Goal: Task Accomplishment & Management: Manage account settings

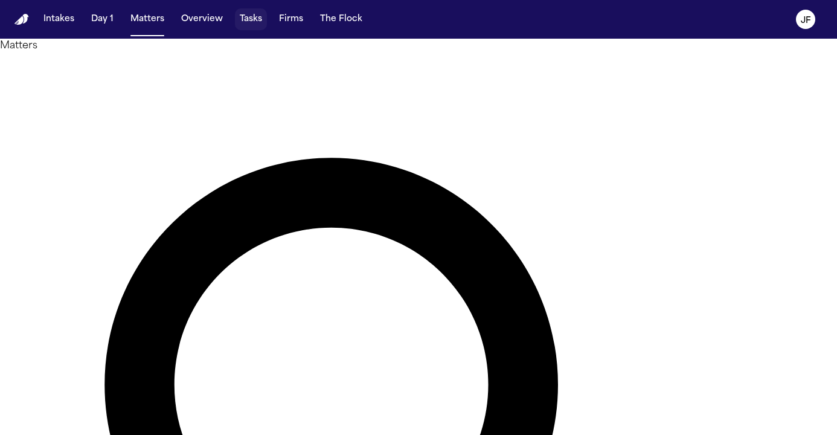
click at [257, 18] on button "Tasks" at bounding box center [251, 19] width 32 height 22
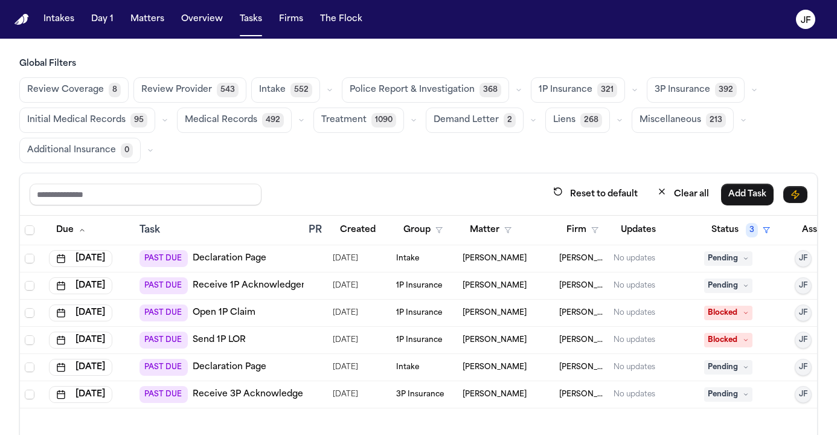
click at [447, 88] on span "Police Report & Investigation" at bounding box center [412, 90] width 125 height 12
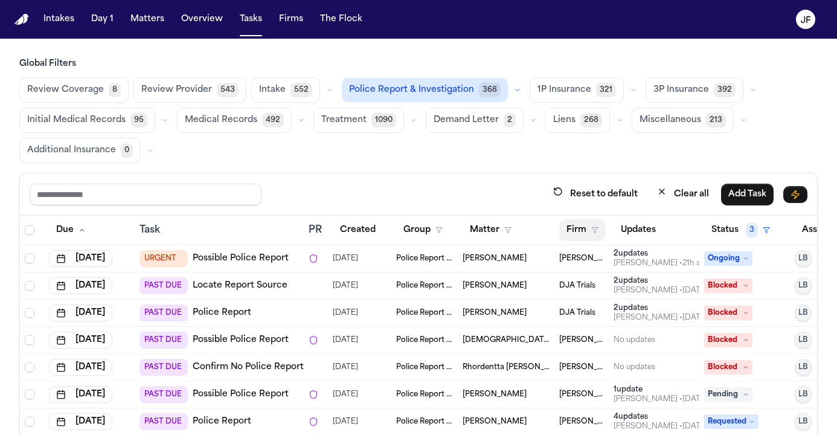
click at [584, 232] on button "Firm" at bounding box center [582, 230] width 46 height 22
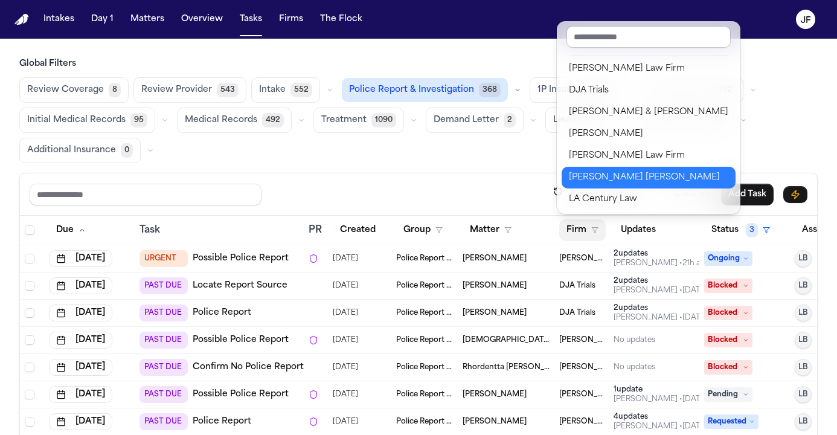
scroll to position [14, 0]
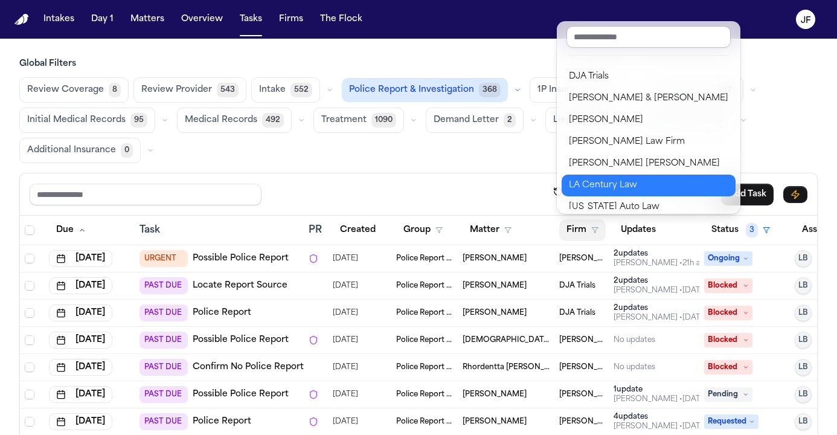
click at [603, 175] on button "LA Century Law" at bounding box center [649, 186] width 174 height 22
click at [603, 175] on div "Reset to default Clear all Add Task" at bounding box center [418, 194] width 797 height 42
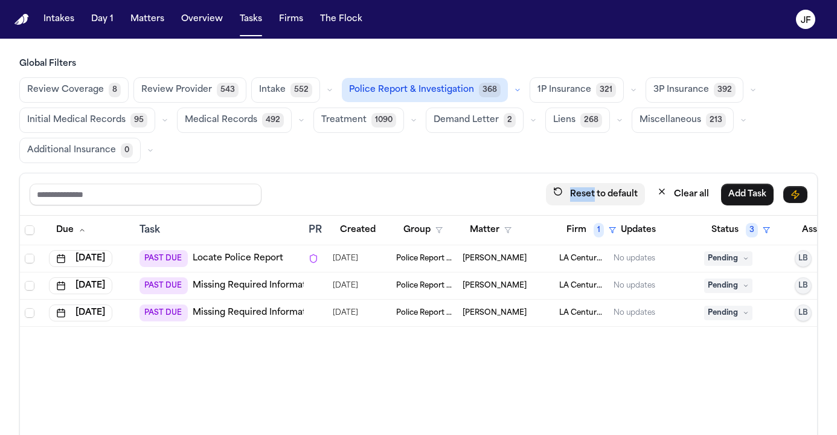
click at [599, 196] on button "Reset to default" at bounding box center [595, 194] width 99 height 22
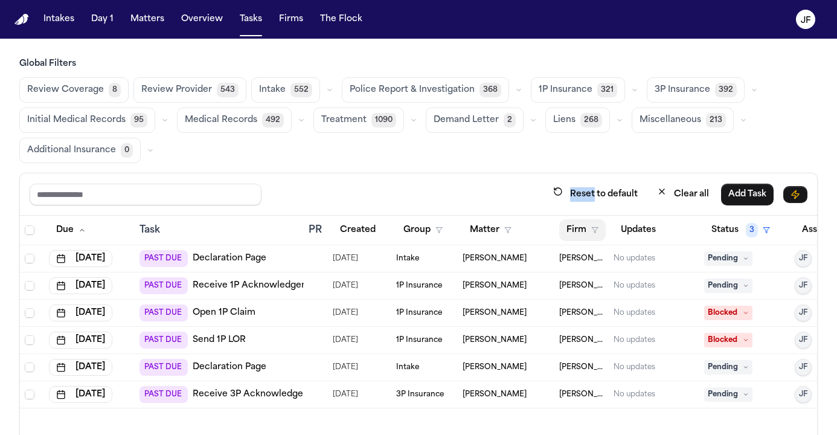
click at [584, 226] on button "Firm" at bounding box center [582, 230] width 46 height 22
click at [495, 82] on div "Global Filters Review Coverage 8 Review Provider 543 Intake 552 Police Report &…" at bounding box center [418, 288] width 798 height 460
click at [490, 85] on span "368" at bounding box center [490, 90] width 22 height 14
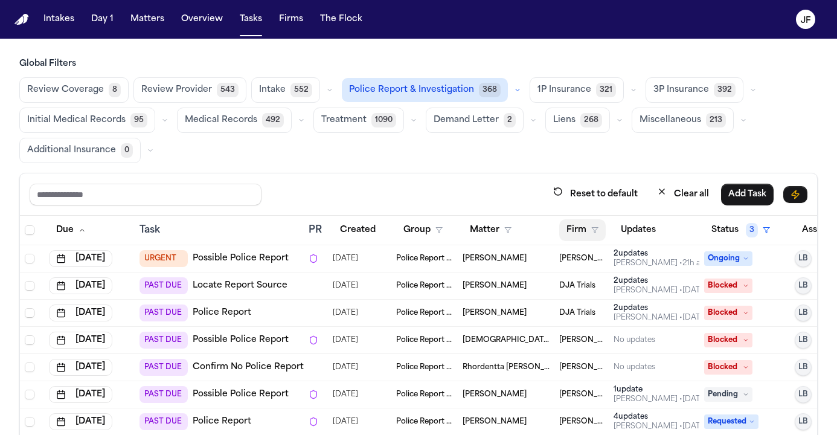
click at [588, 223] on button "Firm" at bounding box center [582, 230] width 46 height 22
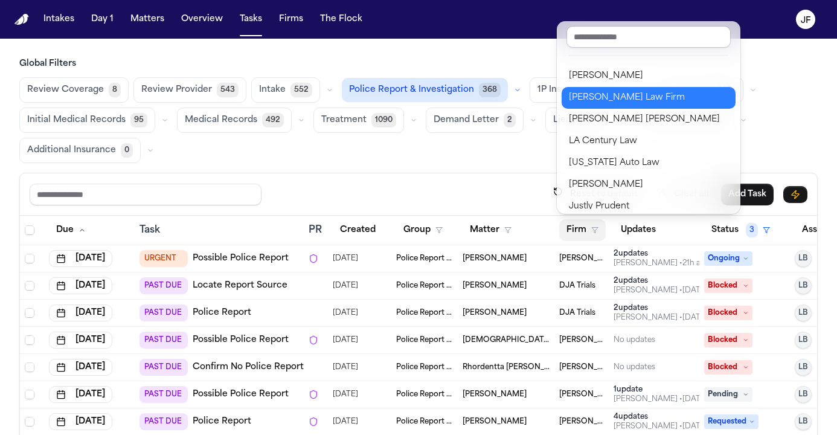
scroll to position [64, 0]
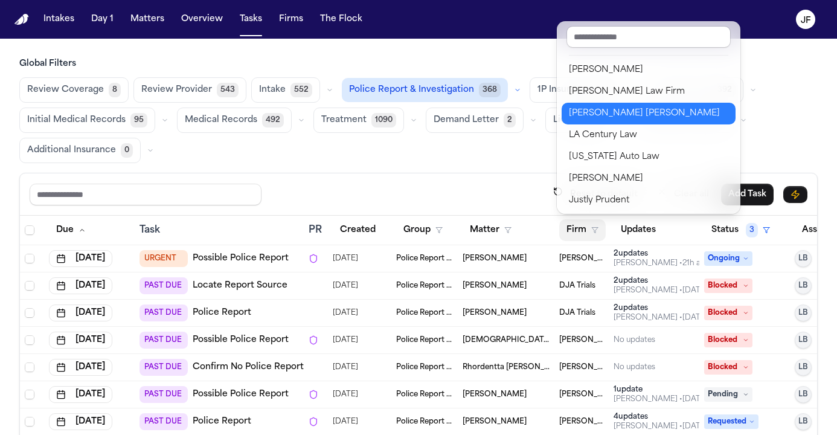
click at [621, 106] on button "[PERSON_NAME] [PERSON_NAME]" at bounding box center [649, 114] width 174 height 22
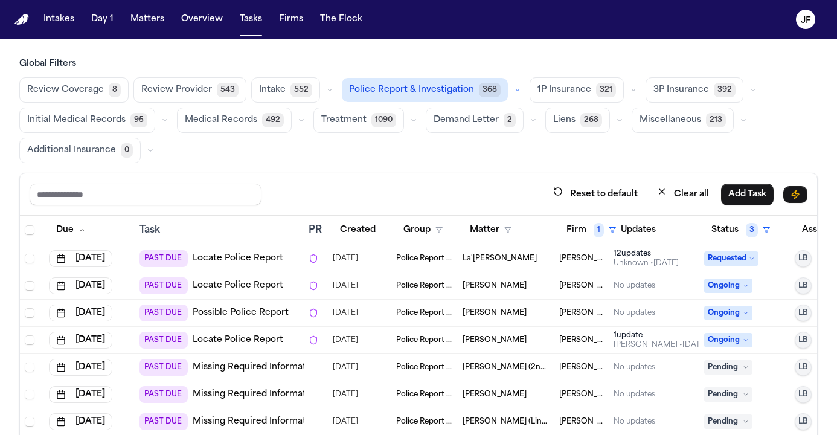
click at [440, 177] on div "Reset to default Clear all Add Task" at bounding box center [418, 194] width 797 height 42
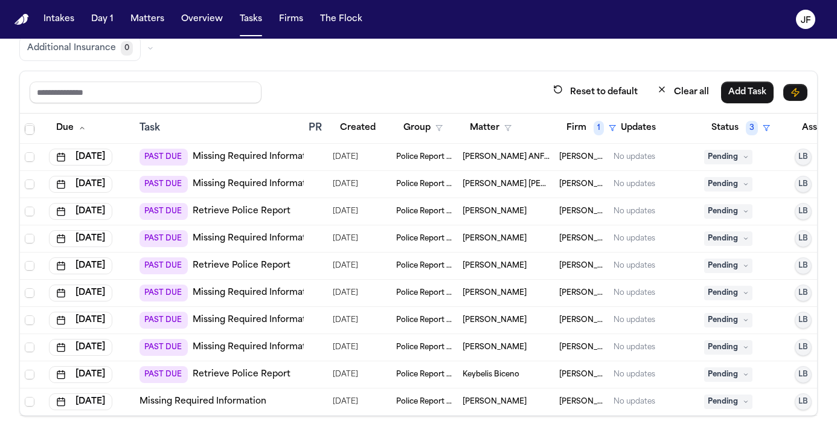
scroll to position [280, 0]
click at [227, 368] on link "Retrieve Police Report" at bounding box center [242, 374] width 98 height 12
click at [280, 341] on link "Missing Required Information" at bounding box center [256, 347] width 127 height 12
click at [719, 340] on span "Pending" at bounding box center [728, 347] width 48 height 14
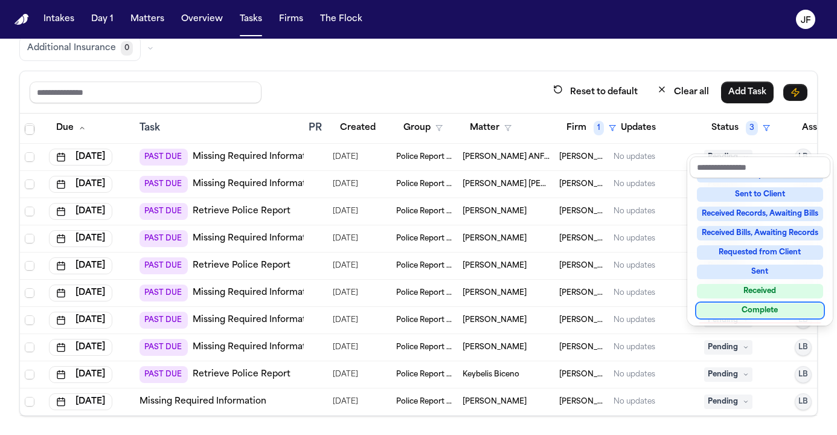
click at [746, 311] on div "Complete" at bounding box center [760, 310] width 126 height 14
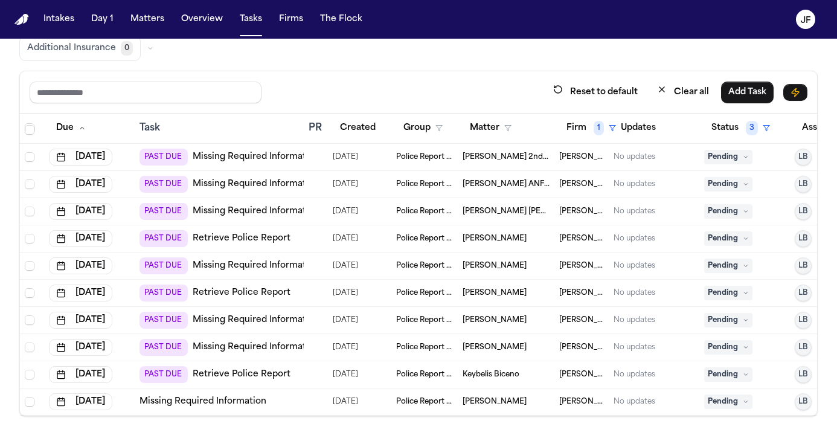
scroll to position [253, 0]
click at [248, 341] on link "Missing Required Information" at bounding box center [256, 347] width 127 height 12
click at [721, 340] on span "Pending" at bounding box center [728, 347] width 48 height 14
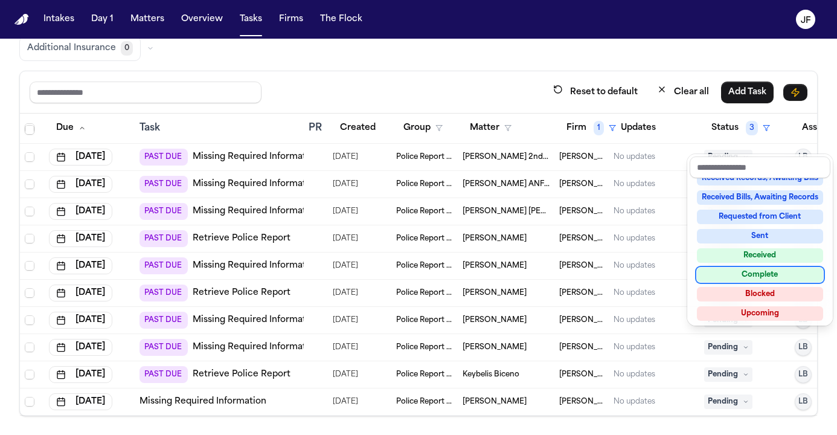
click at [752, 277] on div "Complete" at bounding box center [760, 275] width 126 height 14
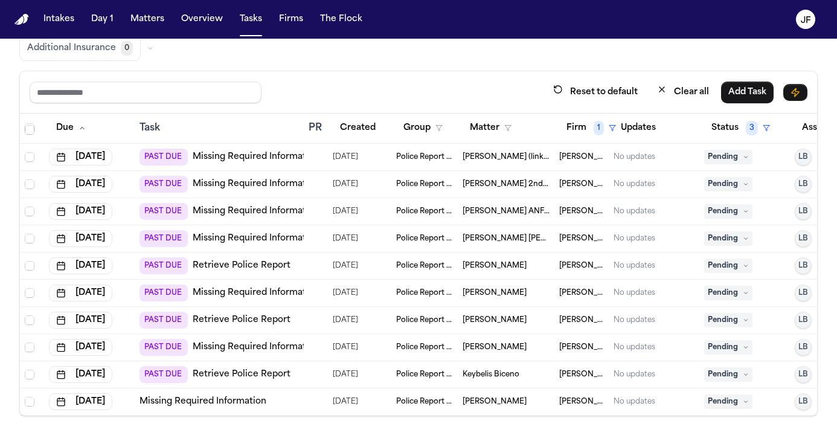
click at [252, 341] on link "Missing Required Information" at bounding box center [256, 347] width 127 height 12
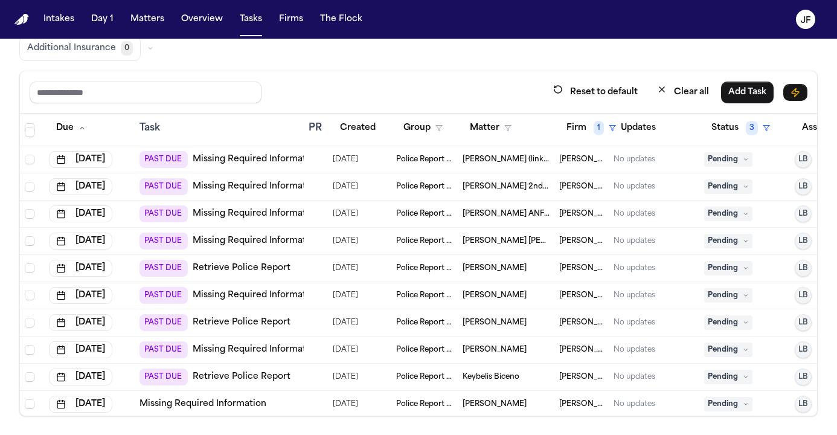
scroll to position [225, 0]
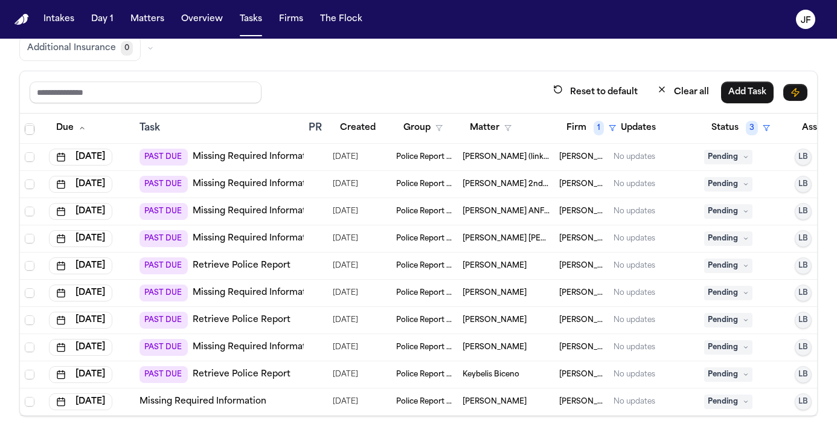
click at [225, 368] on link "Retrieve Police Report" at bounding box center [242, 374] width 98 height 12
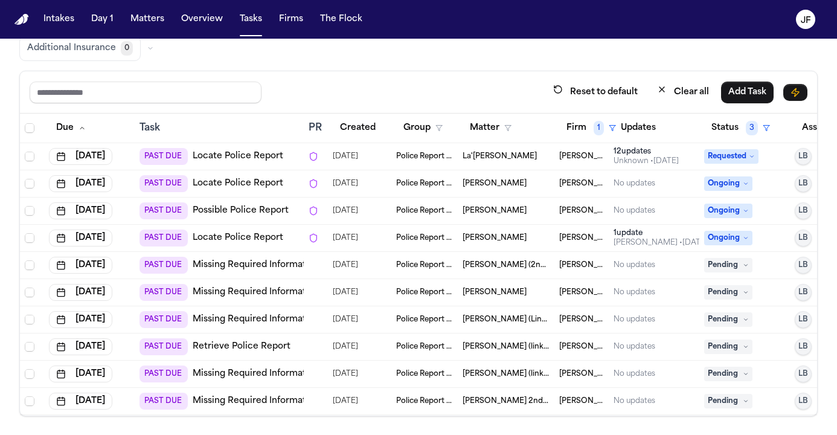
scroll to position [0, 0]
click at [234, 183] on link "Locate Police Report" at bounding box center [238, 184] width 91 height 12
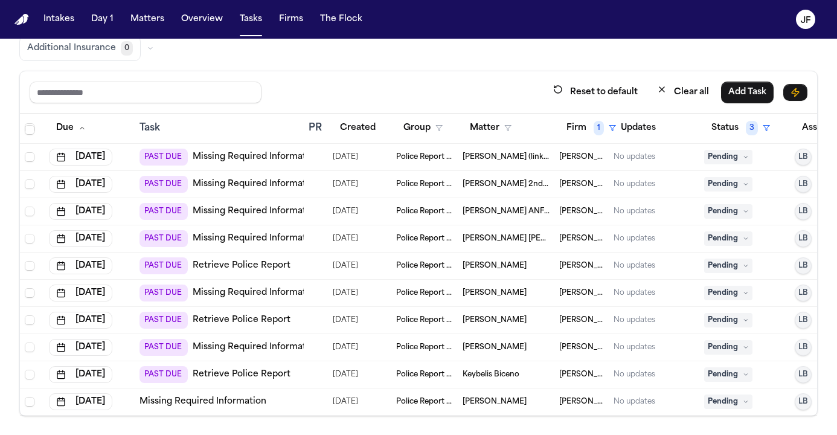
scroll to position [226, 0]
click at [716, 340] on span "Pending" at bounding box center [728, 347] width 48 height 14
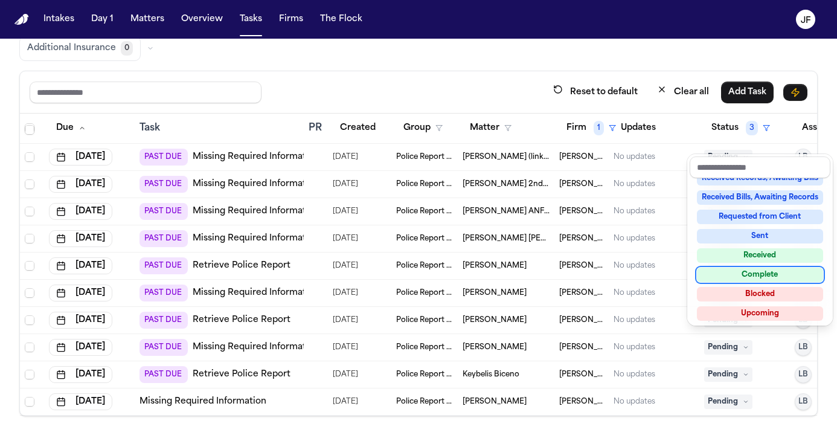
click at [758, 278] on div "Complete" at bounding box center [760, 275] width 126 height 14
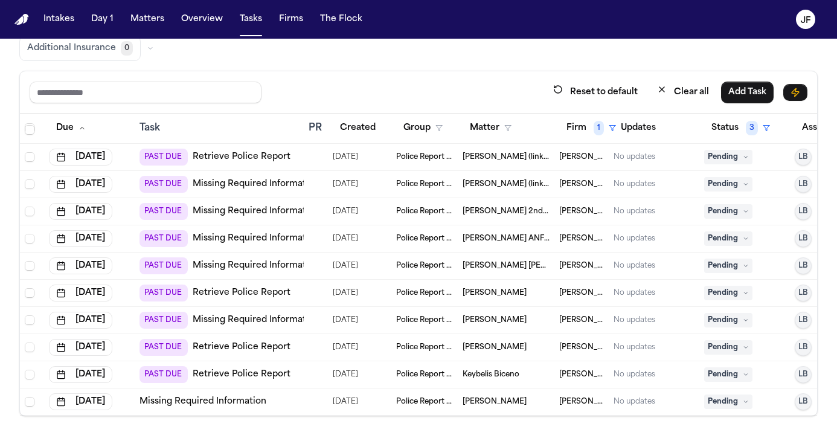
scroll to position [171, 0]
click at [245, 374] on td "PAST DUE Retrieve Police Report" at bounding box center [219, 374] width 169 height 27
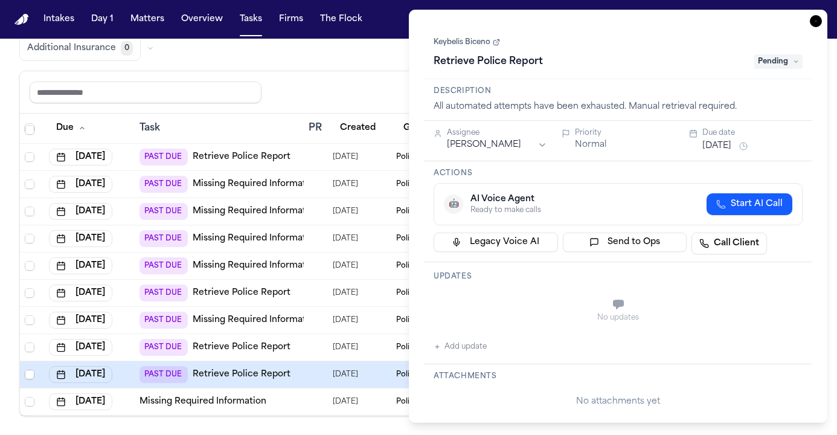
click at [250, 368] on link "Retrieve Police Report" at bounding box center [242, 374] width 98 height 12
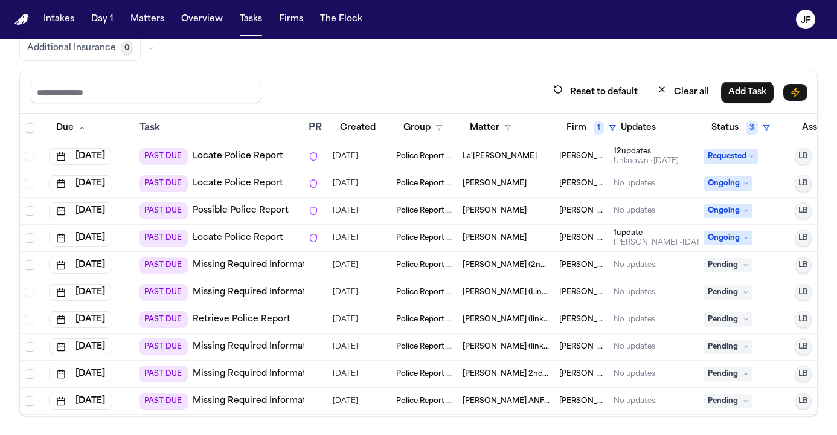
click at [264, 263] on link "Missing Required Information" at bounding box center [256, 265] width 127 height 12
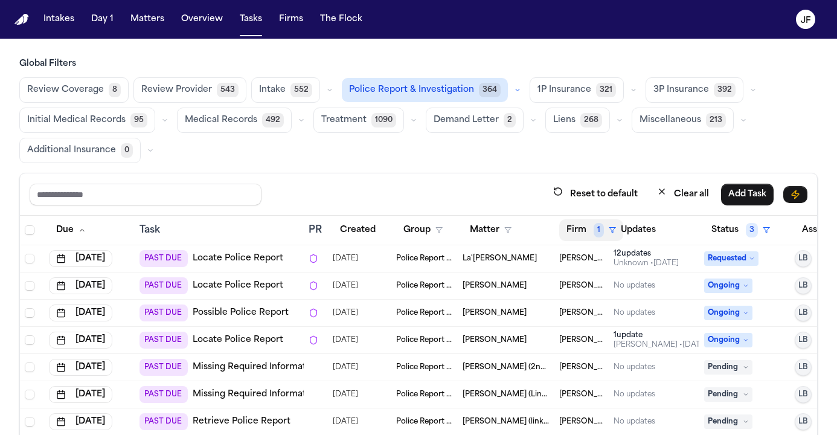
click at [595, 229] on span "1" at bounding box center [599, 230] width 10 height 14
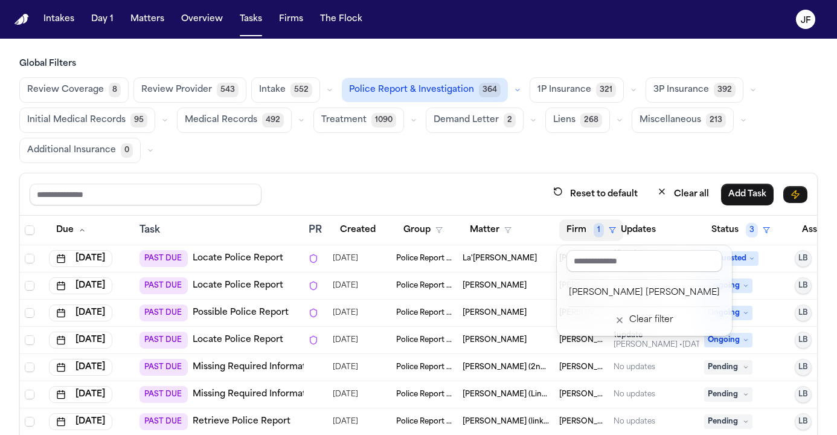
click at [629, 322] on div "Clear filter" at bounding box center [651, 320] width 44 height 14
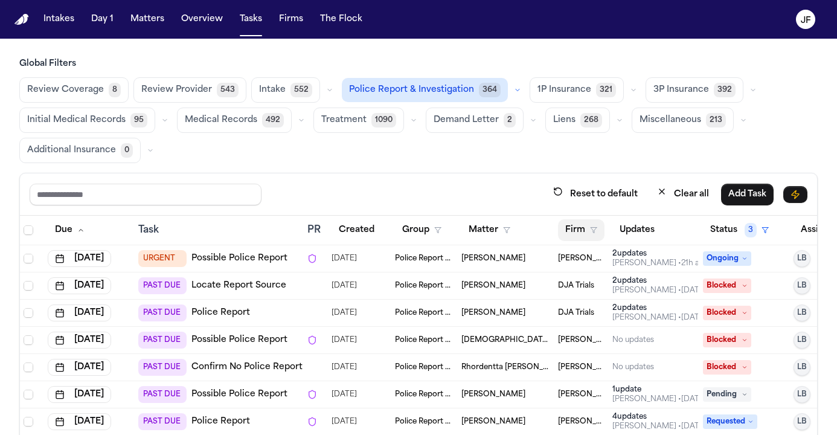
scroll to position [0, 1]
click at [577, 234] on button "Firm" at bounding box center [581, 230] width 46 height 22
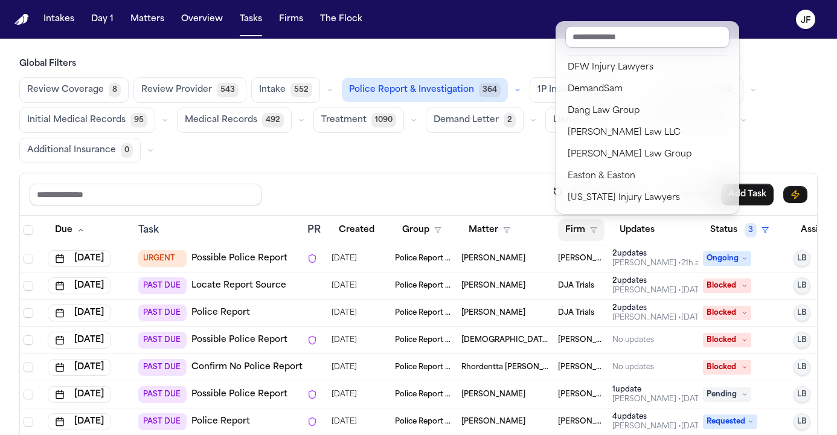
scroll to position [240, 0]
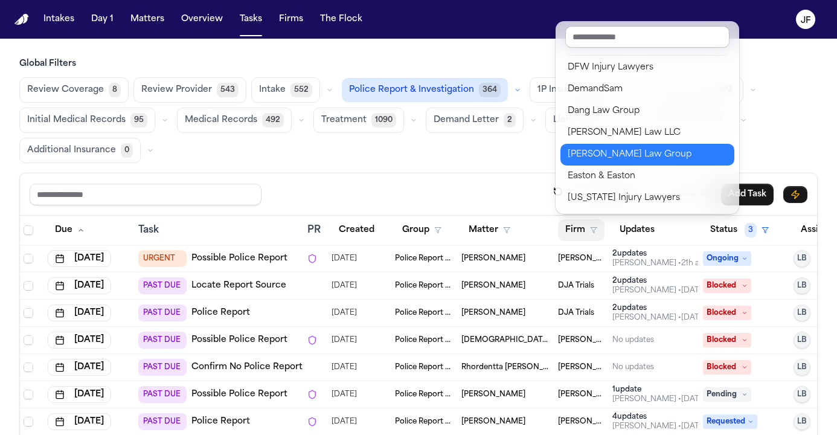
click at [600, 152] on div "[PERSON_NAME] Law Group" at bounding box center [647, 154] width 159 height 14
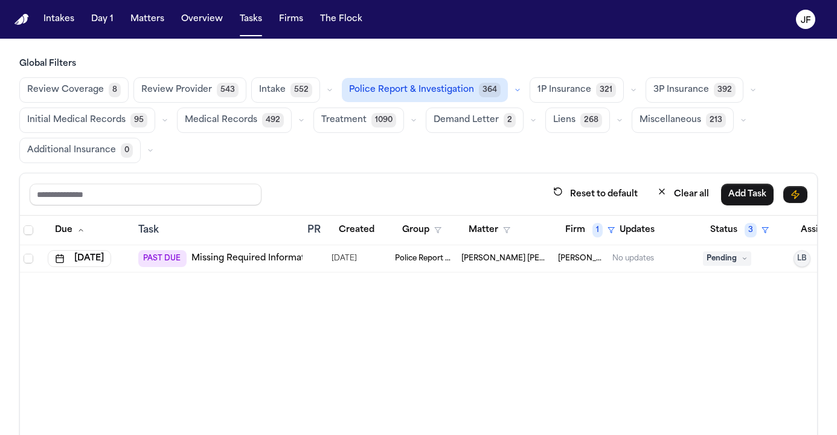
click at [212, 261] on link "Missing Required Information" at bounding box center [254, 258] width 127 height 12
click at [749, 256] on span "Pending" at bounding box center [727, 258] width 48 height 14
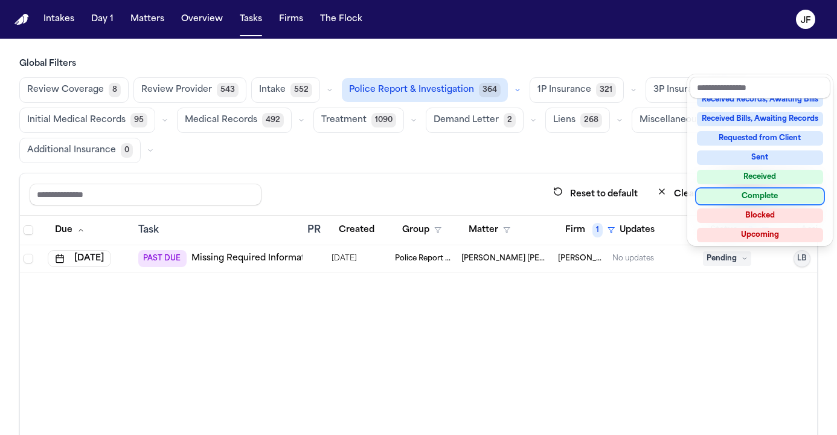
click at [748, 198] on div "Complete" at bounding box center [760, 196] width 126 height 14
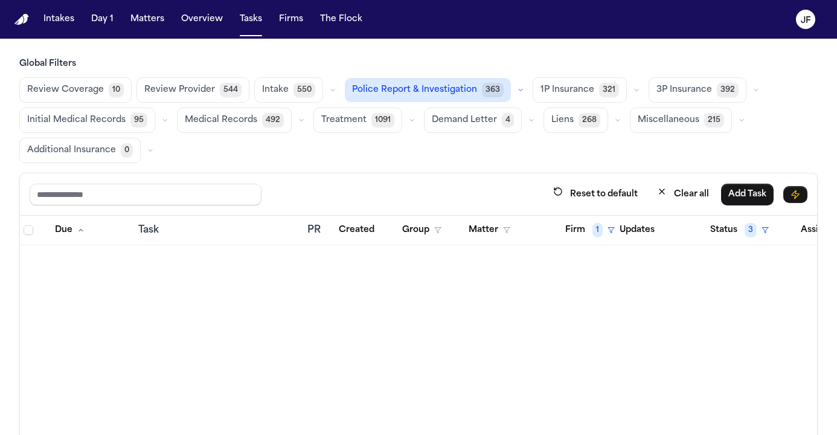
click at [462, 157] on div "Review Coverage 10 Review Provider 544 Intake 550 Police Report & Investigation…" at bounding box center [418, 120] width 798 height 86
click at [517, 89] on icon "button" at bounding box center [520, 89] width 7 height 7
click at [414, 122] on button "Police Report 45" at bounding box center [414, 119] width 139 height 24
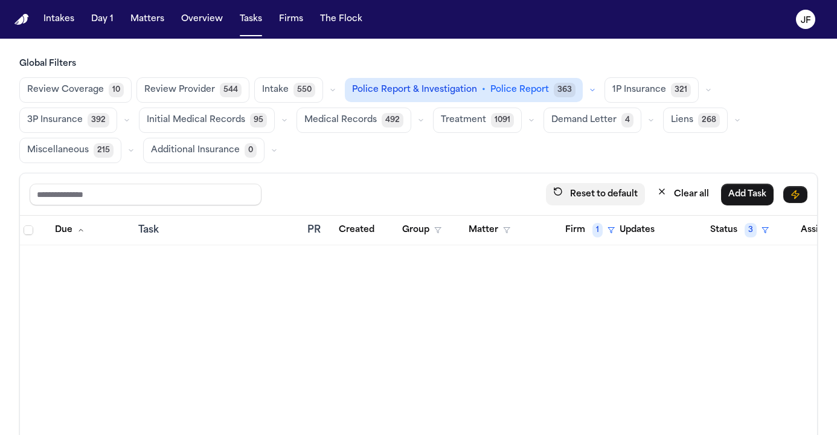
click at [592, 191] on button "Reset to default" at bounding box center [595, 194] width 99 height 22
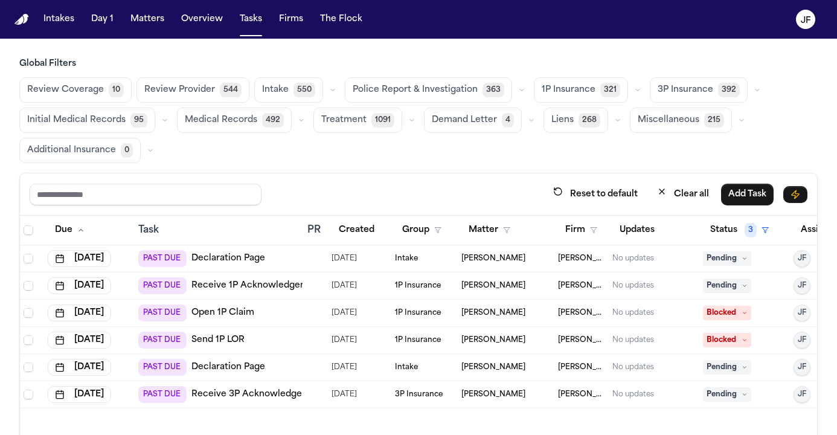
click at [487, 95] on span "363" at bounding box center [493, 90] width 22 height 14
click at [513, 95] on button "button" at bounding box center [520, 90] width 14 height 14
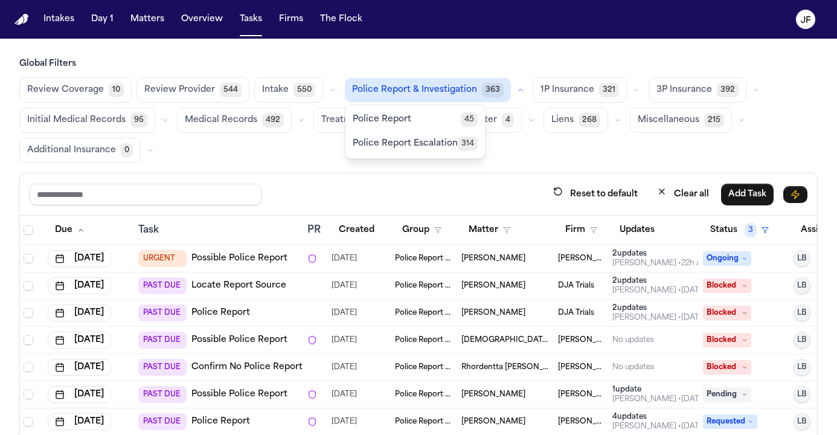
click at [434, 132] on button "Police Report Escalation 314" at bounding box center [414, 144] width 139 height 24
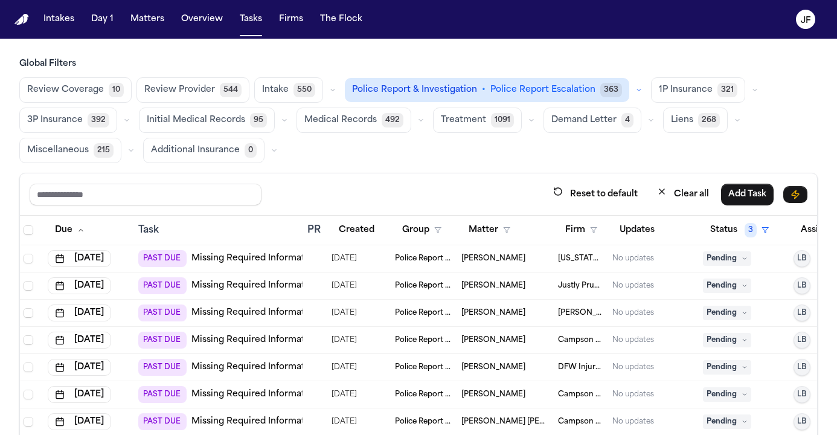
click at [635, 91] on icon "button" at bounding box center [638, 89] width 7 height 7
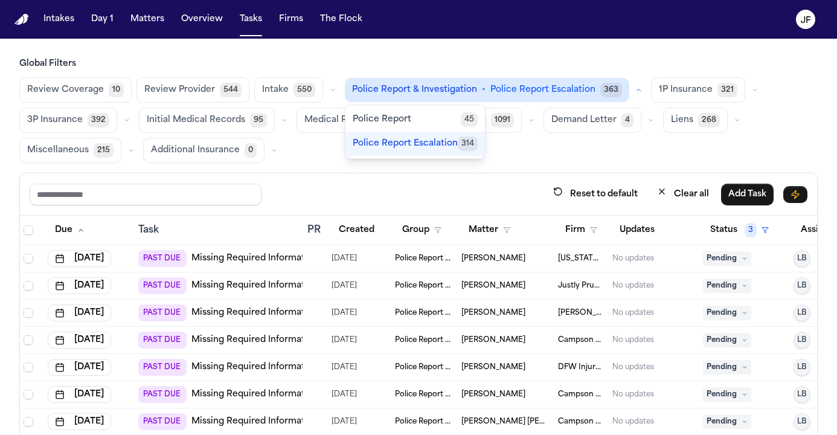
click at [425, 120] on button "Police Report 45" at bounding box center [414, 119] width 139 height 24
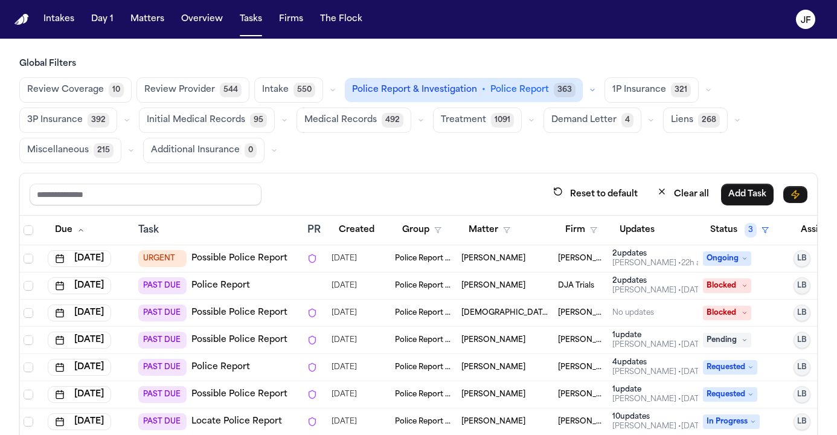
click at [586, 86] on button "button" at bounding box center [592, 90] width 14 height 14
click at [460, 184] on div "Reset to default Clear all Add Task" at bounding box center [419, 194] width 778 height 22
click at [585, 86] on button "button" at bounding box center [592, 90] width 14 height 14
click at [557, 196] on button "Reset to default" at bounding box center [595, 194] width 99 height 22
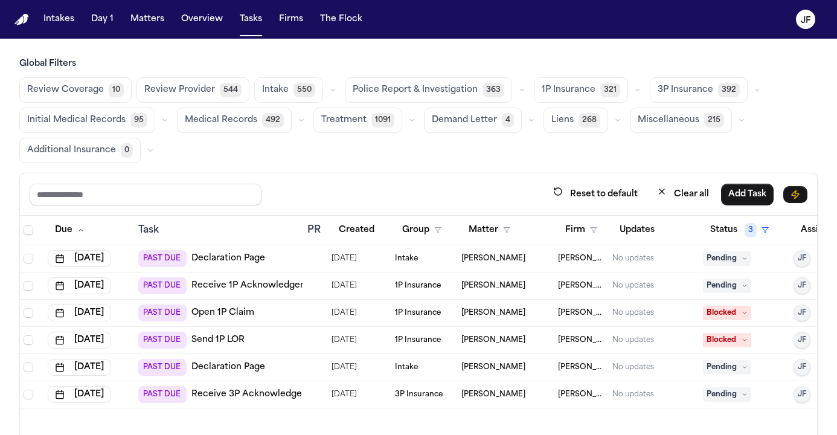
click at [517, 86] on button "button" at bounding box center [521, 90] width 14 height 14
click at [436, 124] on button "Police Report 45" at bounding box center [414, 120] width 139 height 24
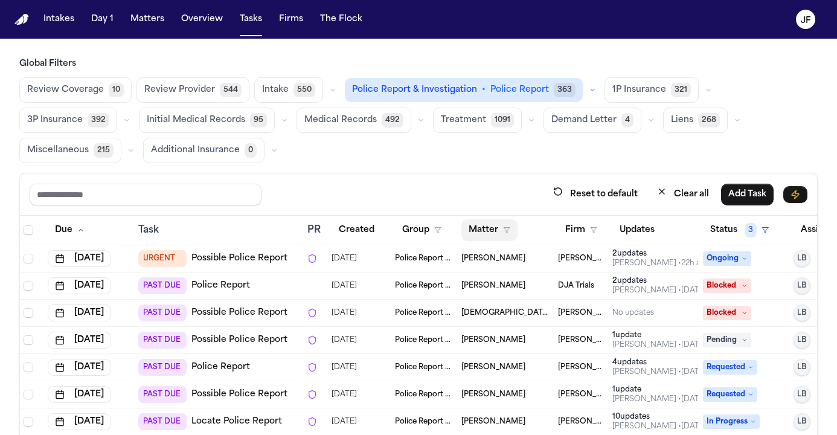
click at [497, 227] on button "Matter" at bounding box center [489, 230] width 56 height 22
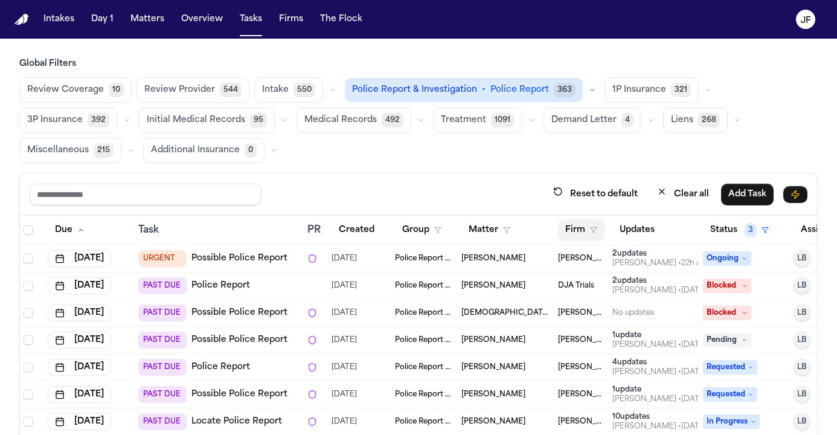
click at [594, 232] on icon "button" at bounding box center [593, 229] width 7 height 7
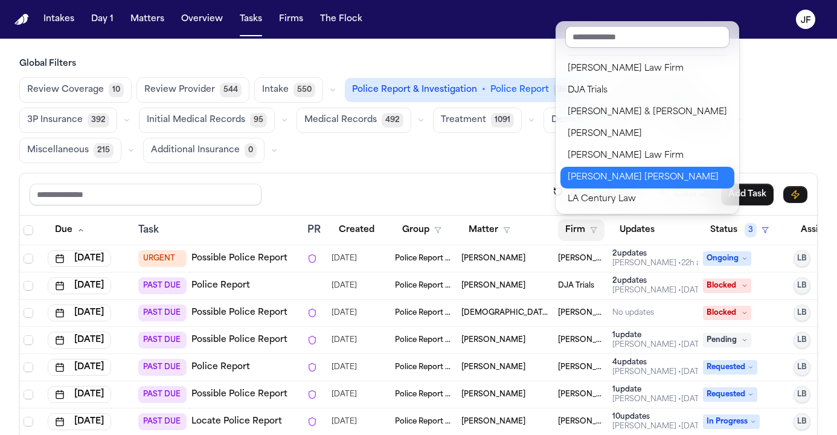
scroll to position [0, 0]
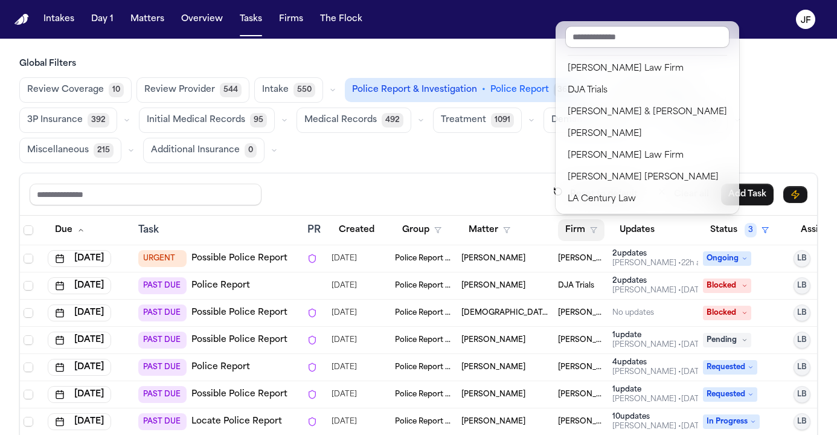
click at [451, 150] on div "Global Filters Review Coverage 10 Review Provider 544 Intake 550 Police Report …" at bounding box center [418, 288] width 798 height 460
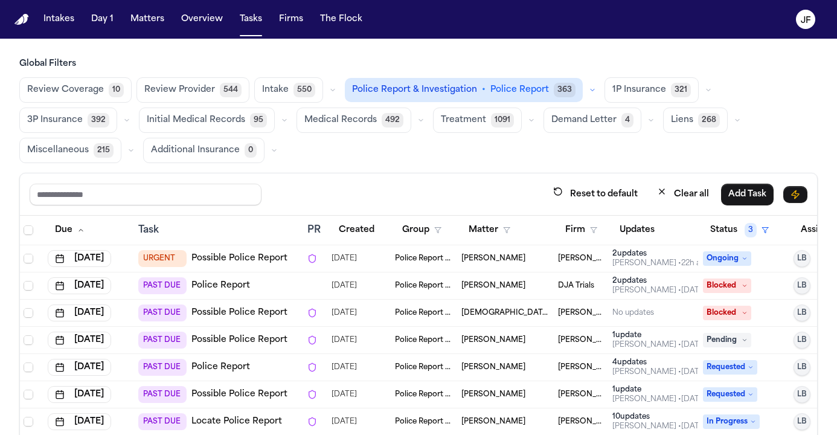
click at [583, 82] on div "Police Report & Investigation • Police Report 363" at bounding box center [472, 90] width 255 height 24
click at [585, 83] on button "button" at bounding box center [592, 90] width 14 height 14
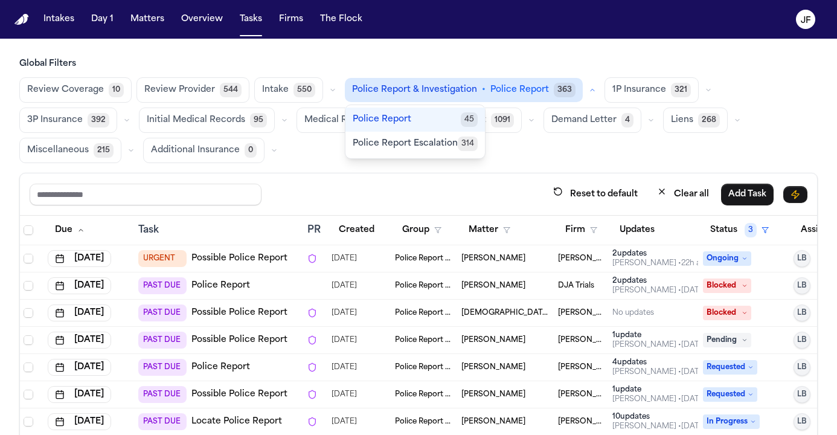
click at [447, 138] on span "Police Report Escalation" at bounding box center [405, 144] width 105 height 12
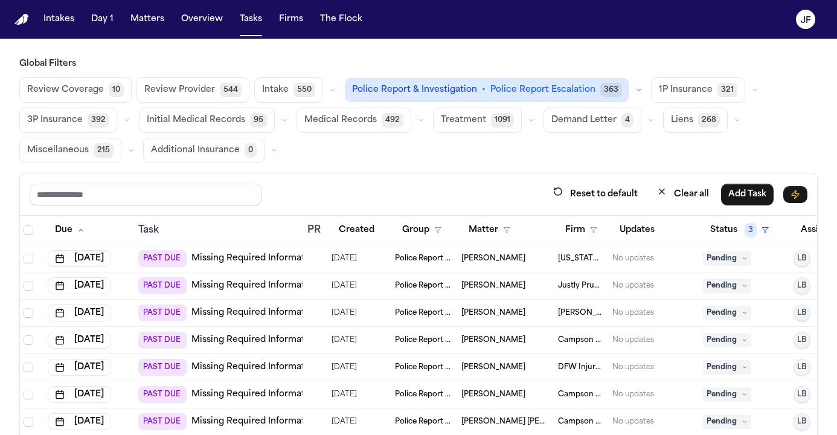
click at [635, 86] on icon "button" at bounding box center [638, 89] width 7 height 7
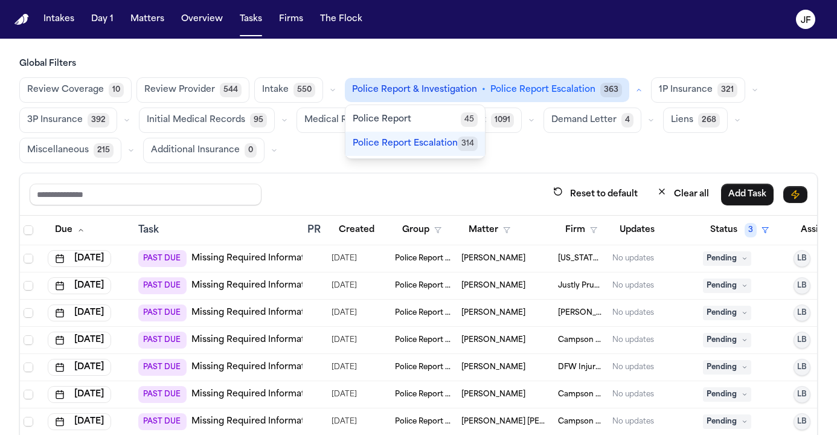
click at [632, 86] on button "button" at bounding box center [639, 90] width 14 height 14
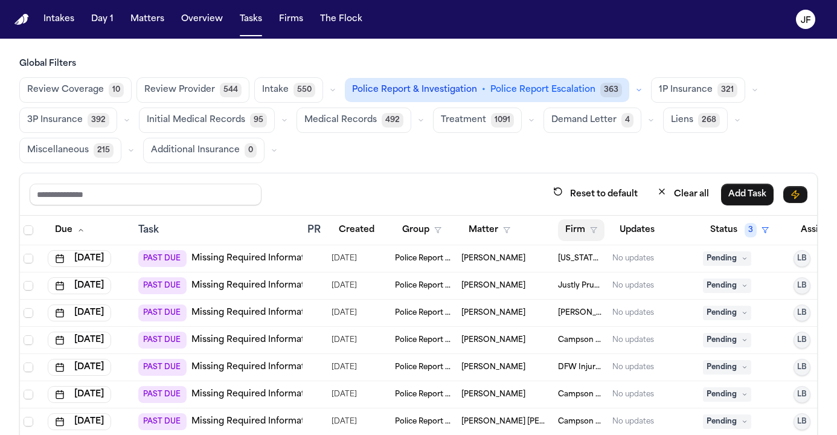
click at [603, 223] on button "Firm" at bounding box center [581, 230] width 46 height 22
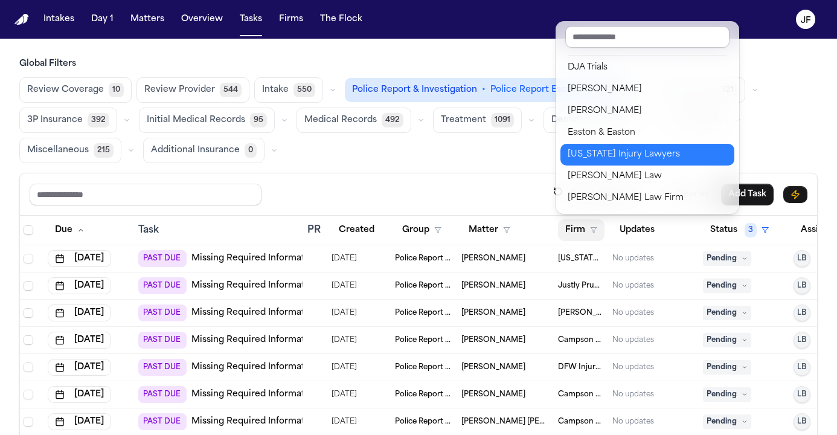
scroll to position [219, 0]
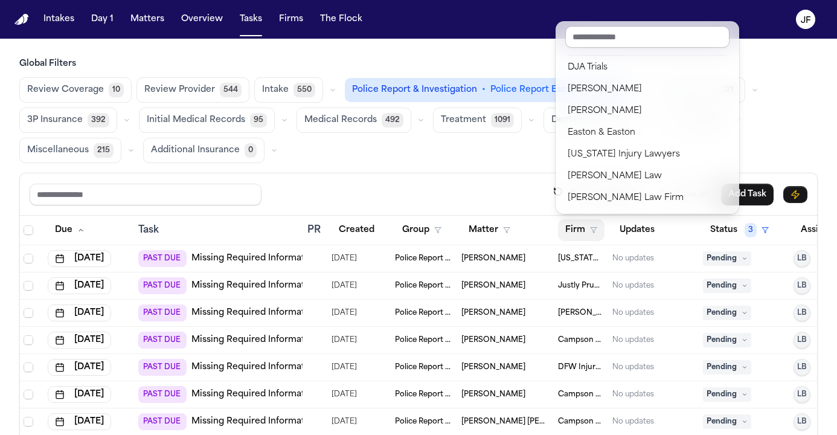
click at [455, 160] on div "Global Filters Review Coverage 10 Review Provider 544 Intake 550 Police Report …" at bounding box center [418, 288] width 798 height 460
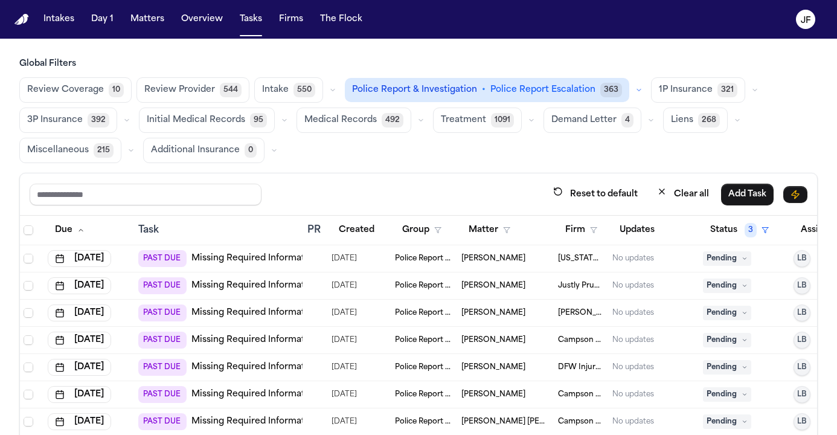
click at [612, 83] on button "Police Report & Investigation • Police Report Escalation 363" at bounding box center [487, 90] width 284 height 24
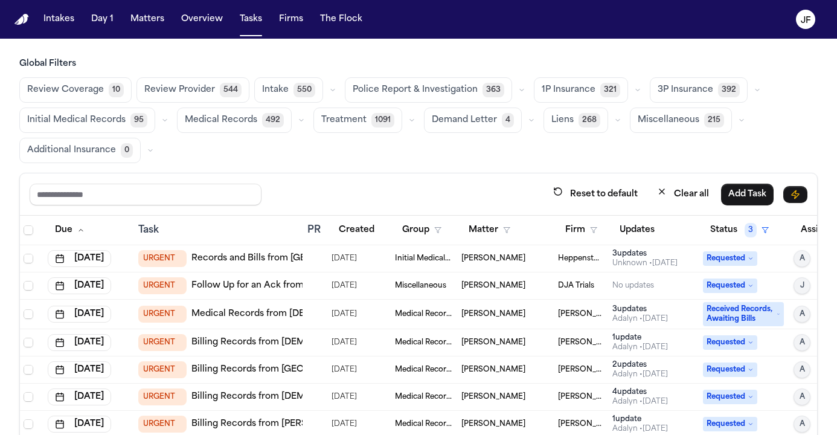
click at [634, 86] on icon "button" at bounding box center [637, 89] width 7 height 7
click at [574, 176] on span "LOR Acknowledgement" at bounding box center [583, 173] width 83 height 24
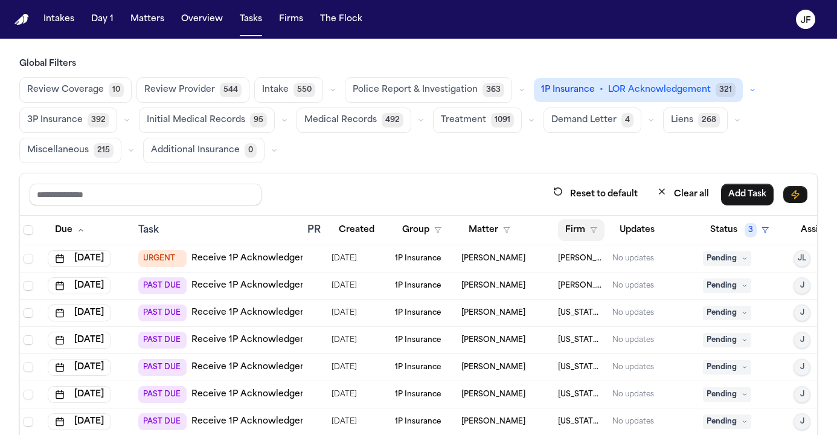
click at [589, 236] on button "Firm" at bounding box center [581, 230] width 46 height 22
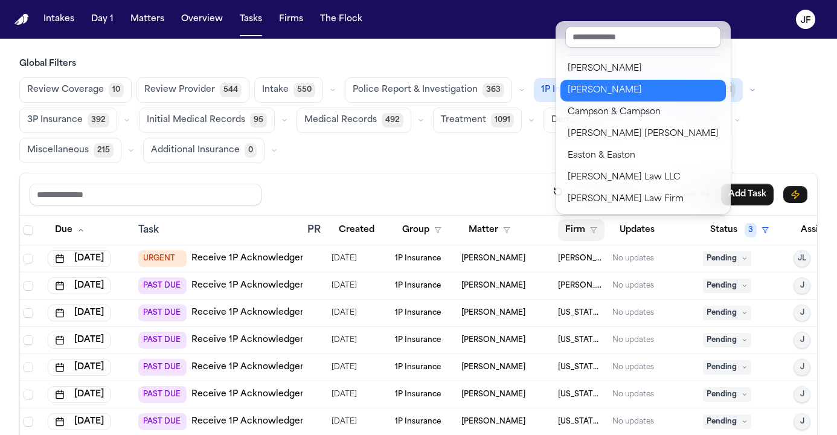
scroll to position [72, 0]
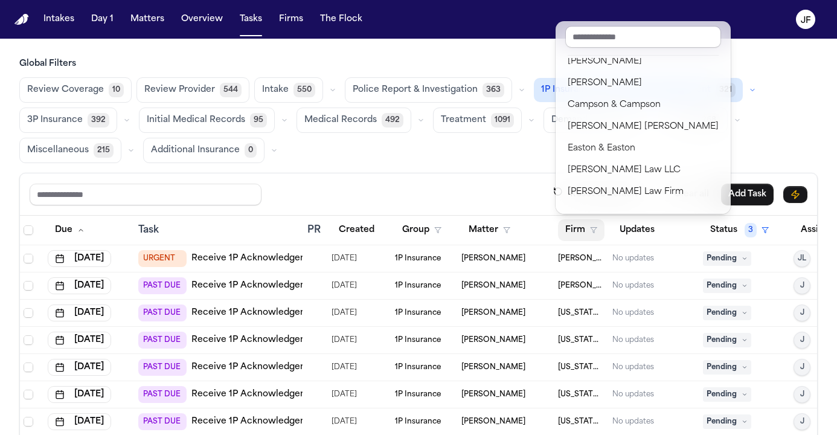
click at [475, 163] on div "Global Filters Review Coverage 10 Review Provider 544 Intake 550 Police Report …" at bounding box center [418, 288] width 798 height 460
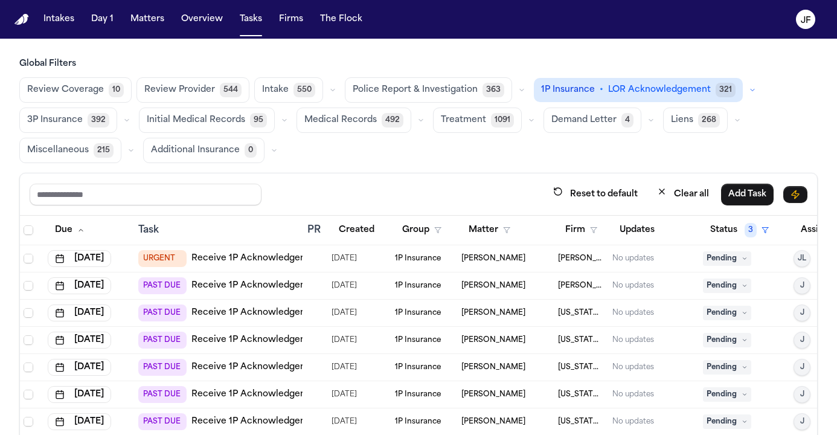
click at [635, 91] on span "LOR Acknowledgement" at bounding box center [659, 90] width 103 height 12
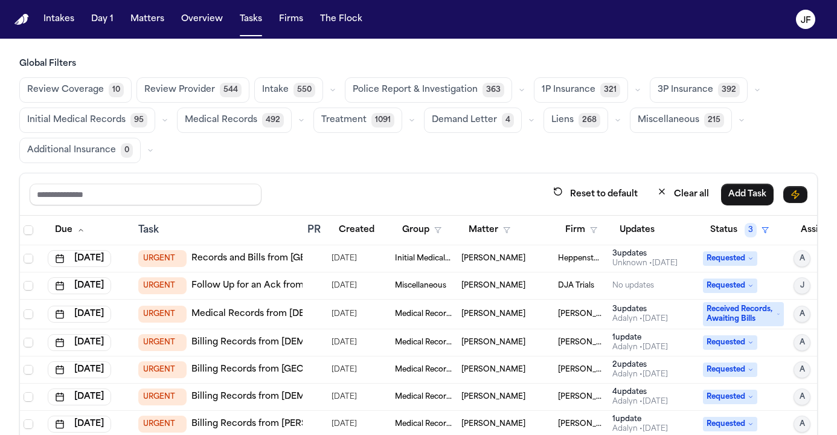
click at [630, 94] on button "button" at bounding box center [637, 90] width 14 height 14
click at [754, 92] on icon "button" at bounding box center [757, 89] width 7 height 7
click at [692, 170] on span "LOR Acknowledgement" at bounding box center [699, 173] width 83 height 24
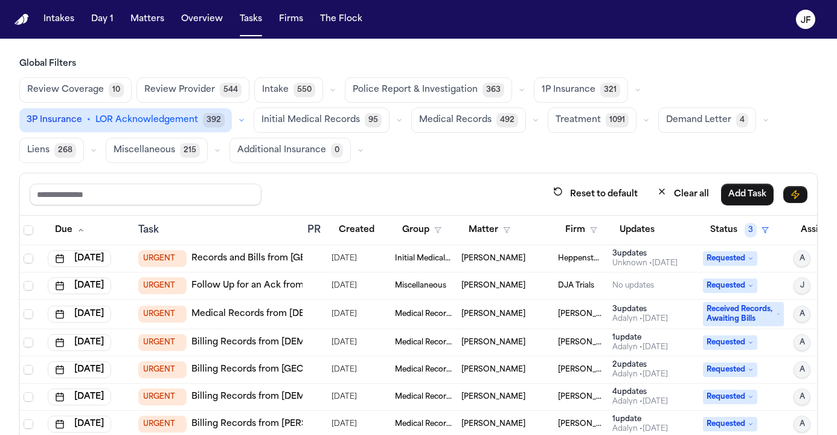
click at [540, 171] on div "Global Filters Review Coverage 10 Review Provider 544 Intake 550 Police Report …" at bounding box center [418, 288] width 798 height 460
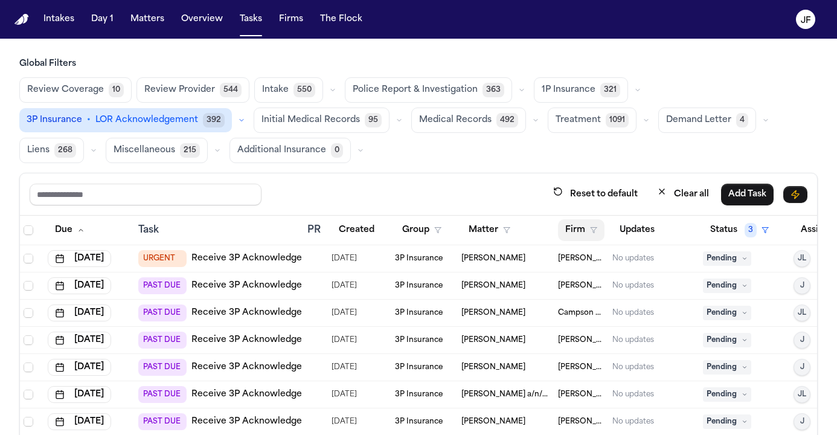
click at [601, 227] on button "Firm" at bounding box center [581, 230] width 46 height 22
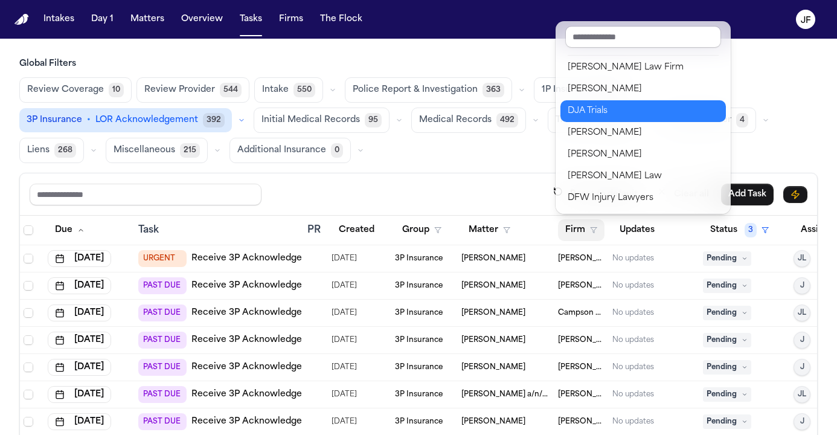
scroll to position [175, 0]
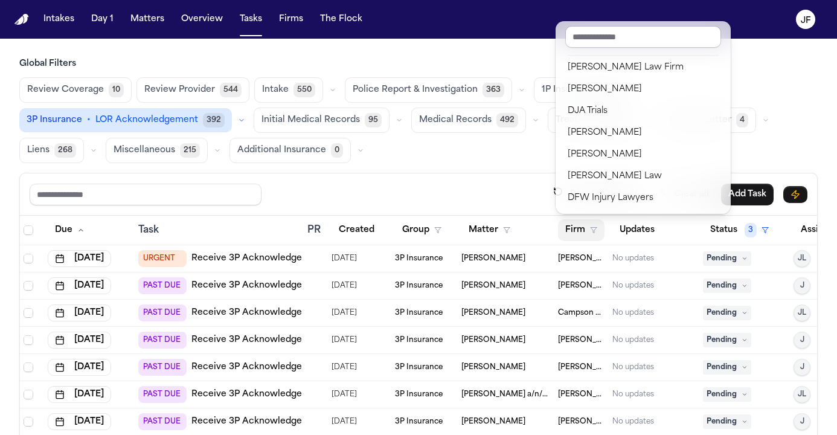
click at [428, 200] on div "Reset to default Clear all Add Task Due Task PR Created Group Matter Firm Updat…" at bounding box center [418, 345] width 798 height 345
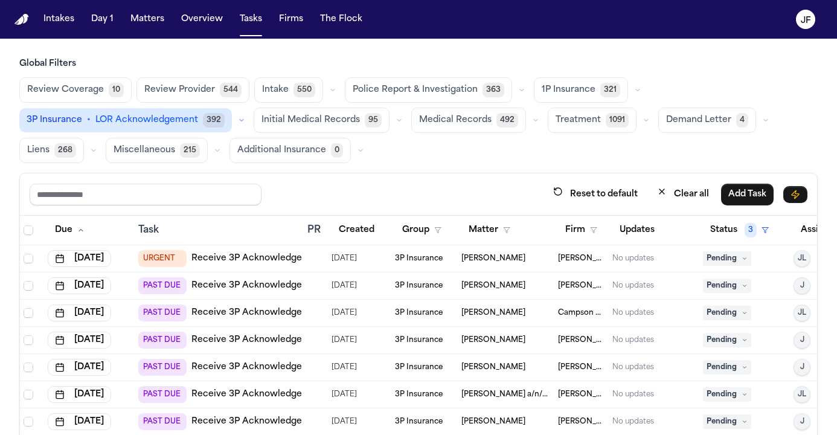
scroll to position [0, 1]
click at [752, 235] on span "3" at bounding box center [751, 230] width 12 height 14
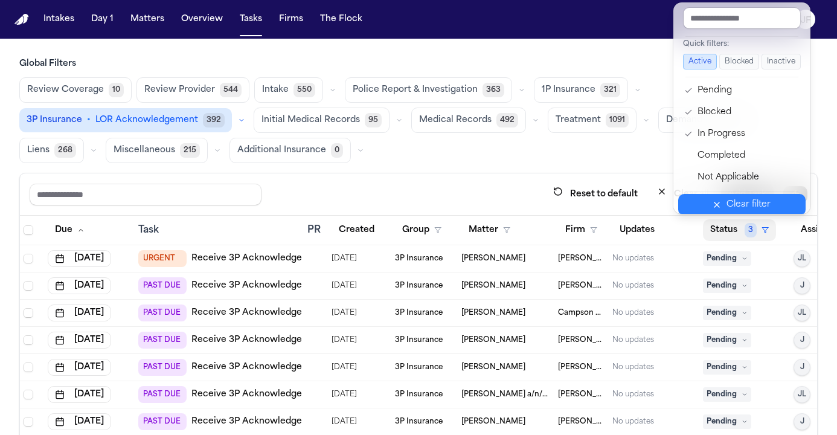
scroll to position [0, 0]
click at [783, 60] on button "Inactive" at bounding box center [780, 62] width 39 height 16
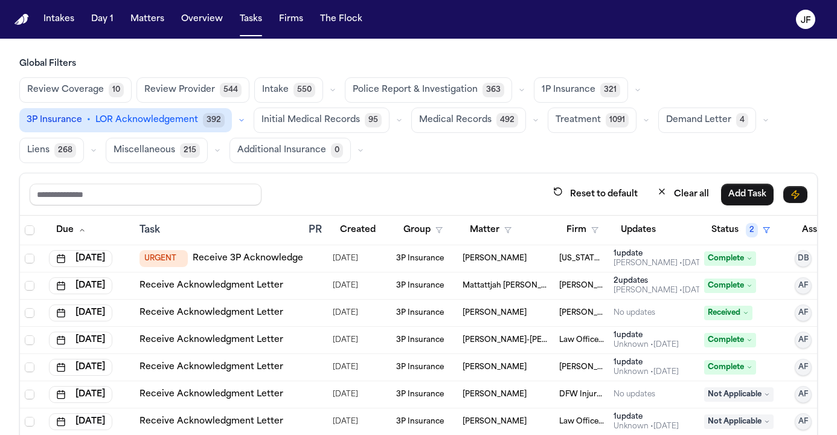
click at [759, 232] on button "Status 2" at bounding box center [740, 230] width 73 height 22
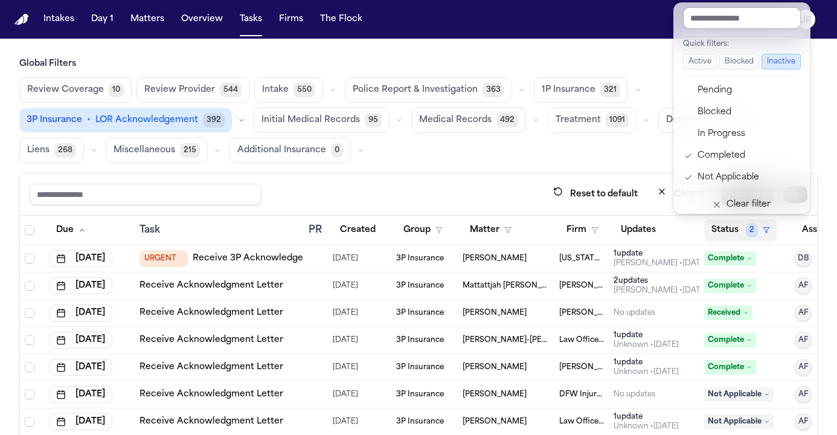
click at [703, 60] on button "Active" at bounding box center [700, 62] width 34 height 16
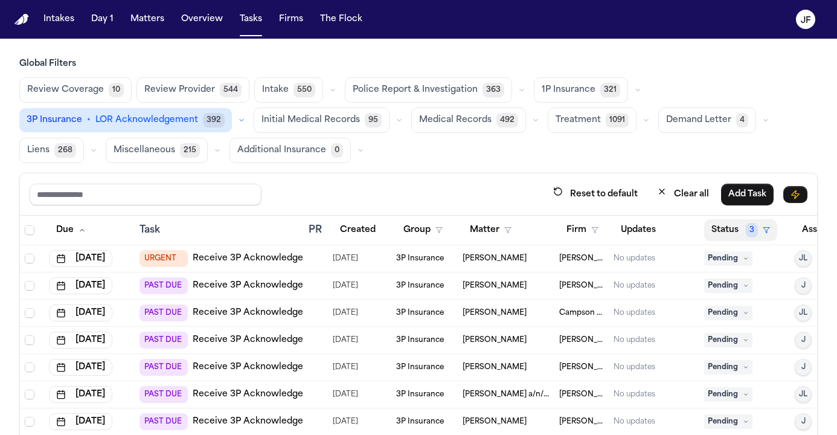
click at [760, 236] on button "Status 3" at bounding box center [740, 230] width 73 height 22
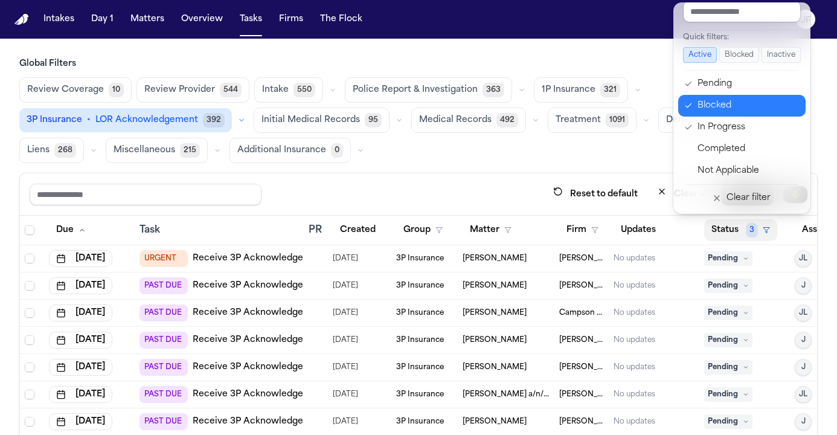
scroll to position [7, 0]
click at [622, 157] on div "Global Filters Review Coverage 10 Review Provider 544 Intake 550 Police Report …" at bounding box center [418, 288] width 798 height 460
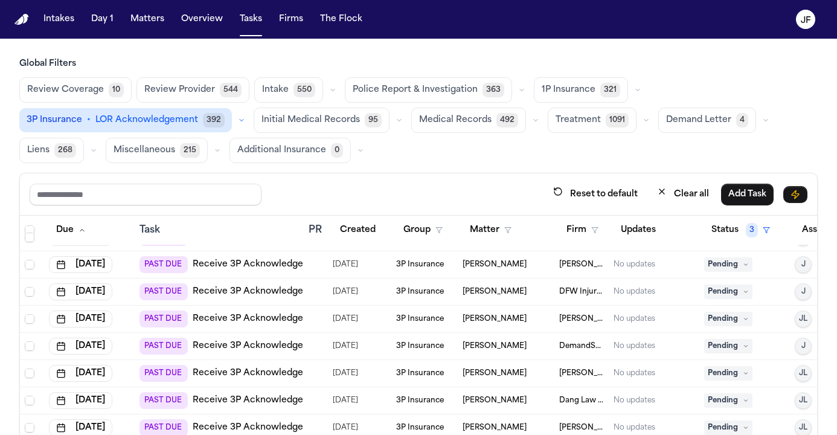
scroll to position [4085, 0]
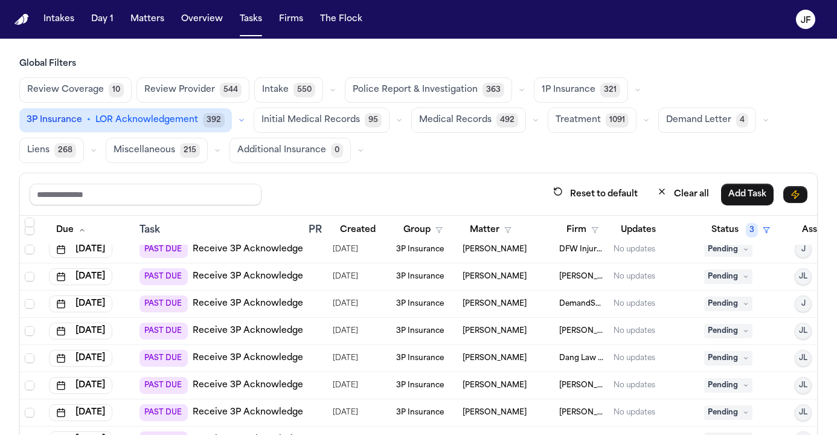
click at [595, 232] on icon "button" at bounding box center [594, 229] width 7 height 7
click at [590, 226] on button "Firm" at bounding box center [582, 230] width 46 height 22
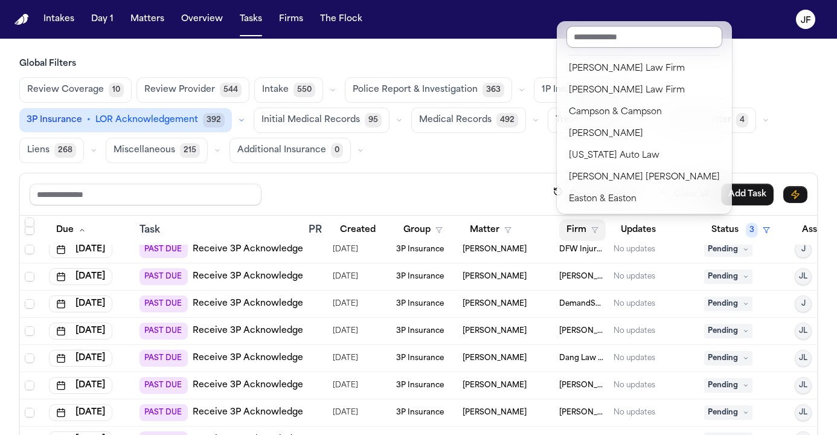
click at [633, 26] on input "text" at bounding box center [644, 37] width 156 height 22
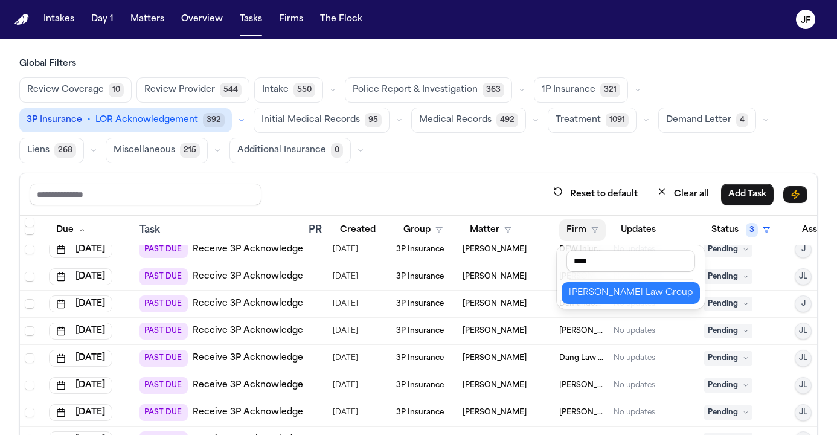
type input "****"
click at [627, 290] on div "[PERSON_NAME] Law Group" at bounding box center [631, 293] width 124 height 14
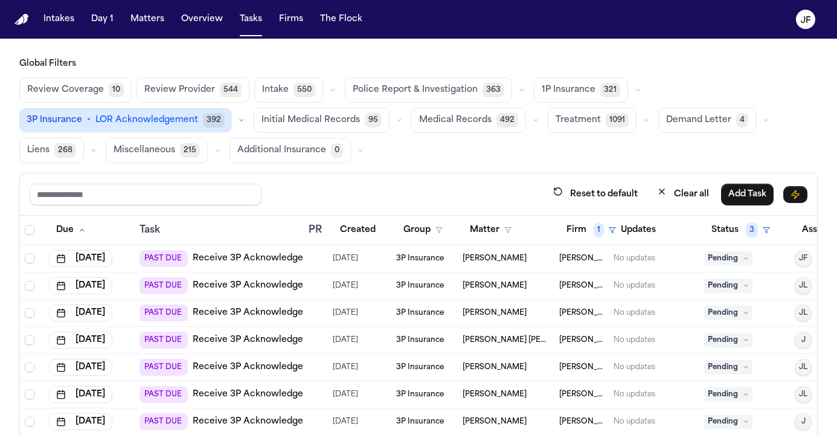
scroll to position [0, 0]
click at [560, 186] on button "Reset to default" at bounding box center [595, 194] width 99 height 22
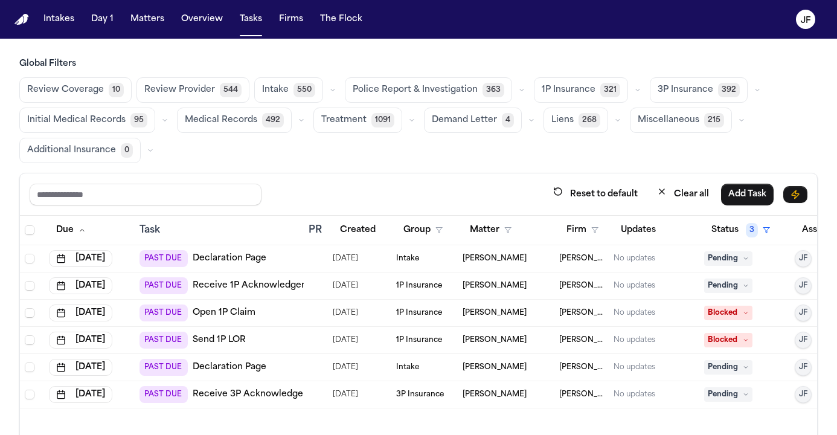
click at [750, 85] on button "button" at bounding box center [757, 90] width 14 height 14
click at [676, 182] on span "LOR Acknowledgement" at bounding box center [699, 173] width 83 height 24
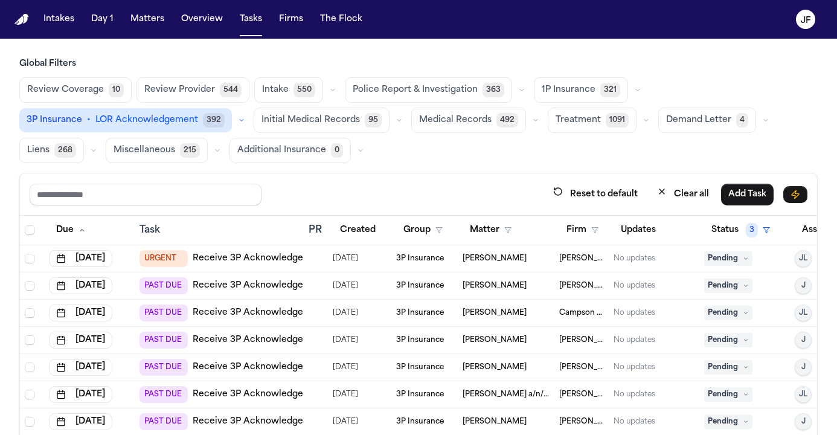
click at [597, 223] on button "Firm" at bounding box center [582, 230] width 46 height 22
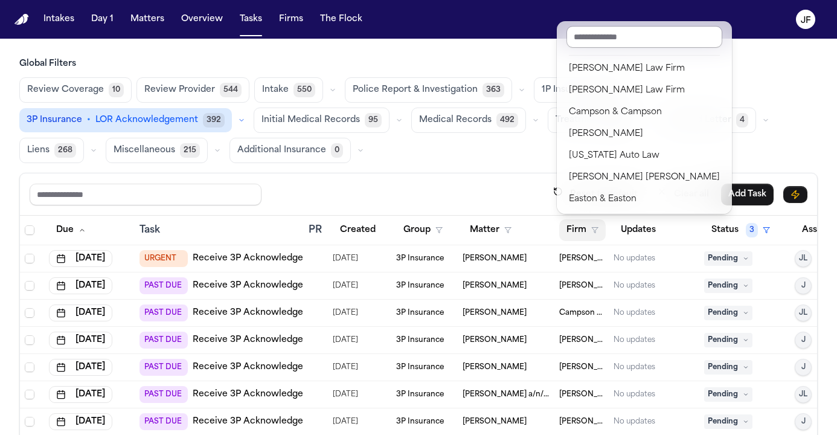
click at [644, 31] on input "text" at bounding box center [644, 37] width 156 height 22
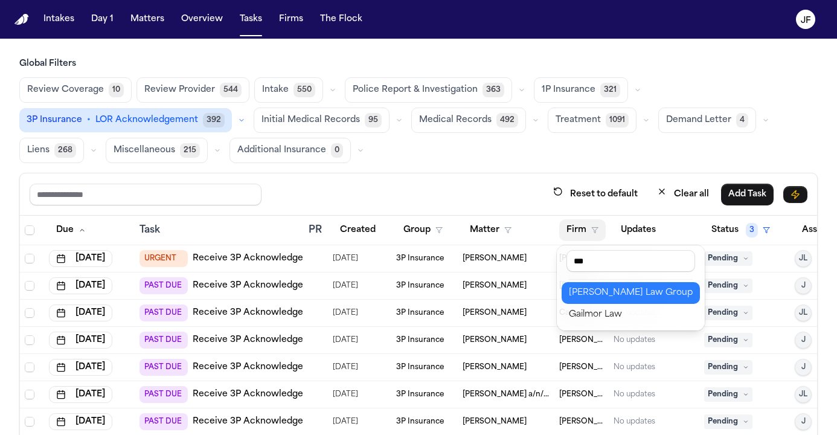
type input "***"
click at [610, 295] on div "[PERSON_NAME] Law Group" at bounding box center [631, 293] width 124 height 14
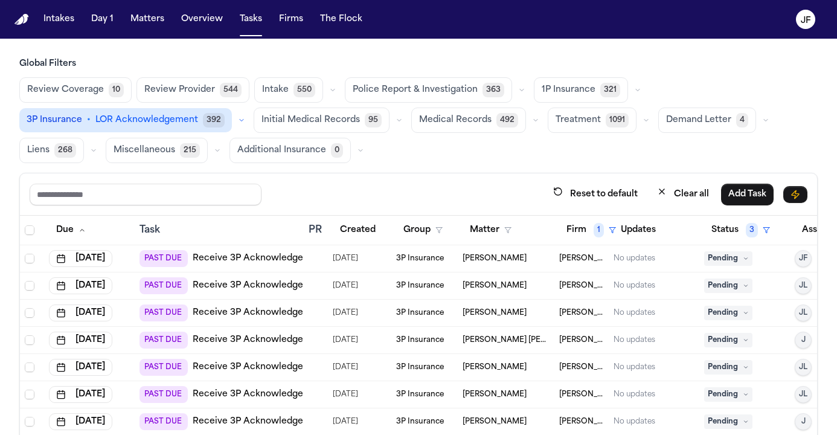
click at [490, 183] on div "Reset to default Clear all Add Task" at bounding box center [419, 194] width 778 height 22
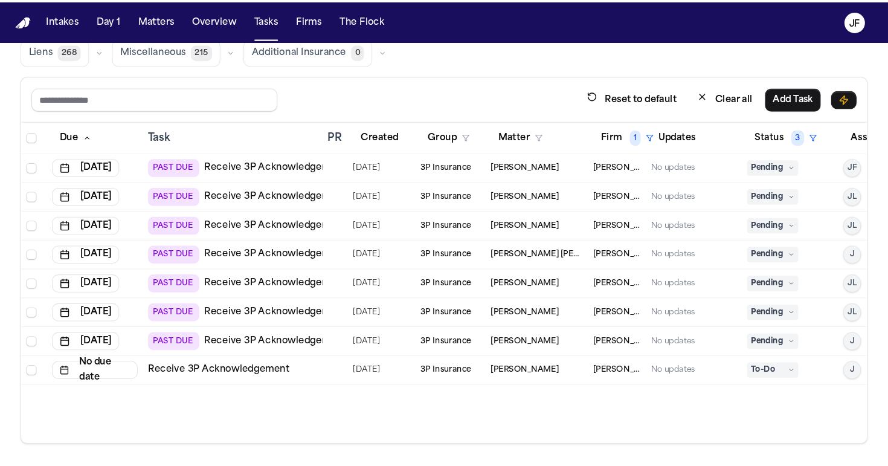
scroll to position [102, 0]
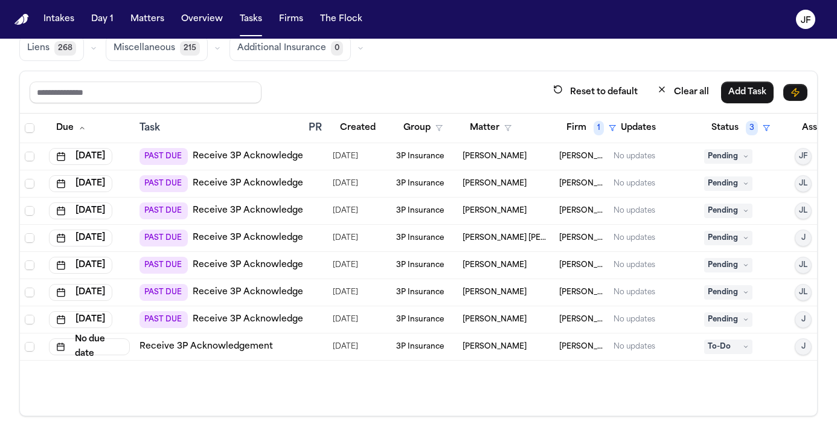
click at [251, 158] on link "Receive 3P Acknowledgement" at bounding box center [259, 156] width 133 height 12
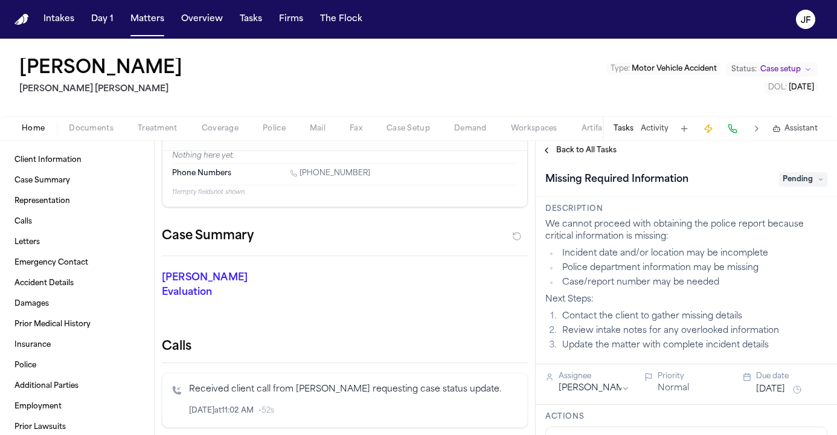
scroll to position [40, 0]
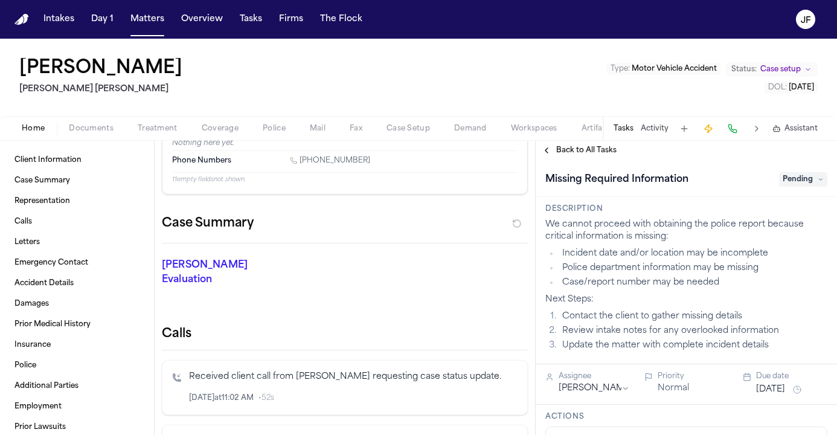
click at [574, 151] on span "Back to All Tasks" at bounding box center [586, 151] width 60 height 10
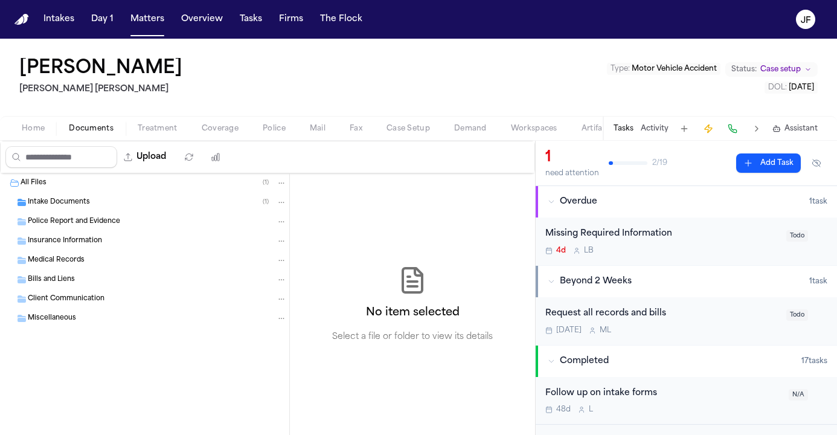
click at [88, 131] on span "Documents" at bounding box center [91, 129] width 45 height 10
click at [74, 200] on span "Intake Documents" at bounding box center [59, 202] width 62 height 10
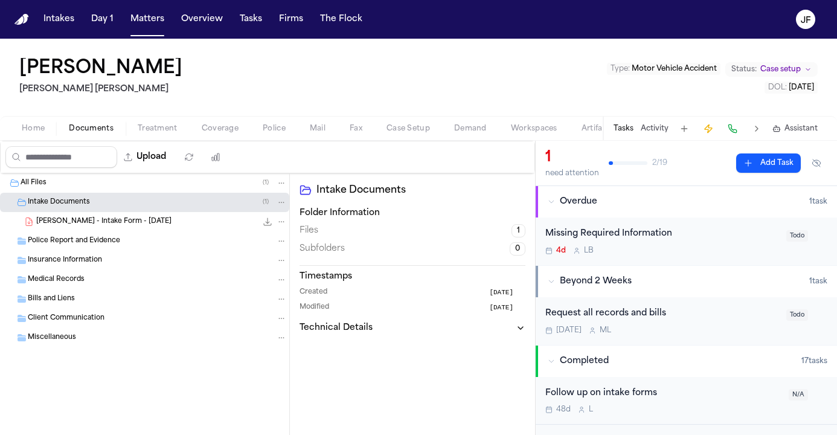
click at [84, 221] on span "S. Flores - Intake Form - 7.17.25" at bounding box center [103, 222] width 135 height 10
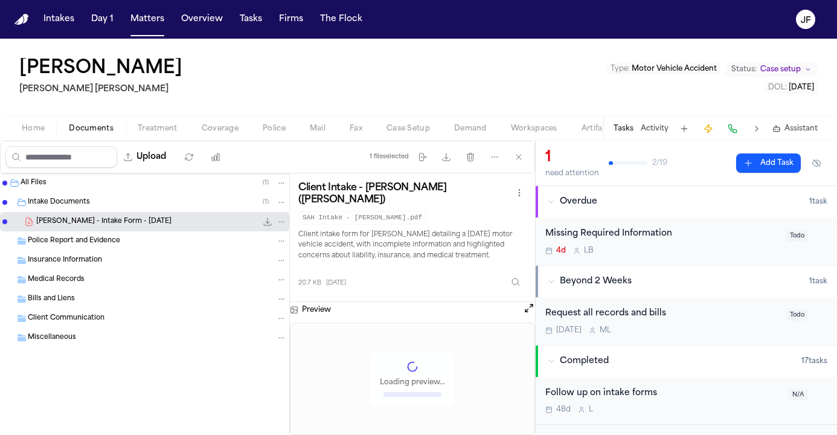
click at [268, 223] on icon "File: S. Flores - Intake Form - 7.17.25" at bounding box center [268, 222] width 8 height 8
click at [650, 231] on div "Missing Required Information" at bounding box center [662, 234] width 234 height 14
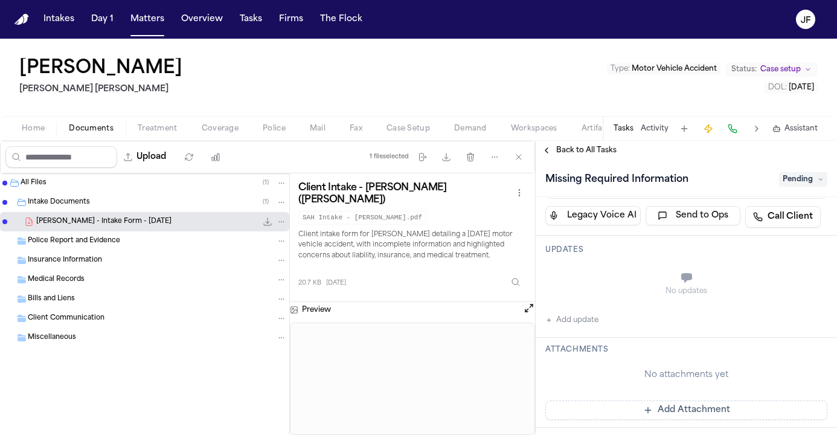
scroll to position [278, 0]
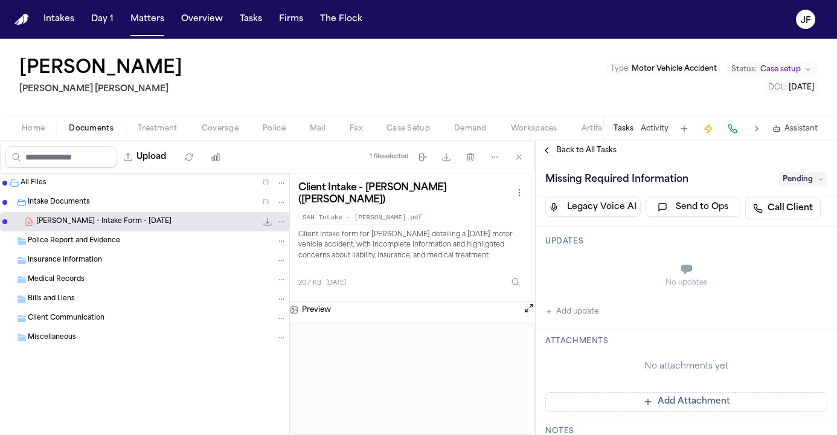
click at [568, 319] on div "Updates No updates Add update" at bounding box center [686, 278] width 301 height 102
click at [571, 316] on button "Add update" at bounding box center [571, 311] width 53 height 14
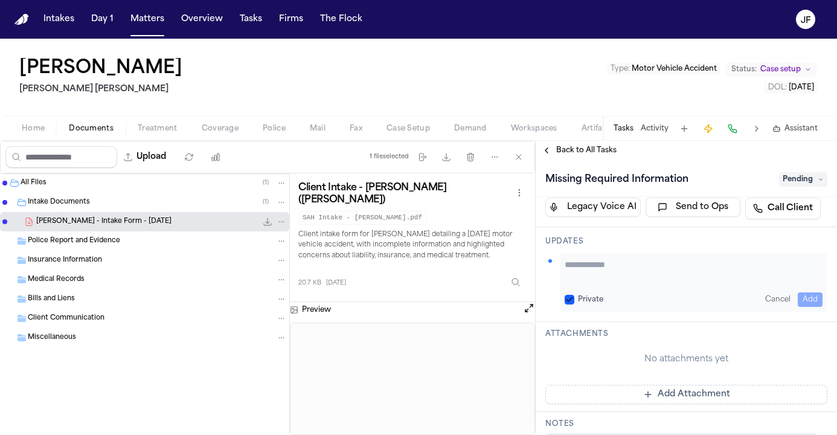
click at [608, 272] on textarea "Add your update" at bounding box center [694, 270] width 258 height 24
paste textarea "**********"
type textarea "**********"
click at [803, 296] on button "Add" at bounding box center [810, 299] width 25 height 14
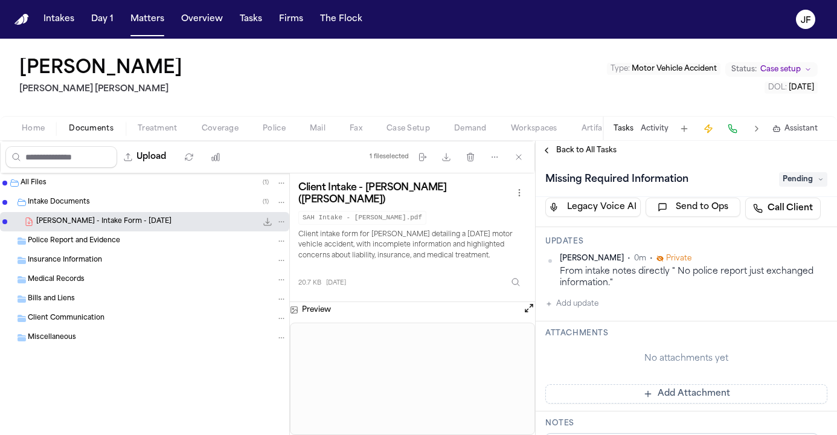
click at [807, 185] on span "Pending" at bounding box center [803, 179] width 48 height 14
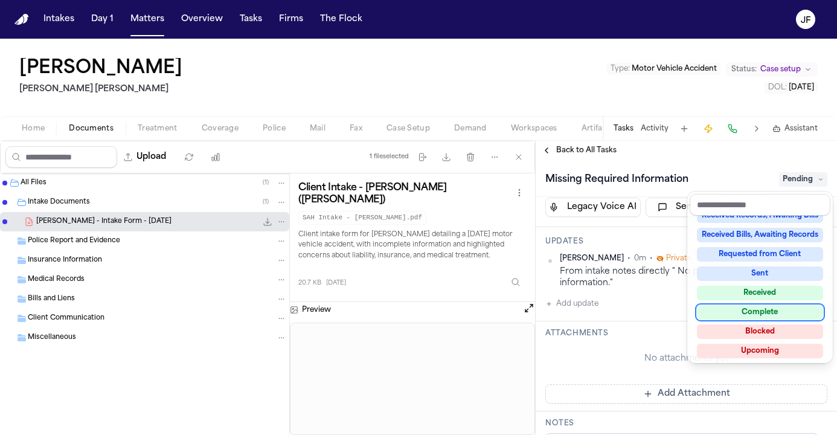
click at [743, 314] on div "Complete" at bounding box center [760, 312] width 126 height 14
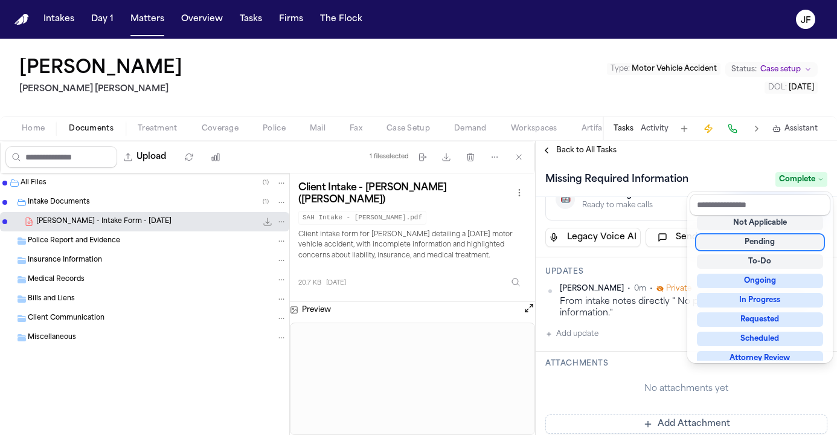
click at [583, 155] on div "Back to All Tasks Missing Required Information Complete Description We cannot p…" at bounding box center [686, 288] width 301 height 294
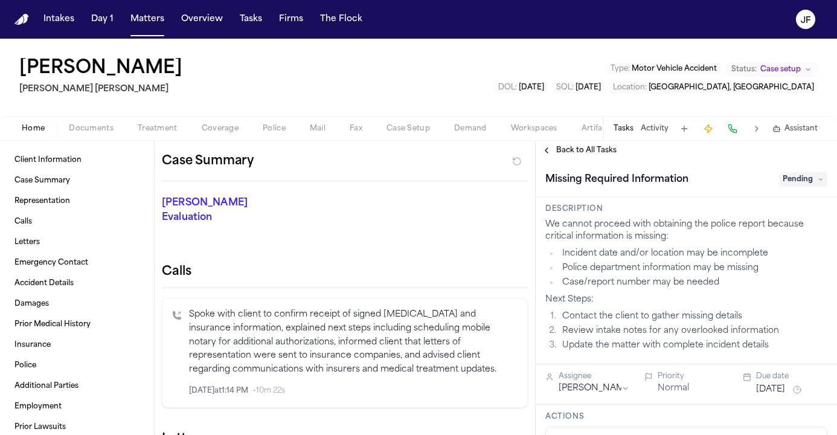
scroll to position [109, 0]
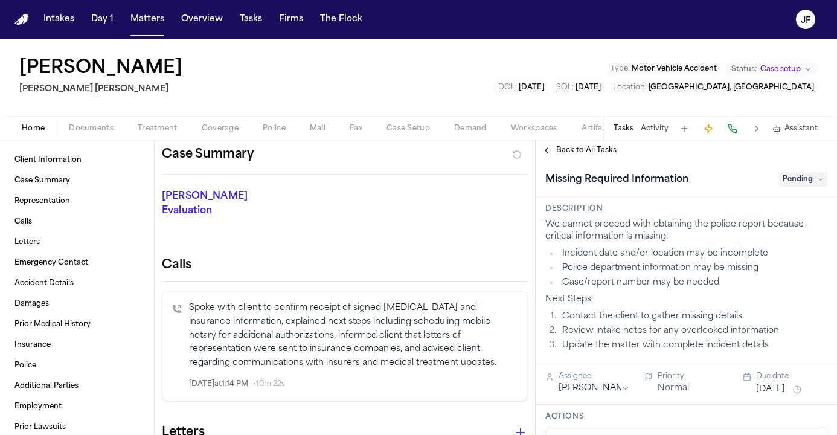
click at [87, 127] on span "Documents" at bounding box center [91, 129] width 45 height 10
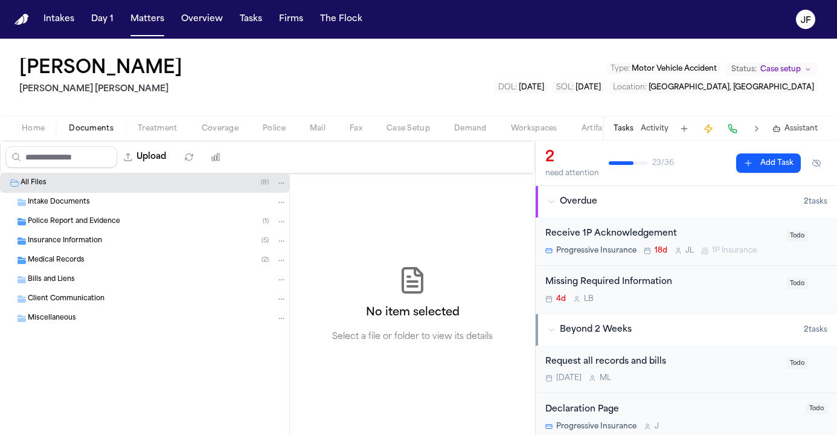
click at [85, 220] on span "Police Report and Evidence" at bounding box center [74, 222] width 92 height 10
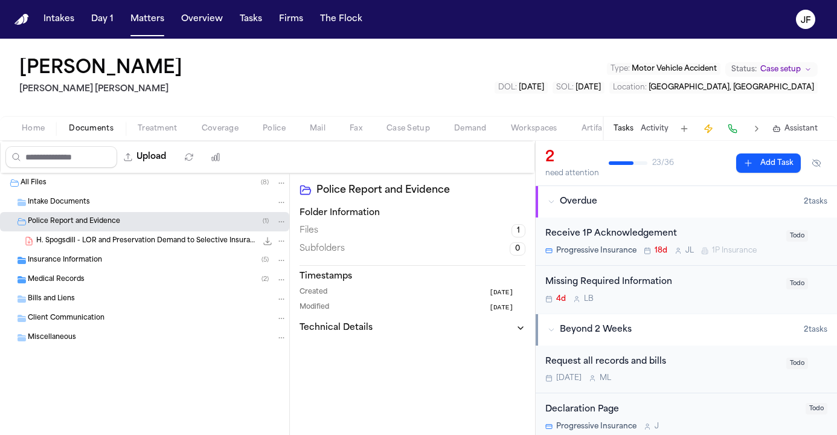
click at [95, 245] on span "H. Spogsdill - LOR and Preservation Demand to Selective Insurance - 7.16.25" at bounding box center [146, 241] width 220 height 10
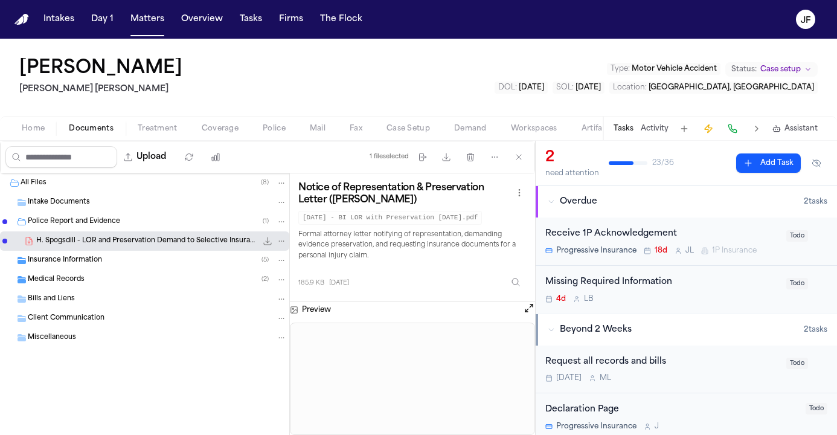
click at [271, 241] on icon "File: H. Spogsdill - LOR and Preservation Demand to Selective Insurance - 7.16.…" at bounding box center [268, 241] width 10 height 10
click at [136, 269] on div "Insurance Information ( 5 )" at bounding box center [144, 260] width 289 height 19
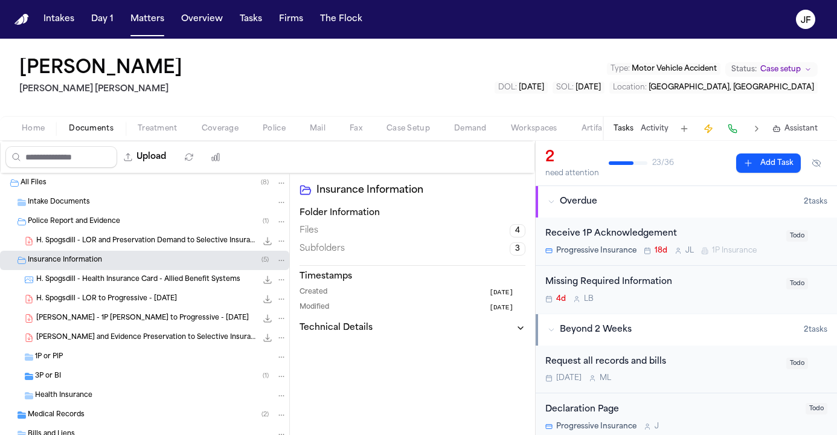
click at [157, 315] on span "H. Stogsdill - 1P LOR to Progressive - 7.16.25" at bounding box center [142, 318] width 213 height 10
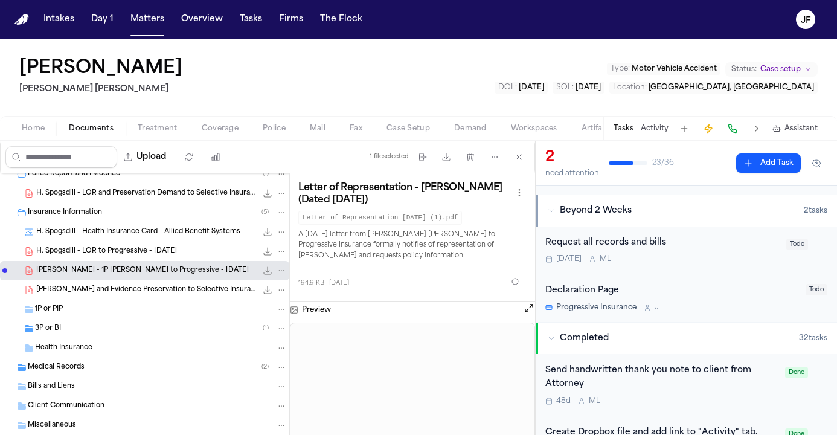
scroll to position [10, 0]
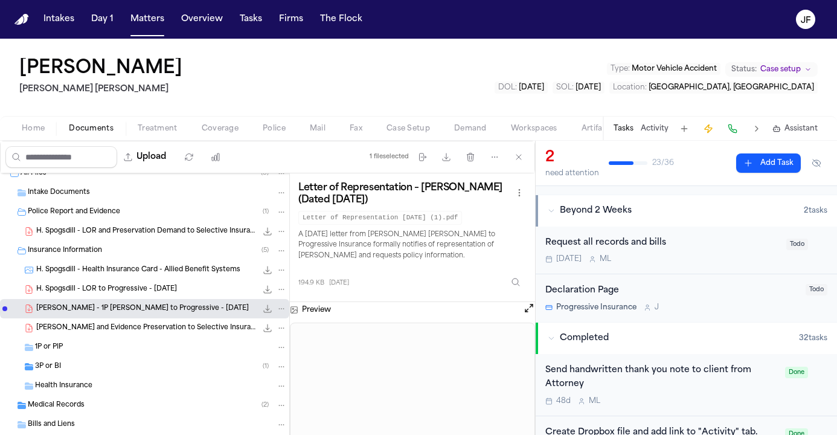
click at [120, 246] on div "Insurance Information ( 5 )" at bounding box center [157, 250] width 259 height 11
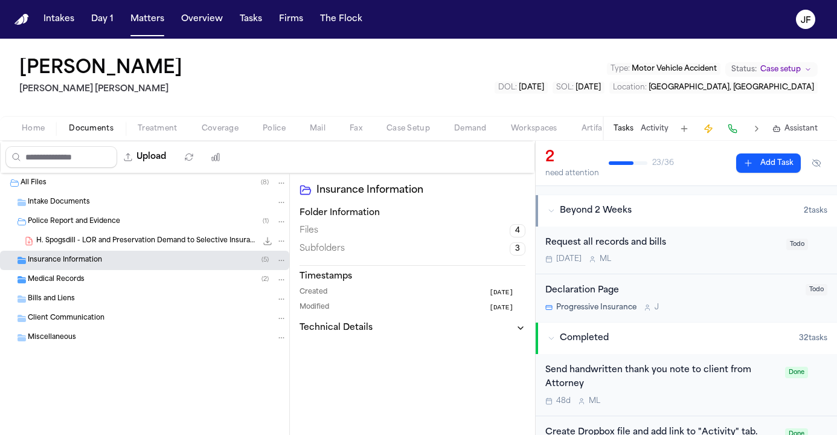
click at [120, 231] on div "Police Report and Evidence ( 1 )" at bounding box center [144, 221] width 289 height 19
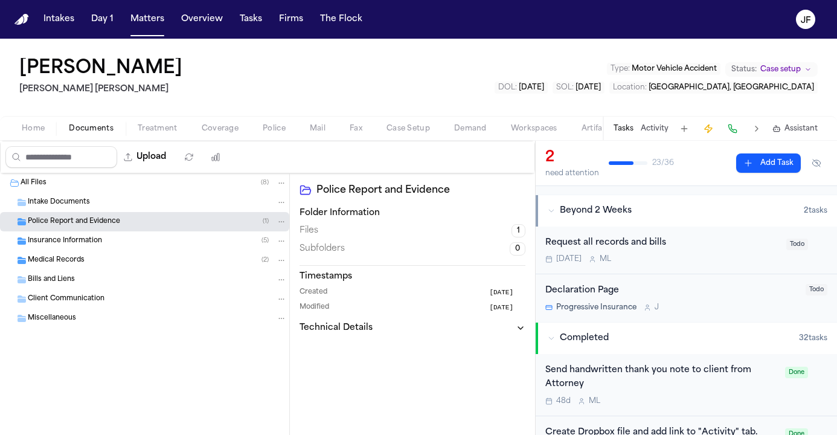
click at [82, 253] on div "Medical Records ( 2 )" at bounding box center [144, 260] width 289 height 19
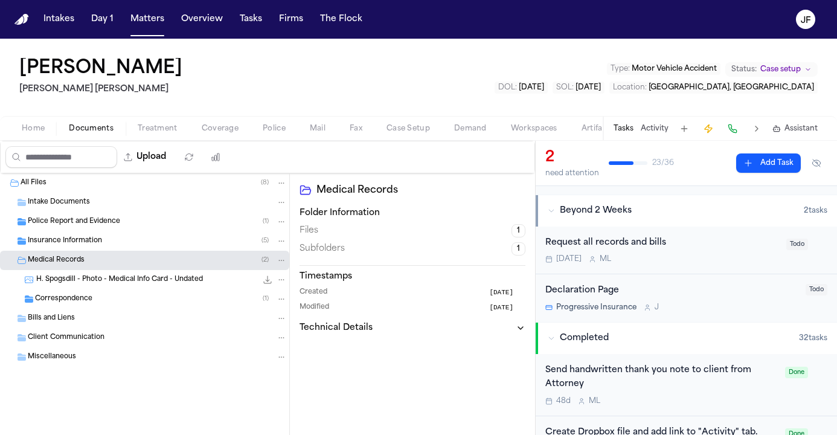
click at [98, 303] on div "Correspondence ( 1 )" at bounding box center [161, 298] width 252 height 11
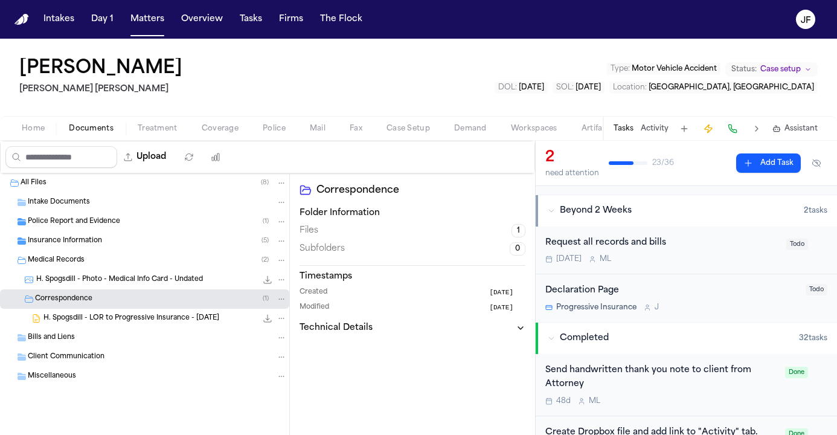
click at [133, 280] on span "H. Spogsdill - Photo - Medical Info Card - Undated" at bounding box center [119, 280] width 167 height 10
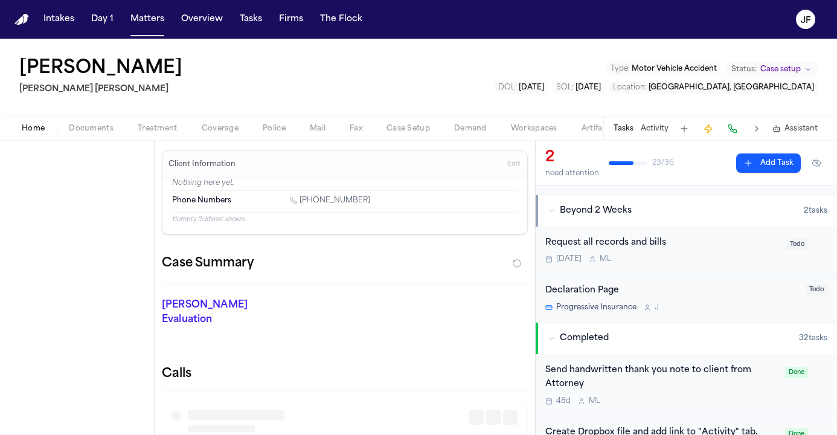
click at [25, 129] on span "Home" at bounding box center [33, 129] width 23 height 10
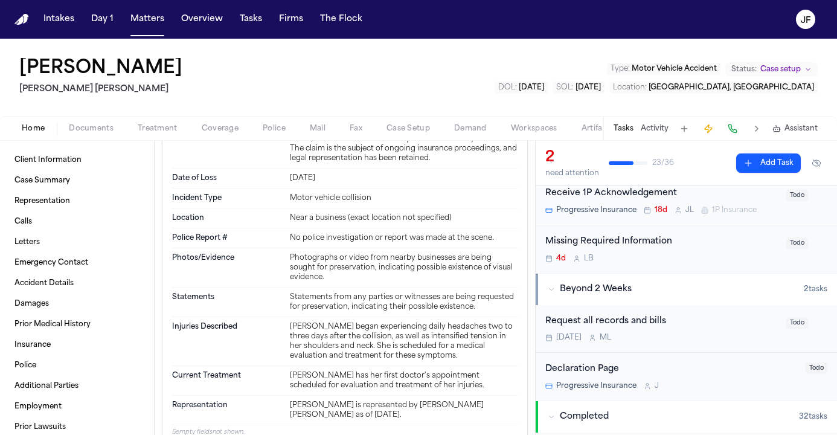
scroll to position [28, 0]
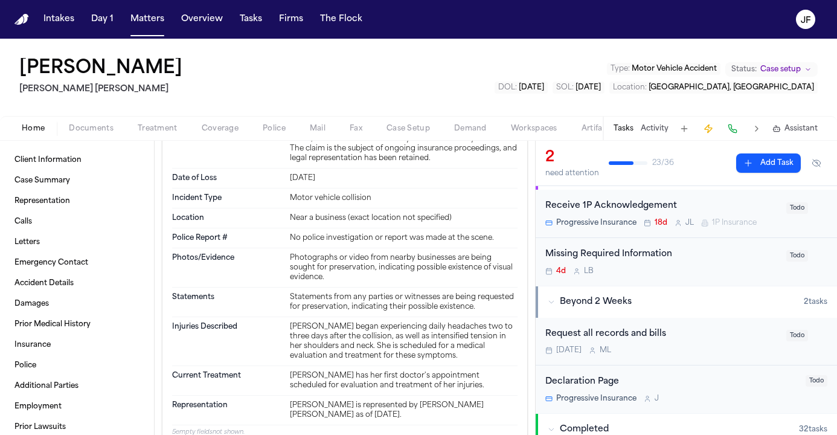
click at [643, 264] on div "Missing Required Information 4d L B" at bounding box center [662, 262] width 234 height 28
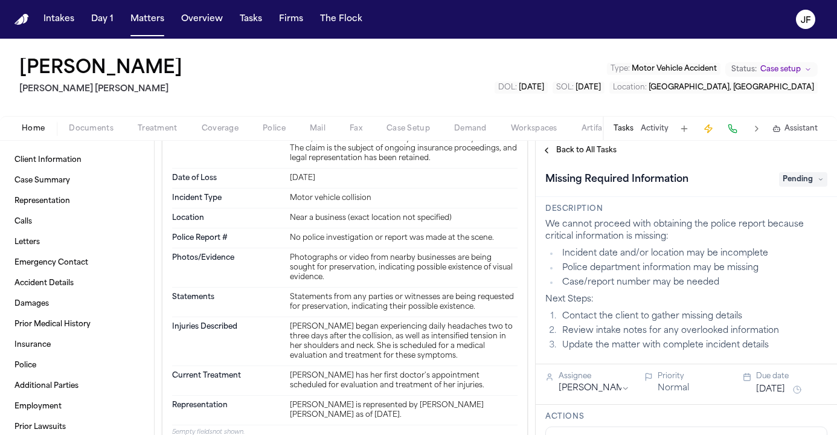
click at [784, 173] on span "Pending" at bounding box center [803, 179] width 48 height 14
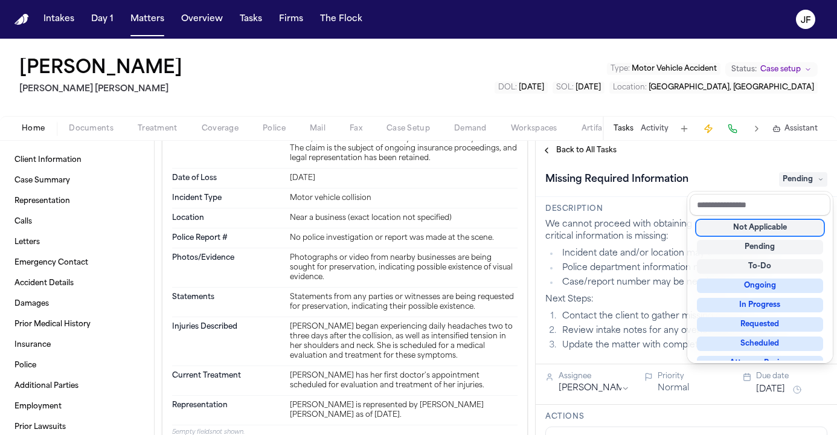
click at [666, 201] on div "Missing Required Information Pending Description We cannot proceed with obtaini…" at bounding box center [686, 297] width 301 height 275
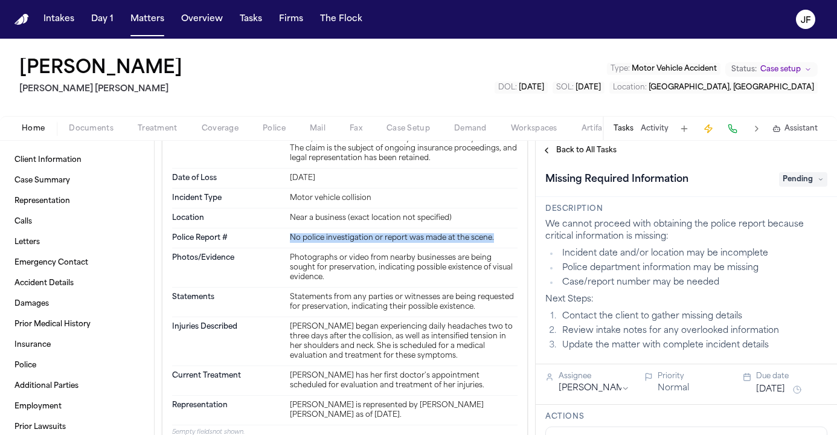
drag, startPoint x: 284, startPoint y: 224, endPoint x: 493, endPoint y: 223, distance: 209.5
click at [493, 228] on div "Police Report # No police investigation or report was made at the scene." at bounding box center [344, 238] width 345 height 20
copy div "No police investigation or report was made at the scene."
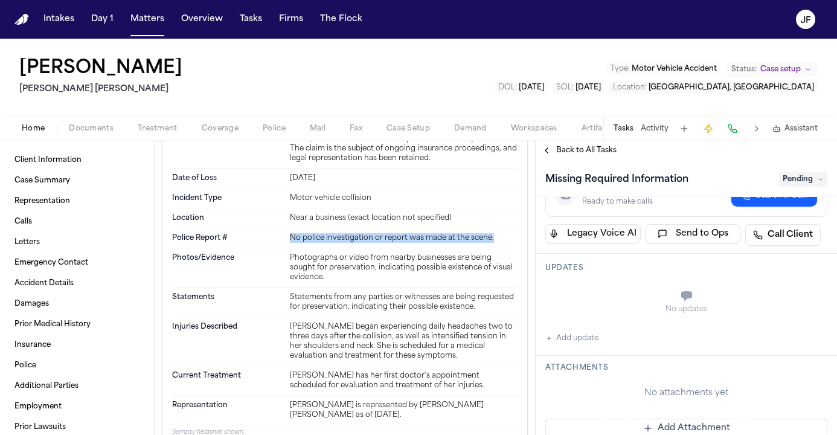
scroll to position [257, 0]
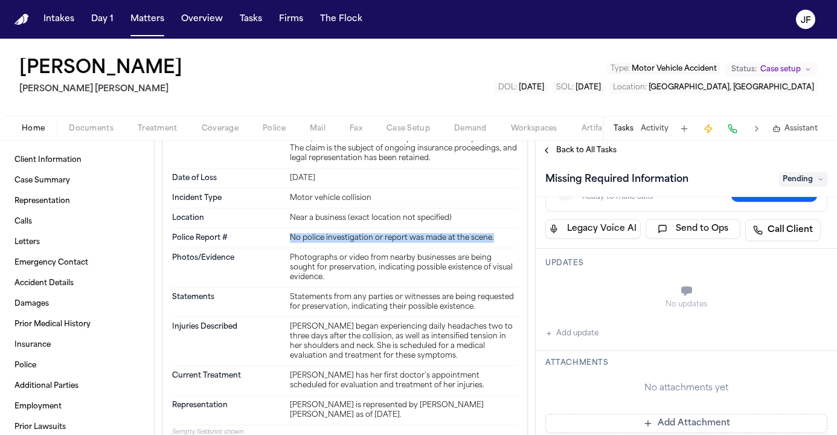
click at [560, 332] on button "Add update" at bounding box center [571, 333] width 53 height 14
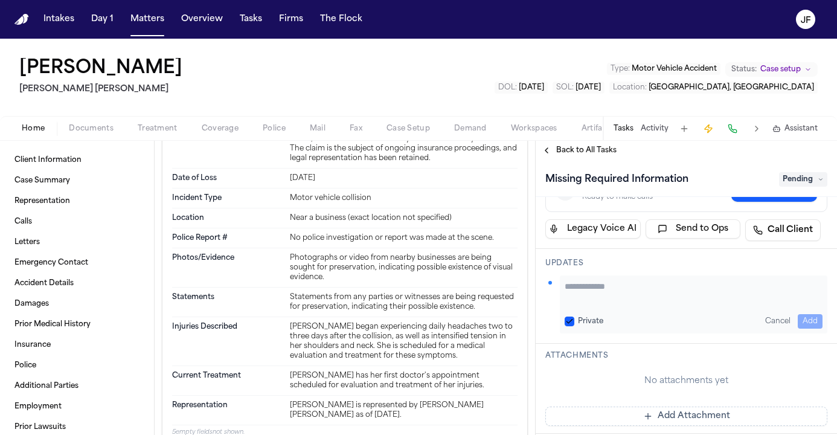
click at [600, 297] on textarea "Add your update" at bounding box center [694, 292] width 258 height 24
paste textarea "**********"
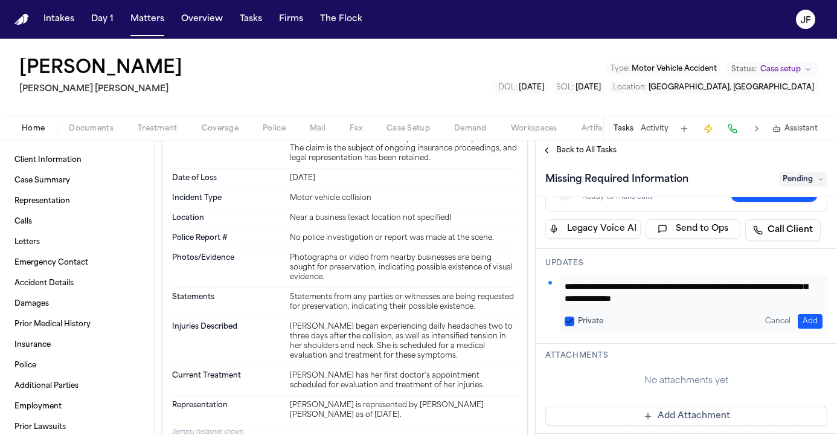
scroll to position [24, 0]
type textarea "**********"
click at [801, 315] on button "Add" at bounding box center [810, 321] width 25 height 14
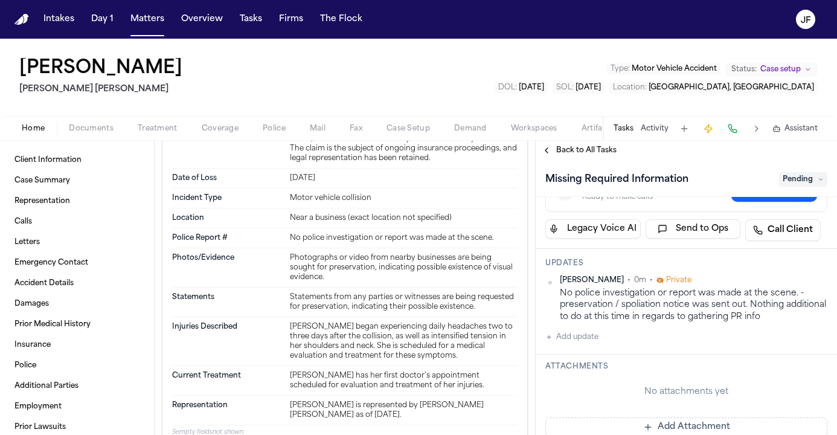
click at [798, 182] on span "Pending" at bounding box center [803, 179] width 48 height 14
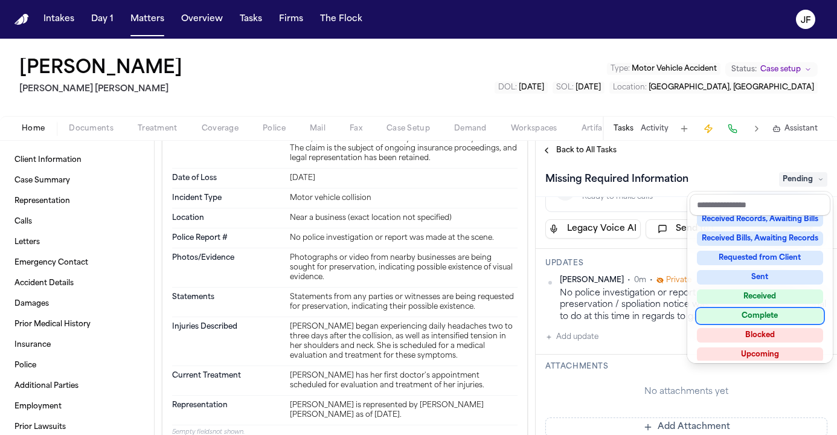
click at [766, 315] on div "Complete" at bounding box center [760, 316] width 126 height 14
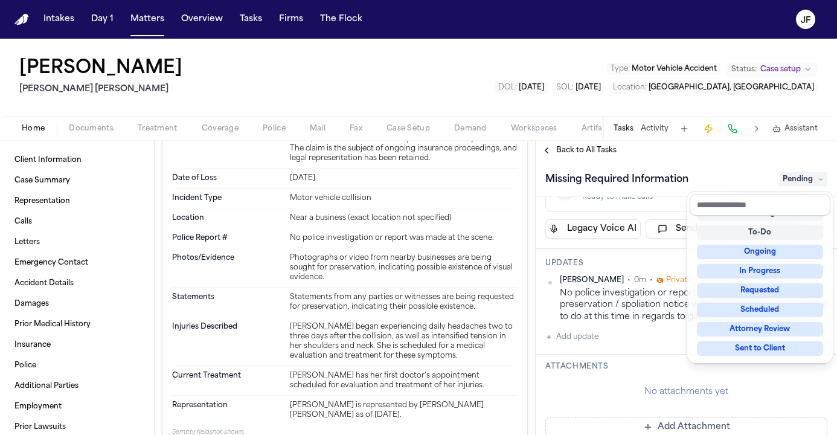
scroll to position [5, 0]
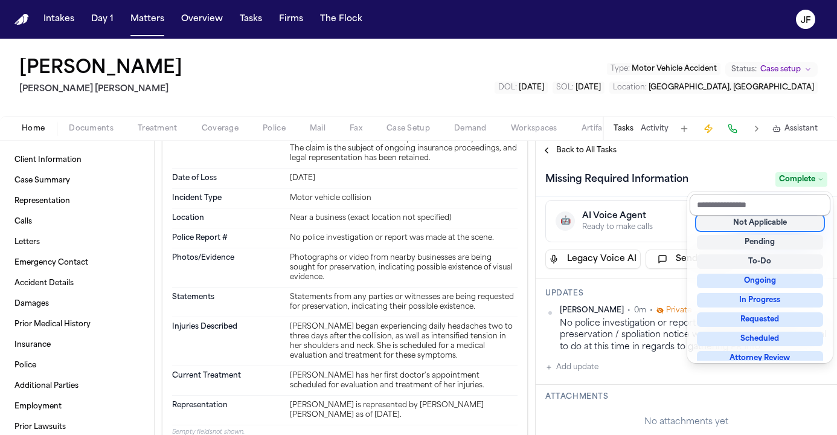
click at [739, 197] on input "text" at bounding box center [760, 205] width 141 height 22
click at [739, 162] on div "Missing Required Information Complete" at bounding box center [686, 178] width 301 height 37
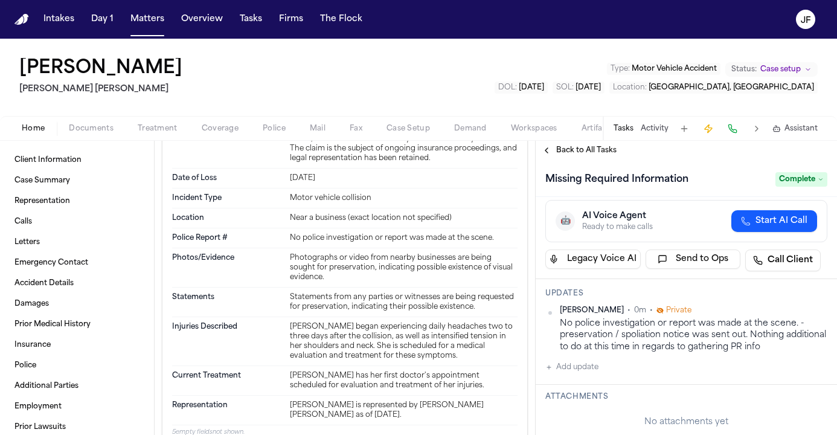
click at [571, 149] on span "Back to All Tasks" at bounding box center [586, 151] width 60 height 10
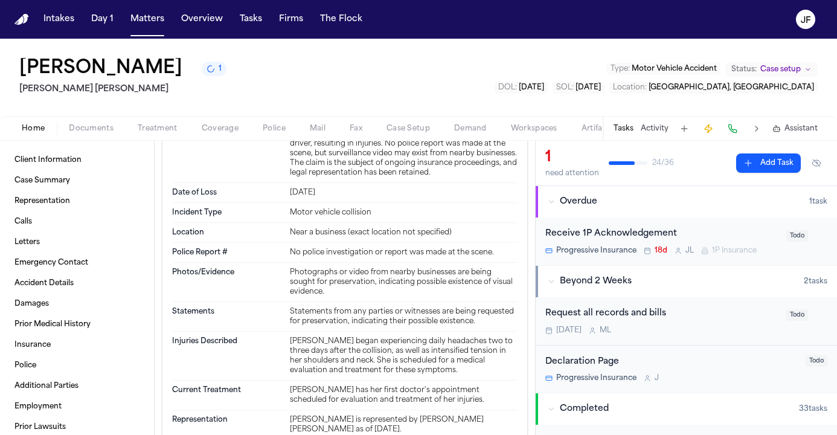
scroll to position [676, 0]
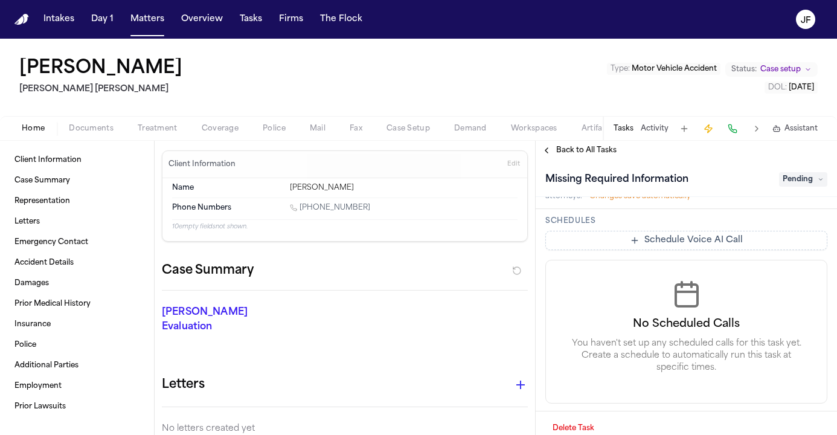
scroll to position [620, 0]
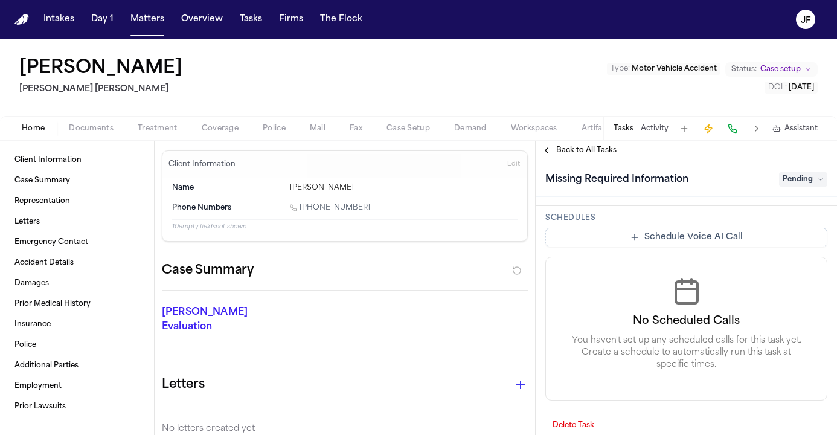
click at [594, 155] on span "Back to All Tasks" at bounding box center [586, 151] width 60 height 10
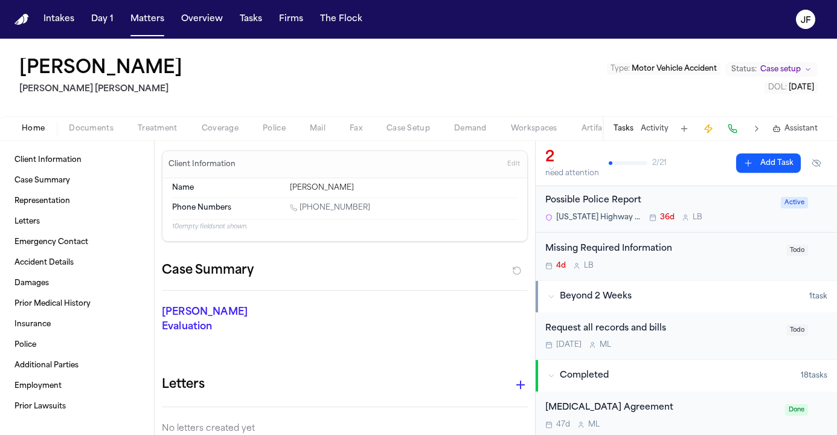
scroll to position [34, 0]
click at [591, 212] on span "Utah Highway Patrol" at bounding box center [599, 217] width 86 height 10
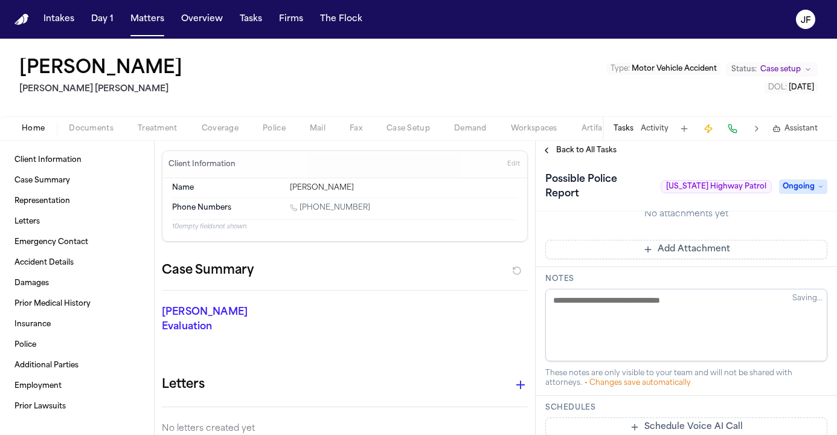
scroll to position [477, 0]
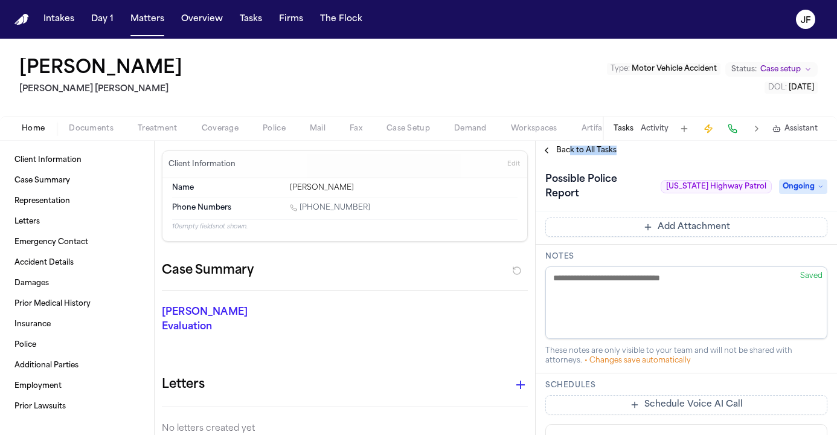
click at [571, 156] on div "Back to All Tasks" at bounding box center [686, 150] width 301 height 19
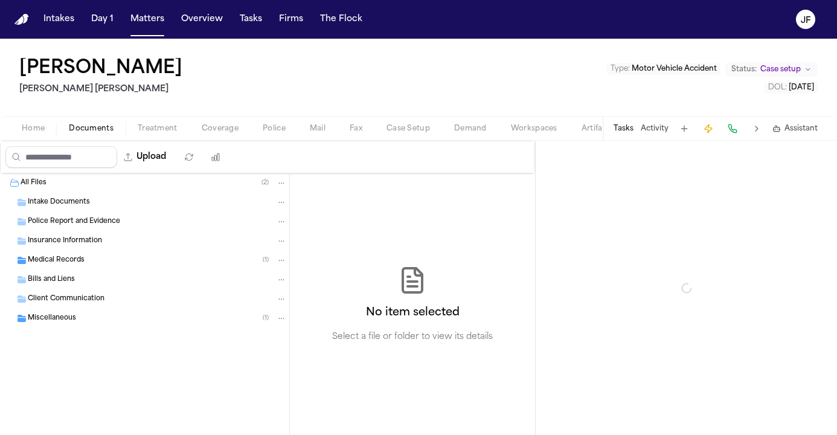
click at [91, 129] on span "Documents" at bounding box center [91, 129] width 45 height 10
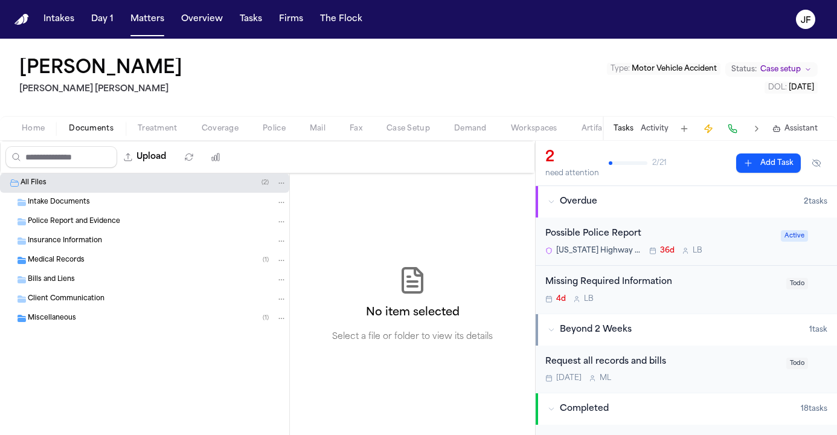
click at [75, 319] on span "Miscellaneous" at bounding box center [52, 318] width 48 height 10
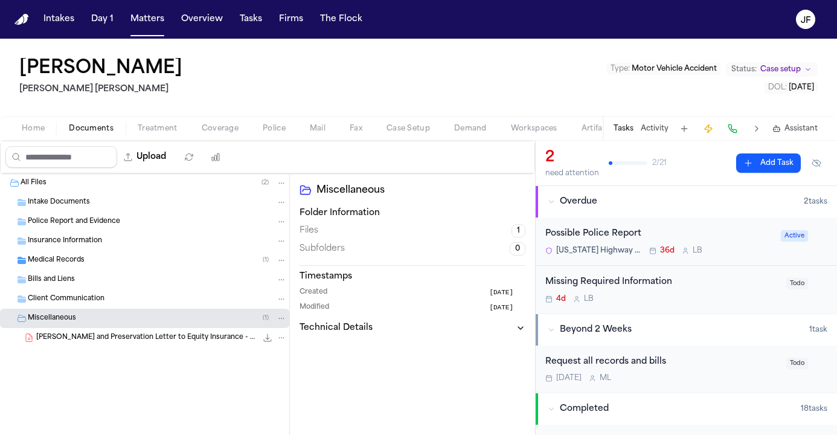
click at [127, 338] on span "M. Castellano - LOR and Preservation Letter to Equity Insurance - 7.12.25" at bounding box center [146, 338] width 220 height 10
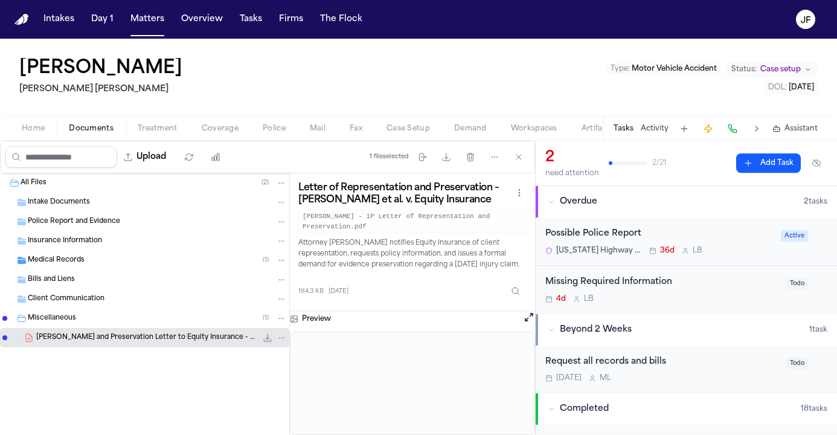
click at [189, 268] on div "Medical Records ( 1 )" at bounding box center [144, 260] width 289 height 19
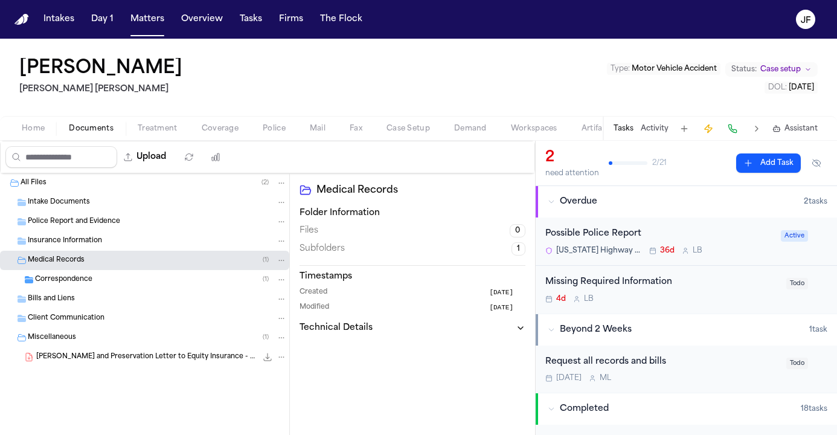
click at [112, 281] on div "Correspondence ( 1 )" at bounding box center [161, 279] width 252 height 11
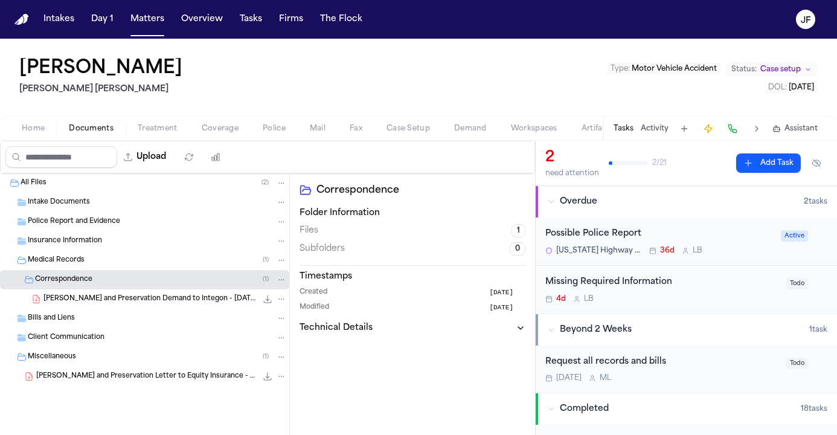
click at [33, 136] on div "Home Documents Treatment Coverage Police Mail Fax Case Setup Demand Workspaces …" at bounding box center [418, 128] width 837 height 24
click at [34, 129] on span "Home" at bounding box center [33, 129] width 23 height 10
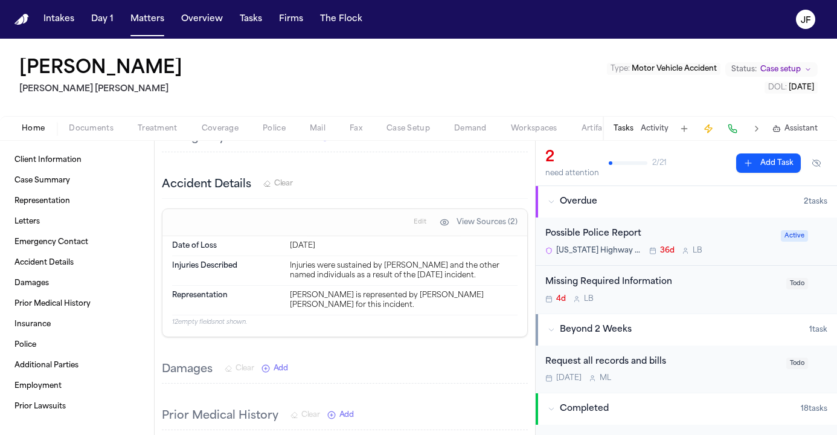
scroll to position [380, 0]
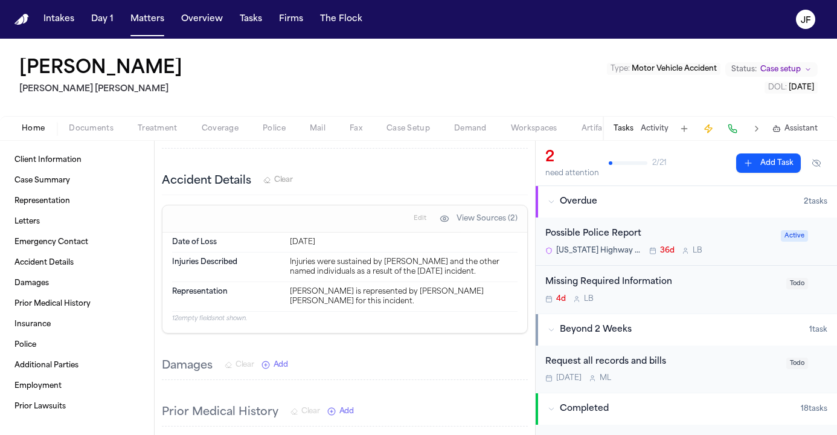
click at [270, 135] on span "button" at bounding box center [273, 135] width 37 height 1
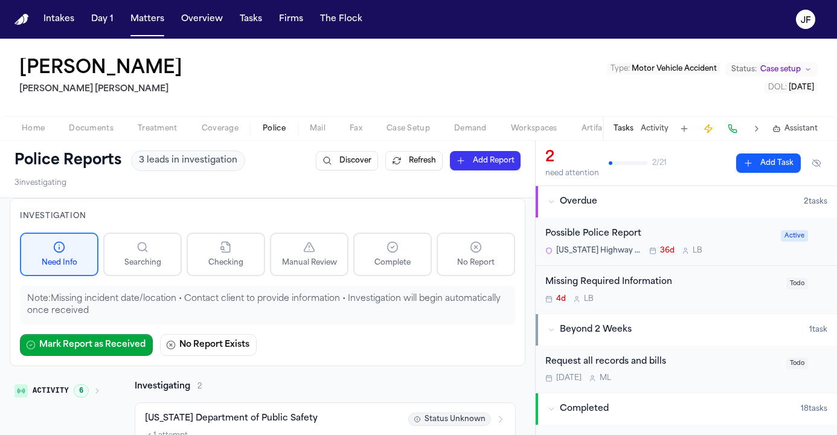
click at [117, 129] on button "Documents" at bounding box center [91, 128] width 69 height 14
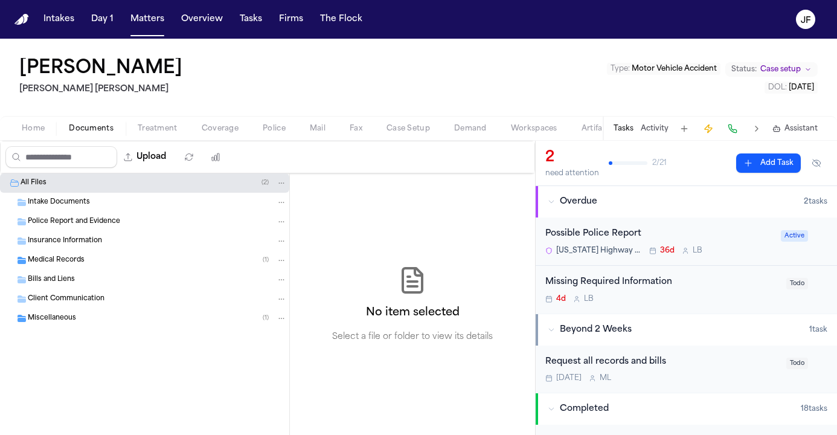
click at [132, 261] on div "Medical Records ( 1 )" at bounding box center [157, 260] width 259 height 11
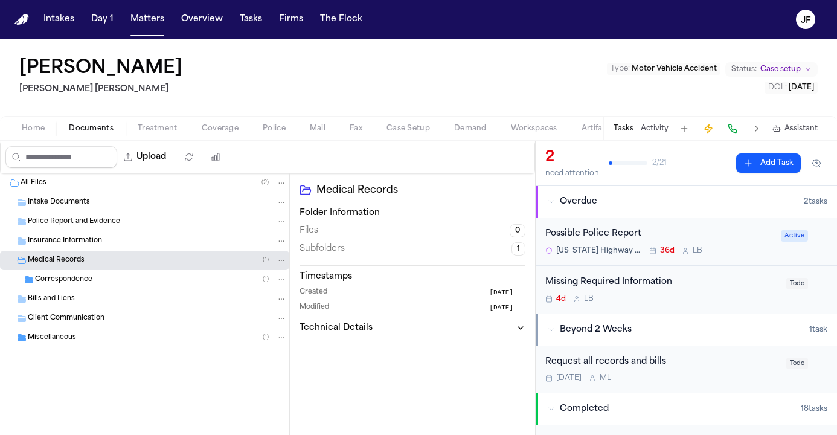
click at [251, 136] on div "Home Documents Treatment Coverage Police Mail Fax Case Setup Demand Workspaces …" at bounding box center [418, 128] width 837 height 24
click at [234, 136] on div "Home Documents Treatment Coverage Police Mail Fax Case Setup Demand Workspaces …" at bounding box center [418, 128] width 837 height 24
click at [221, 132] on span "Coverage" at bounding box center [220, 129] width 37 height 10
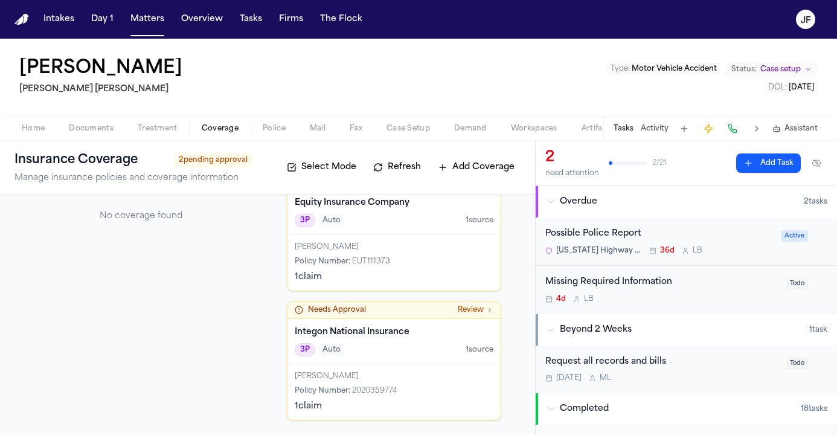
scroll to position [94, 0]
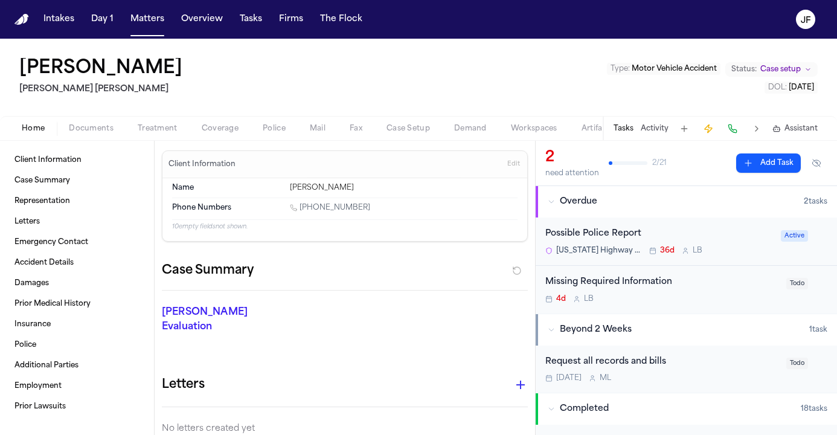
click at [34, 132] on span "Home" at bounding box center [33, 129] width 23 height 10
click at [80, 133] on span "Documents" at bounding box center [91, 129] width 45 height 10
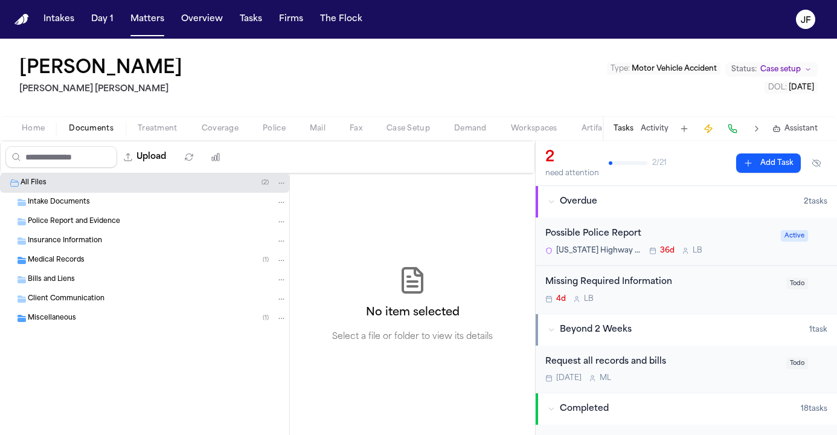
click at [81, 268] on div "Medical Records ( 1 )" at bounding box center [144, 260] width 289 height 19
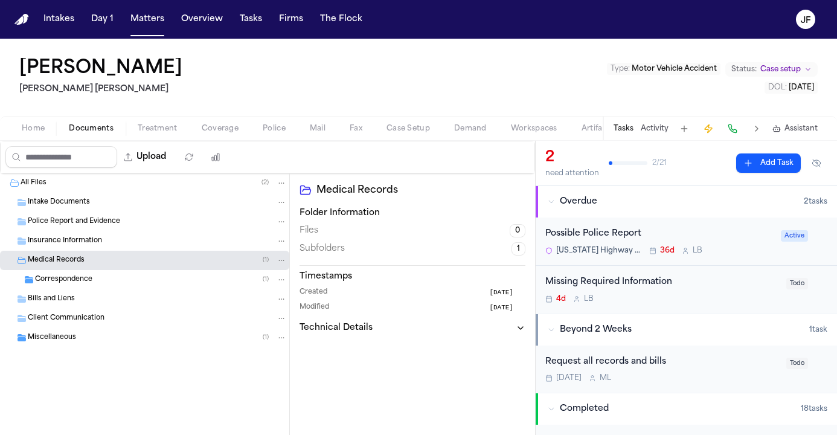
click at [86, 289] on div "Correspondence ( 1 )" at bounding box center [144, 279] width 289 height 19
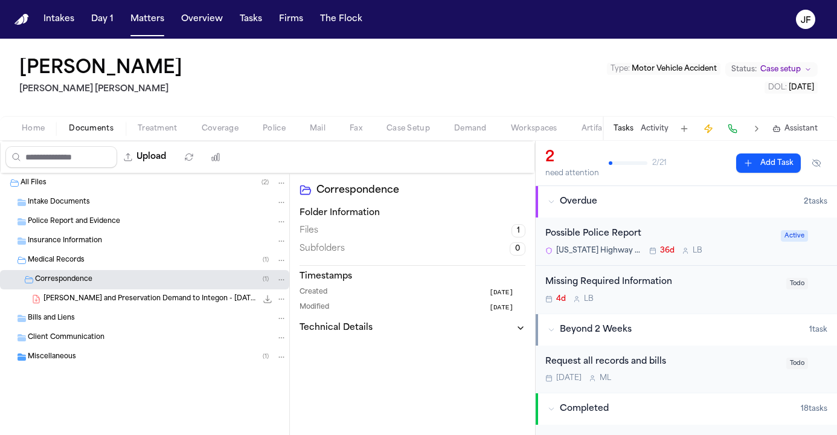
click at [86, 288] on div "Correspondence ( 1 )" at bounding box center [144, 279] width 289 height 19
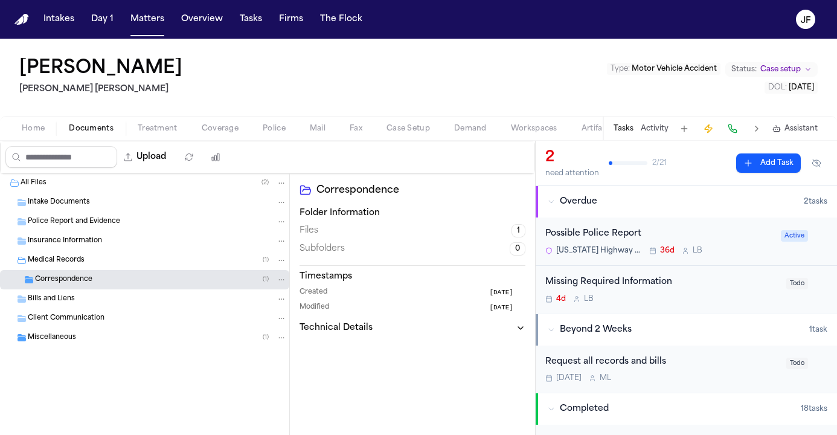
click at [86, 277] on span "Correspondence" at bounding box center [63, 280] width 57 height 10
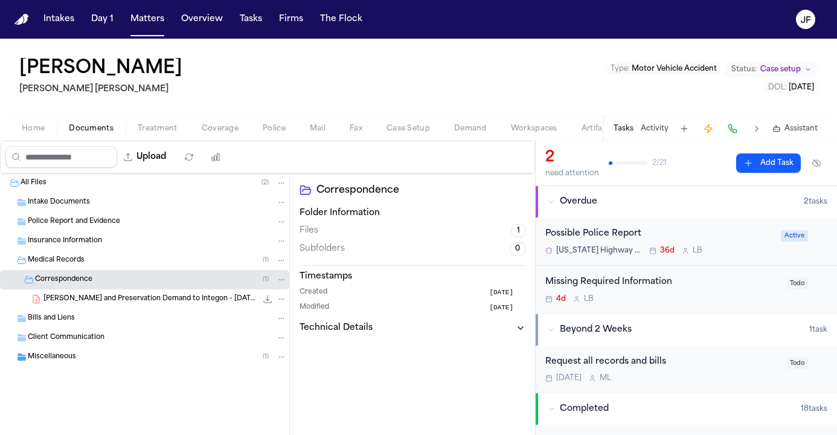
click at [86, 285] on div "Correspondence ( 1 )" at bounding box center [144, 279] width 289 height 19
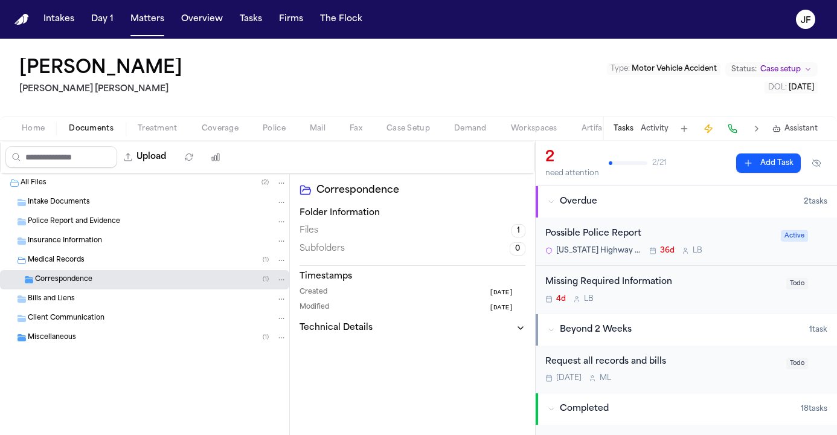
click at [87, 278] on span "Correspondence" at bounding box center [63, 280] width 57 height 10
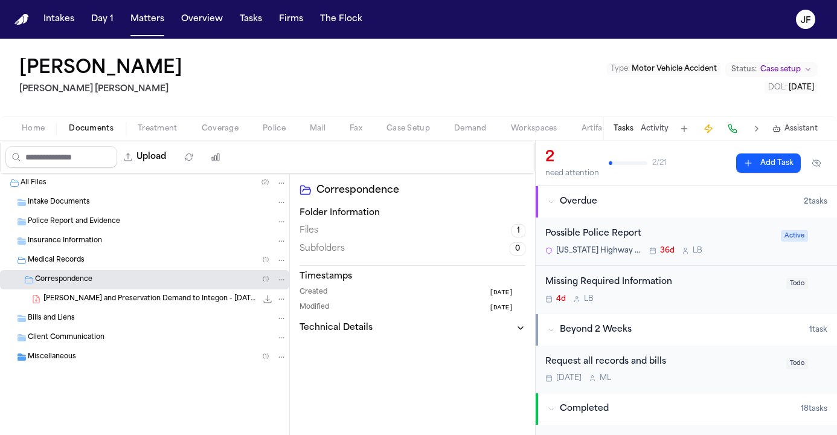
click at [107, 302] on span "M. Castellano - LOR and Preservation Demand to Integon - 7.12.25" at bounding box center [149, 299] width 213 height 10
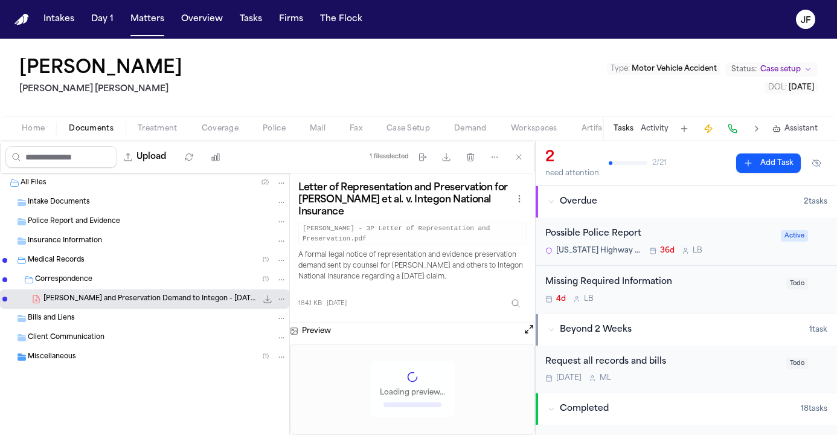
click at [266, 296] on icon "File: M. Castellano - LOR and Preservation Demand to Integon - 7.12.25" at bounding box center [268, 299] width 10 height 10
click at [645, 281] on div "Missing Required Information" at bounding box center [662, 282] width 234 height 14
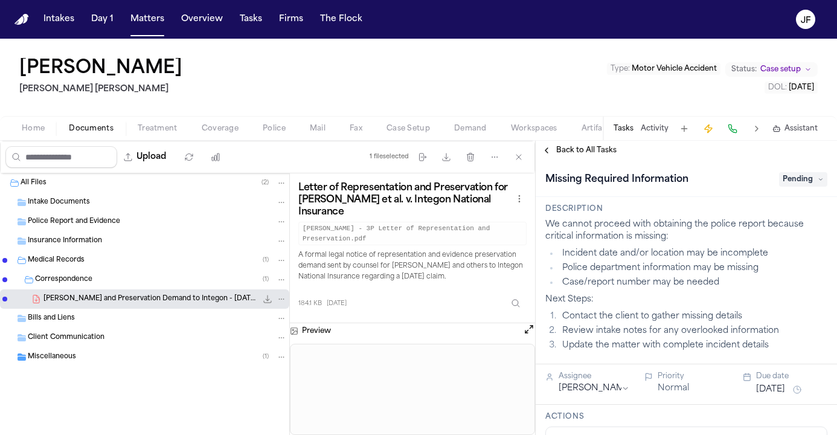
click at [784, 178] on span "Pending" at bounding box center [803, 179] width 48 height 14
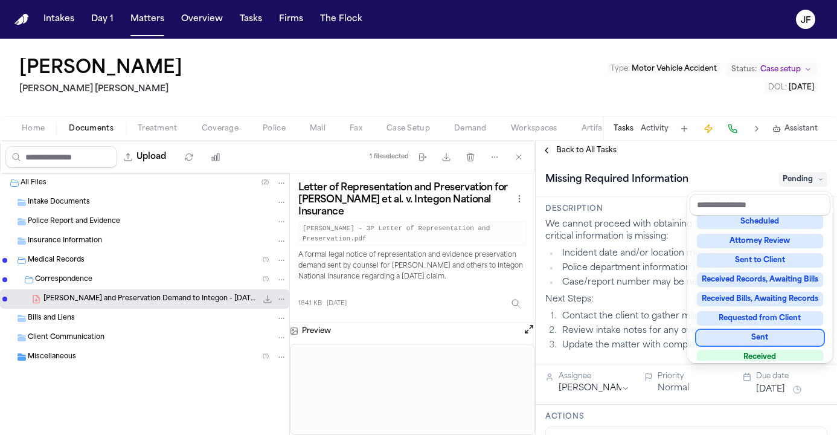
scroll to position [166, 0]
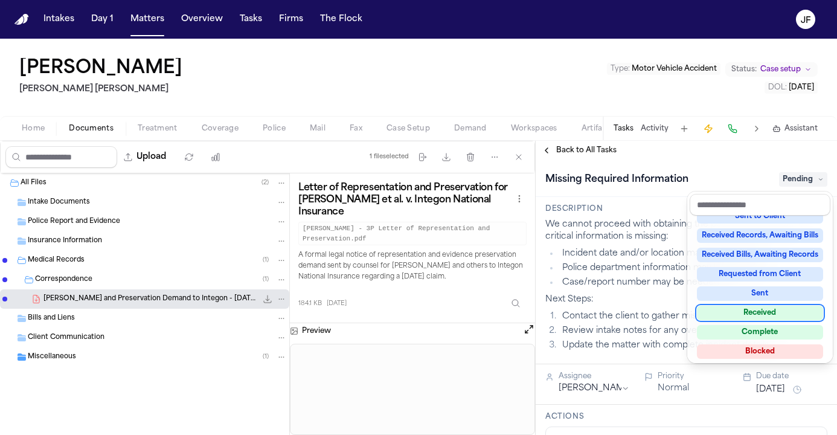
click at [548, 77] on div "Maikel E Castellano Steele Adams Hosman Type : Motor Vehicle Accident Status: C…" at bounding box center [418, 237] width 837 height 396
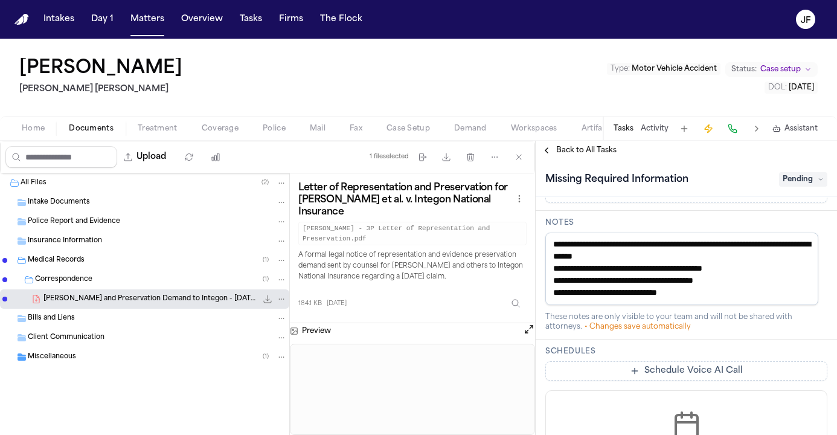
scroll to position [487, 0]
click at [810, 180] on span "Pending" at bounding box center [803, 179] width 48 height 14
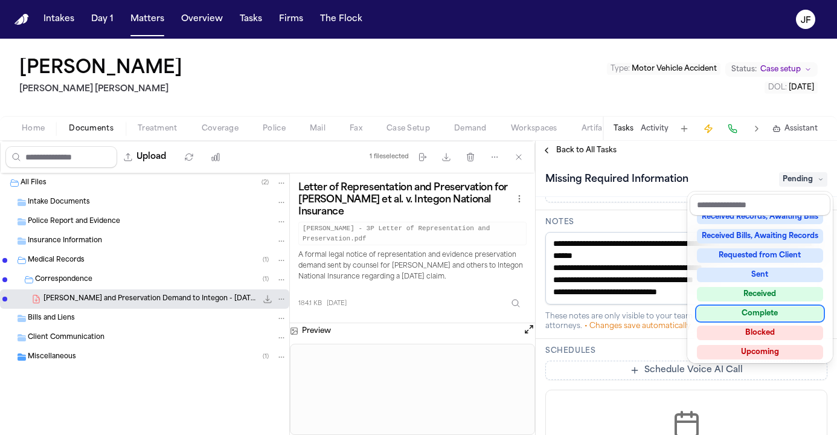
click at [757, 311] on div "Complete" at bounding box center [760, 313] width 126 height 14
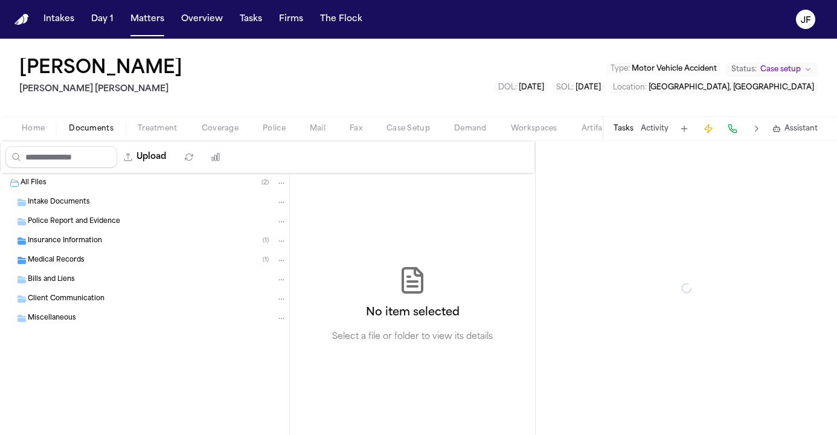
click at [69, 124] on span "Documents" at bounding box center [91, 129] width 45 height 10
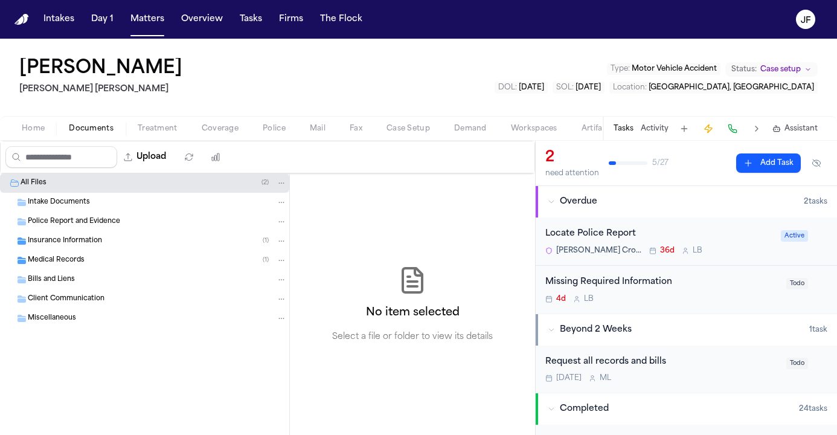
click at [73, 246] on div "Insurance Information ( 1 )" at bounding box center [144, 240] width 289 height 19
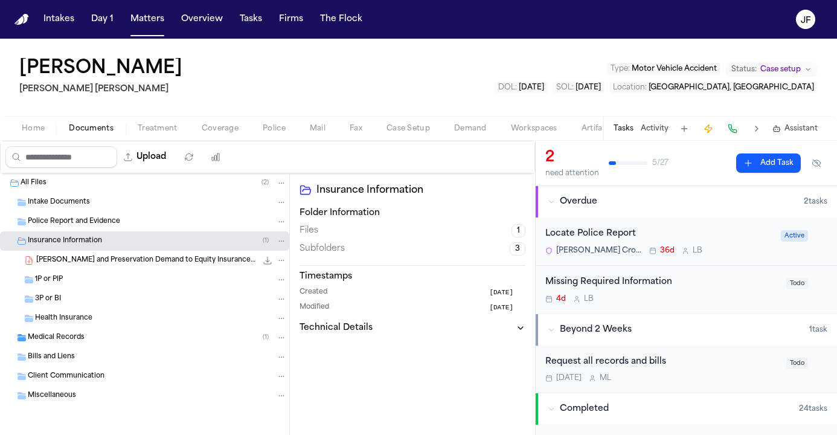
click at [73, 246] on div "Insurance Information ( 1 )" at bounding box center [144, 240] width 289 height 19
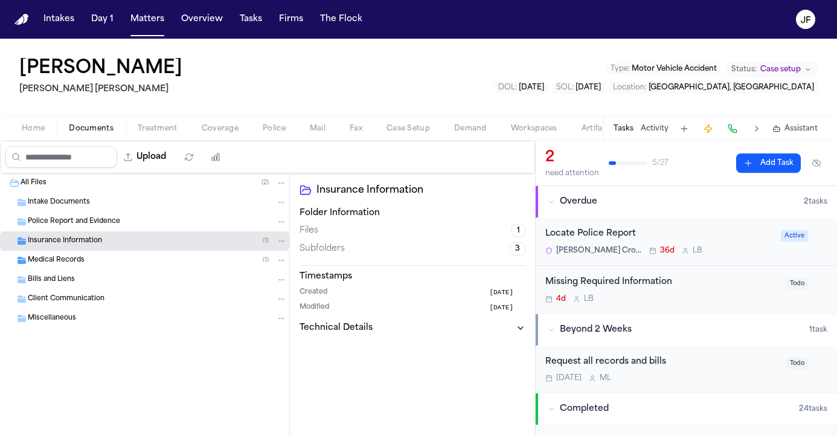
click at [97, 243] on span "Insurance Information" at bounding box center [65, 241] width 74 height 10
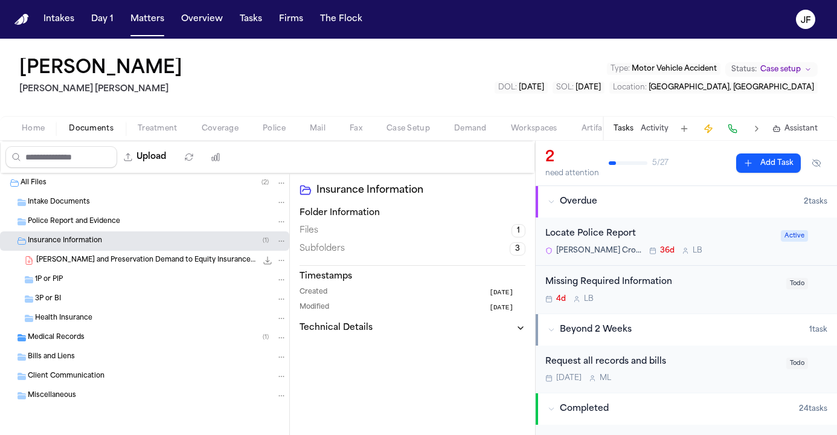
click at [129, 266] on div "[PERSON_NAME] and Preservation Demand to Equity Insurance - [DATE] 184.3 KB • P…" at bounding box center [144, 260] width 289 height 19
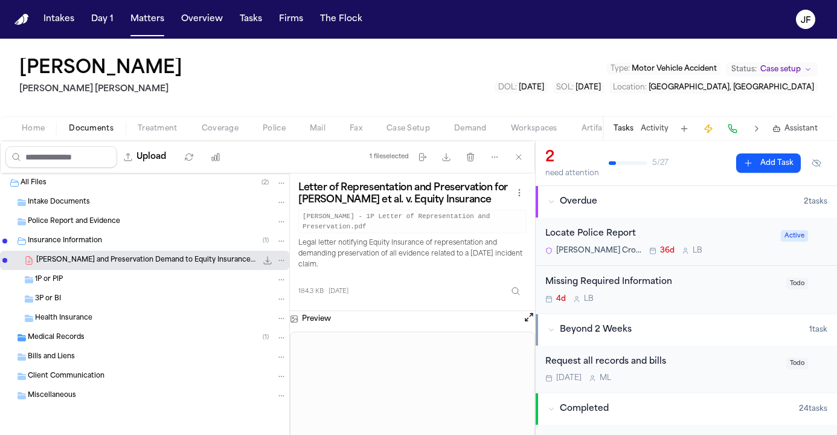
click at [207, 129] on span "Coverage" at bounding box center [220, 129] width 37 height 10
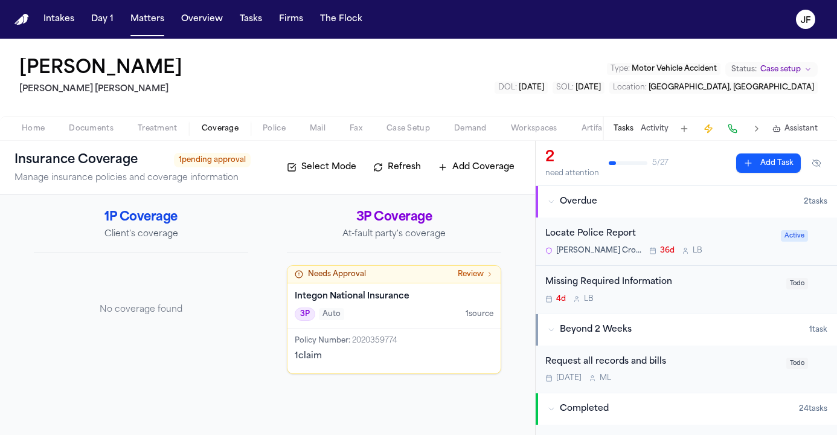
click at [155, 126] on span "Treatment" at bounding box center [158, 129] width 40 height 10
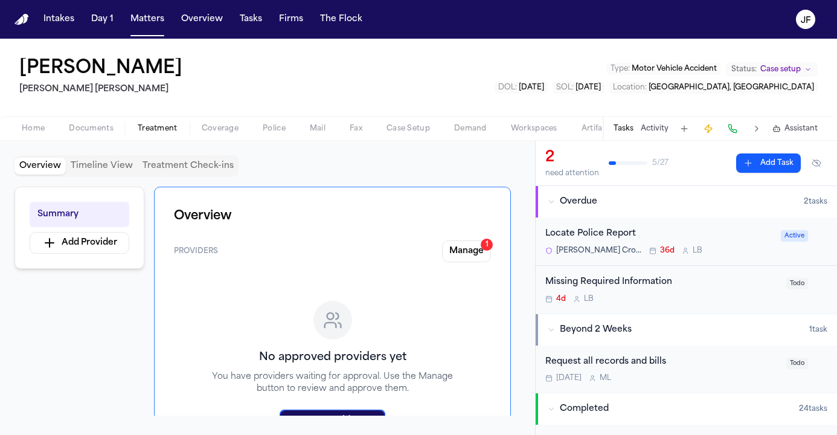
click at [114, 123] on button "Documents" at bounding box center [91, 128] width 69 height 14
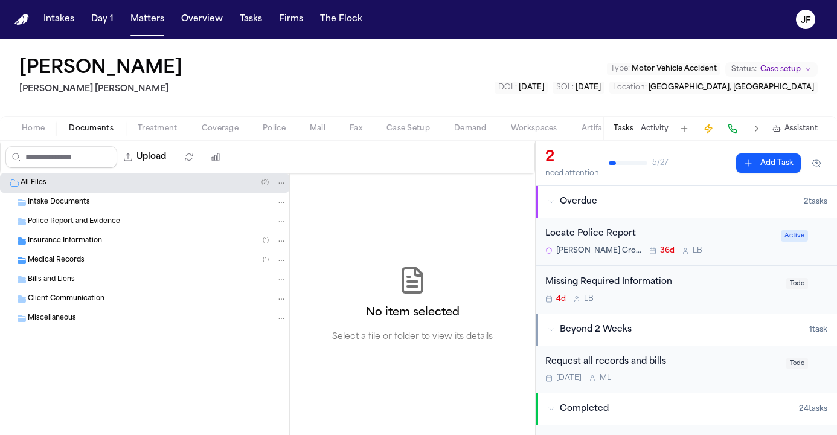
click at [27, 124] on span "Home" at bounding box center [33, 129] width 23 height 10
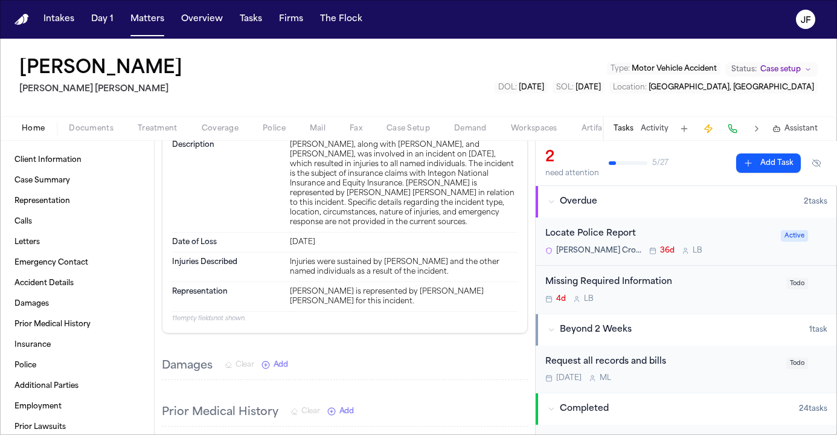
scroll to position [566, 0]
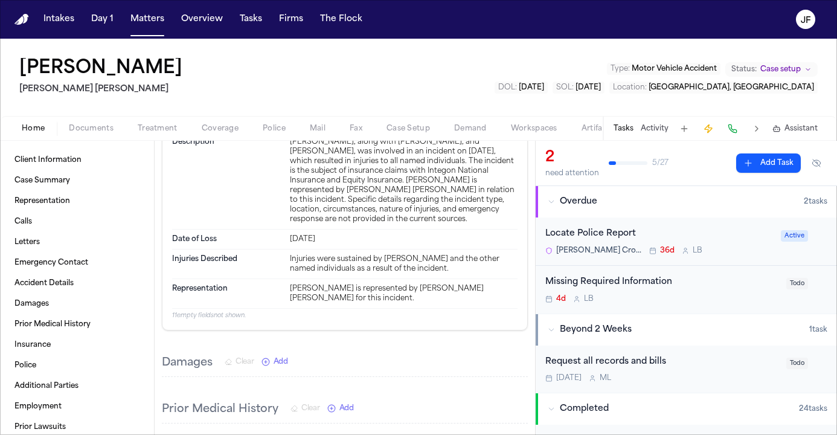
click at [601, 1] on nav "Intakes Day 1 Matters Overview Tasks Firms The [PERSON_NAME]" at bounding box center [418, 19] width 837 height 39
click at [623, 281] on div "Missing Required Information" at bounding box center [662, 282] width 234 height 14
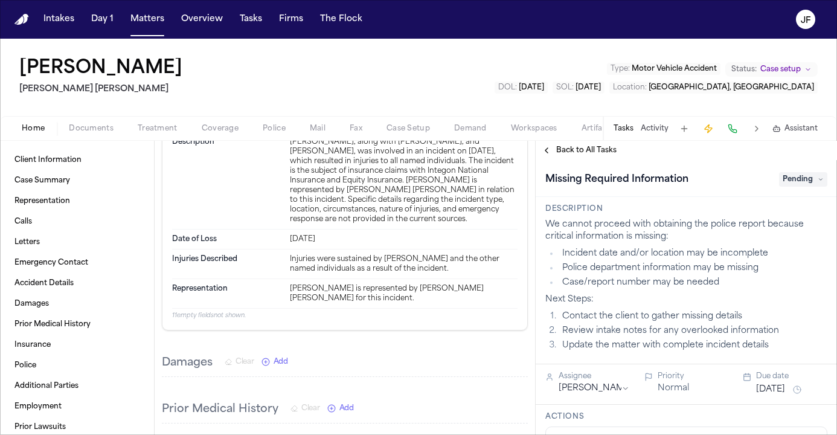
click at [796, 182] on span "Pending" at bounding box center [803, 179] width 48 height 14
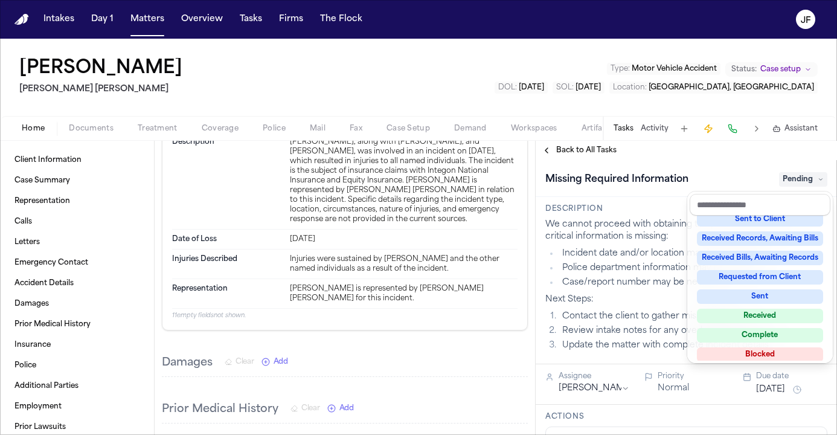
scroll to position [172, 0]
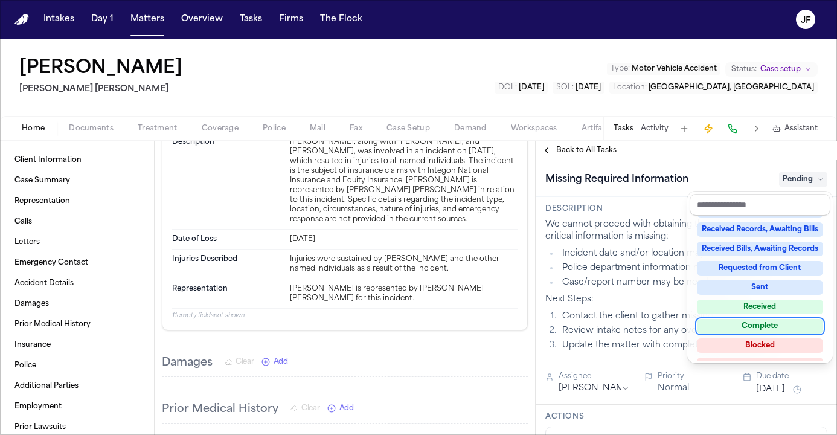
click at [758, 327] on div "Complete" at bounding box center [760, 326] width 126 height 14
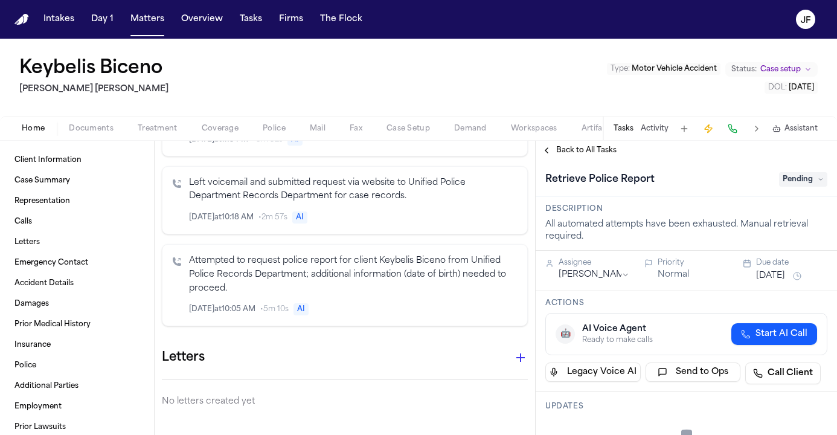
scroll to position [428, 0]
click at [573, 152] on span "Back to All Tasks" at bounding box center [586, 151] width 60 height 10
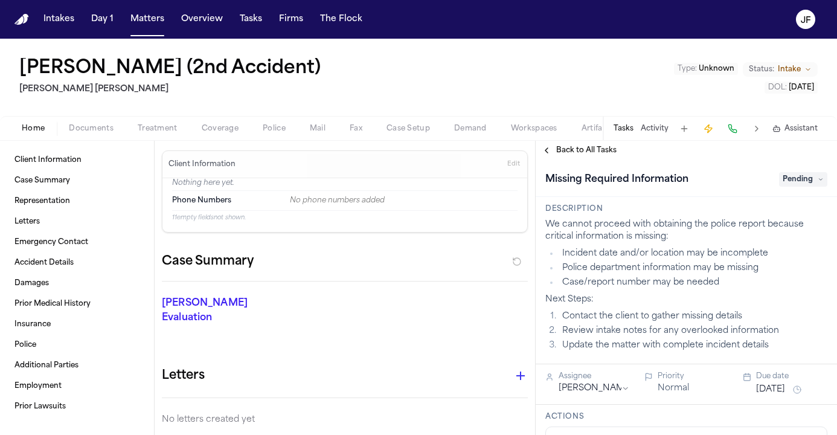
click at [705, 24] on nav "Intakes Day 1 Matters Overview Tasks Firms The [PERSON_NAME]" at bounding box center [418, 19] width 837 height 39
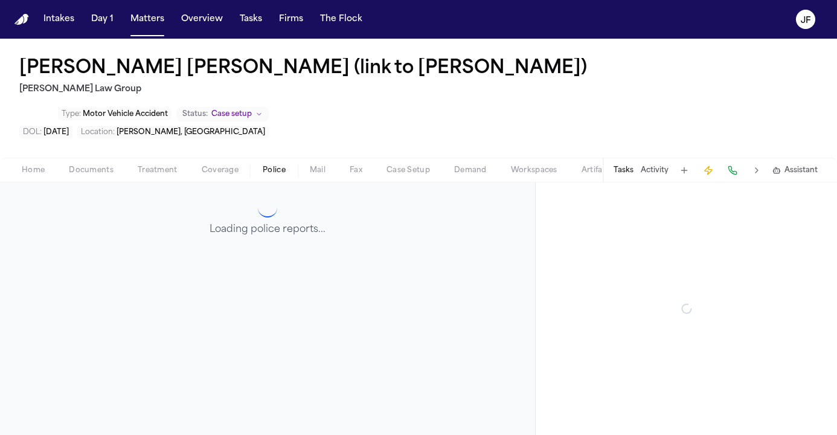
scroll to position [141, 0]
click at [274, 165] on span "Police" at bounding box center [274, 170] width 23 height 10
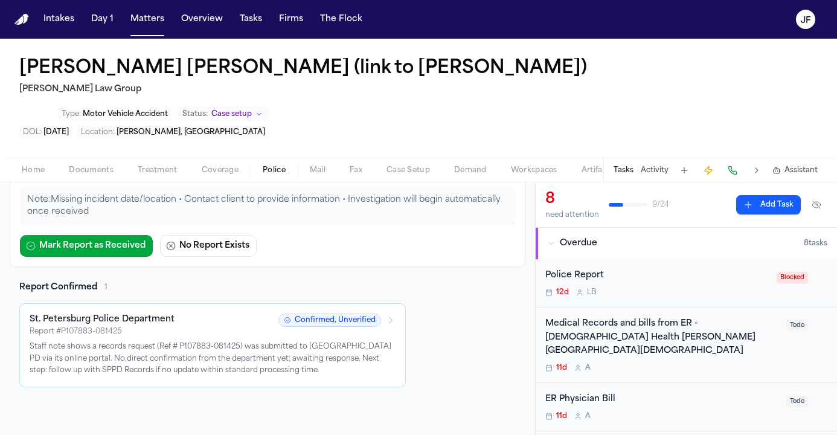
click at [195, 163] on button "Coverage" at bounding box center [220, 170] width 61 height 14
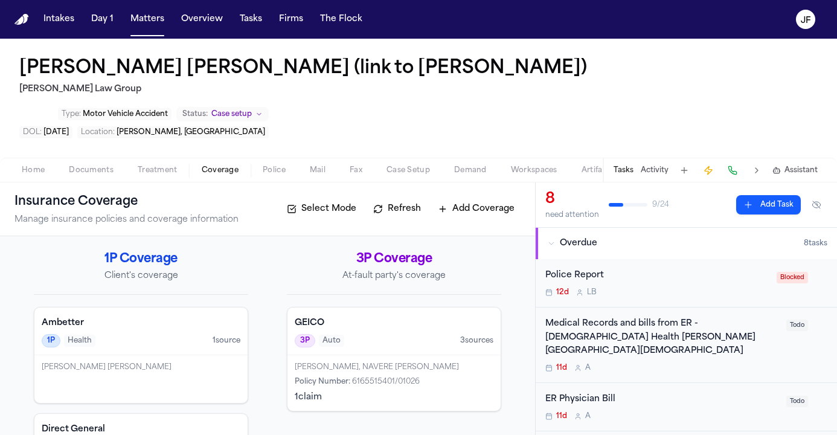
click at [170, 165] on span "Treatment" at bounding box center [158, 170] width 40 height 10
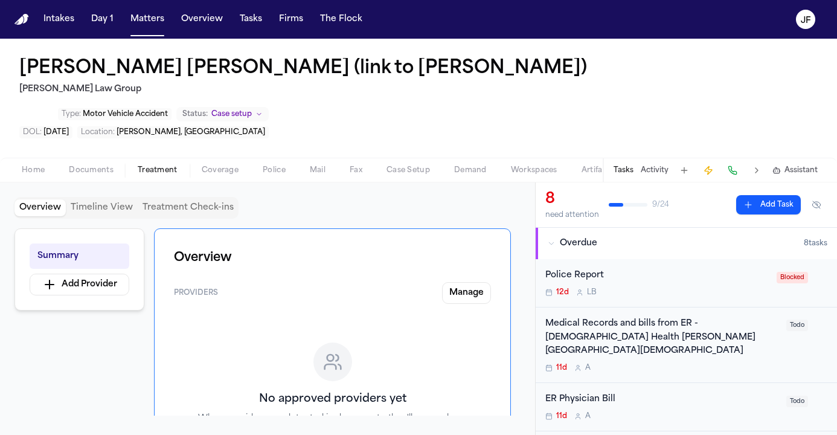
click at [289, 163] on button "Police" at bounding box center [274, 170] width 47 height 14
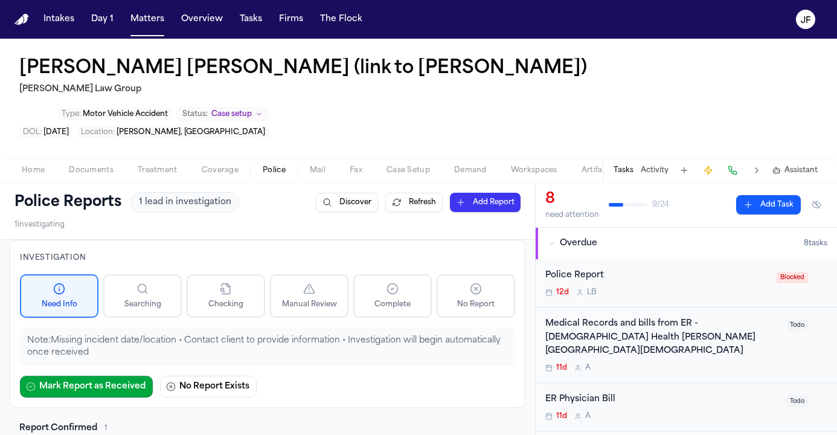
click at [582, 269] on div "Police Report" at bounding box center [657, 276] width 224 height 14
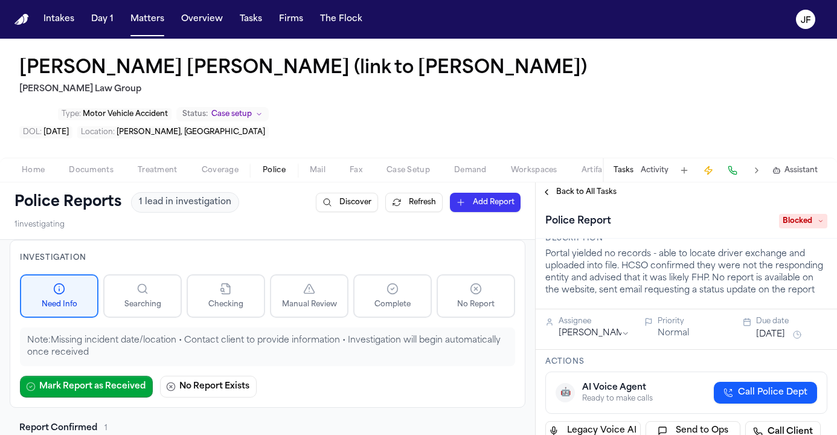
scroll to position [13, 0]
click at [598, 187] on span "Back to All Tasks" at bounding box center [586, 192] width 60 height 10
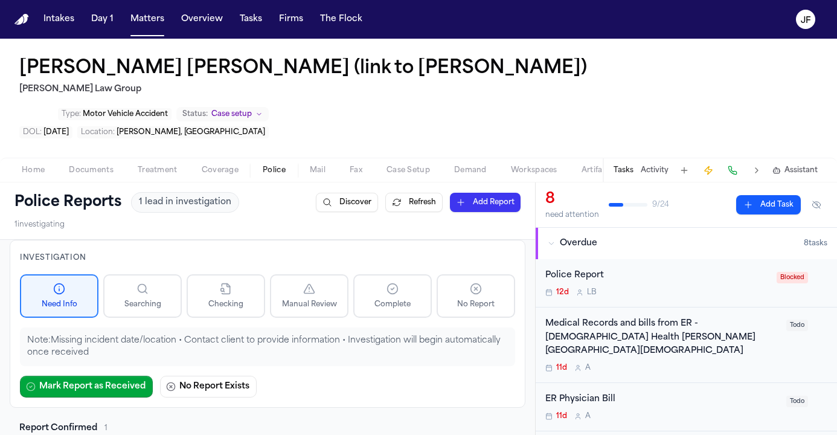
click at [575, 269] on div "Police Report" at bounding box center [657, 276] width 224 height 14
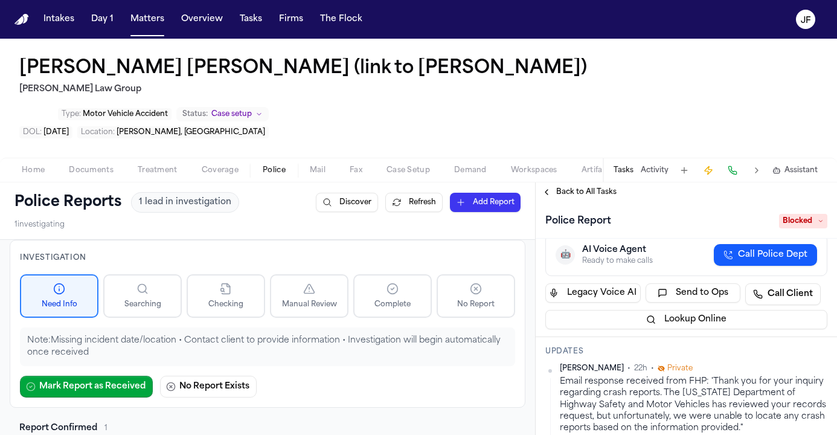
scroll to position [150, 0]
click at [565, 187] on span "Back to All Tasks" at bounding box center [586, 192] width 60 height 10
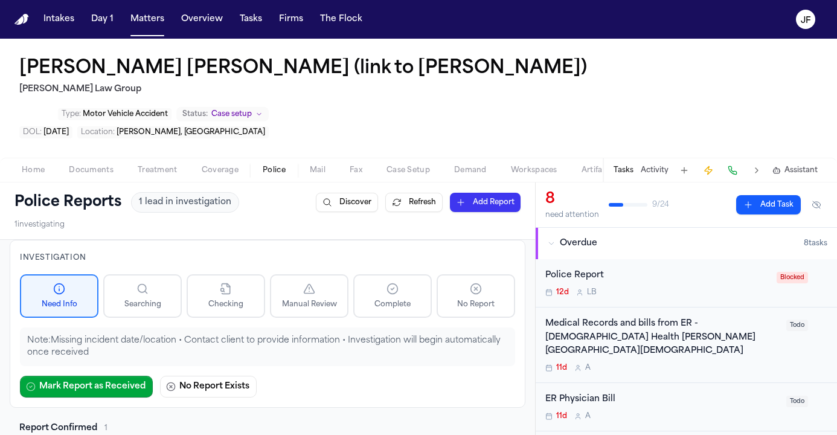
click at [470, 84] on div "Luis Santana Cabrera (link to Belgica Garcia) Morgan Law Group Type : Motor Veh…" at bounding box center [418, 98] width 837 height 119
click at [416, 75] on h1 "[PERSON_NAME] [PERSON_NAME] (link to [PERSON_NAME])" at bounding box center [303, 69] width 568 height 22
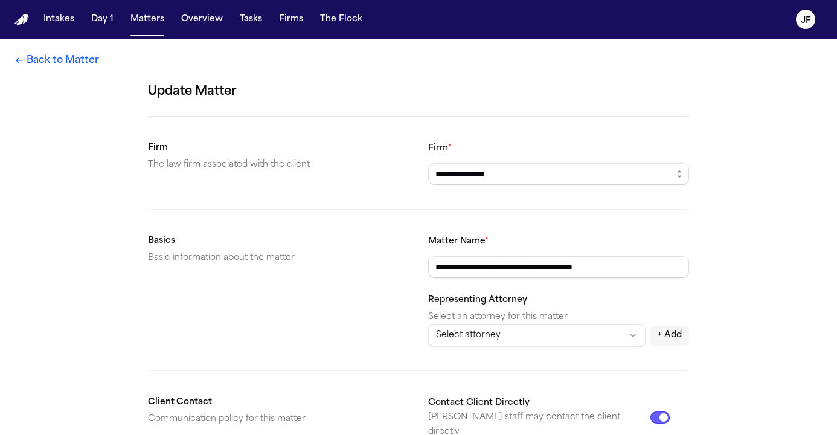
click at [457, 14] on nav "Intakes Day 1 Matters Overview Tasks Firms The Flock JF" at bounding box center [418, 19] width 837 height 39
click at [60, 67] on link "Back to Matter" at bounding box center [56, 60] width 85 height 14
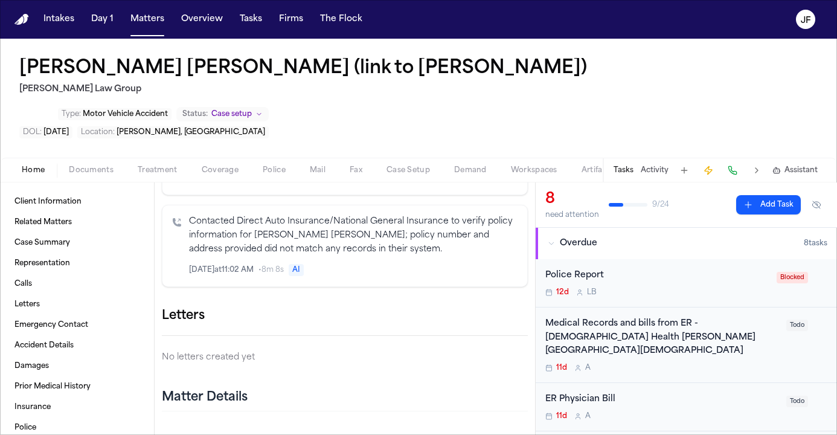
scroll to position [499, 0]
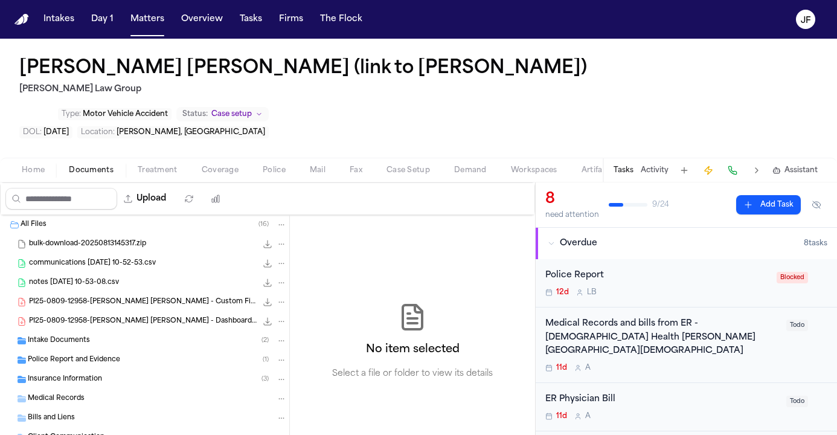
click at [106, 165] on span "Documents" at bounding box center [91, 170] width 45 height 10
click at [74, 355] on span "Police Report and Evidence" at bounding box center [74, 360] width 92 height 10
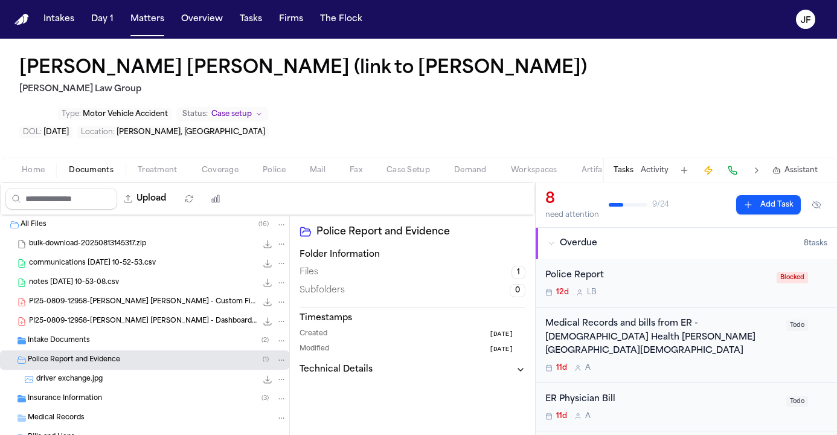
click at [80, 336] on span "Intake Documents" at bounding box center [59, 341] width 62 height 10
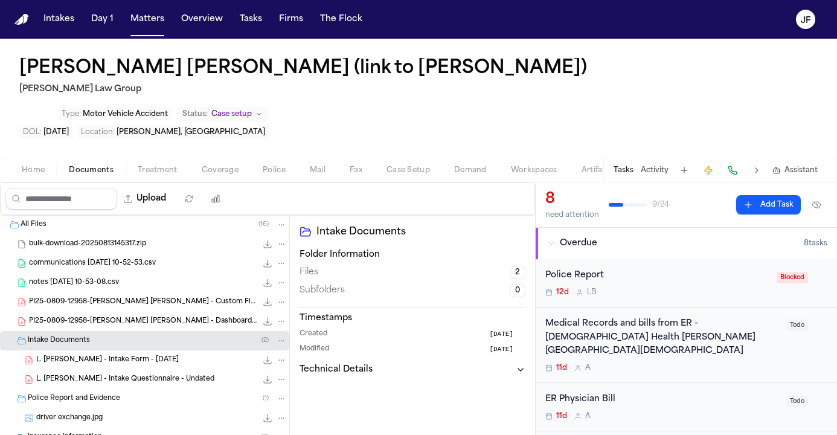
click at [86, 374] on span "L. Santana Cabrera - Intake Questionnaire - Undated" at bounding box center [125, 379] width 178 height 10
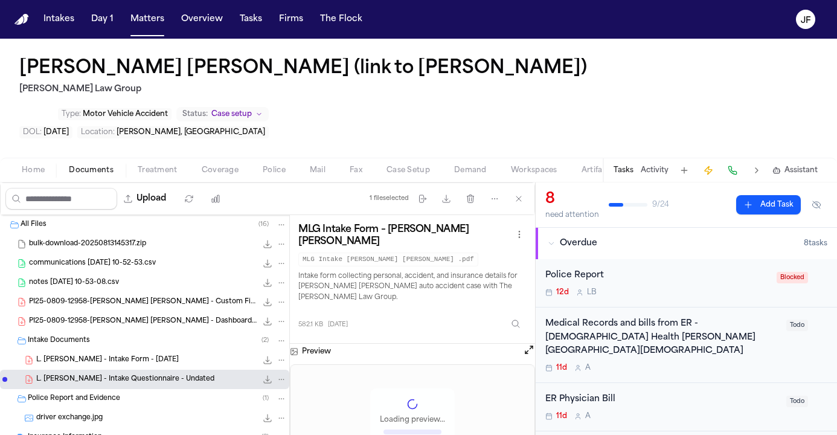
click at [72, 432] on span "Insurance Information" at bounding box center [65, 437] width 74 height 10
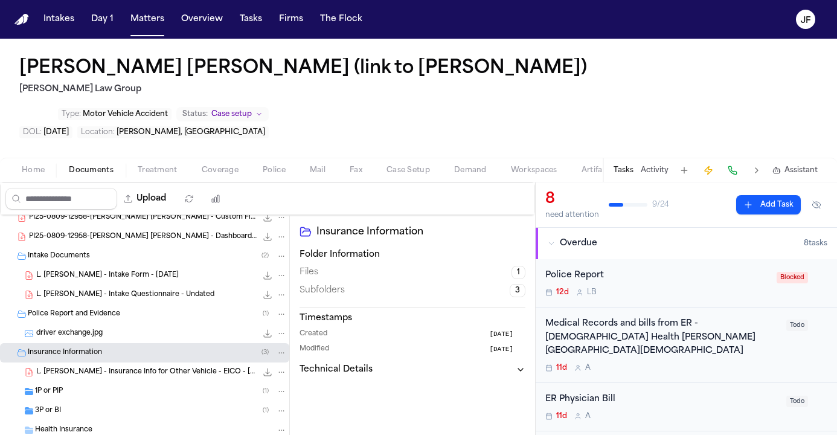
scroll to position [89, 0]
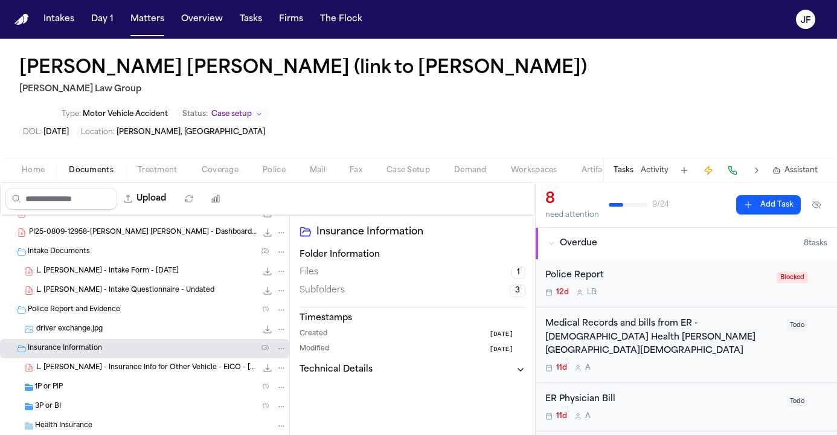
click at [92, 382] on div "1P or PIP ( 1 )" at bounding box center [161, 387] width 252 height 11
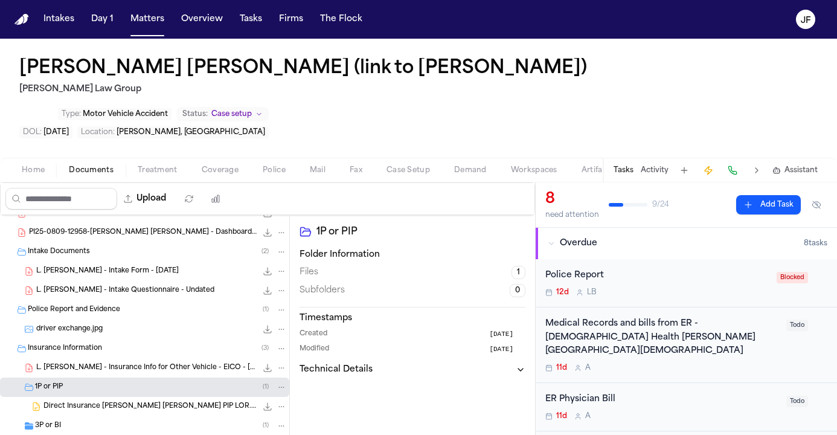
click at [90, 420] on div "3P or BI ( 1 )" at bounding box center [161, 425] width 252 height 11
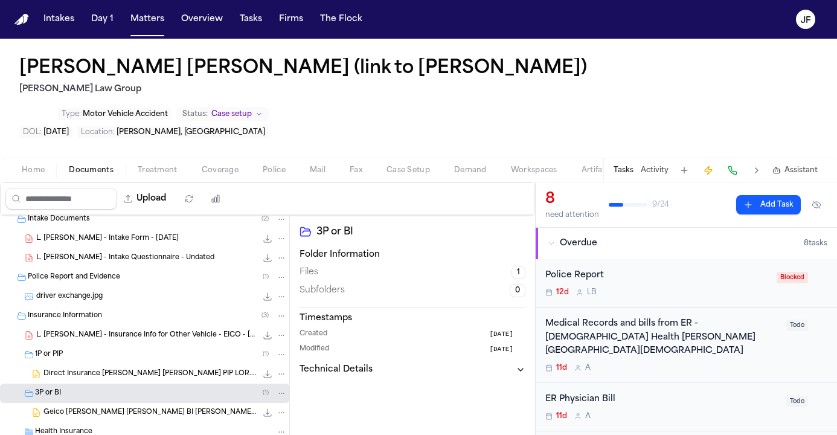
scroll to position [122, 0]
click at [127, 341] on div "bulk-download-20250813145317.zip 4.1 MB • ZIP communications 2025-08-13 10-52-5…" at bounding box center [144, 345] width 289 height 505
click at [86, 348] on div "1P or PIP ( 1 )" at bounding box center [161, 353] width 252 height 11
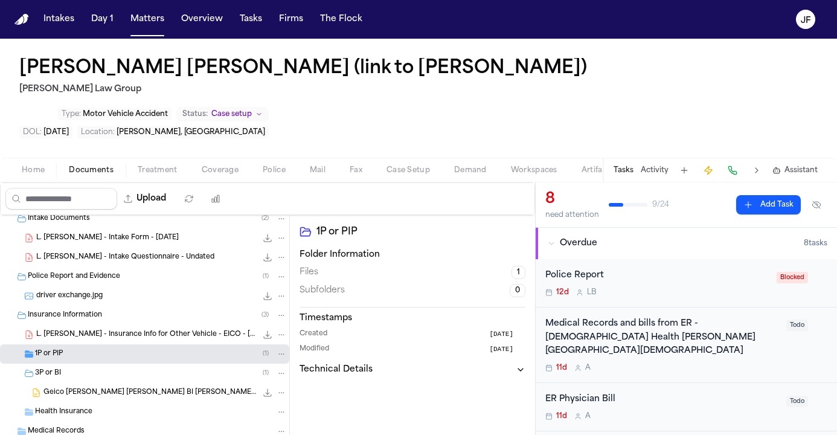
click at [81, 306] on div "Insurance Information ( 3 )" at bounding box center [144, 315] width 289 height 19
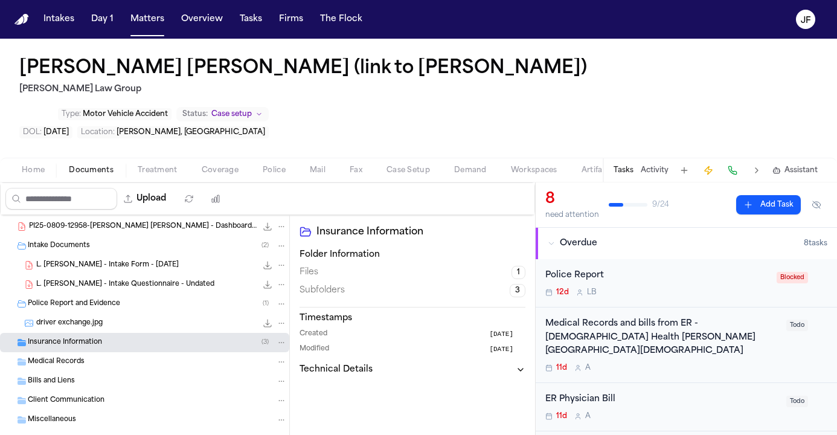
click at [87, 294] on div "Police Report and Evidence ( 1 )" at bounding box center [144, 303] width 289 height 19
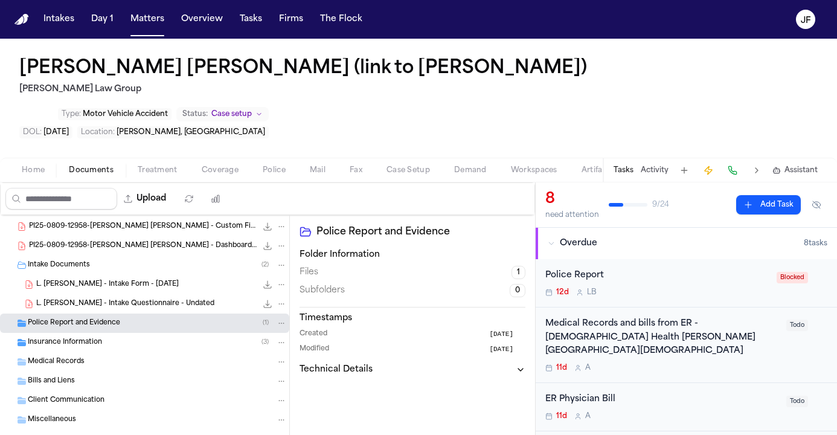
click at [88, 255] on div "Intake Documents ( 2 )" at bounding box center [144, 264] width 289 height 19
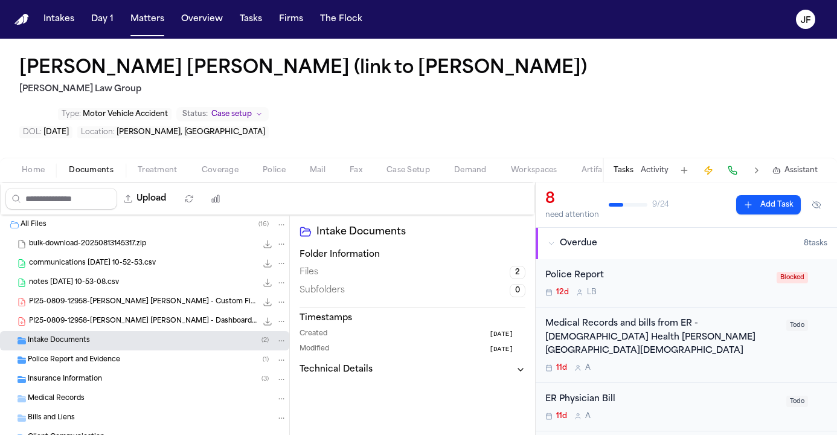
scroll to position [0, 0]
click at [67, 219] on div "All Files ( 16 )" at bounding box center [154, 224] width 266 height 11
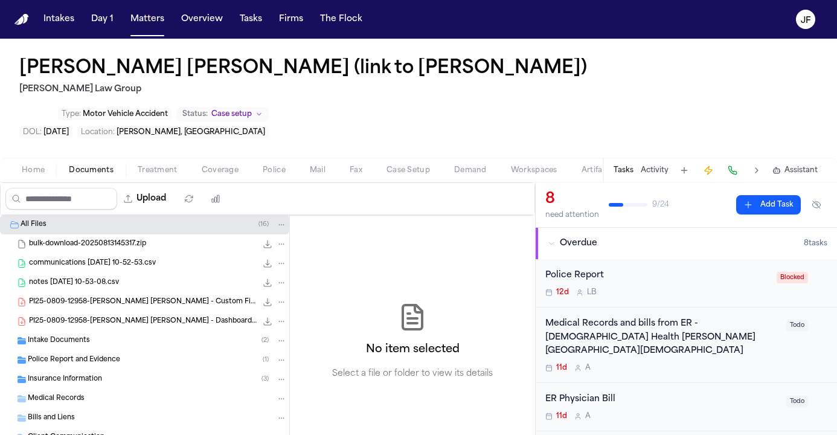
click at [83, 316] on span "PI25-0809-12958-Luis Santana Cabrera - Dashboard _ Clio.pdf" at bounding box center [143, 321] width 228 height 10
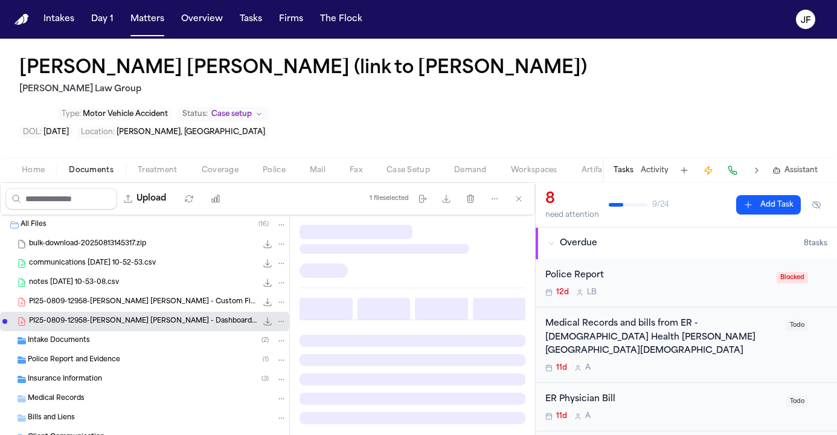
click at [96, 297] on span "PI25-0809-12958-Luis Santana Cabrera - Custom Fields _ Clio.pdf" at bounding box center [143, 302] width 228 height 10
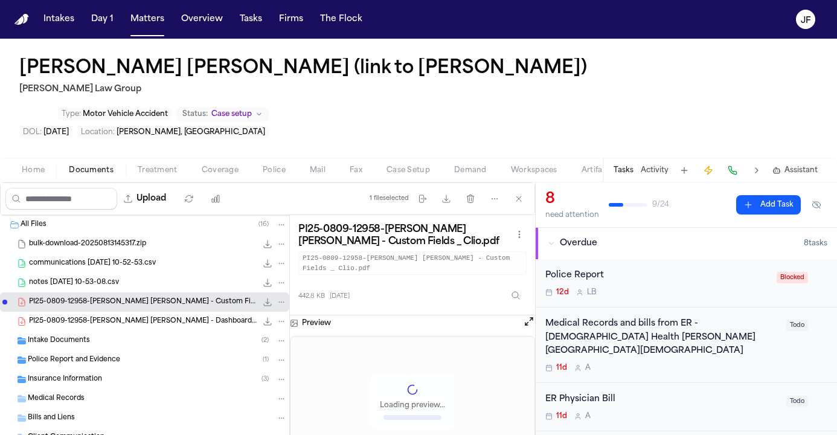
click at [138, 354] on div "Police Report and Evidence ( 1 )" at bounding box center [157, 359] width 259 height 11
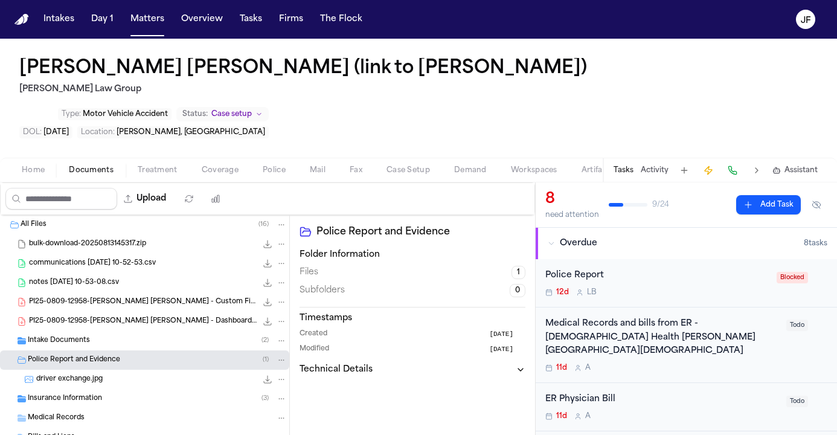
click at [150, 370] on div "driver exchange.jpg 968.8 KB • JPG" at bounding box center [144, 379] width 289 height 19
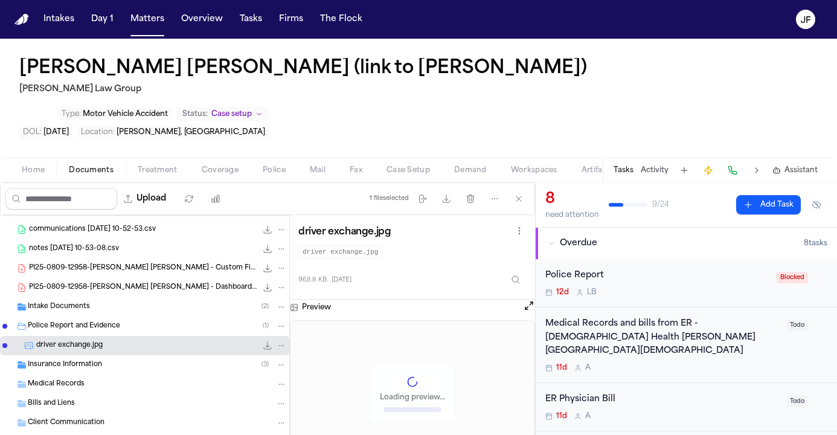
scroll to position [40, 0]
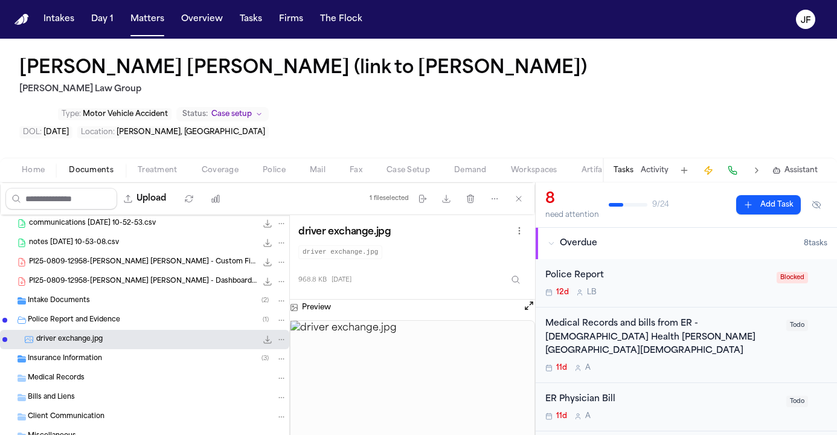
click at [177, 330] on div "driver exchange.jpg 968.8 KB • JPG" at bounding box center [144, 339] width 289 height 19
click at [160, 353] on div "Insurance Information ( 3 )" at bounding box center [157, 358] width 259 height 11
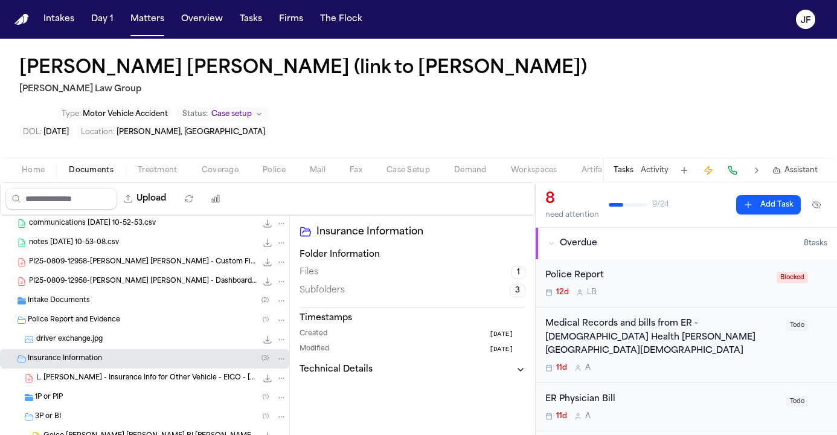
click at [159, 373] on span "L. Santana Cabrera - Insurance Info for Other Vehicle - EICO - 7.31.23 to 7.31.…" at bounding box center [146, 378] width 220 height 10
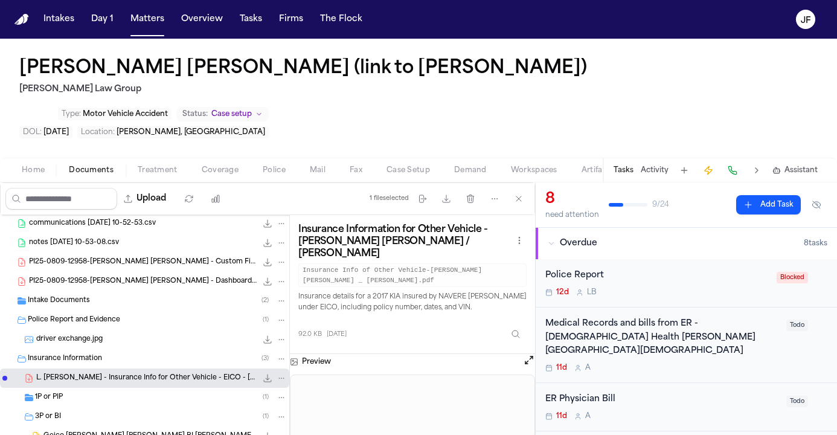
scroll to position [0, 0]
click at [173, 392] on div "1P or PIP ( 1 )" at bounding box center [161, 397] width 252 height 11
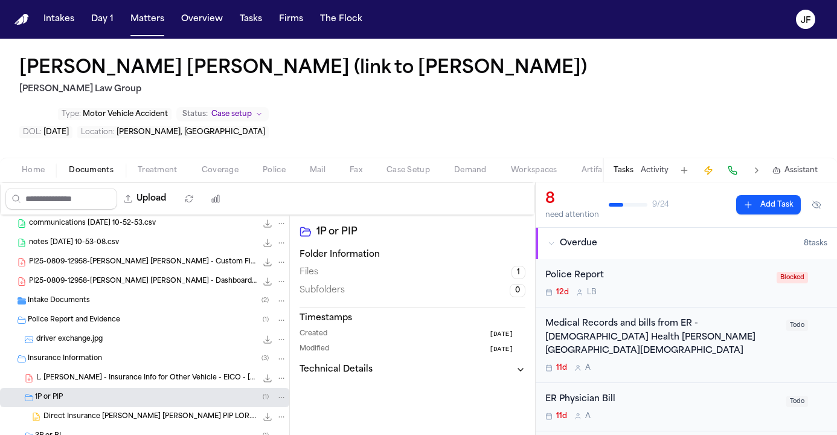
click at [145, 412] on span "Direct Insurance Luis Santana Cabrera PIP LOR.docx" at bounding box center [149, 417] width 213 height 10
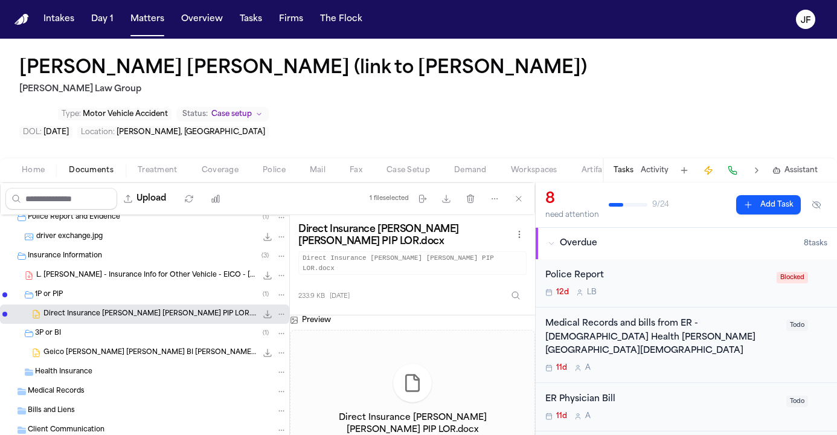
scroll to position [144, 0]
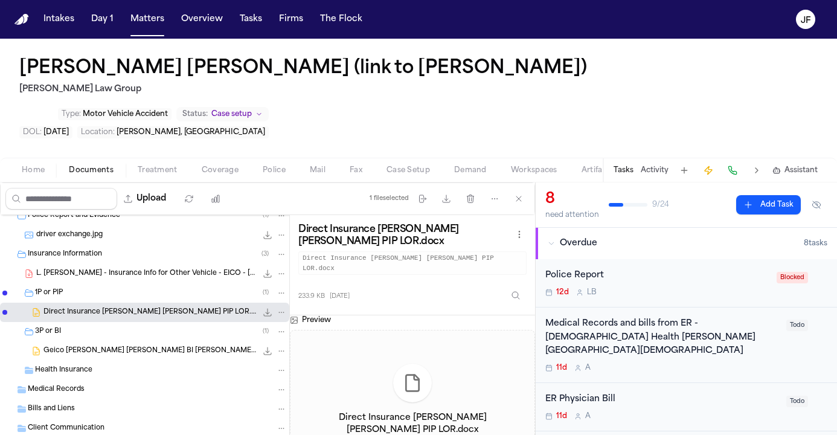
click at [114, 287] on div "1P or PIP ( 1 )" at bounding box center [161, 292] width 252 height 11
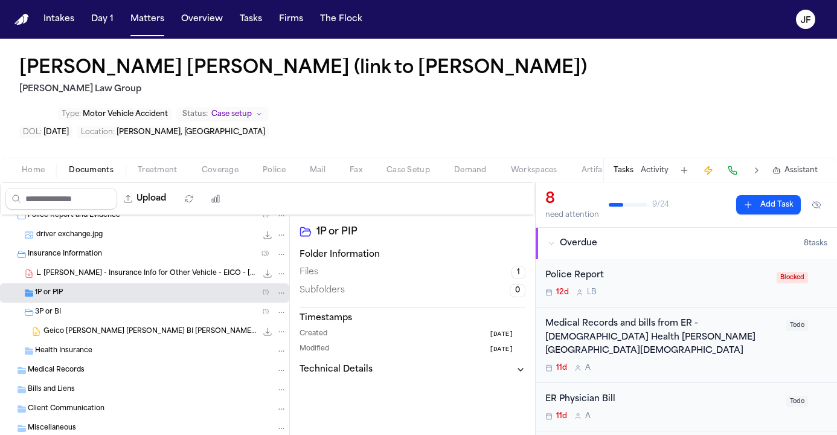
click at [106, 307] on div "3P or BI ( 1 )" at bounding box center [161, 312] width 252 height 11
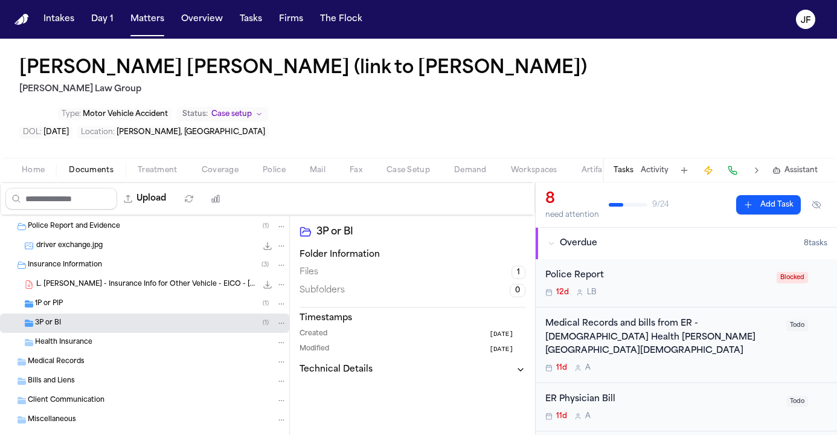
click at [102, 434] on span "bulk-download-20250813145317 (unzipped)" at bounding box center [100, 439] width 144 height 10
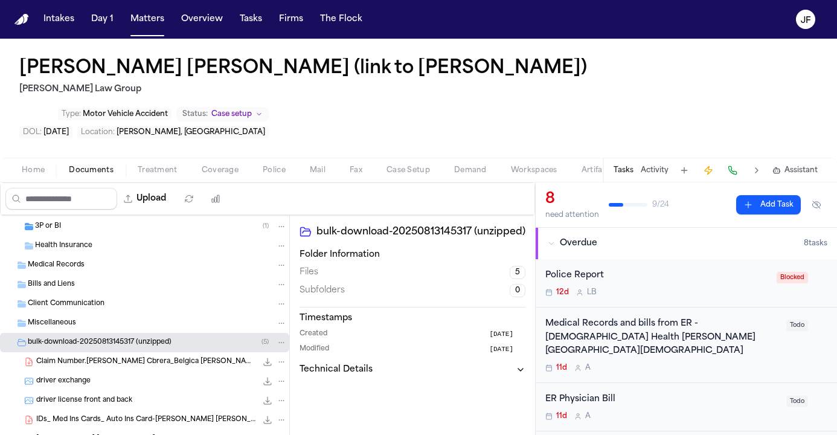
scroll to position [0, 0]
click at [113, 434] on span "Luis Santana Cabrera Morgan Law Retianer (1)" at bounding box center [123, 439] width 174 height 10
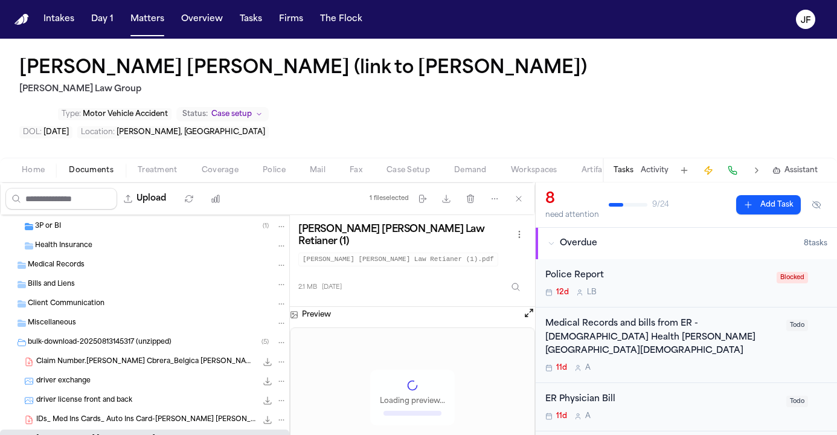
click at [121, 415] on span "IDs_ Med Ins Cards_ Auto Ins Card-Luis Santana Cabrera _ Belgica Candelario" at bounding box center [146, 420] width 220 height 10
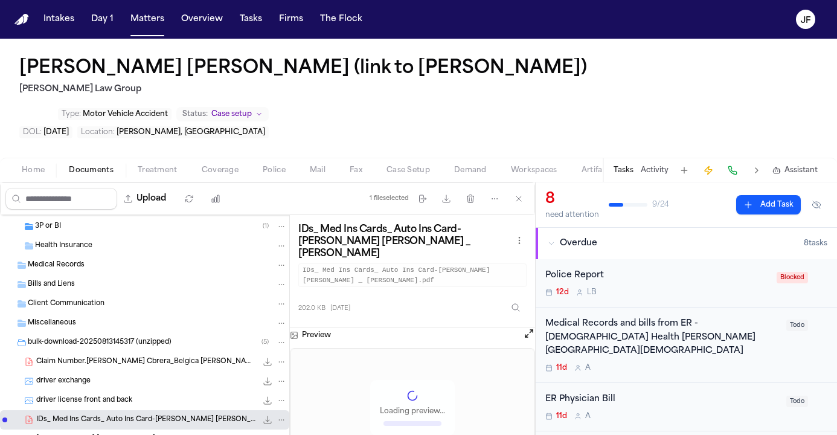
click at [106, 396] on span "driver license front and back" at bounding box center [84, 401] width 96 height 10
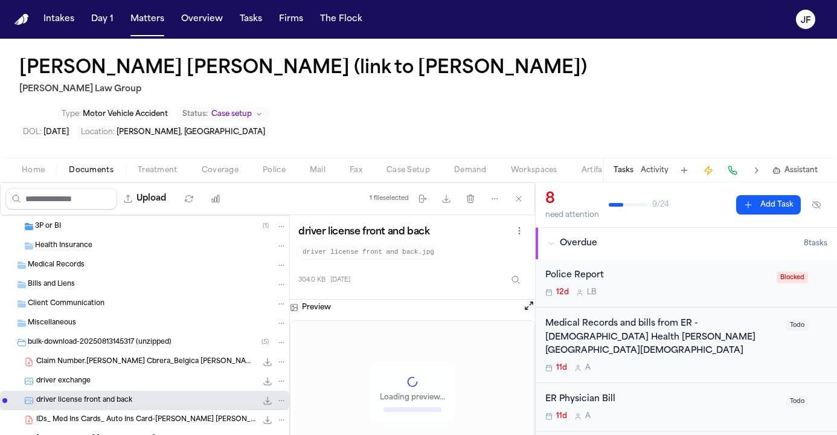
click at [107, 375] on div "driver exchange 966.4 KB • JPG" at bounding box center [161, 381] width 251 height 12
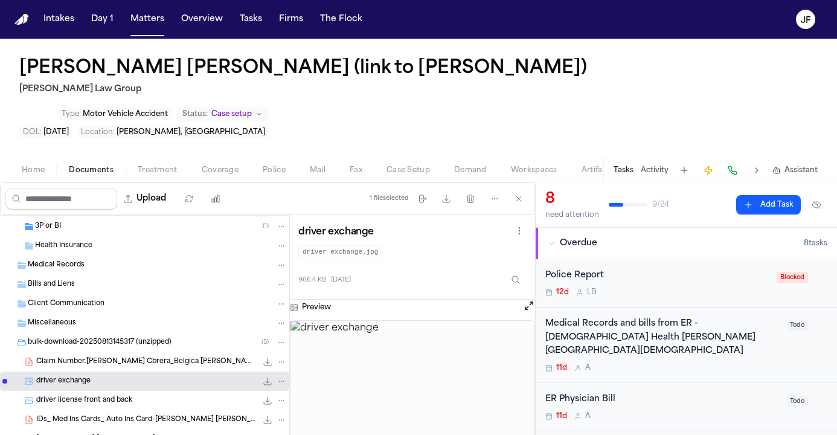
click at [175, 357] on span "Claim Number.Luis Santana Cbrera_Belgica Candelario" at bounding box center [146, 362] width 220 height 10
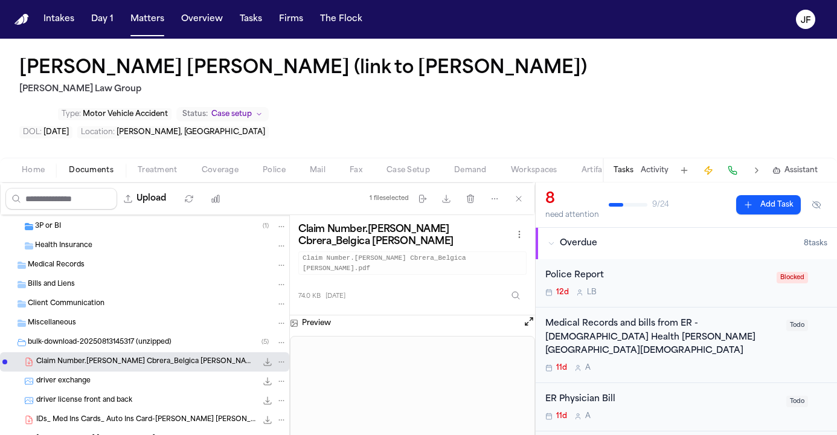
click at [112, 415] on span "IDs_ Med Ins Cards_ Auto Ins Card-Luis Santana Cabrera _ Belgica Candelario" at bounding box center [146, 420] width 220 height 10
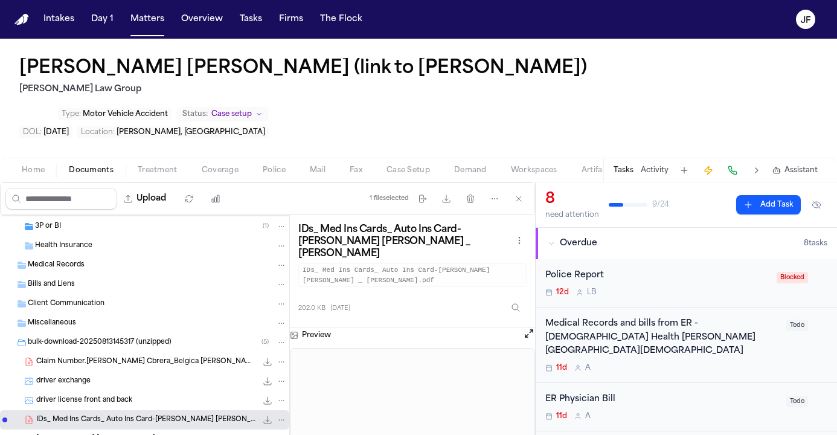
click at [116, 433] on div "Luis Santana Cabrera Morgan Law Retianer (1) 2.1 MB • PDF" at bounding box center [161, 439] width 251 height 12
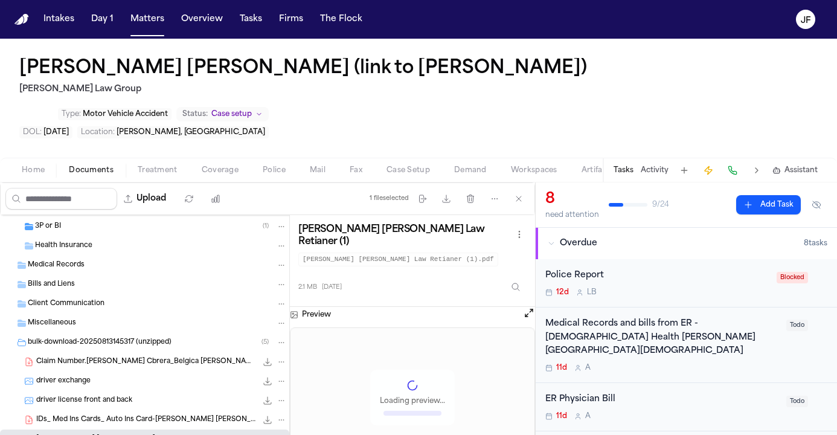
click at [280, 165] on span "Police" at bounding box center [274, 170] width 23 height 10
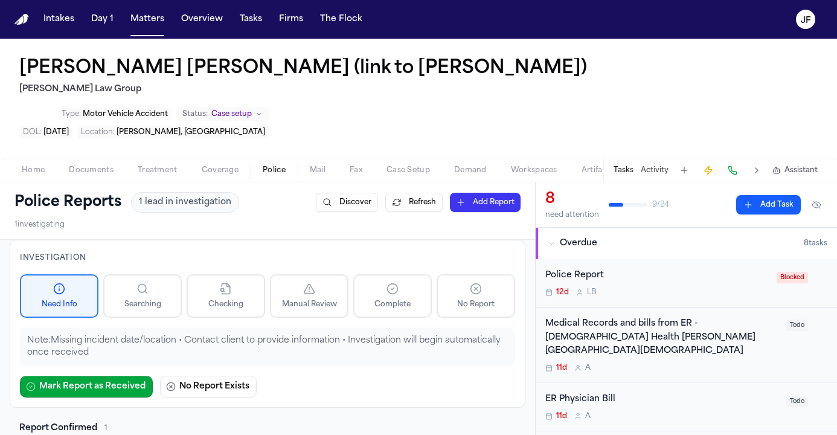
click at [220, 165] on span "Coverage" at bounding box center [220, 170] width 37 height 10
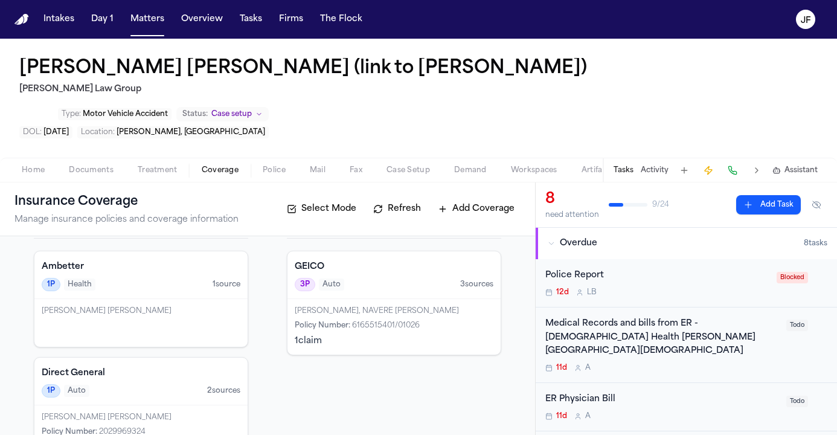
scroll to position [56, 0]
click at [208, 358] on div "Direct General 1P Auto 2 source s" at bounding box center [140, 382] width 213 height 48
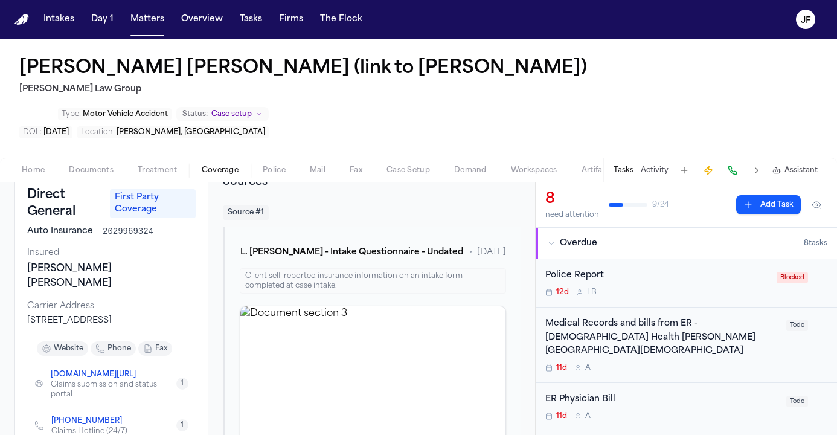
scroll to position [150, 0]
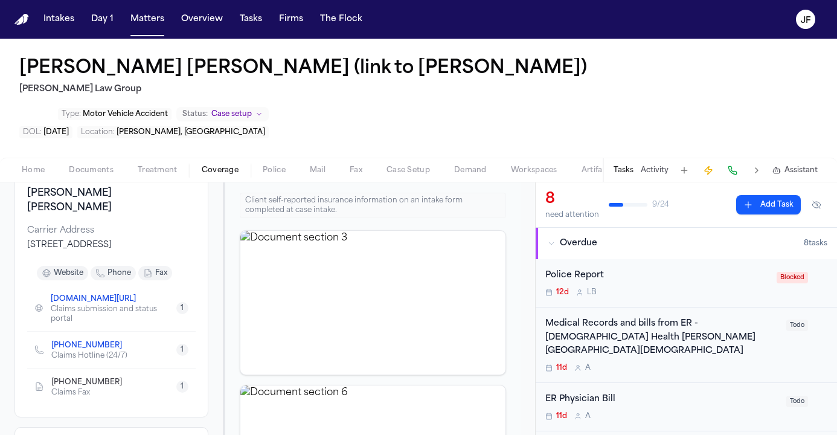
click at [97, 341] on link "+1 (800) 403-1077" at bounding box center [86, 346] width 71 height 10
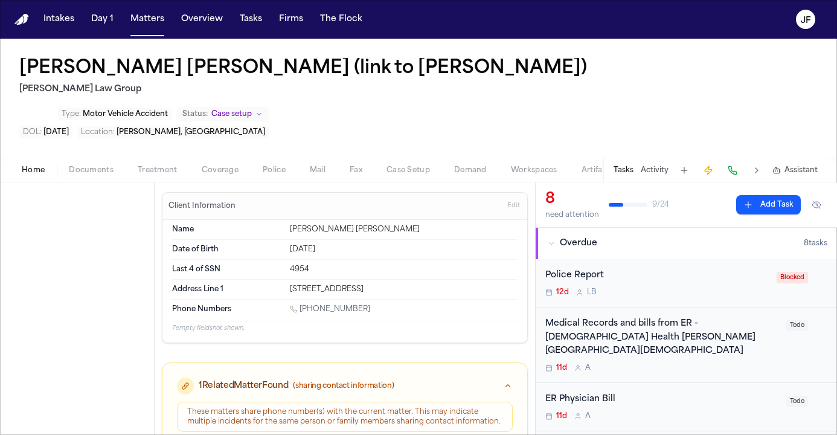
click at [15, 163] on button "Home" at bounding box center [33, 170] width 47 height 14
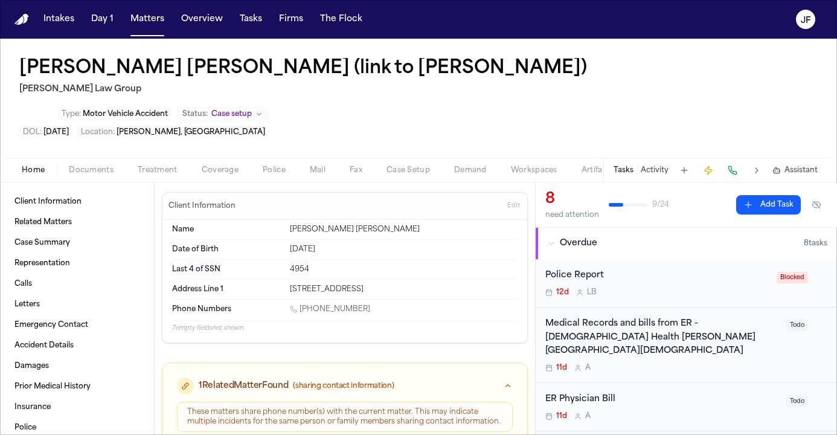
click at [219, 165] on span "Coverage" at bounding box center [220, 170] width 37 height 10
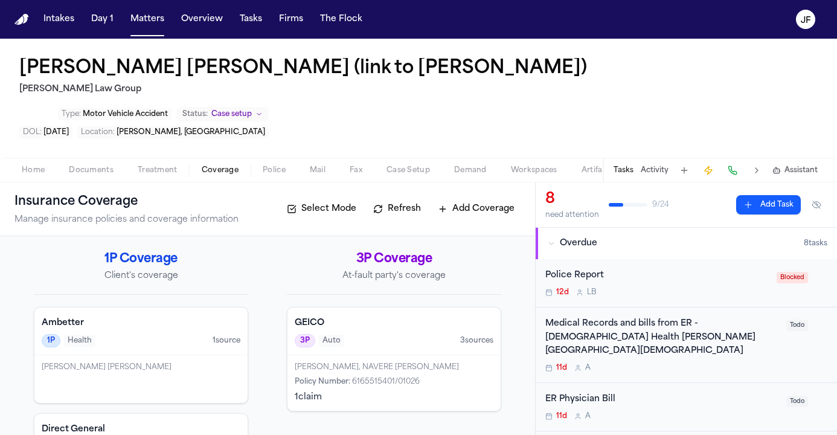
click at [263, 165] on span "Police" at bounding box center [274, 170] width 23 height 10
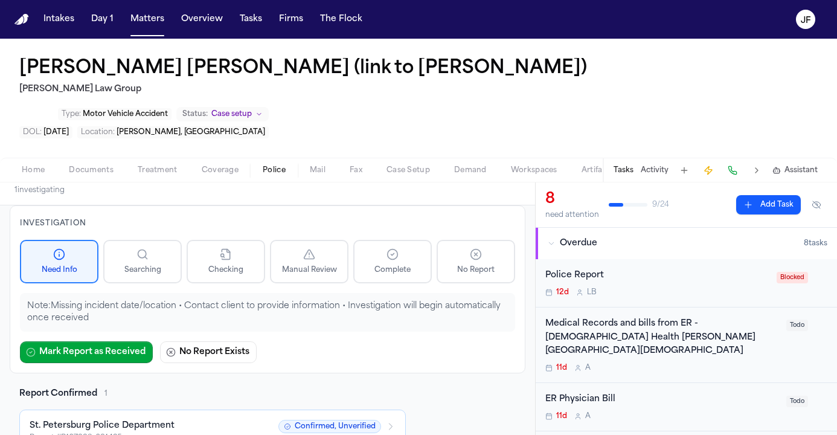
scroll to position [48, 0]
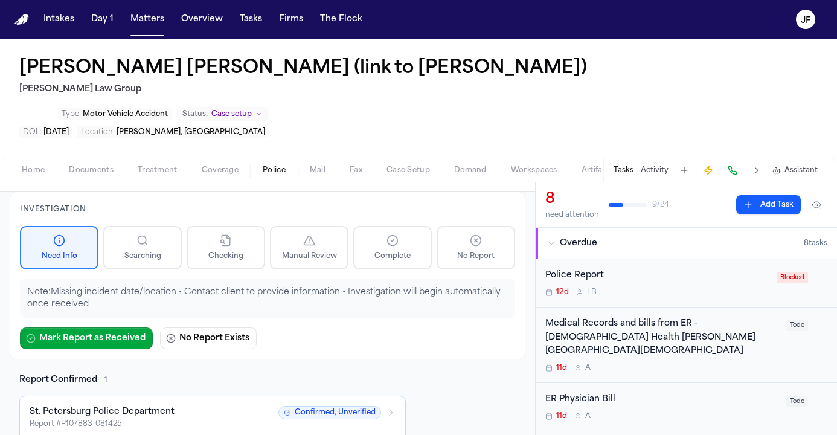
click at [217, 165] on span "Coverage" at bounding box center [220, 170] width 37 height 10
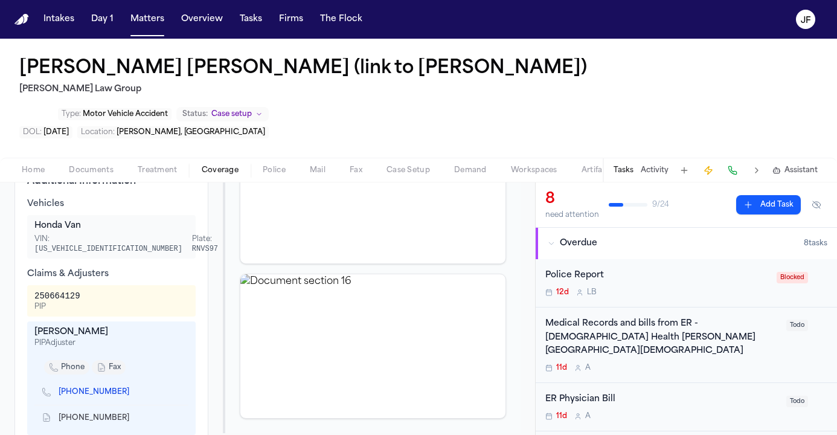
scroll to position [427, 0]
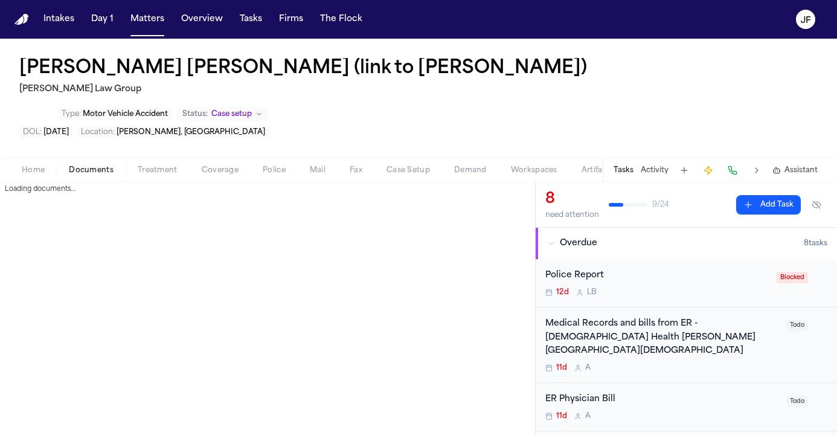
click at [92, 165] on span "Documents" at bounding box center [91, 170] width 45 height 10
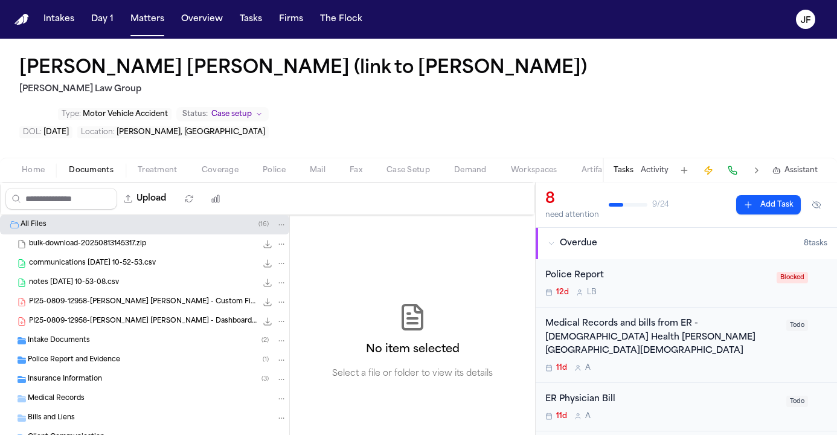
click at [126, 354] on div "Police Report and Evidence ( 1 )" at bounding box center [157, 359] width 259 height 11
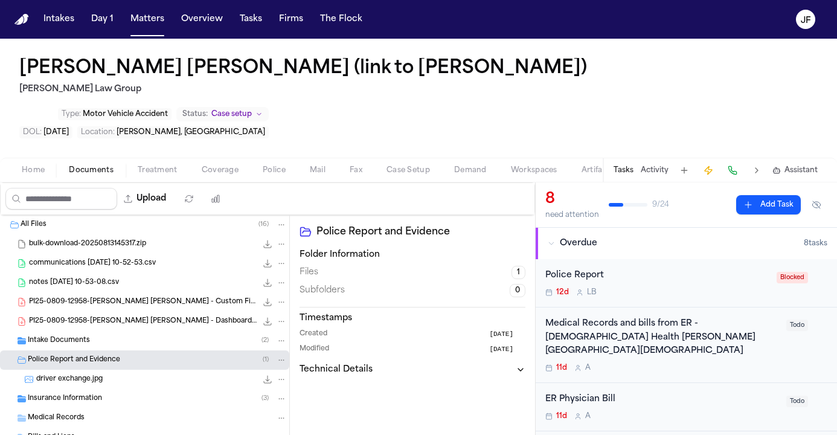
click at [119, 355] on span "Police Report and Evidence" at bounding box center [74, 360] width 92 height 10
click at [114, 335] on div "Intake Documents ( 2 )" at bounding box center [157, 340] width 259 height 11
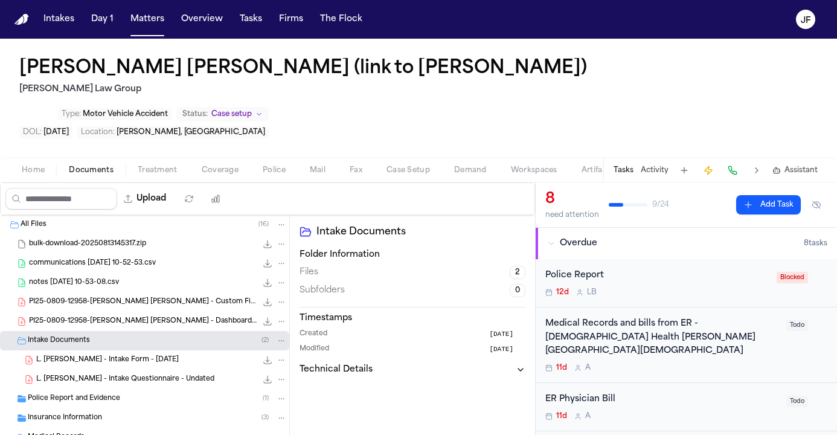
click at [114, 335] on div "Intake Documents ( 2 )" at bounding box center [157, 340] width 259 height 11
click at [222, 165] on span "Coverage" at bounding box center [220, 170] width 37 height 10
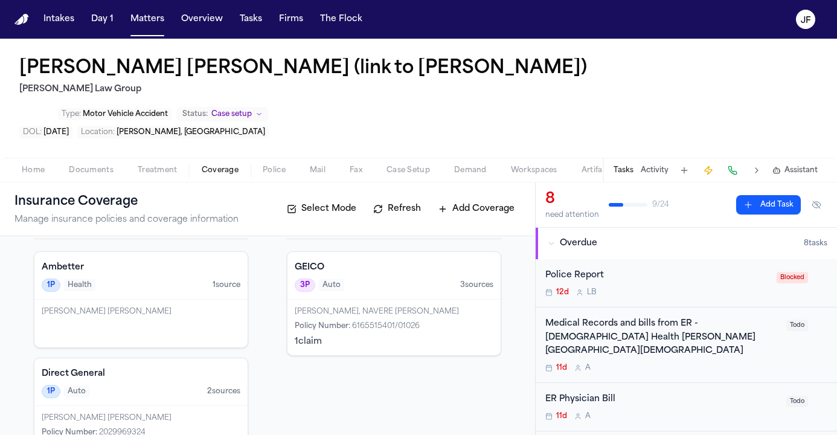
click at [169, 358] on div "Direct General 1P Auto 2 source s" at bounding box center [140, 382] width 213 height 48
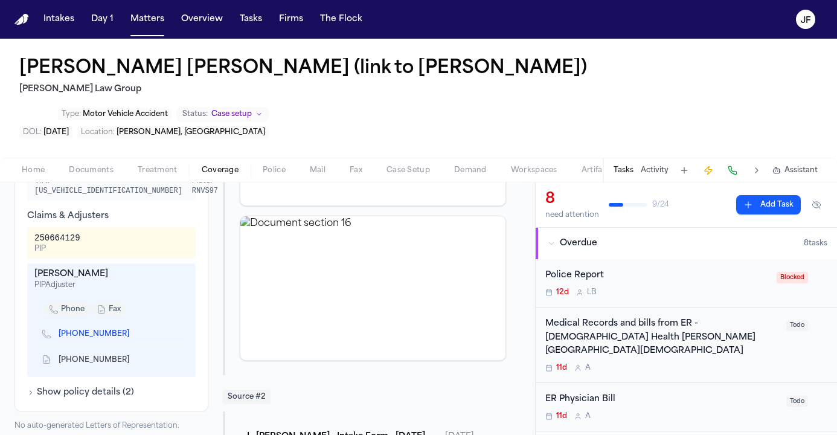
scroll to position [478, 0]
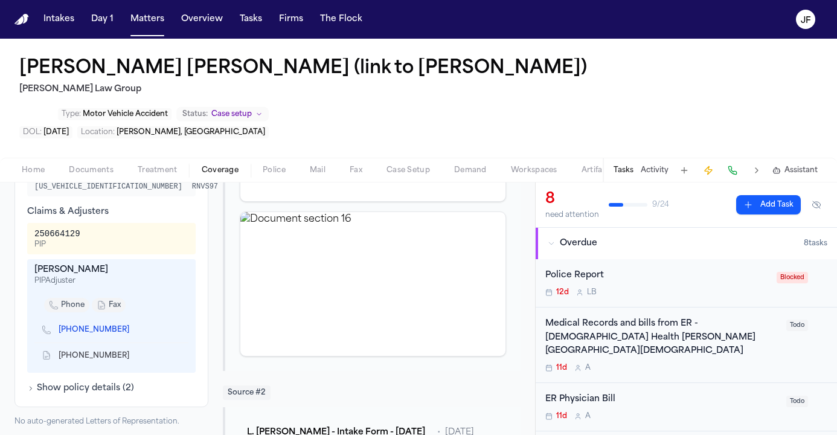
click at [87, 382] on button "Show policy details ( 2 )" at bounding box center [80, 388] width 107 height 12
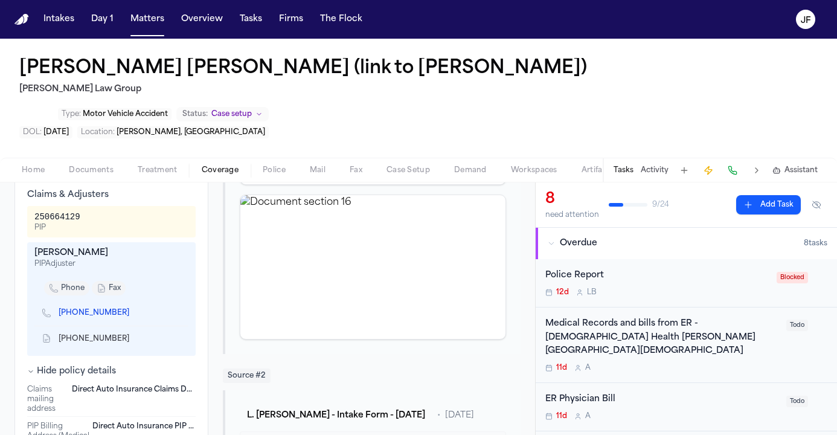
click at [88, 385] on span "Direct Auto Insurance Claims Department, PO Box 1623, Winston Salem, NC 27102" at bounding box center [134, 399] width 124 height 29
click at [88, 365] on button "Hide policy details" at bounding box center [71, 371] width 89 height 12
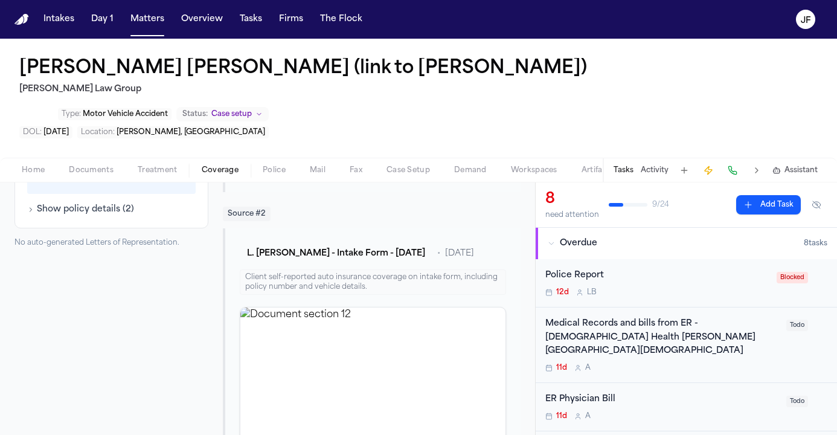
scroll to position [662, 0]
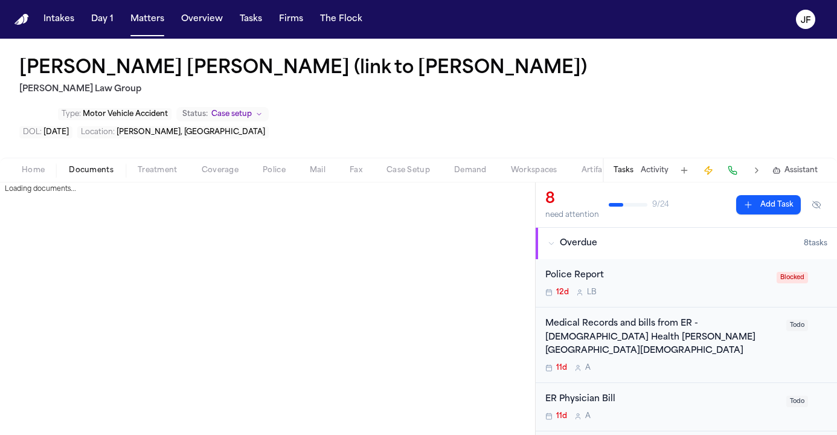
click at [91, 165] on span "Documents" at bounding box center [91, 170] width 45 height 10
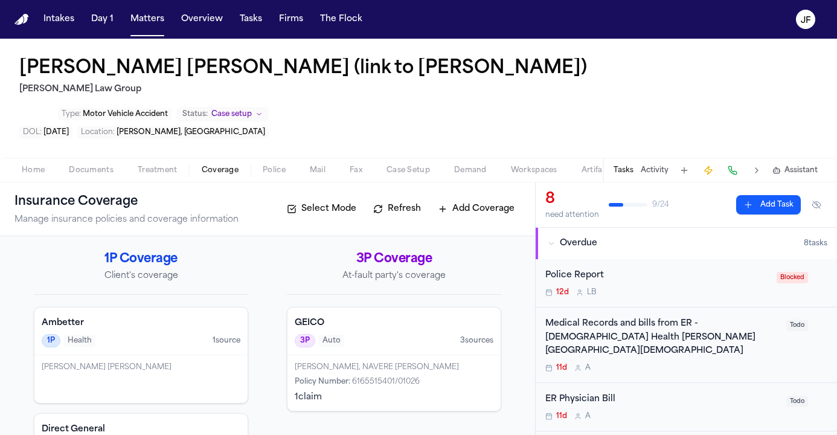
click at [214, 165] on span "Coverage" at bounding box center [220, 170] width 37 height 10
click at [89, 165] on span "Documents" at bounding box center [91, 170] width 45 height 10
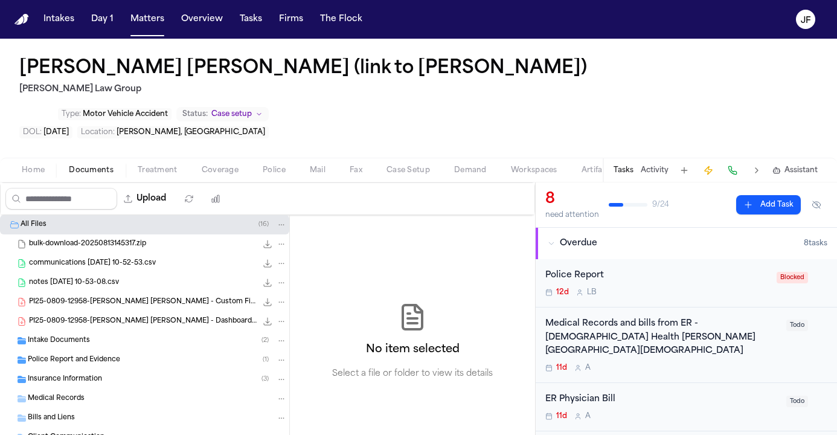
click at [121, 350] on div "Police Report and Evidence ( 1 )" at bounding box center [144, 359] width 289 height 19
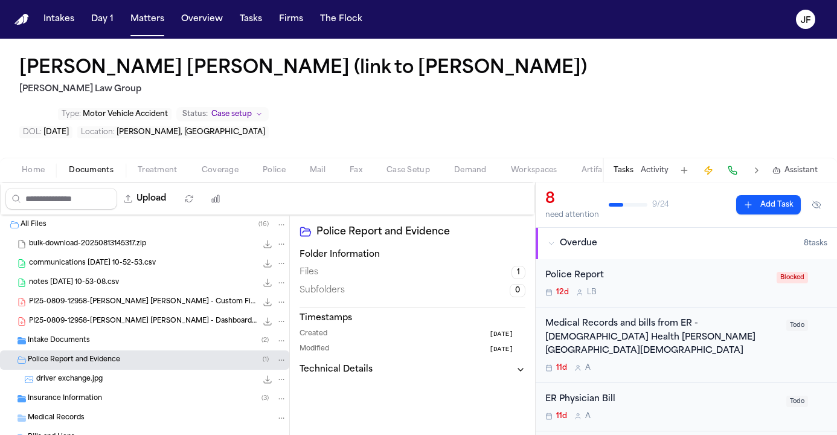
click at [128, 354] on div "Police Report and Evidence ( 1 )" at bounding box center [157, 359] width 259 height 11
click at [130, 350] on div "Police Report and Evidence ( 1 )" at bounding box center [144, 359] width 289 height 19
click at [133, 354] on div "Police Report and Evidence ( 1 )" at bounding box center [157, 359] width 259 height 11
click at [133, 370] on div "driver exchange.jpg 968.8 KB • JPG" at bounding box center [144, 379] width 289 height 19
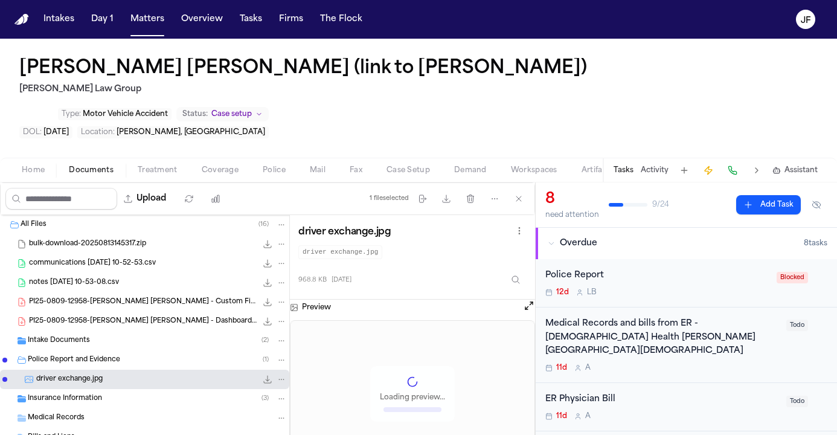
click at [139, 354] on div "Police Report and Evidence ( 1 )" at bounding box center [157, 359] width 259 height 11
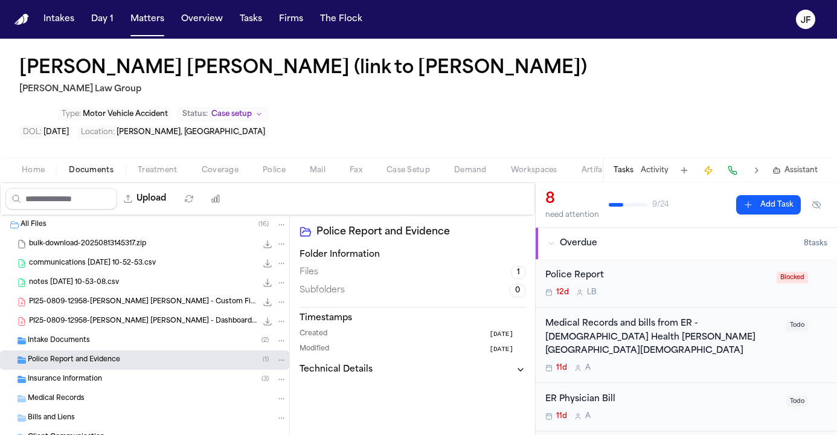
click at [143, 350] on div "Police Report and Evidence ( 1 )" at bounding box center [144, 359] width 289 height 19
click at [144, 373] on div "driver exchange.jpg 968.8 KB • JPG" at bounding box center [161, 379] width 251 height 12
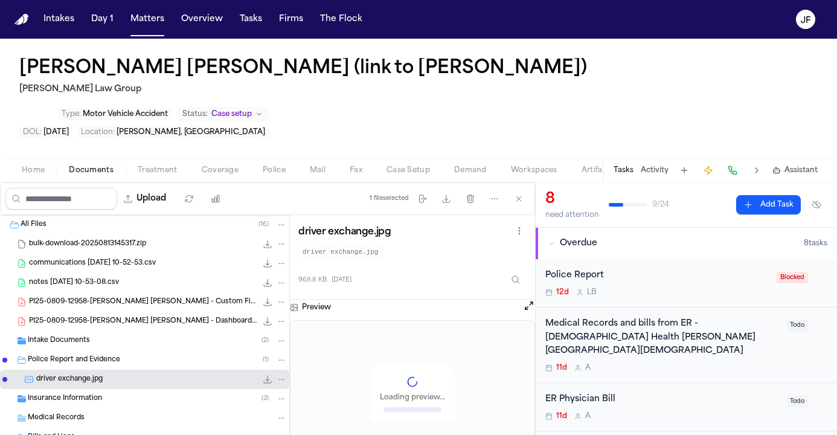
click at [147, 354] on div "Police Report and Evidence ( 1 )" at bounding box center [157, 359] width 259 height 11
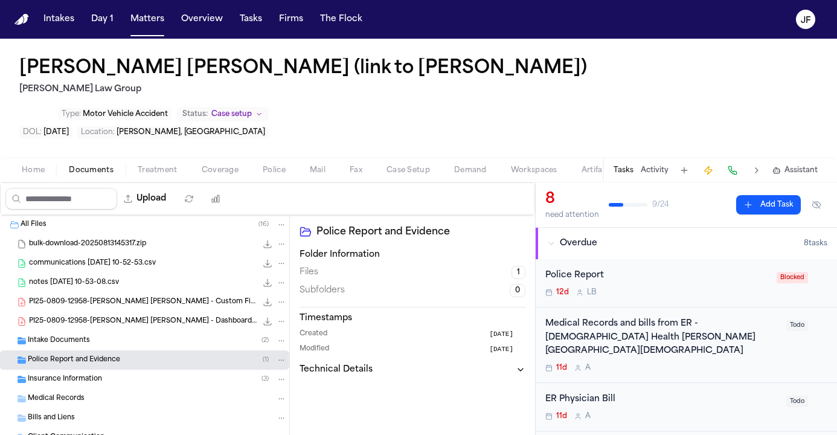
click at [148, 335] on div "Intake Documents ( 2 )" at bounding box center [157, 340] width 259 height 11
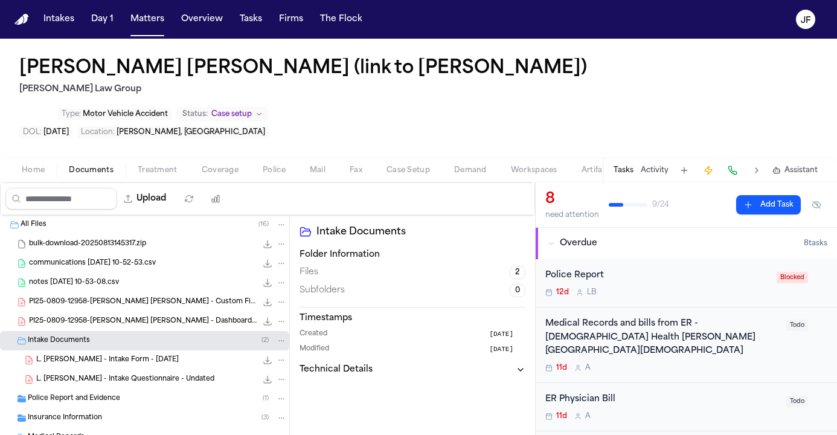
click at [148, 335] on div "Intake Documents ( 2 )" at bounding box center [157, 340] width 259 height 11
click at [151, 374] on div "Insurance Information ( 3 )" at bounding box center [157, 379] width 259 height 11
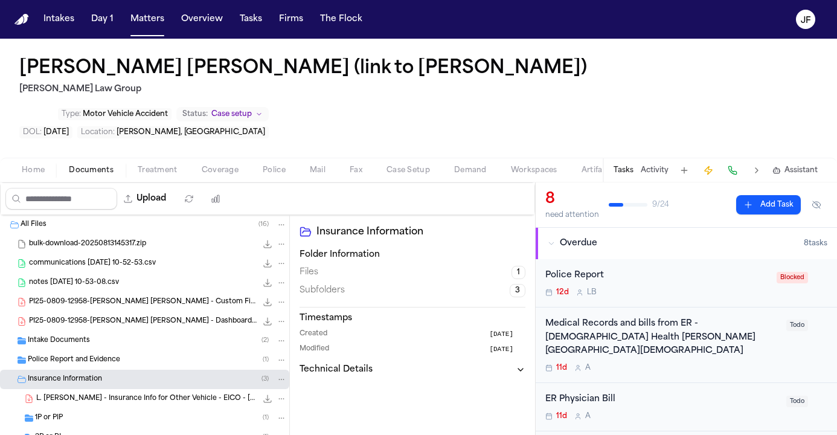
click at [132, 408] on div "1P or PIP ( 1 )" at bounding box center [144, 417] width 289 height 19
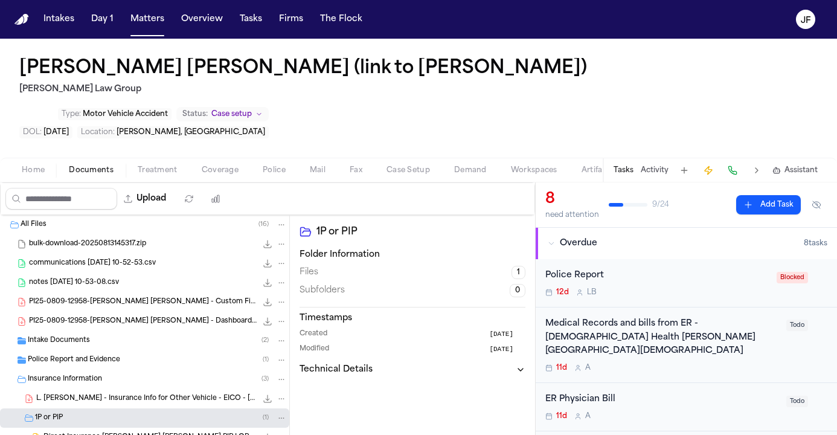
click at [138, 370] on div "Insurance Information ( 3 )" at bounding box center [144, 379] width 289 height 19
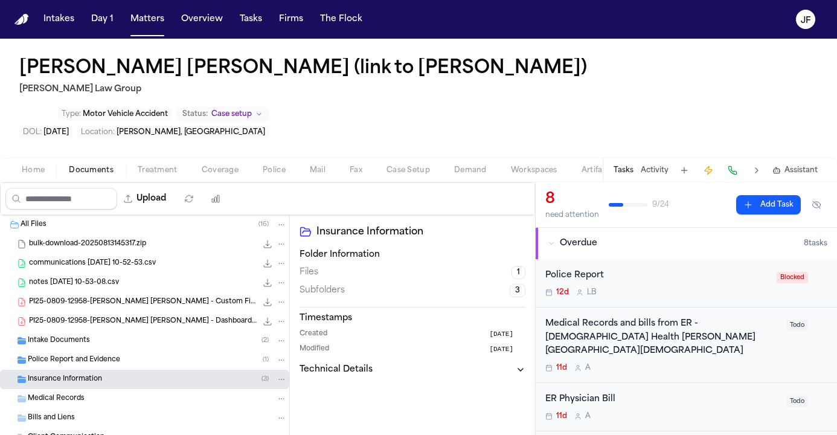
click at [138, 370] on div "Insurance Information ( 3 )" at bounding box center [144, 379] width 289 height 19
click at [132, 412] on div "1P or PIP ( 1 )" at bounding box center [161, 417] width 252 height 11
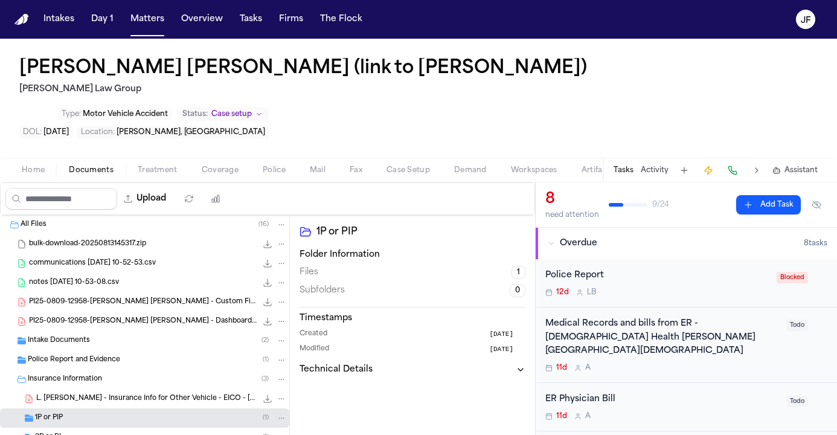
click at [131, 432] on div "3P or BI ( 1 )" at bounding box center [161, 437] width 252 height 11
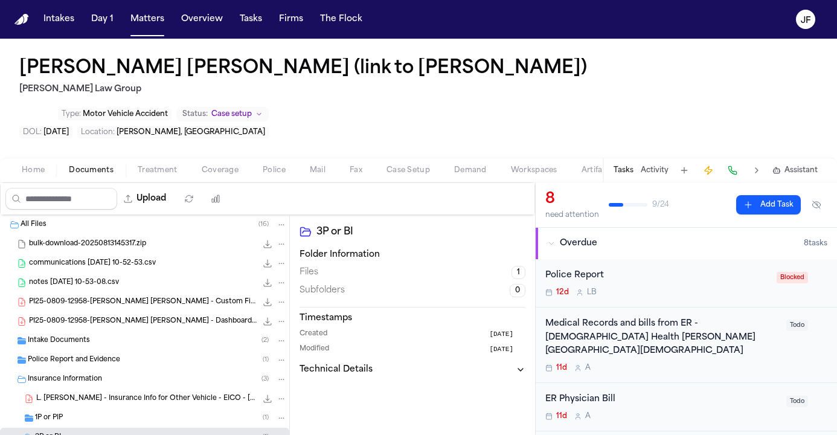
click at [133, 428] on div "3P or BI ( 1 )" at bounding box center [144, 437] width 289 height 19
click at [139, 412] on div "1P or PIP ( 1 )" at bounding box center [161, 417] width 252 height 11
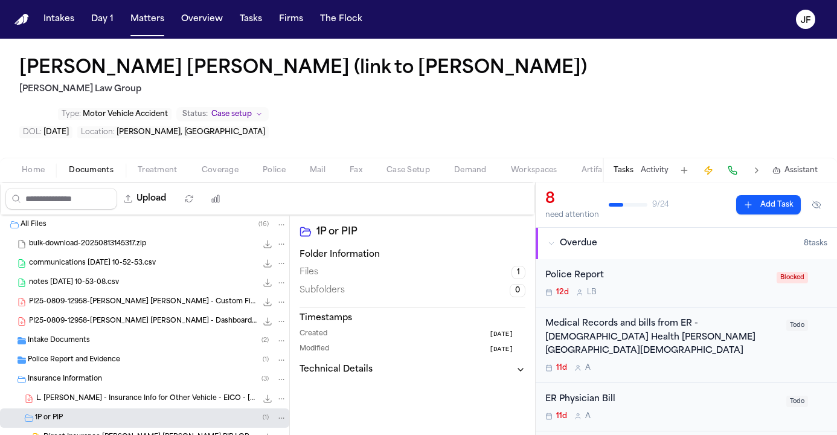
click at [139, 412] on div "1P or PIP ( 1 )" at bounding box center [161, 417] width 252 height 11
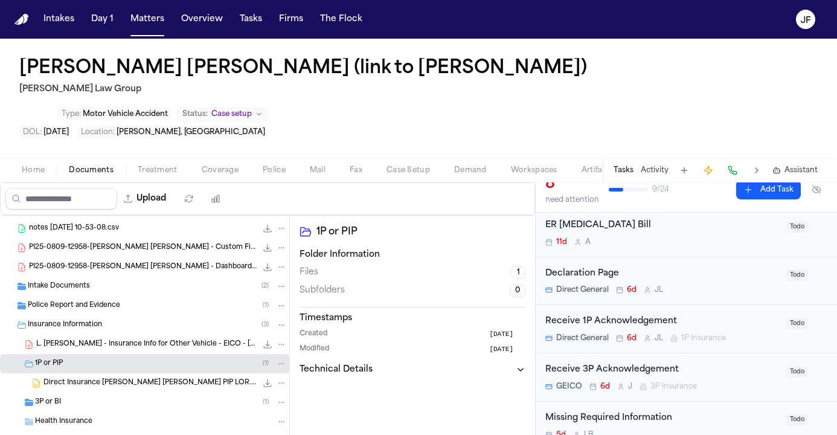
scroll to position [237, 0]
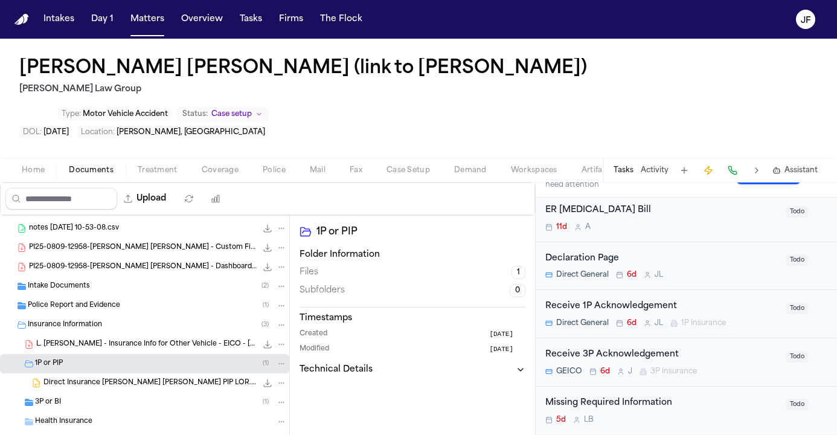
click at [80, 358] on div "1P or PIP ( 1 )" at bounding box center [161, 363] width 252 height 11
click at [326, 93] on h2 "[PERSON_NAME] Law Group" at bounding box center [305, 89] width 572 height 14
click at [89, 358] on div "1P or PIP ( 1 )" at bounding box center [161, 363] width 252 height 11
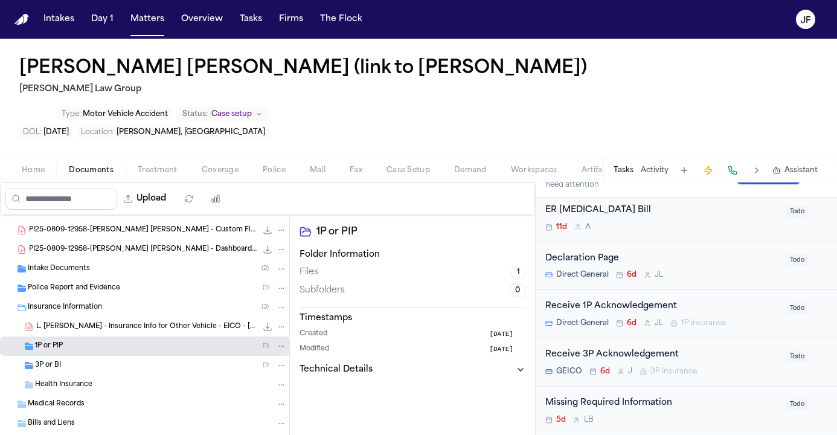
click at [172, 283] on div "Police Report and Evidence ( 1 )" at bounding box center [157, 288] width 259 height 11
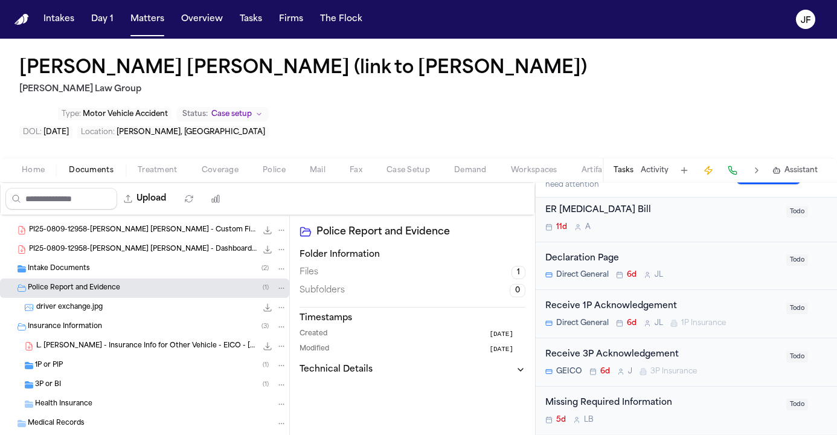
click at [150, 321] on div "Insurance Information ( 3 )" at bounding box center [157, 326] width 259 height 11
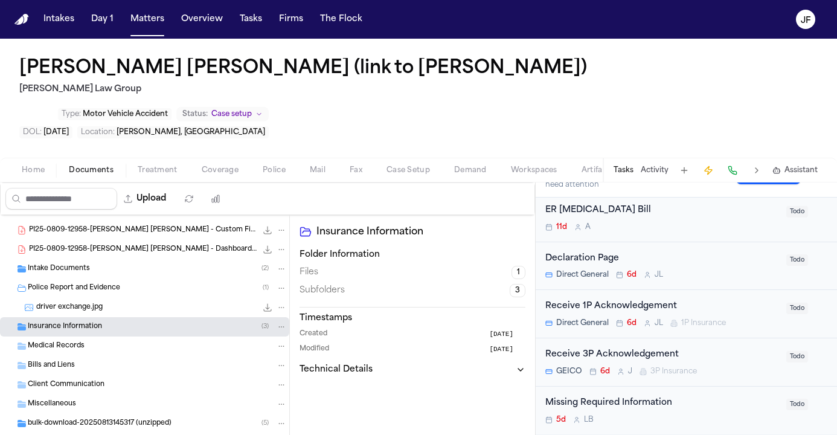
scroll to position [56, 0]
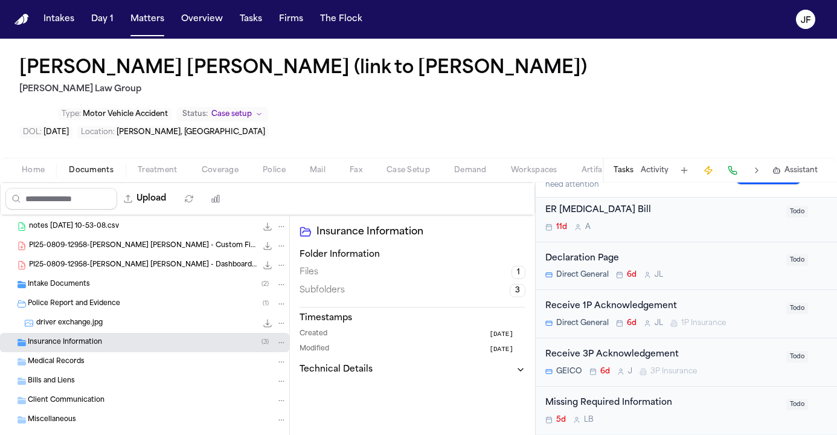
click at [150, 317] on div "driver exchange.jpg 968.8 KB • JPG" at bounding box center [161, 323] width 251 height 12
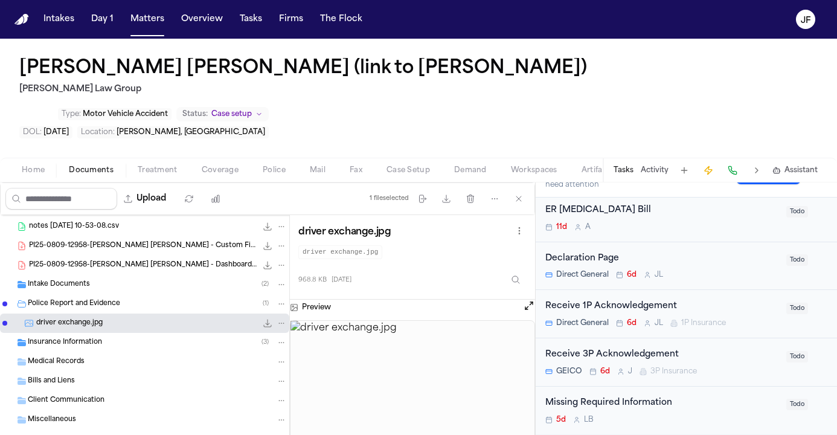
click at [435, 321] on img at bounding box center [412, 394] width 244 height 147
click at [525, 300] on button "Open preview" at bounding box center [529, 306] width 12 height 12
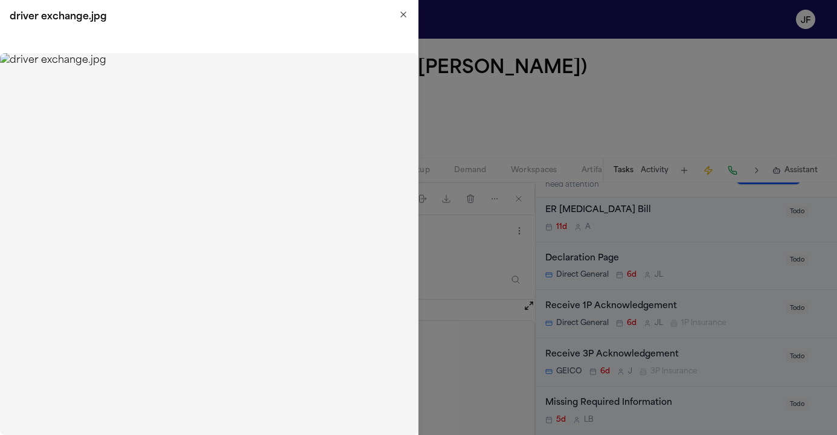
click at [283, 108] on img at bounding box center [209, 244] width 418 height 382
click at [403, 15] on icon "button" at bounding box center [404, 15] width 10 height 10
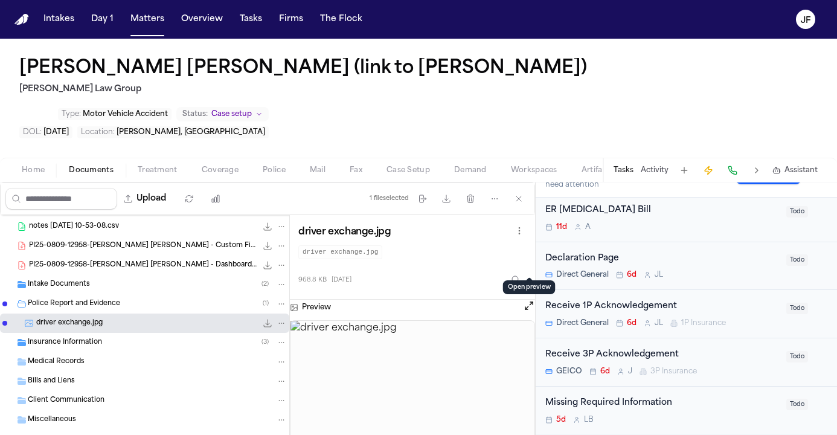
click at [525, 300] on button "Open preview" at bounding box center [529, 306] width 12 height 12
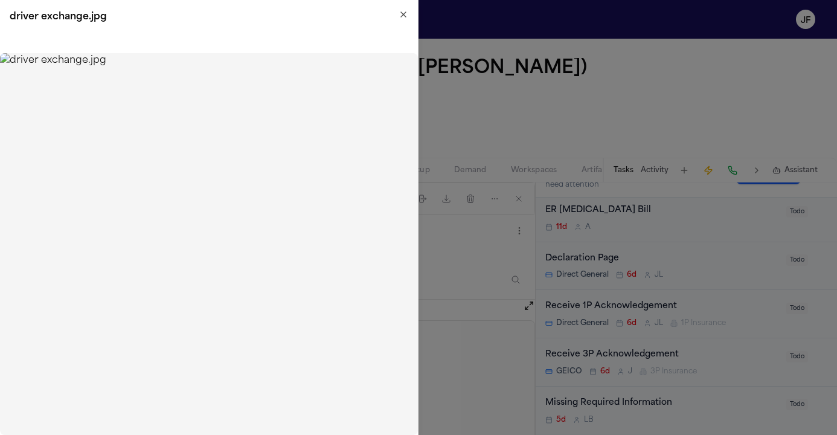
click at [403, 10] on icon "button" at bounding box center [404, 15] width 10 height 10
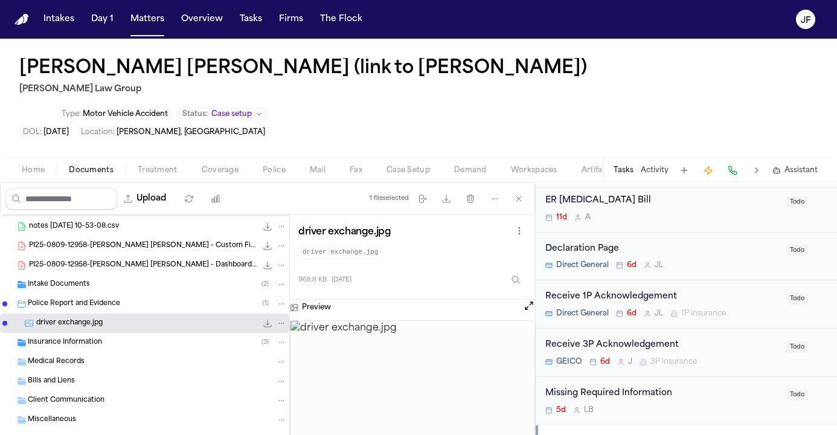
scroll to position [254, 0]
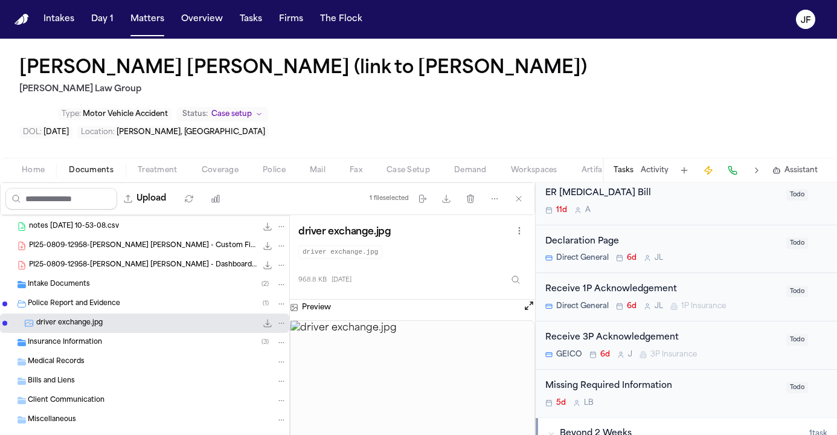
click at [620, 379] on div "Missing Required Information" at bounding box center [662, 386] width 234 height 14
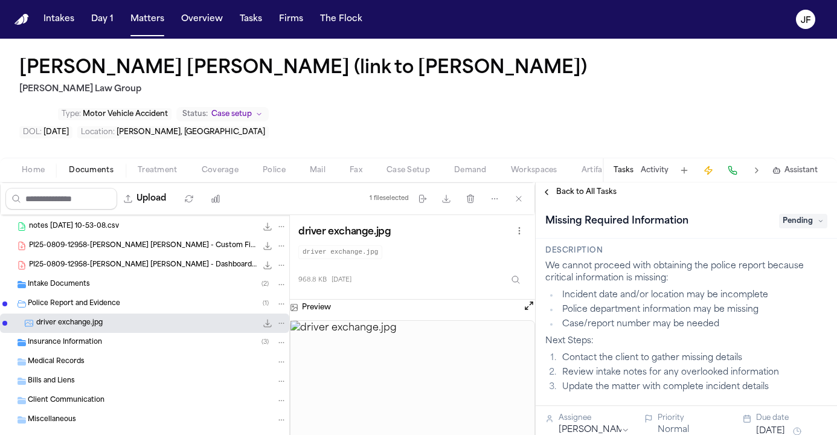
click at [797, 214] on span "Pending" at bounding box center [803, 221] width 48 height 14
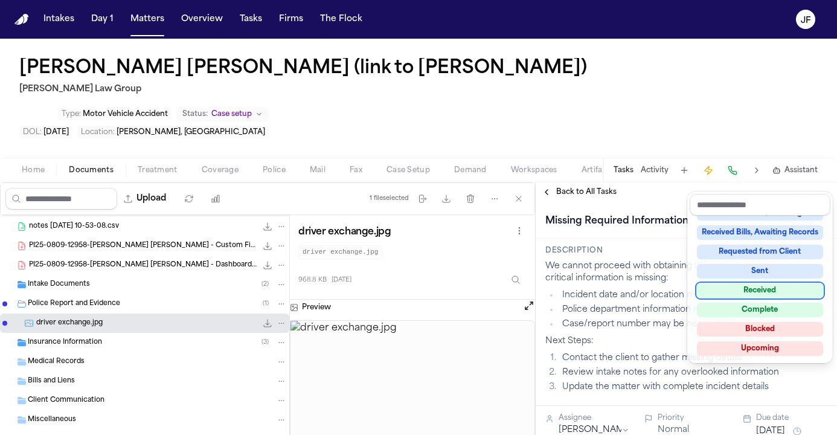
scroll to position [185, 0]
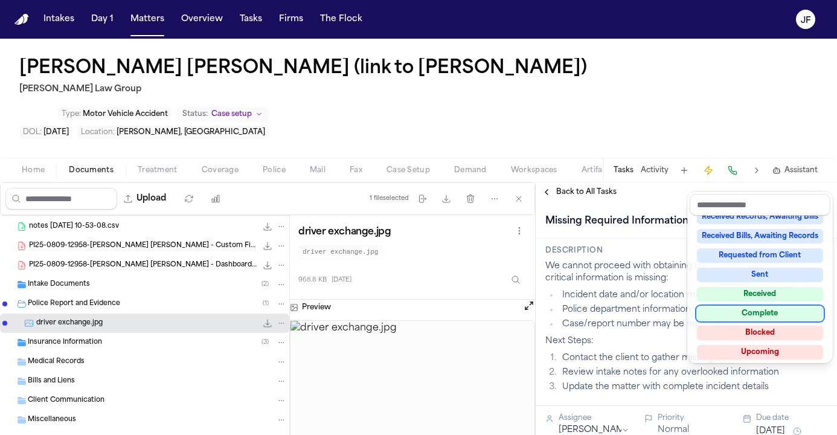
click at [755, 317] on div "Complete" at bounding box center [760, 313] width 126 height 14
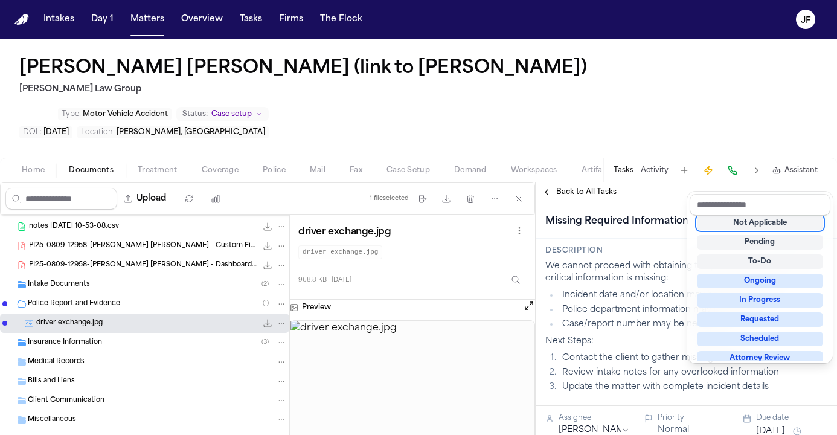
click at [720, 182] on div "Back to All Tasks Missing Required Information Complete Description We cannot p…" at bounding box center [686, 308] width 301 height 252
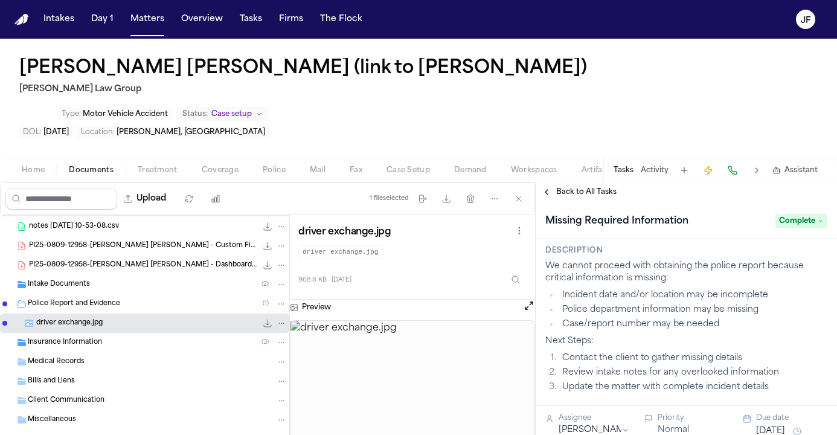
click at [584, 182] on div "Back to All Tasks" at bounding box center [686, 191] width 301 height 19
click at [583, 187] on span "Back to All Tasks" at bounding box center [586, 192] width 60 height 10
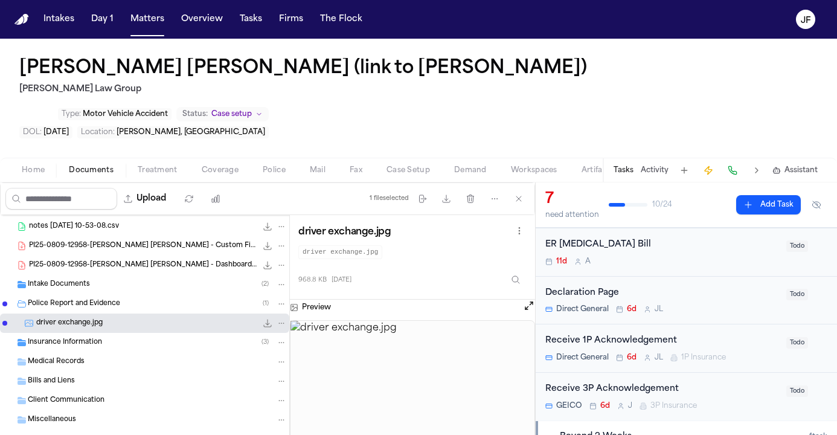
scroll to position [202, 0]
click at [601, 335] on div "Receive 1P Acknowledgement" at bounding box center [662, 342] width 234 height 14
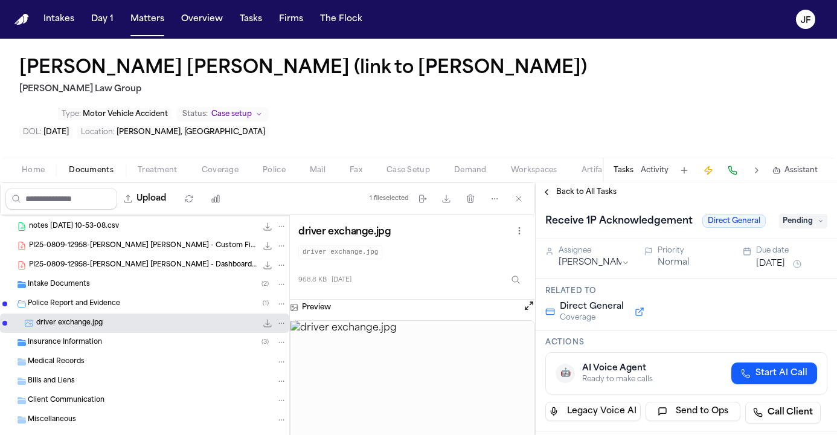
click at [808, 214] on span "Pending" at bounding box center [803, 221] width 48 height 14
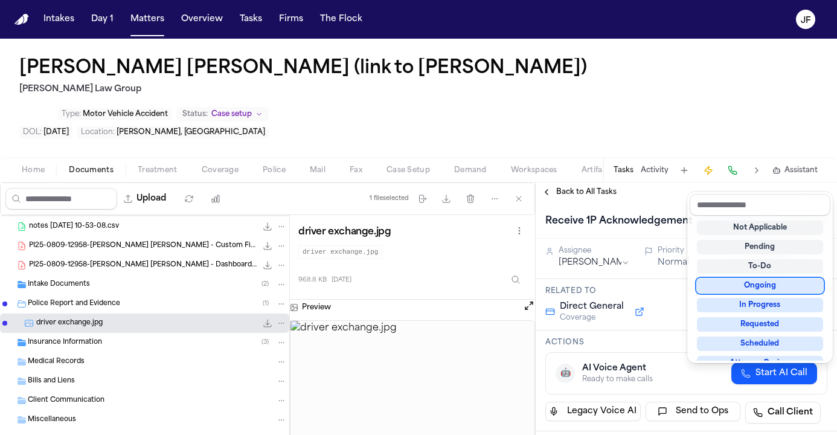
click at [755, 284] on div "Ongoing" at bounding box center [760, 285] width 126 height 14
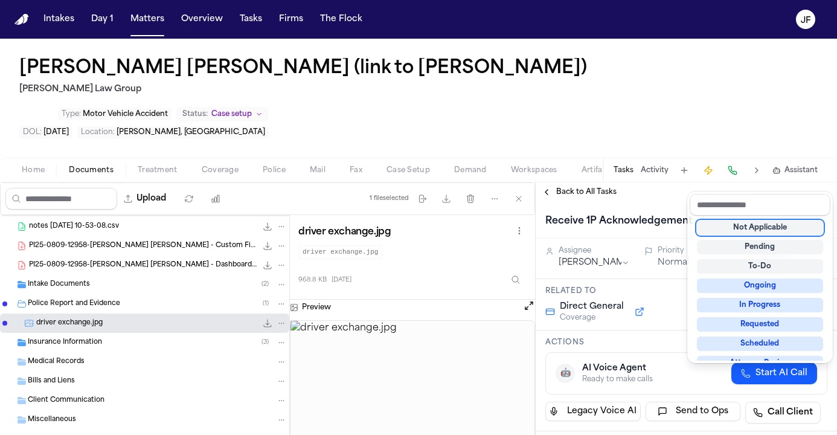
click at [652, 255] on div "Receive 1P Acknowledgement Direct General Ongoing Assignee Julie Lopez Priority…" at bounding box center [686, 318] width 301 height 233
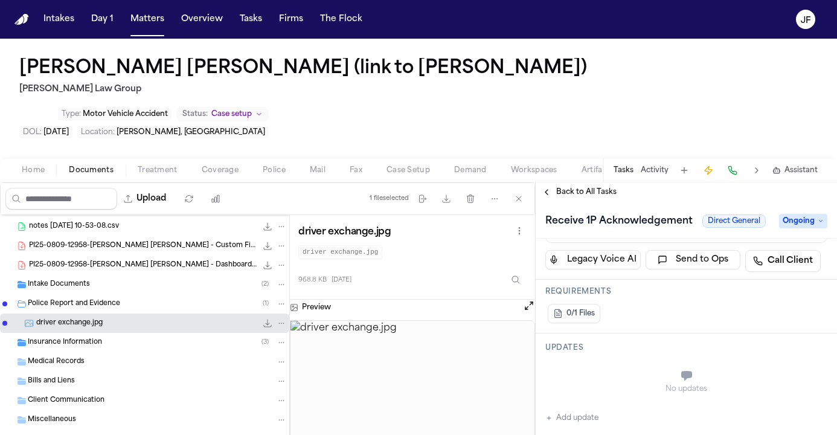
scroll to position [278, 0]
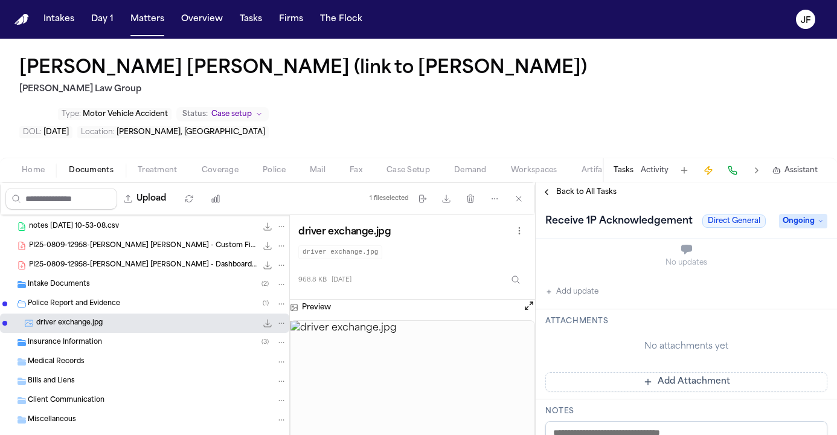
click at [582, 284] on button "Add update" at bounding box center [571, 291] width 53 height 14
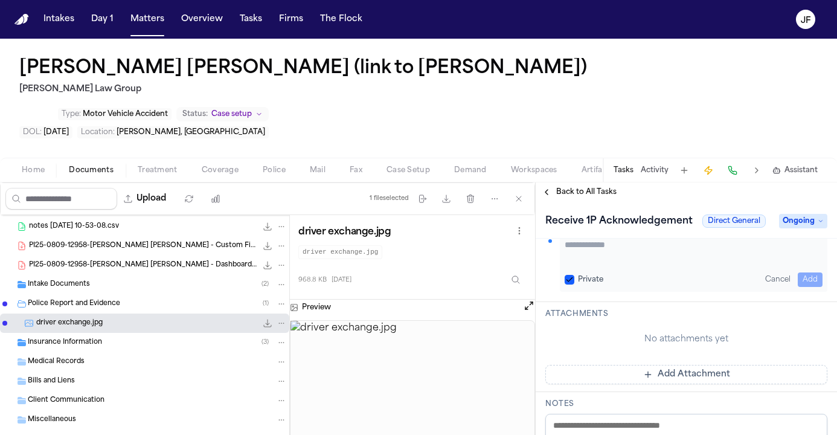
click at [625, 239] on textarea "Add your update" at bounding box center [694, 251] width 258 height 24
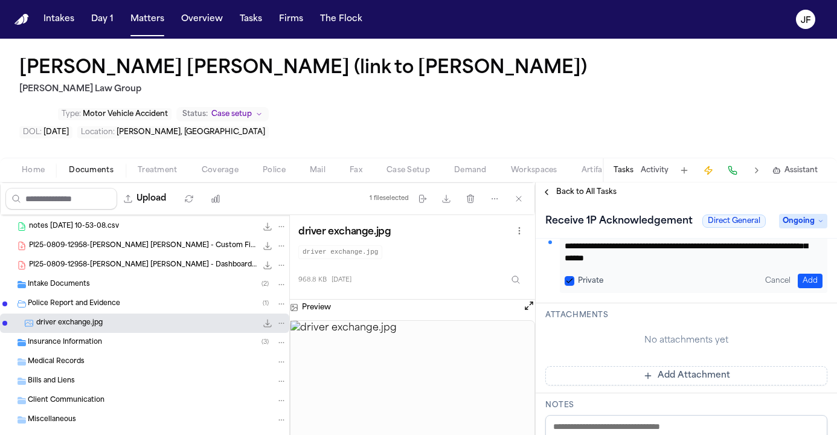
scroll to position [24, 0]
type textarea "**********"
click at [801, 274] on button "Add" at bounding box center [810, 281] width 25 height 14
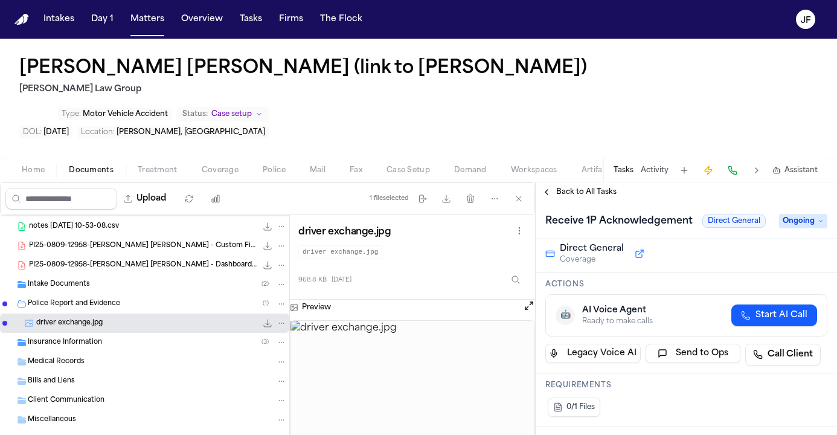
scroll to position [37, 0]
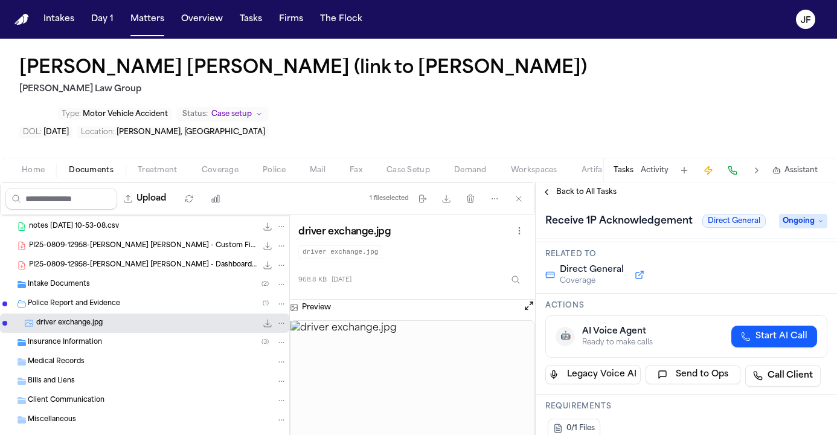
click at [588, 187] on span "Back to All Tasks" at bounding box center [586, 192] width 60 height 10
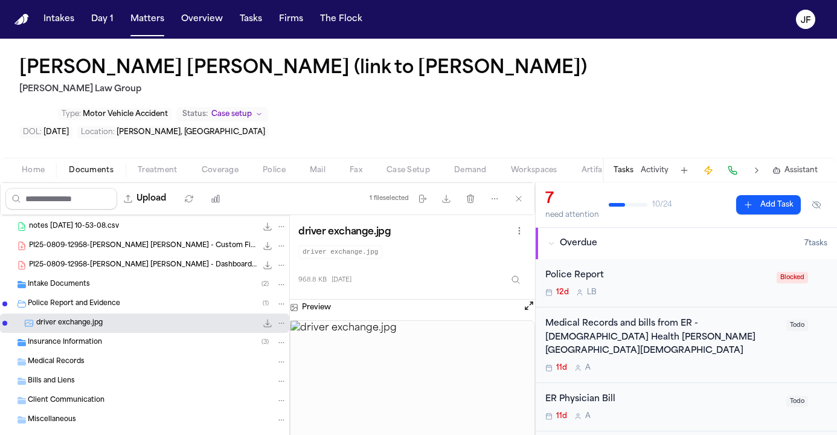
click at [581, 269] on div "Police Report" at bounding box center [657, 276] width 224 height 14
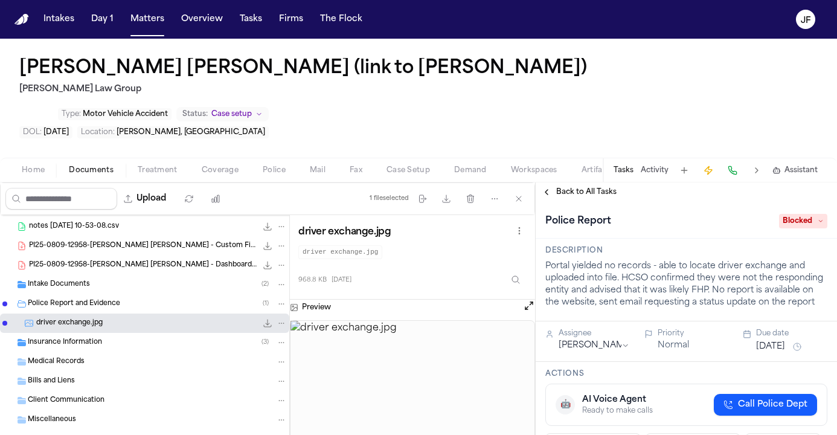
click at [585, 202] on div "Police Report Blocked" at bounding box center [686, 220] width 301 height 37
click at [586, 187] on span "Back to All Tasks" at bounding box center [586, 192] width 60 height 10
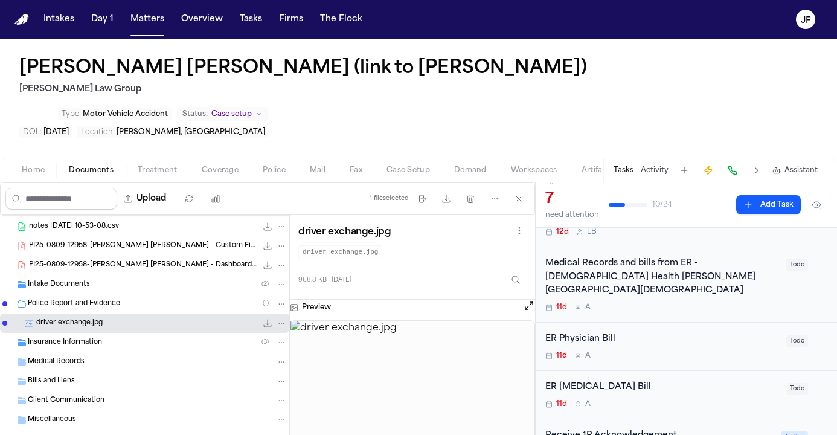
scroll to position [21, 0]
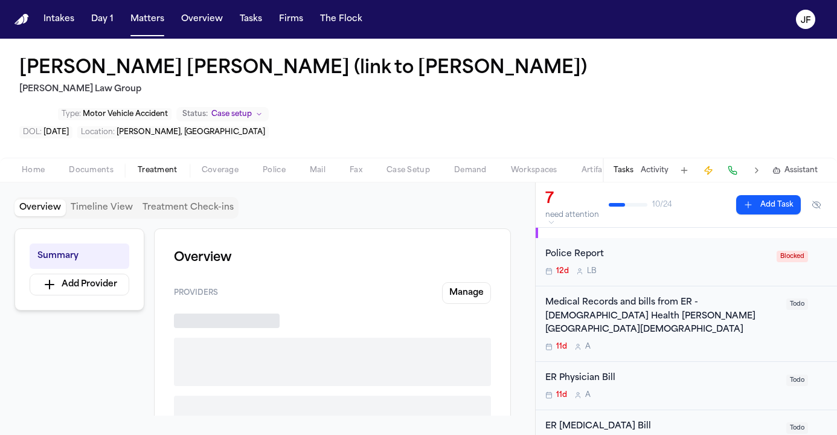
click at [170, 165] on span "Treatment" at bounding box center [158, 170] width 40 height 10
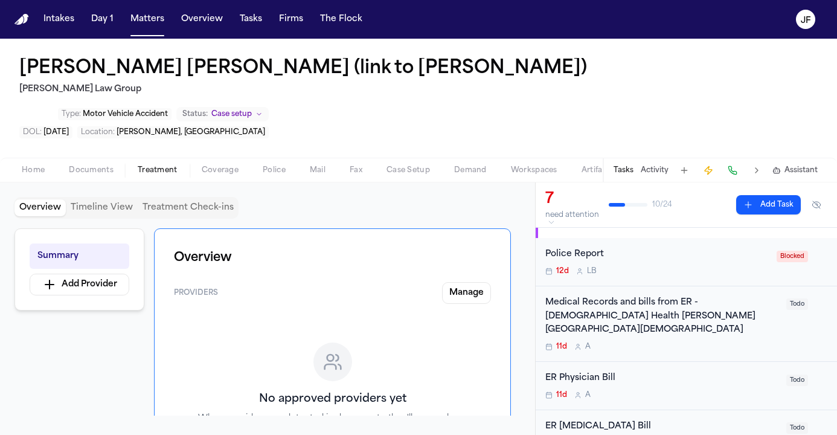
click at [219, 165] on span "Coverage" at bounding box center [220, 170] width 37 height 10
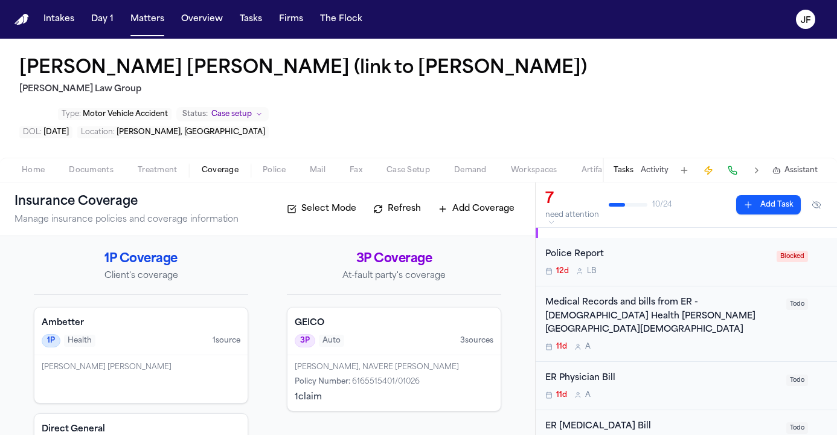
click at [153, 165] on span "Treatment" at bounding box center [158, 170] width 40 height 10
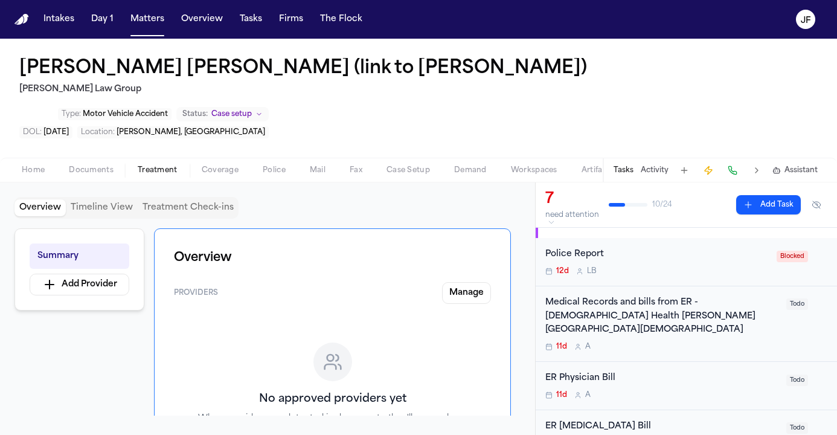
click at [95, 165] on span "Documents" at bounding box center [91, 170] width 45 height 10
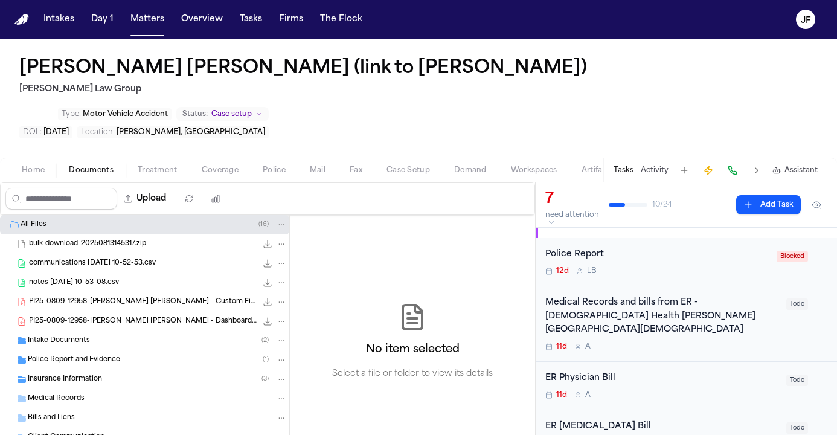
click at [280, 158] on div "Home Documents Treatment Coverage Police Mail Fax Case Setup Demand Workspaces …" at bounding box center [418, 170] width 837 height 24
click at [214, 158] on div "Home Documents Treatment Coverage Police Mail Fax Case Setup Demand Workspaces …" at bounding box center [418, 170] width 837 height 24
click at [218, 165] on span "Coverage" at bounding box center [220, 170] width 37 height 10
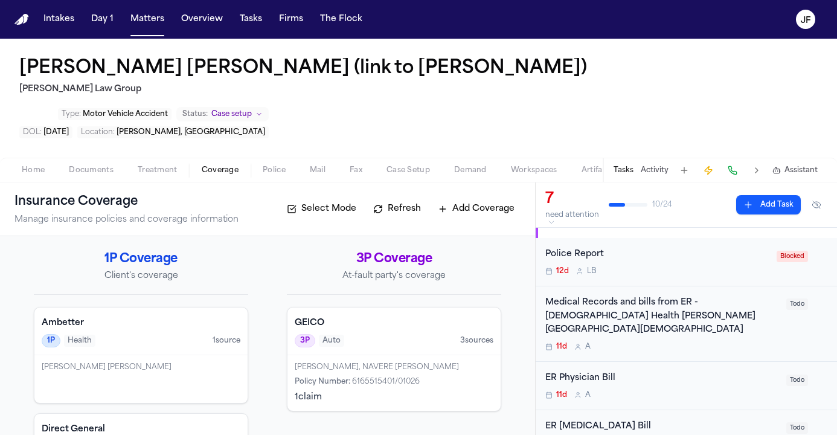
click at [414, 334] on div "3P Auto 3 source s" at bounding box center [394, 340] width 199 height 13
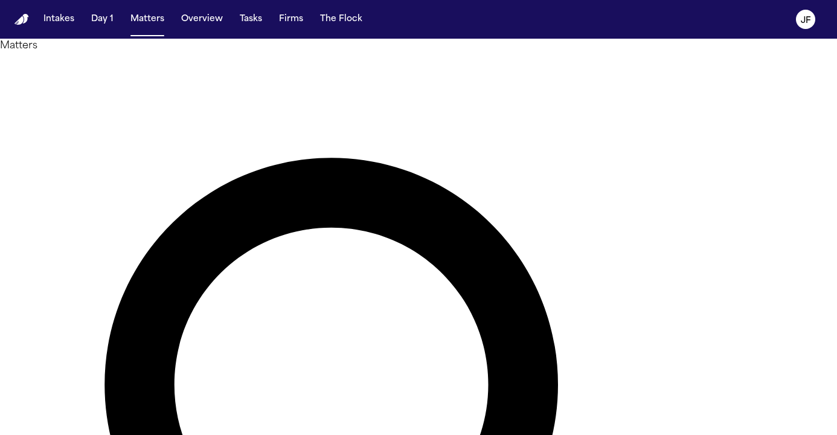
type input "******"
drag, startPoint x: 392, startPoint y: 63, endPoint x: 150, endPoint y: 151, distance: 257.5
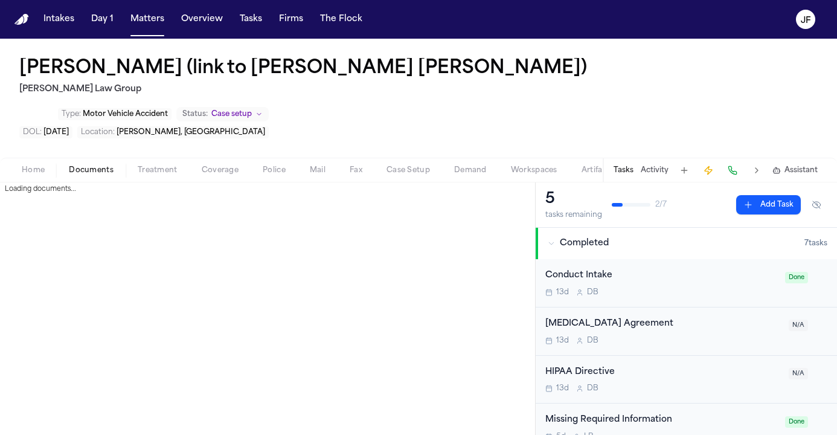
click at [83, 165] on span "Documents" at bounding box center [91, 170] width 45 height 10
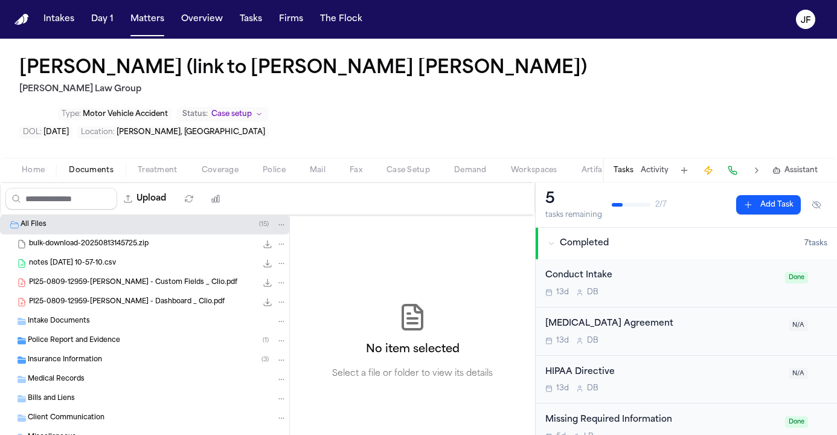
click at [96, 336] on span "Police Report and Evidence" at bounding box center [74, 341] width 92 height 10
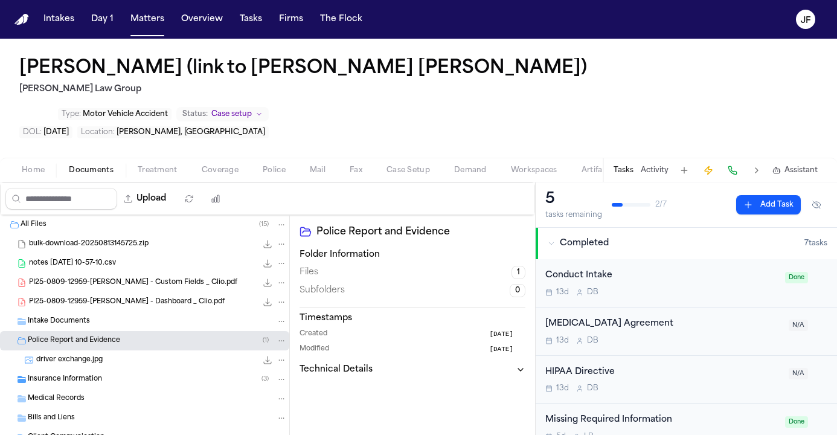
click at [103, 354] on div "driver exchange.jpg 968.8 KB • JPG" at bounding box center [161, 360] width 251 height 12
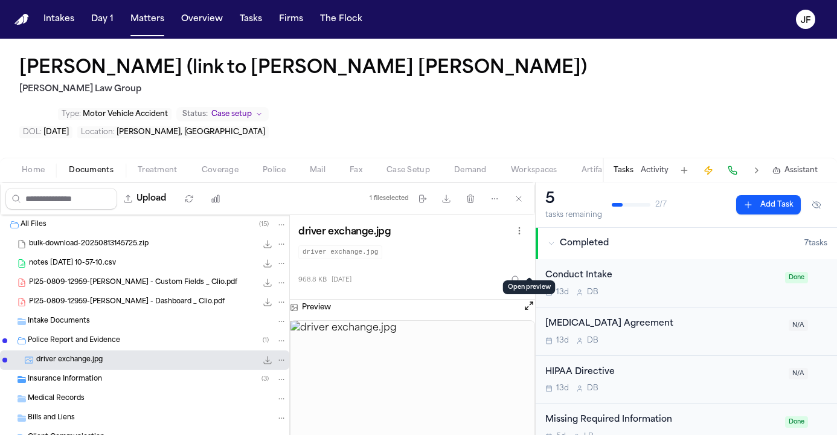
click at [527, 300] on button "Open preview" at bounding box center [529, 306] width 12 height 12
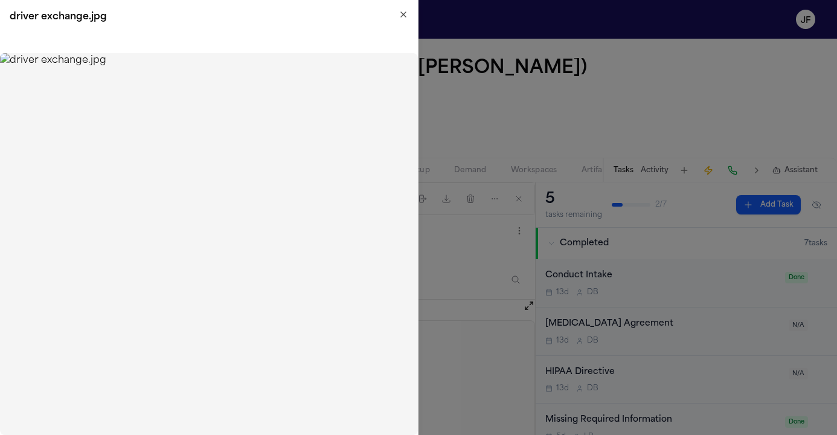
click at [219, 248] on img at bounding box center [209, 244] width 418 height 382
click at [404, 17] on icon "button" at bounding box center [404, 15] width 10 height 10
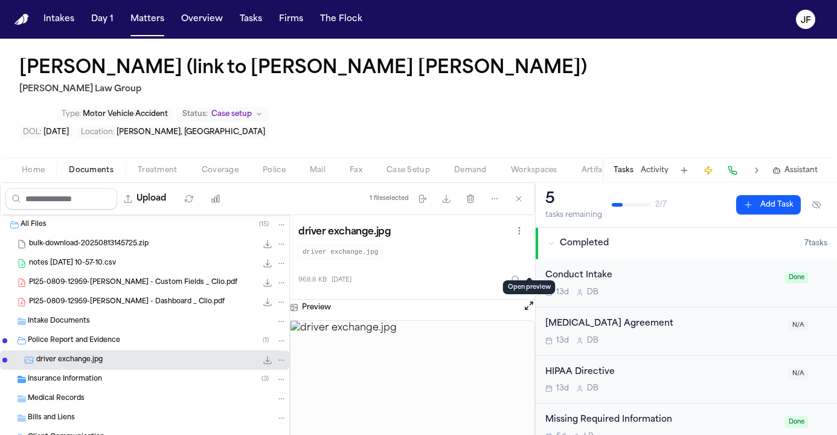
click at [263, 355] on icon "File: driver exchange.jpg" at bounding box center [268, 360] width 10 height 10
click at [365, 103] on div "Belgica Garcia (link to Luis Santana Cabrera) Morgan Law Group Type : Motor Veh…" at bounding box center [418, 98] width 837 height 119
click at [528, 300] on button "Open preview" at bounding box center [529, 306] width 12 height 12
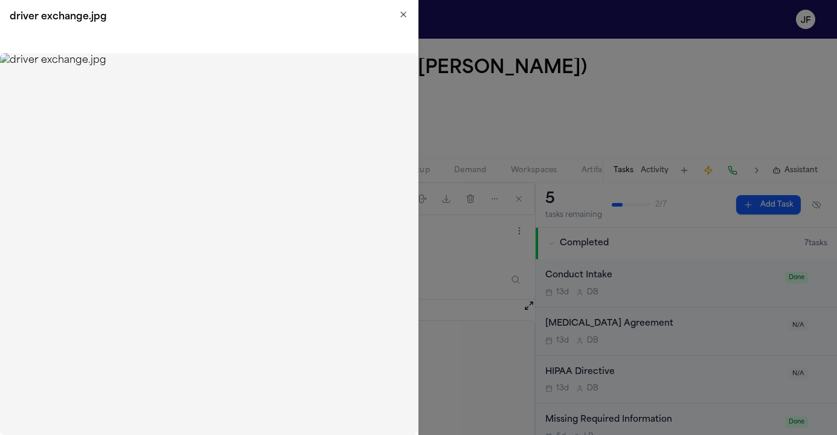
click at [217, 148] on img at bounding box center [209, 244] width 418 height 382
click at [277, 106] on img at bounding box center [209, 244] width 418 height 382
click at [290, 79] on img at bounding box center [209, 244] width 418 height 382
click at [192, 130] on img at bounding box center [209, 244] width 418 height 382
click at [386, 21] on h2 "driver exchange.jpg" at bounding box center [209, 17] width 399 height 14
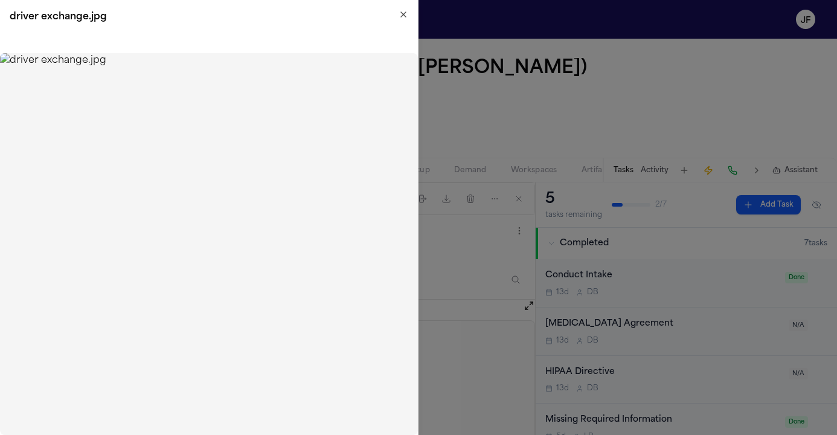
click at [405, 16] on icon "button" at bounding box center [404, 15] width 10 height 10
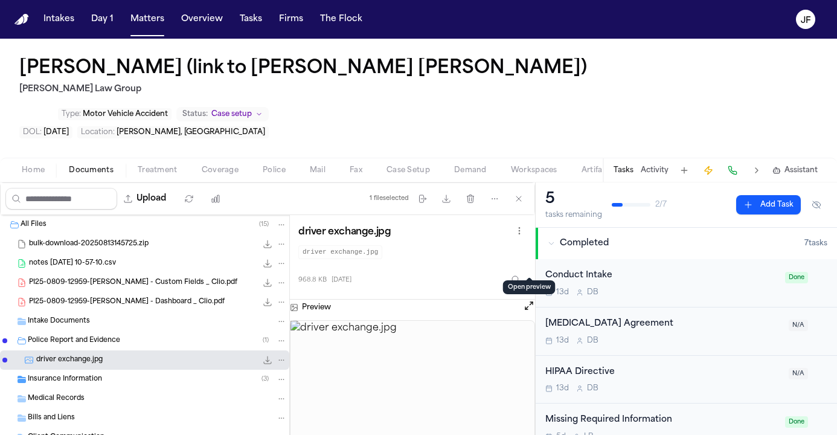
click at [528, 300] on button "Open preview" at bounding box center [529, 306] width 12 height 12
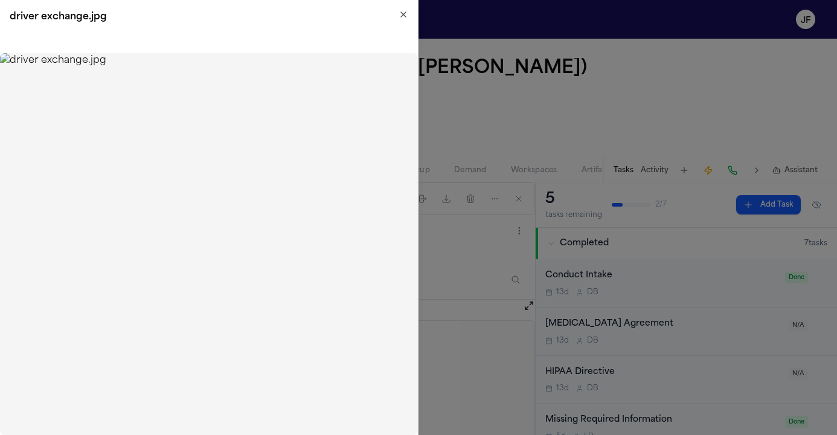
click at [293, 97] on img at bounding box center [209, 244] width 418 height 382
click at [284, 103] on img at bounding box center [209, 244] width 418 height 382
click at [402, 16] on icon "button" at bounding box center [404, 15] width 10 height 10
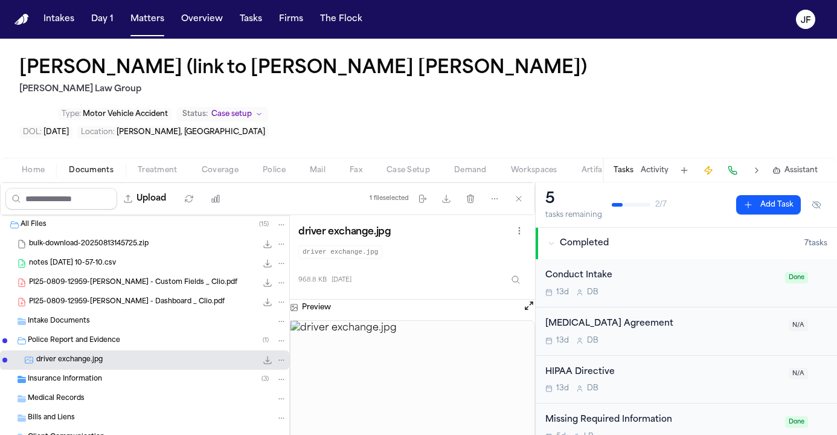
click at [530, 300] on button "Open preview" at bounding box center [529, 306] width 12 height 12
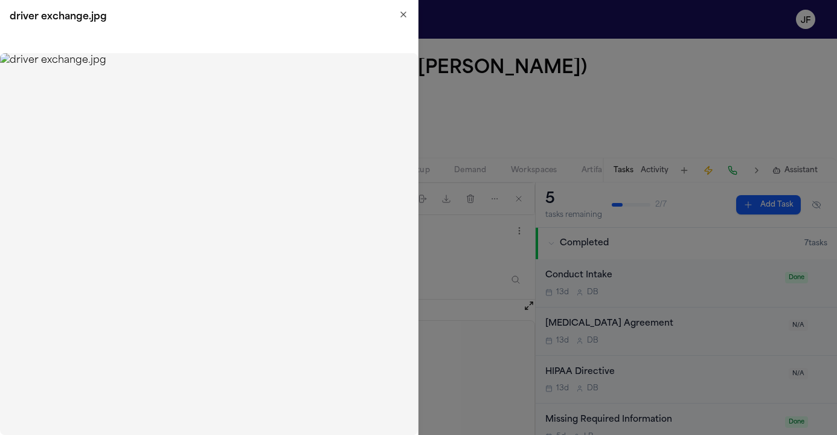
click at [270, 134] on img at bounding box center [209, 244] width 418 height 382
click at [228, 214] on img at bounding box center [209, 244] width 418 height 382
click at [273, 126] on img at bounding box center [209, 244] width 418 height 382
click at [405, 14] on icon "button" at bounding box center [404, 15] width 10 height 10
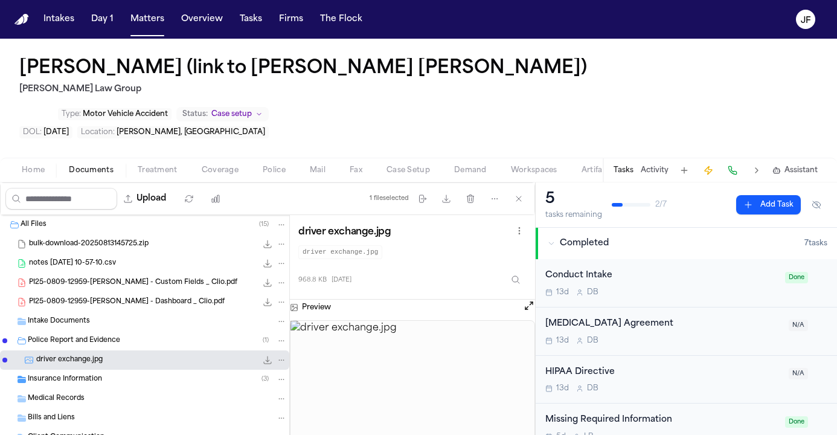
click at [270, 158] on div "Home Documents Treatment Coverage Police Mail Fax Case Setup Demand Workspaces …" at bounding box center [418, 170] width 837 height 24
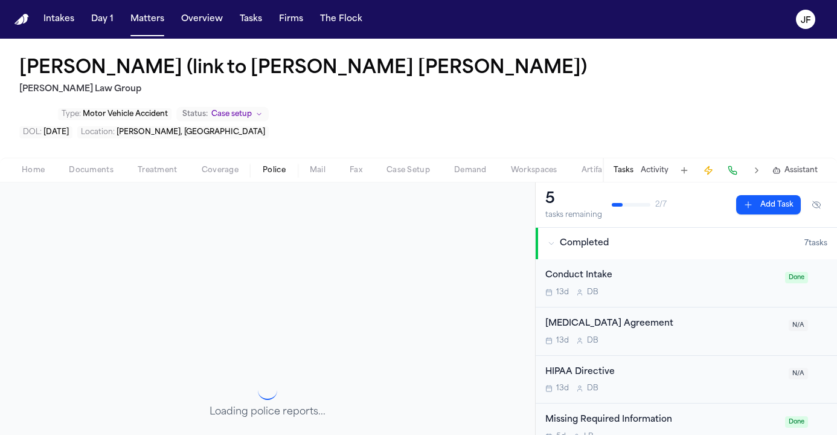
click at [270, 165] on span "Police" at bounding box center [274, 170] width 23 height 10
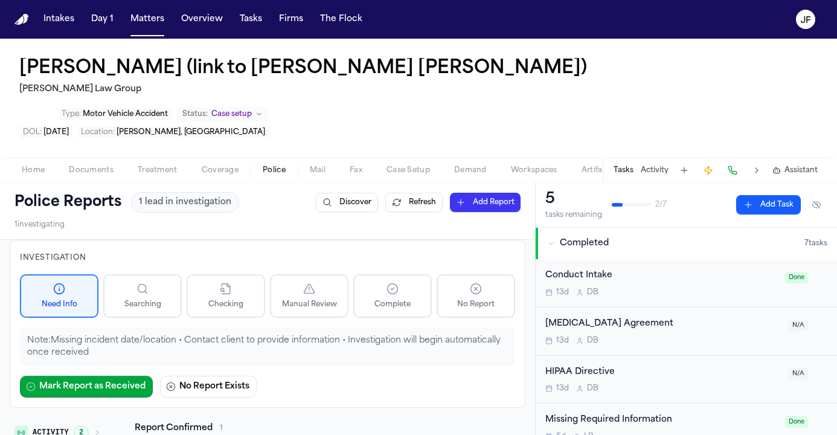
click at [182, 190] on div "Police Reports 1 lead in investigation Discover Refresh Add Report 1 investigat…" at bounding box center [267, 210] width 535 height 57
click at [495, 90] on div "Belgica Garcia (link to Luis Santana Cabrera) Morgan Law Group Type : Motor Veh…" at bounding box center [418, 98] width 837 height 119
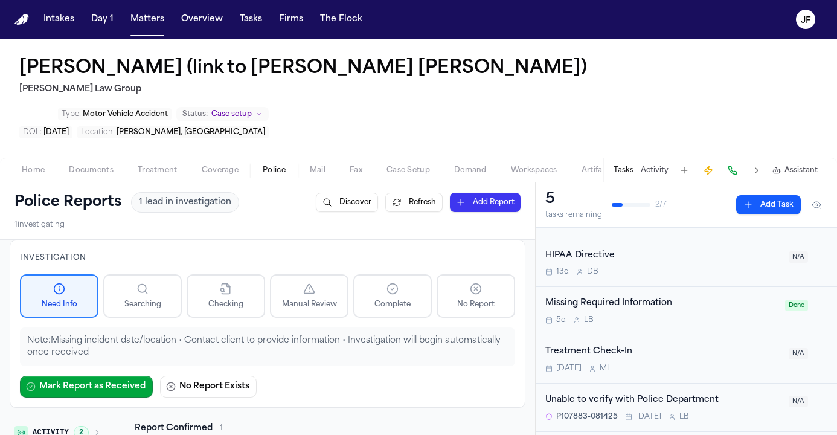
scroll to position [116, 0]
click at [582, 394] on div "Unable to verify with Police Department" at bounding box center [663, 401] width 236 height 14
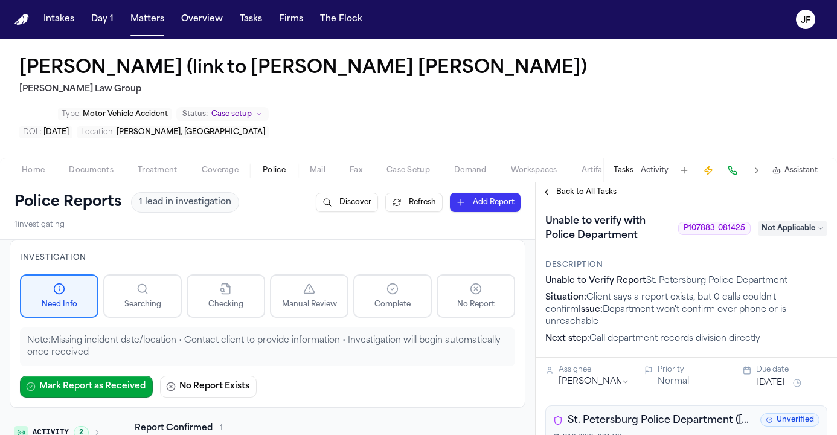
click at [582, 182] on div "Back to All Tasks" at bounding box center [686, 191] width 301 height 19
click at [589, 187] on span "Back to All Tasks" at bounding box center [586, 192] width 60 height 10
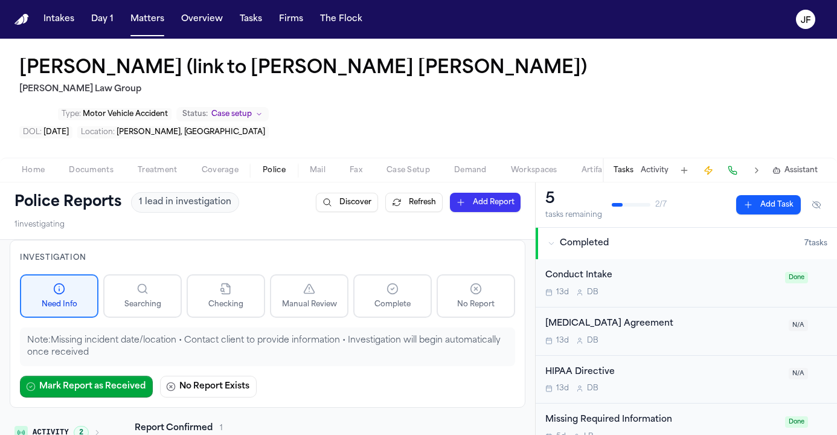
click at [609, 228] on button "Completed 7 task s" at bounding box center [686, 243] width 301 height 31
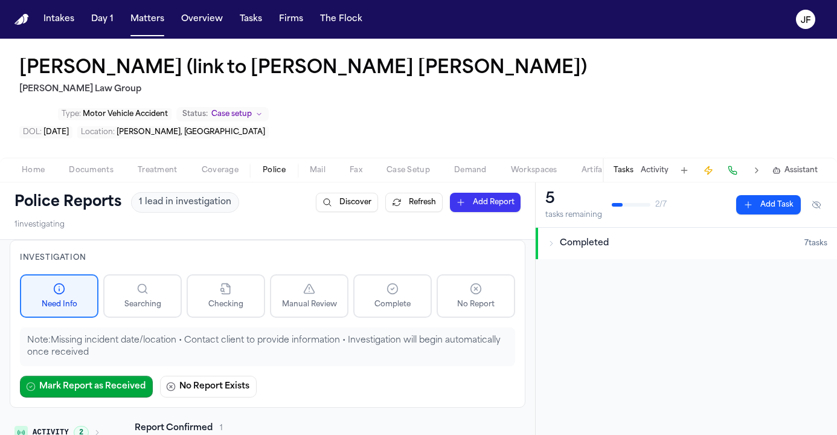
click at [599, 237] on span "Completed" at bounding box center [584, 243] width 49 height 12
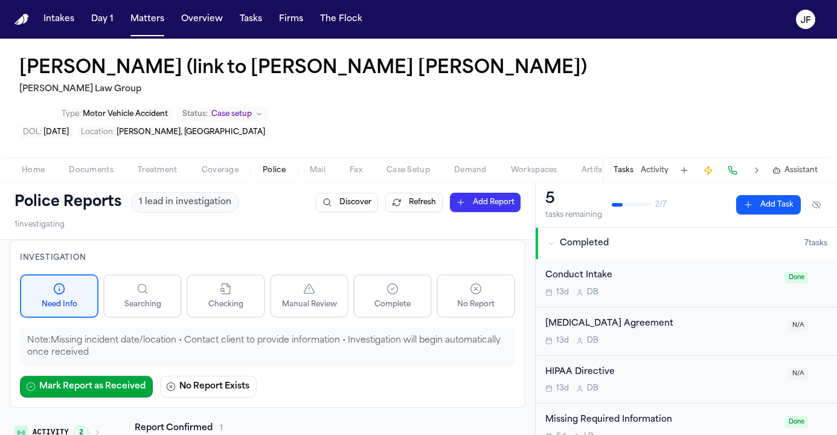
click at [469, 91] on div "Belgica Garcia (link to Luis Santana Cabrera) Morgan Law Group Type : Motor Veh…" at bounding box center [418, 98] width 837 height 119
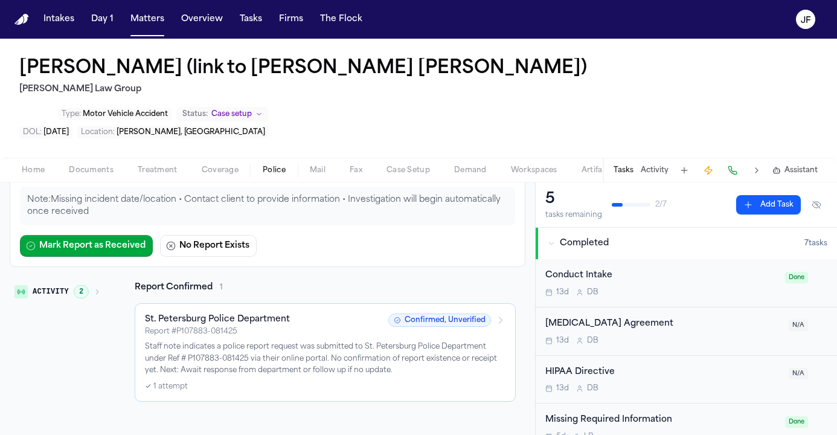
click at [92, 158] on div "Home Documents Treatment Coverage Police Mail Fax Case Setup Demand Workspaces …" at bounding box center [418, 170] width 837 height 24
click at [97, 158] on div "Home Documents Treatment Coverage Police Mail Fax Case Setup Demand Workspaces …" at bounding box center [418, 170] width 837 height 24
click at [97, 165] on span "Documents" at bounding box center [91, 170] width 45 height 10
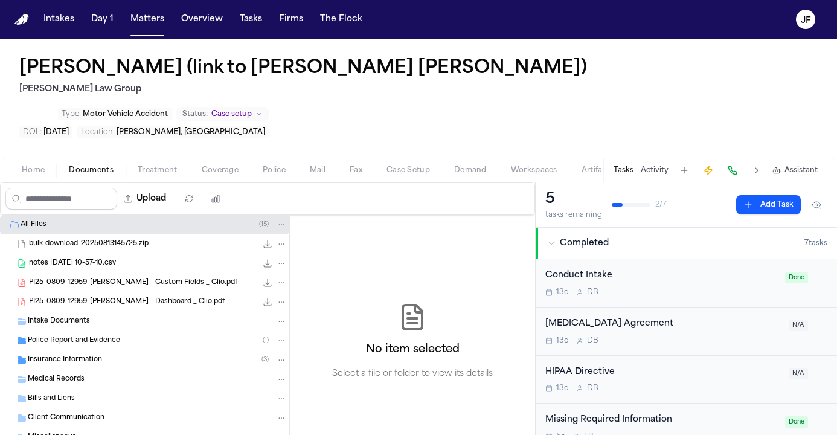
click at [144, 335] on div "Police Report and Evidence ( 1 )" at bounding box center [157, 340] width 259 height 11
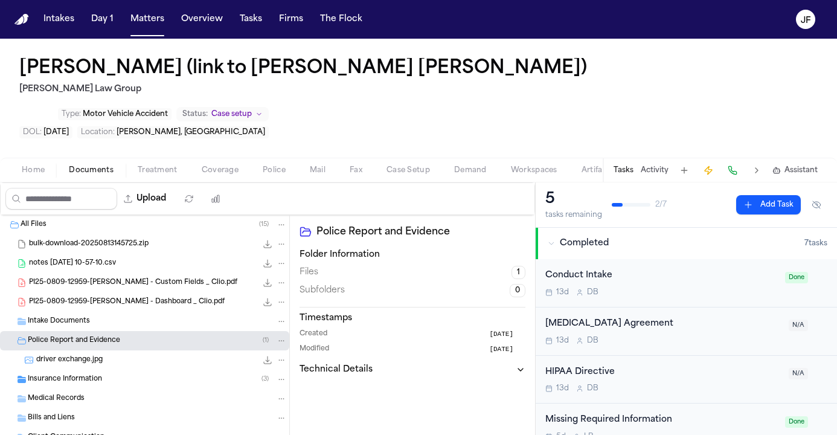
click at [123, 374] on div "Insurance Information ( 3 )" at bounding box center [157, 379] width 259 height 11
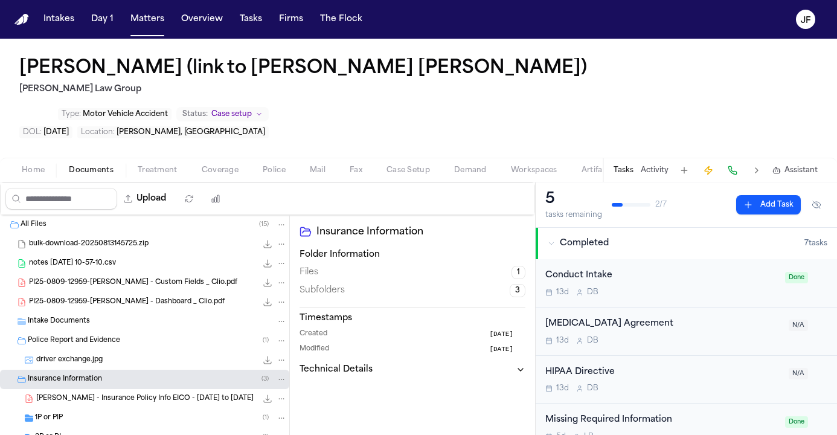
click at [463, 75] on div "Belgica Garcia (link to Luis Santana Cabrera) Morgan Law Group Type : Motor Veh…" at bounding box center [418, 98] width 837 height 119
click at [130, 354] on div "driver exchange.jpg 968.8 KB • JPG" at bounding box center [161, 360] width 251 height 12
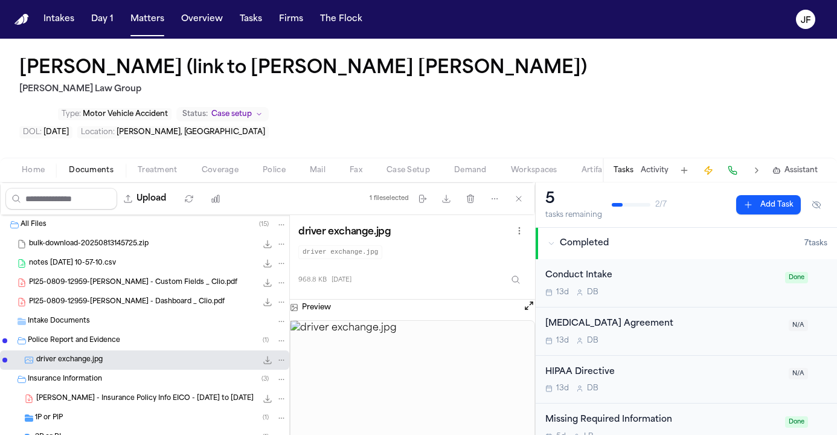
click at [263, 355] on icon "File: driver exchange.jpg" at bounding box center [268, 360] width 10 height 10
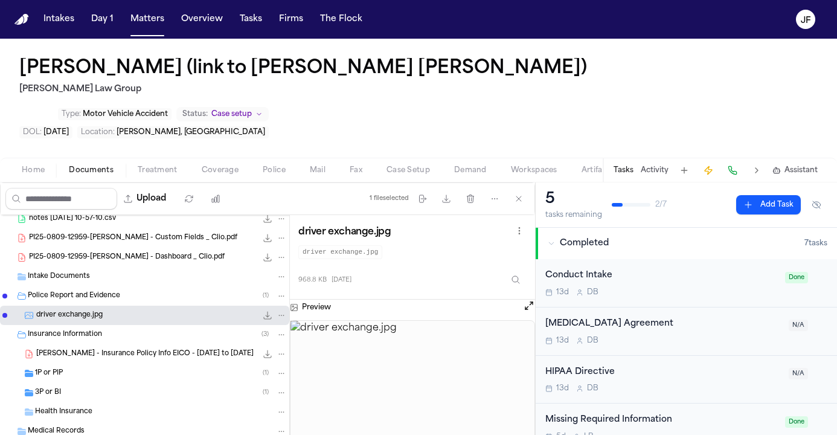
scroll to position [45, 0]
click at [167, 305] on div "driver exchange.jpg 968.8 KB • JPG" at bounding box center [144, 314] width 289 height 19
click at [164, 328] on div "Insurance Information ( 3 )" at bounding box center [157, 333] width 259 height 11
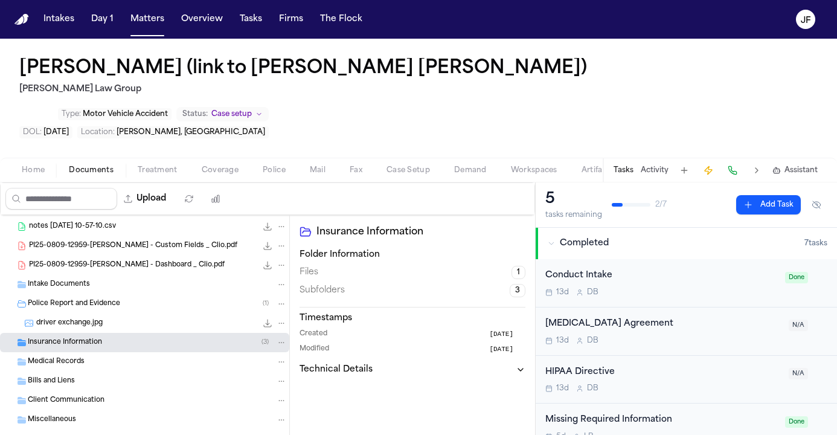
click at [166, 298] on div "Police Report and Evidence ( 1 )" at bounding box center [157, 303] width 259 height 11
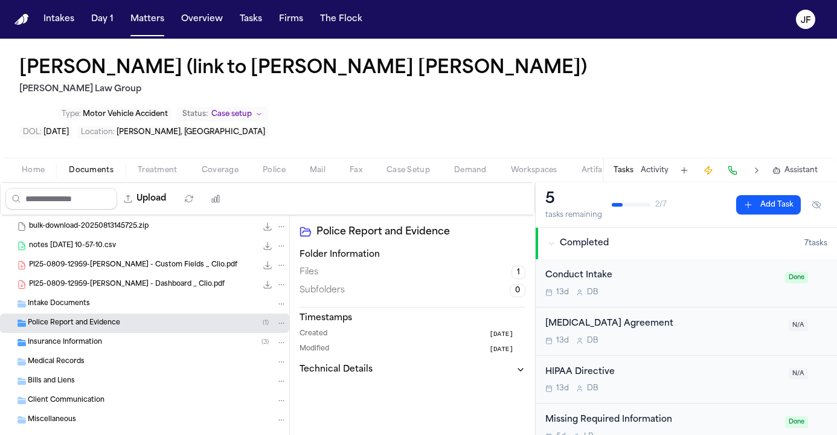
scroll to position [0, 0]
click at [598, 237] on span "Completed" at bounding box center [584, 243] width 49 height 12
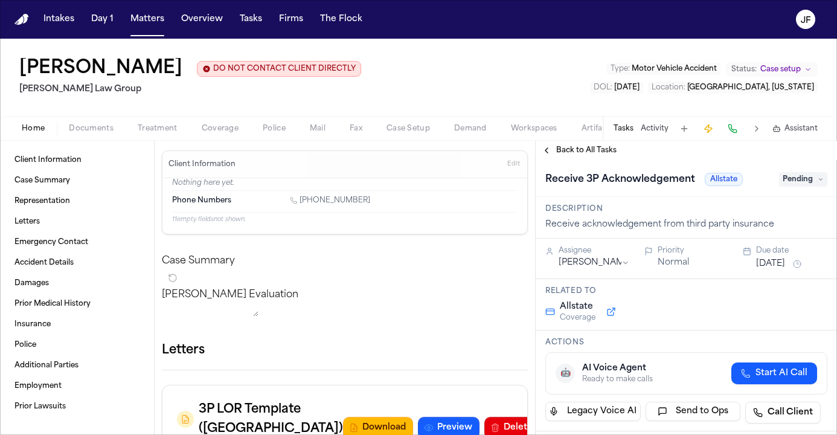
click at [477, 0] on nav "Intakes Day 1 Matters Overview Tasks Firms The [PERSON_NAME]" at bounding box center [418, 19] width 837 height 39
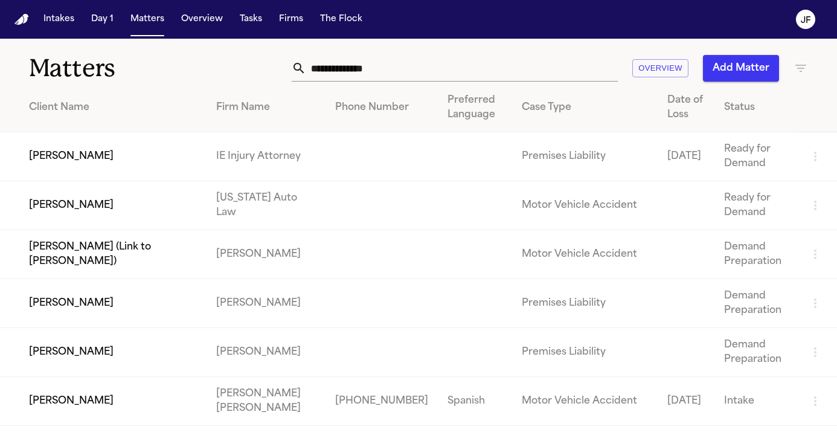
click at [379, 82] on div "Matters Overview Add Matter" at bounding box center [418, 61] width 837 height 45
click at [379, 72] on input "text" at bounding box center [462, 68] width 312 height 27
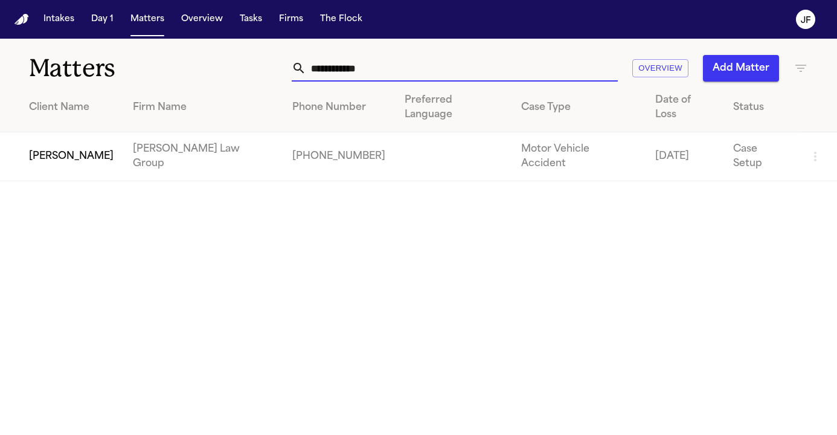
type input "**********"
drag, startPoint x: 295, startPoint y: 182, endPoint x: 56, endPoint y: 140, distance: 243.4
click at [56, 140] on td "[PERSON_NAME]" at bounding box center [61, 156] width 123 height 49
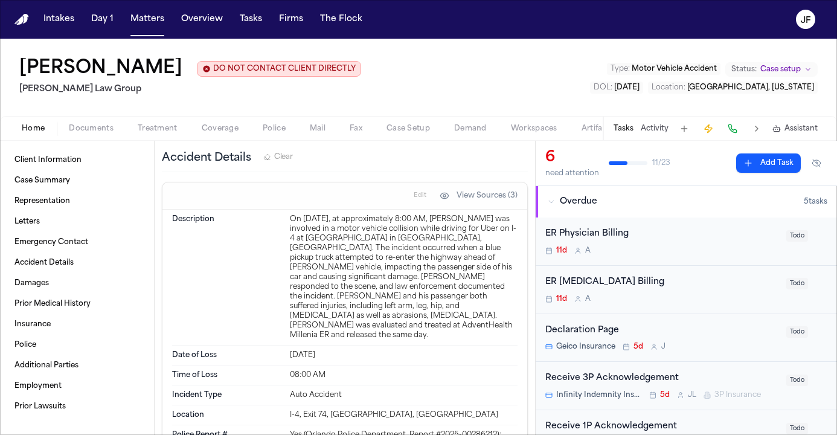
scroll to position [371, 0]
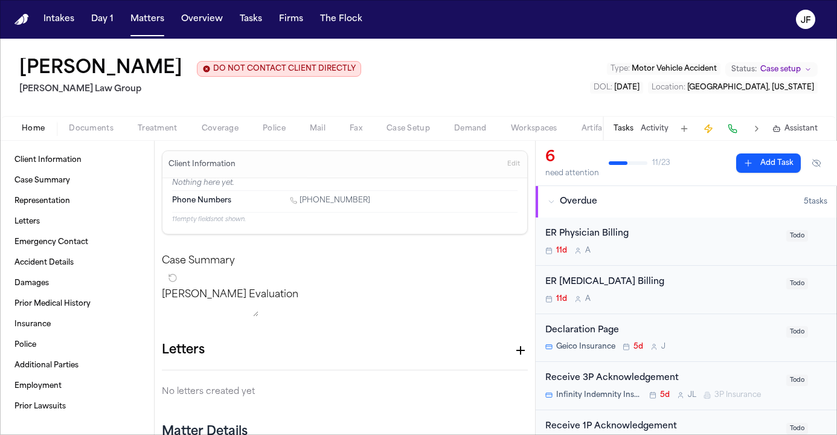
click at [95, 133] on span "Documents" at bounding box center [91, 129] width 45 height 10
click at [36, 133] on span "Home" at bounding box center [33, 129] width 23 height 10
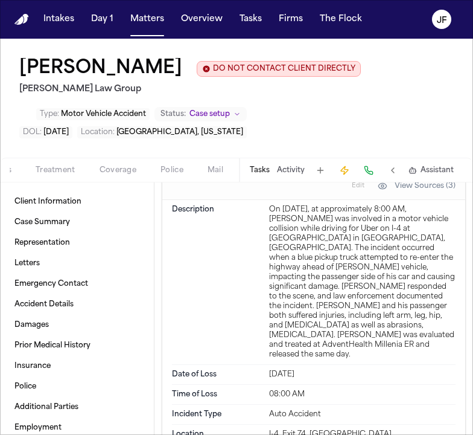
scroll to position [0, 123]
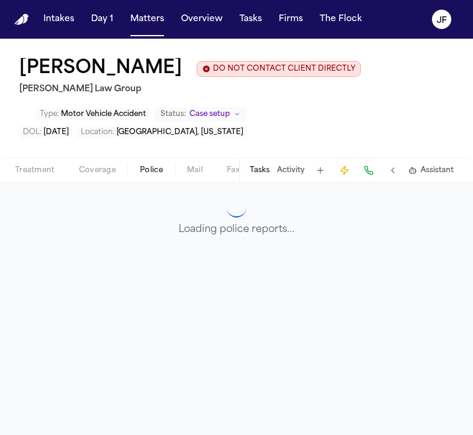
click at [141, 178] on span "button" at bounding box center [151, 176] width 37 height 1
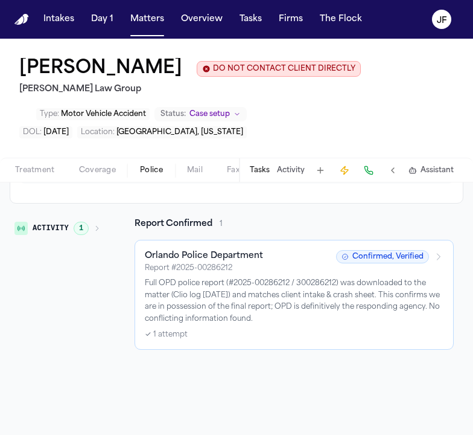
click at [200, 306] on p "Full OPD police report (#2025-00286212 / 300286212) was downloaded to the matte…" at bounding box center [294, 301] width 299 height 47
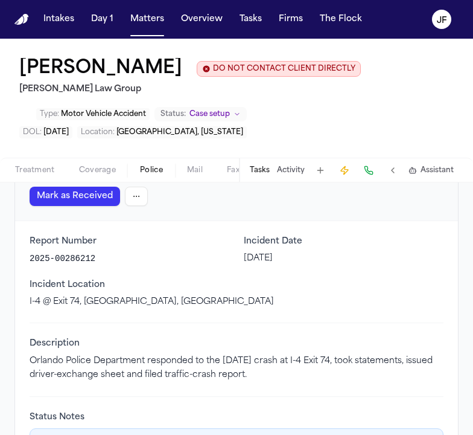
scroll to position [144, 0]
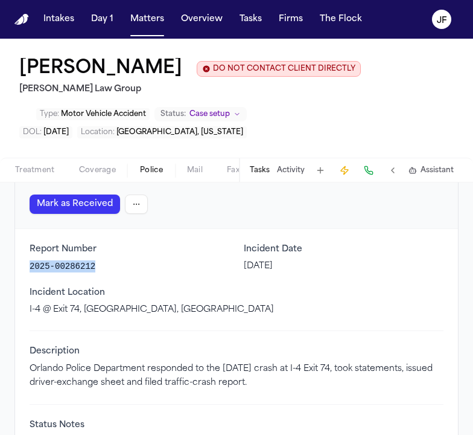
drag, startPoint x: 101, startPoint y: 249, endPoint x: 28, endPoint y: 249, distance: 72.5
click at [28, 249] on div "Report Number 2025-00286212 Incident Date [DATE] Incident Location I-4 @ Exit […" at bounding box center [236, 371] width 443 height 284
copy p "2025-00286212"
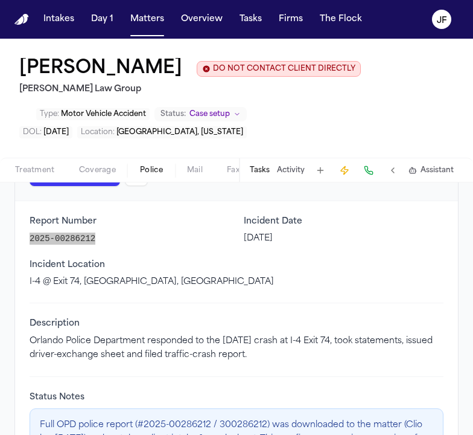
scroll to position [174, 0]
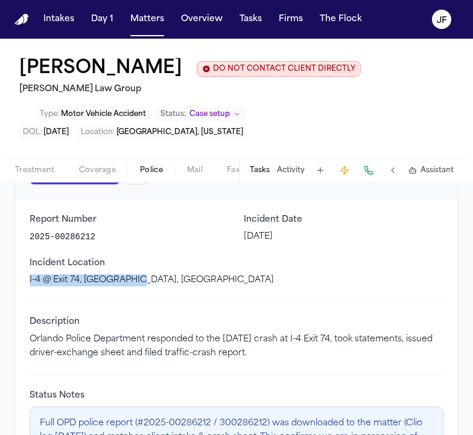
drag, startPoint x: 21, startPoint y: 262, endPoint x: 130, endPoint y: 263, distance: 109.9
click at [130, 263] on div "Report Number 2025-00286212 Incident Date [DATE] Incident Location I-4 @ Exit […" at bounding box center [236, 341] width 443 height 284
copy p "I-4 @ Exit 74, [GEOGRAPHIC_DATA], [GEOGRAPHIC_DATA]"
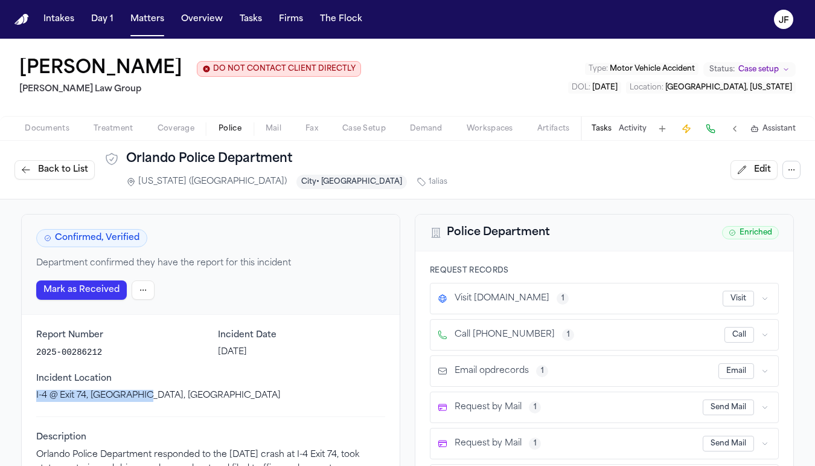
scroll to position [0, 0]
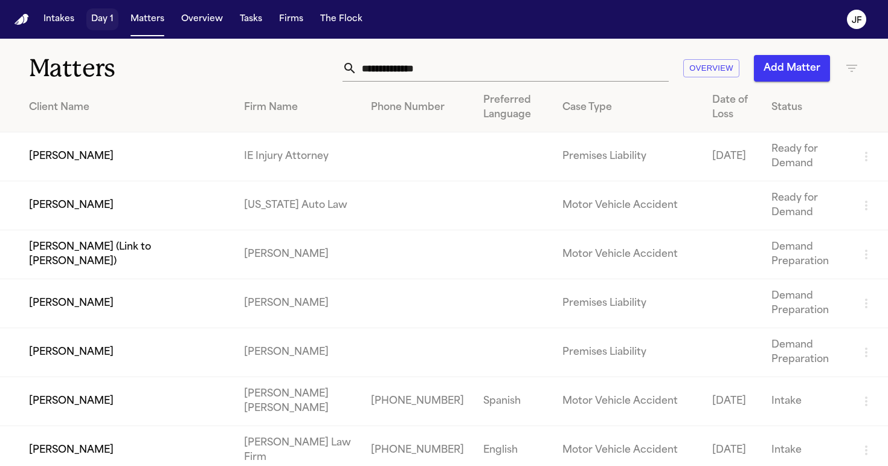
click at [142, 28] on button "Matters" at bounding box center [147, 19] width 43 height 22
click at [476, 57] on input "text" at bounding box center [513, 68] width 312 height 27
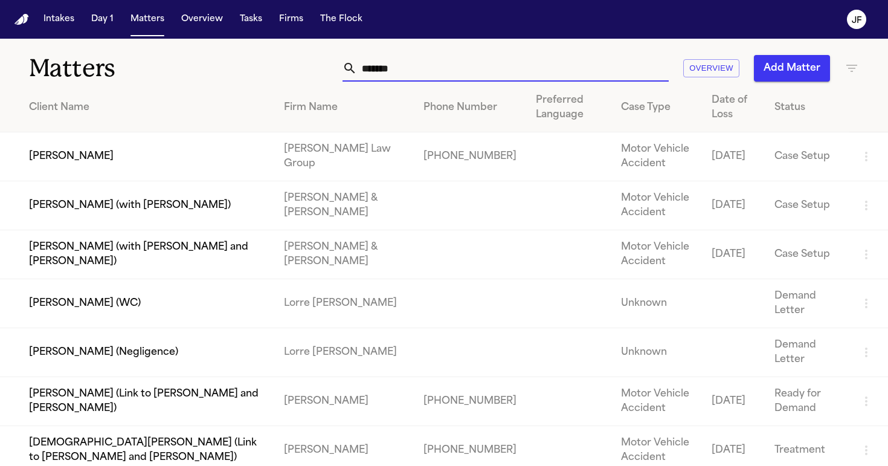
type input "******"
click at [79, 154] on td "[PERSON_NAME]" at bounding box center [137, 156] width 274 height 49
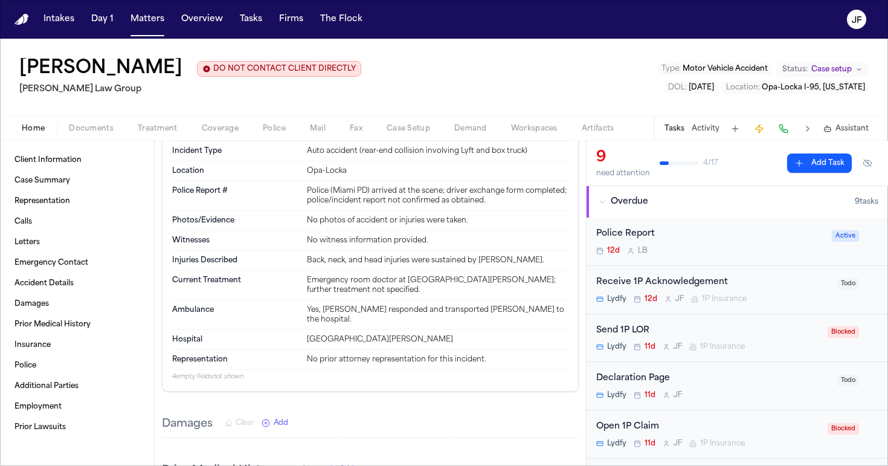
scroll to position [979, 0]
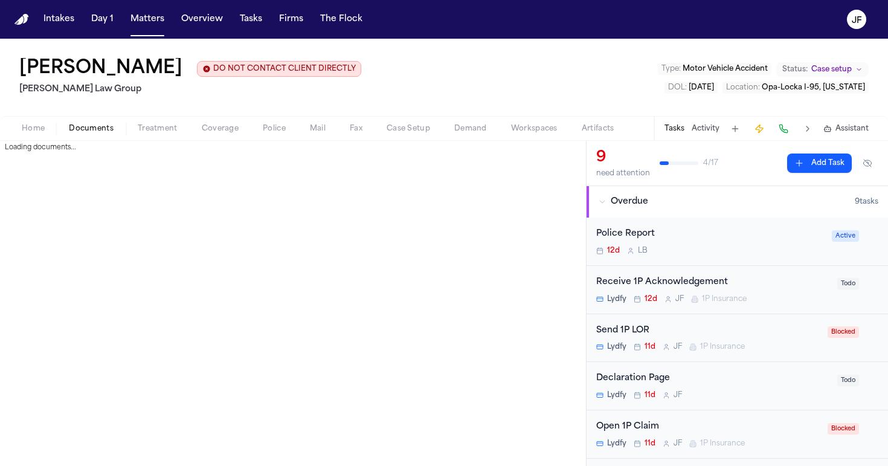
click at [78, 126] on span "Documents" at bounding box center [91, 129] width 45 height 10
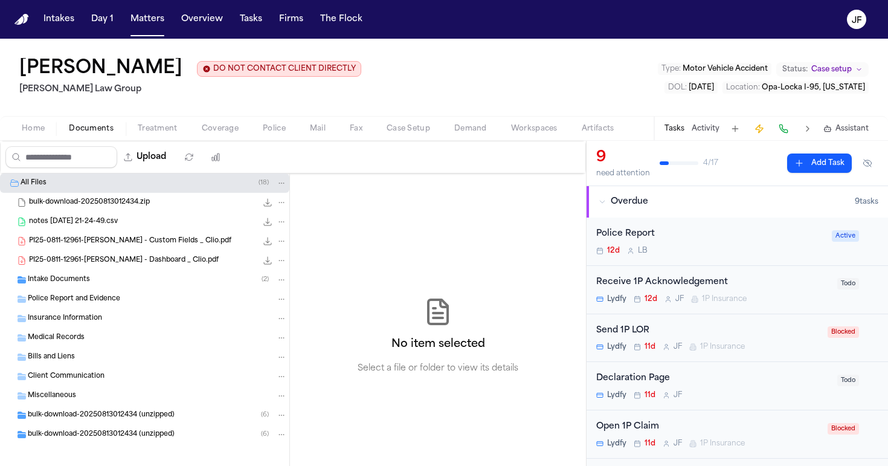
click at [60, 287] on div "Intake Documents ( 2 )" at bounding box center [144, 279] width 289 height 19
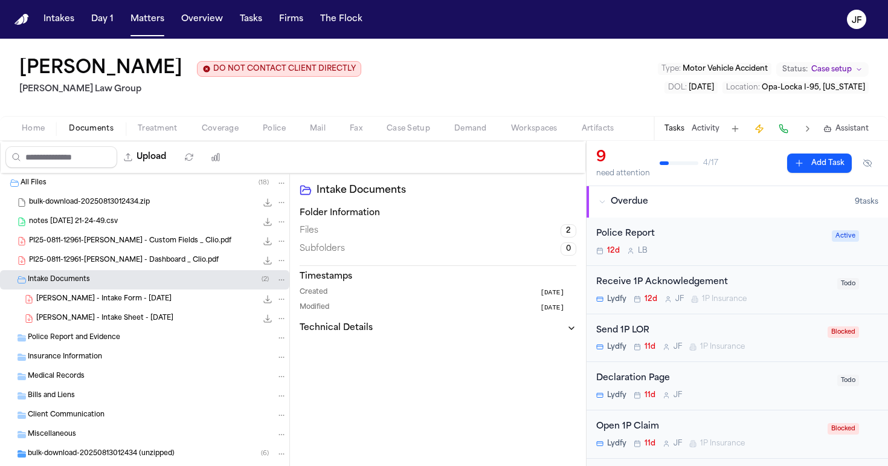
click at [74, 308] on div "[PERSON_NAME] - Intake Form - [DATE] 832.4 KB • PDF" at bounding box center [144, 298] width 289 height 19
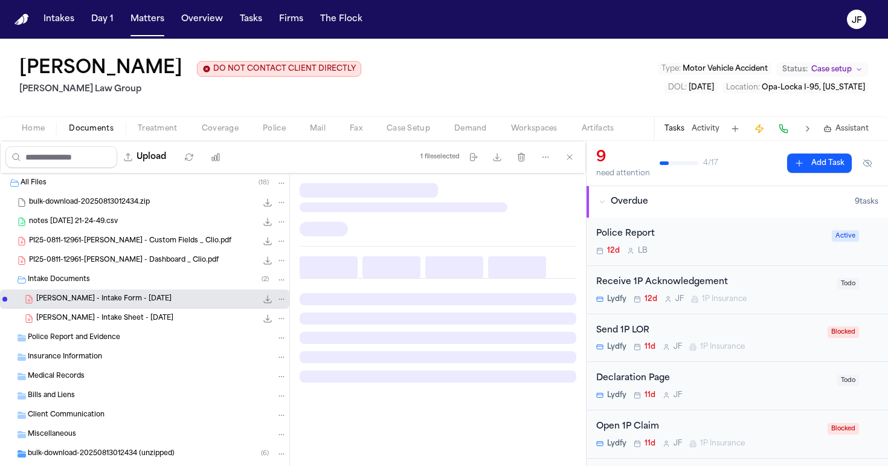
click at [263, 300] on icon "File: A. Walker - Intake Form - 8.11.25" at bounding box center [268, 299] width 10 height 10
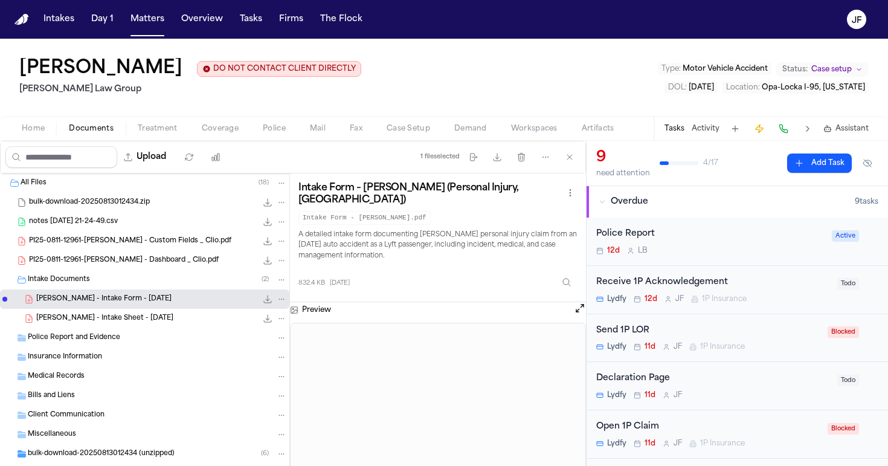
click at [589, 3] on nav "Intakes Day 1 Matters Overview Tasks Firms The [PERSON_NAME]" at bounding box center [444, 19] width 888 height 39
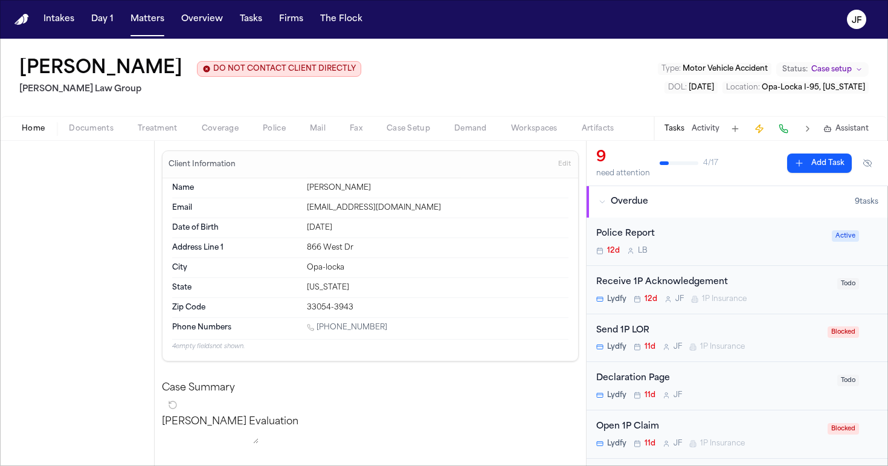
click at [27, 126] on span "Home" at bounding box center [33, 129] width 23 height 10
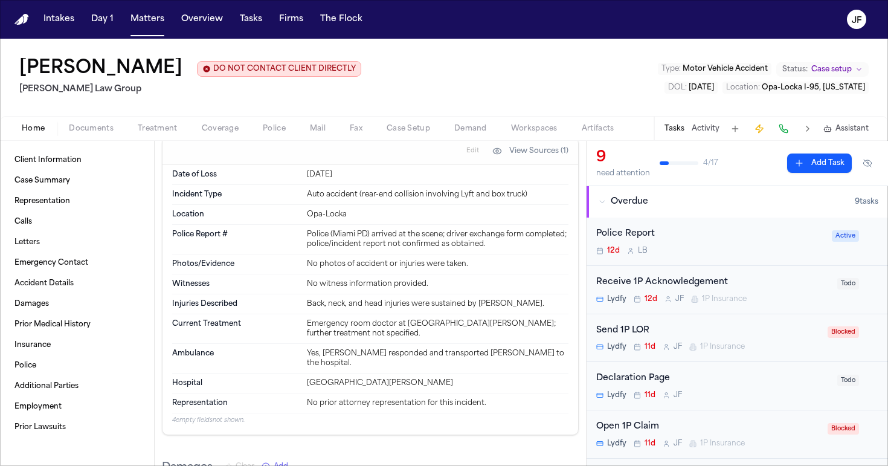
click at [274, 133] on span "Police" at bounding box center [274, 129] width 23 height 10
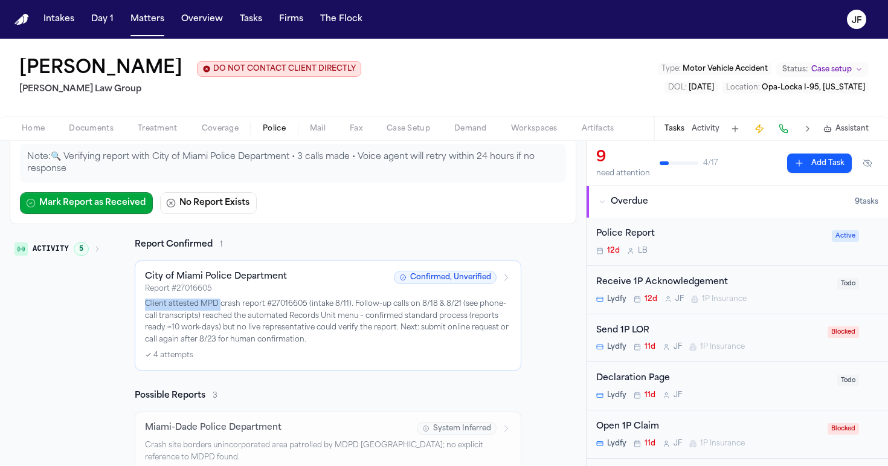
click at [222, 299] on div "City of Miami Police Department Report # 27016605 Confirmed, Unverified Client …" at bounding box center [328, 315] width 366 height 89
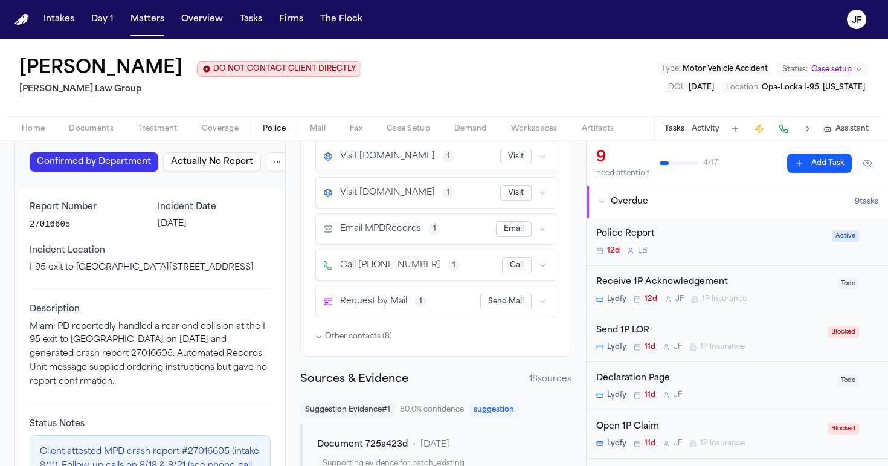
drag, startPoint x: 80, startPoint y: 226, endPoint x: 27, endPoint y: 229, distance: 53.8
click at [27, 229] on div "Report Number 27016605 Incident Date [DATE] Incident Location I-95 exit to [GEO…" at bounding box center [150, 377] width 270 height 380
drag, startPoint x: 27, startPoint y: 230, endPoint x: 22, endPoint y: 223, distance: 7.9
click at [22, 223] on div "Report Number 27016605 Incident Date [DATE] Incident Location I-95 exit to [GEO…" at bounding box center [150, 377] width 270 height 380
copy p "27016605"
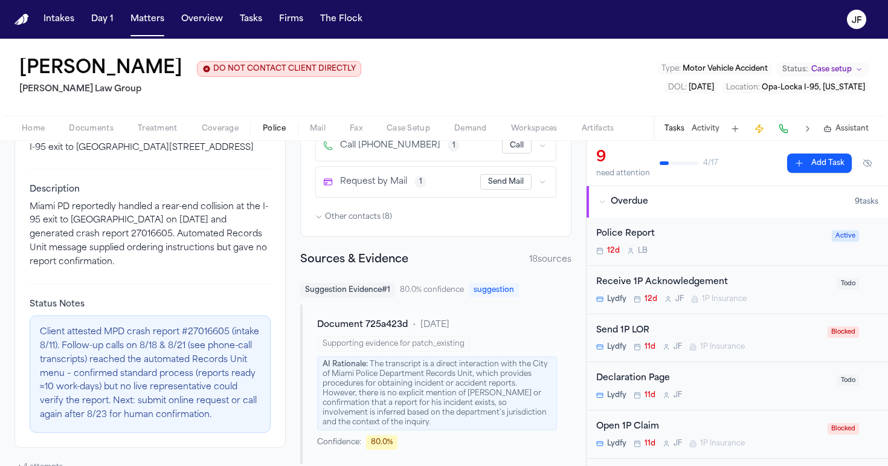
scroll to position [255, 0]
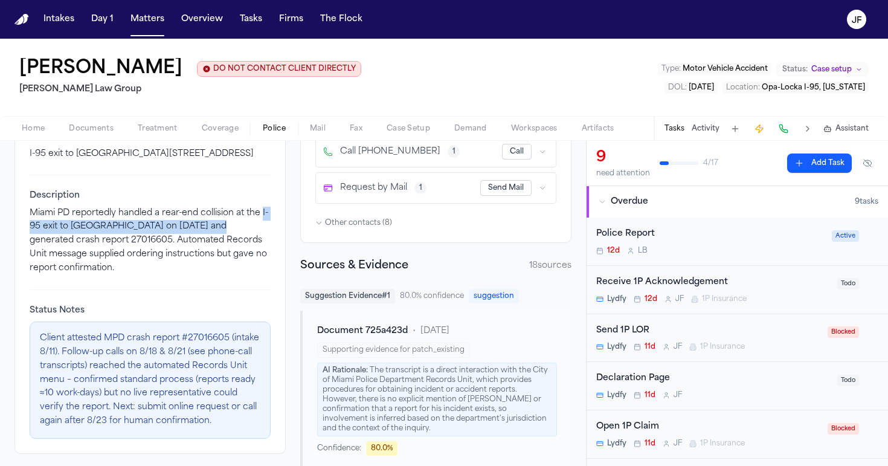
drag, startPoint x: 26, startPoint y: 228, endPoint x: 223, endPoint y: 225, distance: 197.5
click at [223, 225] on div "Report Number 27016605 Incident Date [DATE] Incident Location I-95 exit to [GEO…" at bounding box center [150, 263] width 270 height 380
copy p "I-95 exit to [GEOGRAPHIC_DATA] on [DATE]"
click at [120, 215] on p "Miami PD reportedly handled a rear-end collision at the I-95 exit to [GEOGRAPHI…" at bounding box center [150, 241] width 241 height 69
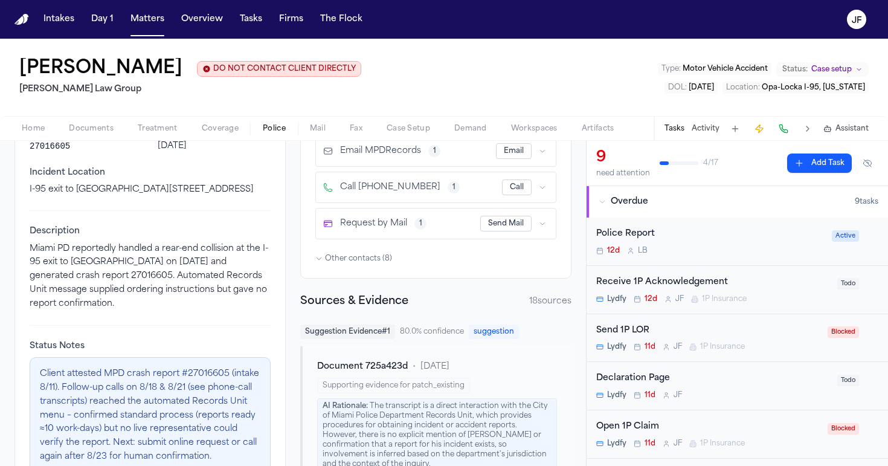
scroll to position [211, 0]
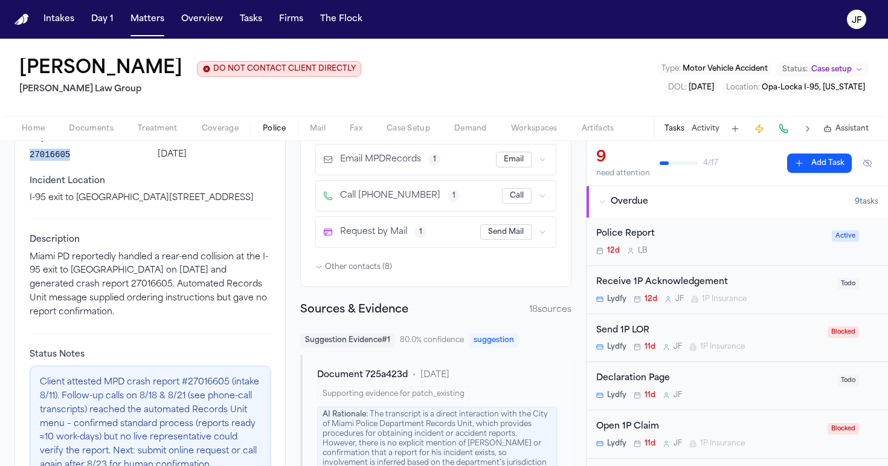
drag, startPoint x: 75, startPoint y: 153, endPoint x: 28, endPoint y: 156, distance: 47.2
click at [28, 156] on div "Report Number 27016605 Incident Date [DATE] Incident Location I-95 exit to [GEO…" at bounding box center [150, 307] width 270 height 380
copy p "27016605"
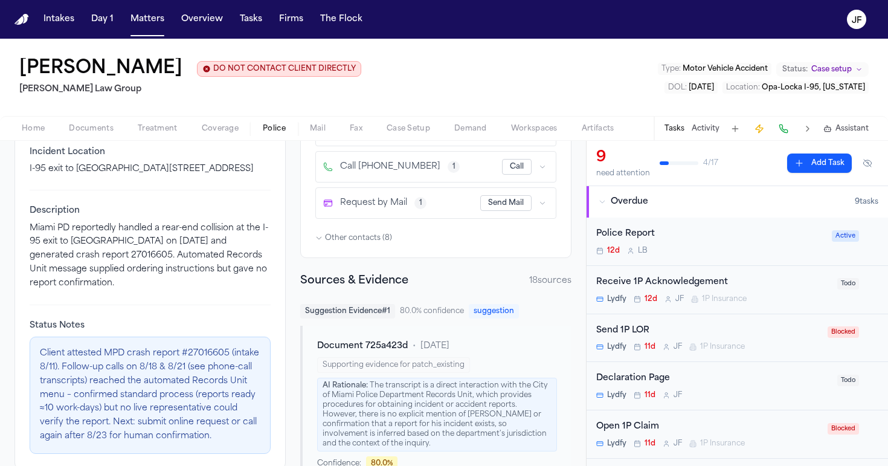
scroll to position [242, 0]
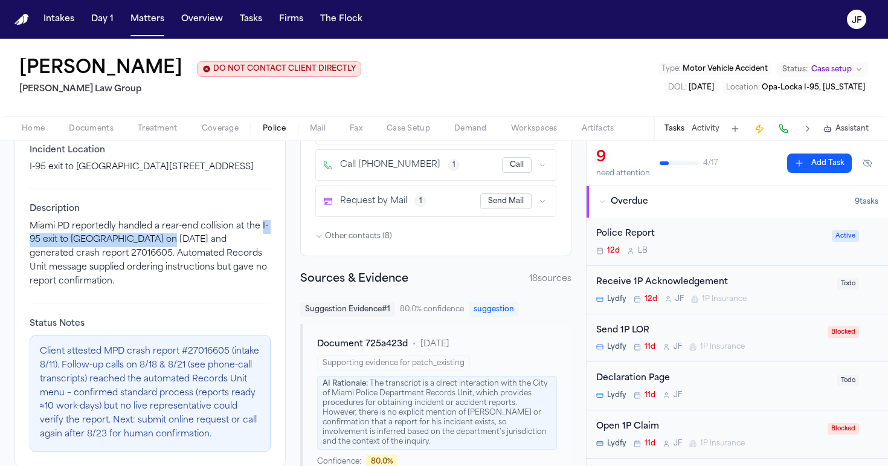
drag, startPoint x: 28, startPoint y: 240, endPoint x: 170, endPoint y: 242, distance: 142.5
click at [170, 242] on div "Report Number 27016605 Incident Date [DATE] Incident Location I-95 exit to [GEO…" at bounding box center [150, 276] width 270 height 380
copy p "I-95 exit to [GEOGRAPHIC_DATA]"
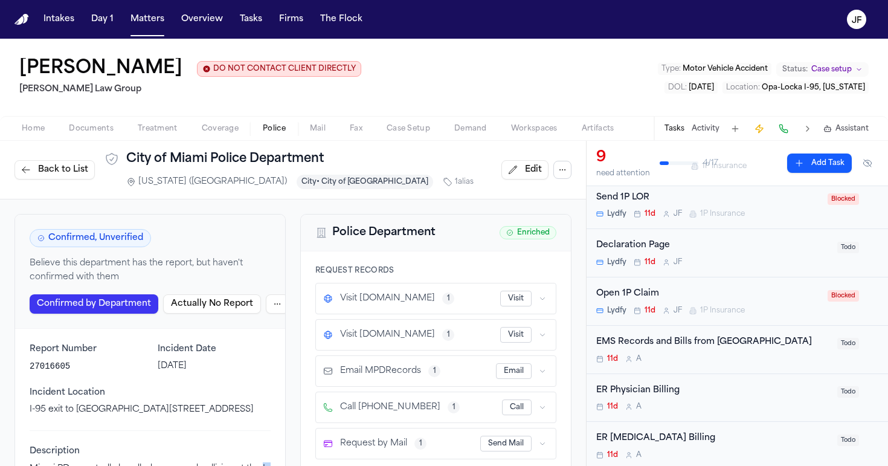
scroll to position [136, 0]
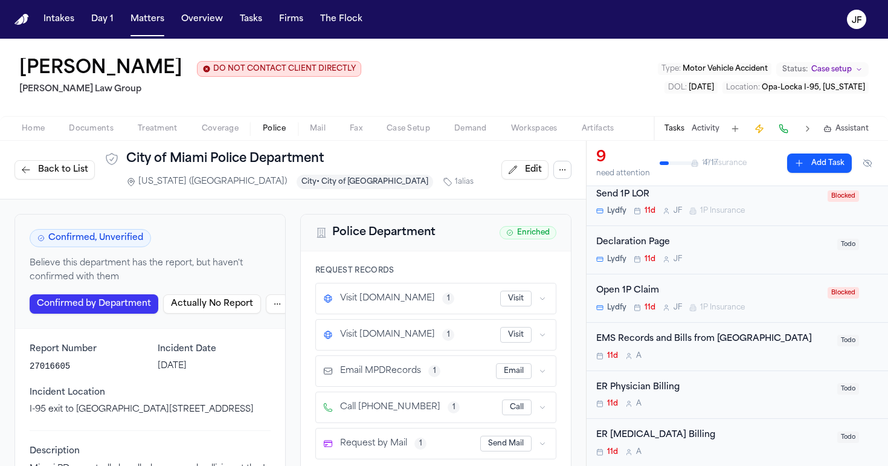
click at [392, 105] on div "[PERSON_NAME] DO NOT CONTACT CLIENT DIRECTLY DO NOT CONTACT [PERSON_NAME] Law G…" at bounding box center [444, 77] width 888 height 77
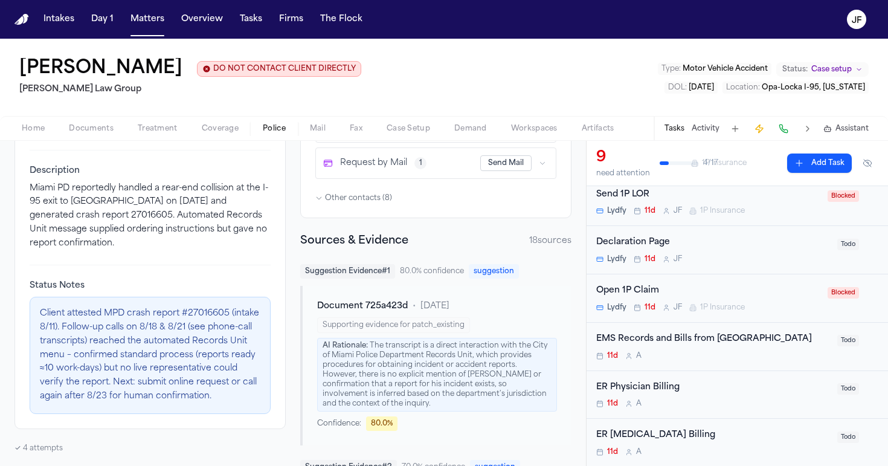
scroll to position [288, 0]
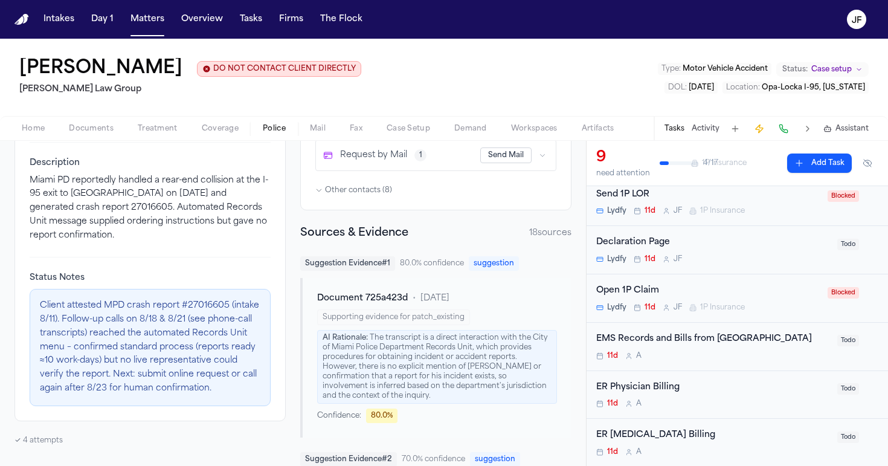
click at [230, 303] on p "Client attested MPD crash report #27016605 (intake 8/11). Follow-up calls on 8/…" at bounding box center [150, 347] width 220 height 96
drag, startPoint x: 228, startPoint y: 306, endPoint x: 185, endPoint y: 304, distance: 42.3
click at [185, 304] on p "Client attested MPD crash report #27016605 (intake 8/11). Follow-up calls on 8/…" at bounding box center [150, 347] width 220 height 96
copy p "27016605"
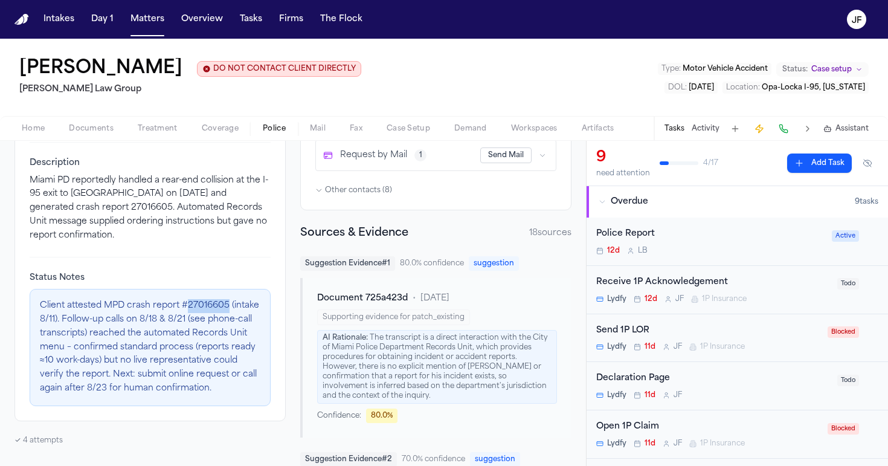
scroll to position [0, 0]
click at [631, 242] on div "Police Report 12d L B" at bounding box center [710, 241] width 228 height 28
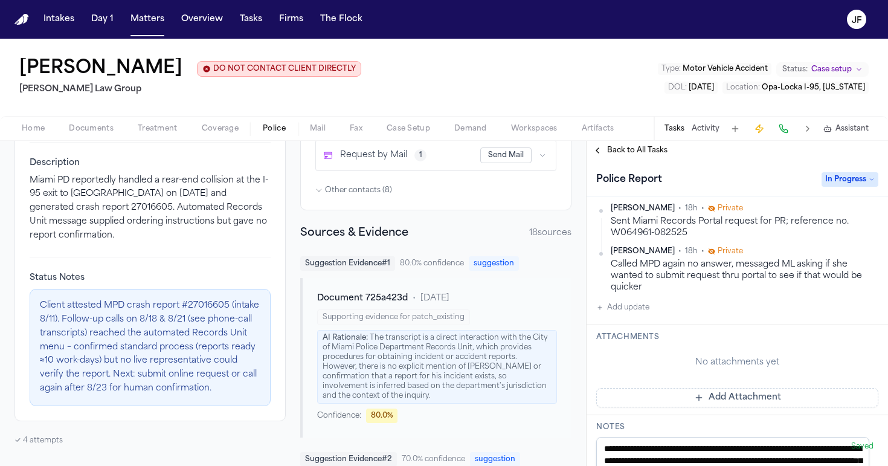
scroll to position [267, 0]
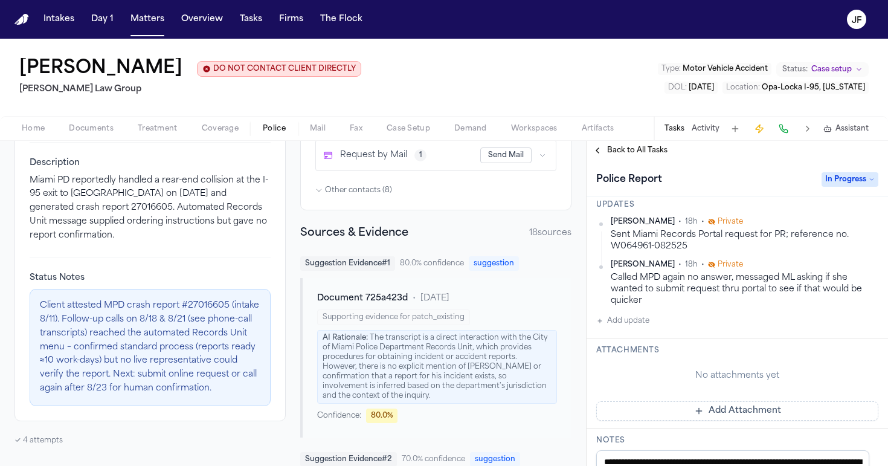
click at [635, 318] on button "Add update" at bounding box center [622, 320] width 53 height 14
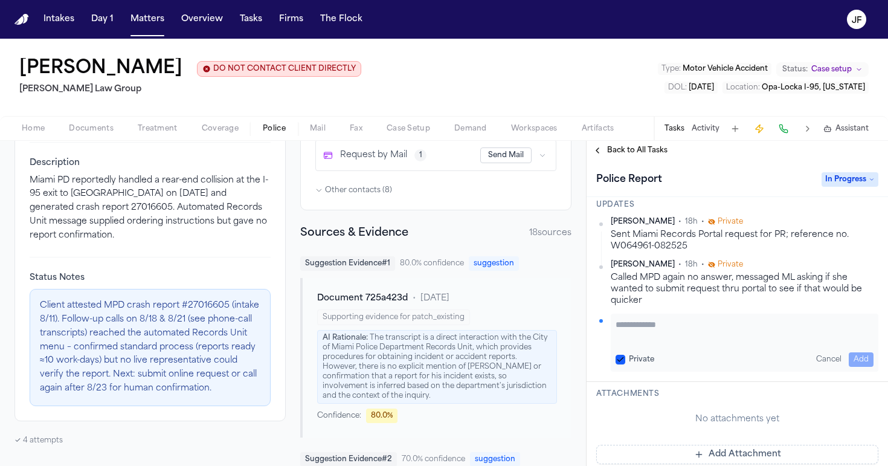
click at [649, 335] on textarea "Add your update" at bounding box center [744, 330] width 258 height 24
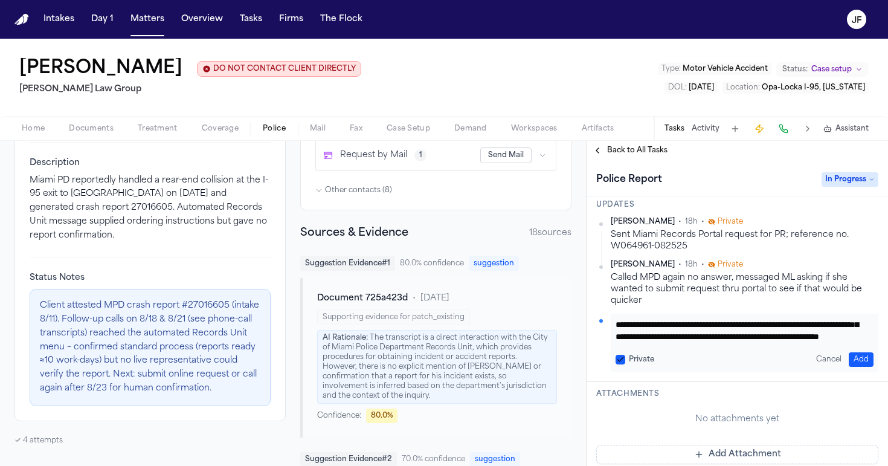
scroll to position [36, 0]
type textarea "**********"
click at [848, 352] on button "Add" at bounding box center [860, 359] width 25 height 14
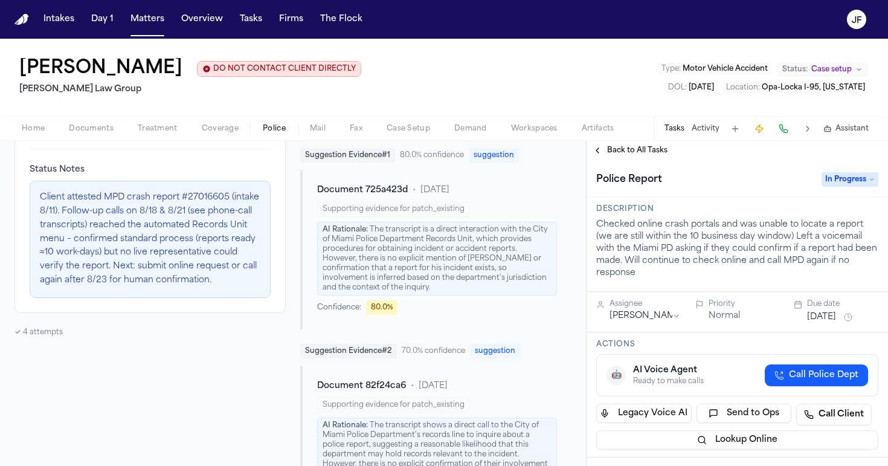
scroll to position [0, 0]
click at [627, 147] on span "Back to All Tasks" at bounding box center [637, 151] width 60 height 10
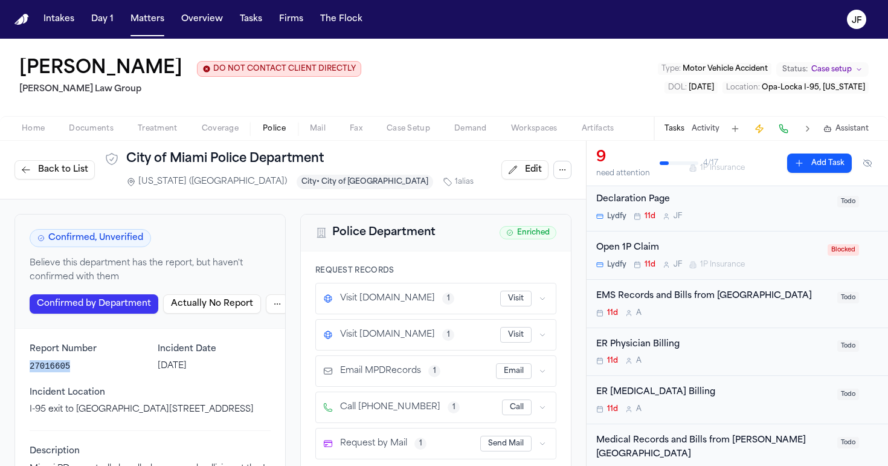
drag, startPoint x: 72, startPoint y: 368, endPoint x: 24, endPoint y: 369, distance: 47.7
copy p "27016605"
click at [81, 129] on span "Documents" at bounding box center [91, 129] width 45 height 10
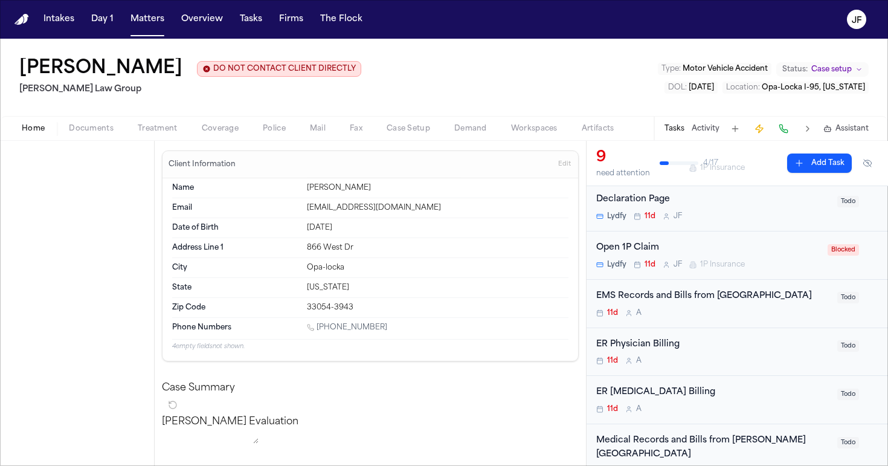
click at [35, 136] on span "button" at bounding box center [32, 135] width 37 height 1
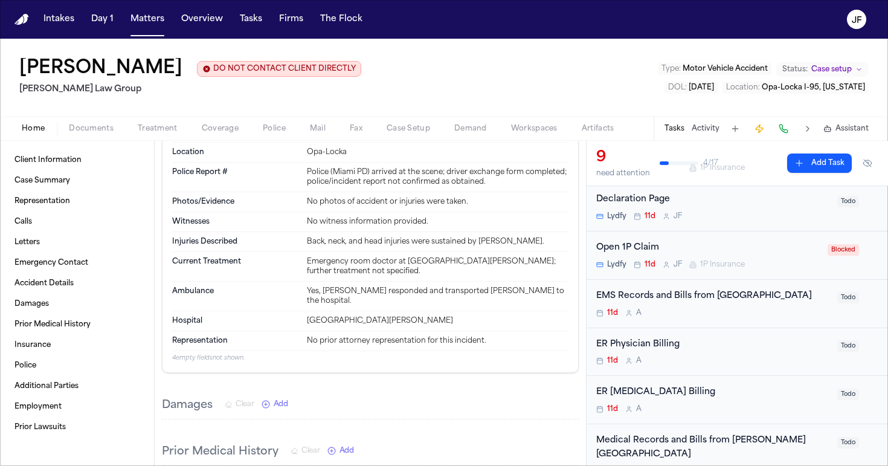
scroll to position [989, 0]
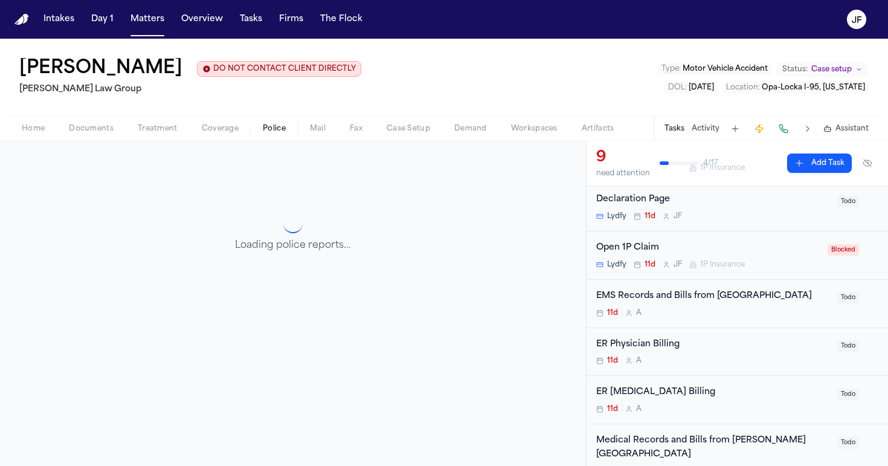
click at [282, 129] on span "Police" at bounding box center [274, 129] width 23 height 10
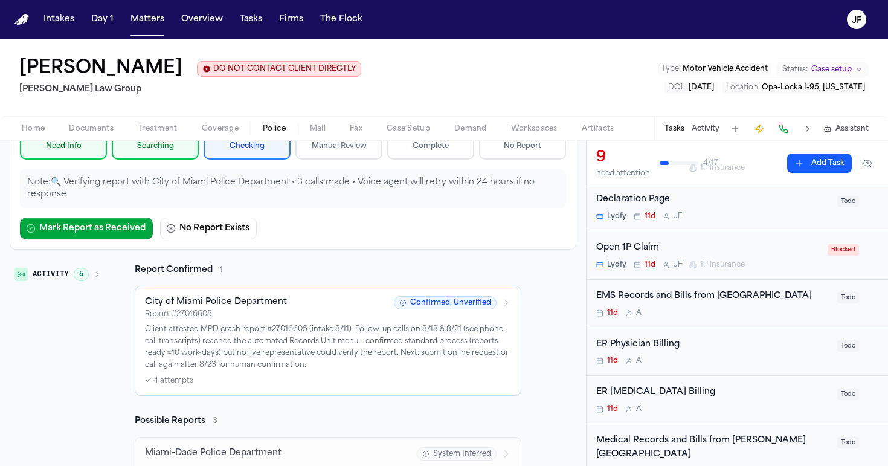
scroll to position [125, 0]
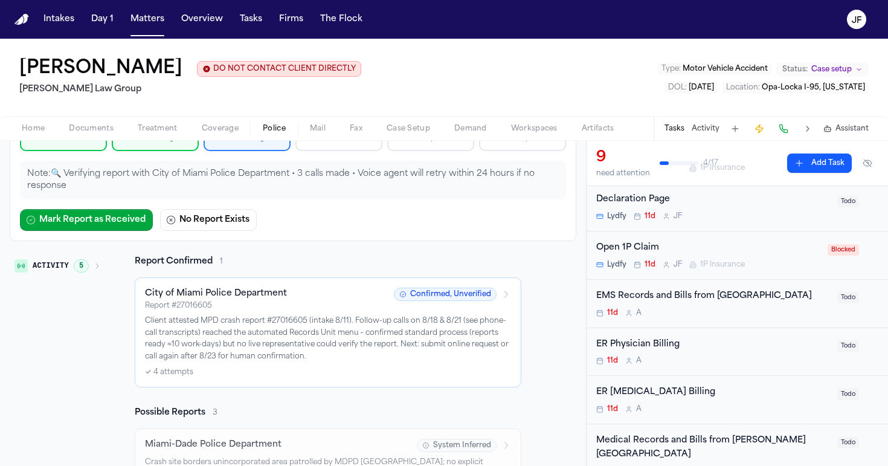
click at [178, 318] on p "Client attested MPD crash report #27016605 (intake 8/11). Follow-up calls on 8/…" at bounding box center [328, 338] width 366 height 47
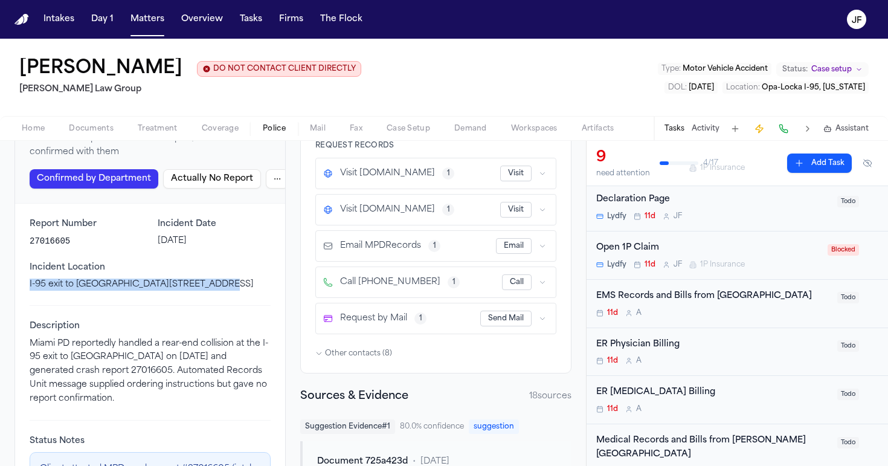
drag, startPoint x: 28, startPoint y: 286, endPoint x: 217, endPoint y: 284, distance: 189.6
click at [217, 284] on div "Report Number 27016605 Incident Date August 8, 2025 Incident Location I-95 exit…" at bounding box center [150, 393] width 270 height 380
copy p "I-95 exit to NW 69 St & NW 7 Ave, Miami, FL"
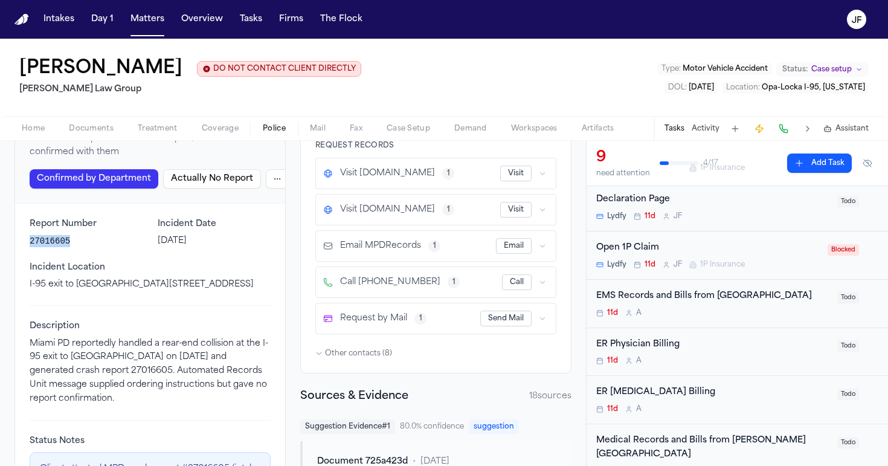
drag, startPoint x: 75, startPoint y: 244, endPoint x: 28, endPoint y: 243, distance: 46.5
click at [28, 243] on div "Report Number 27016605 Incident Date August 8, 2025 Incident Location I-95 exit…" at bounding box center [150, 393] width 270 height 380
copy p "27016605"
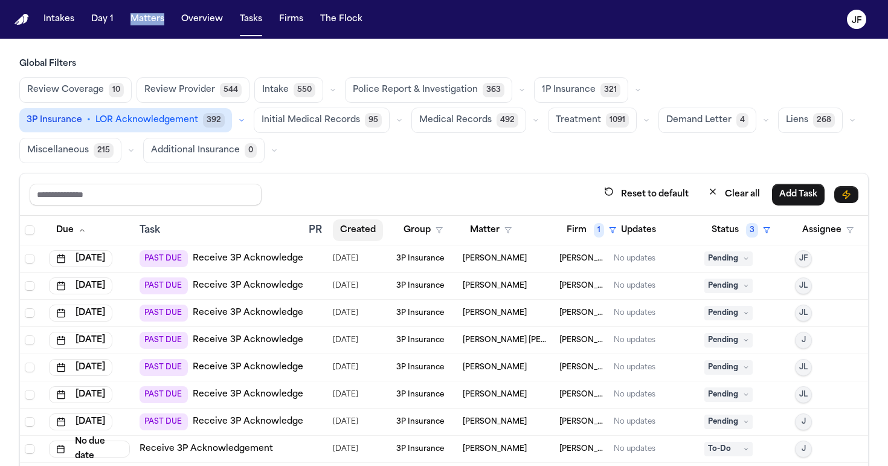
scroll to position [102, 0]
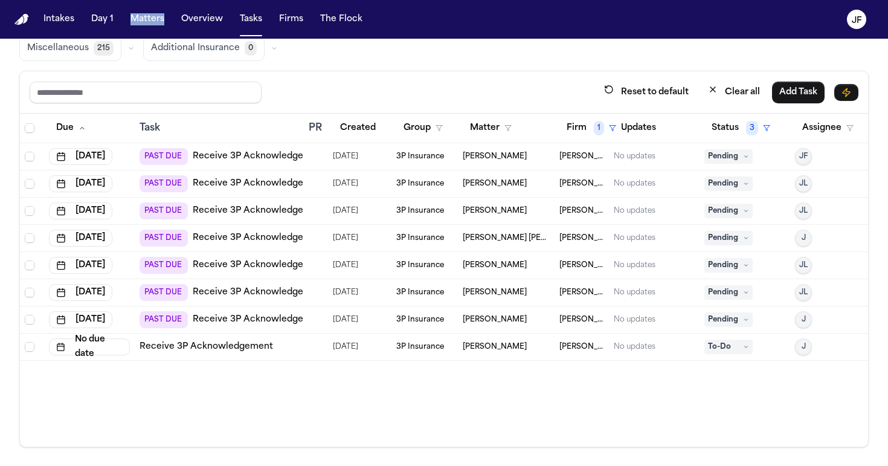
click at [228, 155] on link "Receive 3P Acknowledgement" at bounding box center [259, 156] width 133 height 12
click at [728, 156] on span "Pending" at bounding box center [728, 156] width 48 height 14
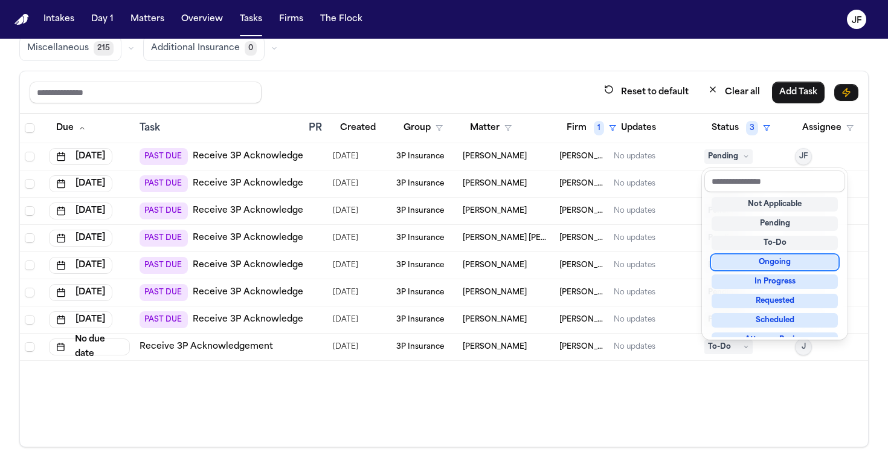
click at [752, 268] on div "Ongoing" at bounding box center [774, 262] width 126 height 14
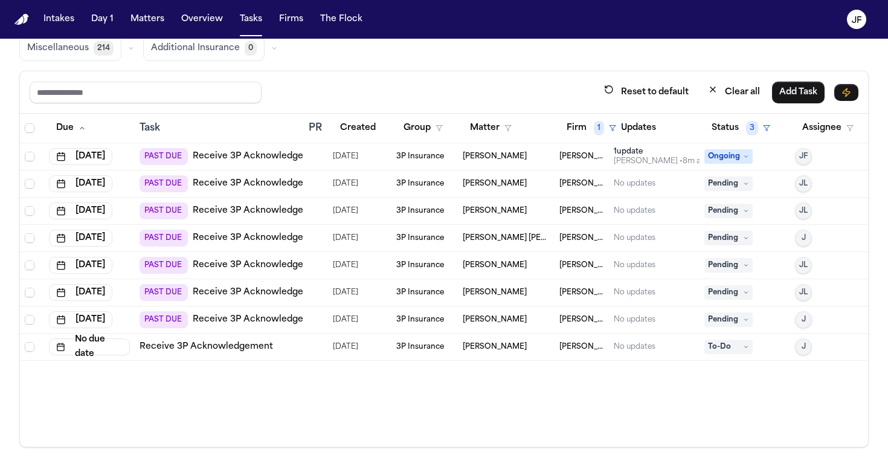
click at [658, 389] on div "Due Task PR Created Group Matter Firm 1 Updates Status 3 Assignee [DATE] PAST D…" at bounding box center [444, 280] width 848 height 333
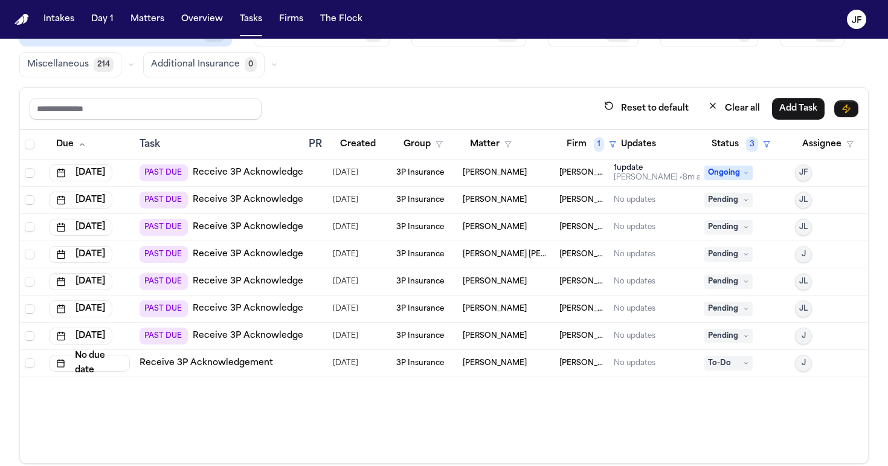
scroll to position [94, 0]
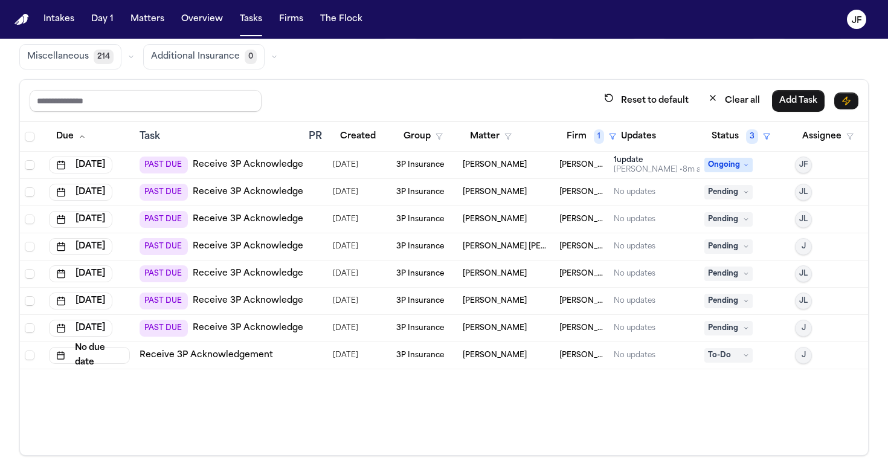
click at [260, 188] on link "Receive 3P Acknowledgement" at bounding box center [259, 192] width 133 height 12
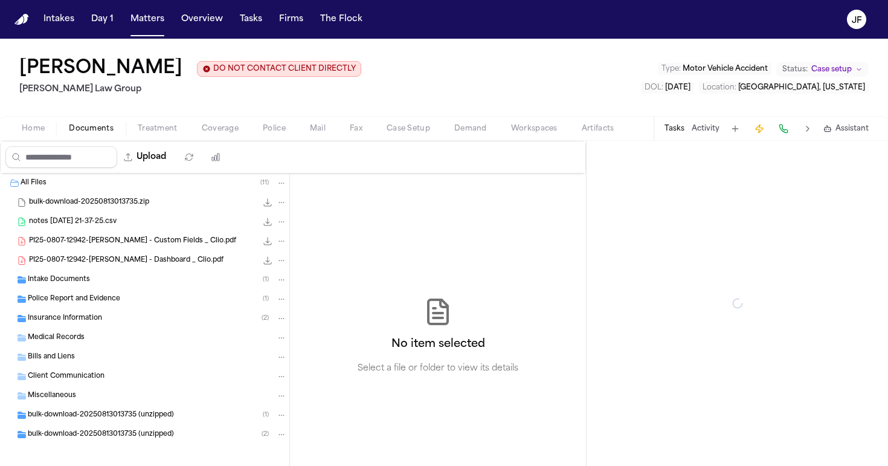
click at [94, 129] on span "Documents" at bounding box center [91, 129] width 45 height 10
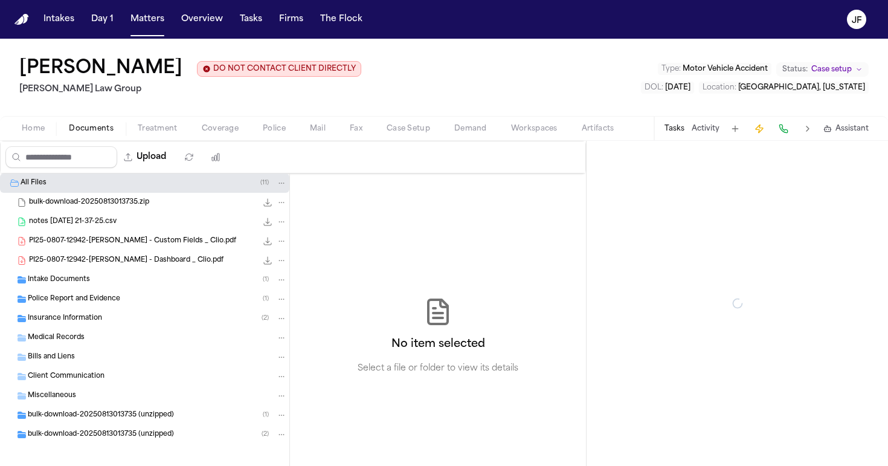
click at [87, 304] on span "Police Report and Evidence" at bounding box center [74, 299] width 92 height 10
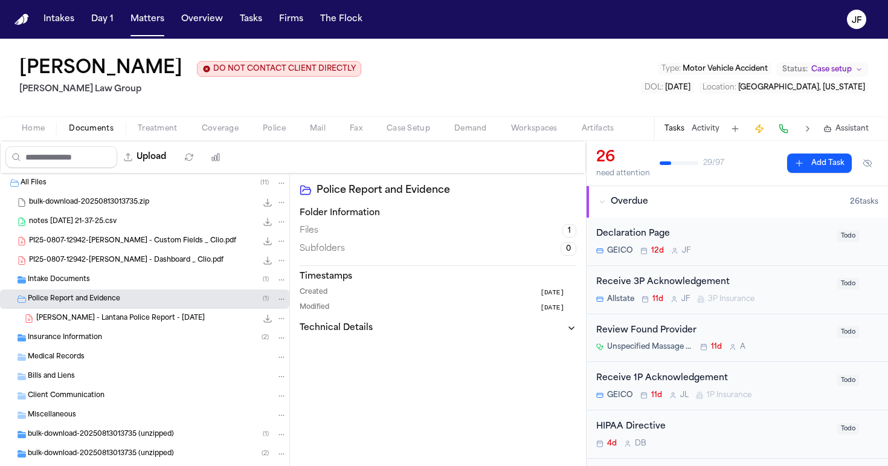
click at [94, 335] on span "Insurance Information" at bounding box center [65, 338] width 74 height 10
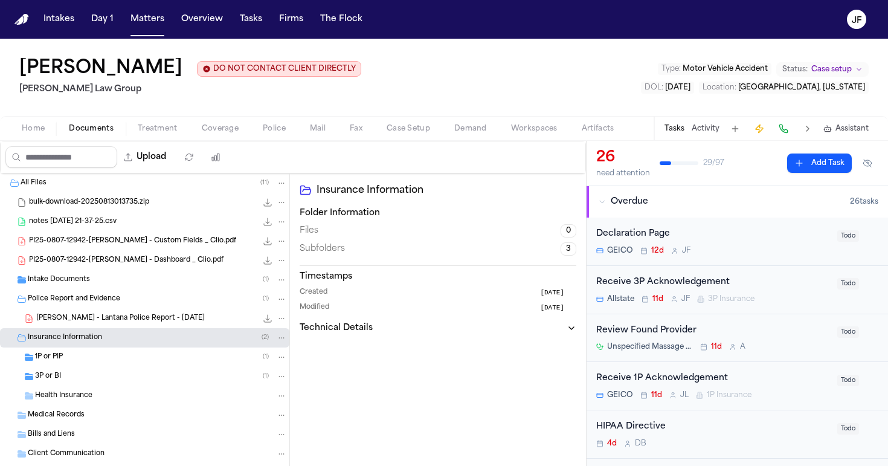
click at [95, 362] on div "1P or PIP ( 1 )" at bounding box center [161, 356] width 252 height 11
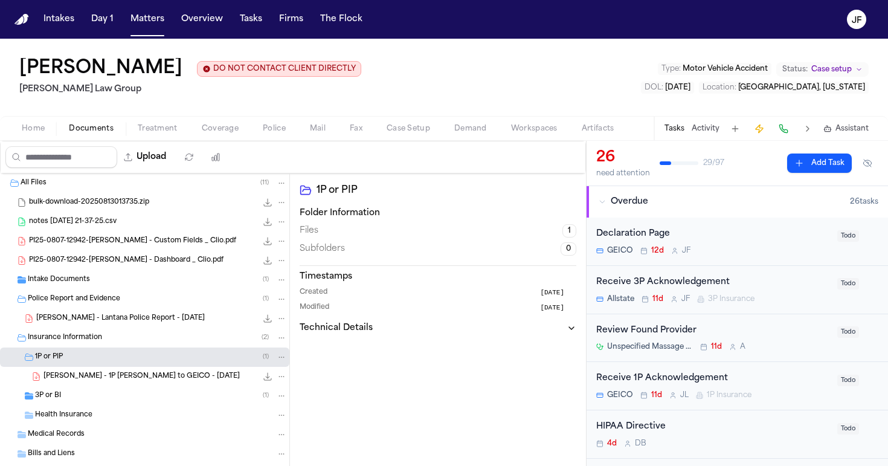
click at [99, 378] on span "J. Gaydos - 1P LOR to GEICO - 8.20.25" at bounding box center [141, 376] width 196 height 10
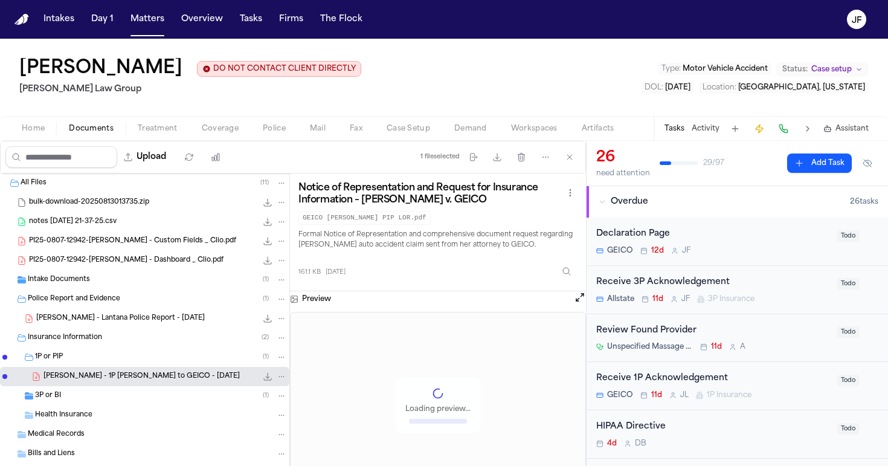
click at [95, 397] on div "3P or BI ( 1 )" at bounding box center [161, 395] width 252 height 11
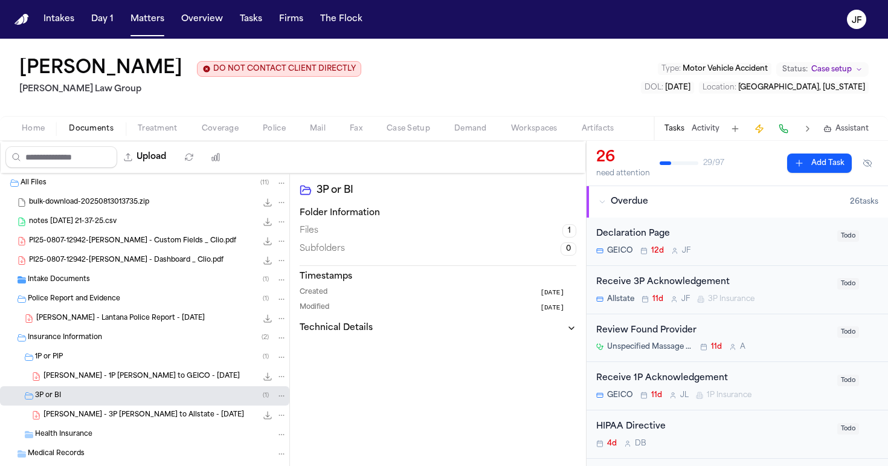
click at [100, 418] on span "J. Gaydos - 3P LOR to Allstate - 8.20.25" at bounding box center [143, 415] width 200 height 10
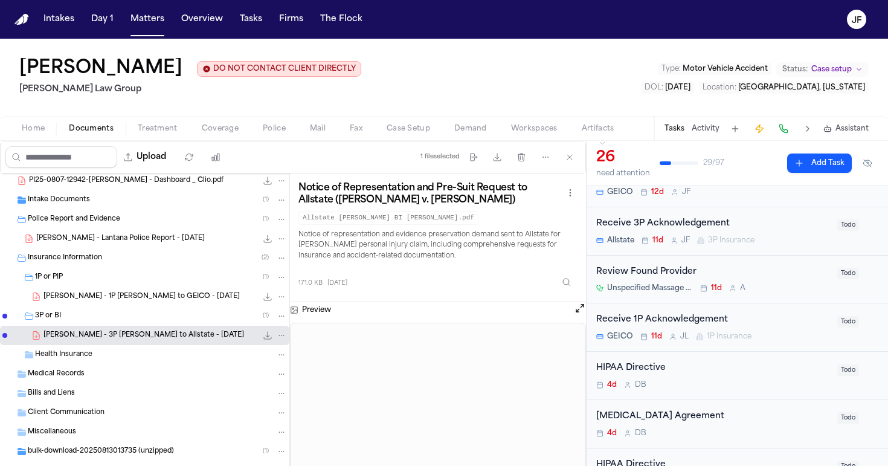
scroll to position [61, 0]
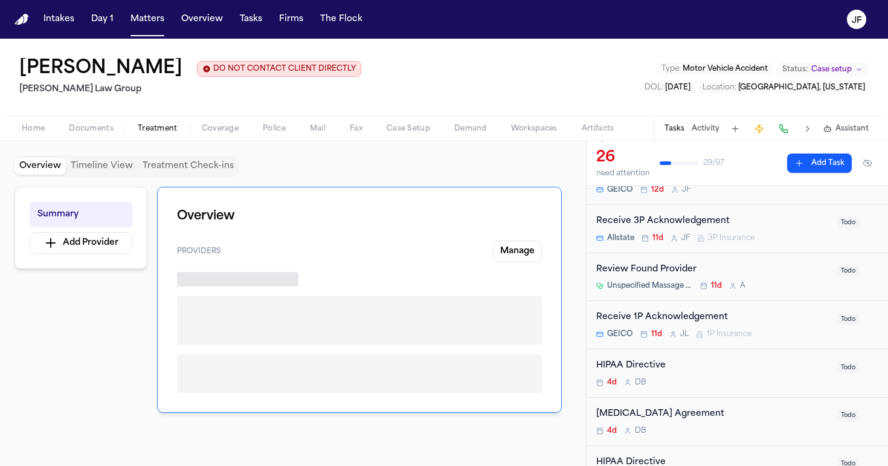
click at [165, 126] on span "Treatment" at bounding box center [158, 129] width 40 height 10
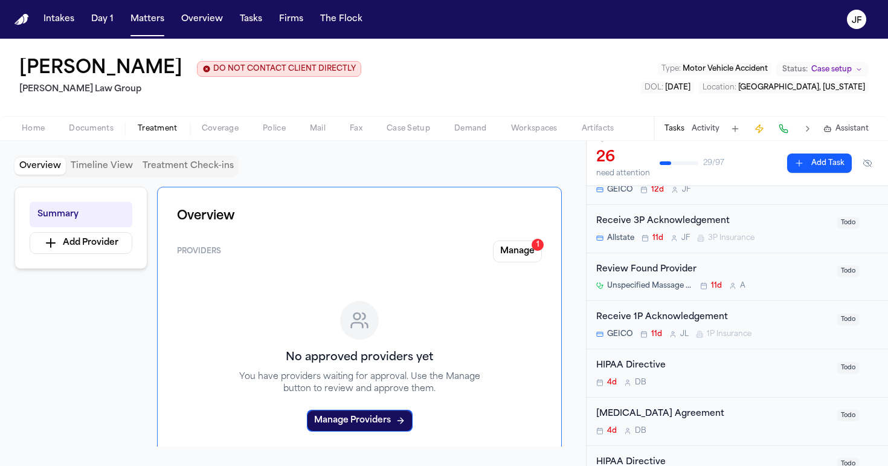
click at [212, 127] on span "Coverage" at bounding box center [220, 129] width 37 height 10
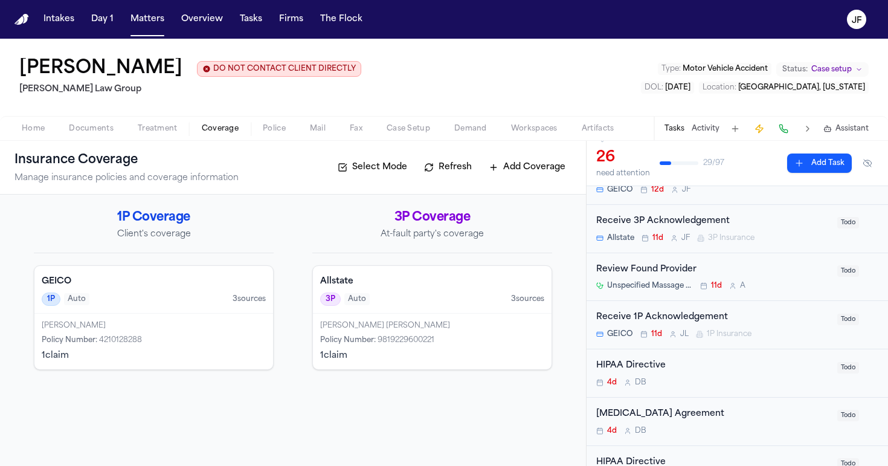
click at [212, 324] on div "Jennifer Ann Gaydos" at bounding box center [154, 326] width 224 height 10
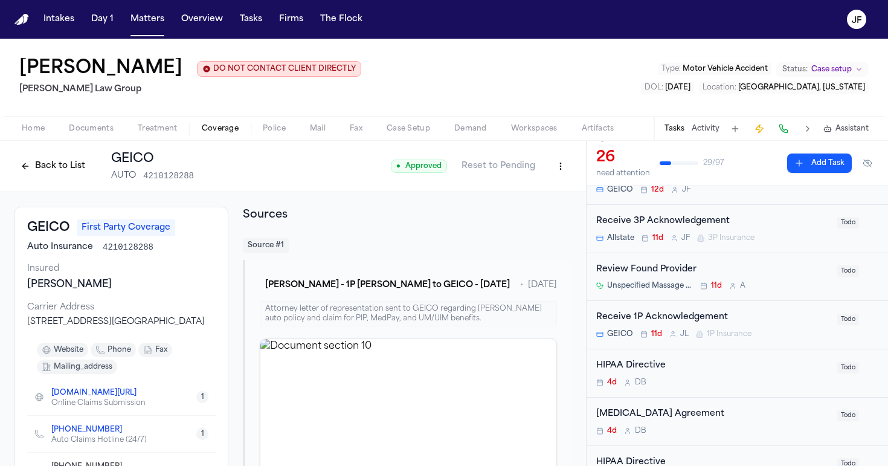
click at [50, 160] on button "Back to List" at bounding box center [52, 165] width 77 height 19
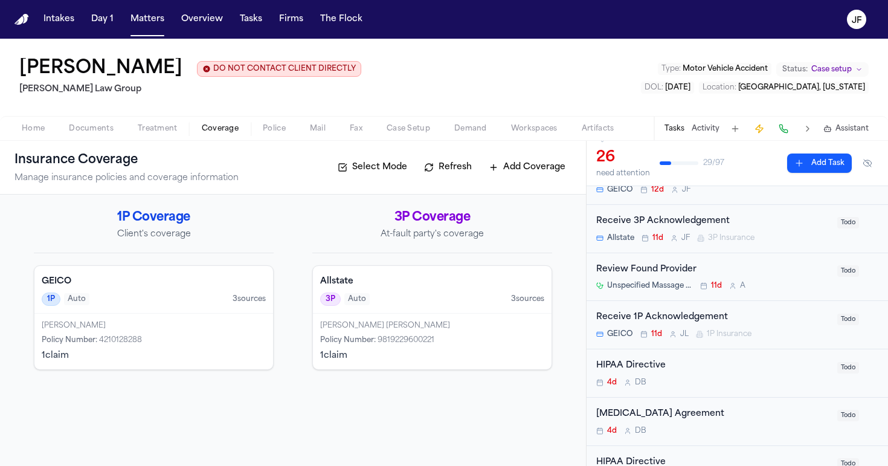
click at [91, 128] on span "Documents" at bounding box center [91, 129] width 45 height 10
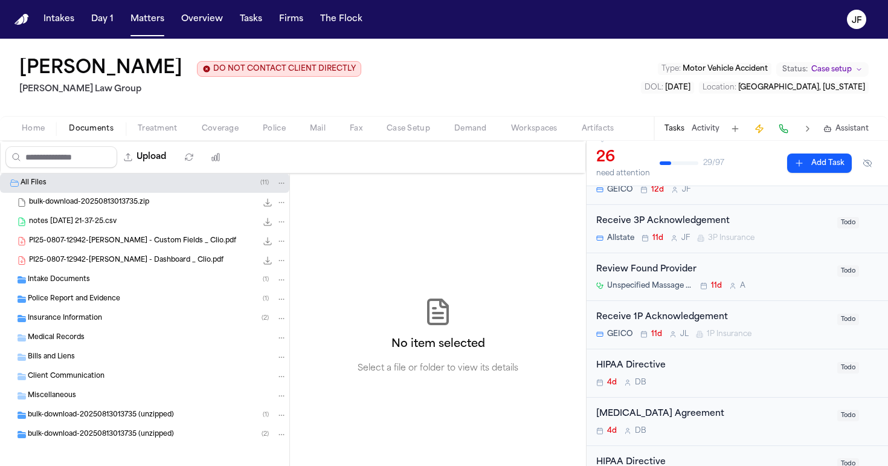
click at [91, 306] on div "Police Report and Evidence ( 1 )" at bounding box center [144, 298] width 289 height 19
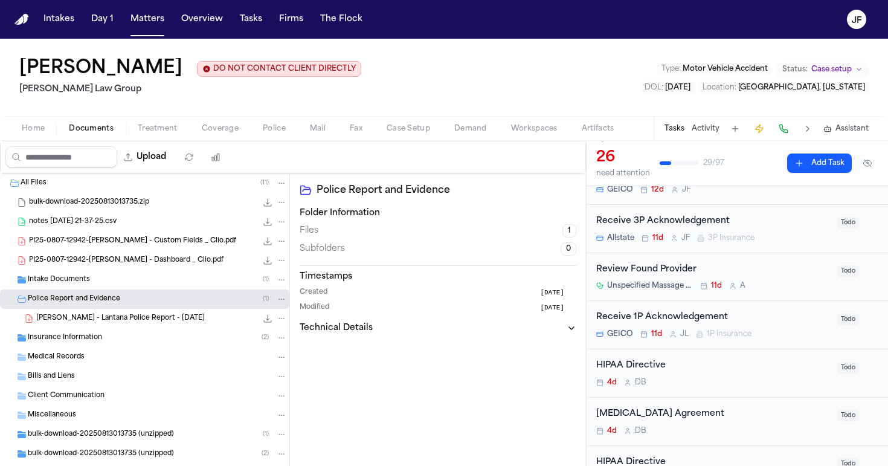
click at [98, 301] on span "Police Report and Evidence" at bounding box center [74, 299] width 92 height 10
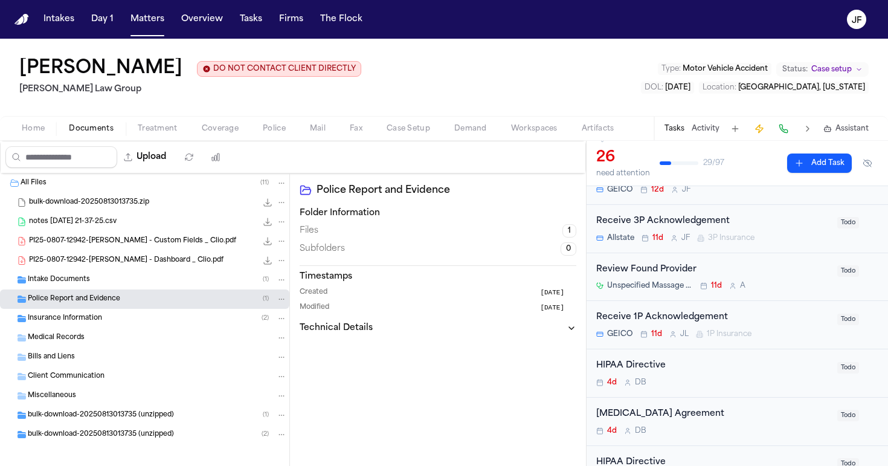
click at [98, 325] on div "Insurance Information ( 2 )" at bounding box center [144, 318] width 289 height 19
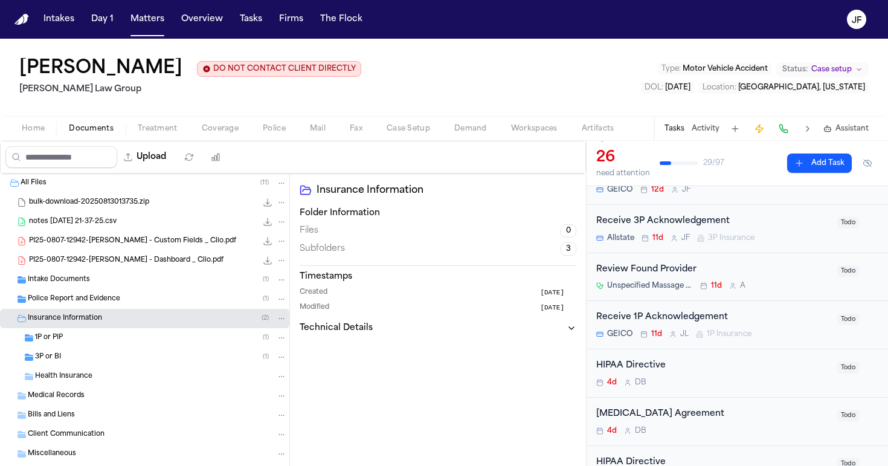
click at [98, 352] on div "3P or BI ( 1 )" at bounding box center [144, 356] width 289 height 19
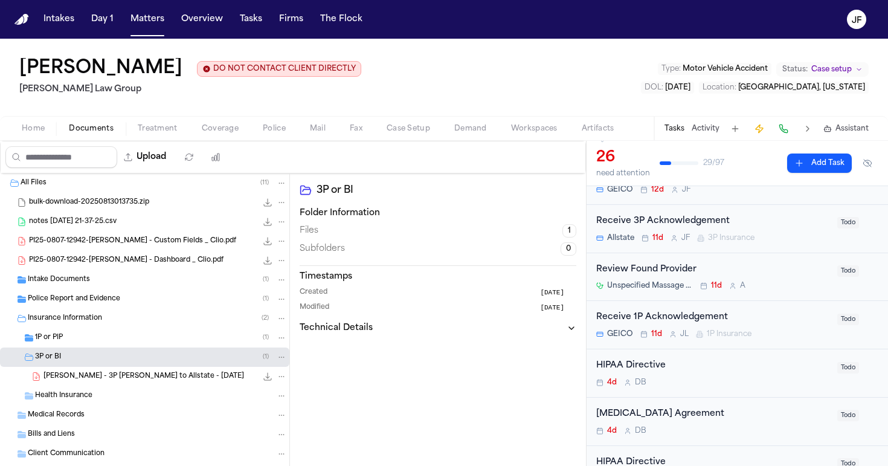
click at [104, 336] on div "1P or PIP ( 1 )" at bounding box center [161, 337] width 252 height 11
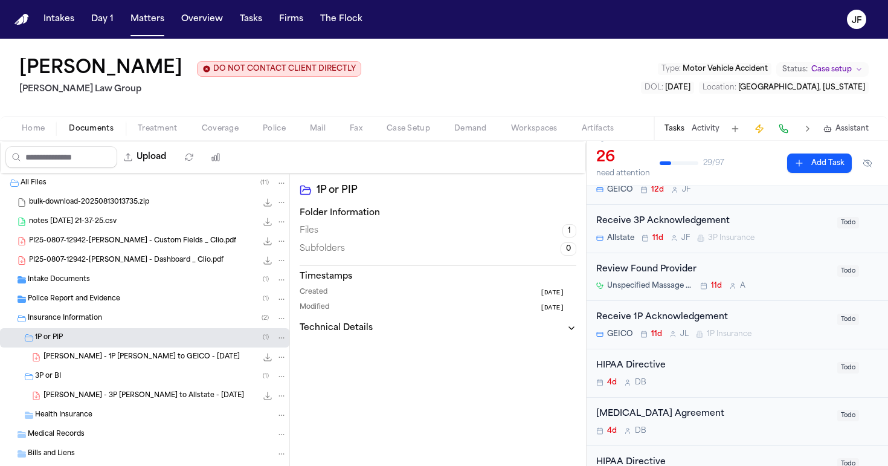
click at [104, 336] on div "1P or PIP ( 1 )" at bounding box center [161, 337] width 252 height 11
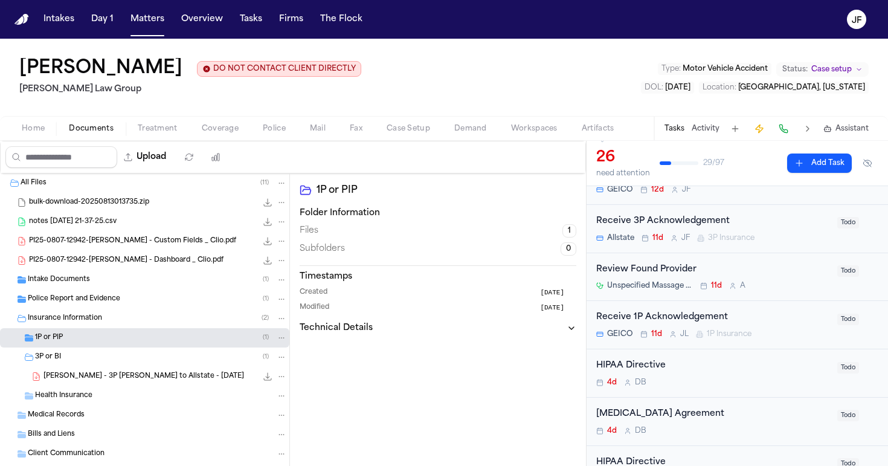
click at [103, 360] on div "3P or BI ( 1 )" at bounding box center [161, 356] width 252 height 11
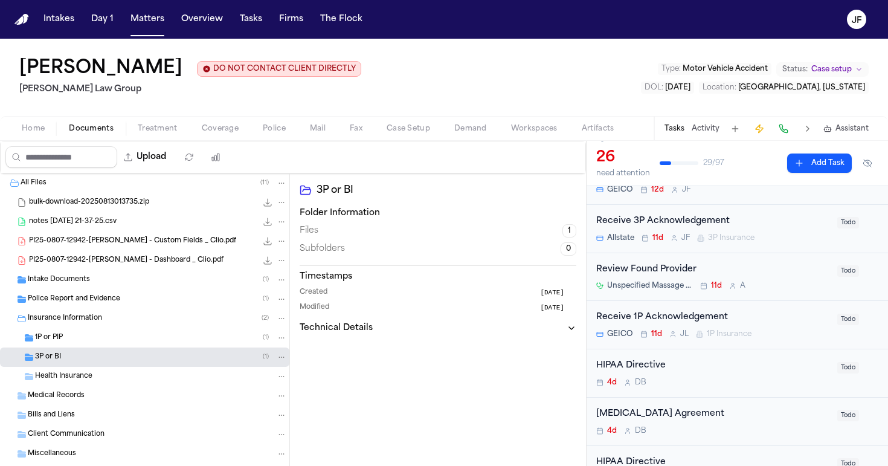
click at [114, 325] on div "Insurance Information ( 2 )" at bounding box center [144, 318] width 289 height 19
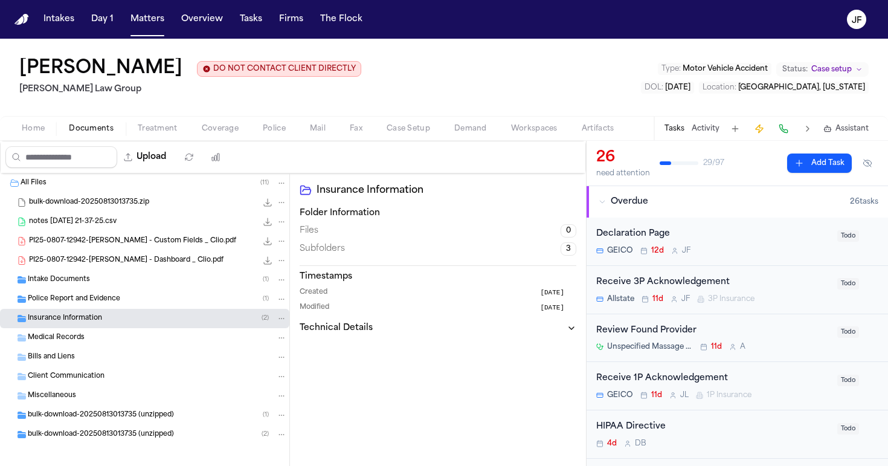
click at [211, 127] on span "Coverage" at bounding box center [220, 129] width 37 height 10
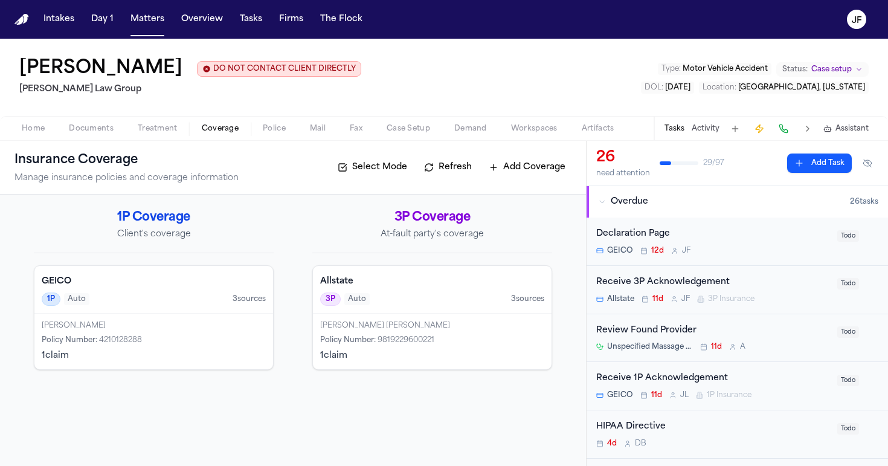
click at [420, 301] on div "3P Auto 3 source s" at bounding box center [432, 298] width 224 height 13
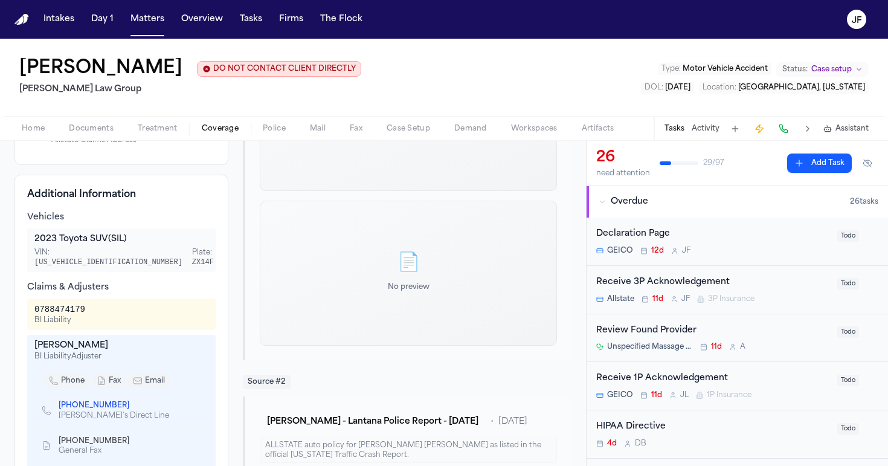
scroll to position [302, 0]
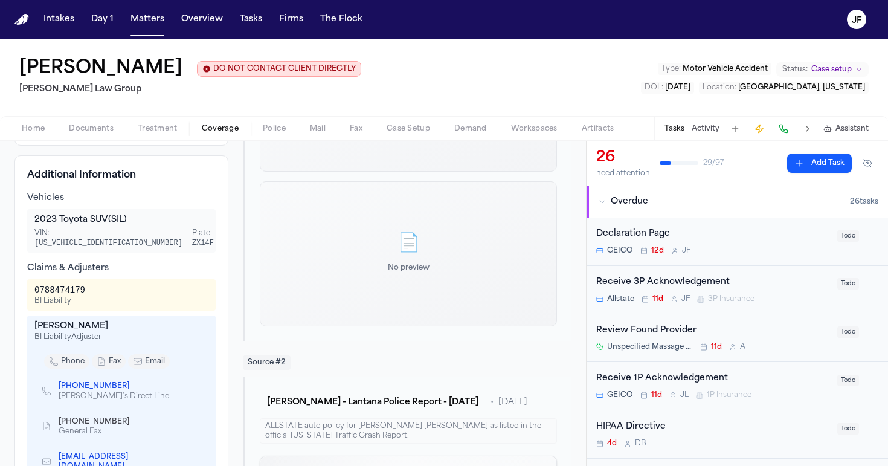
click at [95, 381] on link "(630) 972-6763" at bounding box center [94, 386] width 71 height 10
click at [356, 91] on div "Jennifer Gaydos DO NOT CONTACT CLIENT DIRECTLY DO NOT CONTACT Morgan Law Group …" at bounding box center [444, 77] width 888 height 77
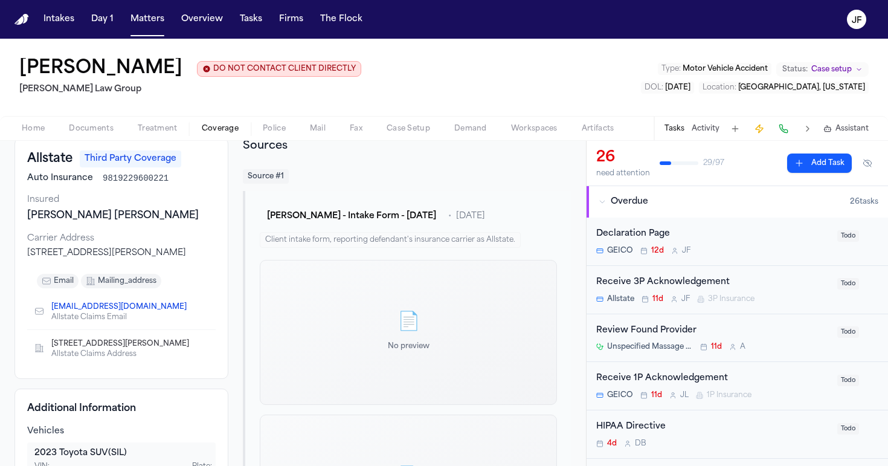
scroll to position [2, 0]
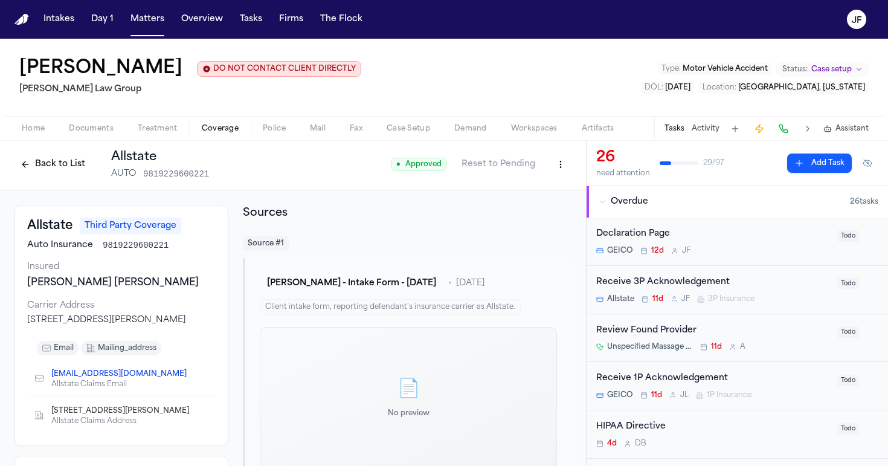
click at [675, 284] on div "Receive 3P Acknowledgement" at bounding box center [713, 282] width 234 height 14
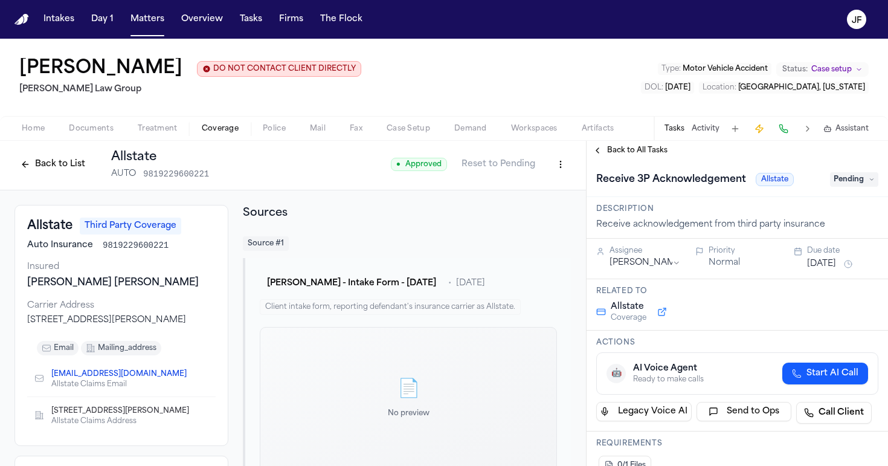
click at [856, 181] on span "Pending" at bounding box center [854, 179] width 48 height 14
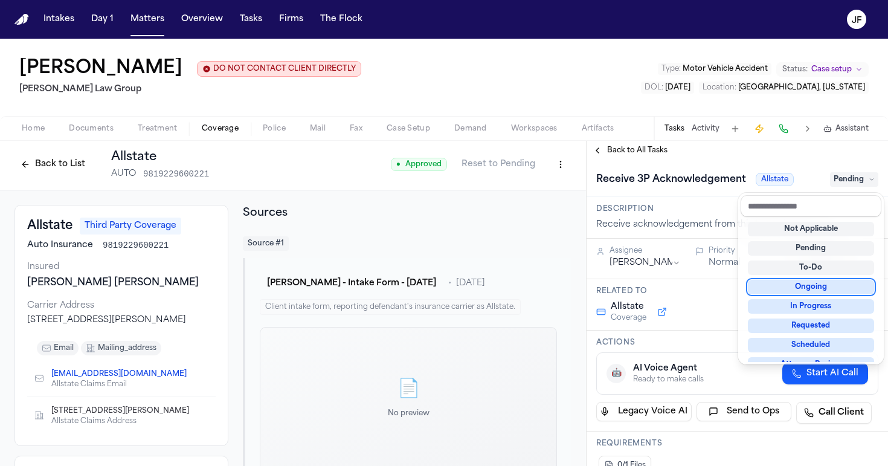
click at [800, 292] on div "Ongoing" at bounding box center [811, 287] width 126 height 14
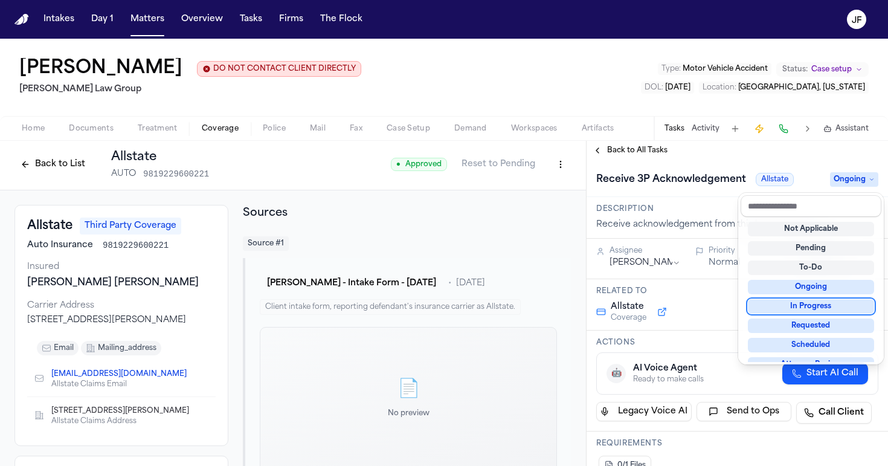
click at [723, 300] on div "**********" at bounding box center [736, 313] width 301 height 306
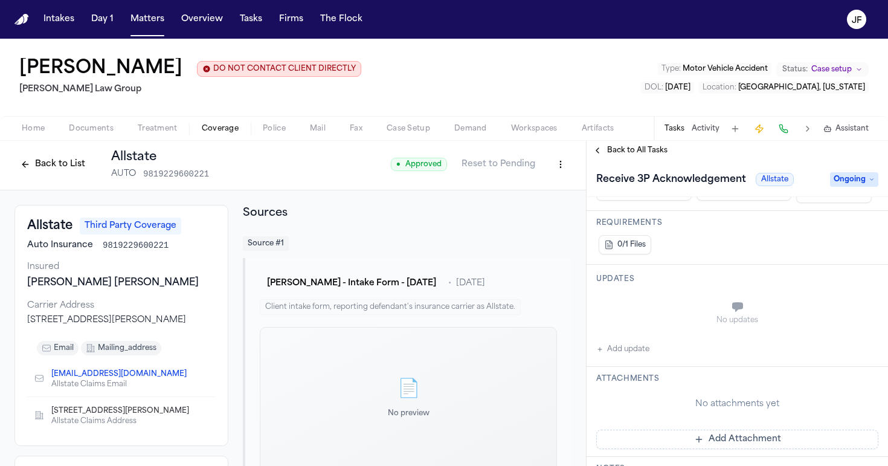
scroll to position [352, 0]
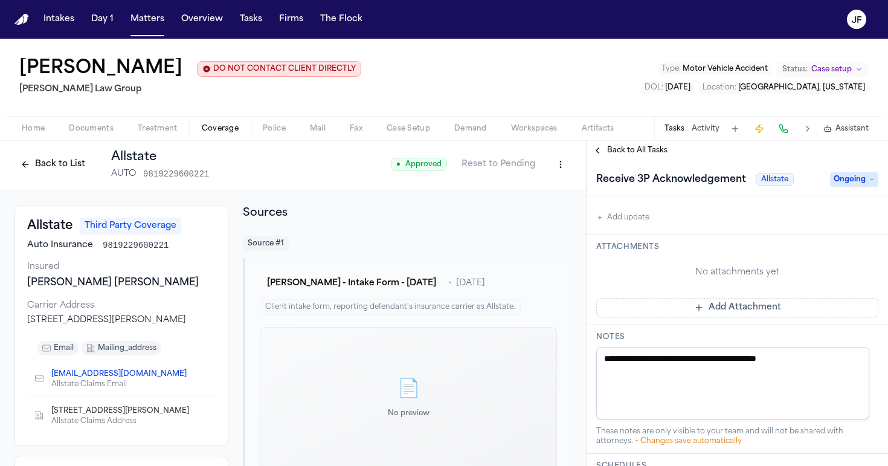
click at [636, 217] on button "Add update" at bounding box center [622, 217] width 53 height 14
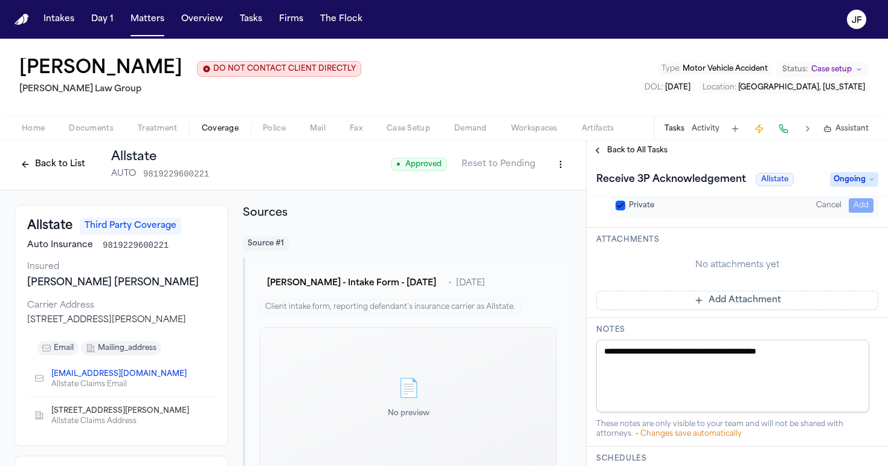
click at [670, 263] on div "No attachments yet" at bounding box center [737, 265] width 282 height 12
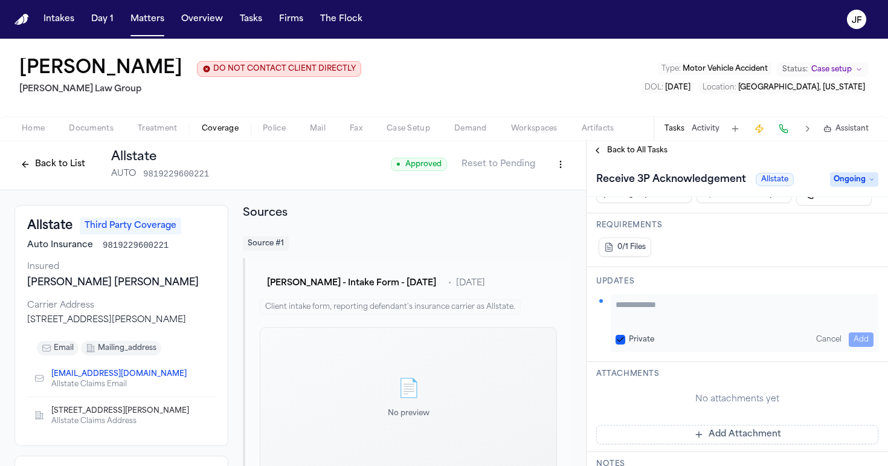
scroll to position [188, 0]
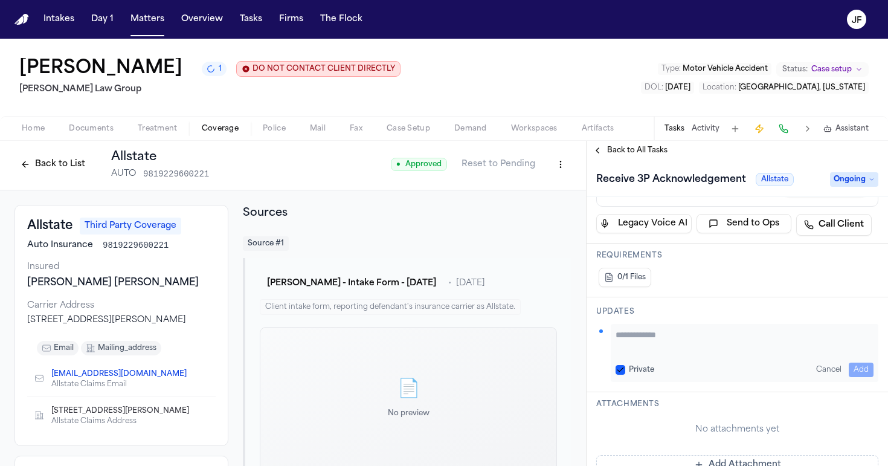
click at [685, 359] on div "Private Cancel Add" at bounding box center [744, 353] width 268 height 58
click at [693, 345] on textarea "Add your update" at bounding box center [744, 340] width 258 height 24
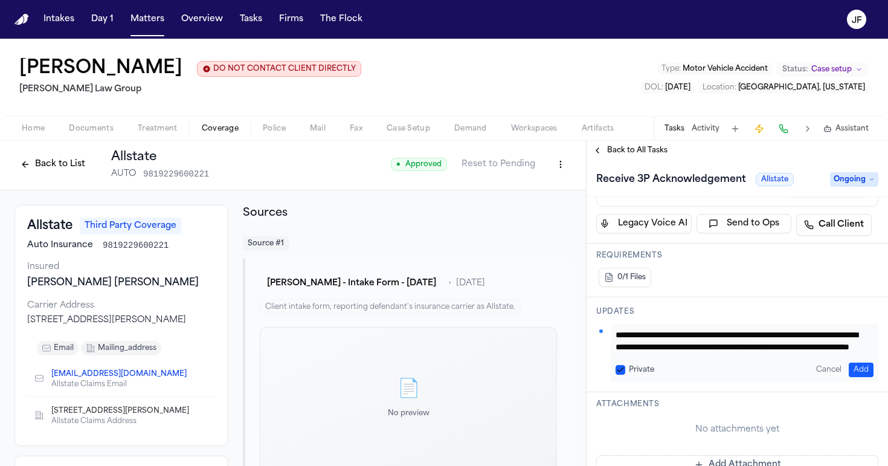
scroll to position [12, 0]
type textarea "**********"
click at [848, 368] on button "Add" at bounding box center [860, 369] width 25 height 14
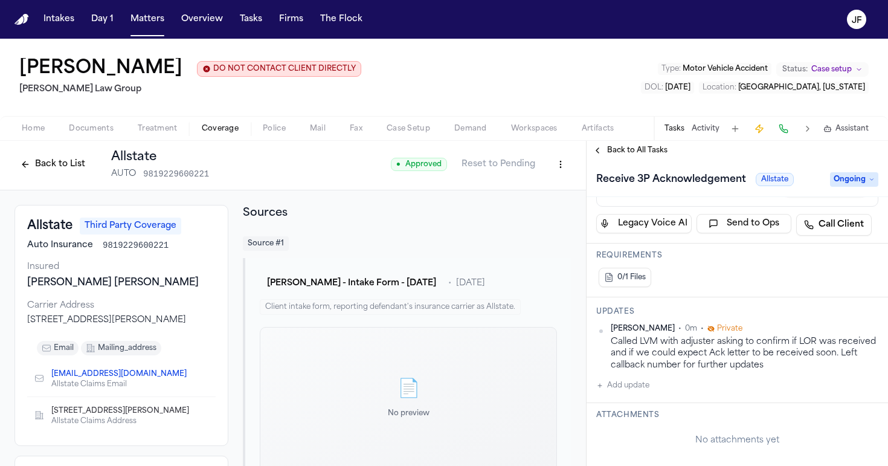
click at [648, 152] on span "Back to All Tasks" at bounding box center [637, 151] width 60 height 10
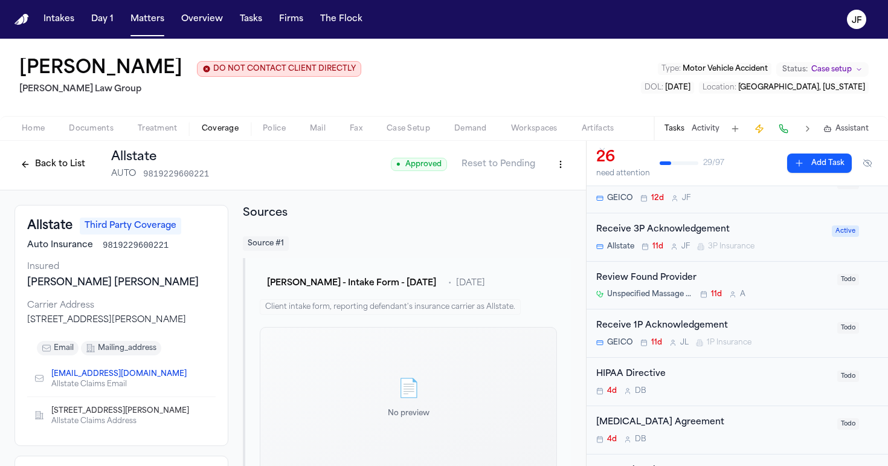
scroll to position [57, 0]
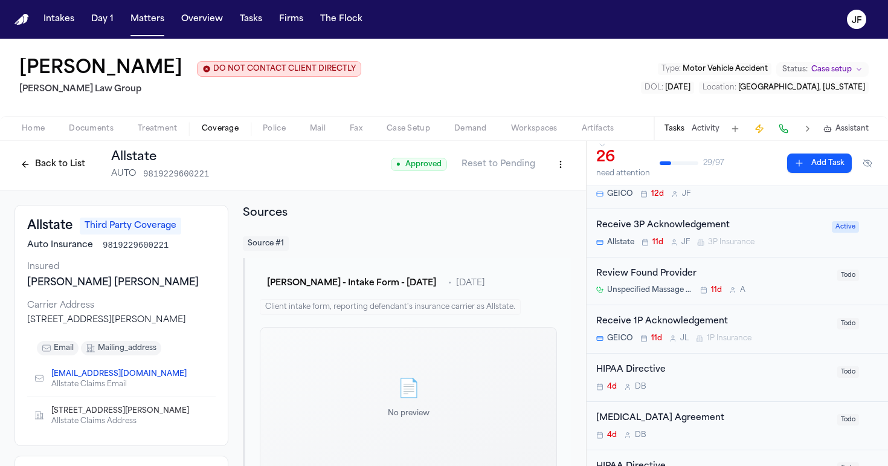
click at [50, 167] on button "Back to List" at bounding box center [52, 164] width 77 height 19
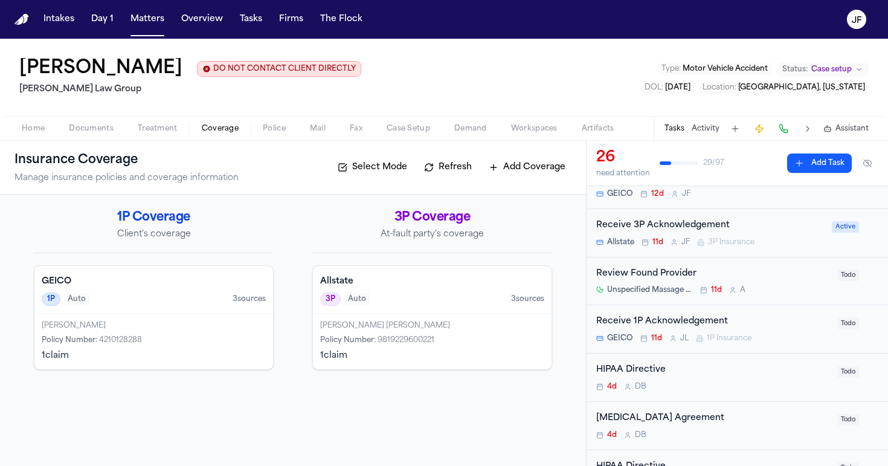
click at [168, 290] on div "GEICO 1P Auto 3 source s" at bounding box center [153, 290] width 239 height 48
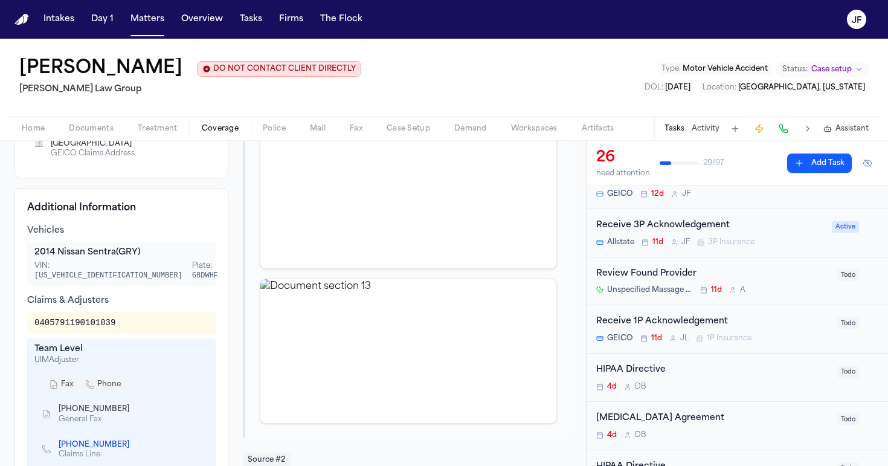
scroll to position [371, 0]
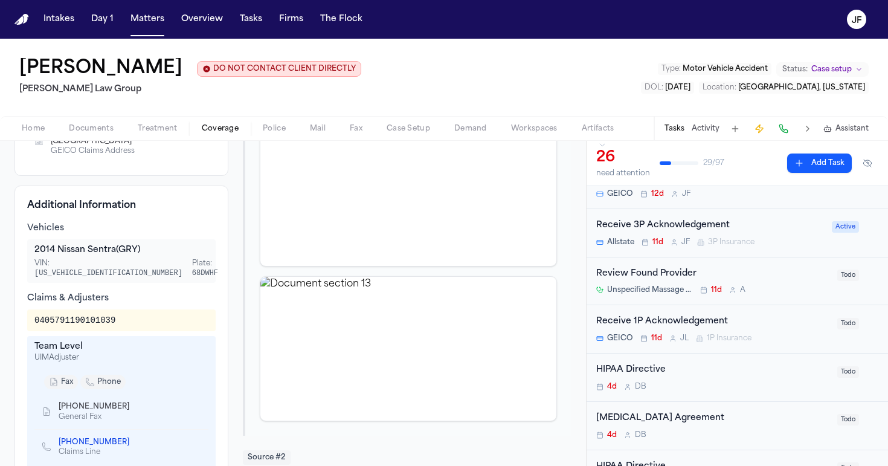
click at [91, 437] on link "(800) 841-3000" at bounding box center [94, 442] width 71 height 10
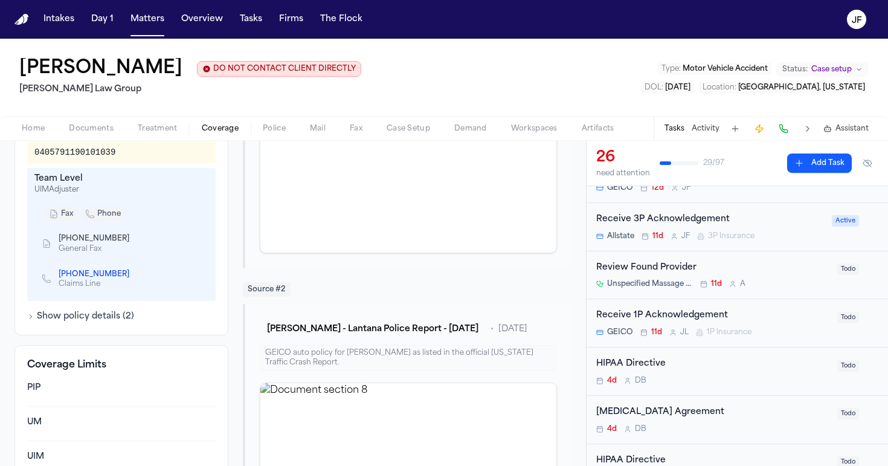
scroll to position [76, 0]
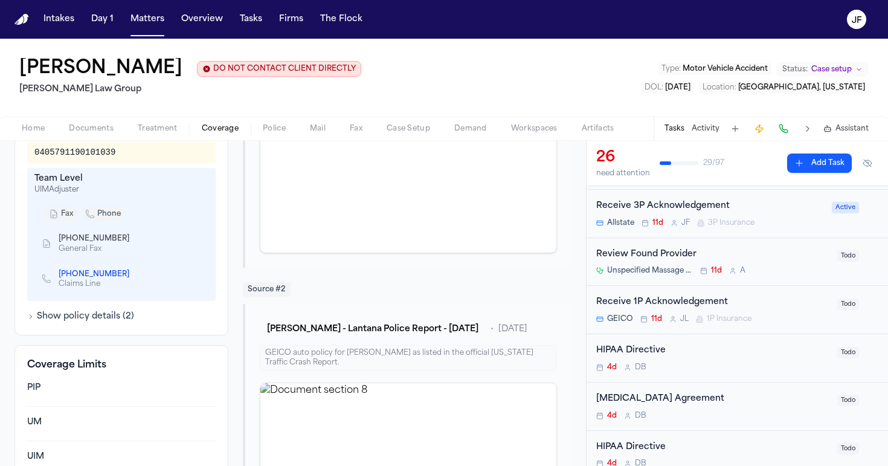
click at [705, 300] on div "Receive 1P Acknowledgement" at bounding box center [713, 302] width 234 height 14
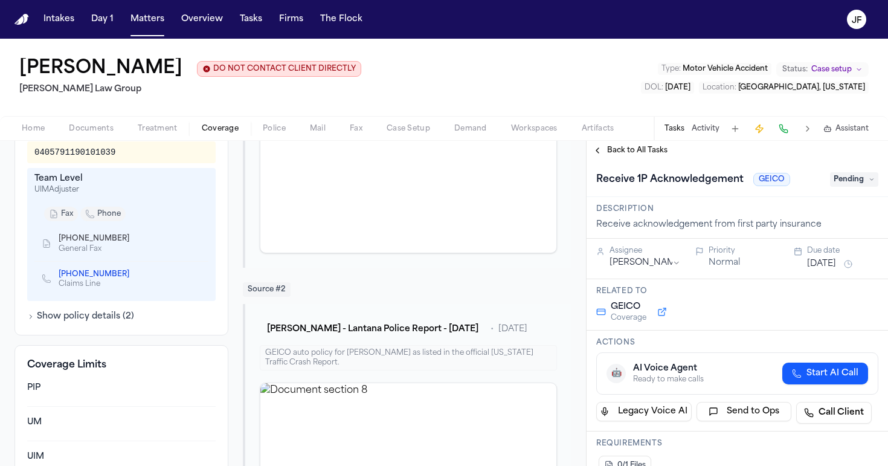
click at [837, 182] on span "Pending" at bounding box center [854, 179] width 48 height 14
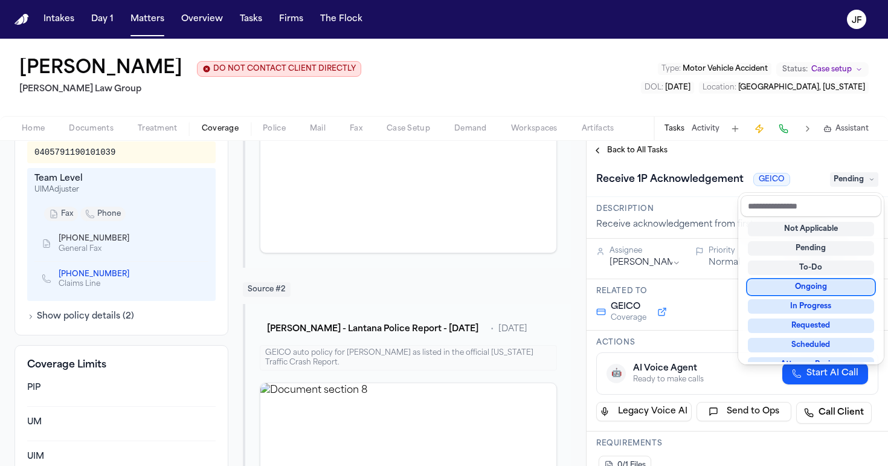
click at [798, 290] on div "Ongoing" at bounding box center [811, 287] width 126 height 14
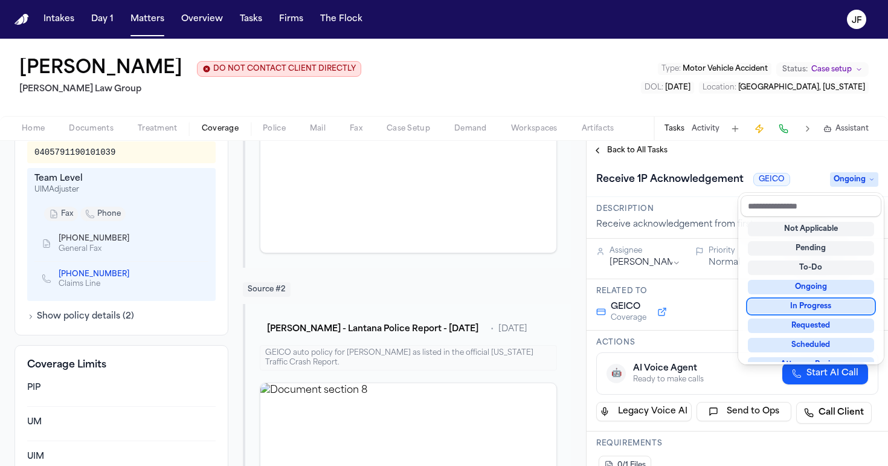
click at [707, 309] on div "**********" at bounding box center [736, 313] width 301 height 306
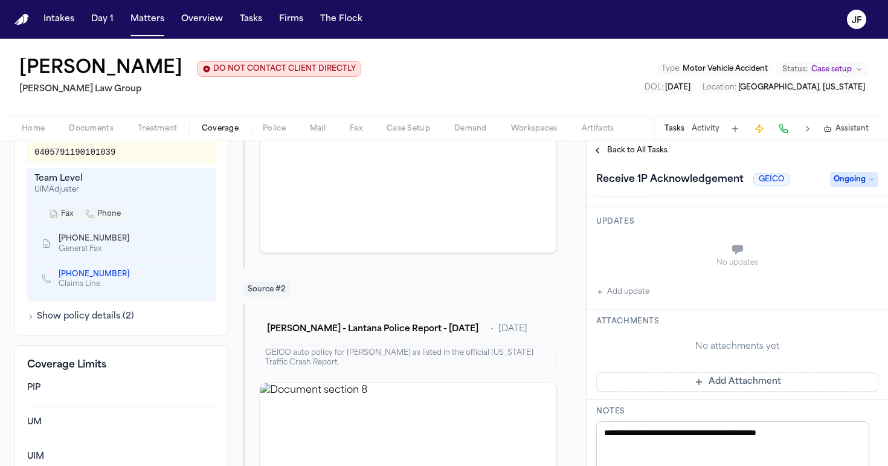
scroll to position [292, 0]
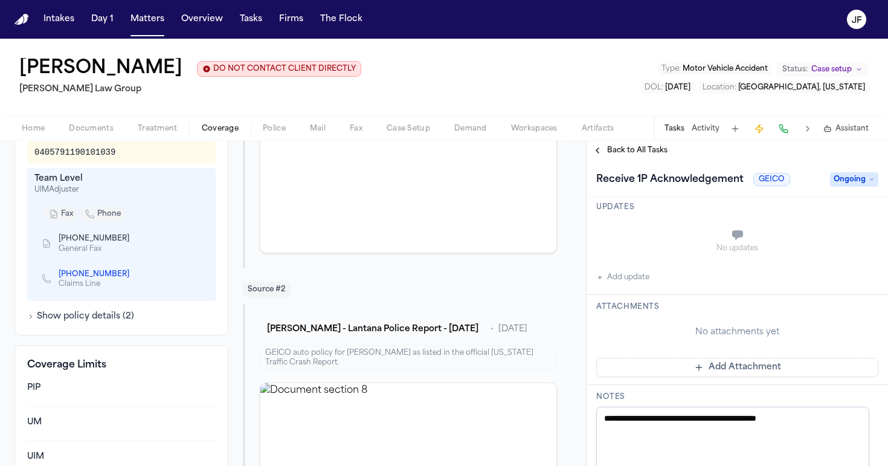
click at [620, 279] on button "Add update" at bounding box center [622, 277] width 53 height 14
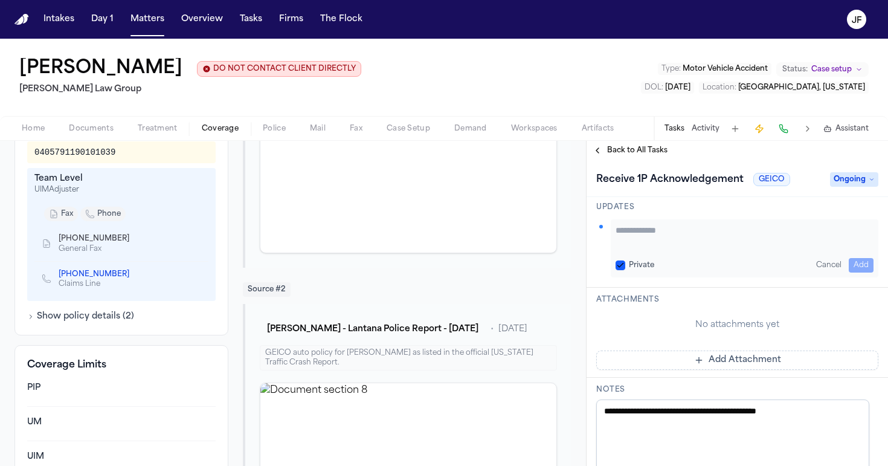
click at [655, 240] on textarea "Add your update" at bounding box center [744, 236] width 258 height 24
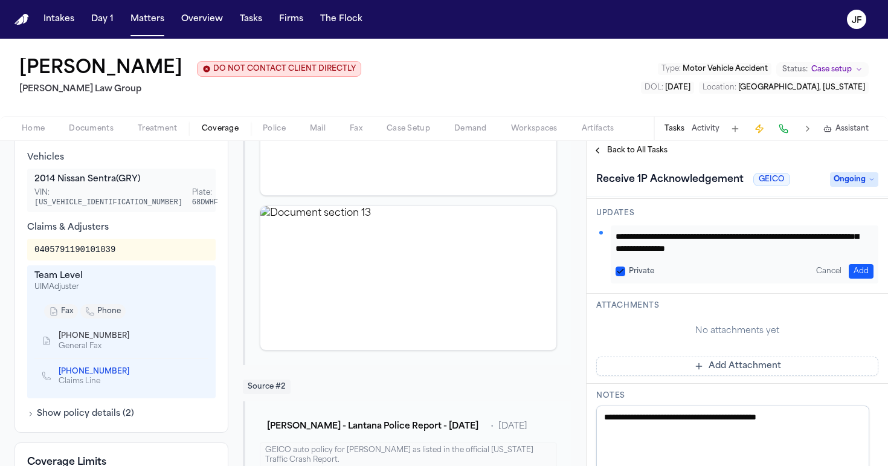
scroll to position [36, 0]
type textarea "**********"
click at [853, 270] on button "Add" at bounding box center [860, 271] width 25 height 14
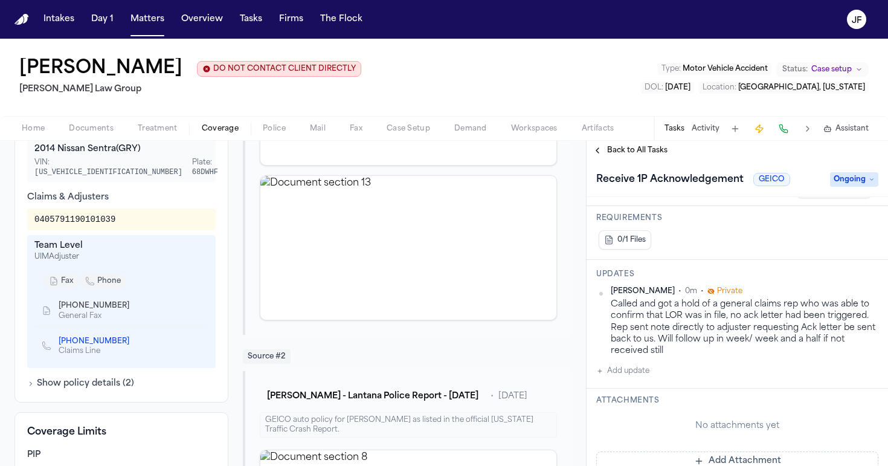
scroll to position [469, 0]
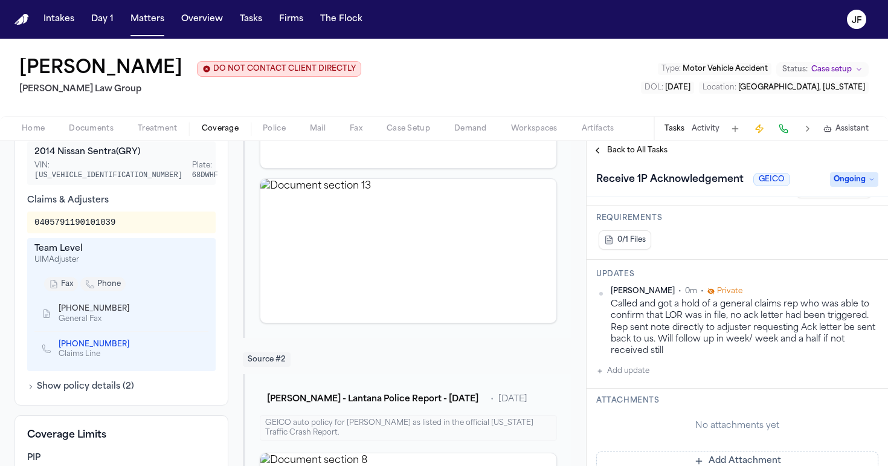
click at [114, 380] on button "Show policy details ( 2 )" at bounding box center [80, 386] width 107 height 12
click at [228, 140] on div "Home Documents Treatment Coverage Police Mail Fax Case Setup Demand Workspaces …" at bounding box center [444, 128] width 888 height 24
click at [228, 133] on span "Coverage" at bounding box center [220, 129] width 37 height 10
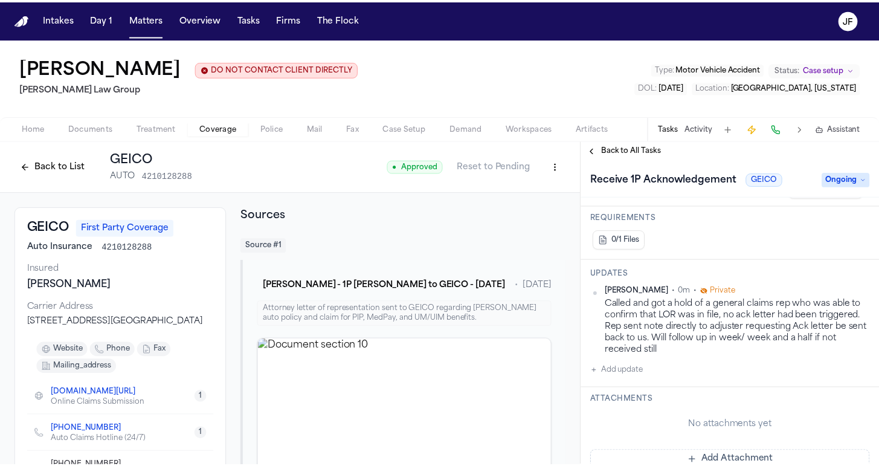
scroll to position [0, 0]
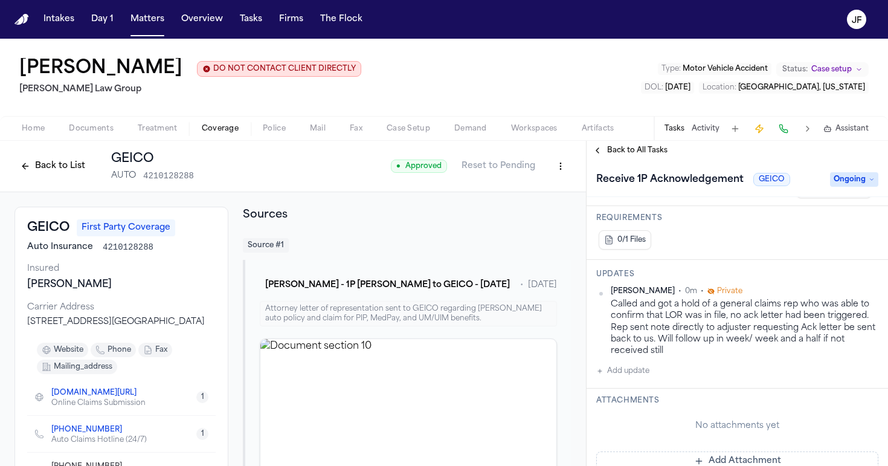
click at [551, 167] on html "Intakes Day 1 Matters Overview Tasks Firms The Flock JF Jennifer Gaydos DO NOT …" at bounding box center [444, 233] width 888 height 466
click at [542, 194] on div "Edit Coverage" at bounding box center [509, 193] width 101 height 19
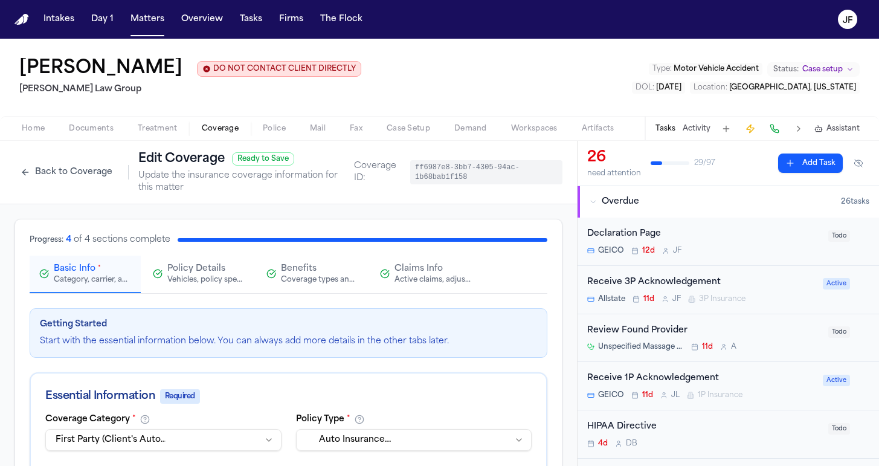
click at [423, 271] on span "Claims Info" at bounding box center [418, 269] width 48 height 12
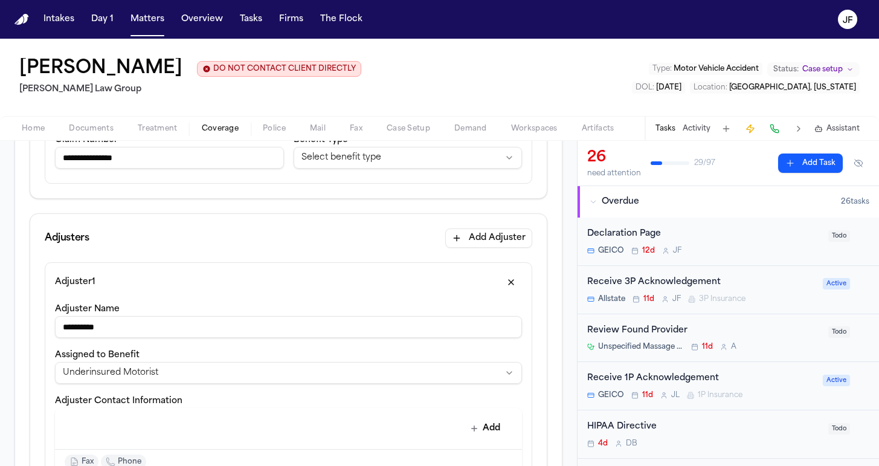
scroll to position [269, 0]
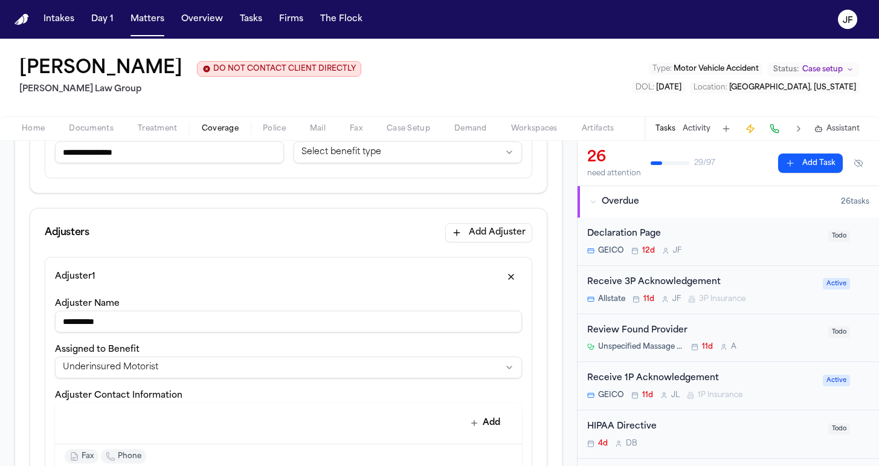
drag, startPoint x: 134, startPoint y: 330, endPoint x: -1, endPoint y: 301, distance: 137.6
click at [0, 301] on html "**********" at bounding box center [439, 233] width 879 height 466
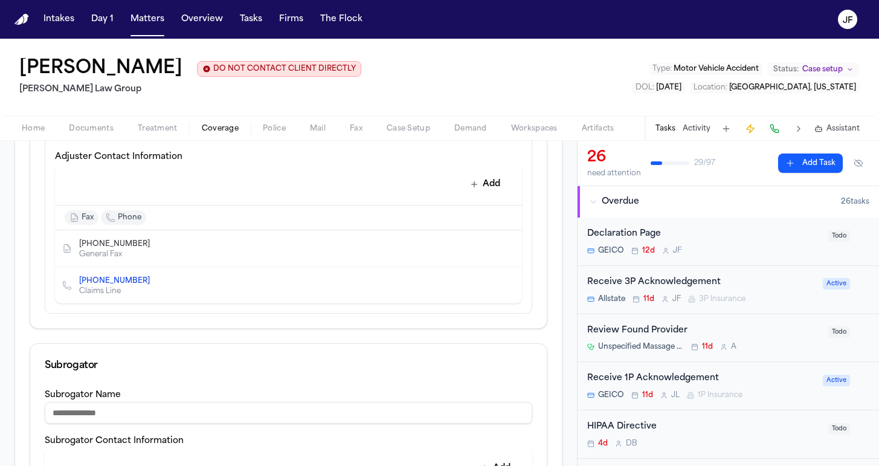
scroll to position [550, 0]
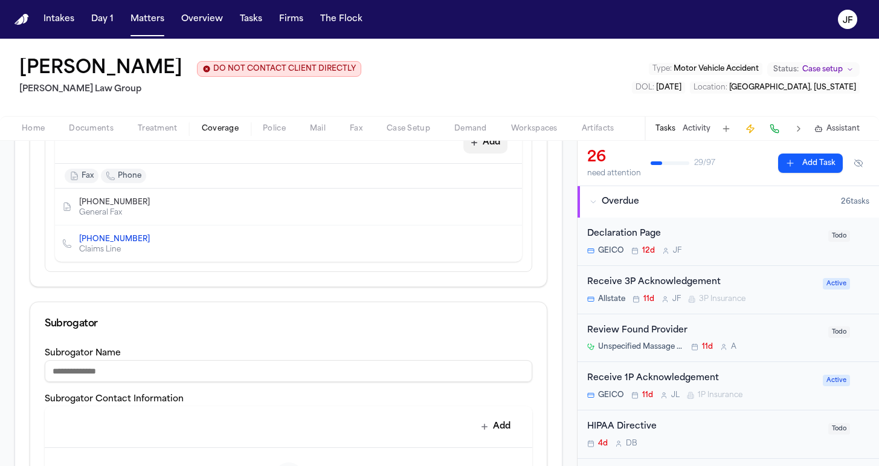
type input "**********"
click at [483, 143] on button "Add" at bounding box center [485, 143] width 44 height 22
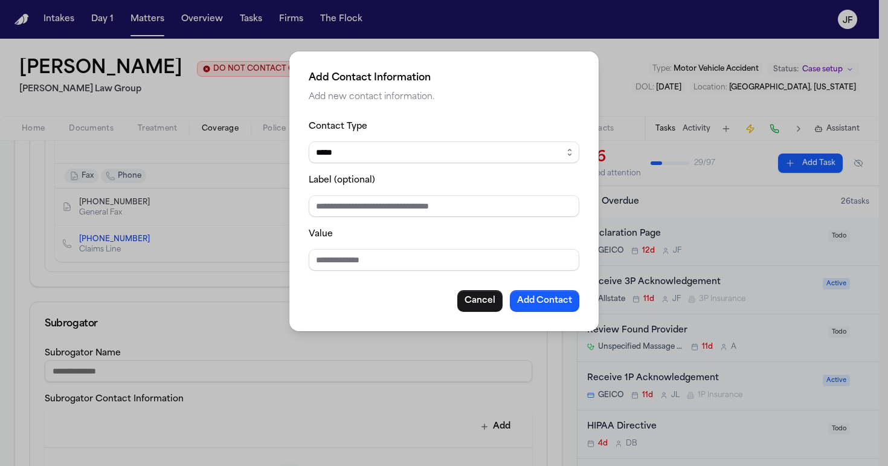
click at [412, 204] on input "Label (optional)" at bounding box center [444, 206] width 271 height 22
type input "**********"
click at [368, 262] on input "Value" at bounding box center [444, 260] width 271 height 22
paste input "**********"
type input "**********"
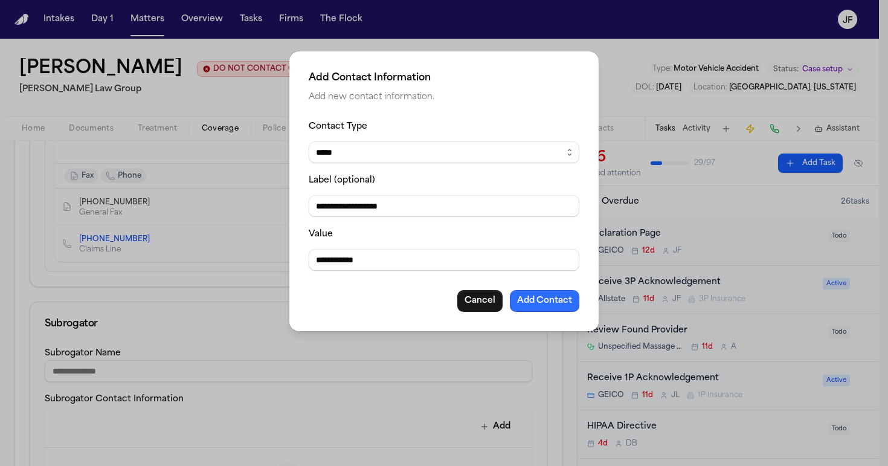
click at [560, 300] on button "Add Contact" at bounding box center [544, 301] width 69 height 22
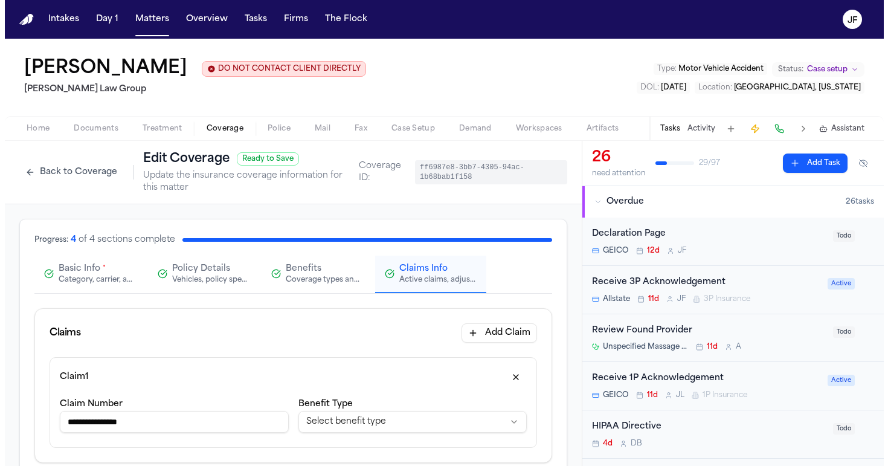
scroll to position [0, 0]
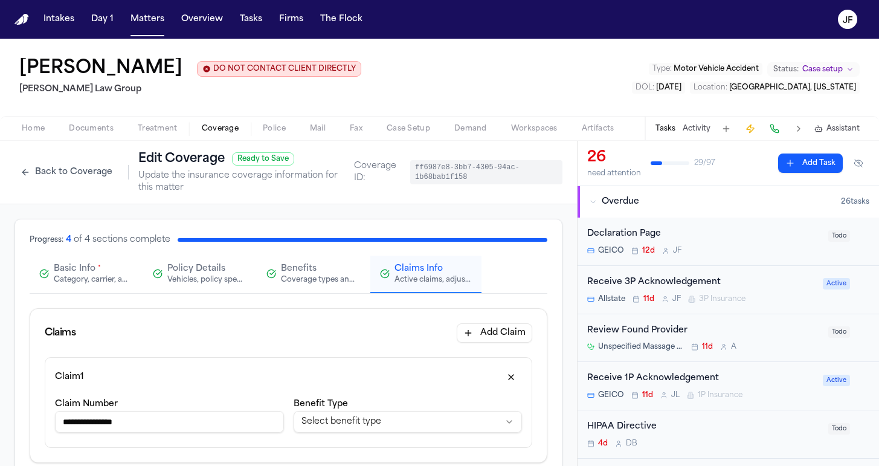
click at [107, 136] on span "button" at bounding box center [91, 135] width 59 height 1
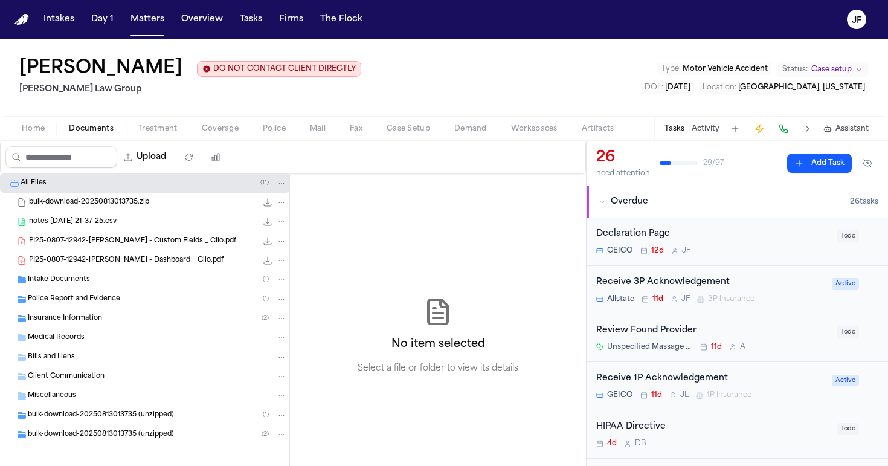
click at [213, 137] on div "Home Documents Treatment Coverage Police Mail Fax Case Setup Demand Workspaces …" at bounding box center [444, 128] width 888 height 24
click at [220, 136] on span "button" at bounding box center [219, 135] width 51 height 1
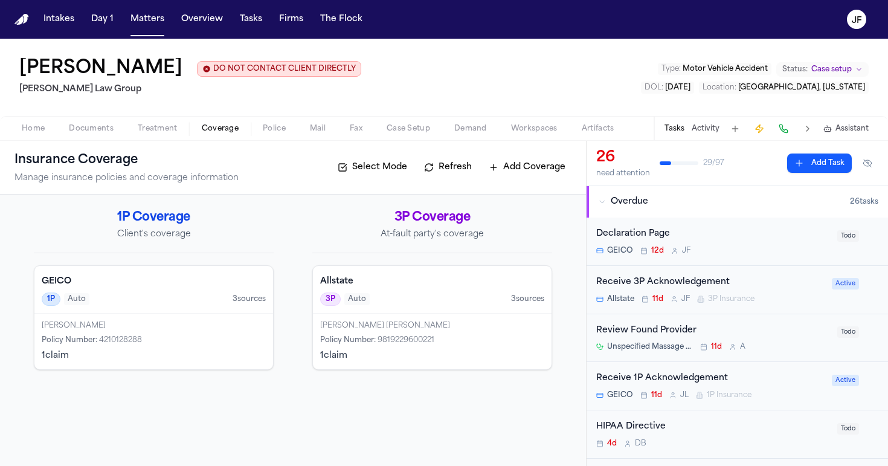
click at [420, 292] on div "Allstate 3P Auto 3 source s" at bounding box center [432, 290] width 239 height 48
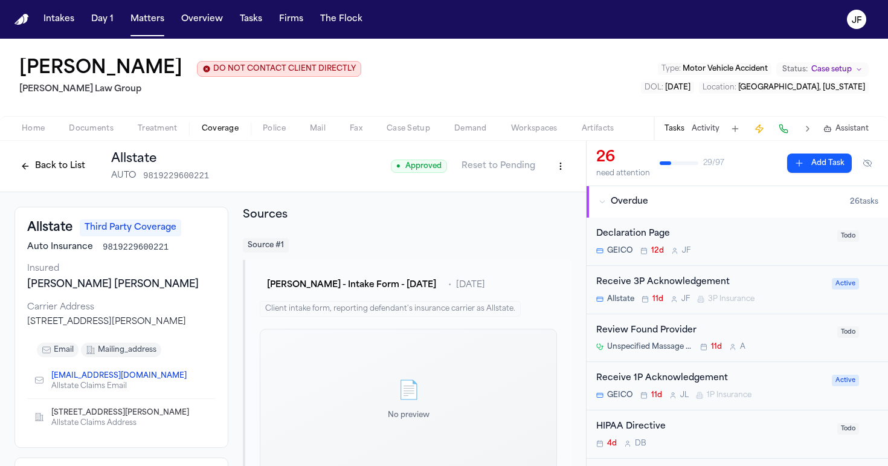
click at [646, 382] on div "Receive 1P Acknowledgement" at bounding box center [710, 378] width 228 height 14
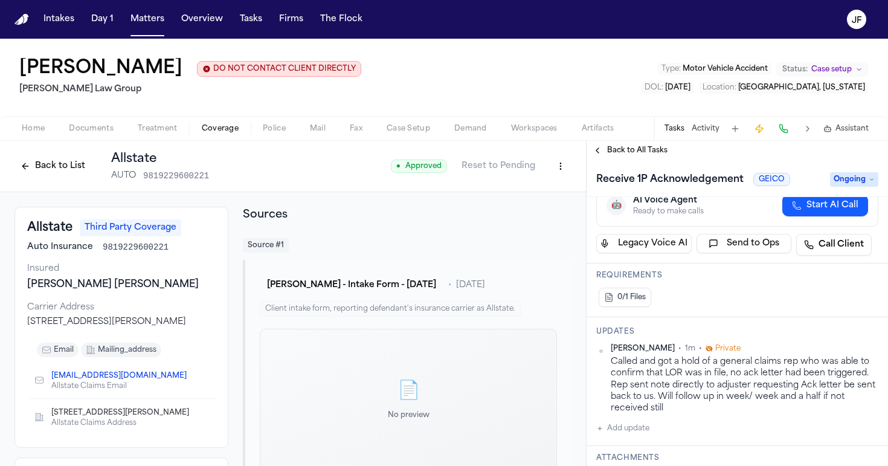
scroll to position [170, 0]
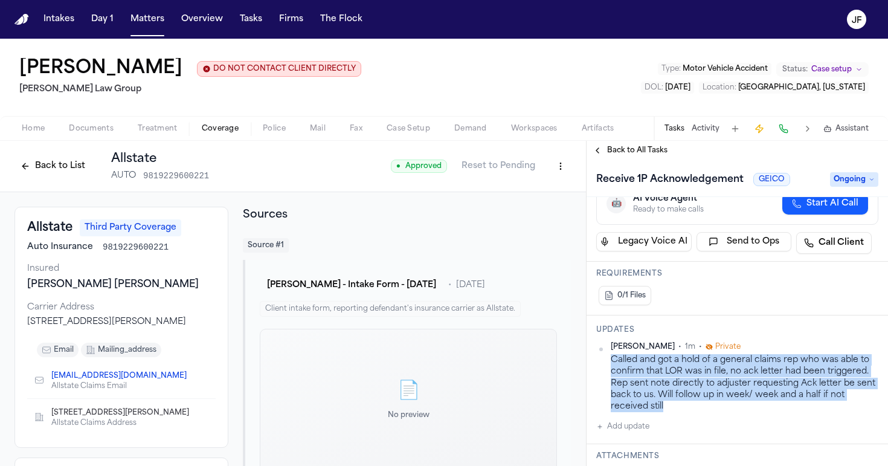
drag, startPoint x: 674, startPoint y: 411, endPoint x: 609, endPoint y: 362, distance: 81.5
click at [609, 362] on div "Julia Forza • 1m • Private Called and got a hold of a general claims rep who wa…" at bounding box center [737, 377] width 282 height 70
copy div "Called and got a hold of a general claims rep who was able to confirm that LOR …"
click at [624, 152] on span "Back to All Tasks" at bounding box center [637, 151] width 60 height 10
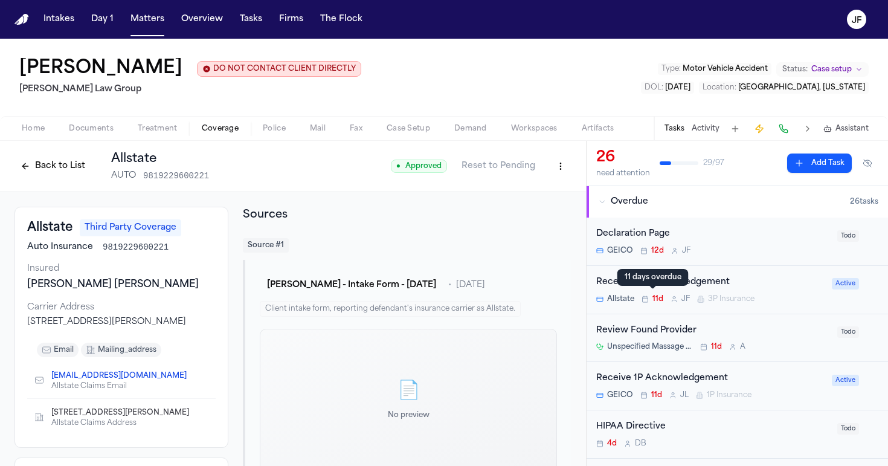
click at [661, 284] on div "11 days overdue 11 days overdue" at bounding box center [652, 277] width 71 height 17
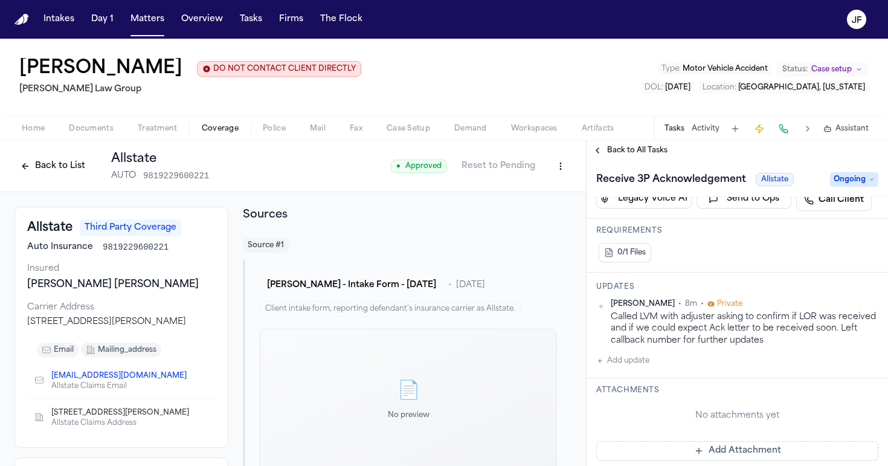
scroll to position [214, 0]
click at [619, 151] on span "Back to All Tasks" at bounding box center [637, 151] width 60 height 10
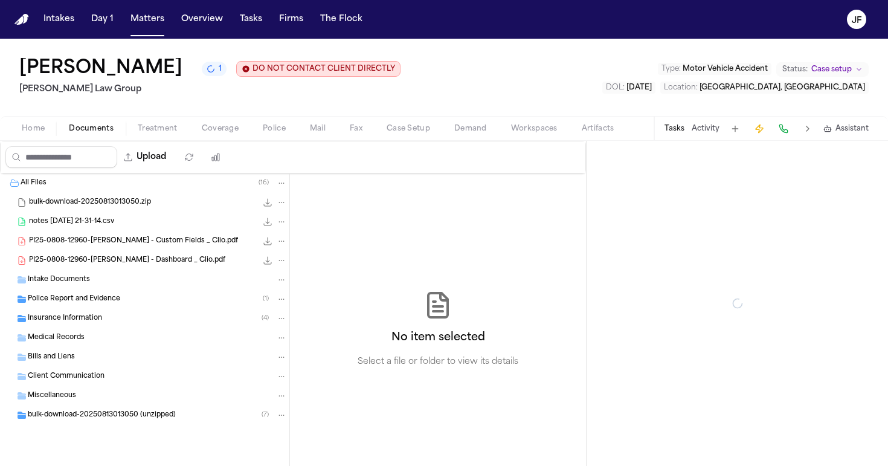
click at [114, 130] on button "Documents" at bounding box center [91, 128] width 69 height 14
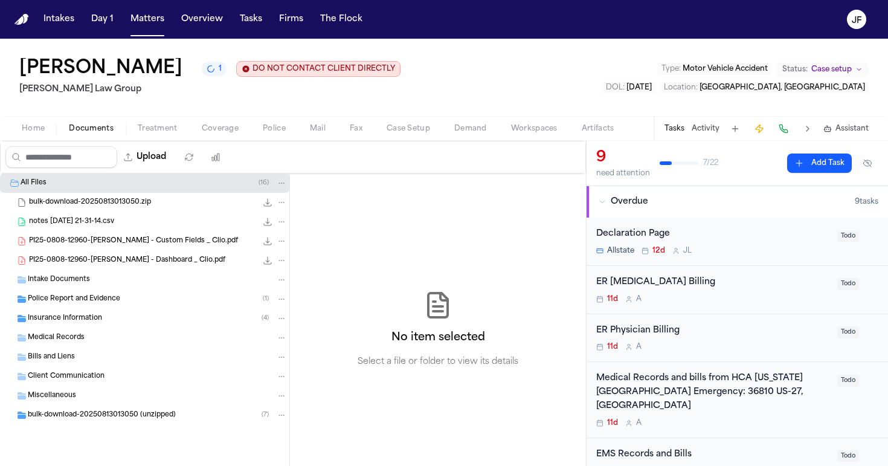
click at [74, 309] on div "Police Report and Evidence ( 1 )" at bounding box center [144, 298] width 289 height 19
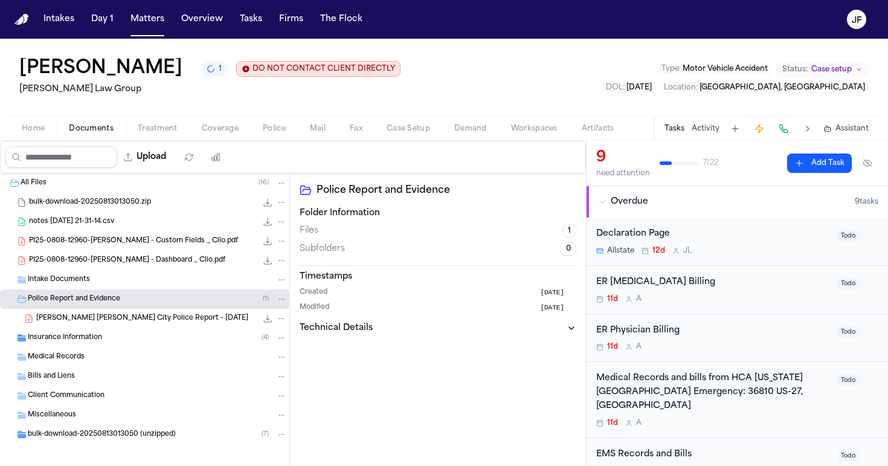
click at [86, 307] on div "Police Report and Evidence ( 1 )" at bounding box center [144, 298] width 289 height 19
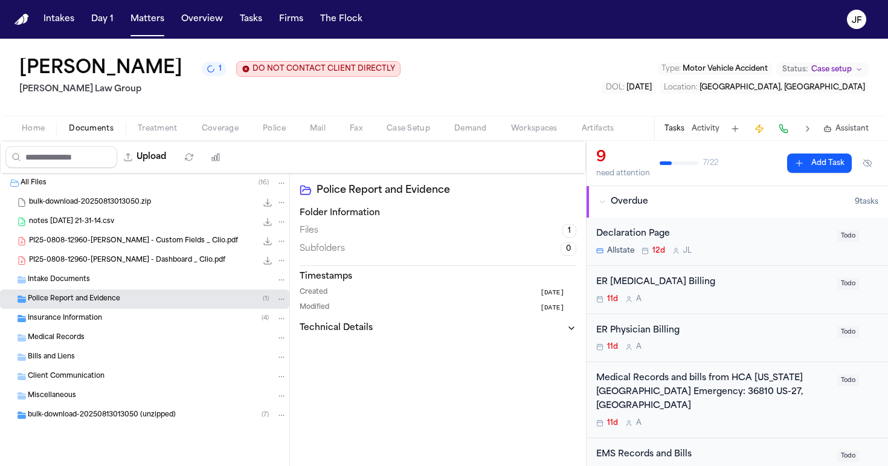
click at [86, 324] on div "Insurance Information ( 4 )" at bounding box center [157, 318] width 259 height 11
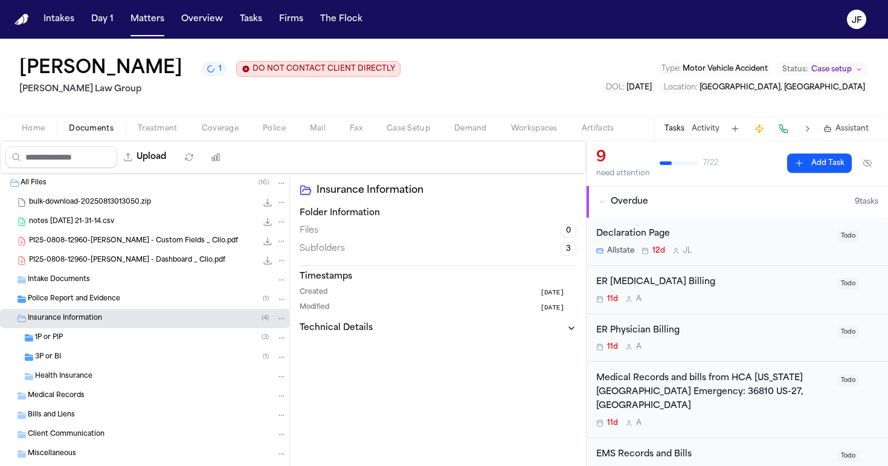
click at [95, 337] on div "1P or PIP ( 3 )" at bounding box center [161, 337] width 252 height 11
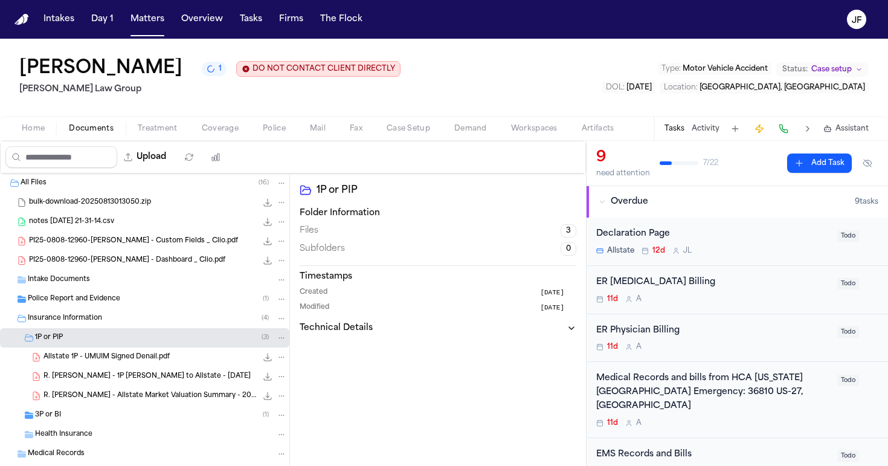
click at [92, 423] on div "3P or BI ( 1 )" at bounding box center [144, 414] width 289 height 19
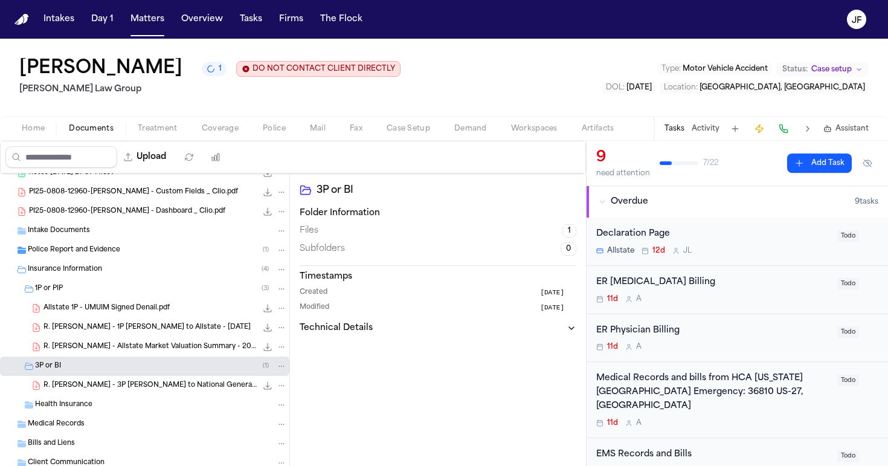
scroll to position [51, 0]
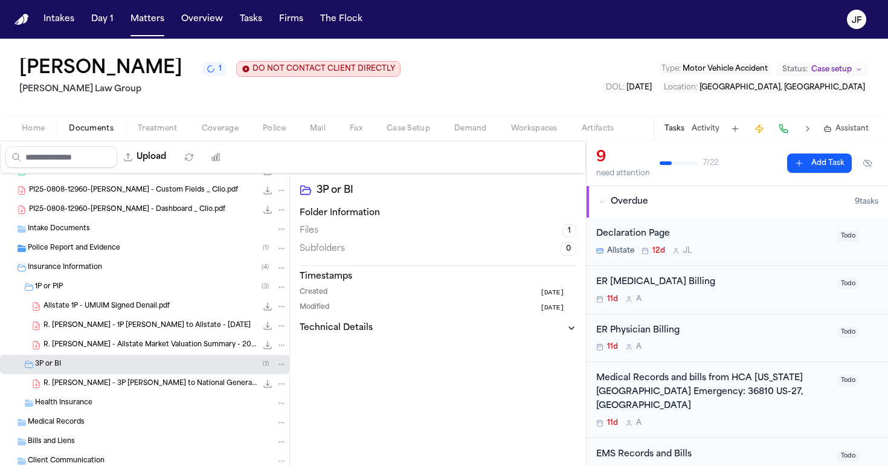
click at [83, 293] on div "1P or PIP ( 3 )" at bounding box center [144, 286] width 289 height 19
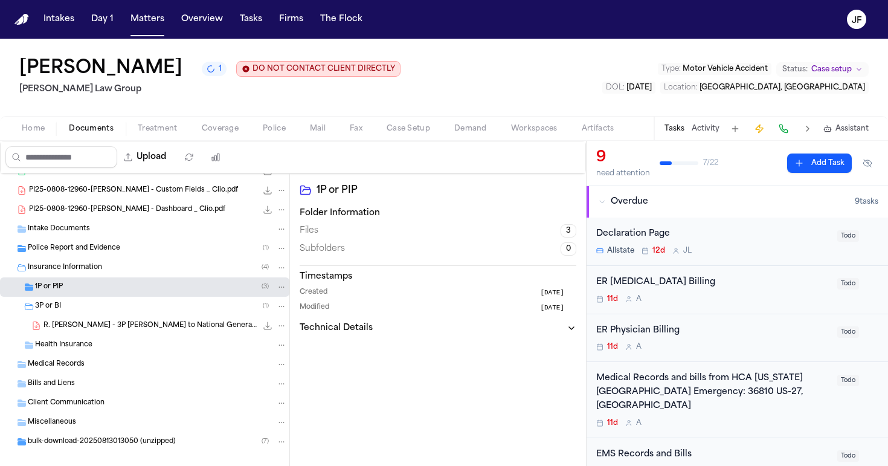
click at [107, 328] on span "R. [PERSON_NAME] - 3P [PERSON_NAME] to National General Insurance - [DATE]" at bounding box center [149, 326] width 213 height 10
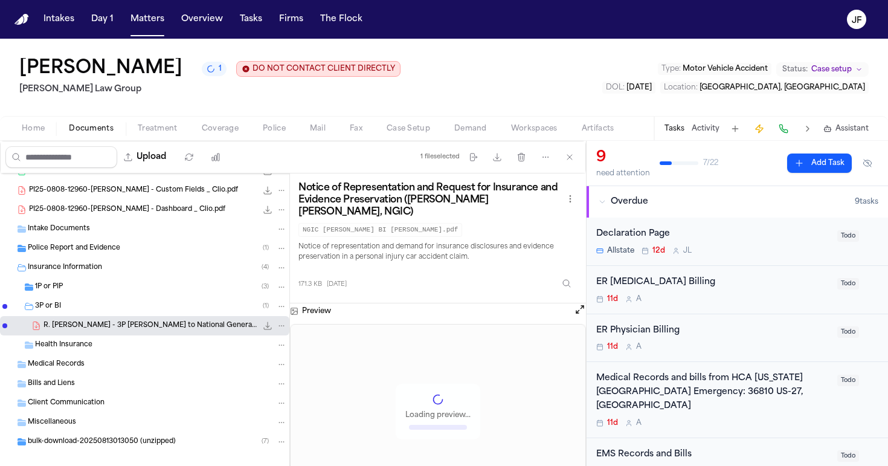
click at [226, 129] on span "Coverage" at bounding box center [220, 129] width 37 height 10
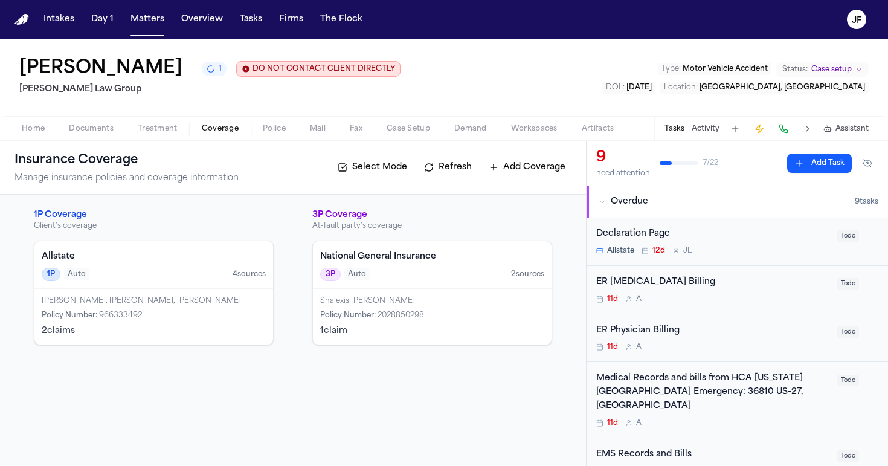
click at [420, 271] on div "3P Auto 2 source s" at bounding box center [432, 274] width 224 height 13
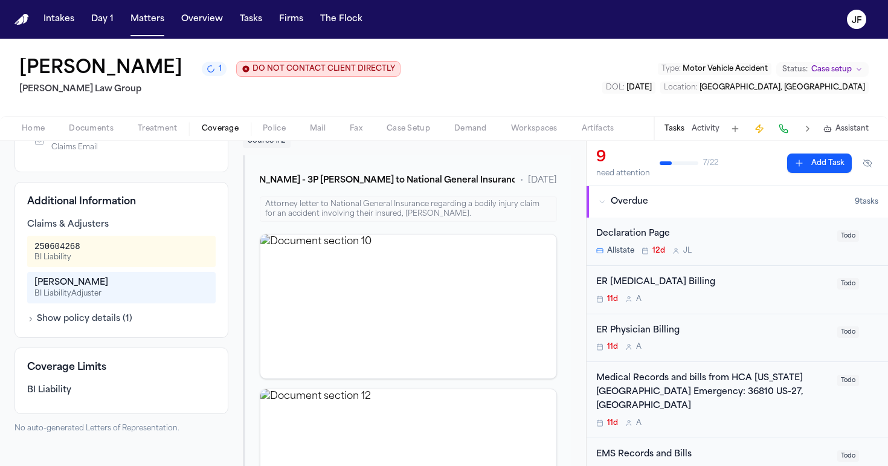
scroll to position [231, 0]
click at [79, 322] on button "Show policy details ( 1 )" at bounding box center [79, 319] width 105 height 12
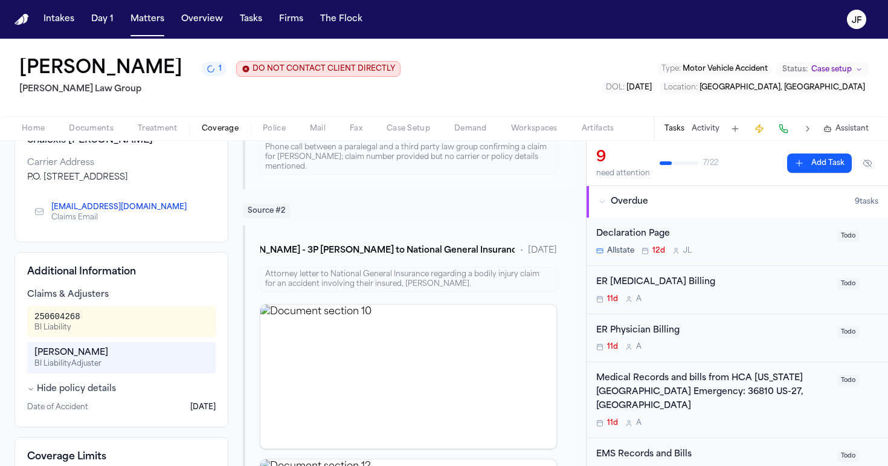
scroll to position [190, 0]
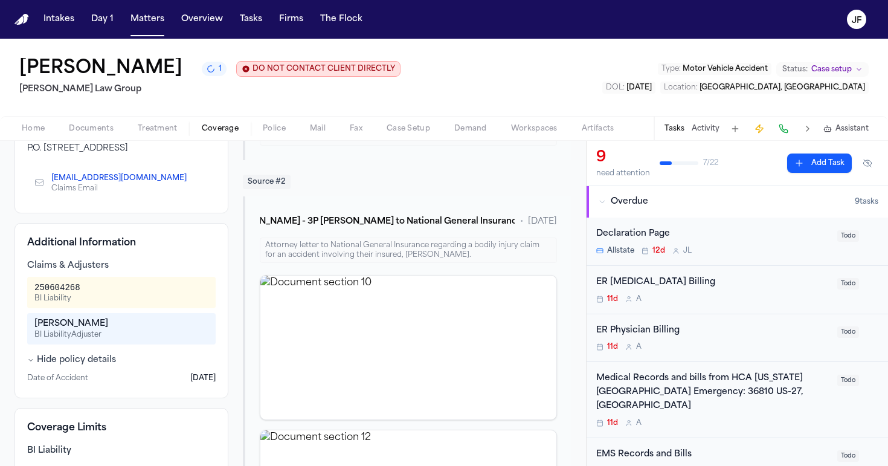
click at [373, 100] on div "Reyna Valencia Rodriguez 1 DO NOT CONTACT CLIENT DIRECTLY DO NOT CONTACT Morgan…" at bounding box center [444, 77] width 888 height 77
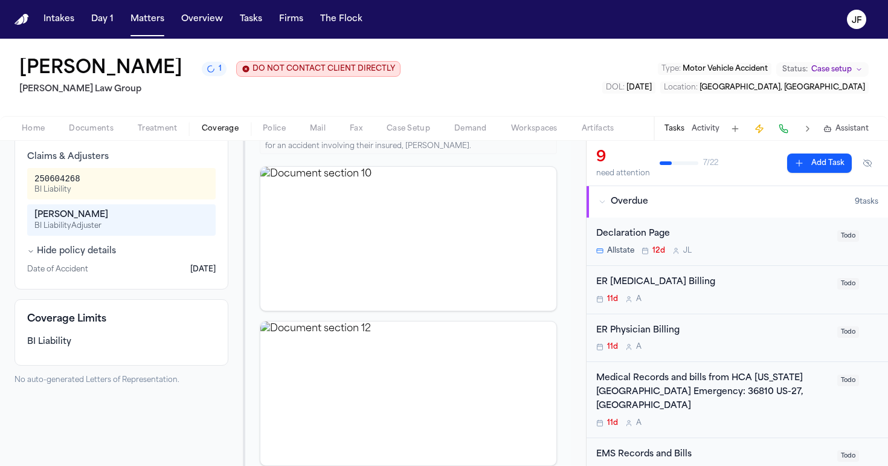
scroll to position [290, 0]
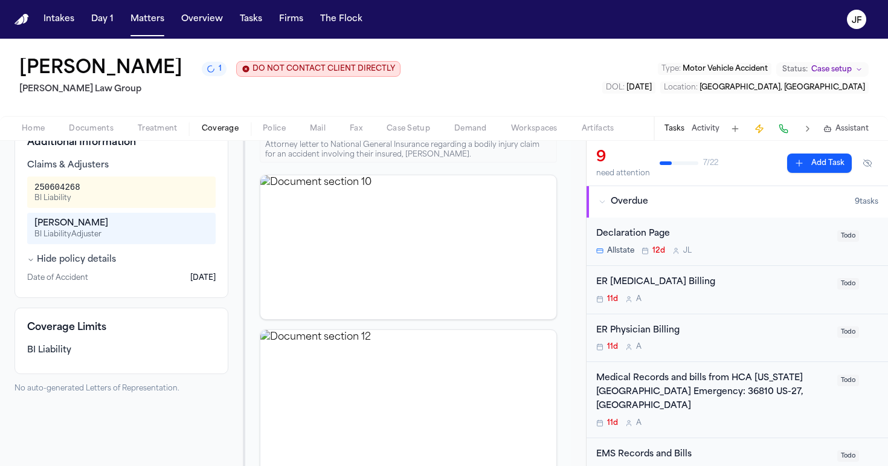
click at [75, 263] on button "Hide policy details" at bounding box center [71, 260] width 89 height 12
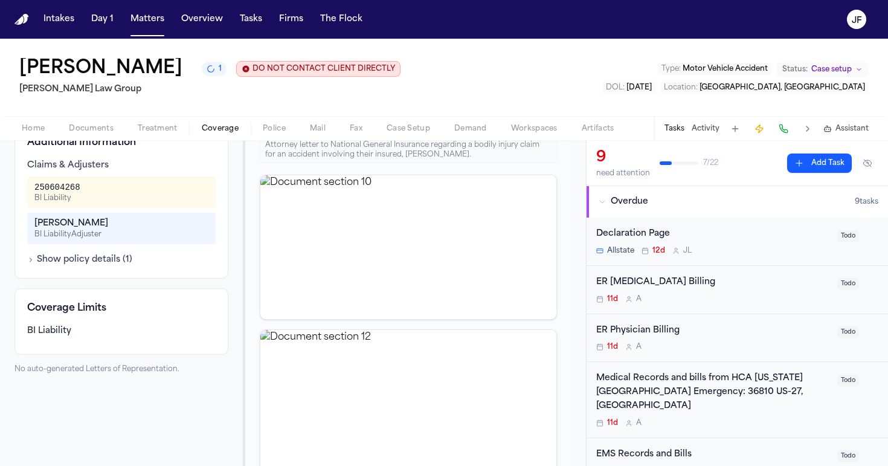
click at [96, 263] on button "Show policy details ( 1 )" at bounding box center [79, 260] width 105 height 12
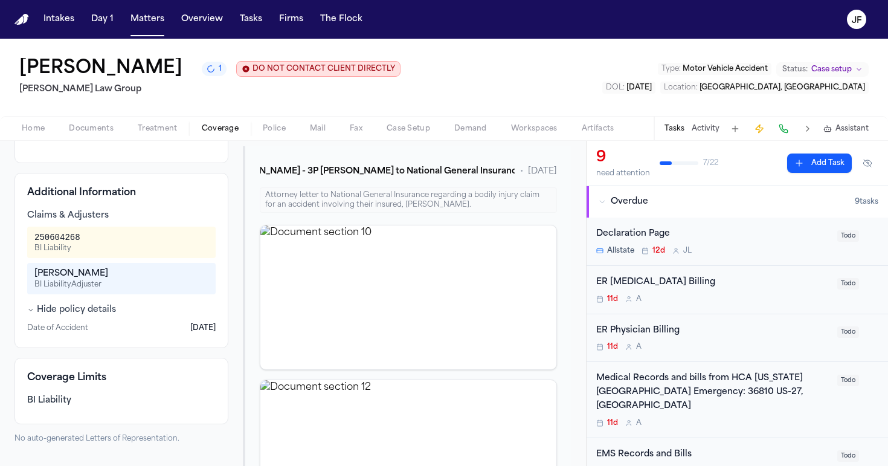
scroll to position [232, 0]
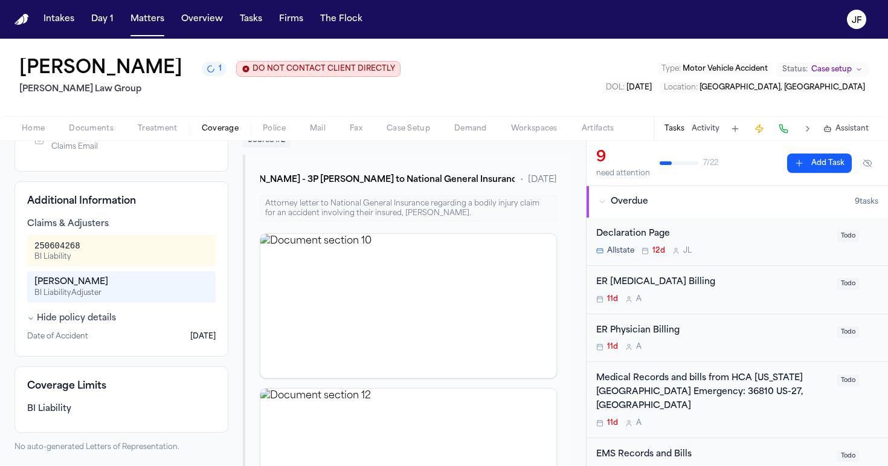
click at [261, 99] on div "Reyna Valencia Rodriguez 1 DO NOT CONTACT CLIENT DIRECTLY DO NOT CONTACT Morgan…" at bounding box center [444, 77] width 888 height 77
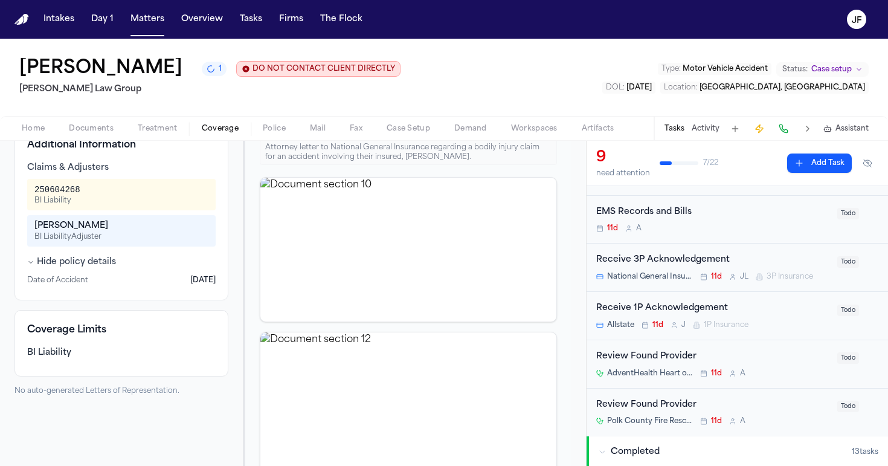
scroll to position [239, 0]
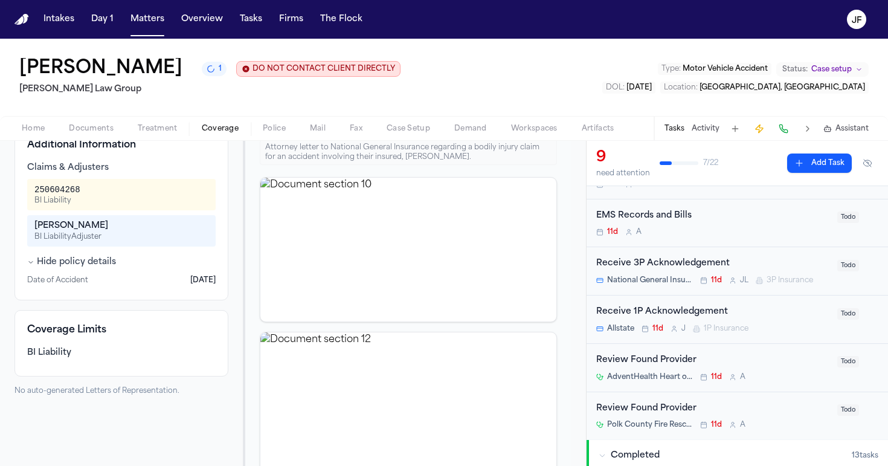
click at [688, 305] on div "Receive 1P Acknowledgement" at bounding box center [713, 312] width 234 height 14
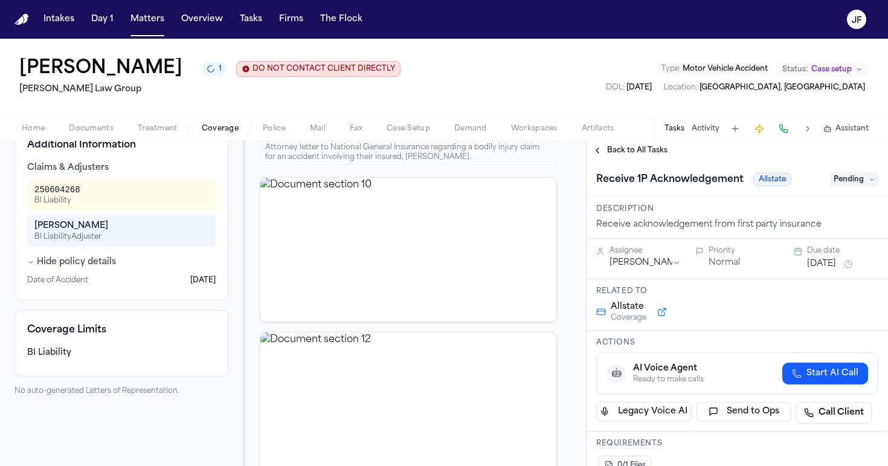
click at [860, 176] on span "Pending" at bounding box center [854, 179] width 48 height 14
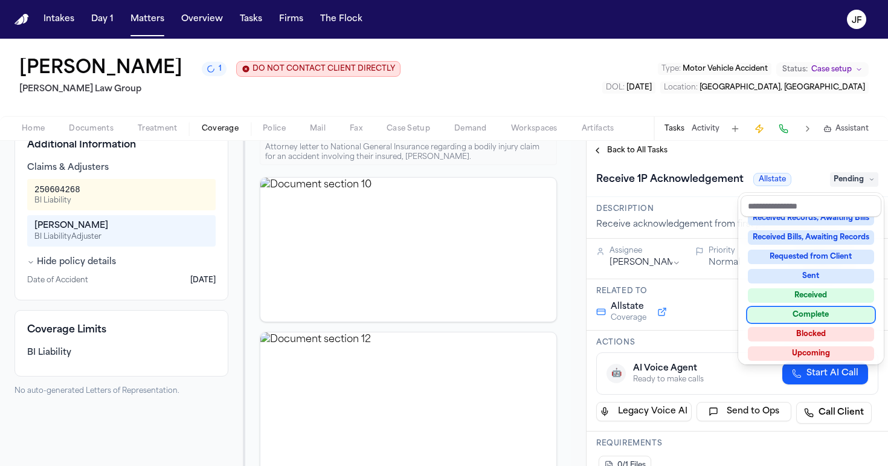
click at [806, 313] on div "Complete" at bounding box center [811, 314] width 126 height 14
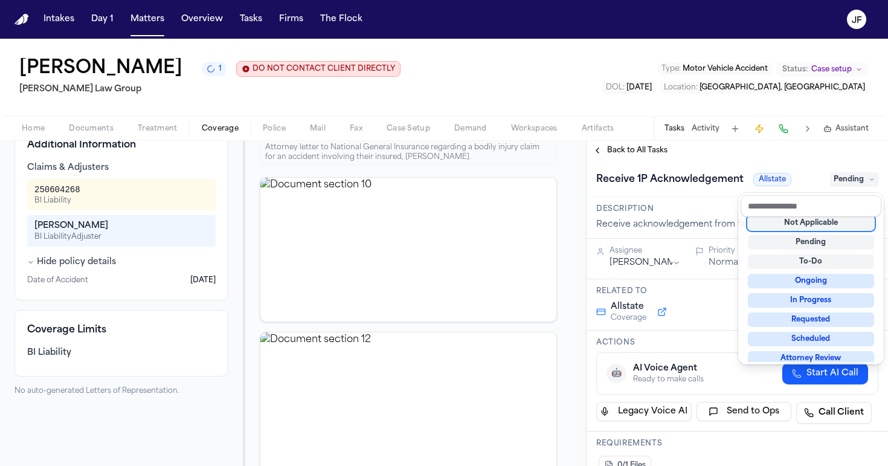
scroll to position [5, 0]
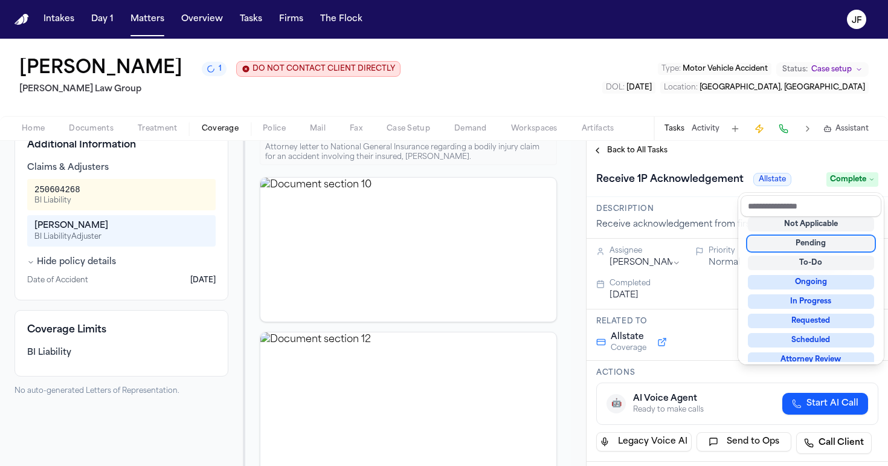
click at [693, 165] on div "Receive 1P Acknowledgement Allstate Complete" at bounding box center [736, 178] width 301 height 37
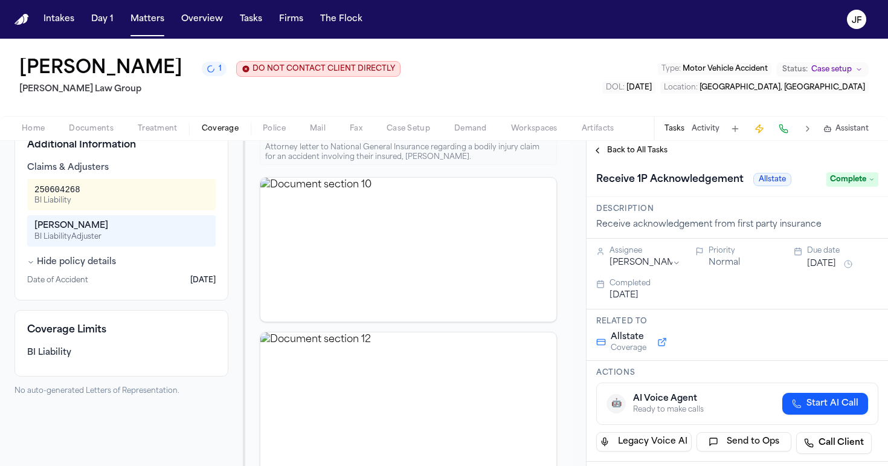
click at [635, 150] on span "Back to All Tasks" at bounding box center [637, 151] width 60 height 10
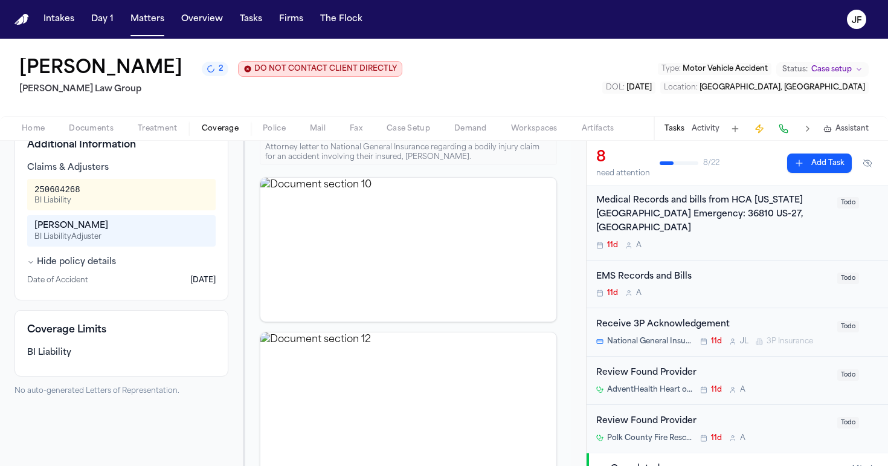
scroll to position [234, 0]
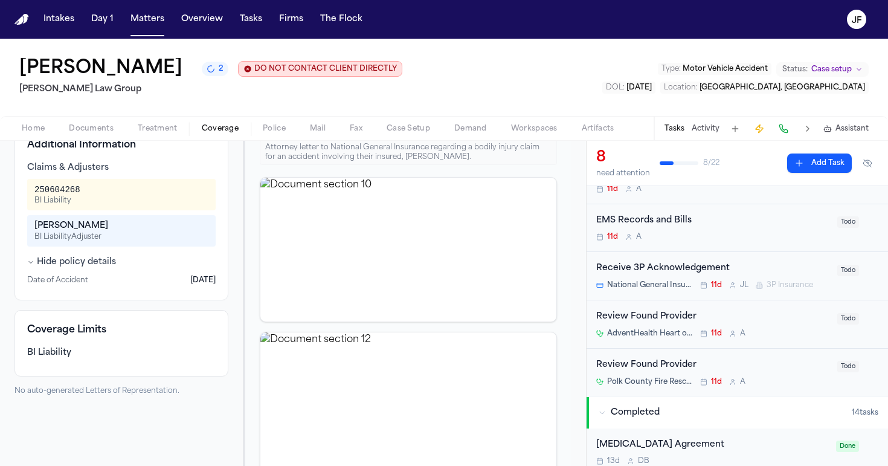
click at [674, 261] on div "Receive 3P Acknowledgement" at bounding box center [713, 268] width 234 height 14
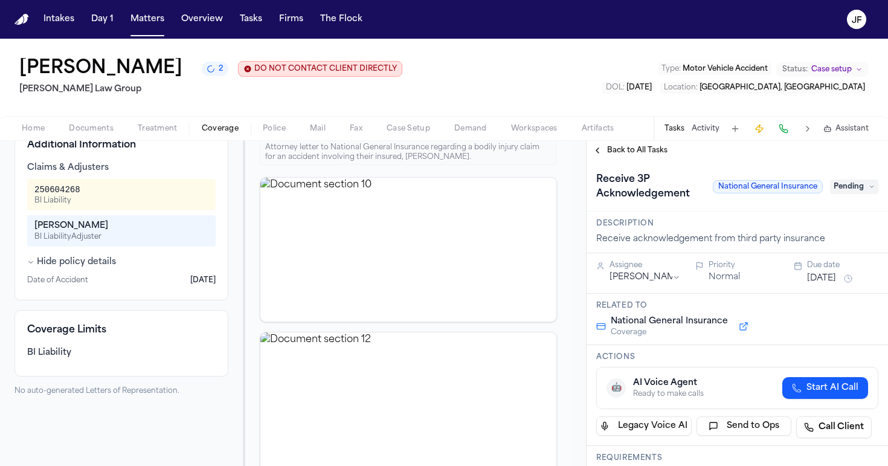
click at [860, 188] on span "Pending" at bounding box center [854, 186] width 48 height 14
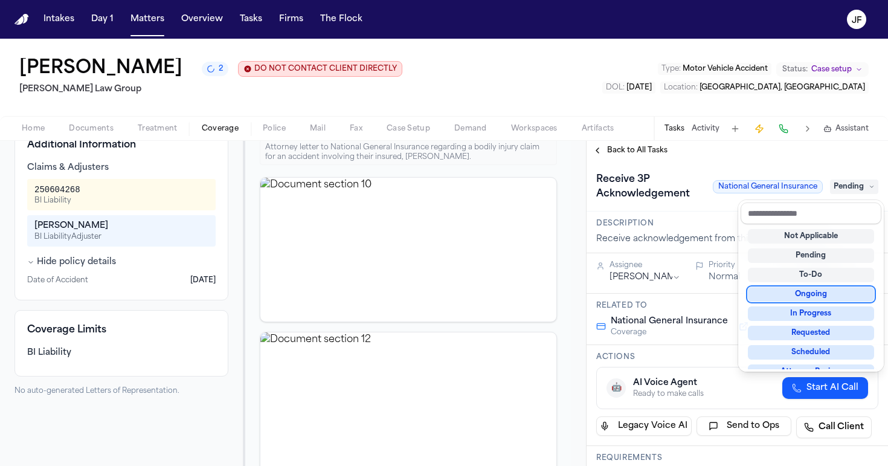
click at [699, 224] on div "**********" at bounding box center [736, 313] width 301 height 306
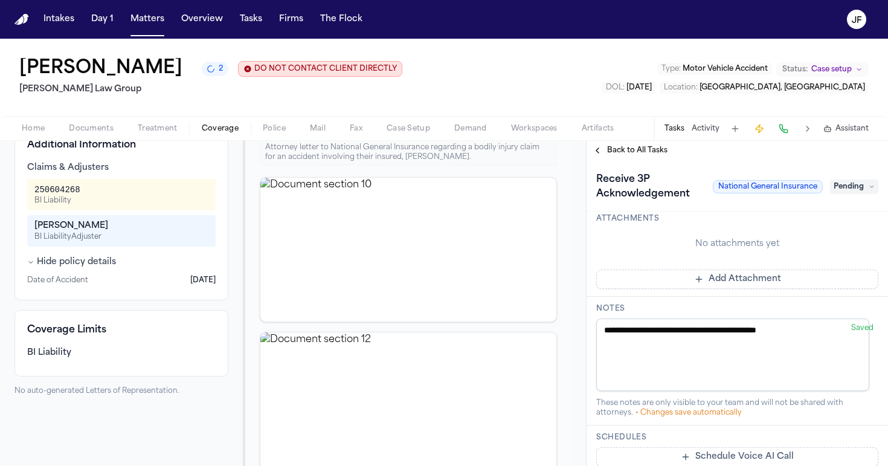
scroll to position [414, 0]
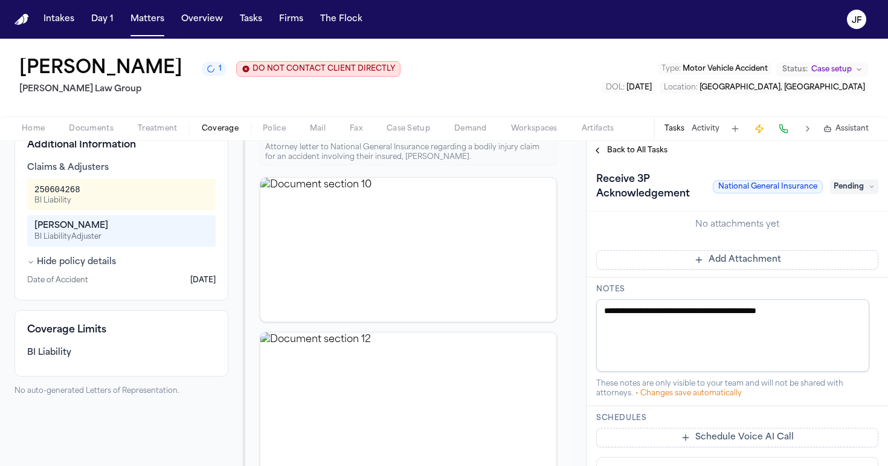
click at [627, 104] on div "Reyna Valencia Rodriguez 1 DO NOT CONTACT CLIENT DIRECTLY DO NOT CONTACT Morgan…" at bounding box center [444, 77] width 888 height 77
click at [283, 112] on div "Reyna Valencia Rodriguez 1 DO NOT CONTACT CLIENT DIRECTLY DO NOT CONTACT Morgan…" at bounding box center [444, 77] width 888 height 77
click at [782, 332] on textarea "**********" at bounding box center [732, 335] width 273 height 72
click at [853, 335] on textarea "**********" at bounding box center [732, 335] width 273 height 72
drag, startPoint x: 848, startPoint y: 325, endPoint x: 596, endPoint y: 319, distance: 252.5
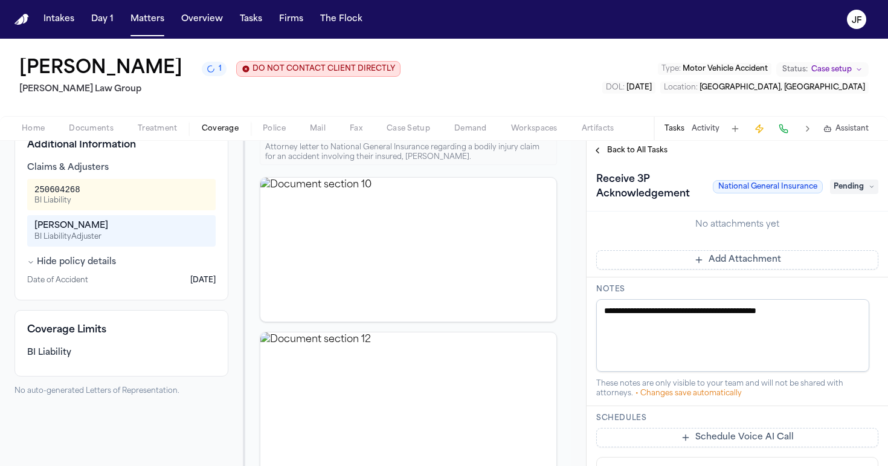
click at [586, 317] on div "**********" at bounding box center [736, 341] width 301 height 129
click at [656, 334] on textarea "**********" at bounding box center [732, 335] width 273 height 72
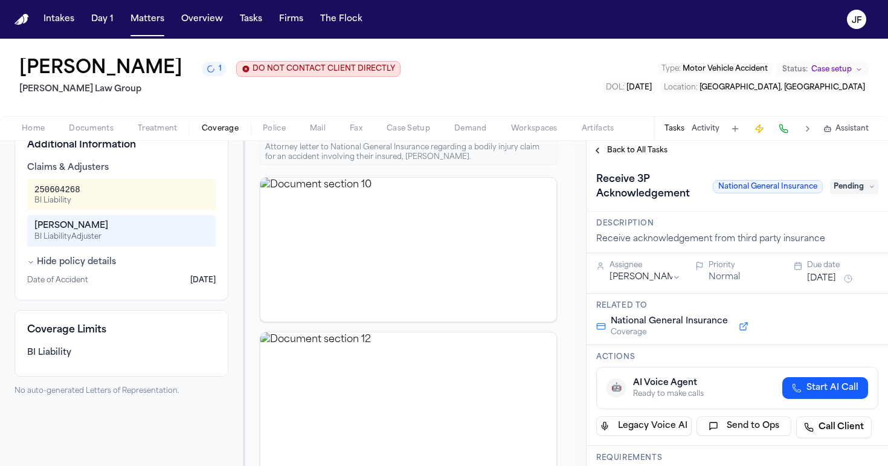
scroll to position [0, 0]
click at [364, 98] on div "Reyna Valencia Rodriguez 1 DO NOT CONTACT CLIENT DIRECTLY DO NOT CONTACT Morgan…" at bounding box center [444, 77] width 888 height 77
click at [207, 50] on div "Reyna Valencia Rodriguez 1 DO NOT CONTACT CLIENT DIRECTLY DO NOT CONTACT Morgan…" at bounding box center [444, 77] width 888 height 77
click at [392, 50] on div "Reyna Valencia Rodriguez 1 DO NOT CONTACT CLIENT DIRECTLY DO NOT CONTACT Morgan…" at bounding box center [444, 77] width 888 height 77
click at [608, 89] on div "Reyna Valencia Rodriguez 1 DO NOT CONTACT CLIENT DIRECTLY DO NOT CONTACT Morgan…" at bounding box center [444, 77] width 888 height 77
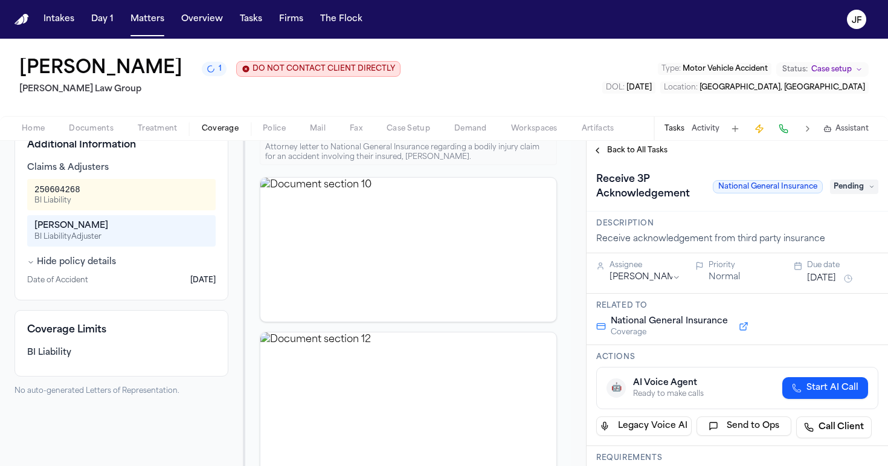
click at [385, 50] on div "Reyna Valencia Rodriguez 1 DO NOT CONTACT CLIENT DIRECTLY DO NOT CONTACT Morgan…" at bounding box center [444, 77] width 888 height 77
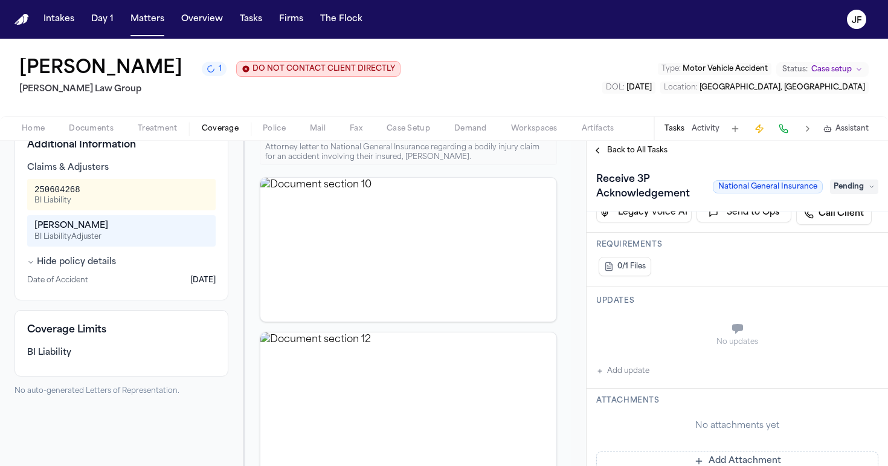
scroll to position [169, 0]
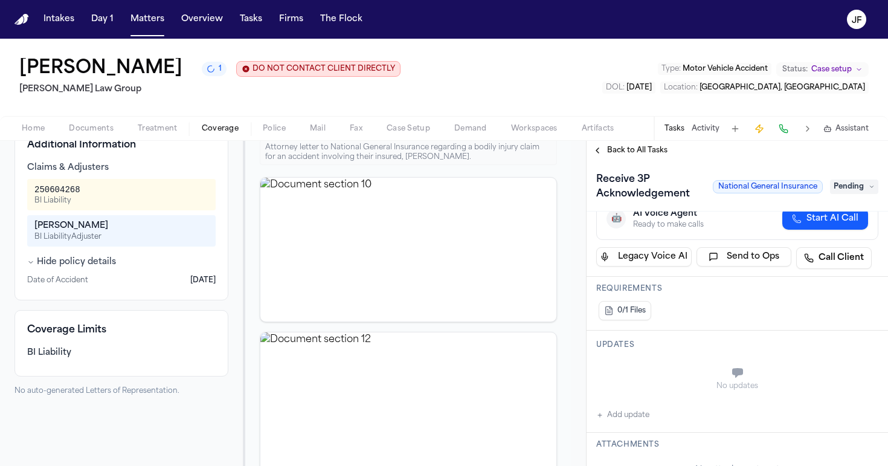
click at [834, 190] on span "Pending" at bounding box center [854, 186] width 48 height 14
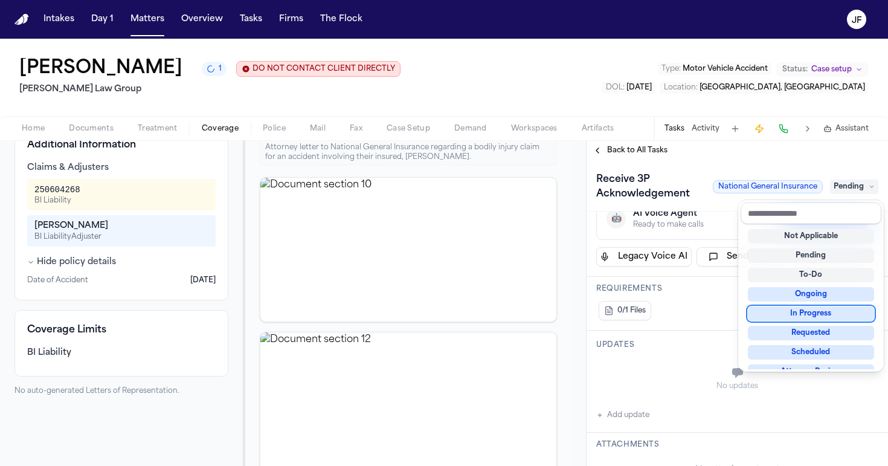
click at [798, 315] on div "In Progress" at bounding box center [811, 313] width 126 height 14
click at [763, 164] on div "Receive 3P Acknowledgement National General Insurance In Progress" at bounding box center [736, 185] width 301 height 51
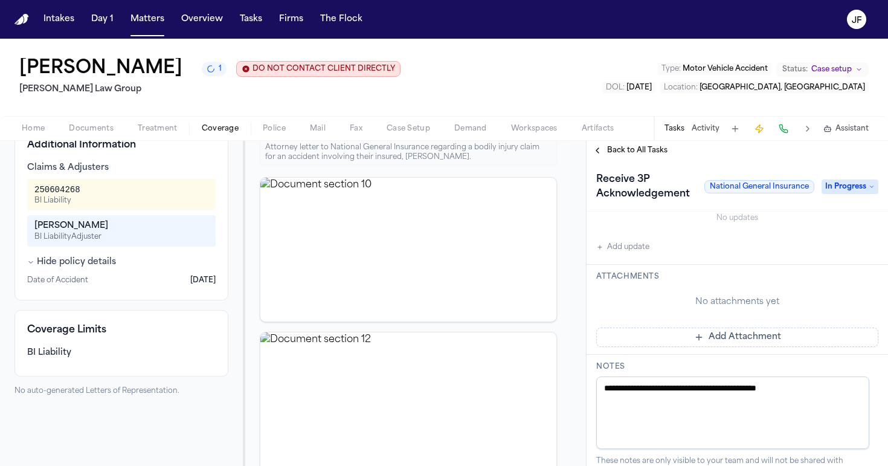
scroll to position [379, 0]
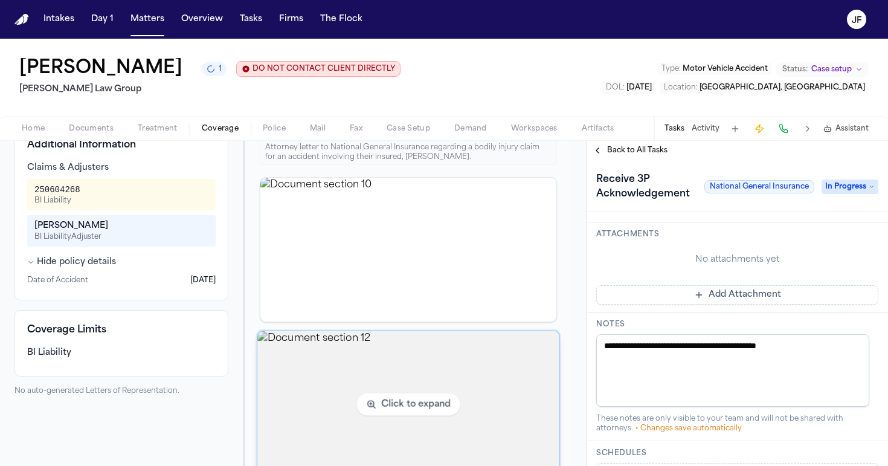
drag, startPoint x: 841, startPoint y: 354, endPoint x: 543, endPoint y: 341, distance: 297.4
click at [543, 341] on div "Back to List National General Insurance AUTO 2028850298 ● Approved Reset to Pen…" at bounding box center [444, 303] width 888 height 325
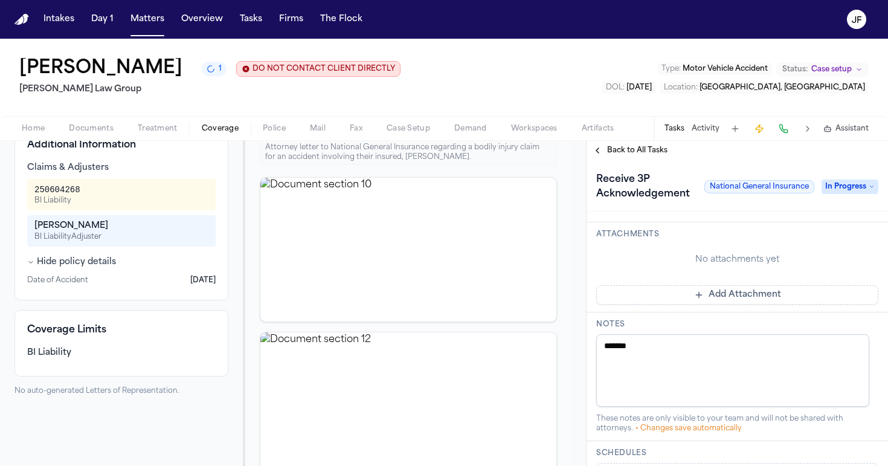
type textarea "********"
drag, startPoint x: 665, startPoint y: 345, endPoint x: 559, endPoint y: 339, distance: 105.8
click at [559, 339] on div "Back to List National General Insurance AUTO 2028850298 ● Approved Reset to Pen…" at bounding box center [444, 303] width 888 height 325
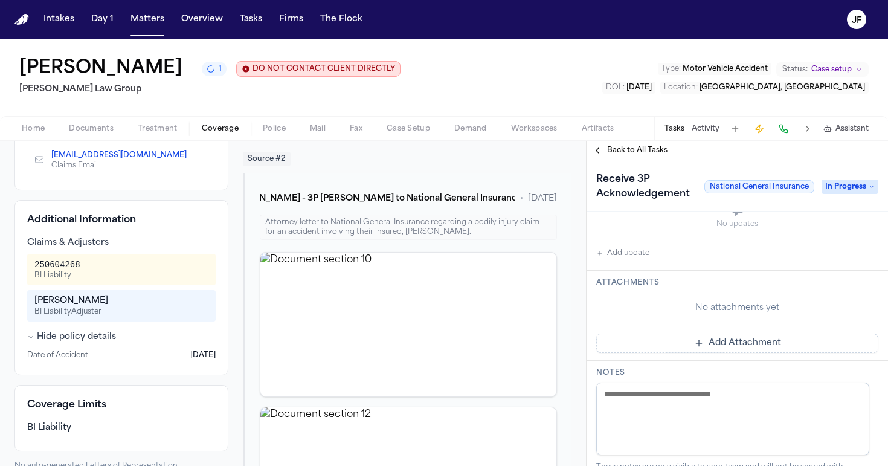
scroll to position [330, 0]
click at [618, 254] on button "Add update" at bounding box center [622, 253] width 53 height 14
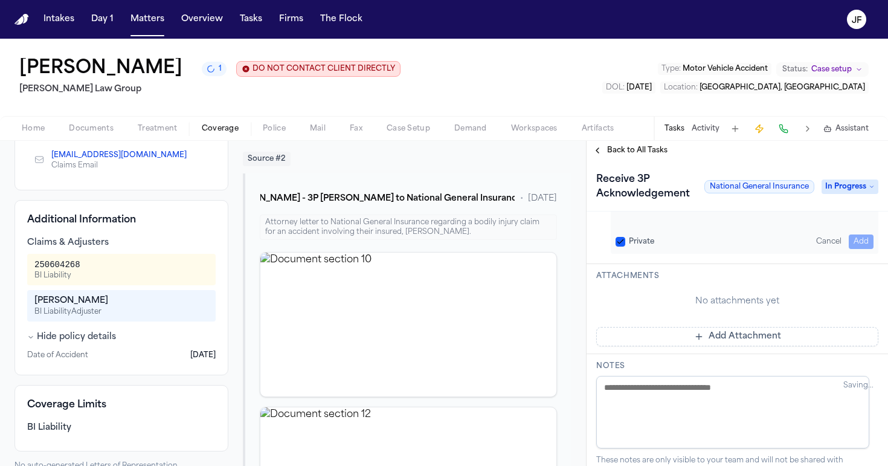
click at [672, 228] on div "Private Cancel Add" at bounding box center [744, 225] width 268 height 58
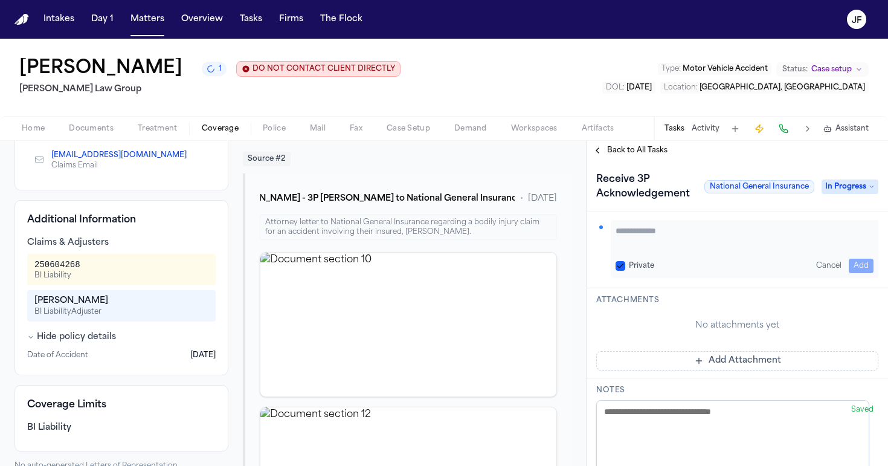
scroll to position [242, 0]
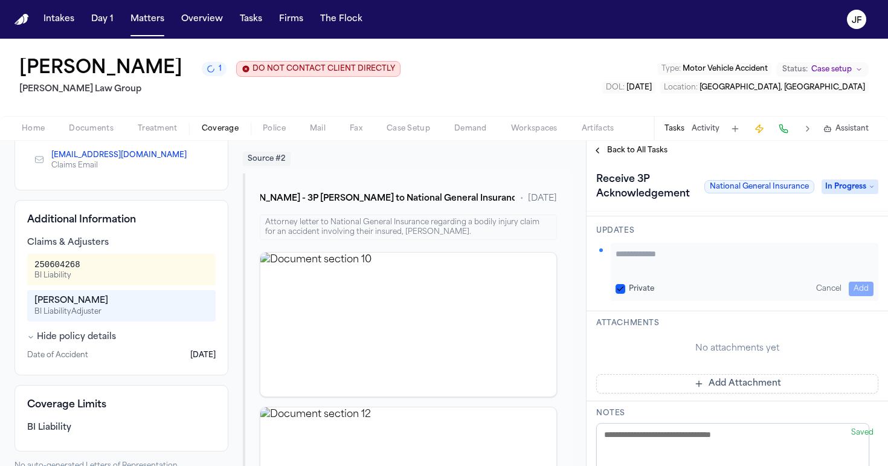
click at [686, 251] on textarea "Add your update" at bounding box center [744, 260] width 258 height 24
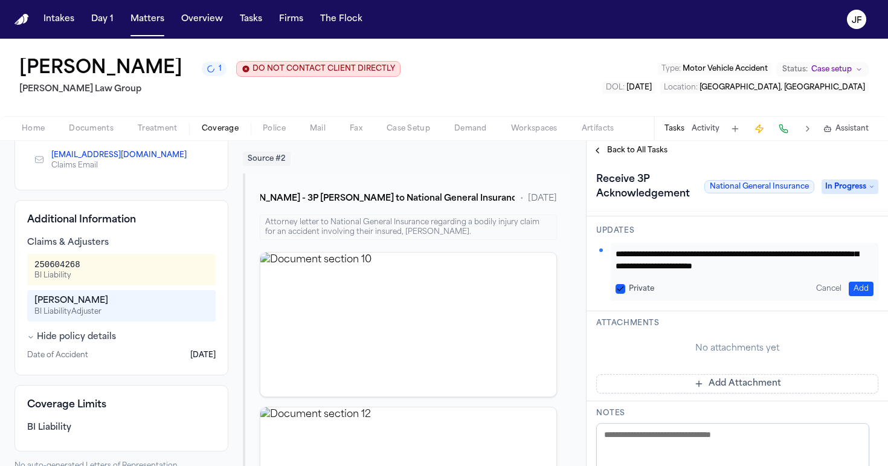
scroll to position [24, 0]
paste textarea "**********"
type textarea "**********"
click at [848, 293] on button "Add" at bounding box center [860, 288] width 25 height 14
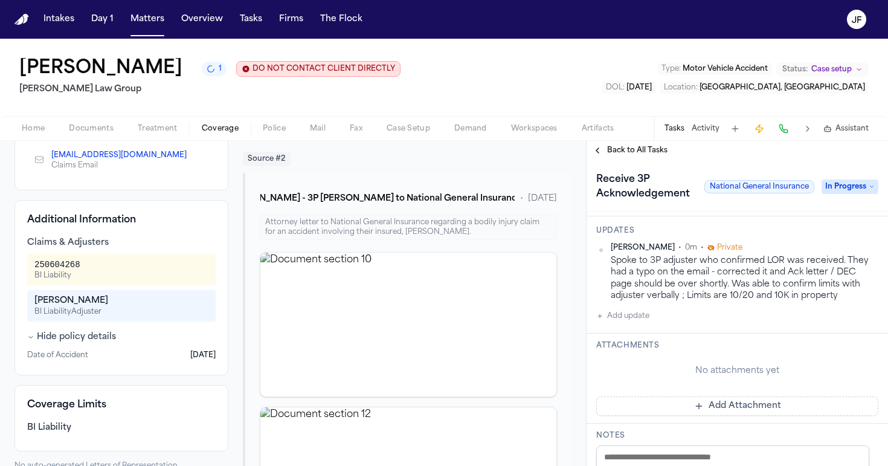
click at [626, 154] on span "Back to All Tasks" at bounding box center [637, 151] width 60 height 10
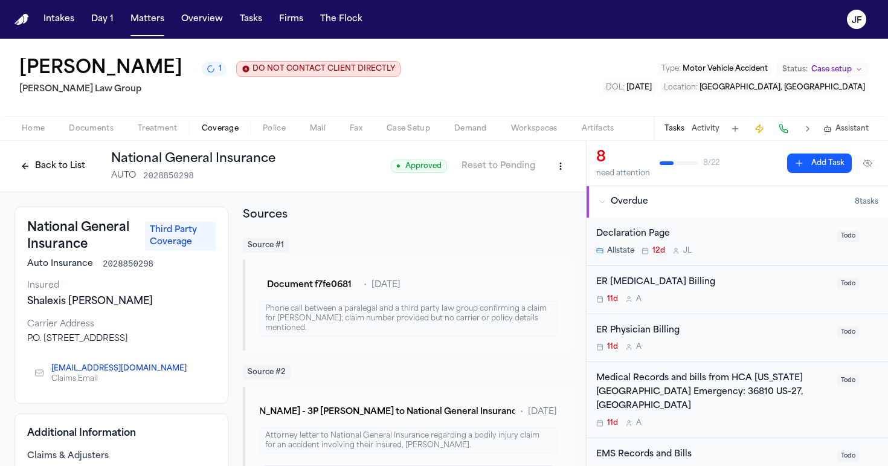
click at [164, 130] on span "Treatment" at bounding box center [158, 129] width 40 height 10
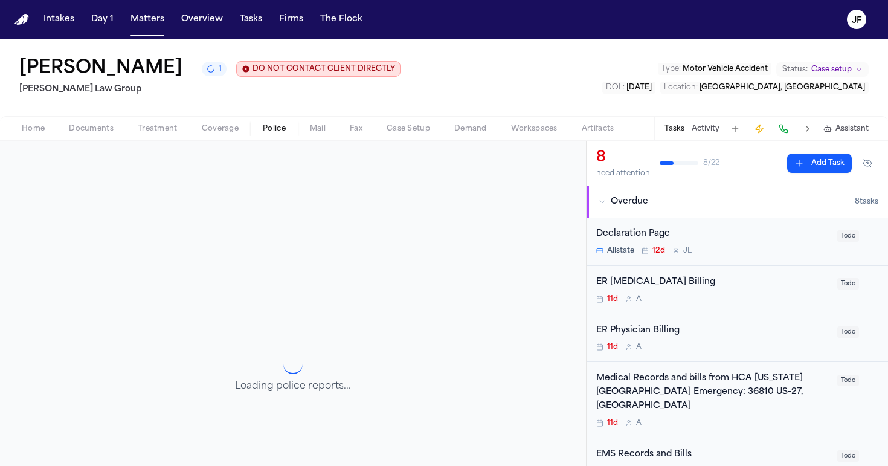
click at [274, 133] on span "Police" at bounding box center [274, 129] width 23 height 10
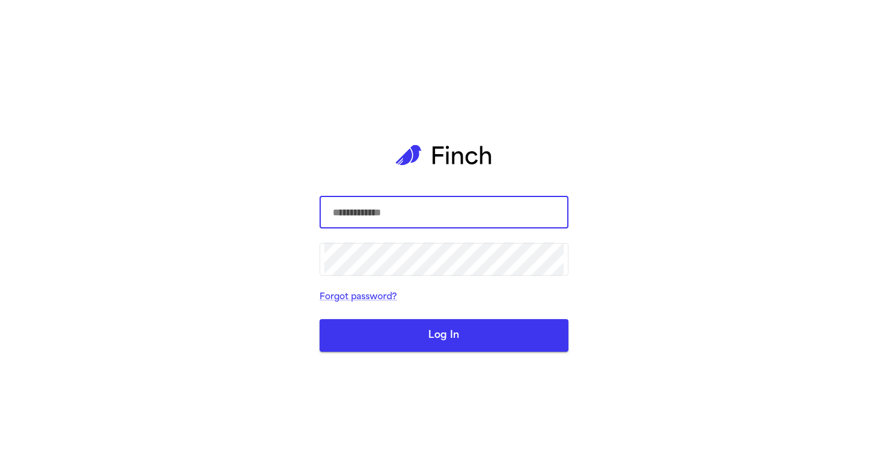
type input "**********"
click at [444, 335] on button "Log In" at bounding box center [443, 335] width 249 height 33
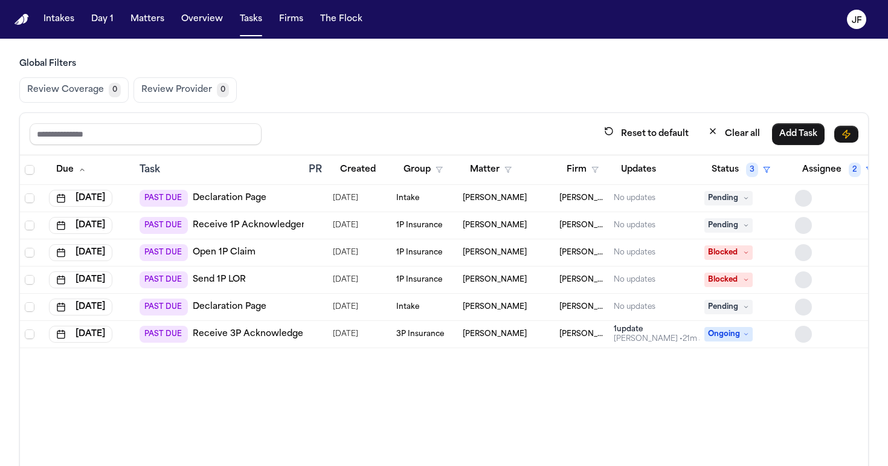
click at [575, 394] on div "Due Task PR Created Group Matter Firm Updates Status 3 Assignee 2 [DATE] PAST D…" at bounding box center [444, 321] width 848 height 333
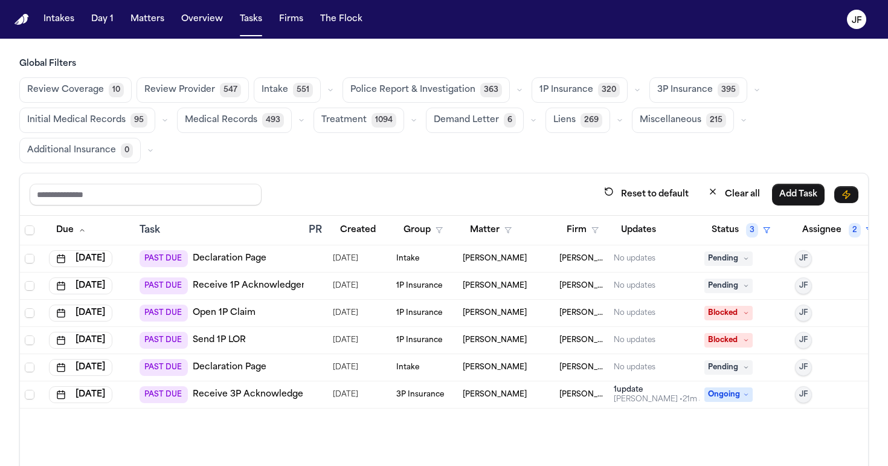
click at [733, 289] on span "Pending" at bounding box center [728, 285] width 48 height 14
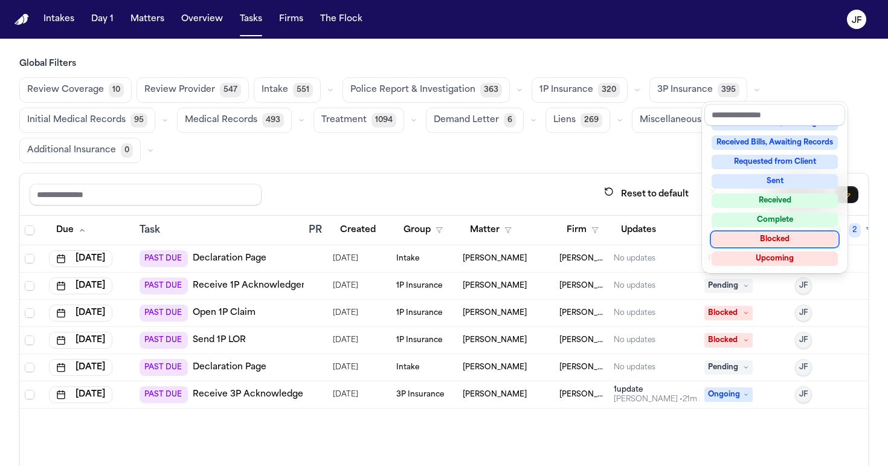
click at [752, 243] on div "Blocked" at bounding box center [774, 239] width 126 height 14
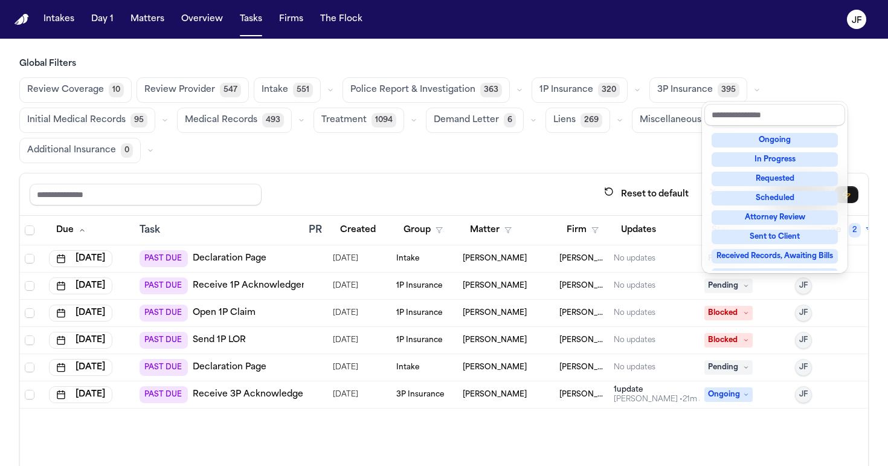
scroll to position [5, 0]
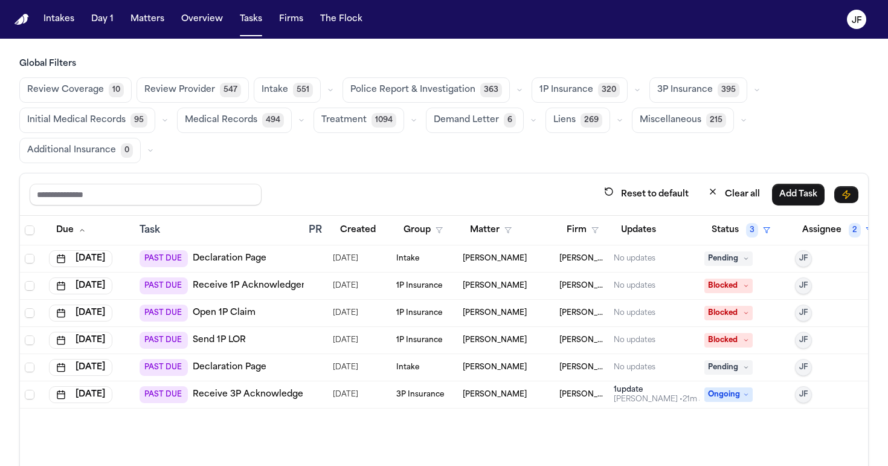
click at [726, 371] on span "Pending" at bounding box center [728, 367] width 48 height 14
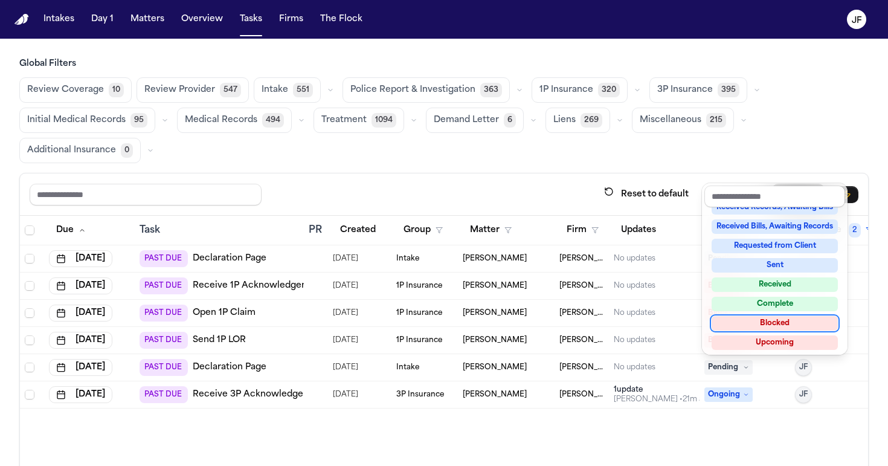
click at [780, 322] on div "Blocked" at bounding box center [774, 323] width 126 height 14
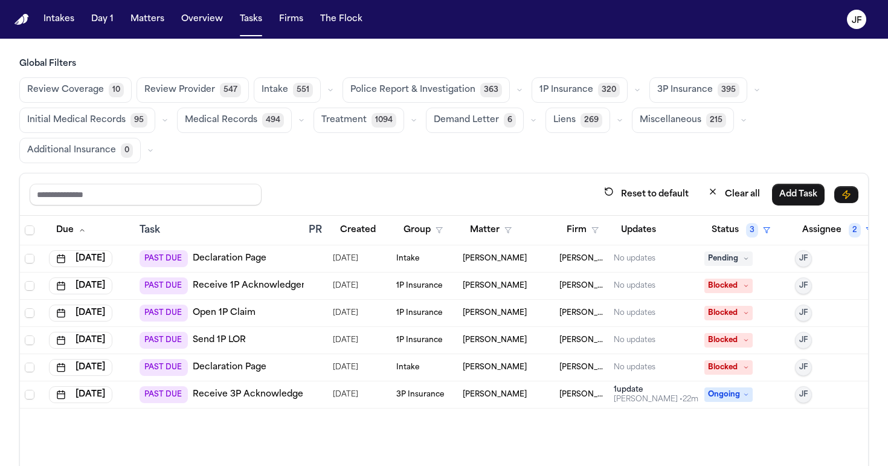
click at [613, 167] on div "Global Filters Review Coverage 10 Review Provider 547 Intake 551 Police Report …" at bounding box center [443, 303] width 849 height 491
click at [749, 90] on button "button" at bounding box center [756, 90] width 14 height 14
click at [669, 184] on span "LOR Acknowledgement" at bounding box center [698, 173] width 83 height 24
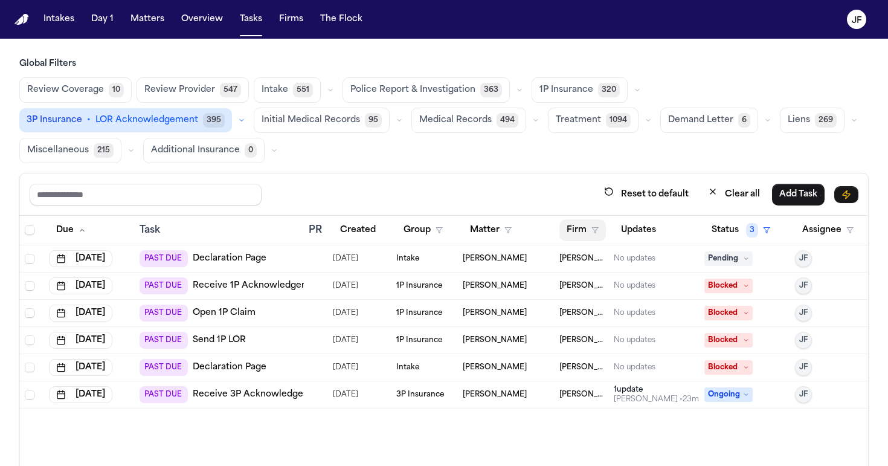
click at [592, 232] on icon "button" at bounding box center [594, 229] width 7 height 7
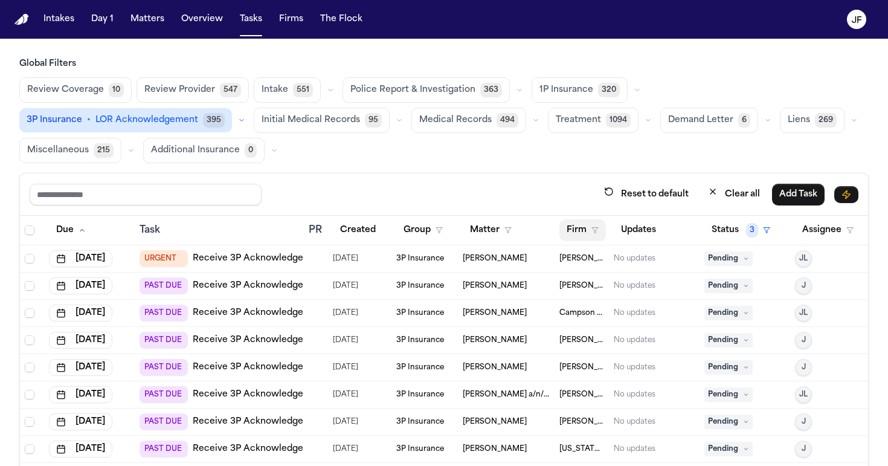
click at [597, 231] on icon "button" at bounding box center [594, 229] width 7 height 7
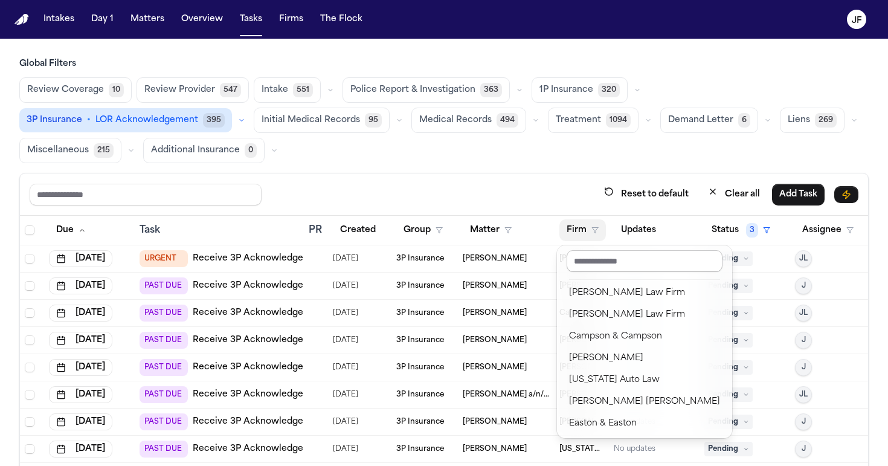
click at [610, 265] on input "text" at bounding box center [644, 261] width 156 height 22
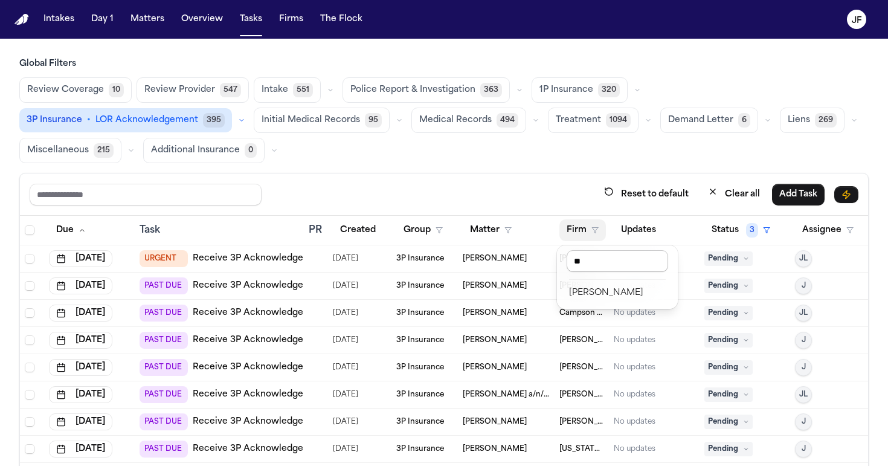
type input "*"
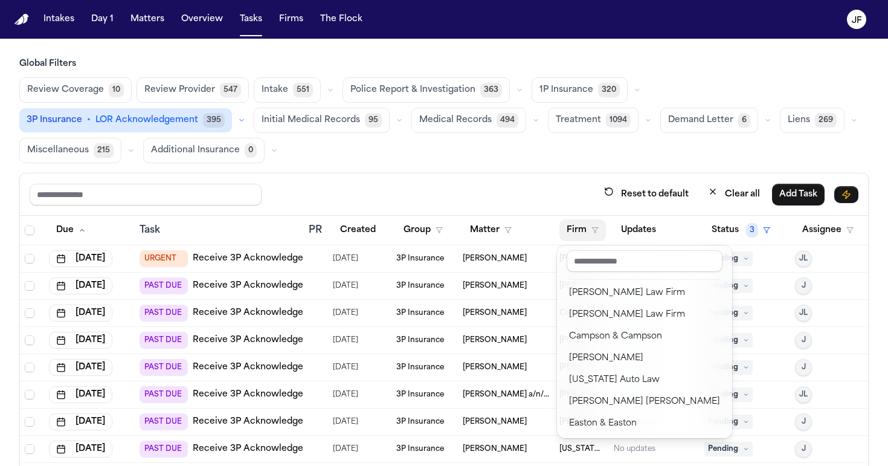
click at [603, 151] on div "Global Filters Review Coverage 10 Review Provider 547 Intake 551 Police Report …" at bounding box center [443, 303] width 849 height 491
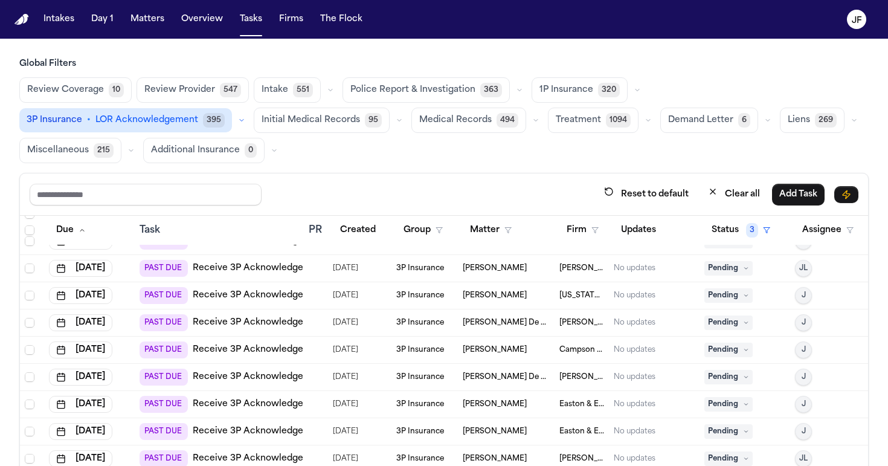
scroll to position [458, 0]
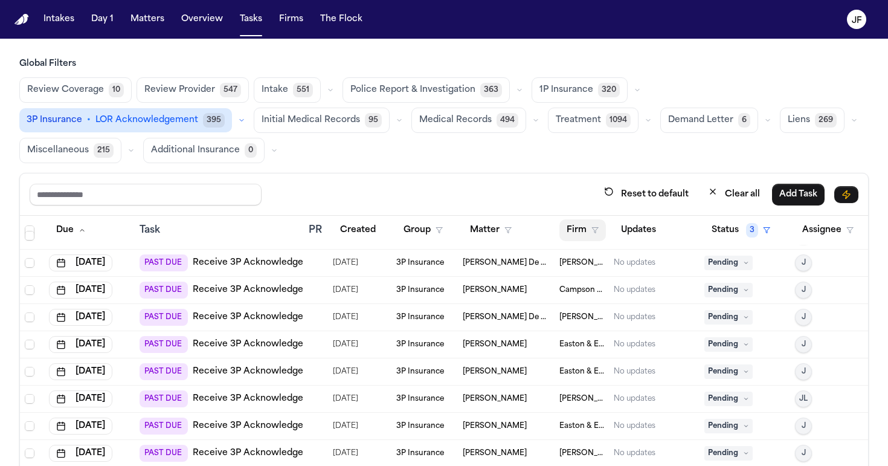
click at [594, 235] on button "Firm" at bounding box center [582, 230] width 46 height 22
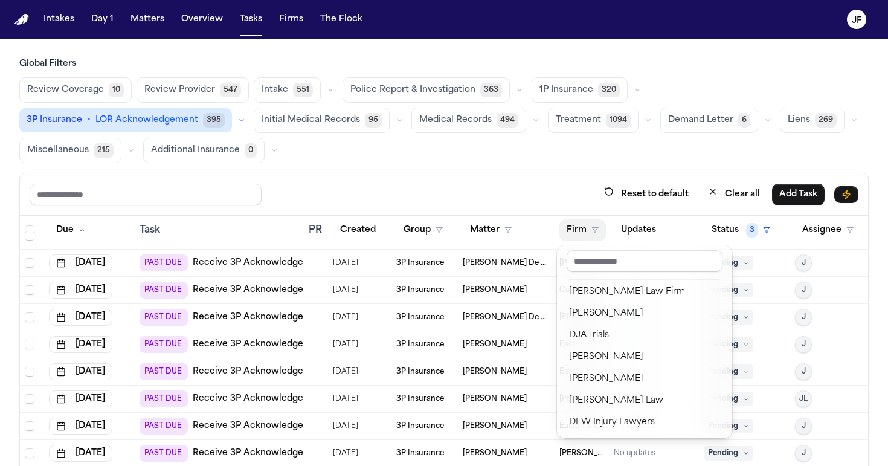
scroll to position [175, 0]
click at [481, 187] on div "Reset to default Clear all Add Task Due Task PR Created Group Matter Firm Updat…" at bounding box center [443, 361] width 849 height 376
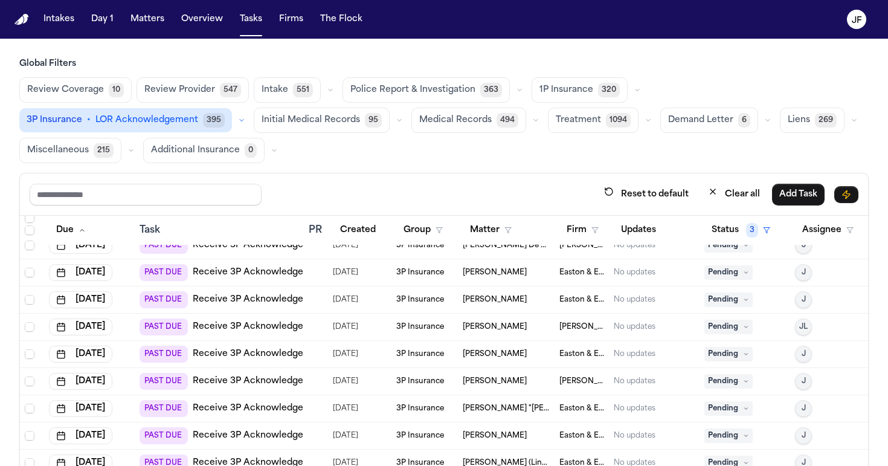
scroll to position [574, 0]
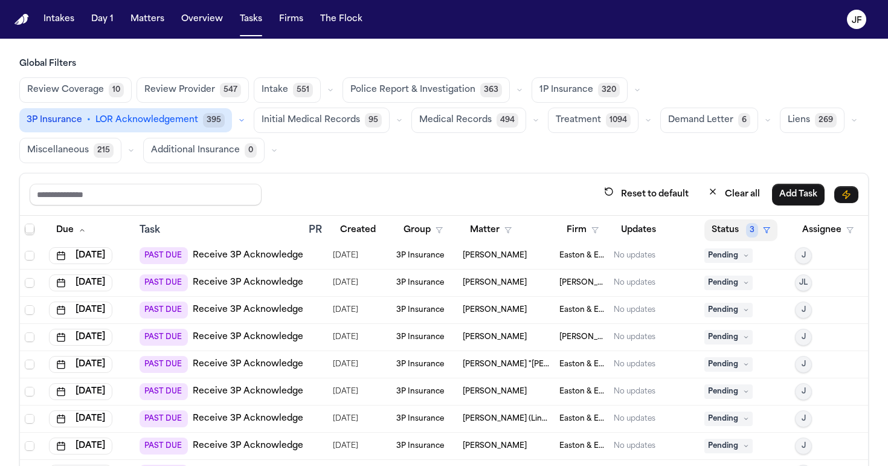
click at [766, 228] on polygon "button" at bounding box center [766, 230] width 6 height 5
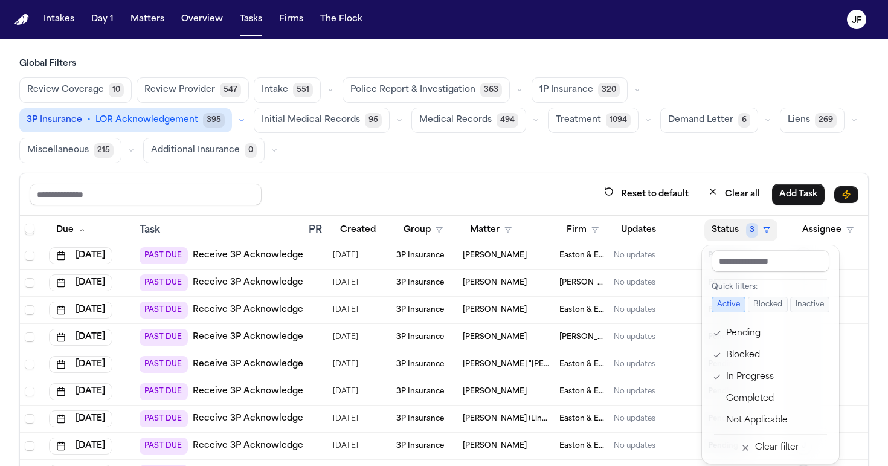
click at [768, 307] on button "Blocked" at bounding box center [768, 304] width 40 height 16
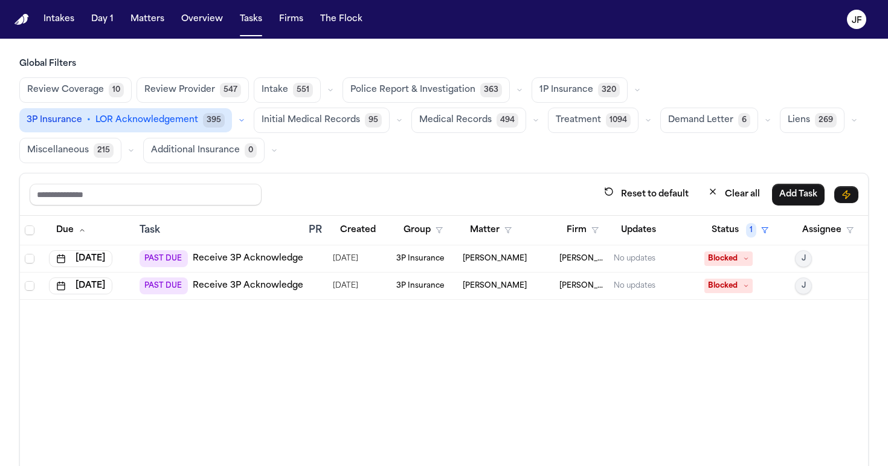
scroll to position [0, 0]
click at [601, 229] on button "Firm" at bounding box center [582, 230] width 46 height 22
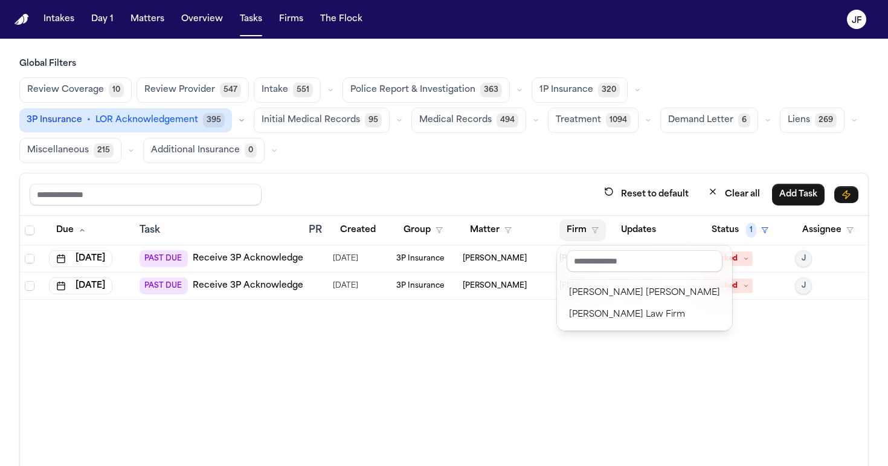
click at [525, 183] on div "Reset to default Clear all Add Task Due Task PR Created Group Matter Firm Updat…" at bounding box center [443, 361] width 849 height 376
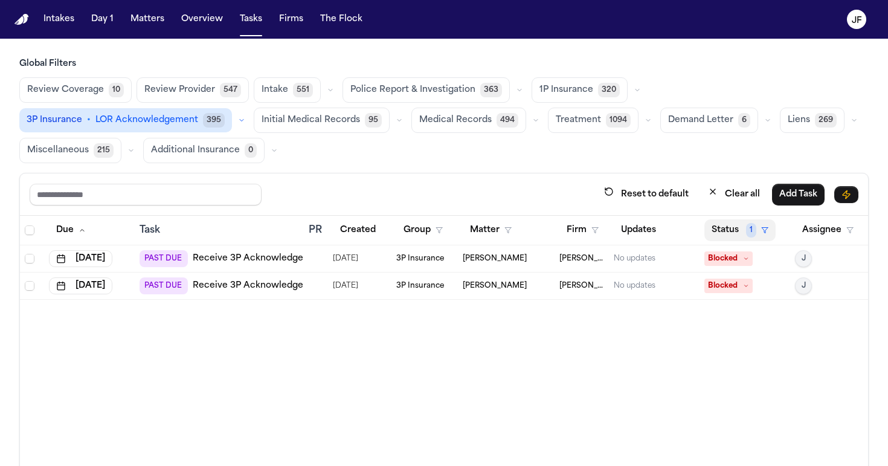
click at [764, 228] on polygon "button" at bounding box center [764, 230] width 6 height 5
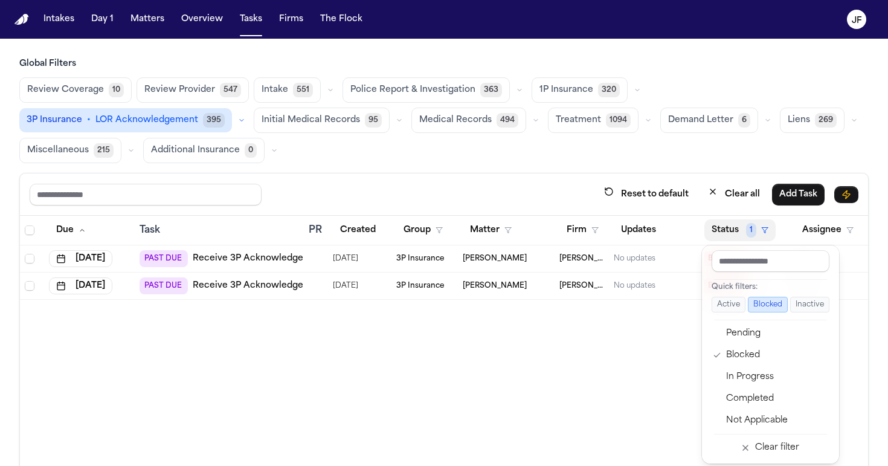
click at [729, 310] on button "Active" at bounding box center [728, 304] width 34 height 16
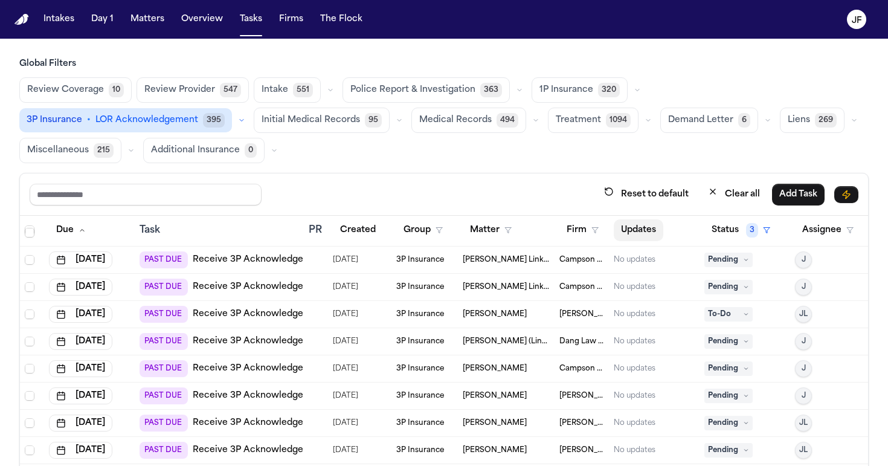
scroll to position [1276, 0]
click at [593, 232] on icon "button" at bounding box center [594, 229] width 7 height 7
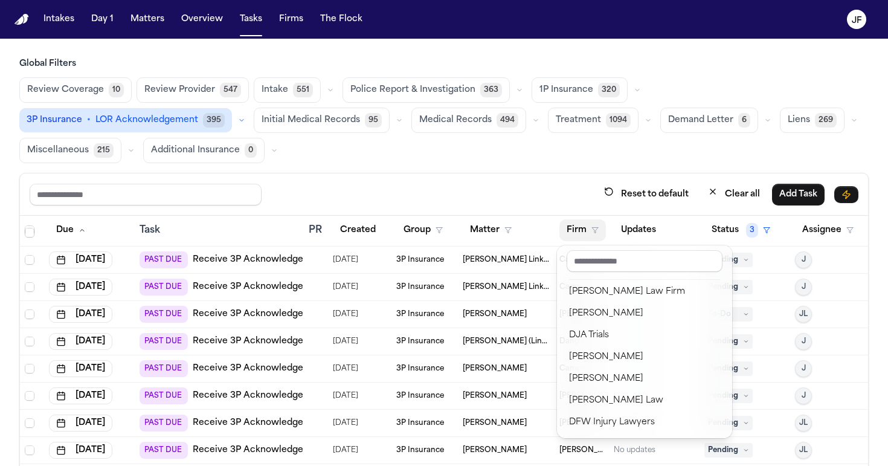
scroll to position [175, 0]
click at [475, 201] on div "Reset to default Clear all Add Task Due Task PR Created Group Matter Firm Updat…" at bounding box center [443, 361] width 849 height 376
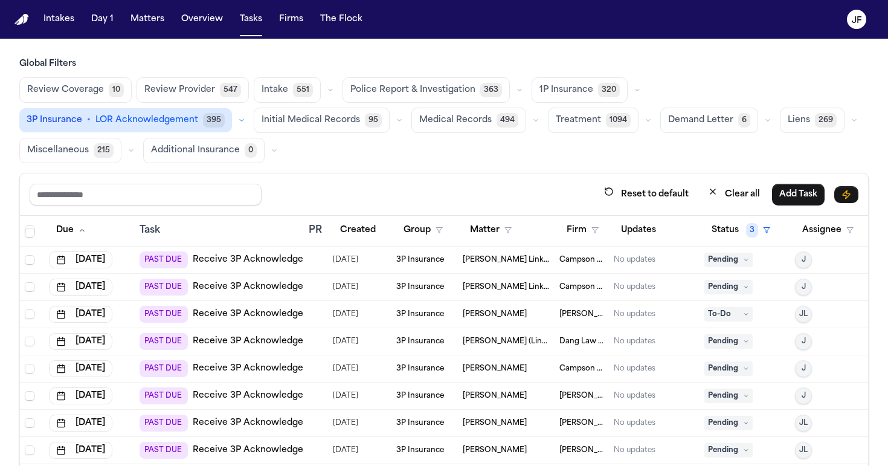
click at [238, 118] on icon "button" at bounding box center [241, 120] width 7 height 7
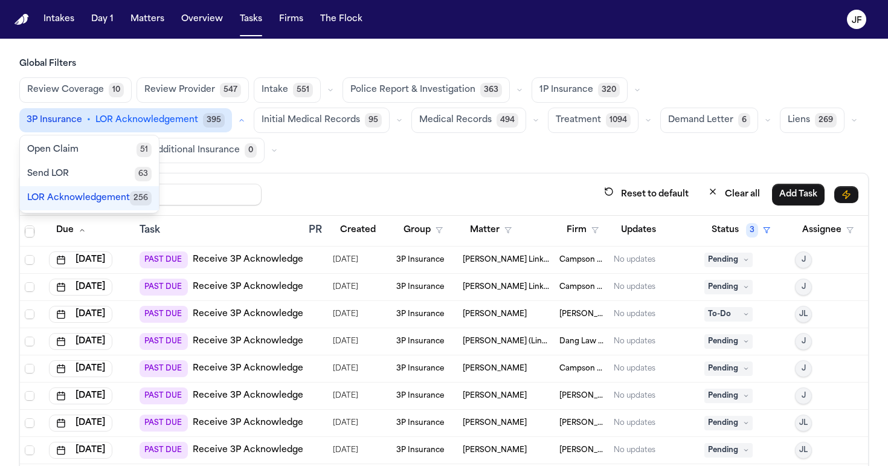
click at [108, 204] on span "LOR Acknowledgement" at bounding box center [78, 198] width 103 height 12
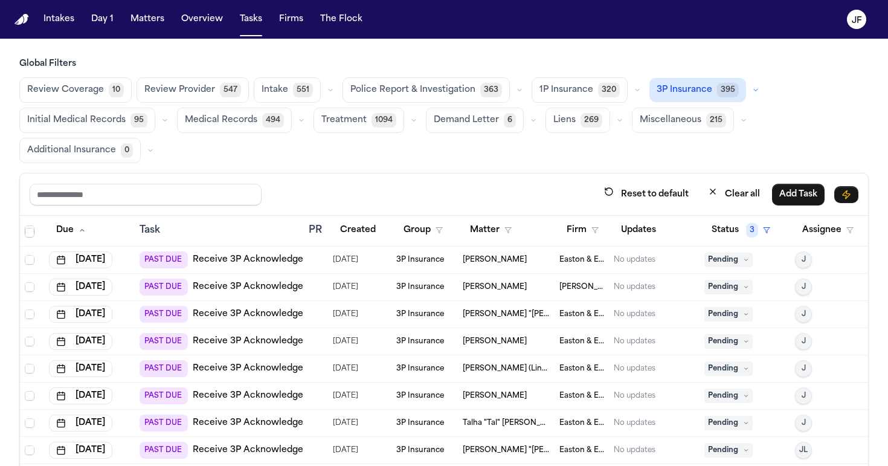
click at [632, 90] on button "button" at bounding box center [637, 90] width 14 height 14
click at [569, 177] on span "LOR Acknowledgement" at bounding box center [581, 173] width 85 height 24
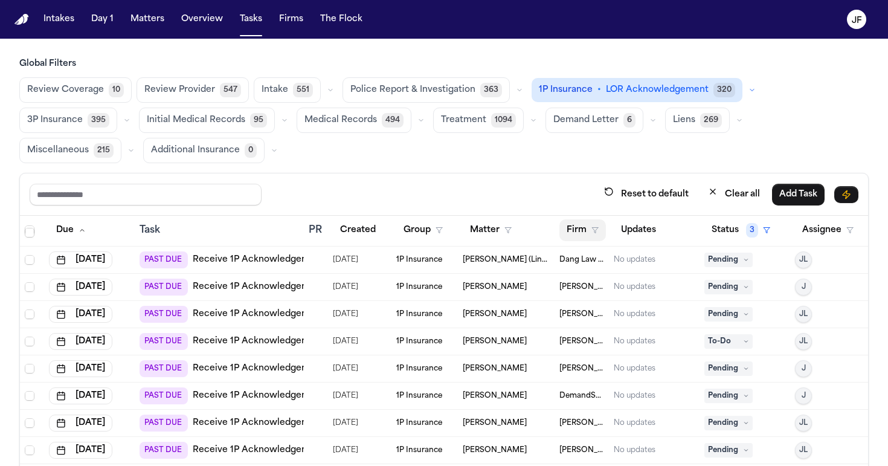
click at [595, 232] on icon "button" at bounding box center [594, 229] width 7 height 7
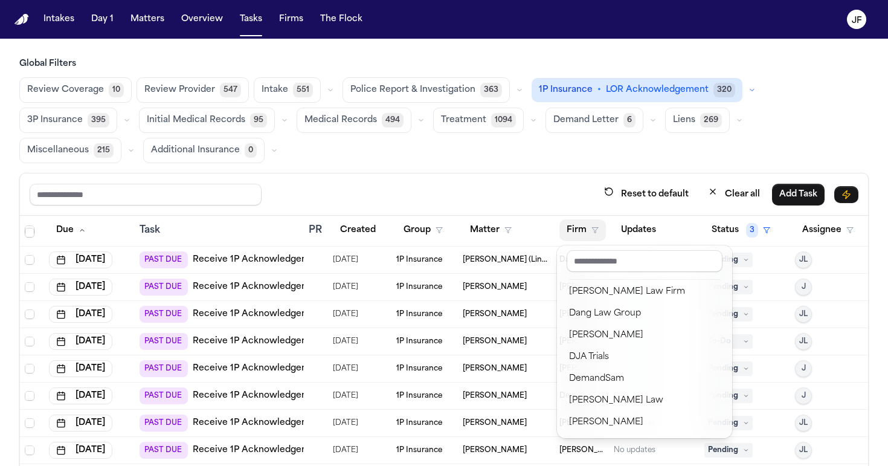
scroll to position [197, 0]
click at [520, 209] on div "Reset to default Clear all Add Task Due Task PR Created Group Matter Firm Updat…" at bounding box center [443, 361] width 849 height 376
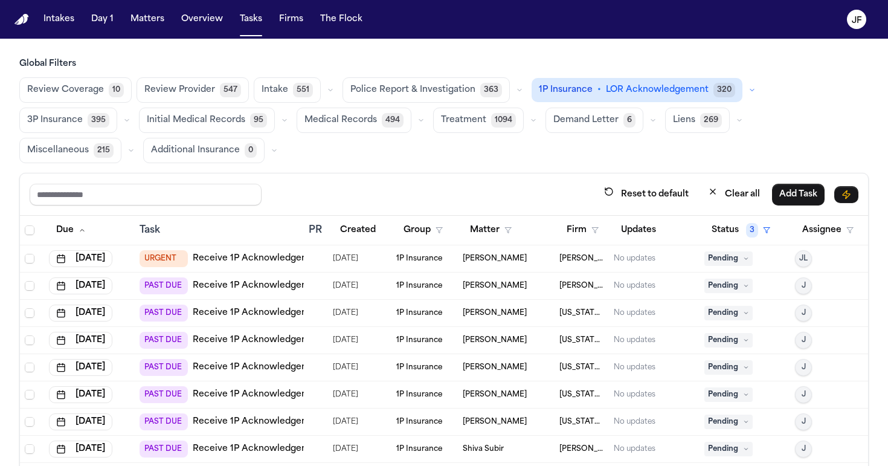
scroll to position [0, 0]
click at [586, 242] on th "Firm" at bounding box center [581, 231] width 54 height 30
click at [600, 228] on button "Firm" at bounding box center [582, 230] width 46 height 22
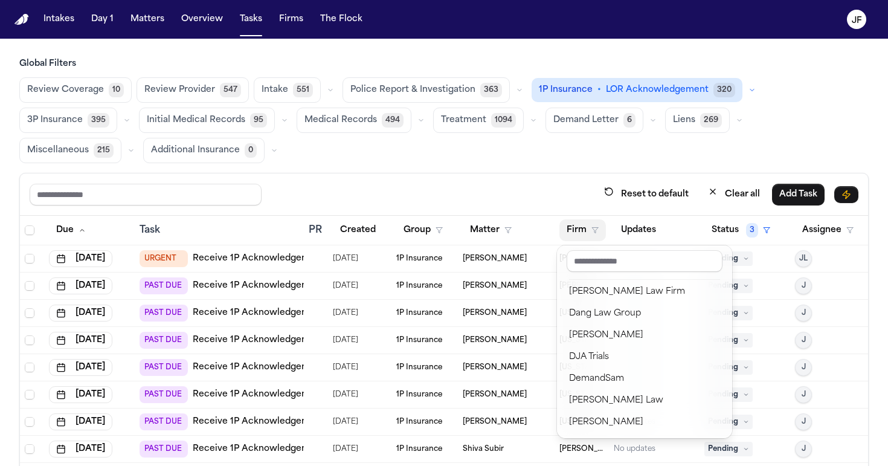
scroll to position [197, 0]
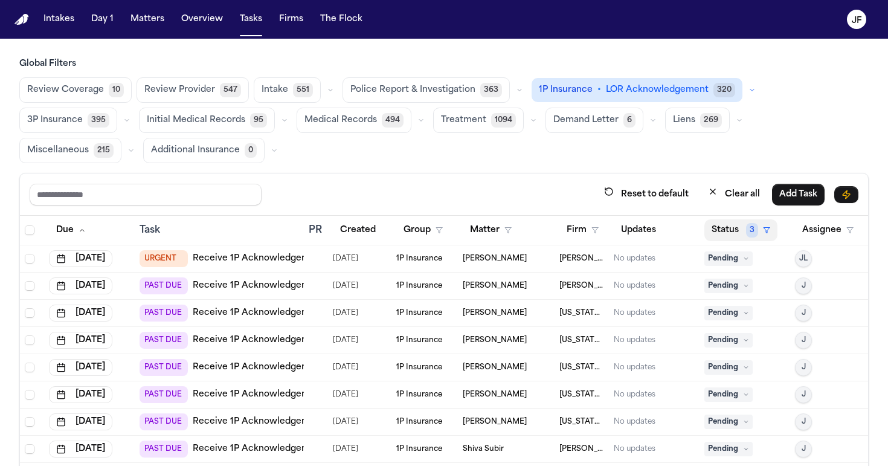
click at [771, 225] on button "Status 3" at bounding box center [740, 230] width 73 height 22
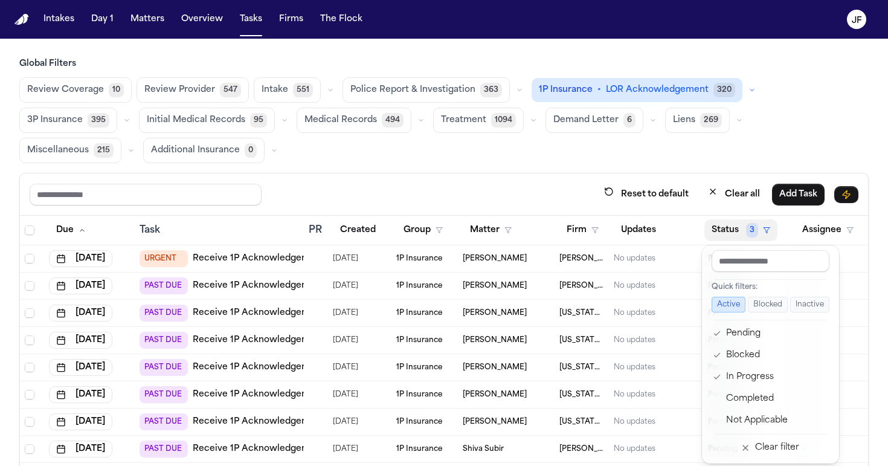
click at [775, 304] on button "Blocked" at bounding box center [768, 304] width 40 height 16
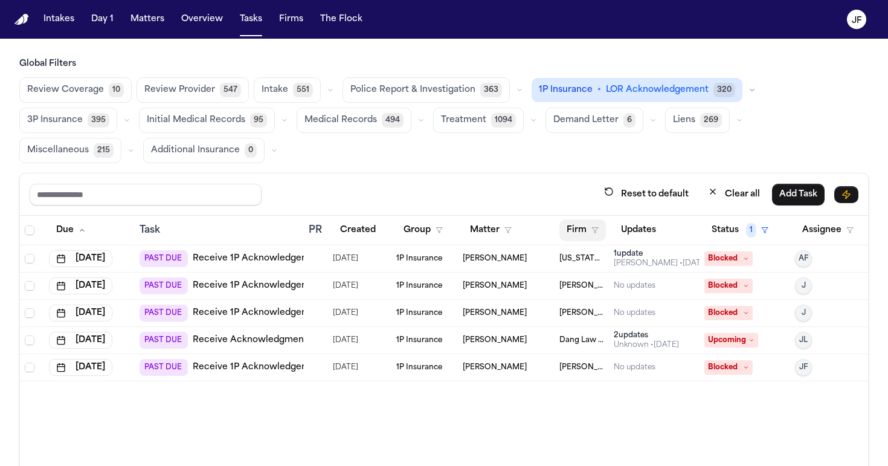
click at [589, 228] on button "Firm" at bounding box center [582, 230] width 46 height 22
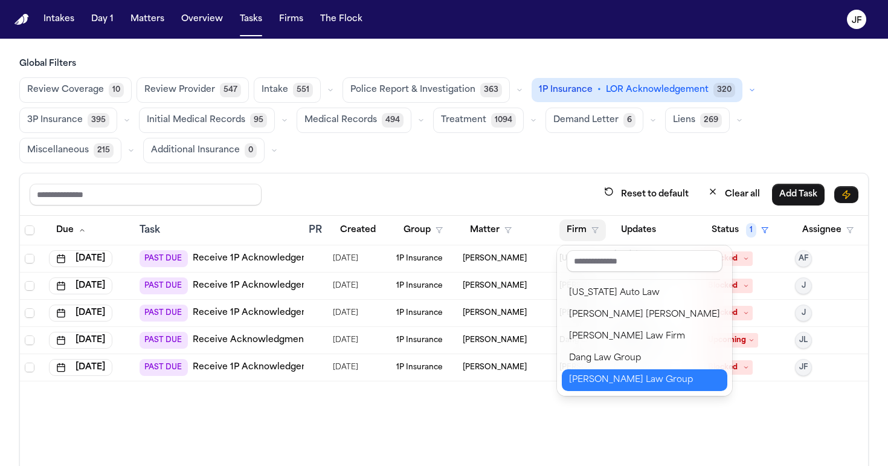
click at [592, 386] on div "[PERSON_NAME] Law Group" at bounding box center [644, 380] width 151 height 14
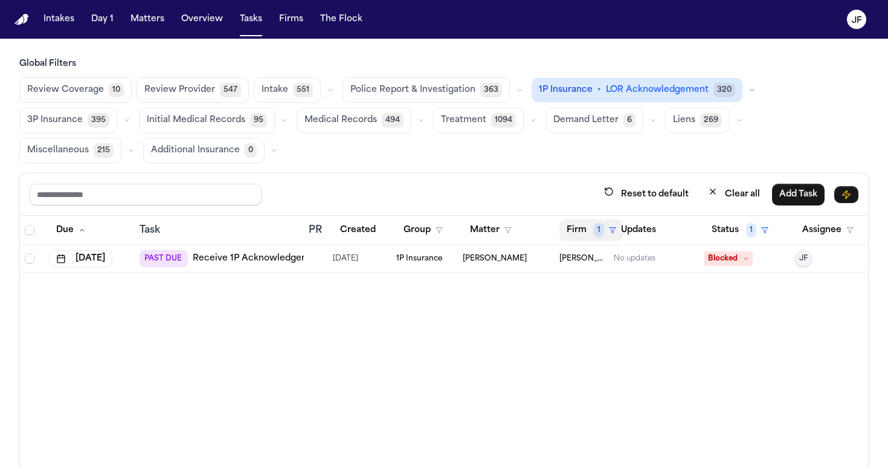
click at [598, 232] on span "1" at bounding box center [599, 230] width 10 height 14
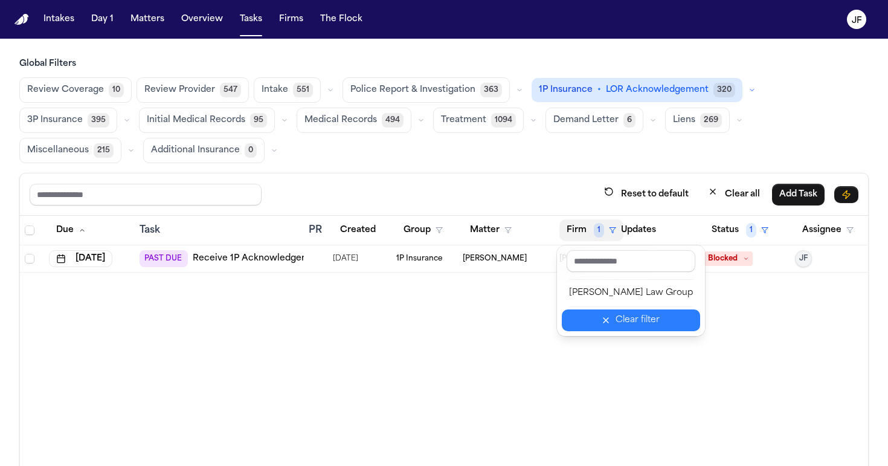
click at [622, 324] on div "Clear filter" at bounding box center [637, 320] width 44 height 14
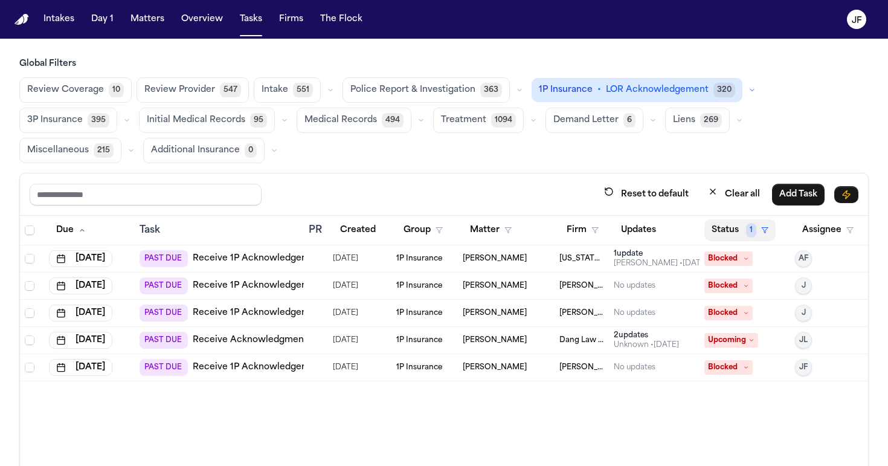
click at [768, 220] on button "Status 1" at bounding box center [739, 230] width 71 height 22
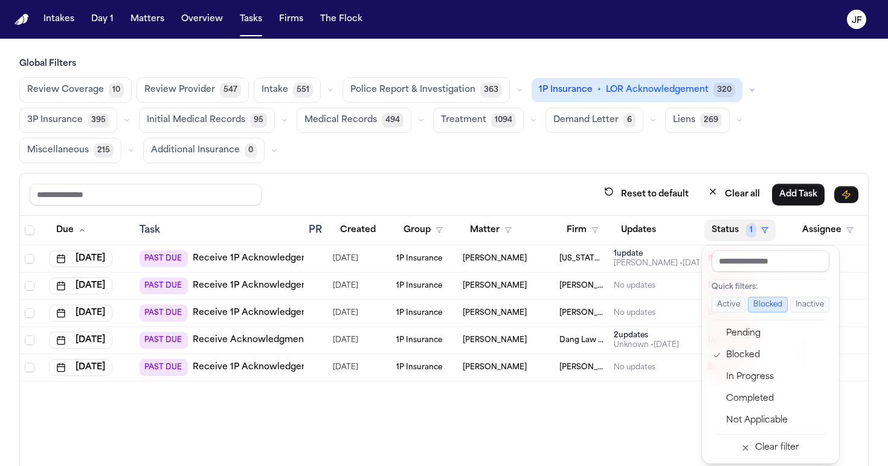
click at [730, 306] on button "Active" at bounding box center [728, 304] width 34 height 16
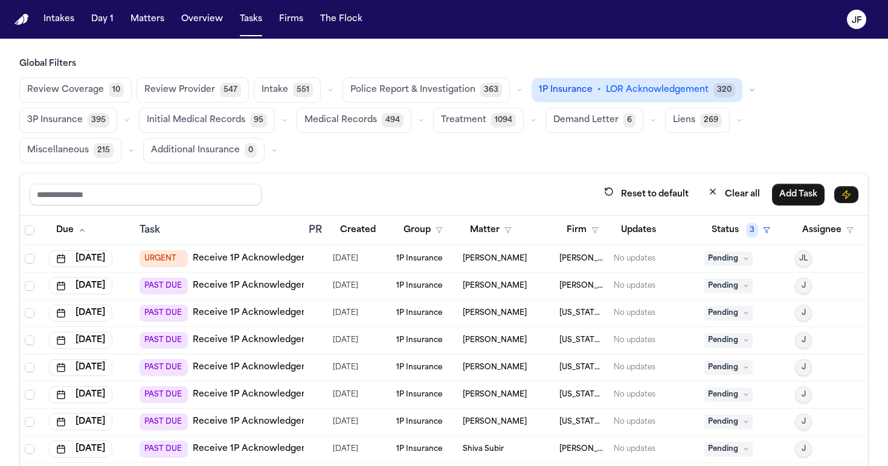
click at [606, 90] on span "LOR Acknowledgement" at bounding box center [657, 90] width 103 height 12
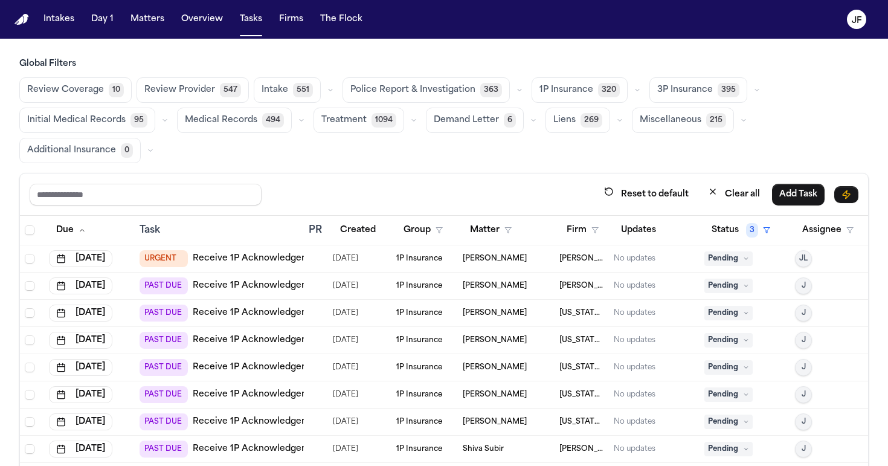
click at [458, 85] on span "Police Report & Investigation" at bounding box center [412, 90] width 125 height 12
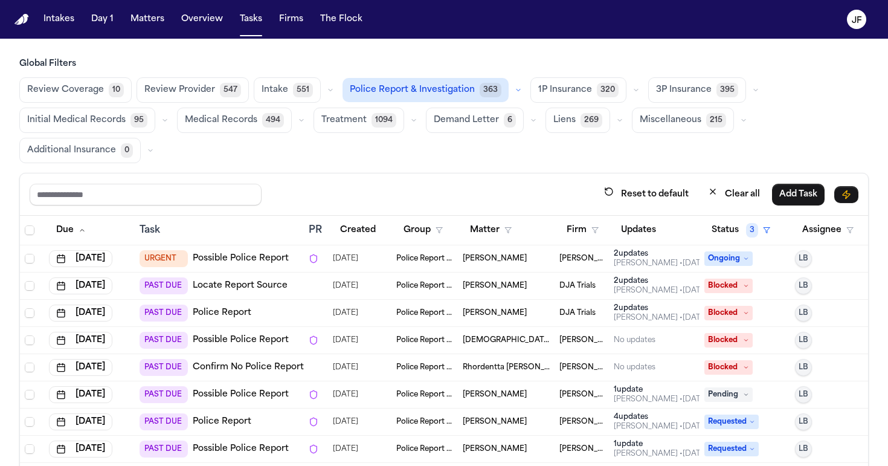
click at [459, 91] on span "Police Report & Investigation" at bounding box center [412, 90] width 125 height 12
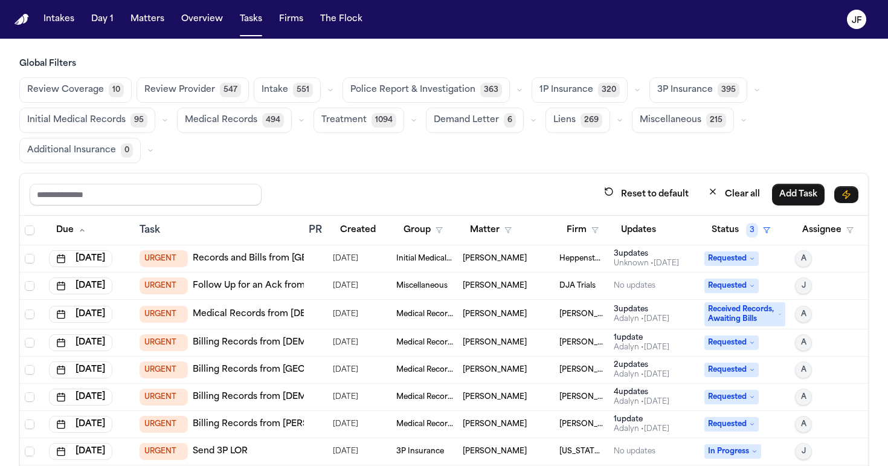
click at [583, 85] on button "1P Insurance 320" at bounding box center [579, 89] width 96 height 25
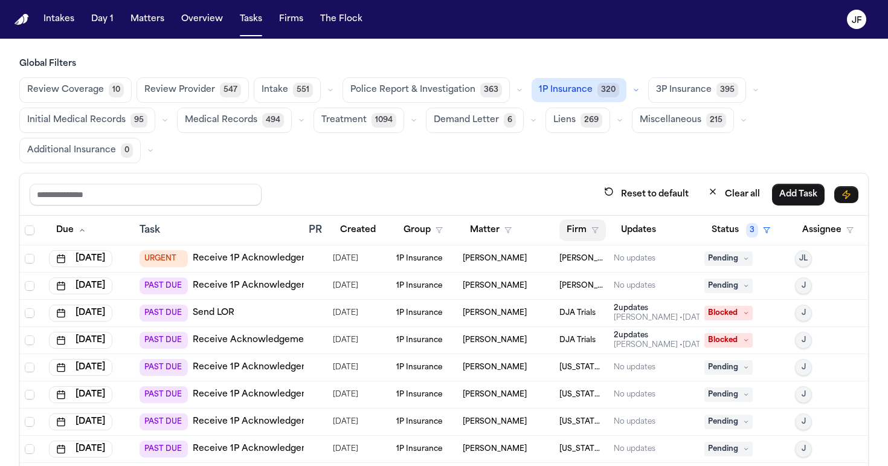
click at [586, 229] on button "Firm" at bounding box center [582, 230] width 46 height 22
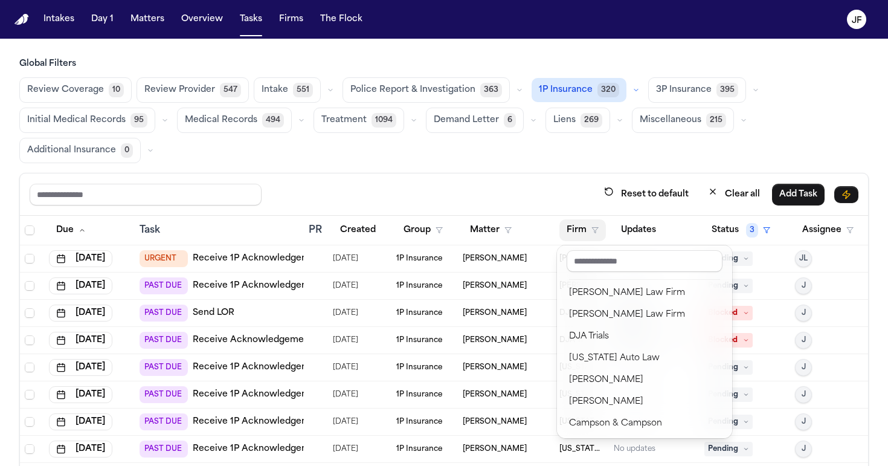
scroll to position [0, 0]
click at [595, 258] on input "text" at bounding box center [644, 261] width 156 height 22
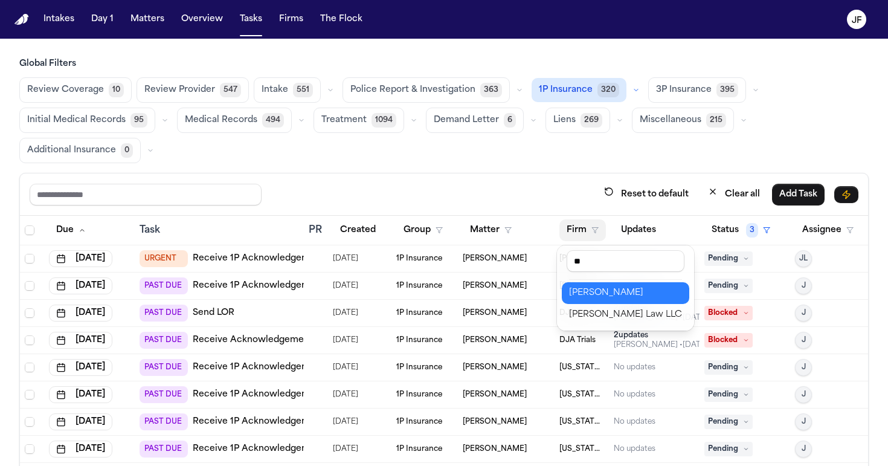
type input "**"
click at [519, 197] on div "Reset to default Clear all Add Task Due Task PR Created Group Matter Firm Updat…" at bounding box center [443, 361] width 849 height 376
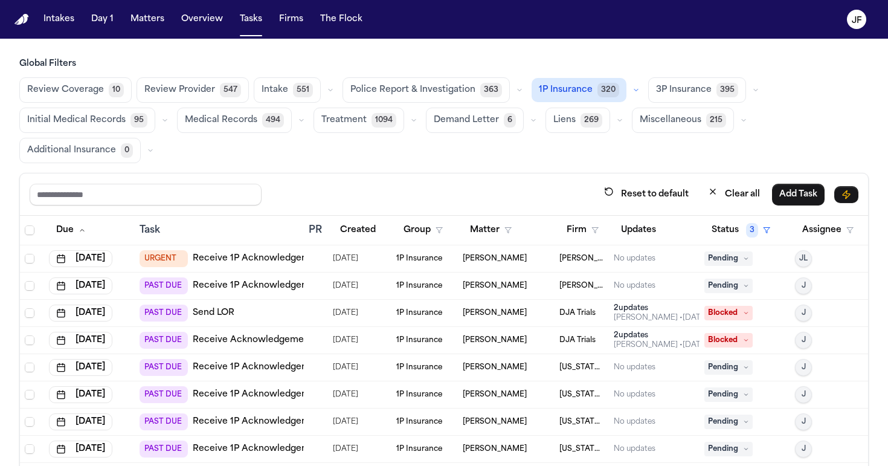
click at [157, 31] on nav "Intakes Day 1 Matters Overview Tasks Firms The Flock JF" at bounding box center [444, 19] width 888 height 39
click at [246, 194] on input "text" at bounding box center [146, 195] width 232 height 22
click at [571, 95] on span "1P Insurance" at bounding box center [566, 90] width 54 height 12
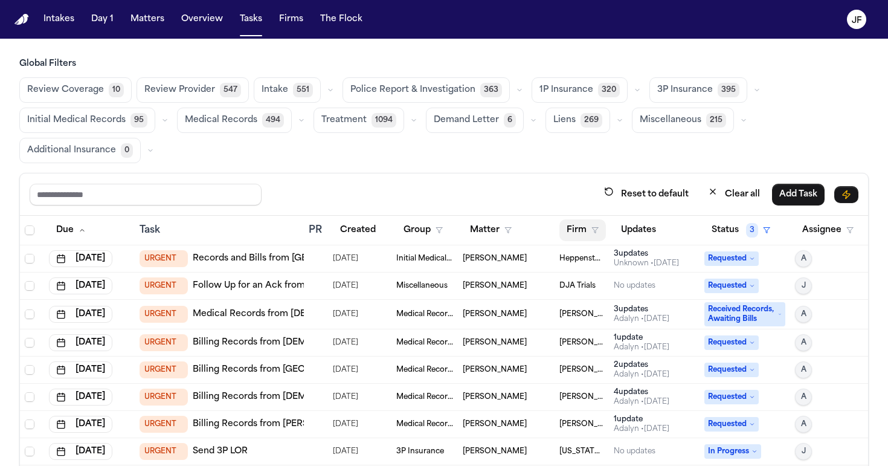
click at [592, 236] on button "Firm" at bounding box center [582, 230] width 46 height 22
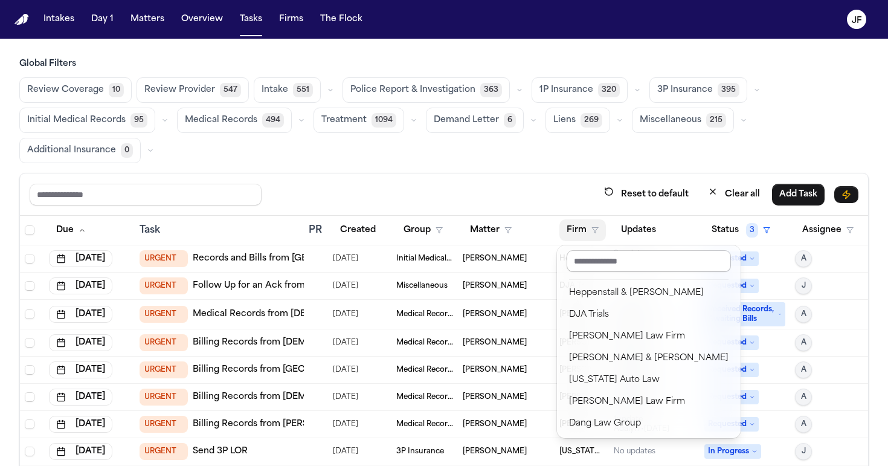
click at [615, 255] on input "text" at bounding box center [648, 261] width 164 height 22
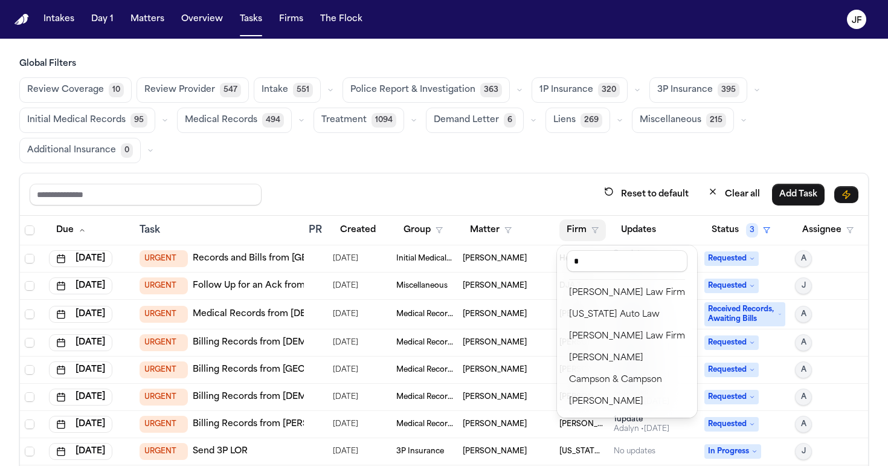
type input "*"
click at [554, 167] on div "Global Filters Review Coverage 10 Review Provider 547 Intake 551 Police Report …" at bounding box center [443, 303] width 849 height 491
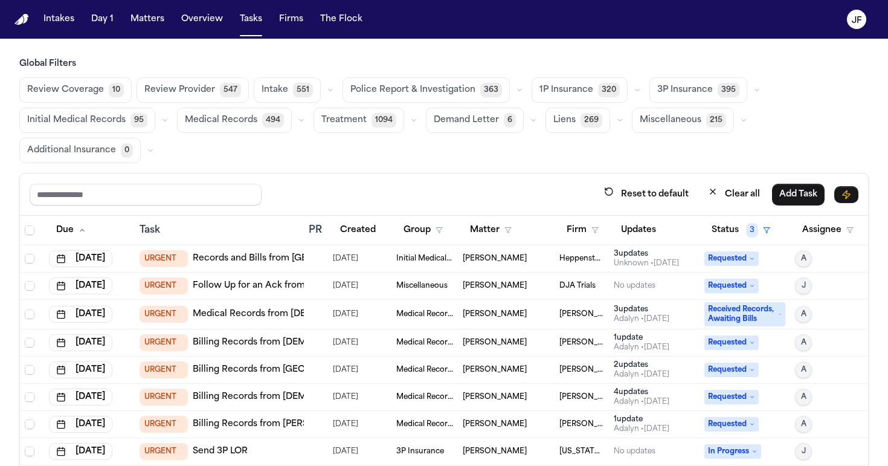
click at [434, 194] on div "Reset to default Clear all Add Task" at bounding box center [444, 194] width 828 height 22
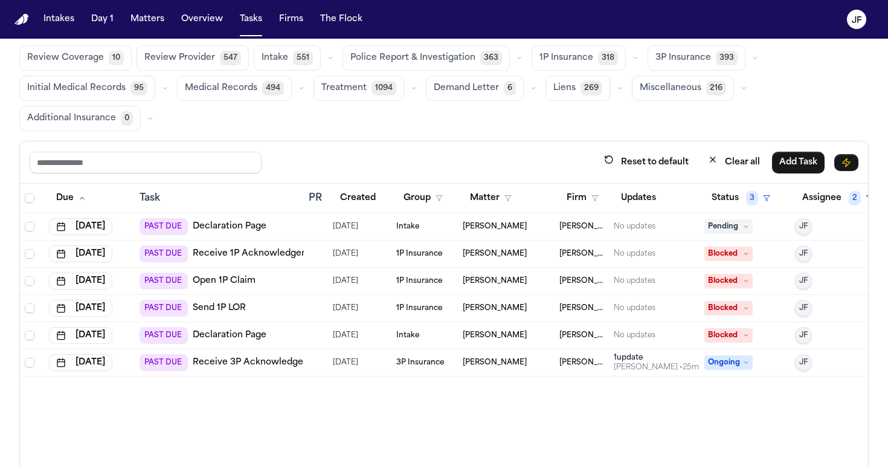
scroll to position [33, 0]
click at [545, 125] on div "Review Coverage 10 Review Provider 547 Intake 551 Police Report & Investigation…" at bounding box center [443, 88] width 849 height 86
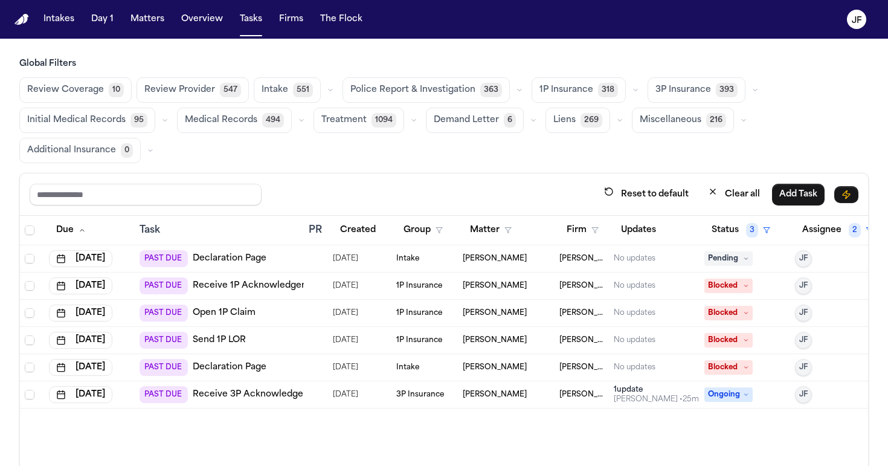
scroll to position [0, 0]
click at [155, 11] on button "Matters" at bounding box center [147, 19] width 43 height 22
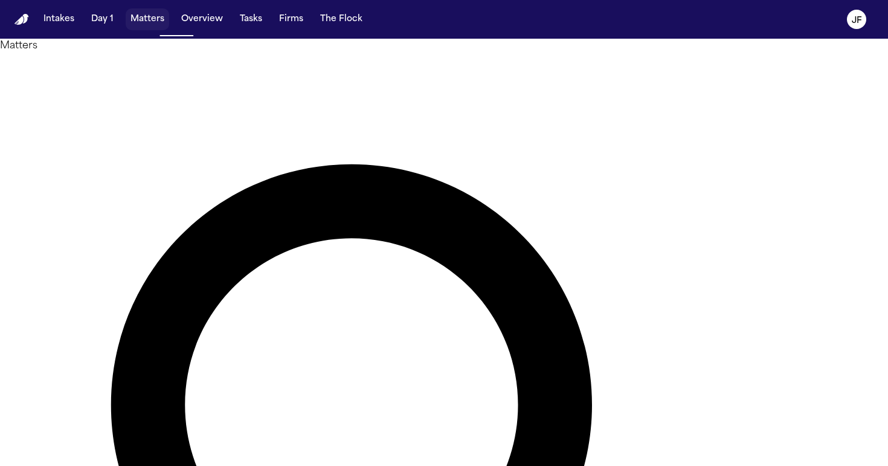
click at [153, 22] on button "Matters" at bounding box center [147, 19] width 43 height 22
type input "*********"
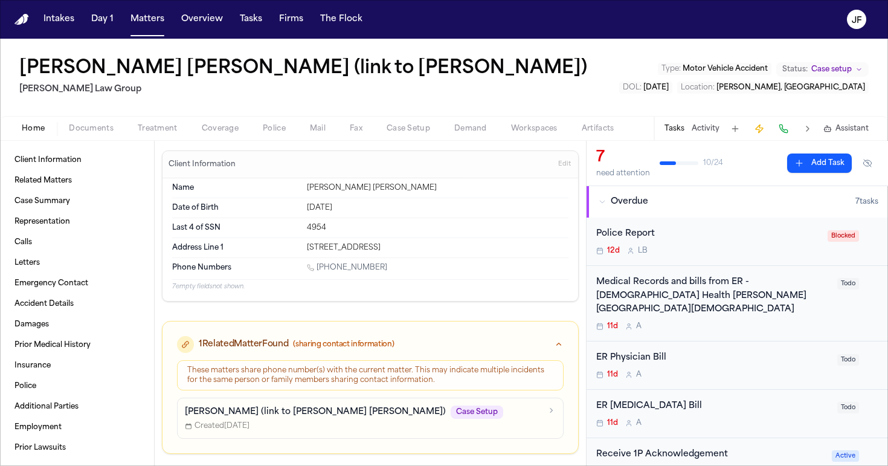
click at [248, 136] on div "Home Documents Treatment Coverage Police Mail Fax Case Setup Demand Workspaces …" at bounding box center [444, 128] width 888 height 24
click at [205, 135] on span "button" at bounding box center [219, 135] width 51 height 1
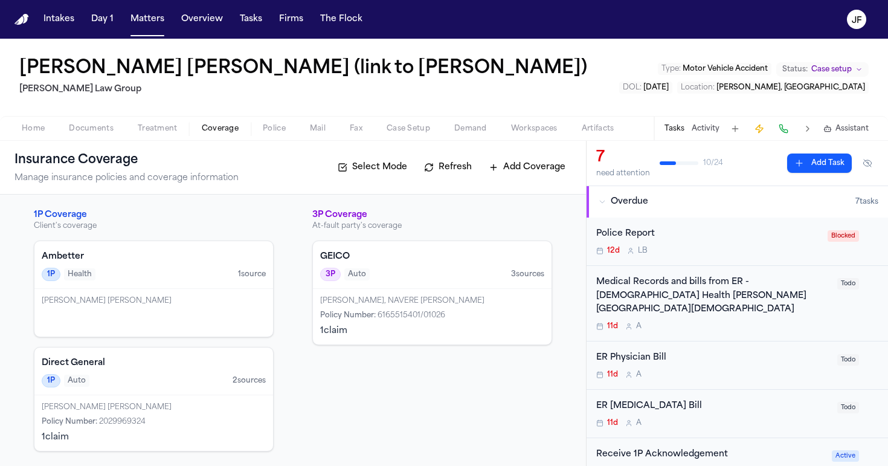
click at [96, 130] on span "Documents" at bounding box center [91, 129] width 45 height 10
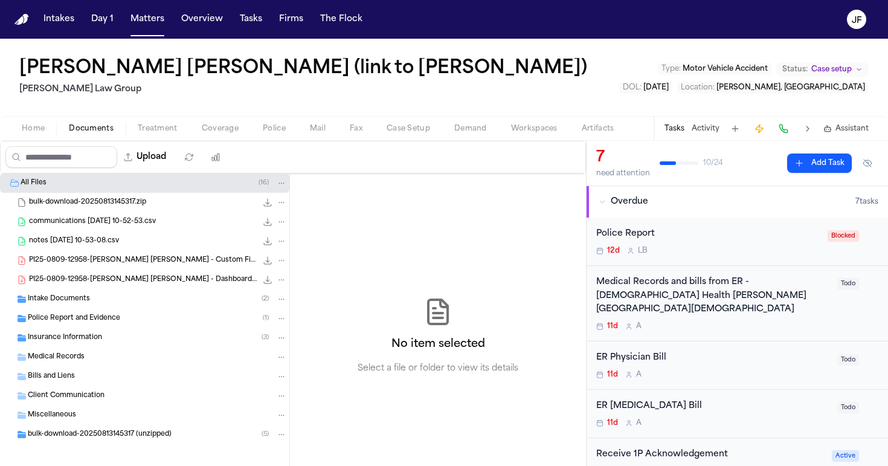
click at [106, 338] on div "Insurance Information ( 3 )" at bounding box center [157, 337] width 259 height 11
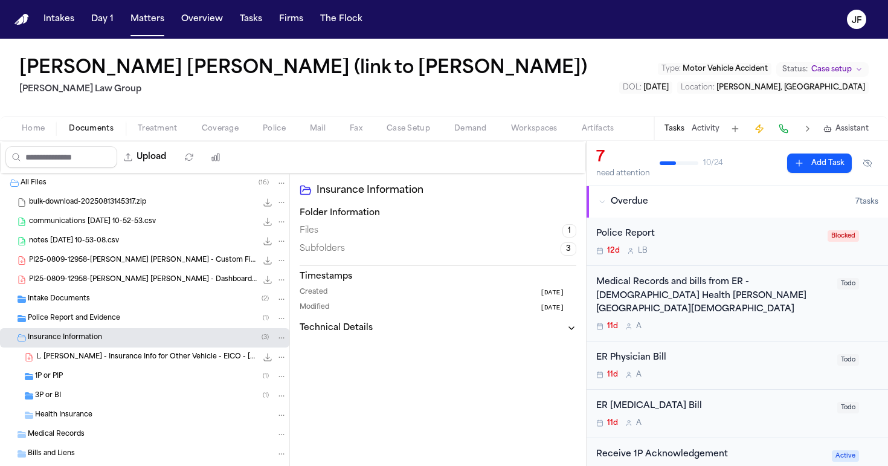
click at [107, 371] on div "1P or PIP ( 1 )" at bounding box center [161, 376] width 252 height 11
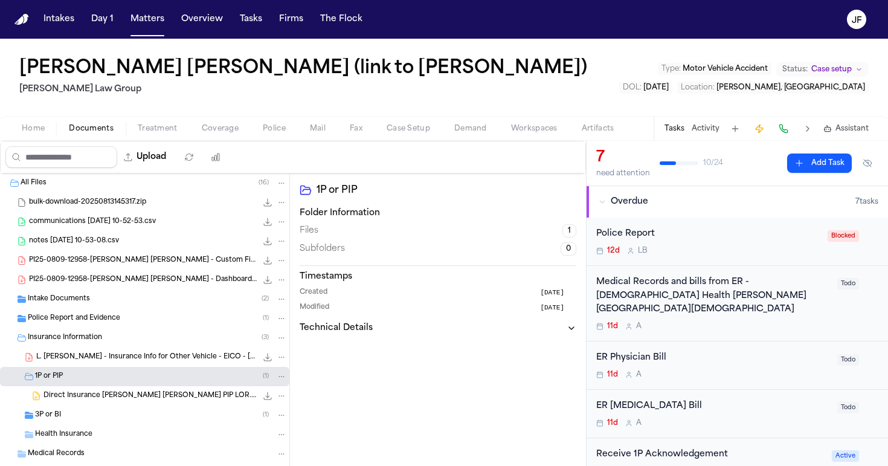
click at [101, 425] on div "Health Insurance" at bounding box center [144, 434] width 289 height 19
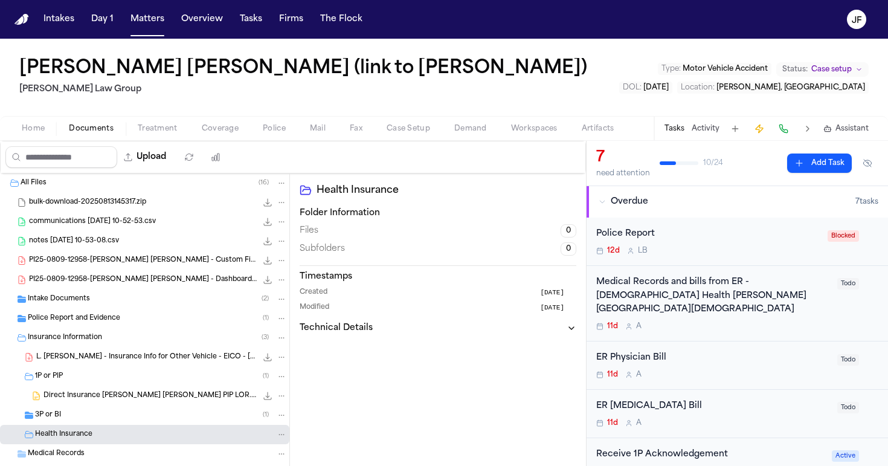
click at [106, 412] on div "3P or BI ( 1 )" at bounding box center [161, 414] width 252 height 11
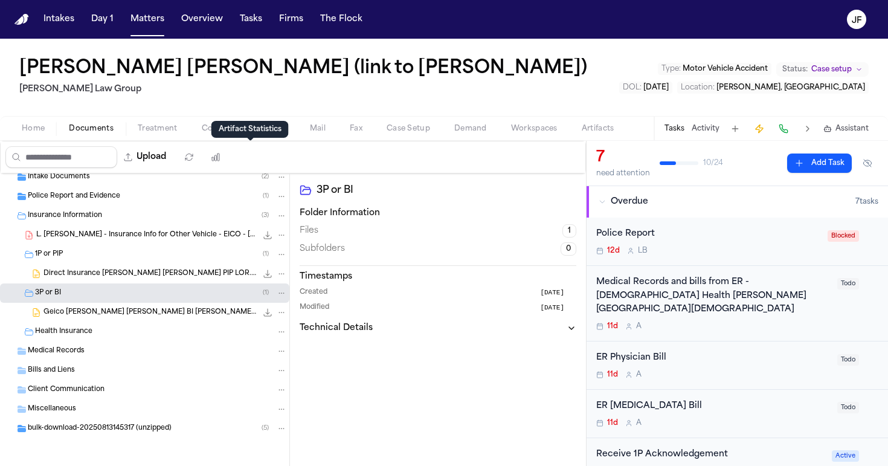
click at [231, 141] on div "Upload" at bounding box center [116, 156] width 231 height 31
click at [231, 137] on div "Home Documents Treatment Coverage Police Mail Fax Case Setup Demand Workspaces …" at bounding box center [444, 128] width 888 height 24
click at [213, 124] on span "Coverage" at bounding box center [220, 129] width 37 height 10
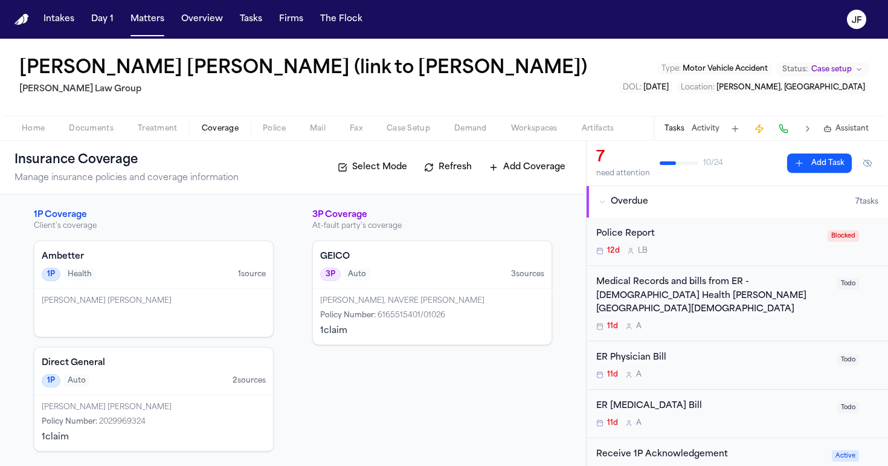
click at [458, 292] on div "Jonathan Sierra, NAVERE JONATAN SIERRA Policy Number : 6165515401/01026 1 claim" at bounding box center [432, 317] width 239 height 56
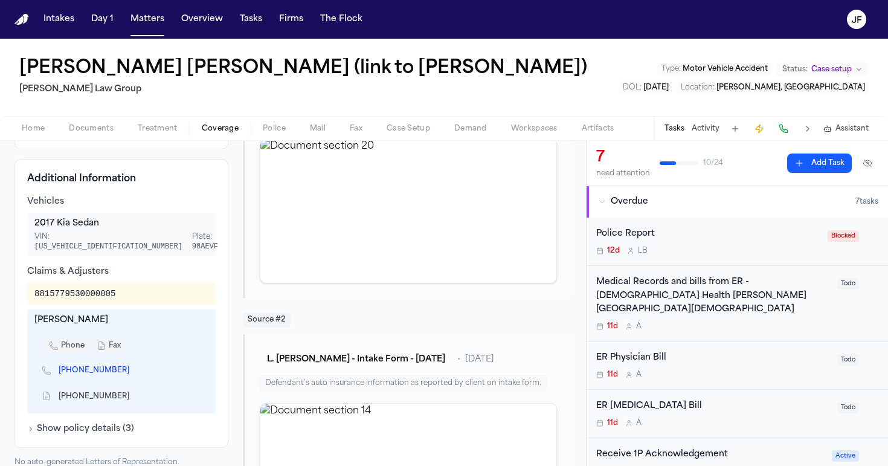
scroll to position [347, 0]
click at [81, 364] on link "(863) 940-6135" at bounding box center [94, 369] width 71 height 10
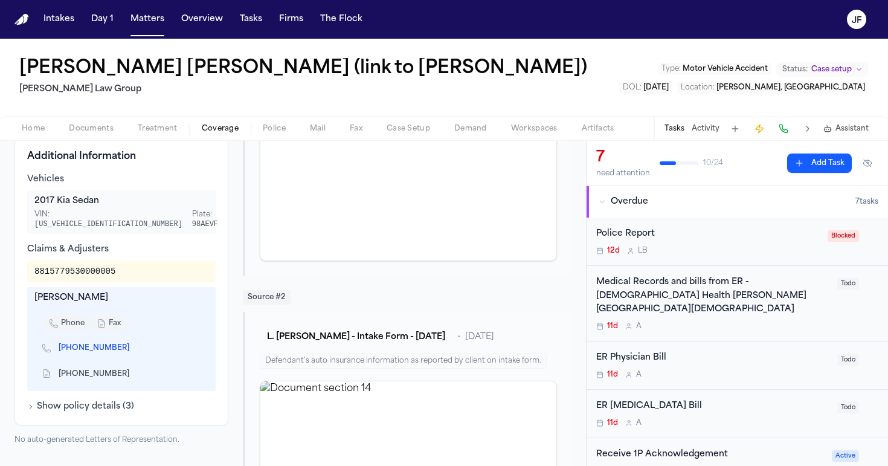
scroll to position [385, 0]
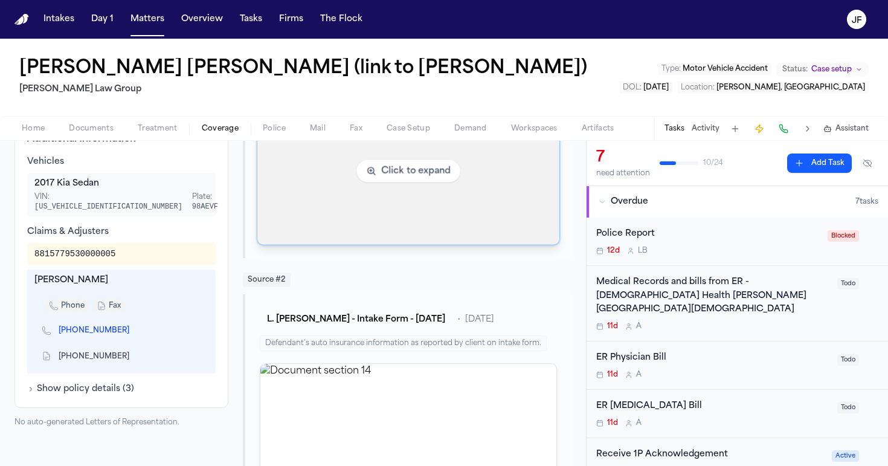
click at [428, 147] on img "View document section 20" at bounding box center [407, 171] width 301 height 147
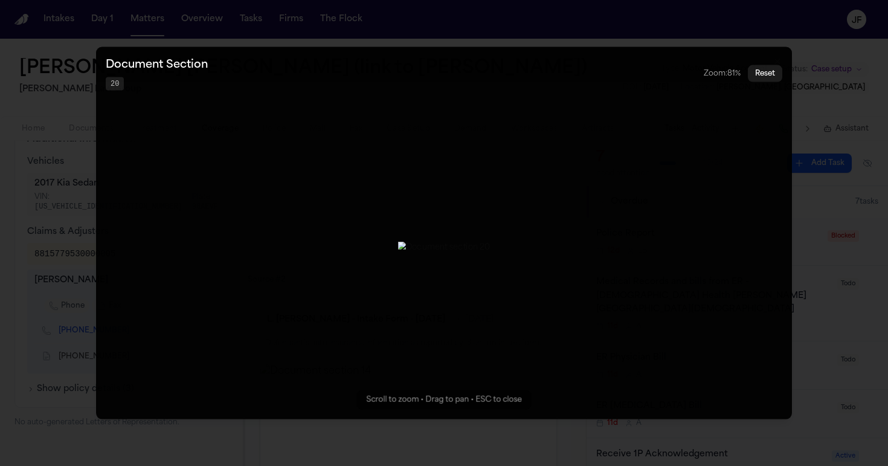
click at [452, 253] on img "Zoomable image viewer. Use mouse wheel to zoom, drag to pan, or press R to rese…" at bounding box center [444, 247] width 92 height 11
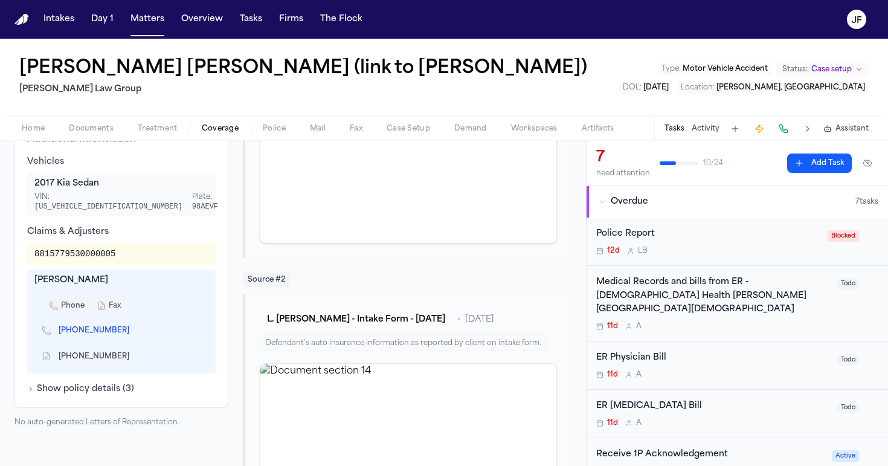
scroll to position [0, 0]
click at [98, 127] on span "Documents" at bounding box center [91, 129] width 45 height 10
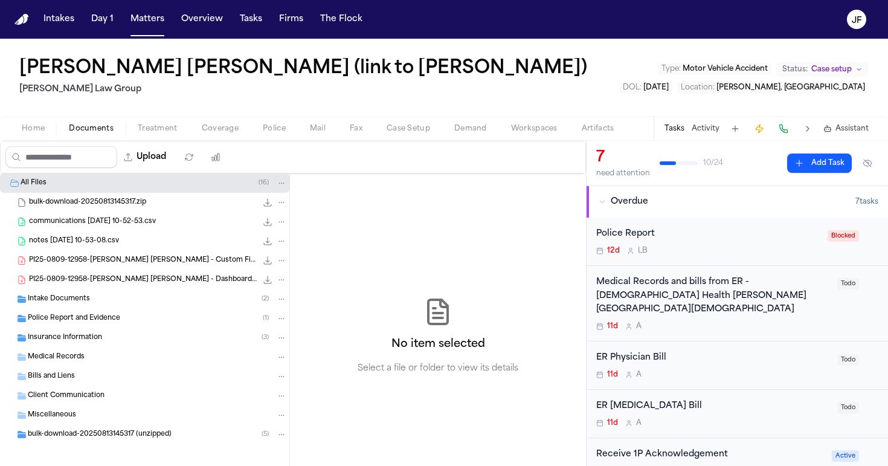
click at [110, 265] on div "PI25-0809-12958-Luis Santana Cabrera - Custom Fields _ Clio.pdf 442.8 KB • PDF" at bounding box center [158, 260] width 258 height 12
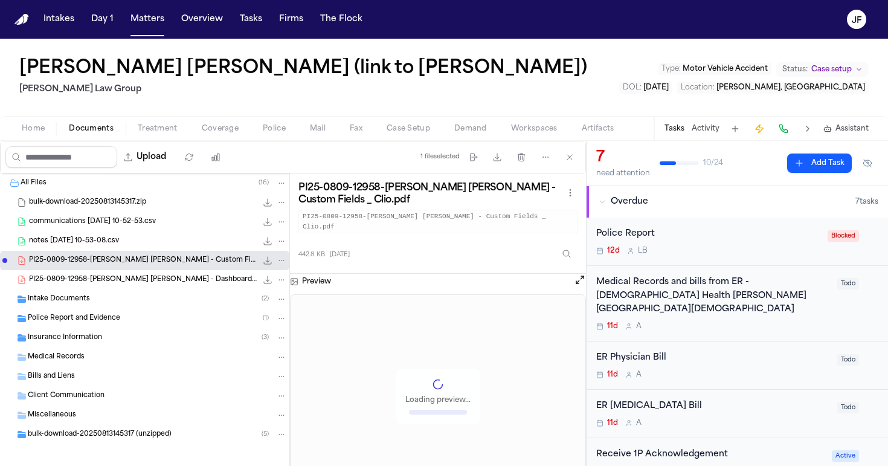
click at [115, 243] on span "notes 2025-08-13 10-53-08.csv" at bounding box center [74, 241] width 90 height 10
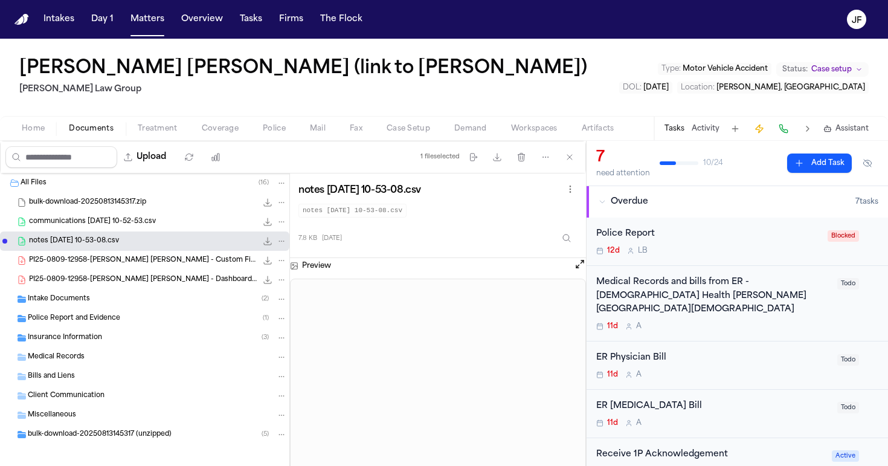
click at [150, 217] on span "communications 2025-08-13 10-52-53.csv" at bounding box center [92, 222] width 127 height 10
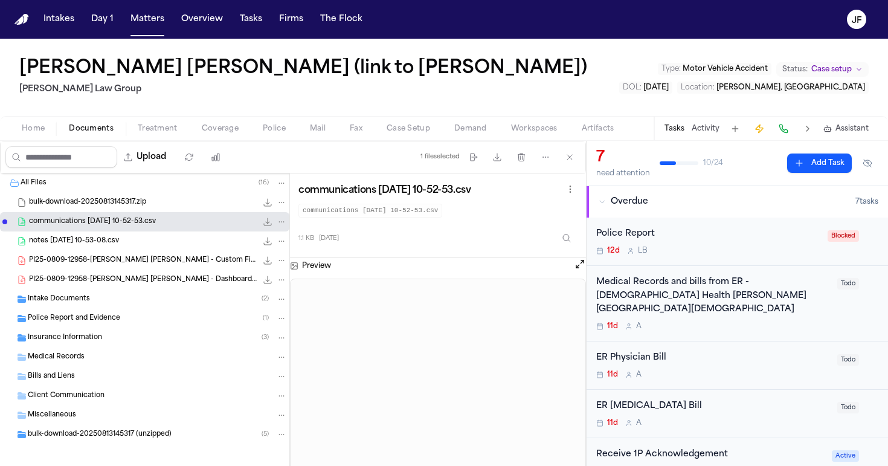
click at [141, 297] on div "Intake Documents ( 2 )" at bounding box center [157, 298] width 259 height 11
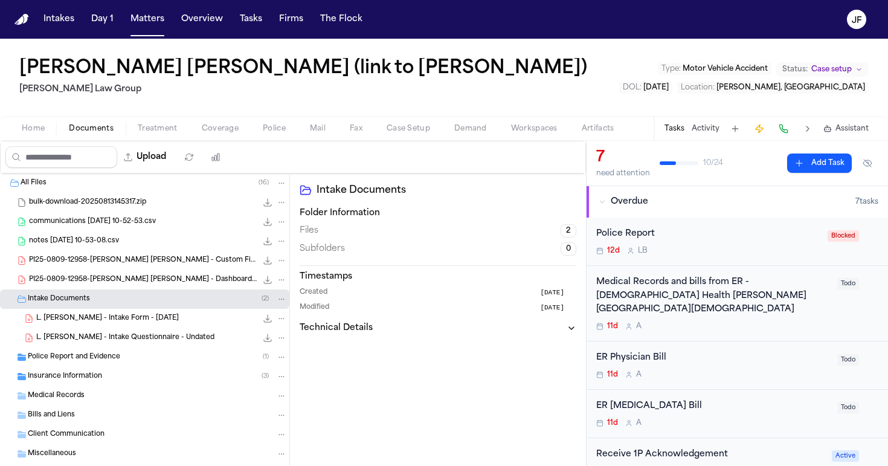
click at [140, 321] on span "L. Santana Cabrera - Intake Form - 8.7.25" at bounding box center [107, 318] width 143 height 10
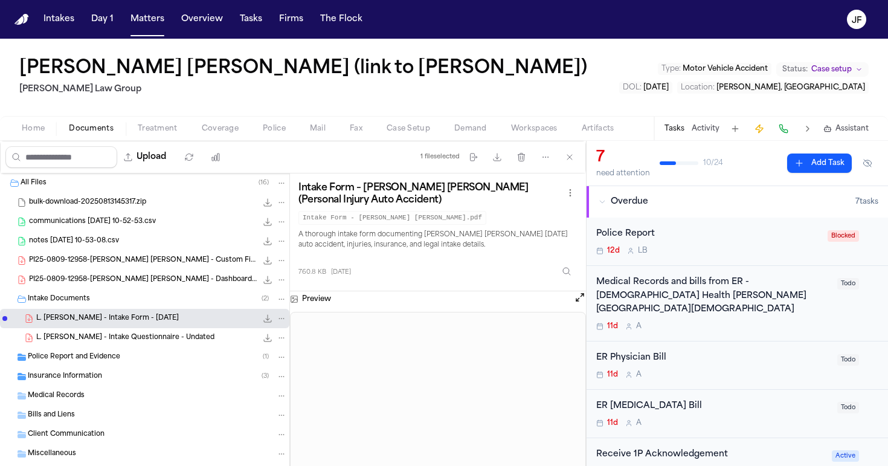
click at [219, 132] on span "Coverage" at bounding box center [220, 129] width 37 height 10
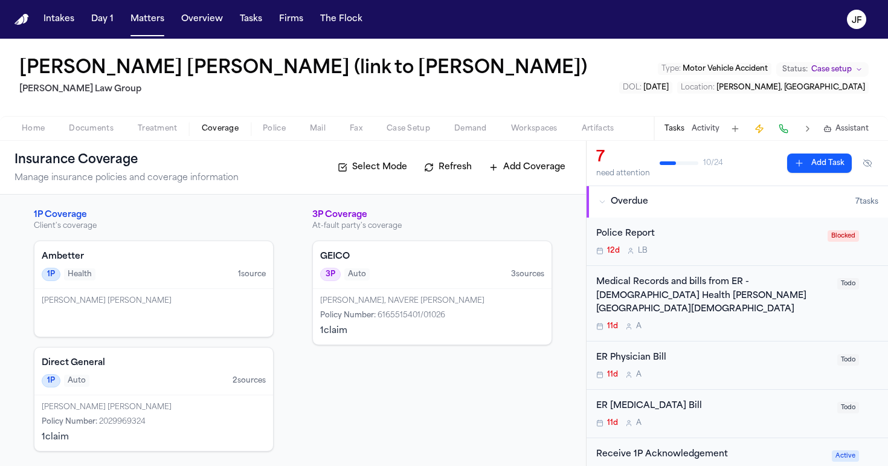
click at [430, 259] on h4 "GEICO" at bounding box center [432, 257] width 224 height 12
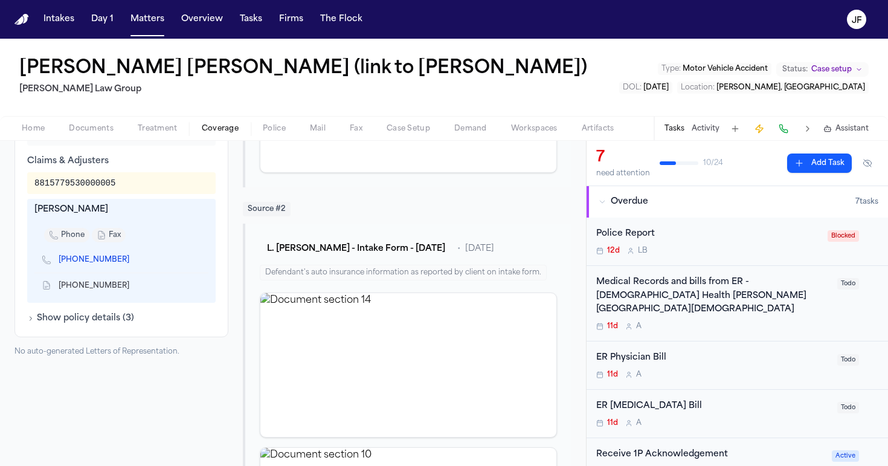
scroll to position [379, 0]
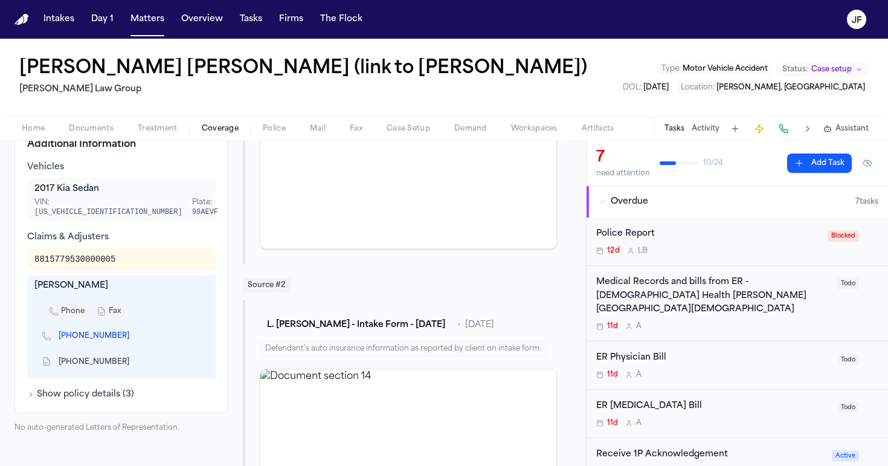
click at [95, 388] on button "Show policy details ( 3 )" at bounding box center [80, 394] width 107 height 12
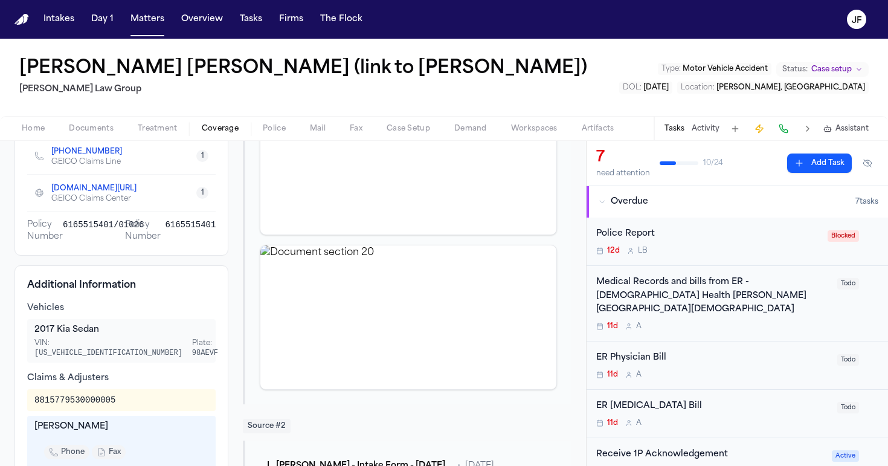
scroll to position [225, 0]
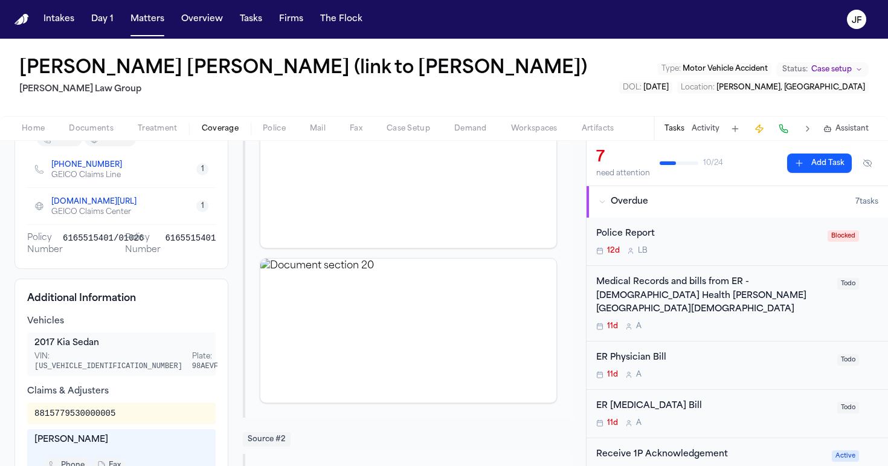
click at [88, 171] on div "GEICO Claims Line" at bounding box center [91, 175] width 80 height 10
click at [94, 161] on link "+1 (800) 841-3000" at bounding box center [86, 165] width 71 height 10
click at [434, 96] on div "Luis Santana Cabrera (link to Belgica Garcia) Morgan Law Group Type : Motor Veh…" at bounding box center [444, 77] width 888 height 77
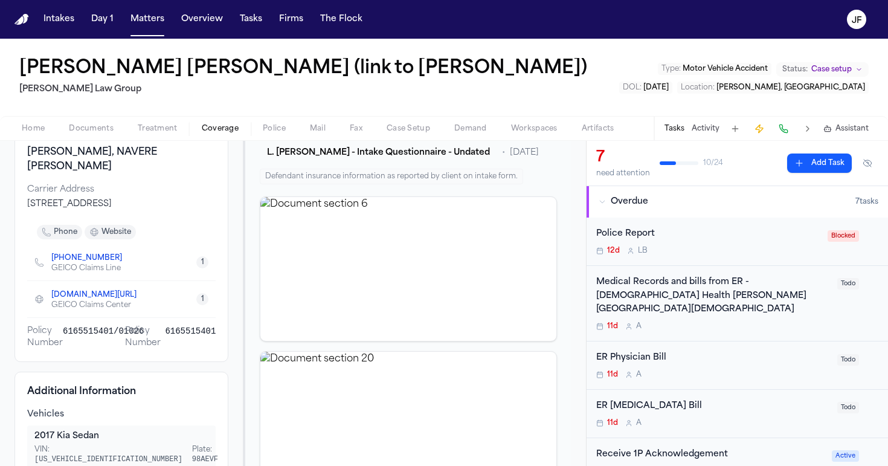
scroll to position [45, 0]
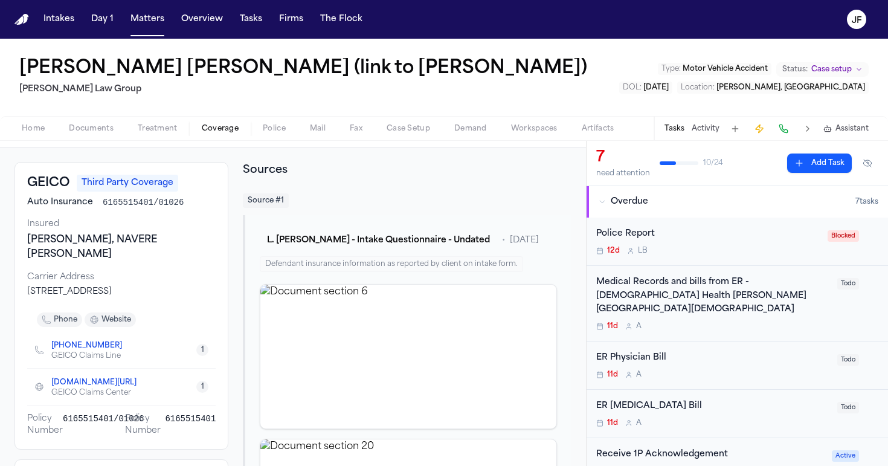
click at [269, 136] on div "Home Documents Treatment Coverage Police Mail Fax Case Setup Demand Workspaces …" at bounding box center [444, 128] width 888 height 24
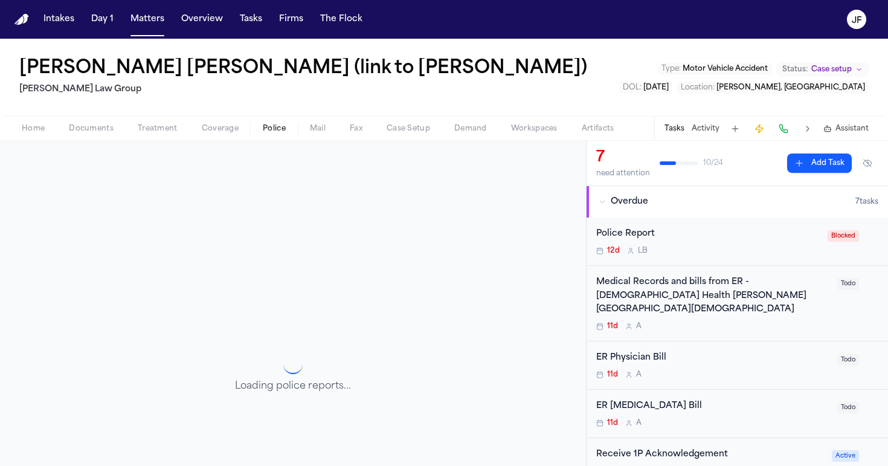
click at [273, 129] on span "Police" at bounding box center [274, 129] width 23 height 10
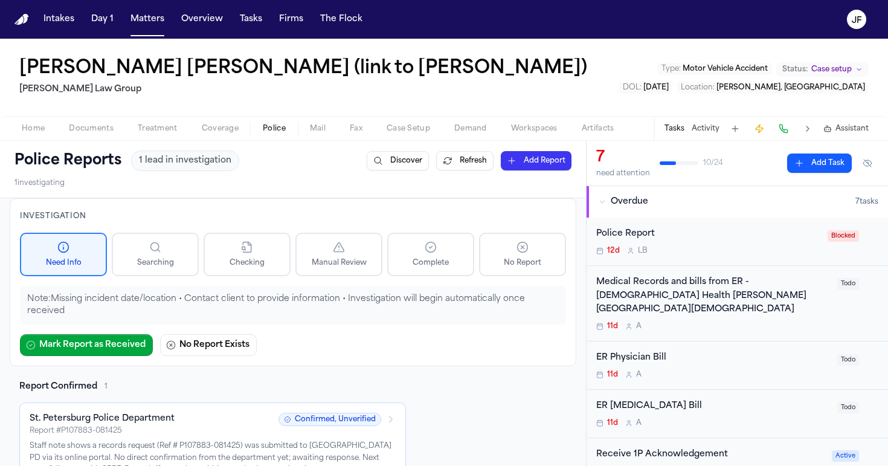
click at [91, 130] on span "Documents" at bounding box center [91, 129] width 45 height 10
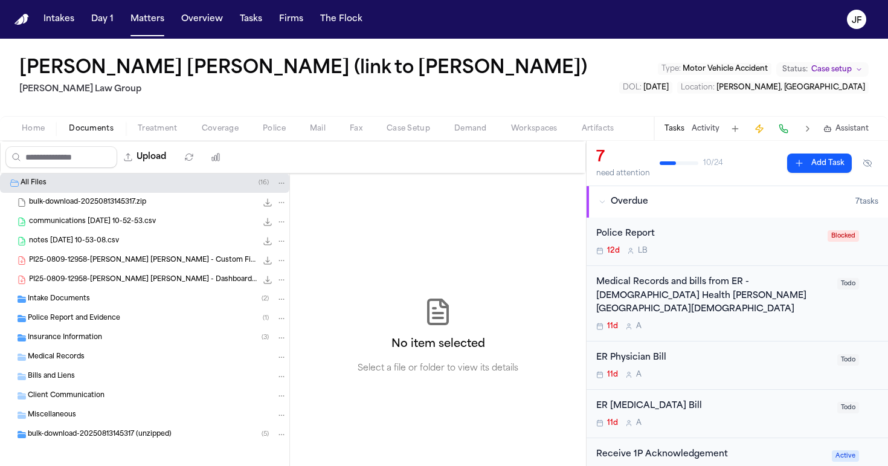
click at [217, 143] on div "Upload" at bounding box center [116, 156] width 231 height 31
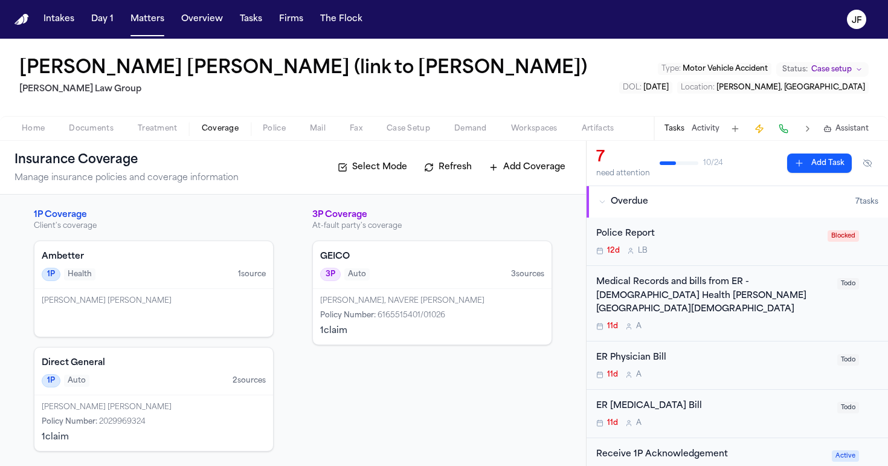
click at [217, 133] on span "Coverage" at bounding box center [220, 129] width 37 height 10
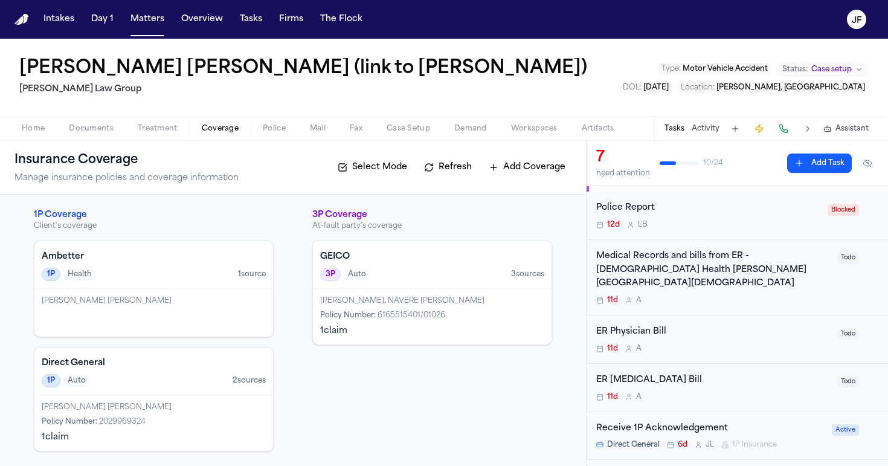
scroll to position [13, 0]
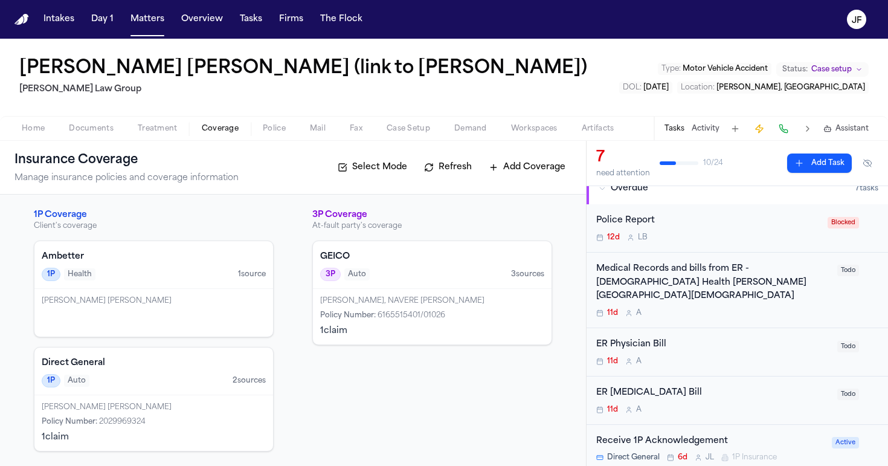
click at [479, 301] on div "Jonathan Sierra, NAVERE JONATAN SIERRA" at bounding box center [432, 301] width 224 height 10
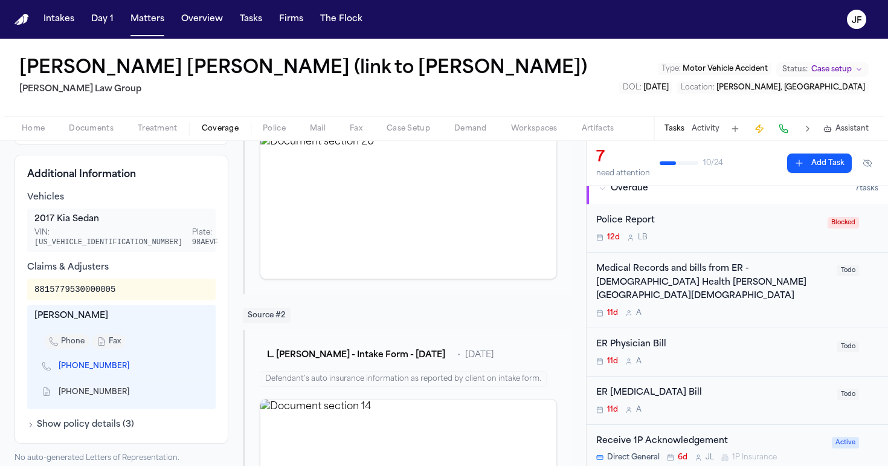
scroll to position [408, 0]
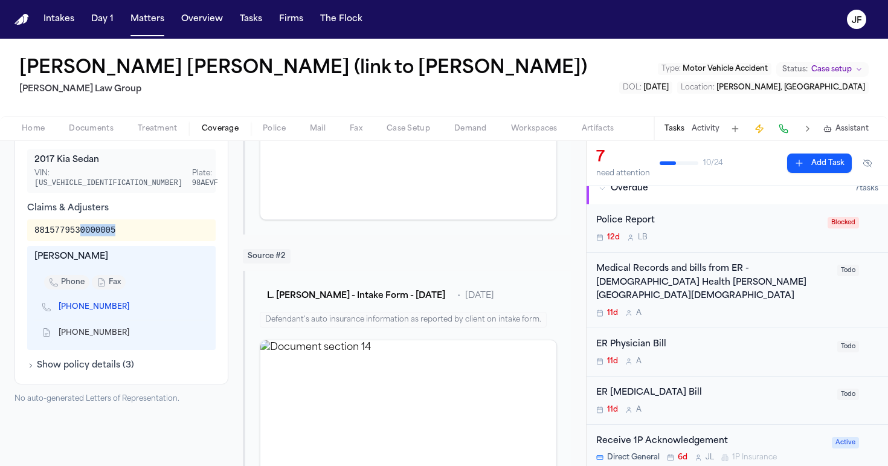
drag, startPoint x: 83, startPoint y: 220, endPoint x: 118, endPoint y: 220, distance: 34.4
click at [115, 224] on div "8815779530000005" at bounding box center [74, 230] width 81 height 12
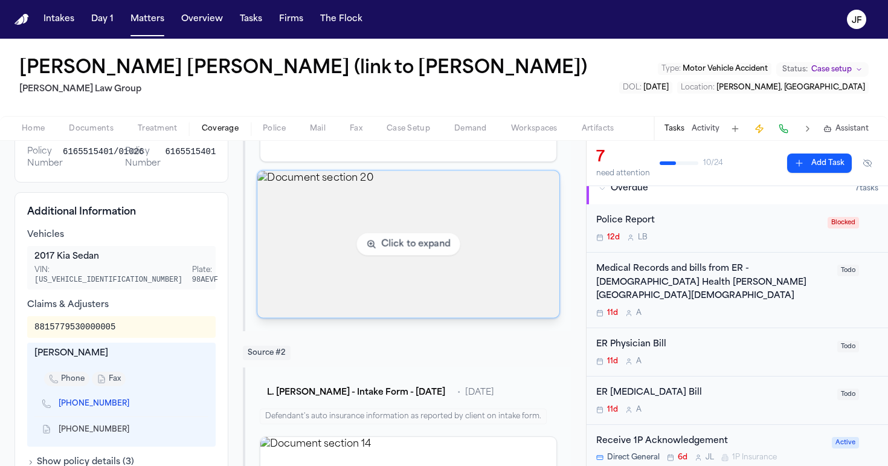
scroll to position [316, 0]
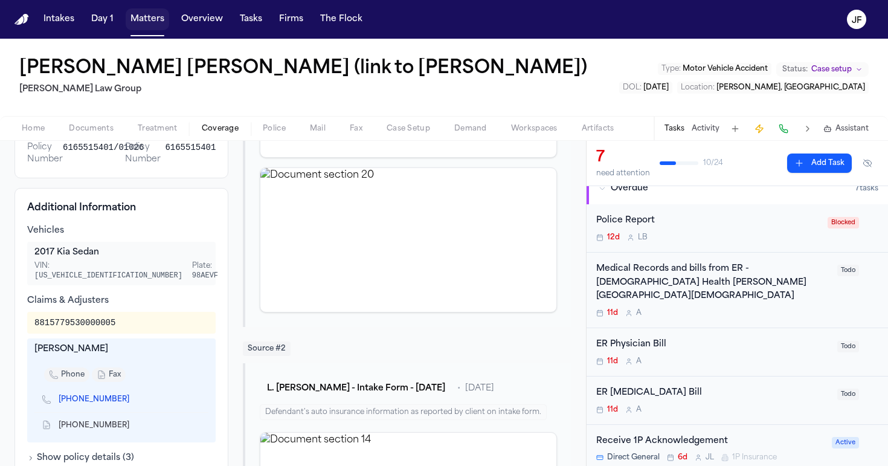
click at [151, 20] on button "Matters" at bounding box center [147, 19] width 43 height 22
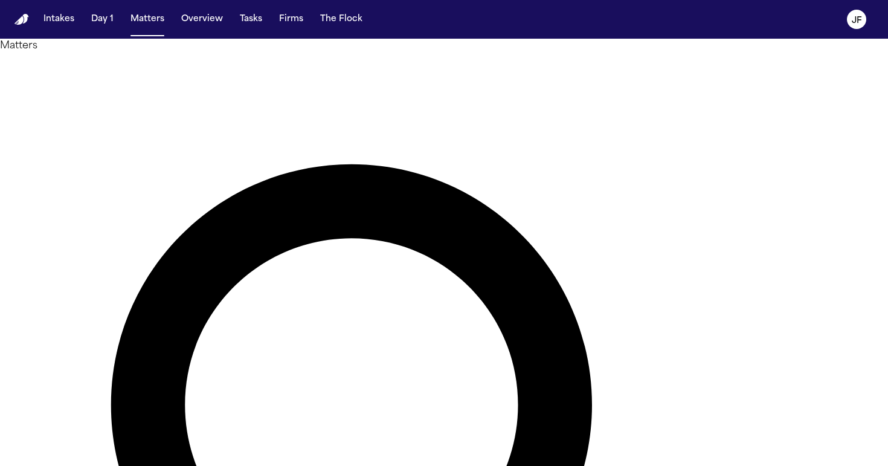
drag, startPoint x: 490, startPoint y: 68, endPoint x: 370, endPoint y: 69, distance: 120.2
type input "*"
type input "**********"
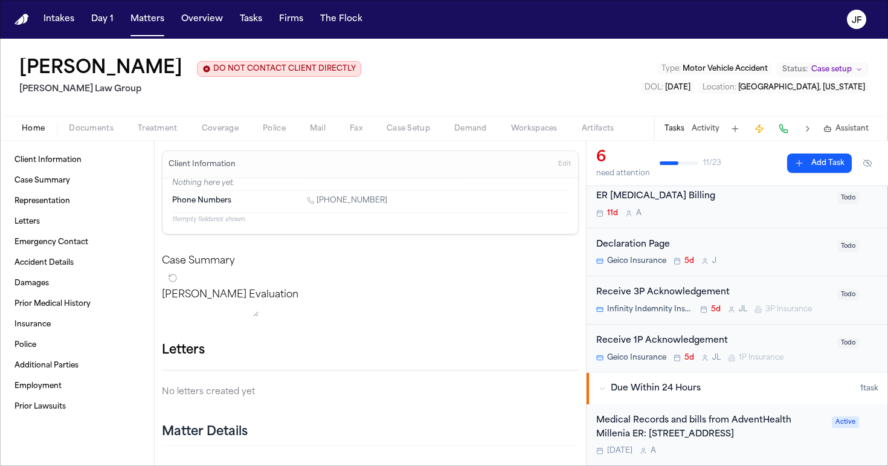
scroll to position [72, 0]
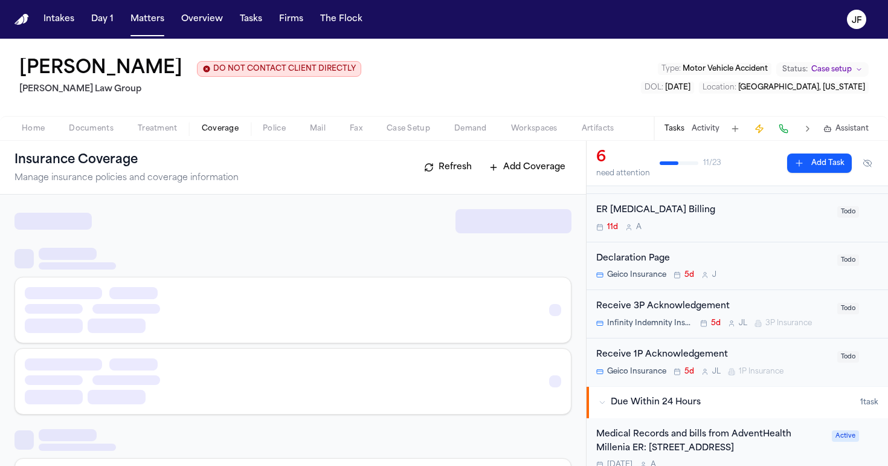
click at [240, 132] on button "Coverage" at bounding box center [220, 128] width 61 height 14
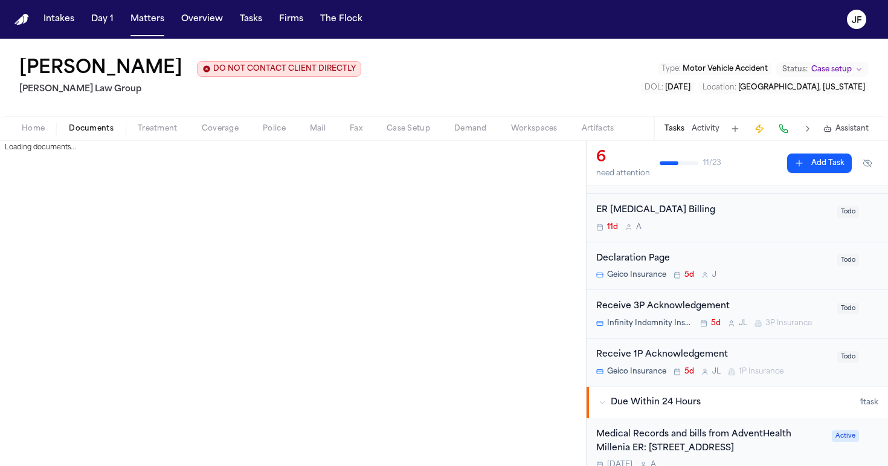
click at [78, 132] on span "Documents" at bounding box center [91, 129] width 45 height 10
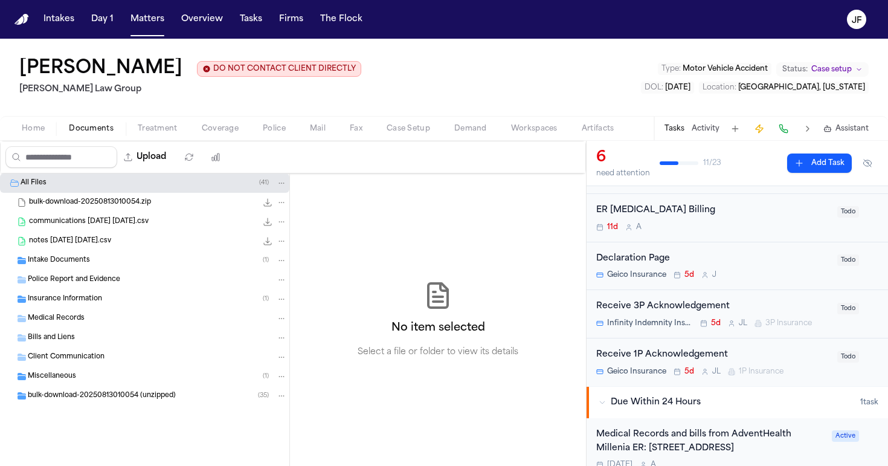
click at [78, 271] on div "Police Report and Evidence" at bounding box center [144, 279] width 289 height 19
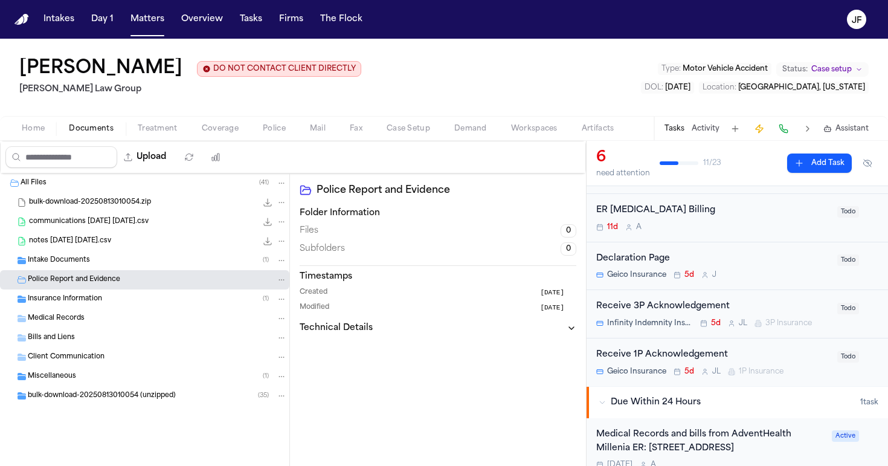
click at [76, 258] on span "Intake Documents" at bounding box center [59, 260] width 62 height 10
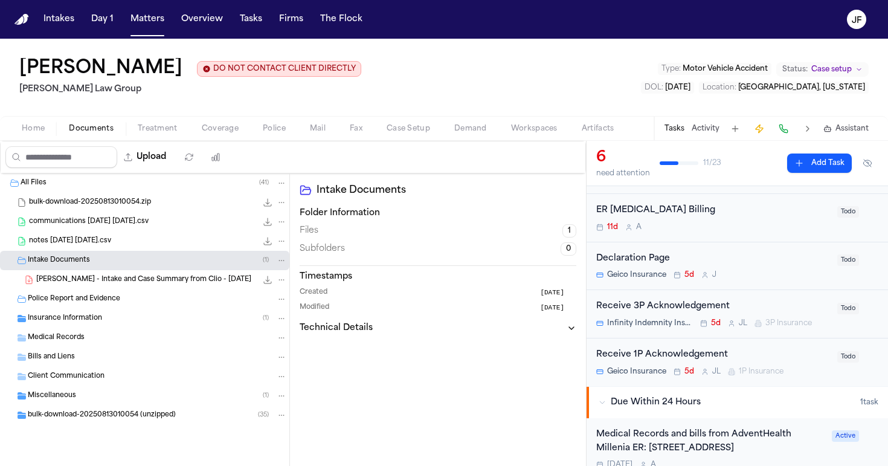
click at [77, 316] on span "Insurance Information" at bounding box center [65, 318] width 74 height 10
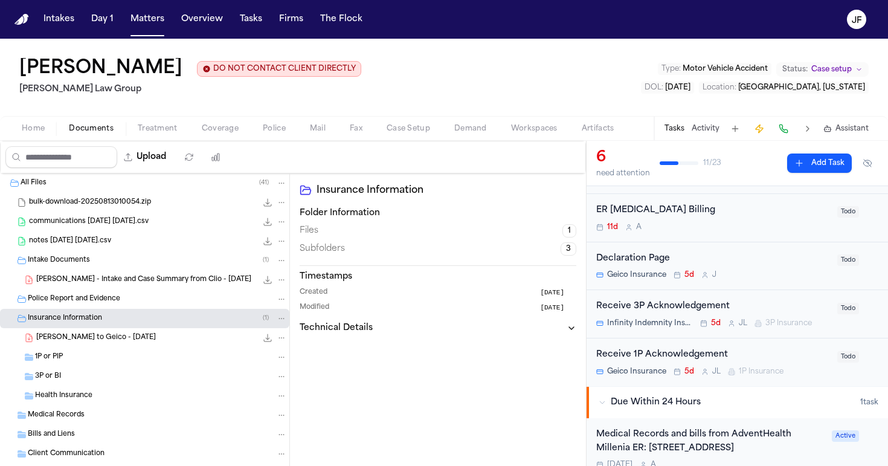
click at [86, 342] on span "F. Ramirez - LOR to Geico - 8.12.25" at bounding box center [96, 338] width 120 height 10
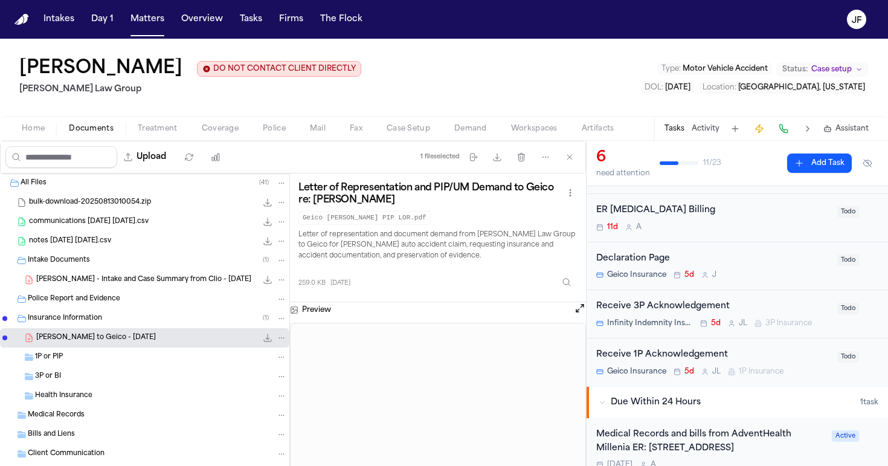
click at [98, 316] on span "Insurance Information" at bounding box center [65, 318] width 74 height 10
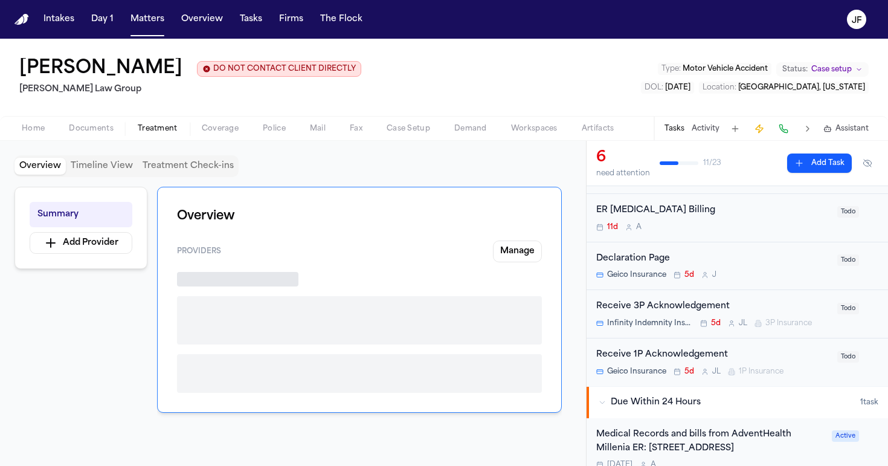
click at [162, 129] on span "Treatment" at bounding box center [158, 129] width 40 height 10
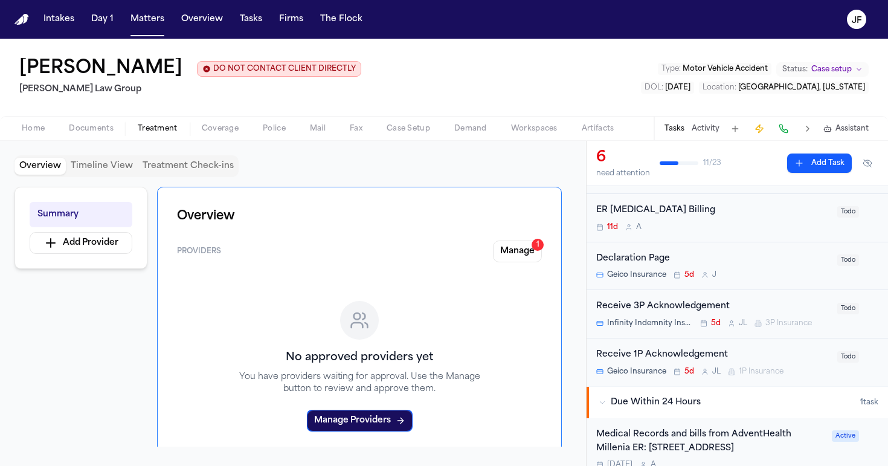
click at [205, 129] on span "Coverage" at bounding box center [220, 129] width 37 height 10
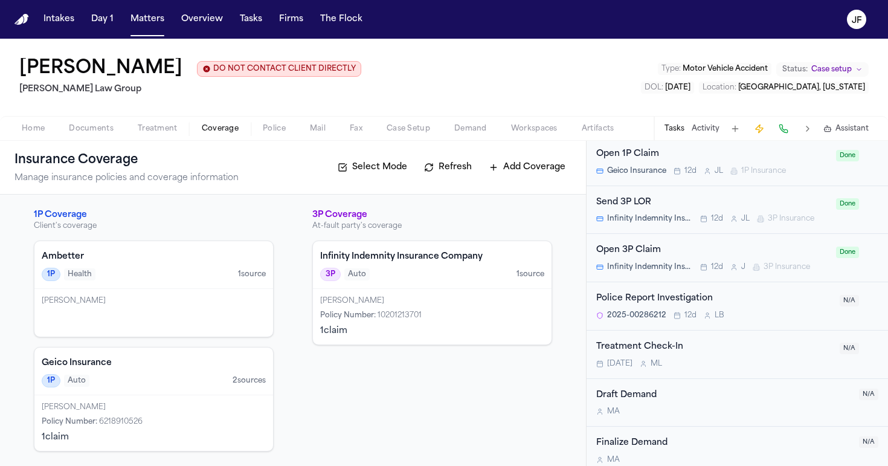
scroll to position [934, 0]
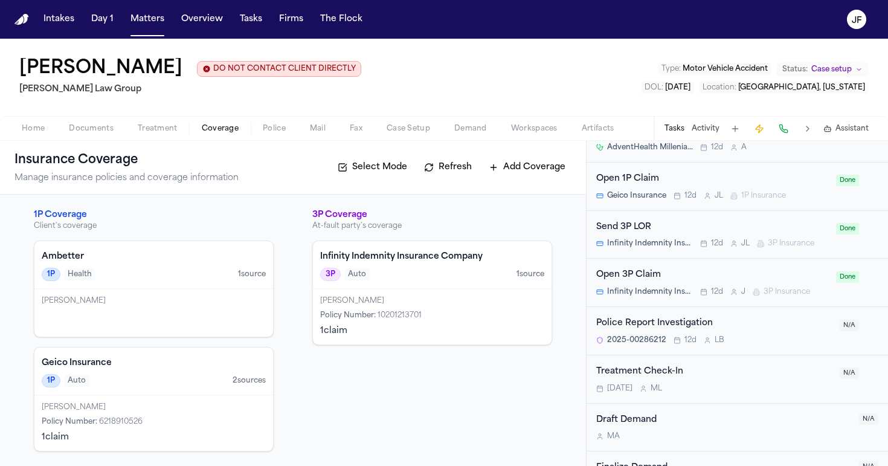
click at [636, 275] on div "Open 3P Claim Infinity Indemnity Insurance Company 12d J 3P Insurance" at bounding box center [712, 282] width 232 height 28
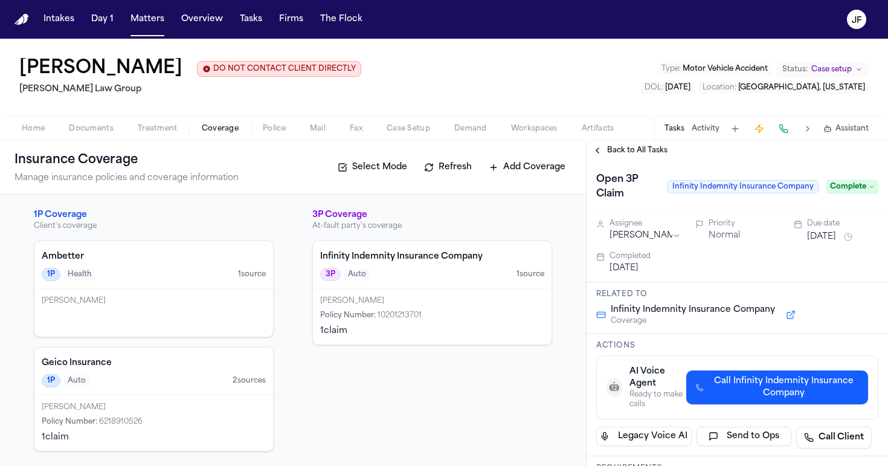
click at [629, 150] on span "Back to All Tasks" at bounding box center [637, 151] width 60 height 10
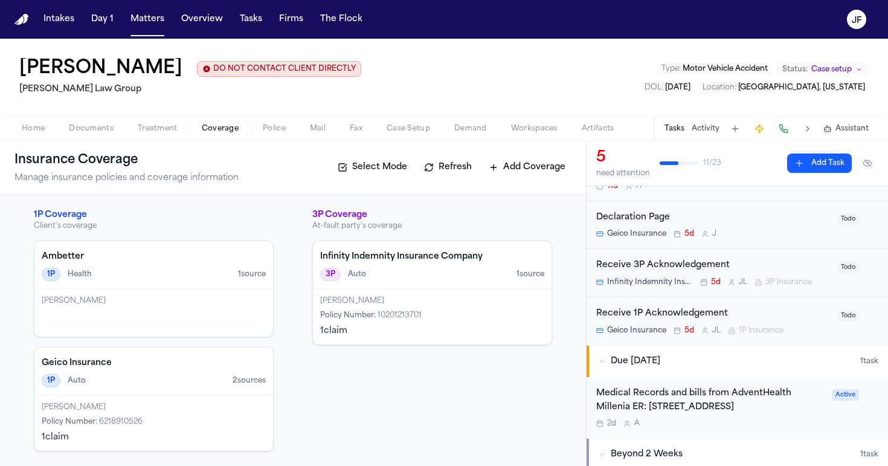
click at [197, 380] on div "1P Auto 2 source s" at bounding box center [154, 380] width 224 height 13
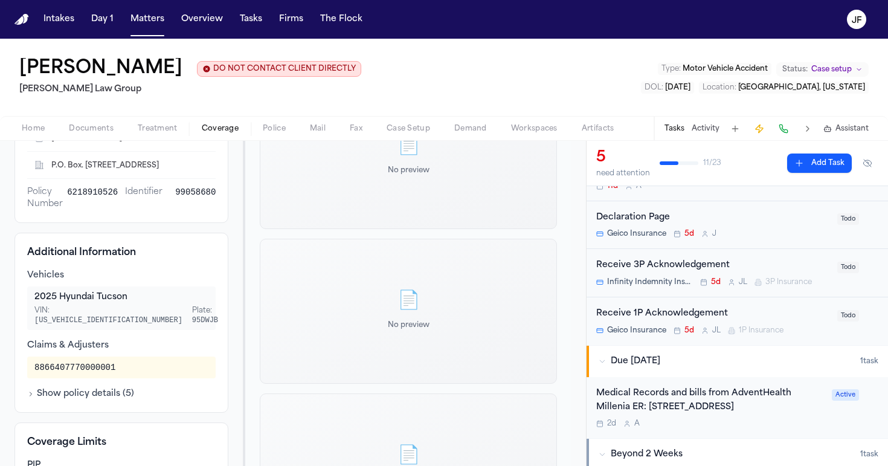
scroll to position [268, 0]
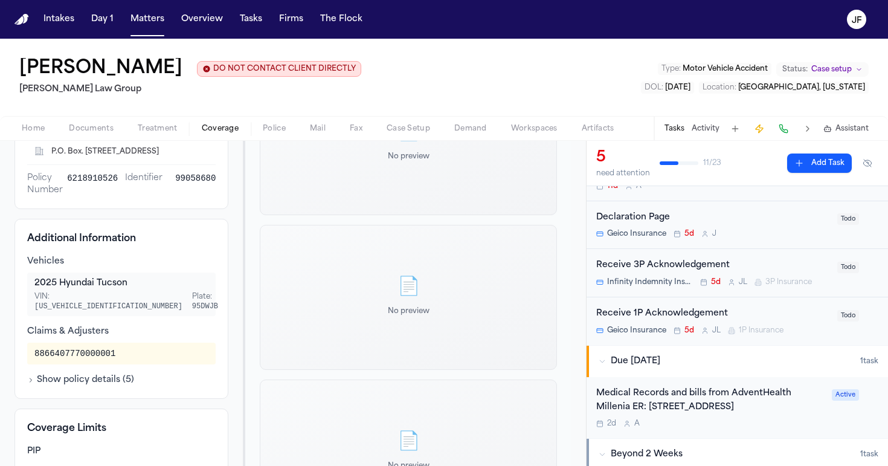
click at [112, 377] on button "Show policy details ( 5 )" at bounding box center [80, 380] width 107 height 12
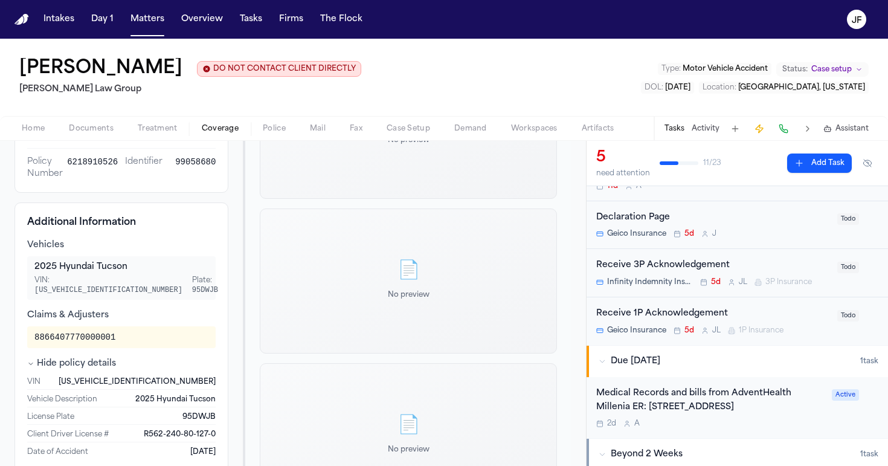
click at [105, 360] on button "Hide policy details" at bounding box center [71, 363] width 89 height 12
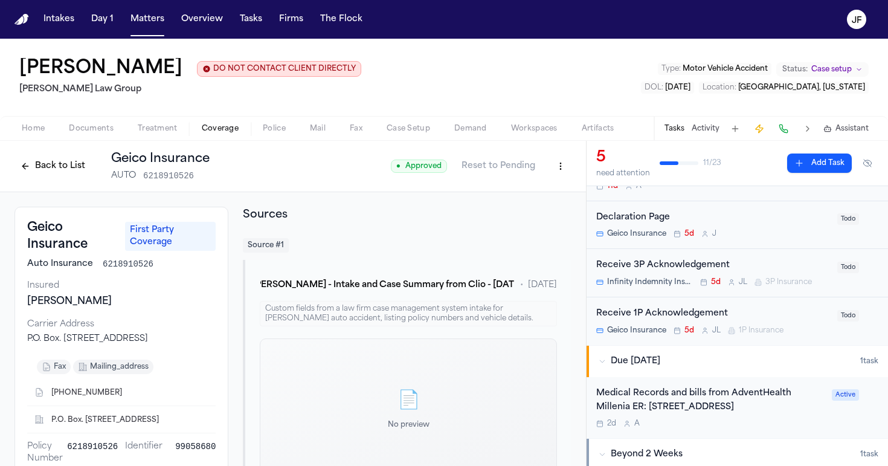
scroll to position [0, 0]
click at [34, 166] on button "Back to List" at bounding box center [52, 165] width 77 height 19
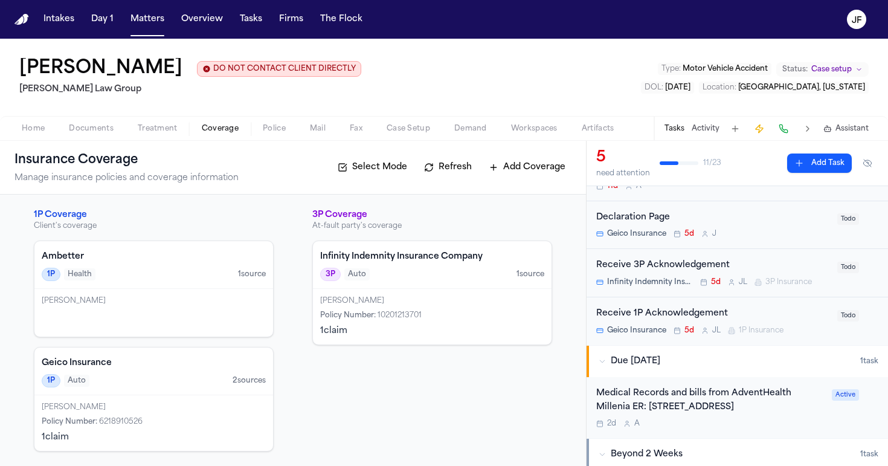
click at [109, 129] on span "Documents" at bounding box center [91, 129] width 45 height 10
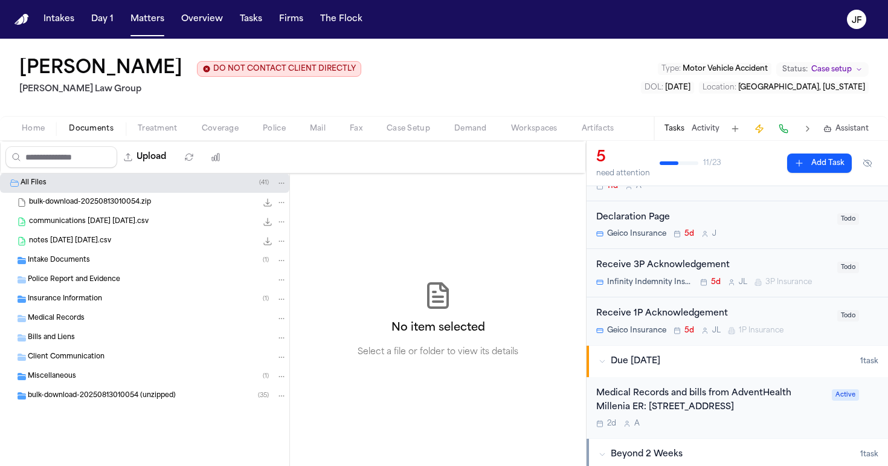
click at [72, 303] on span "Insurance Information" at bounding box center [65, 299] width 74 height 10
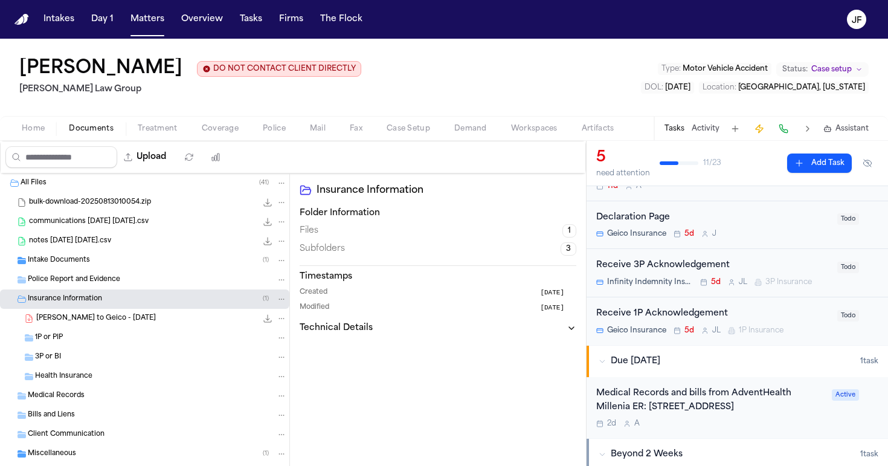
click at [92, 341] on div "1P or PIP" at bounding box center [161, 337] width 252 height 11
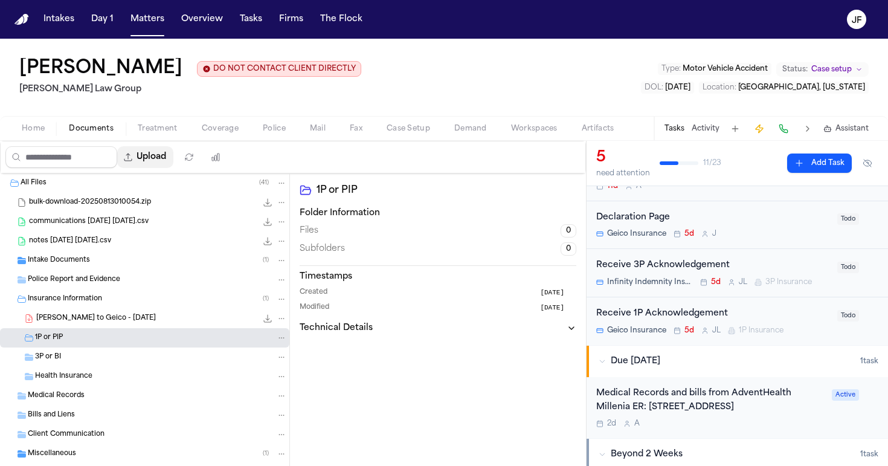
click at [173, 162] on button "Upload" at bounding box center [145, 157] width 56 height 22
select select "**********"
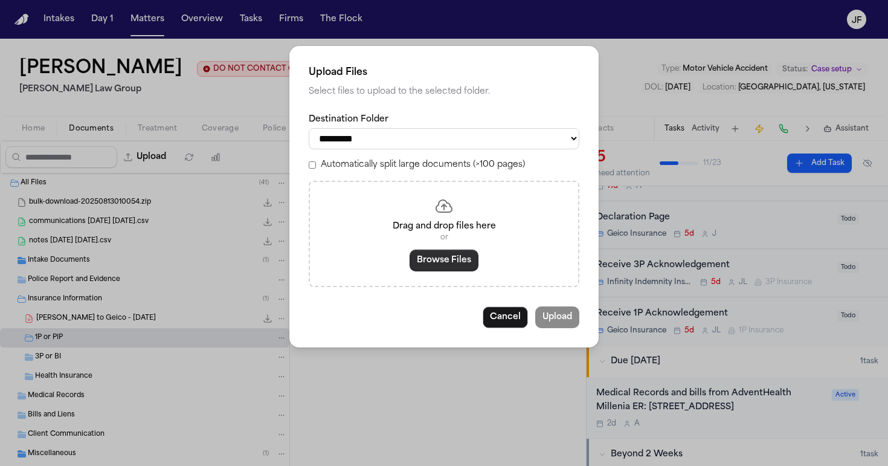
click at [444, 260] on button "Browse Files" at bounding box center [443, 260] width 69 height 22
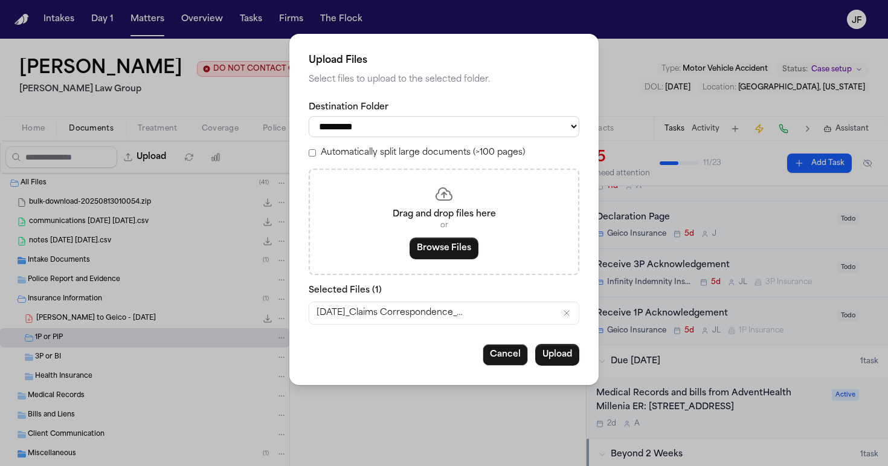
click at [437, 307] on span "08.25.25_Claims Correspondence_GEICO Marine Insurance Company_GEICO reserves ri…" at bounding box center [391, 313] width 151 height 12
click at [468, 306] on div "08.25.25_Claims Correspondence_GEICO Marine Insurance Company_GEICO reserves ri…" at bounding box center [443, 313] width 269 height 22
click at [559, 351] on button "Upload" at bounding box center [557, 355] width 44 height 22
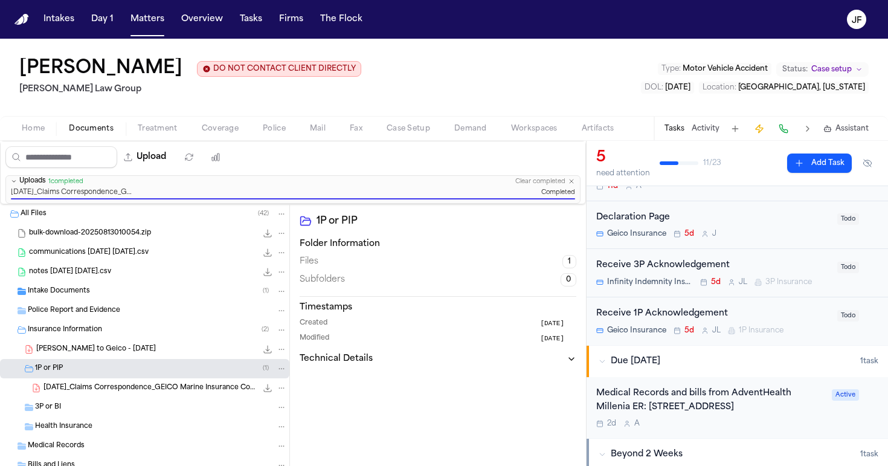
click at [154, 388] on span "08.25.25_Claims Correspondence_GEICO Marine Insurance Company_GEICO reserves ri…" at bounding box center [149, 388] width 213 height 10
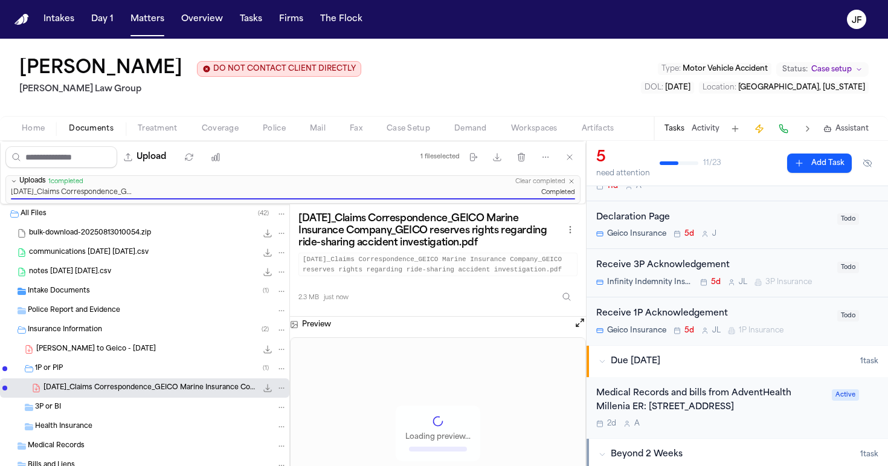
click at [274, 382] on div "File: 08.25.25_Claims Correspondence_GEICO Marine Insurance Company_GEICO reser…" at bounding box center [273, 388] width 25 height 12
click at [277, 391] on icon "File: 08.25.25_Claims Correspondence_GEICO Marine Insurance Company_GEICO reser…" at bounding box center [281, 387] width 8 height 8
click at [256, 324] on button "Rename" at bounding box center [272, 321] width 83 height 22
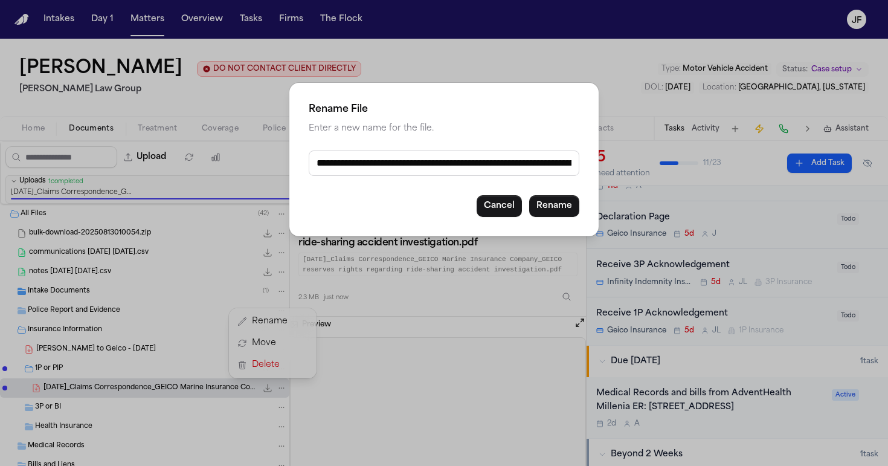
drag, startPoint x: 364, startPoint y: 162, endPoint x: 487, endPoint y: 162, distance: 123.2
click at [487, 162] on input "**********" at bounding box center [444, 162] width 271 height 25
drag, startPoint x: 539, startPoint y: 167, endPoint x: 364, endPoint y: 166, distance: 174.5
click at [364, 166] on input "**********" at bounding box center [444, 162] width 271 height 25
drag, startPoint x: 443, startPoint y: 170, endPoint x: 470, endPoint y: 168, distance: 27.2
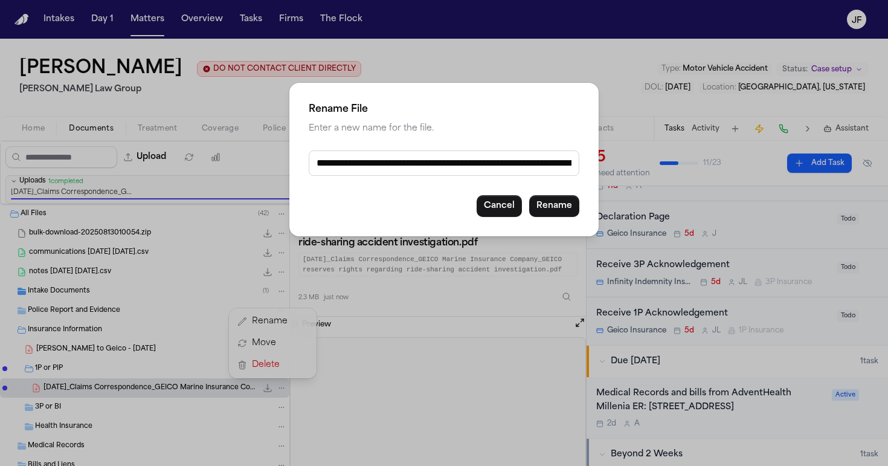
click at [470, 168] on input "**********" at bounding box center [444, 162] width 271 height 25
click at [482, 140] on div "**********" at bounding box center [443, 159] width 309 height 153
drag, startPoint x: 398, startPoint y: 165, endPoint x: 551, endPoint y: 161, distance: 152.8
click at [551, 161] on input "**********" at bounding box center [444, 162] width 271 height 25
type input "**********"
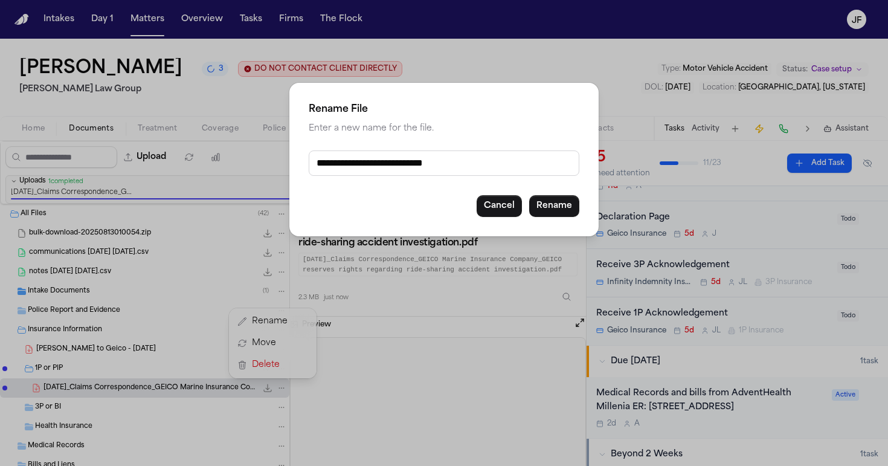
click at [553, 210] on button "Rename" at bounding box center [554, 206] width 50 height 22
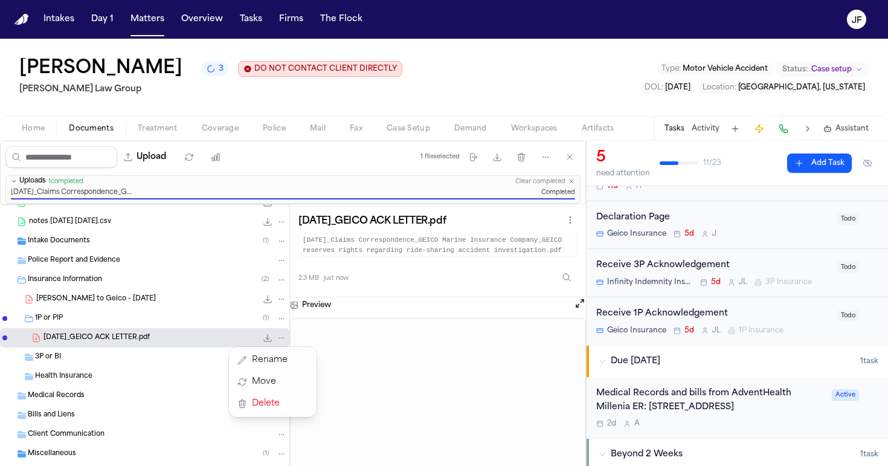
scroll to position [52, 0]
click at [148, 353] on div "All Files ( 42 ) bulk-download-20250813010054.zip 10.5 MB • ZIP communications …" at bounding box center [144, 346] width 289 height 389
click at [135, 359] on div "3P or BI" at bounding box center [161, 355] width 252 height 11
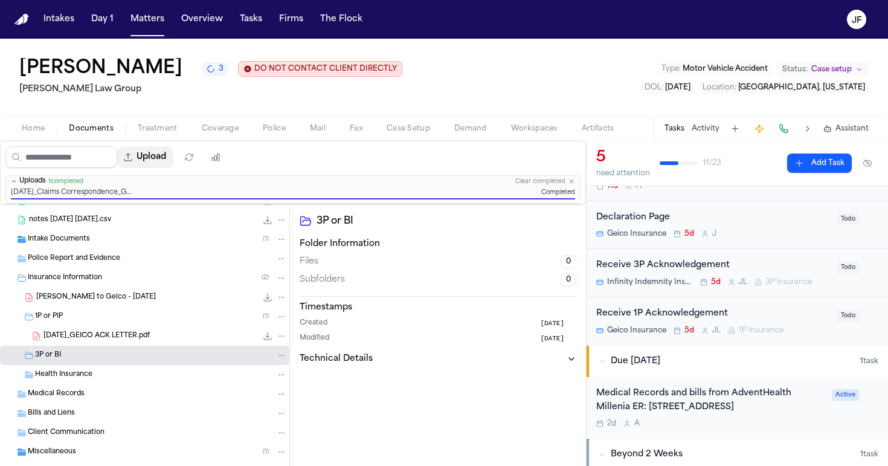
click at [173, 161] on button "Upload" at bounding box center [145, 157] width 56 height 22
select select "**********"
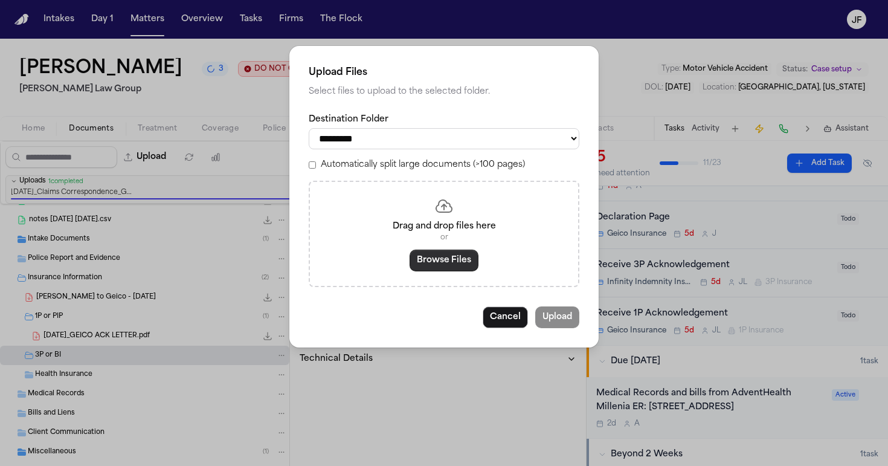
click at [455, 260] on button "Browse Files" at bounding box center [443, 260] width 69 height 22
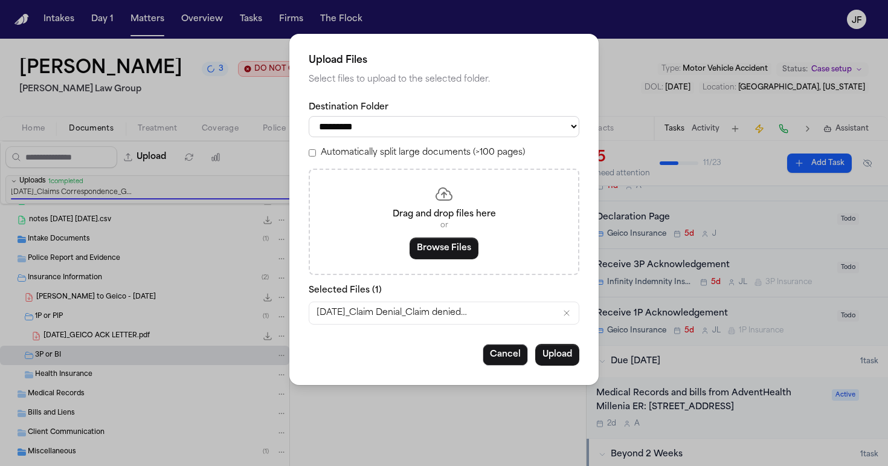
click at [517, 350] on button "Cancel" at bounding box center [504, 355] width 45 height 22
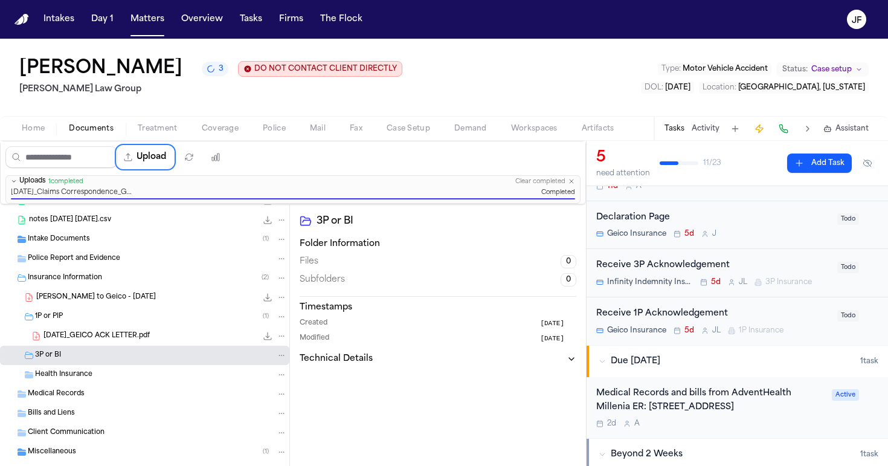
click at [212, 127] on span "Coverage" at bounding box center [220, 129] width 37 height 10
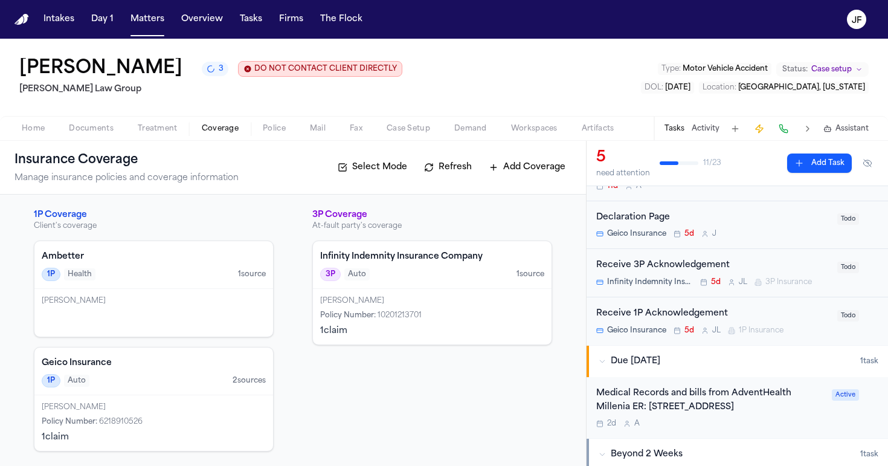
click at [394, 289] on div "Infinity Indemnity Insurance Company 3P Auto 1 source" at bounding box center [432, 265] width 239 height 48
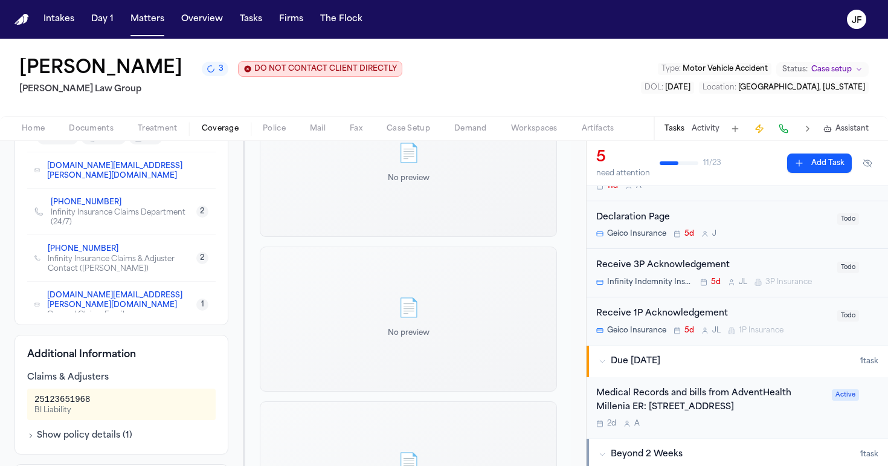
scroll to position [30, 0]
click at [98, 129] on span "Documents" at bounding box center [91, 129] width 45 height 10
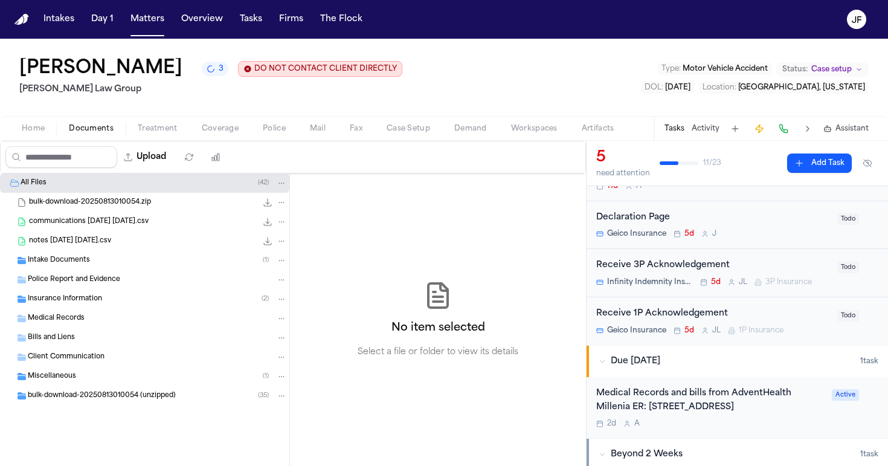
click at [112, 300] on div "Insurance Information ( 2 )" at bounding box center [157, 298] width 259 height 11
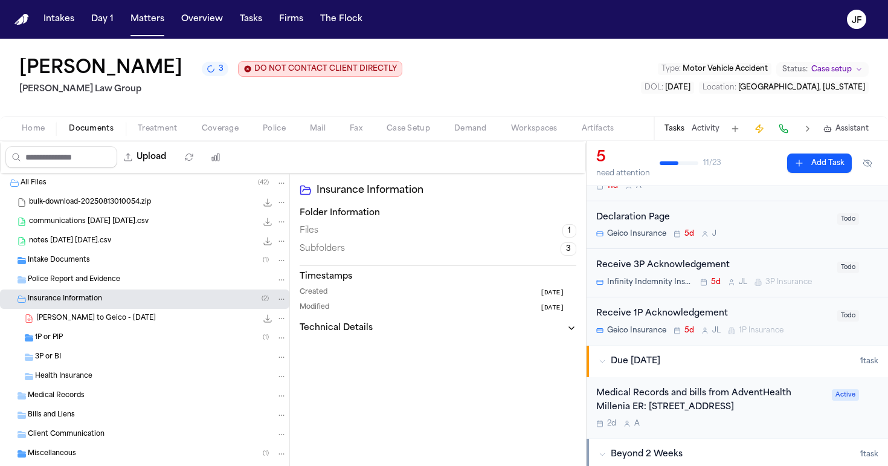
click at [100, 365] on div "3P or BI" at bounding box center [144, 356] width 289 height 19
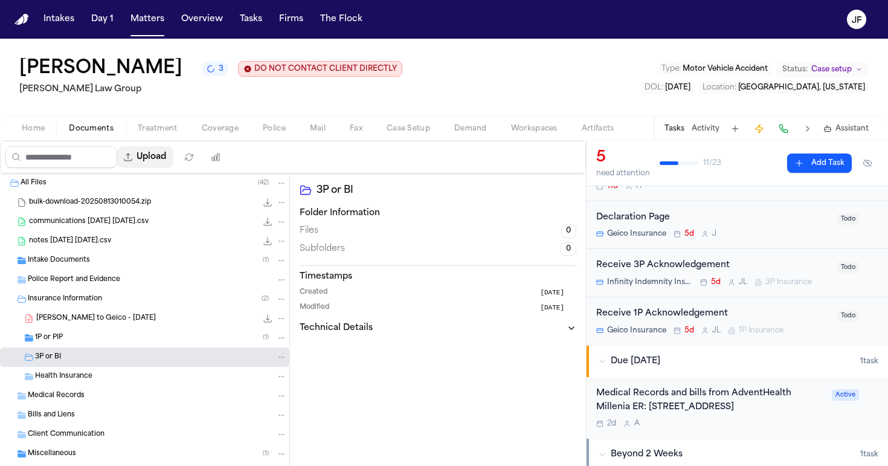
click at [173, 161] on button "Upload" at bounding box center [145, 157] width 56 height 22
select select "**********"
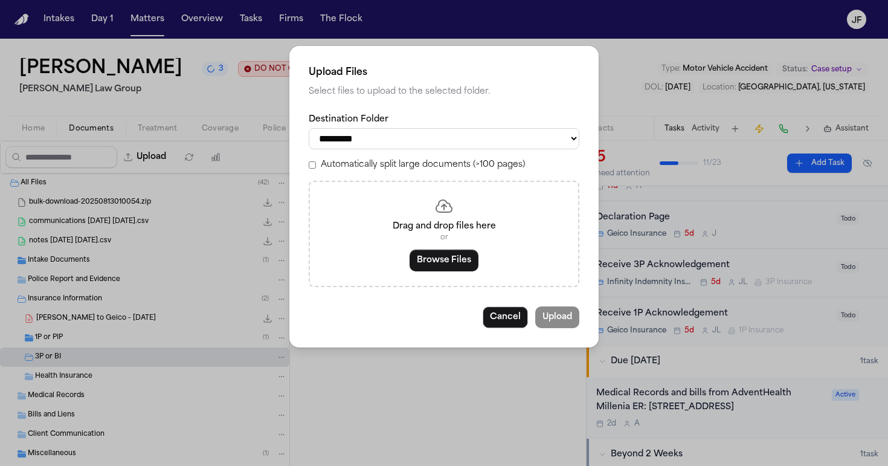
click at [458, 244] on div "Drag and drop files here or Browse Files" at bounding box center [444, 234] width 271 height 106
click at [458, 252] on button "Browse Files" at bounding box center [443, 260] width 69 height 22
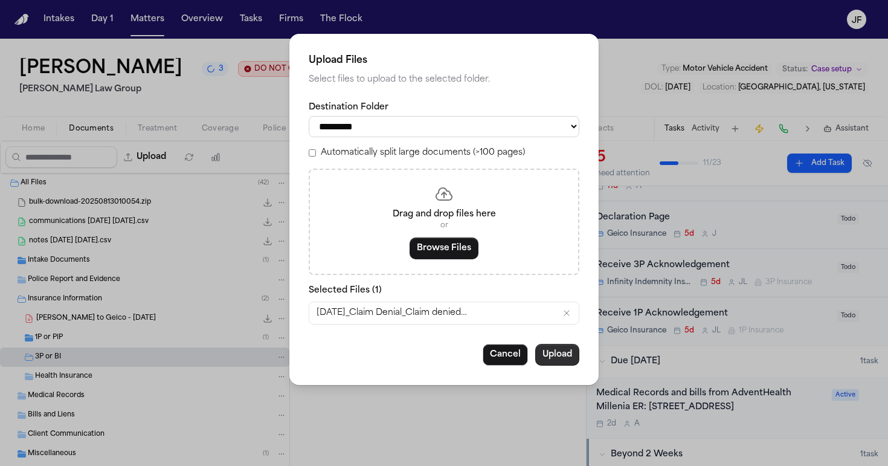
click at [562, 353] on button "Upload" at bounding box center [557, 355] width 44 height 22
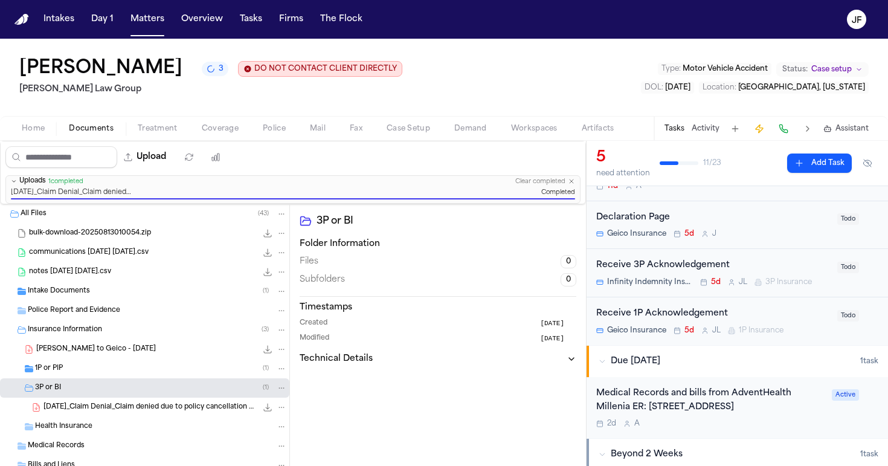
click at [277, 351] on icon "File: F. Ramirez - LOR to Geico - 8.12.25" at bounding box center [281, 349] width 8 height 8
click at [271, 396] on button "Move" at bounding box center [272, 395] width 83 height 22
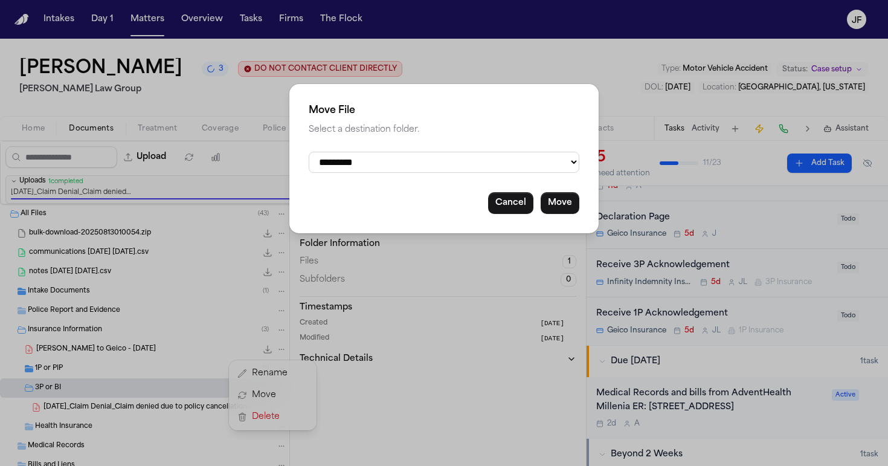
select select "**********"
click at [559, 200] on button "Move" at bounding box center [559, 203] width 39 height 22
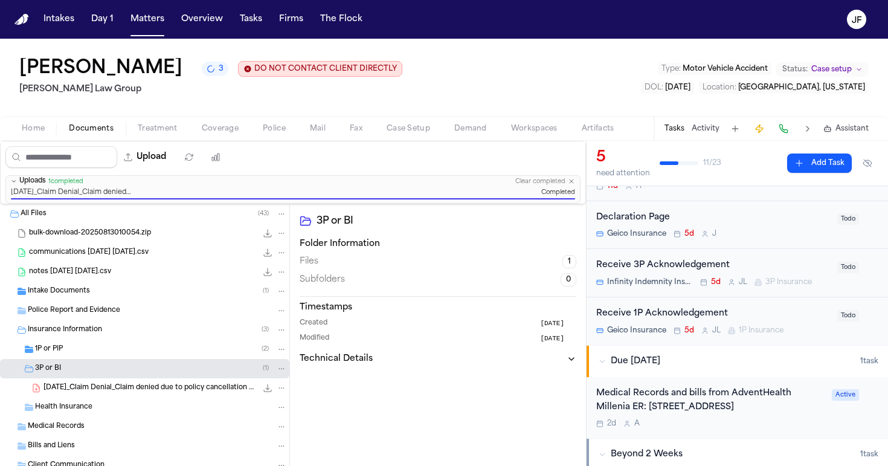
click at [266, 385] on div "File: 08.19.25_Claim Denial_Claim denied due to policy cancellation prior to in…" at bounding box center [273, 388] width 25 height 12
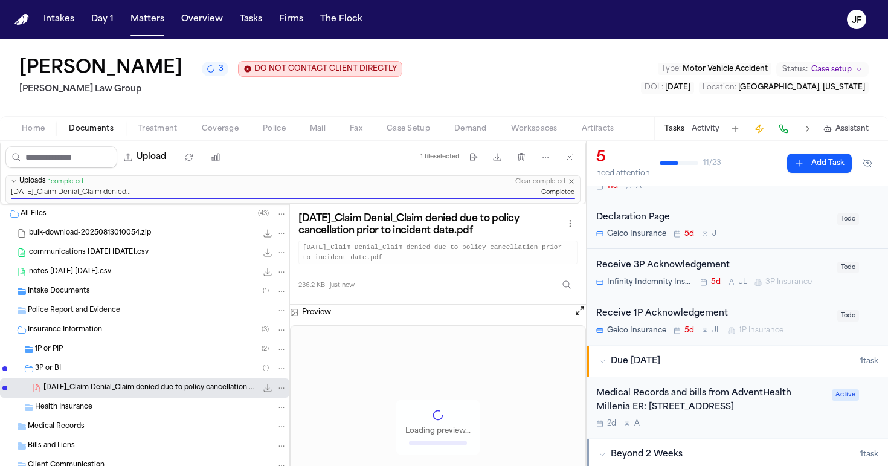
click at [277, 389] on icon "File: 08.19.25_Claim Denial_Claim denied due to policy cancellation prior to in…" at bounding box center [281, 387] width 8 height 8
drag, startPoint x: 282, startPoint y: 345, endPoint x: 278, endPoint y: 326, distance: 19.8
click at [279, 330] on div "Rename Move [GEOGRAPHIC_DATA]" at bounding box center [273, 343] width 88 height 70
click at [278, 322] on button "Rename" at bounding box center [272, 321] width 83 height 22
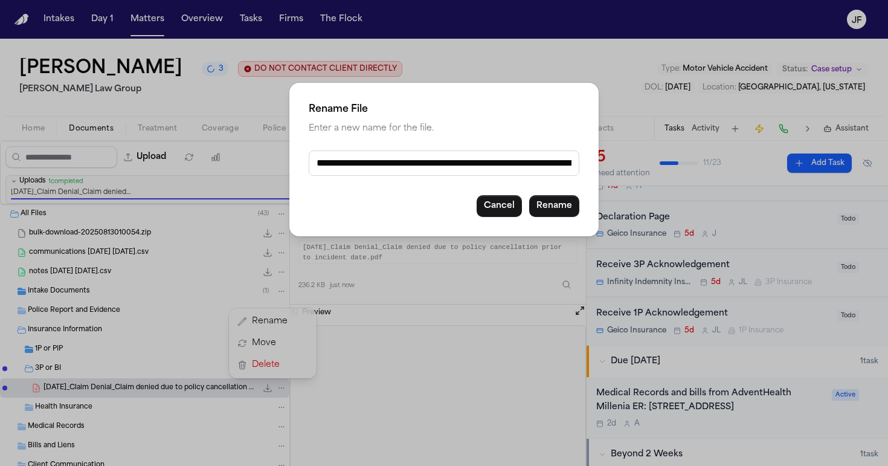
drag, startPoint x: 356, startPoint y: 162, endPoint x: 552, endPoint y: 162, distance: 196.3
click at [552, 162] on input "**********" at bounding box center [444, 162] width 271 height 25
type input "**********"
click at [546, 207] on button "Rename" at bounding box center [554, 206] width 50 height 22
click at [546, 202] on button "Rename" at bounding box center [554, 206] width 50 height 22
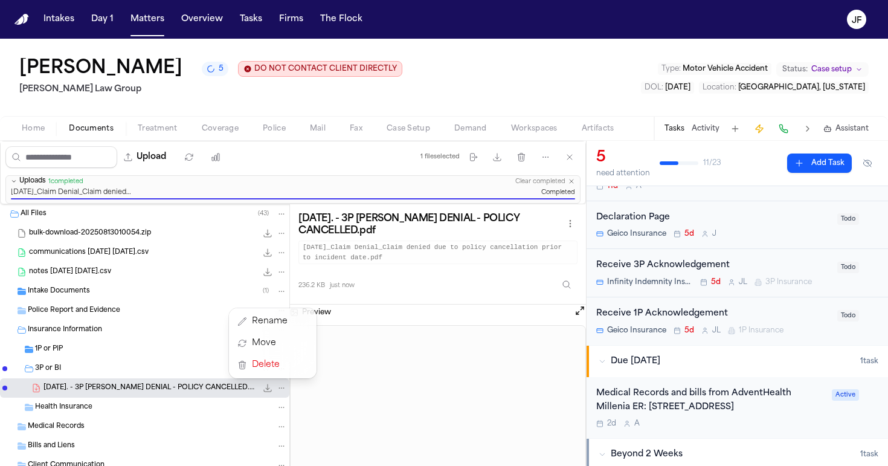
click at [674, 312] on div "Upload 1 file selected Move files Download files Delete files More actions Clea…" at bounding box center [444, 303] width 888 height 325
click at [691, 312] on div "Receive 1P Acknowledgement" at bounding box center [713, 314] width 234 height 14
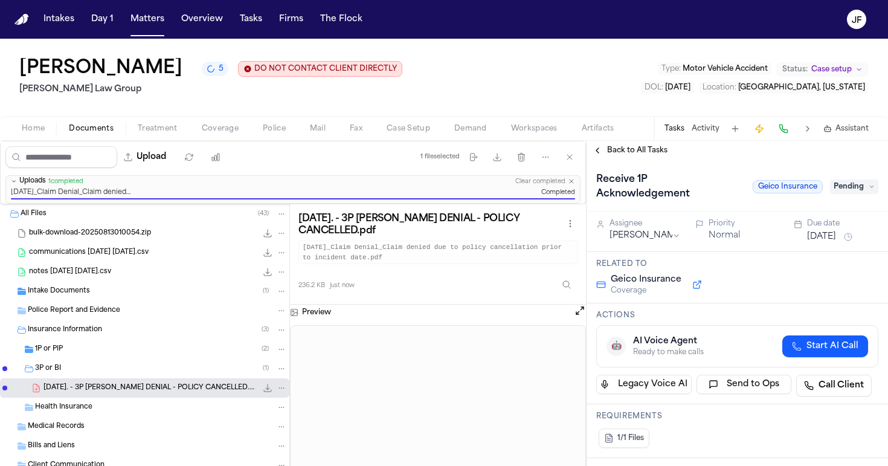
click at [860, 182] on span "Pending" at bounding box center [854, 186] width 48 height 14
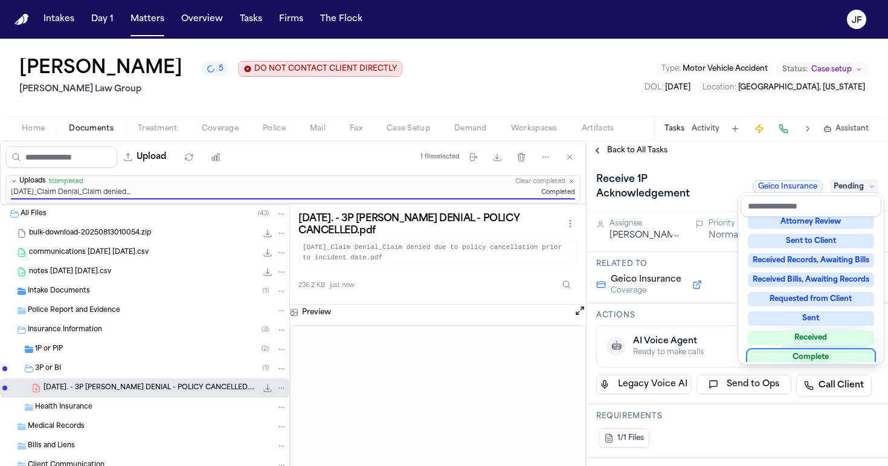
click at [778, 356] on div "Complete" at bounding box center [811, 357] width 126 height 14
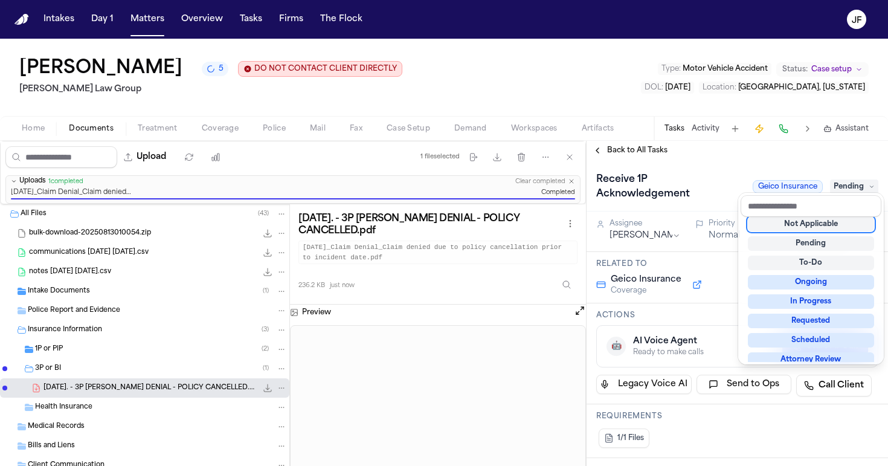
scroll to position [7, 0]
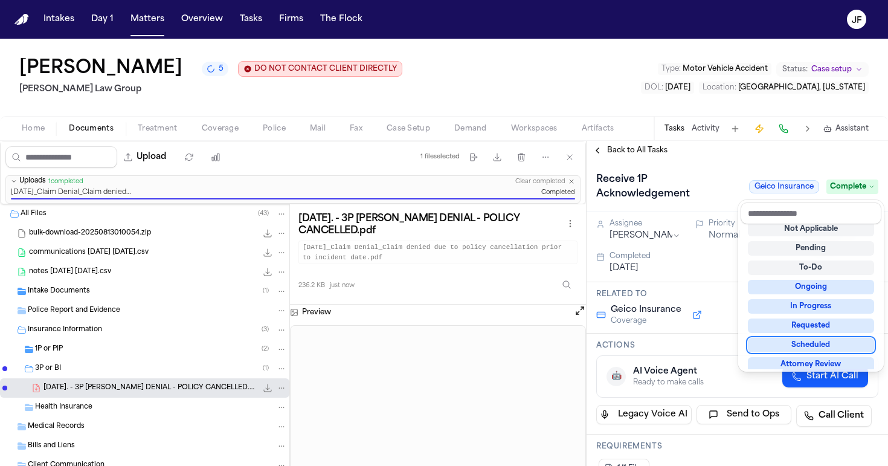
click at [641, 149] on div "Back to All Tasks Receive 1P Acknowledgement Geico Insurance Complete Assignee …" at bounding box center [736, 303] width 301 height 325
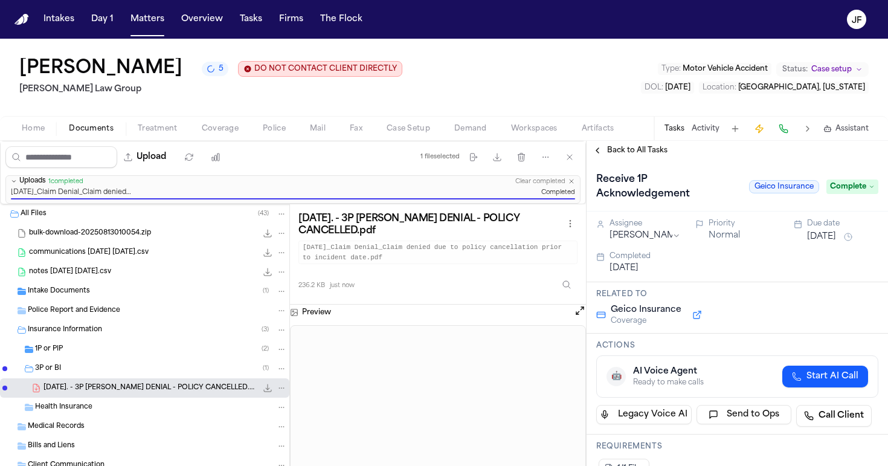
click at [641, 149] on span "Back to All Tasks" at bounding box center [637, 151] width 60 height 10
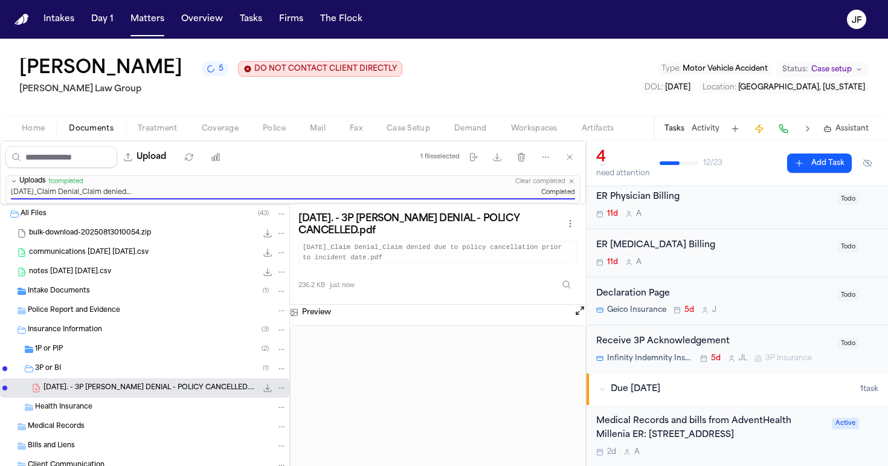
scroll to position [37, 0]
click at [713, 341] on div "Receive 3P Acknowledgement" at bounding box center [713, 341] width 234 height 14
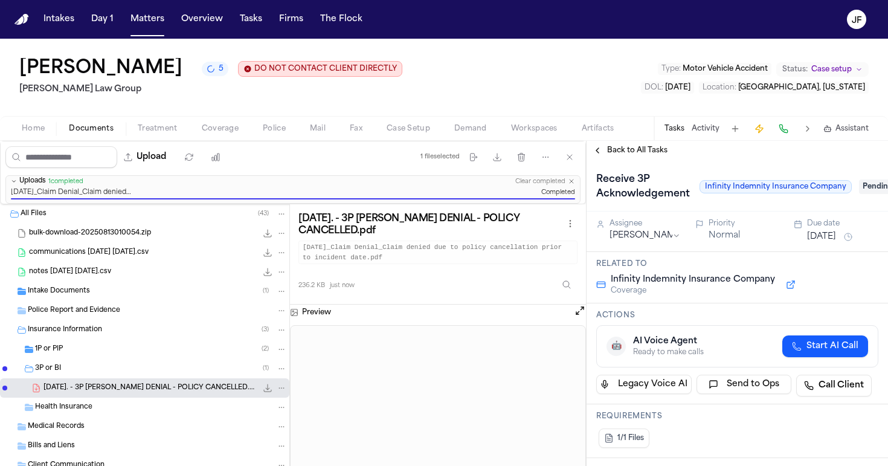
click at [862, 193] on span "Pending" at bounding box center [883, 186] width 48 height 14
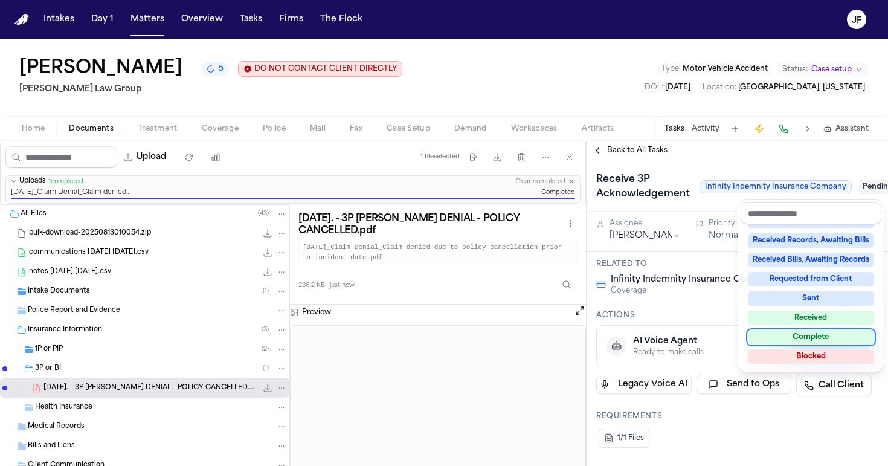
click at [789, 341] on div "Complete" at bounding box center [811, 337] width 126 height 14
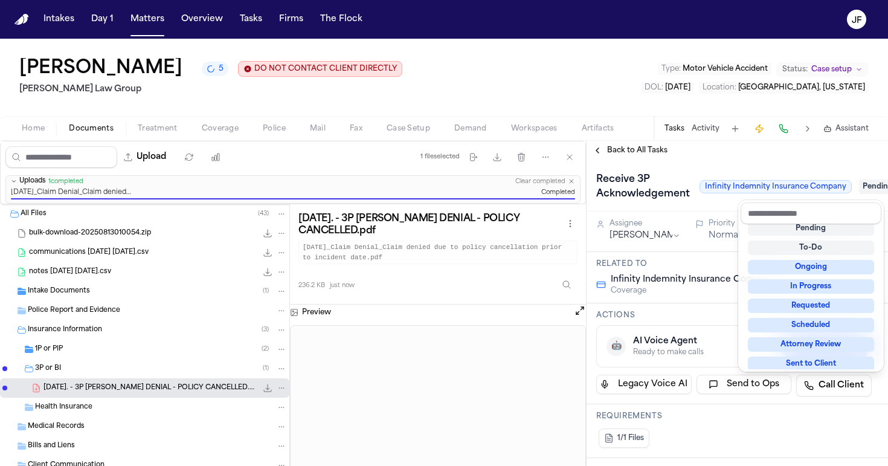
scroll to position [5, 0]
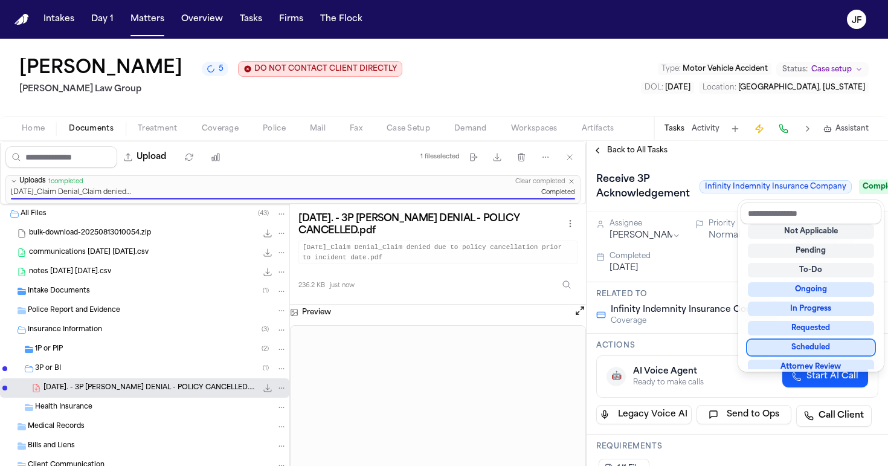
click at [629, 154] on div "Back to All Tasks Receive 3P Acknowledgement Infinity Indemnity Insurance Compa…" at bounding box center [736, 303] width 301 height 325
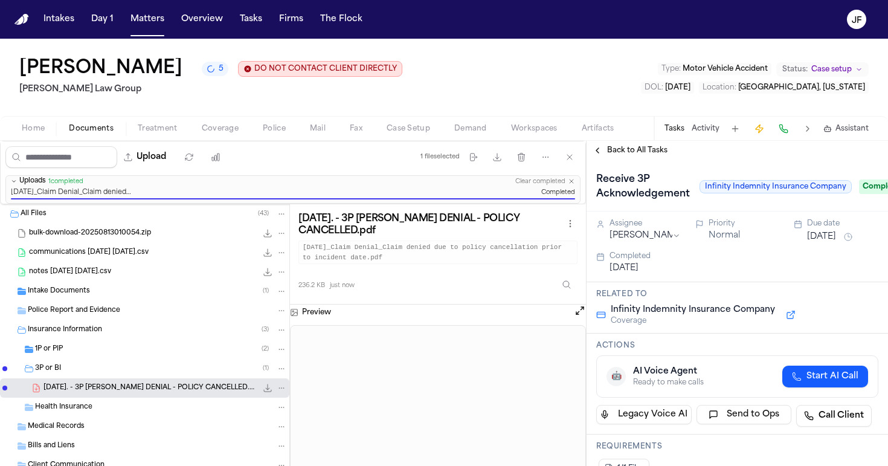
click at [636, 146] on span "Back to All Tasks" at bounding box center [637, 151] width 60 height 10
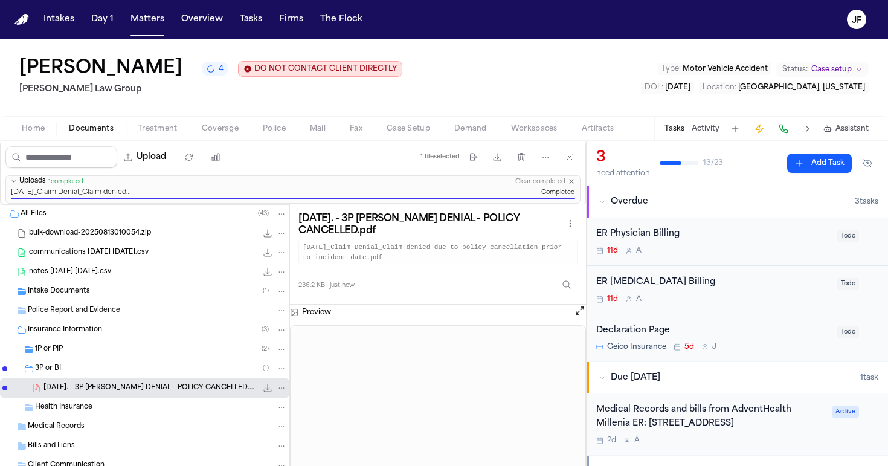
click at [647, 337] on div "Declaration Page Geico Insurance 5d J" at bounding box center [713, 338] width 234 height 28
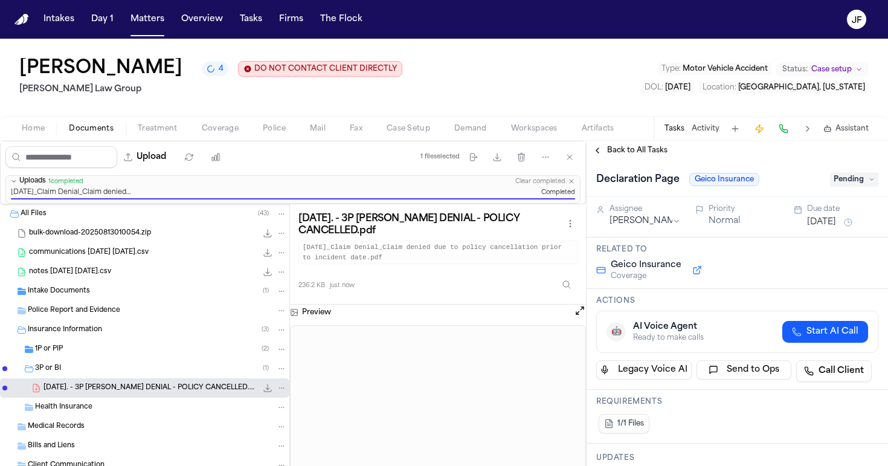
click at [112, 341] on div "1P or PIP ( 2 )" at bounding box center [144, 348] width 289 height 19
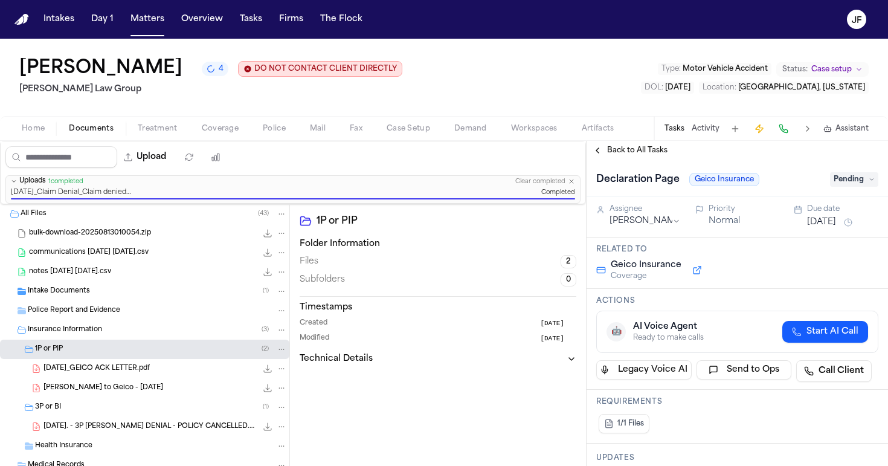
click at [119, 367] on span "08.25.25_GEICO ACK LETTER.pdf" at bounding box center [96, 369] width 106 height 10
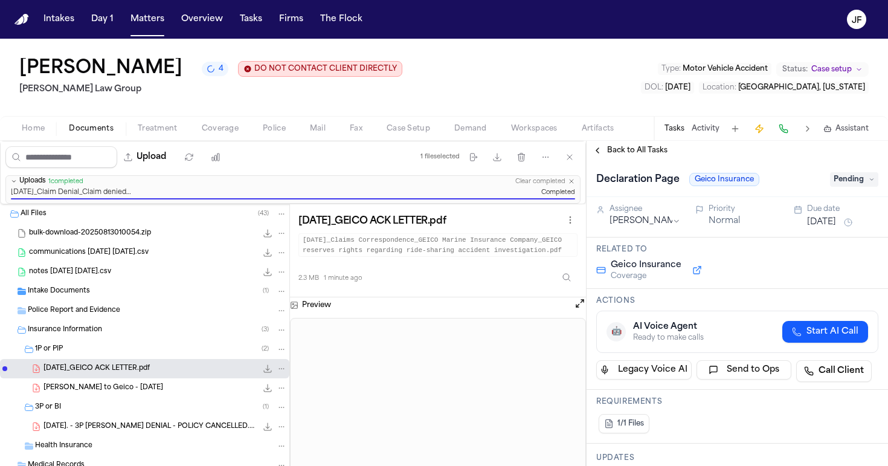
click at [612, 162] on div "Declaration Page Geico Insurance Pending" at bounding box center [736, 178] width 301 height 37
click at [621, 152] on span "Back to All Tasks" at bounding box center [637, 151] width 60 height 10
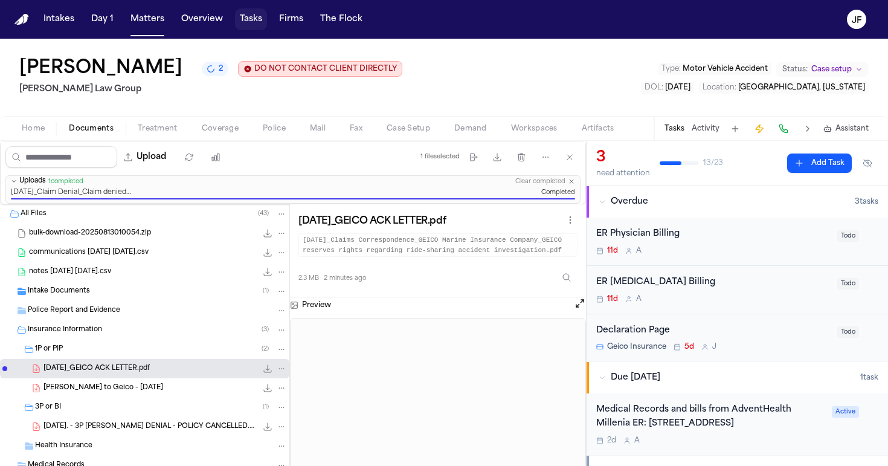
click at [245, 21] on button "Tasks" at bounding box center [251, 19] width 32 height 22
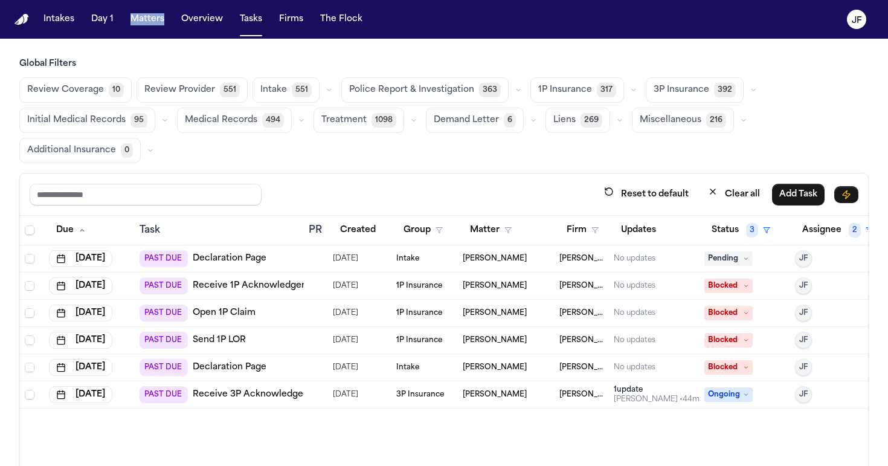
click at [498, 92] on button "Police Report & Investigation 363" at bounding box center [424, 89] width 167 height 25
click at [513, 91] on icon "button" at bounding box center [516, 89] width 7 height 7
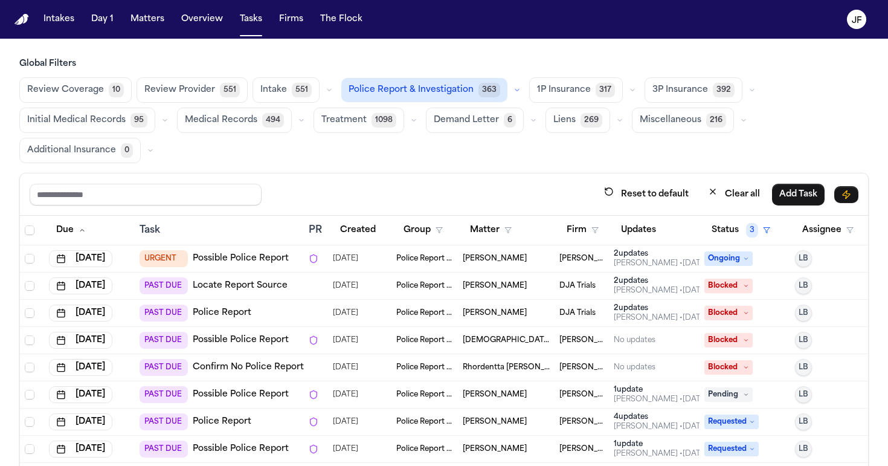
click at [424, 184] on div "Reset to default Clear all Add Task" at bounding box center [444, 194] width 828 height 22
click at [589, 236] on button "Firm" at bounding box center [582, 230] width 46 height 22
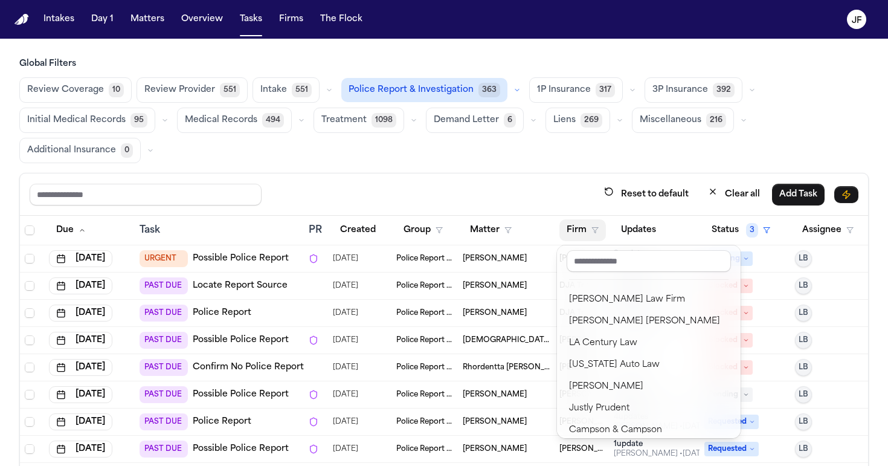
scroll to position [53, 0]
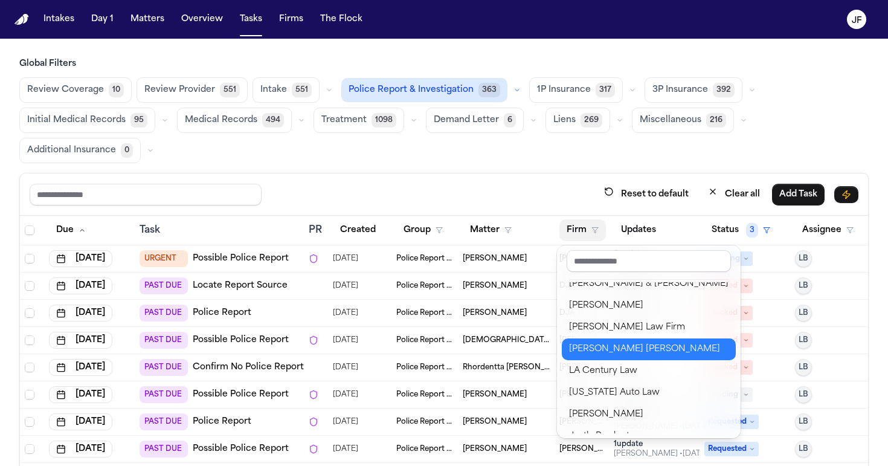
click at [612, 353] on div "[PERSON_NAME] [PERSON_NAME]" at bounding box center [648, 349] width 159 height 14
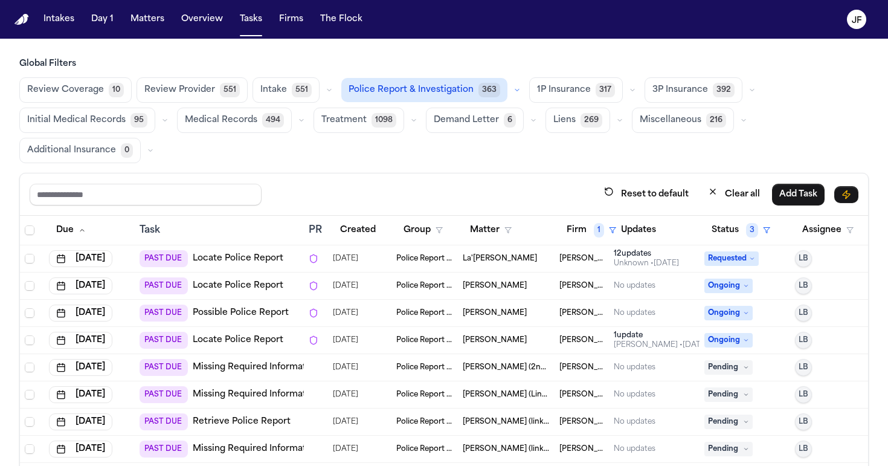
click at [510, 95] on button "button" at bounding box center [517, 90] width 14 height 14
click at [514, 192] on div "Reset to default Clear all Add Task" at bounding box center [444, 194] width 828 height 22
click at [594, 234] on span "1" at bounding box center [599, 230] width 10 height 14
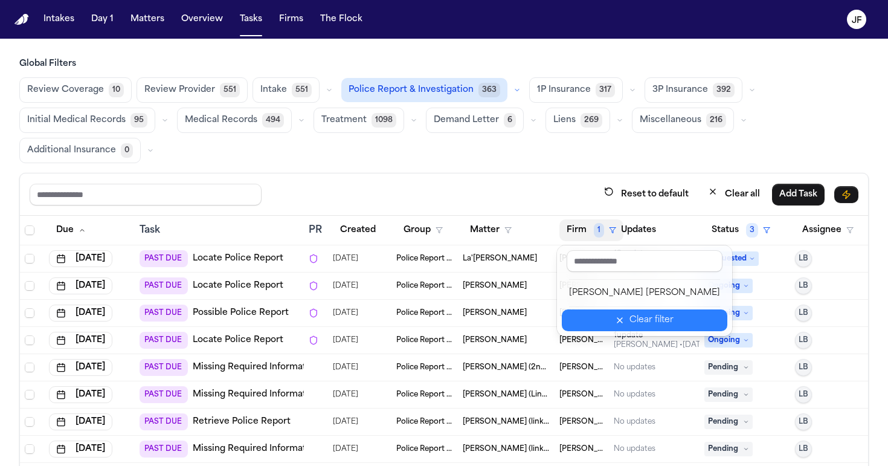
click at [614, 316] on button "Clear filter" at bounding box center [644, 320] width 165 height 22
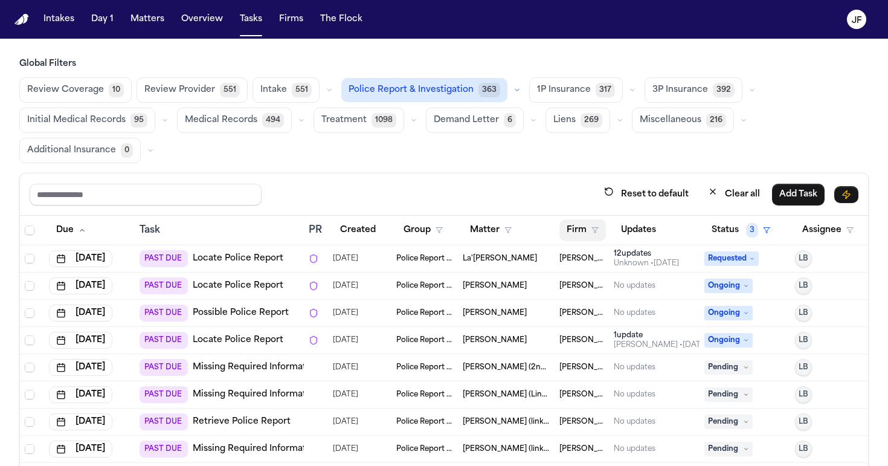
click at [591, 232] on icon "button" at bounding box center [594, 229] width 7 height 7
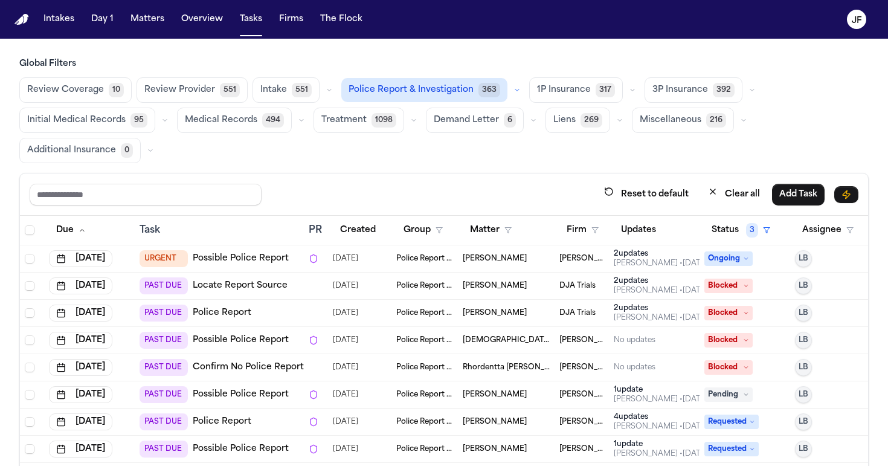
click at [580, 188] on div "Reset to default Clear all Add Task" at bounding box center [444, 194] width 828 height 22
click at [513, 89] on icon "button" at bounding box center [516, 89] width 7 height 7
click at [574, 217] on th "Firm" at bounding box center [581, 231] width 54 height 30
click at [575, 236] on button "Firm" at bounding box center [582, 230] width 46 height 22
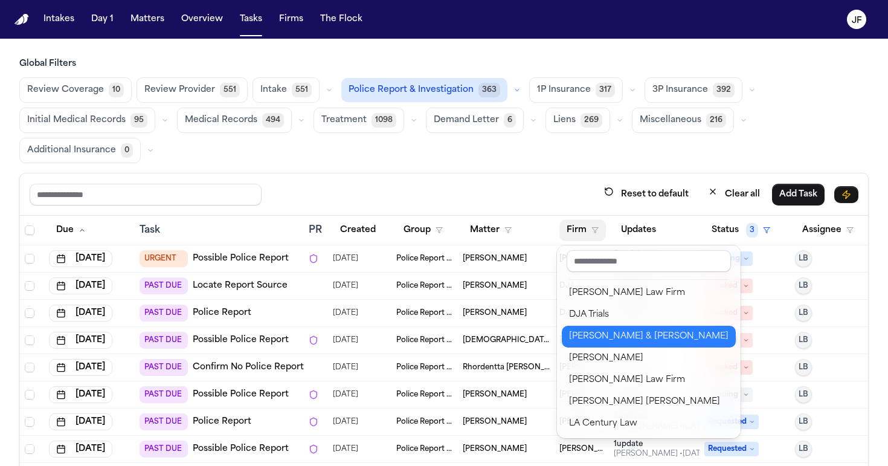
click at [609, 339] on div "[PERSON_NAME] & [PERSON_NAME]" at bounding box center [648, 336] width 159 height 14
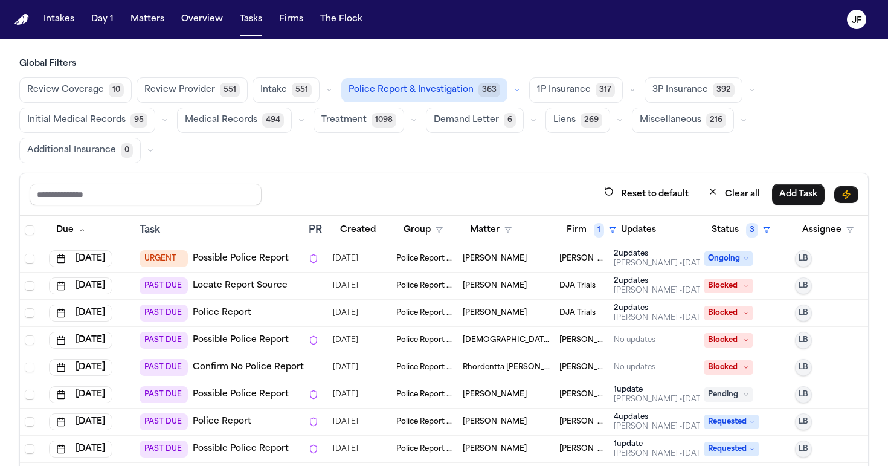
click at [522, 162] on div "Review Coverage 10 Review Provider 551 Intake 551 Police Report & Investigation…" at bounding box center [443, 120] width 849 height 86
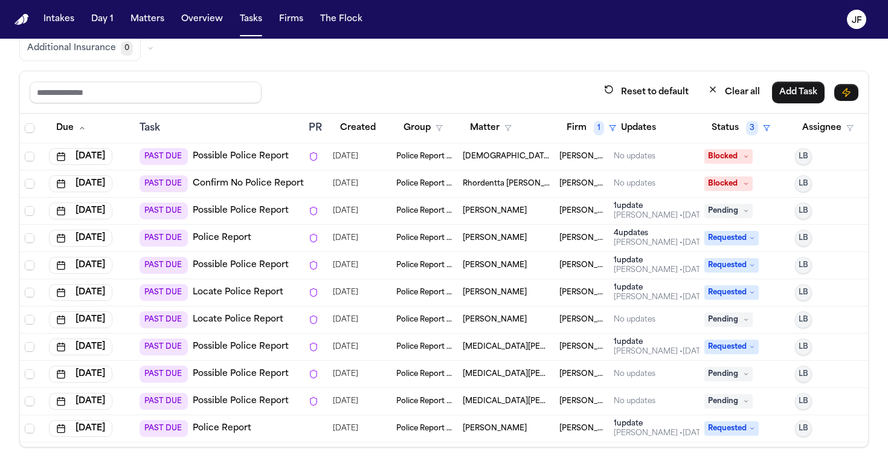
scroll to position [0, 0]
click at [860, 21] on text "JF" at bounding box center [856, 20] width 10 height 8
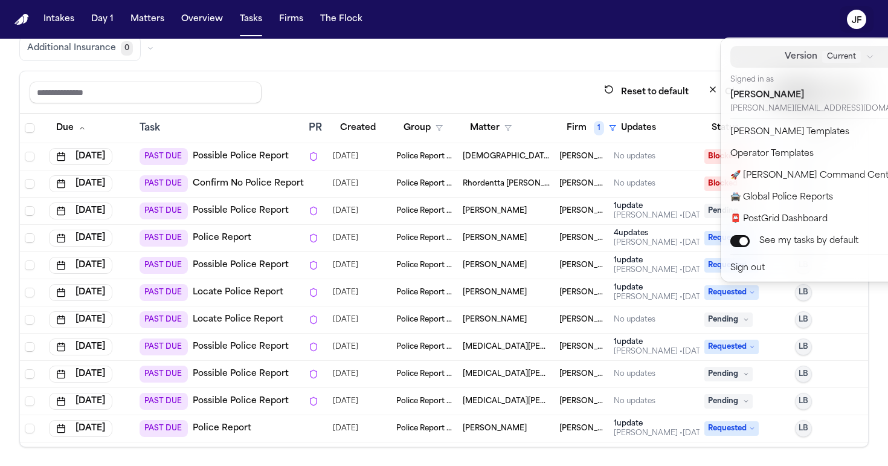
click at [784, 54] on span "Version" at bounding box center [800, 57] width 33 height 14
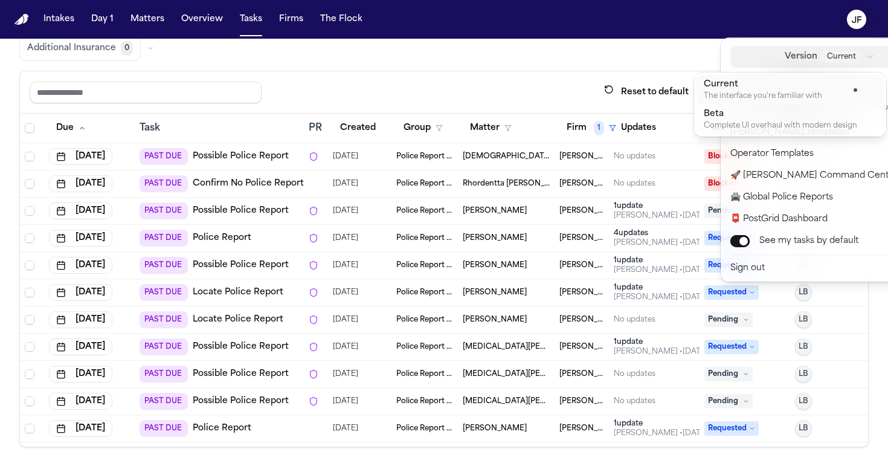
click at [784, 54] on span "Version" at bounding box center [800, 57] width 33 height 14
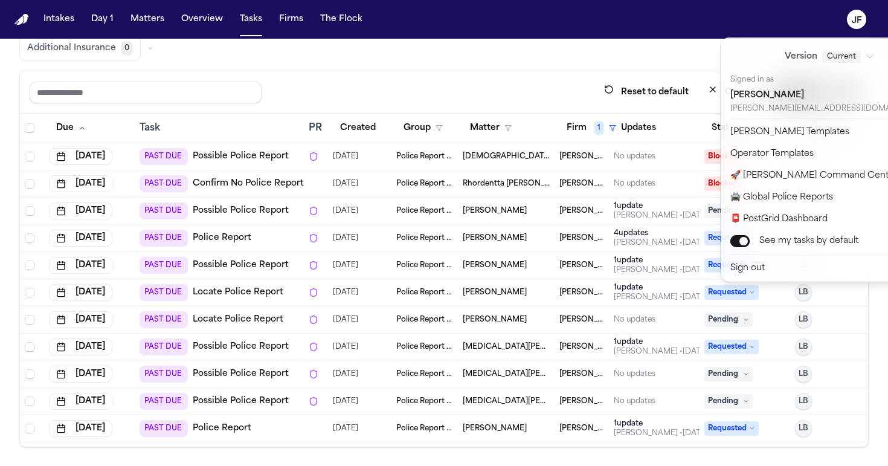
click at [546, 46] on div "Intakes Day 1 Matters Overview Tasks Firms The Flock JF Global Filters Review C…" at bounding box center [444, 233] width 888 height 466
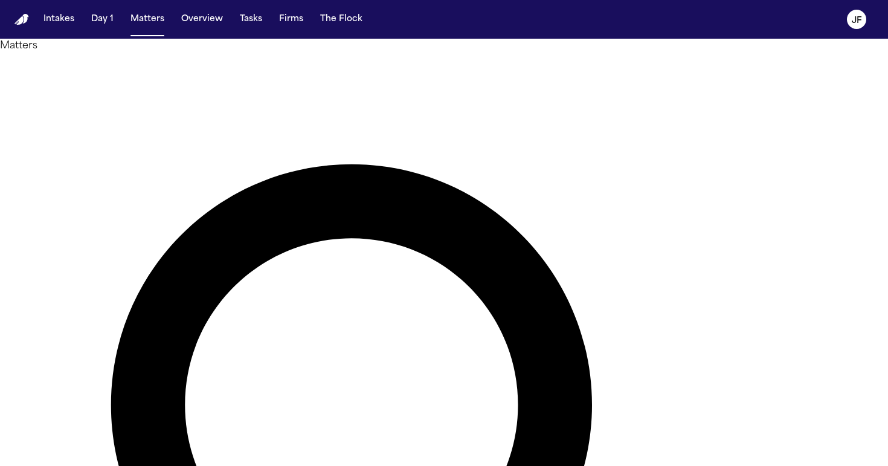
type input "*****"
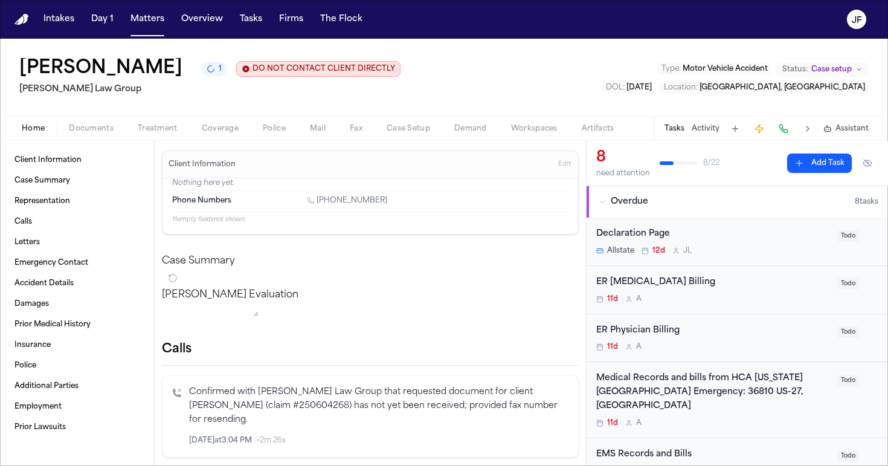
click at [93, 127] on span "Documents" at bounding box center [91, 129] width 45 height 10
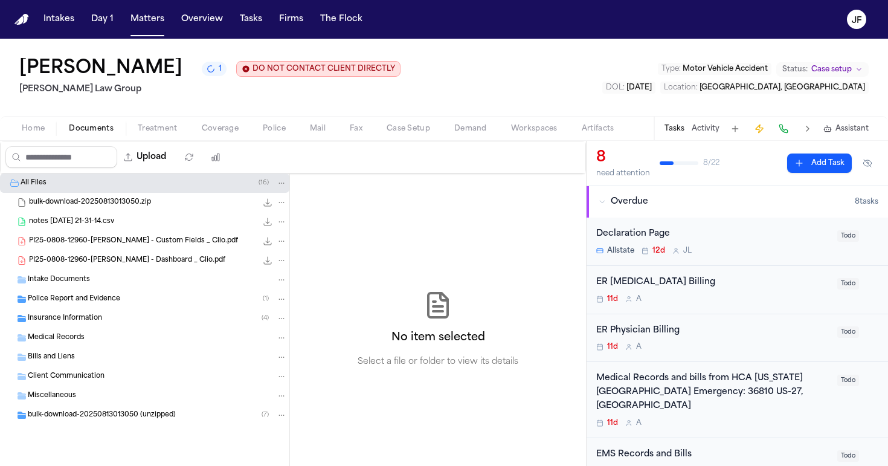
click at [162, 318] on div "Insurance Information ( 4 )" at bounding box center [157, 318] width 259 height 11
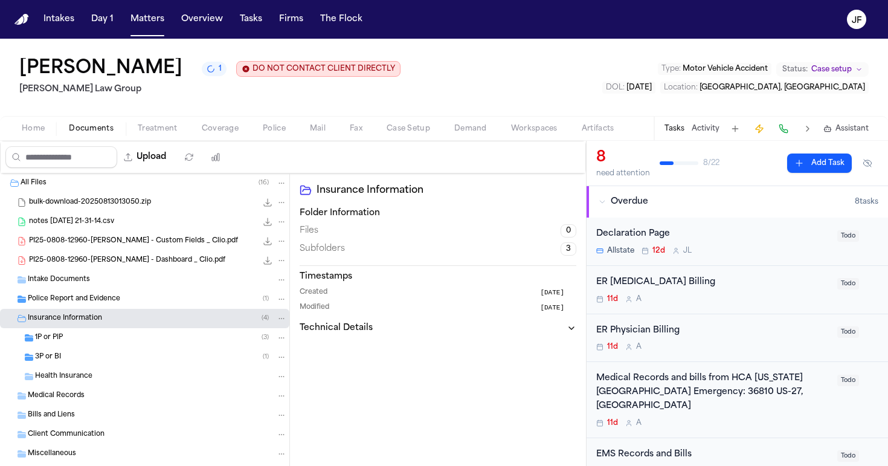
click at [175, 342] on div "1P or PIP ( 3 )" at bounding box center [161, 337] width 252 height 11
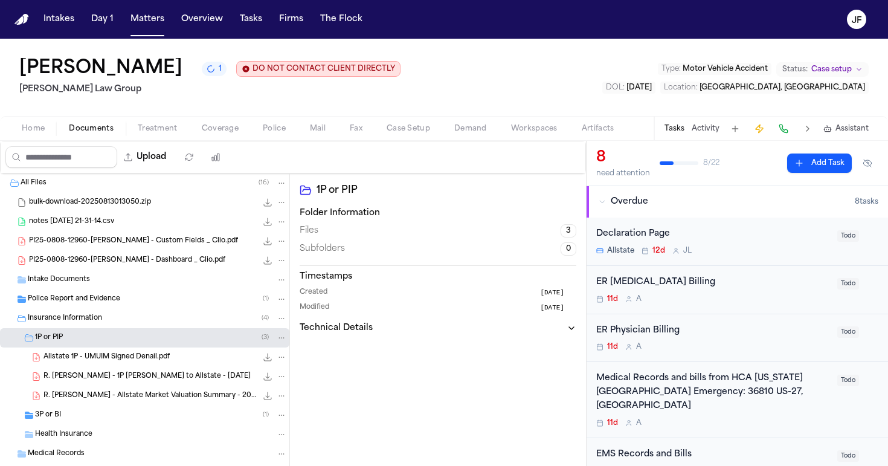
click at [142, 340] on div "1P or PIP ( 3 )" at bounding box center [161, 337] width 252 height 11
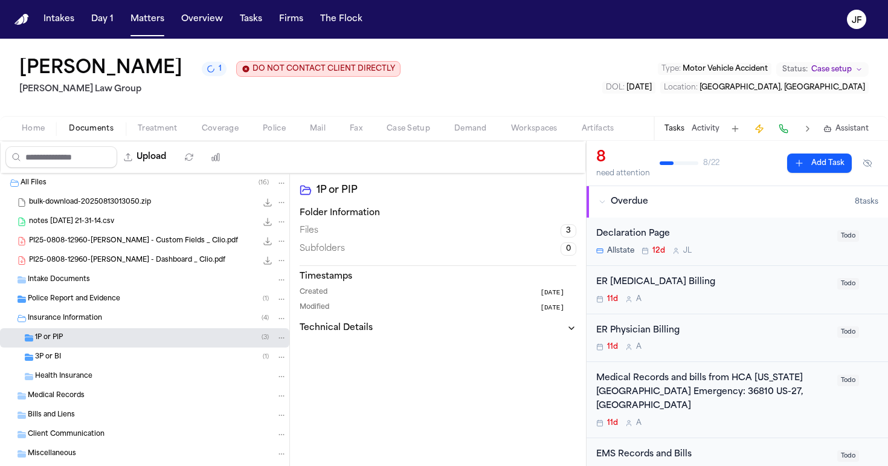
click at [127, 355] on div "3P or BI ( 1 )" at bounding box center [161, 356] width 252 height 11
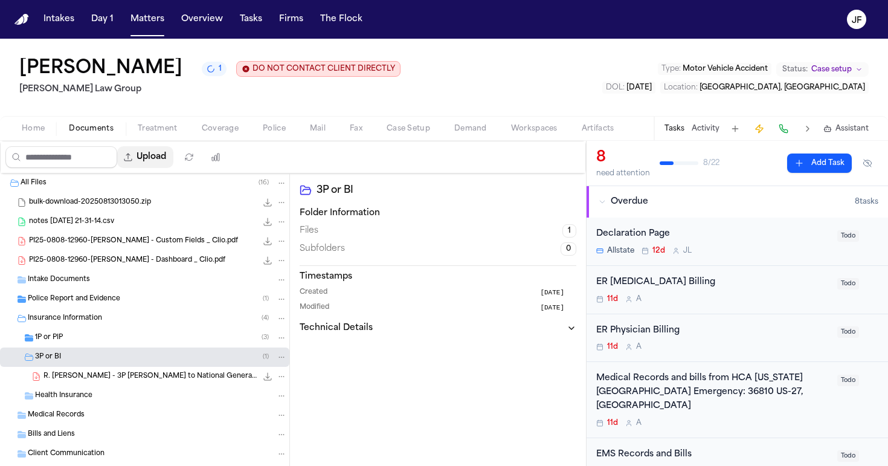
click at [173, 161] on button "Upload" at bounding box center [145, 157] width 56 height 22
select select "**********"
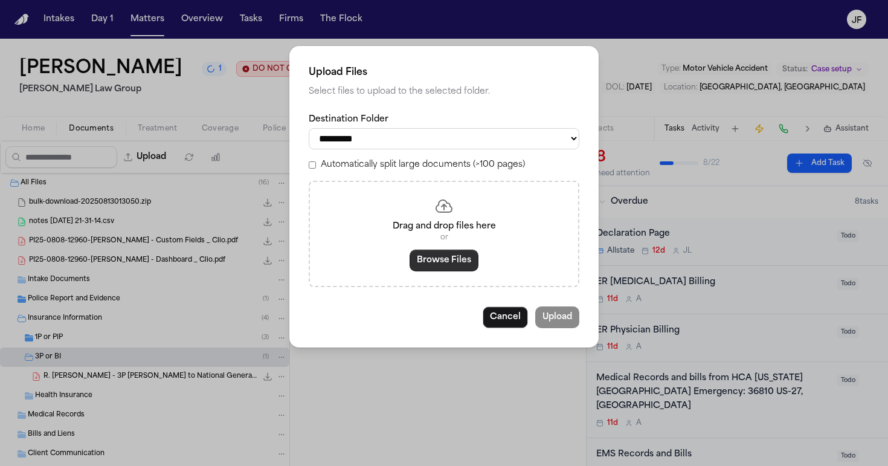
click at [435, 264] on button "Browse Files" at bounding box center [443, 260] width 69 height 22
click at [445, 259] on button "Browse Files" at bounding box center [443, 260] width 69 height 22
click at [438, 258] on button "Browse Files" at bounding box center [443, 260] width 69 height 22
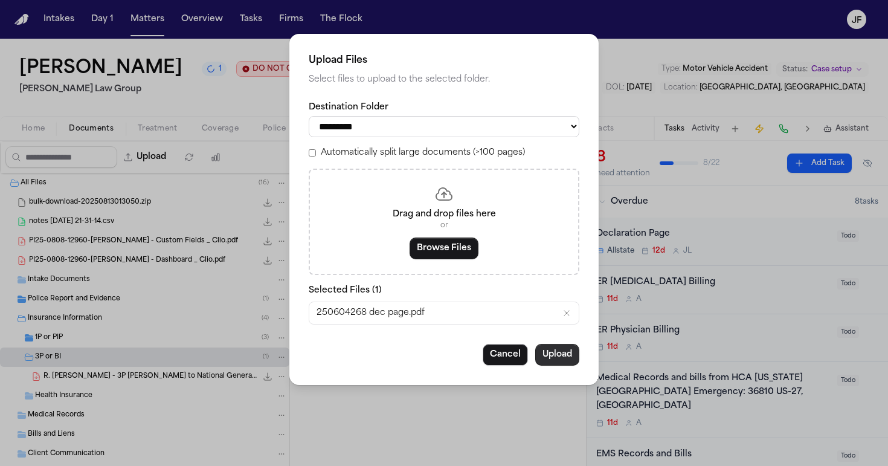
click at [545, 353] on button "Upload" at bounding box center [557, 355] width 44 height 22
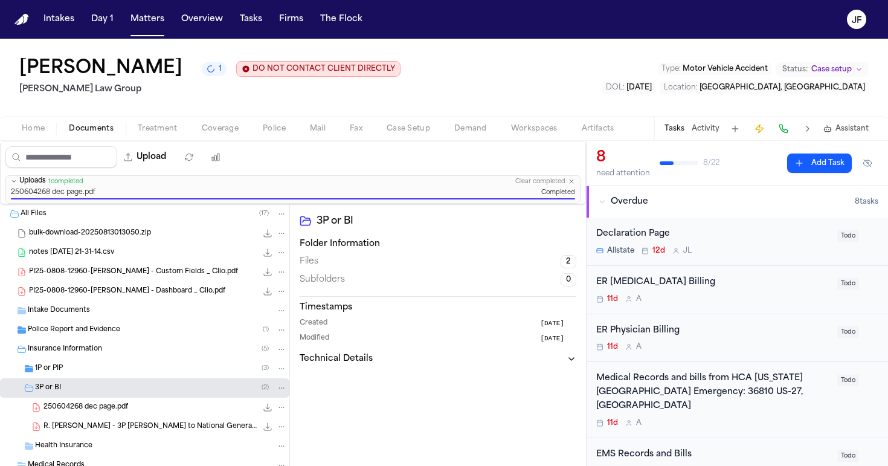
click at [277, 408] on icon "File: 250604268 dec page.pdf" at bounding box center [281, 407] width 8 height 8
click at [275, 339] on button "Rename" at bounding box center [272, 341] width 83 height 22
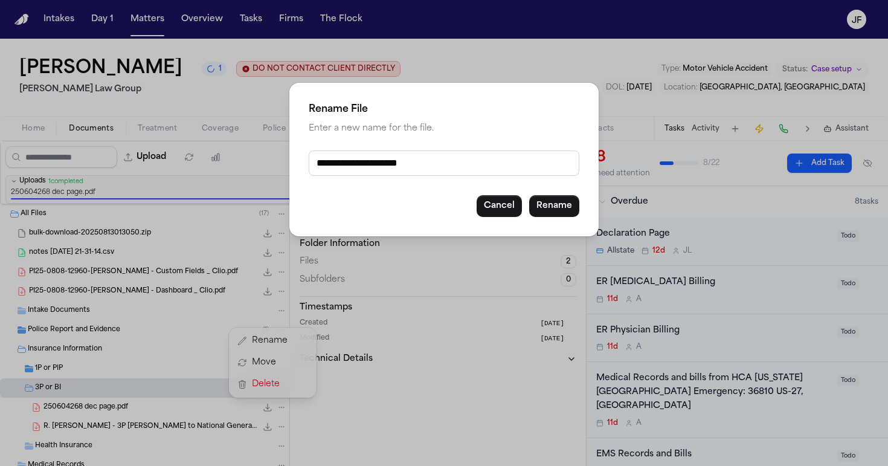
drag, startPoint x: 420, startPoint y: 168, endPoint x: 210, endPoint y: 183, distance: 210.7
click at [210, 183] on div "**********" at bounding box center [444, 233] width 888 height 466
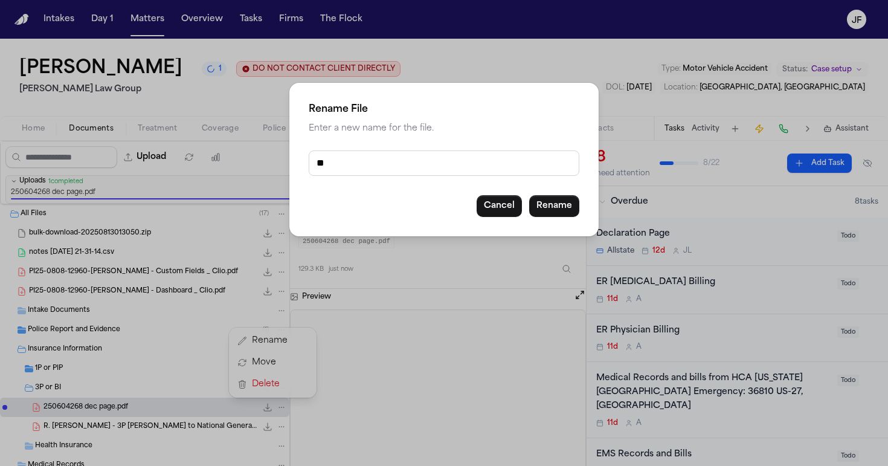
type input "*"
type input "**********"
click at [569, 206] on button "Rename" at bounding box center [554, 206] width 50 height 22
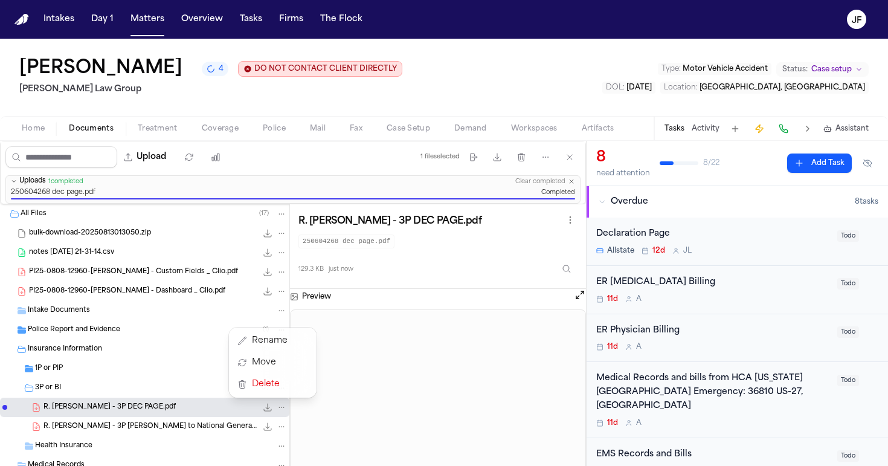
click at [264, 102] on div "[PERSON_NAME] 4 DO NOT CONTACT CLIENT DIRECTLY DO NOT CONTACT [PERSON_NAME] Law…" at bounding box center [444, 252] width 888 height 427
click at [110, 388] on div "3P or BI ( 2 )" at bounding box center [161, 387] width 252 height 11
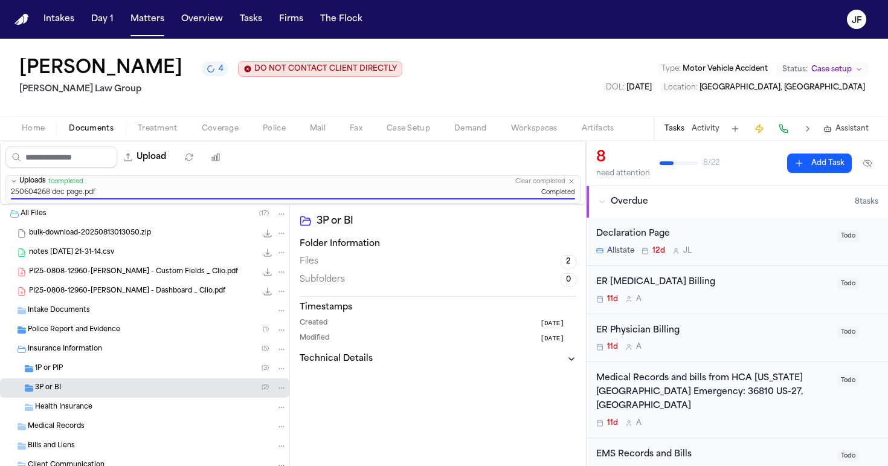
click at [110, 388] on div "3P or BI ( 2 )" at bounding box center [161, 387] width 252 height 11
click at [179, 147] on div "Upload" at bounding box center [116, 156] width 231 height 31
click at [173, 163] on button "Upload" at bounding box center [145, 157] width 56 height 22
select select "**********"
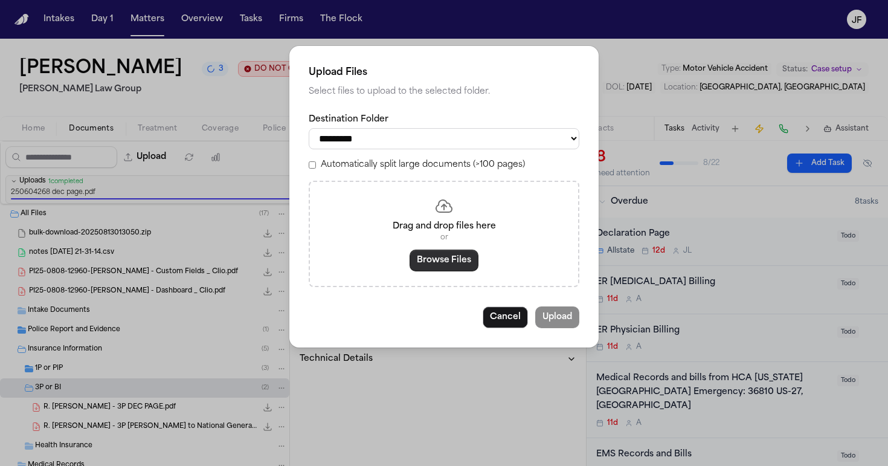
click at [440, 261] on button "Browse Files" at bounding box center [443, 260] width 69 height 22
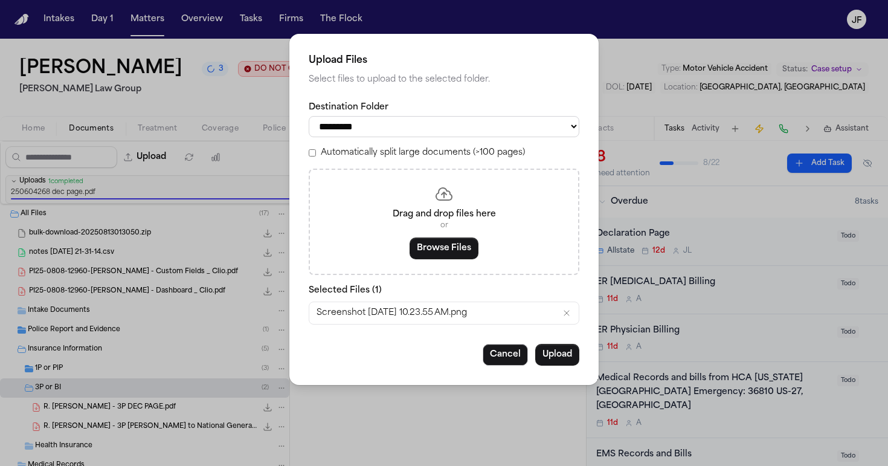
click at [549, 353] on button "Upload" at bounding box center [557, 355] width 44 height 22
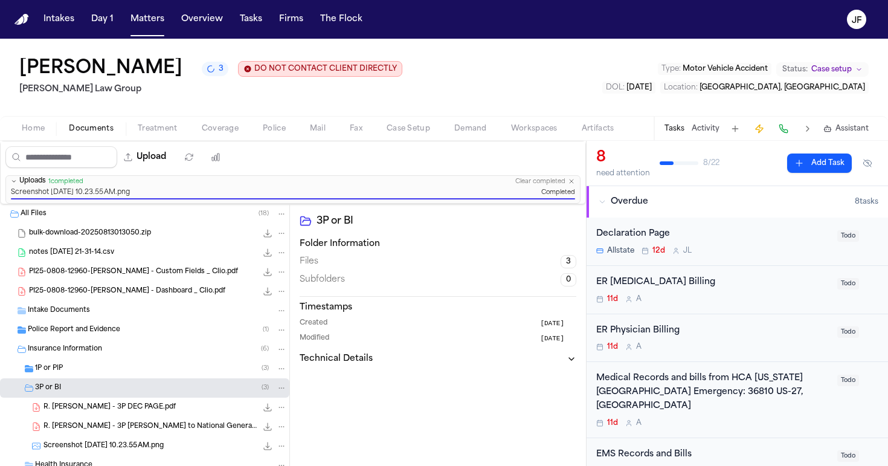
click at [277, 446] on icon "File: Screenshot 2025-08-26 at 10.23.55 AM.png" at bounding box center [281, 445] width 8 height 8
click at [288, 391] on button "Move" at bounding box center [272, 401] width 83 height 22
select select "**********"
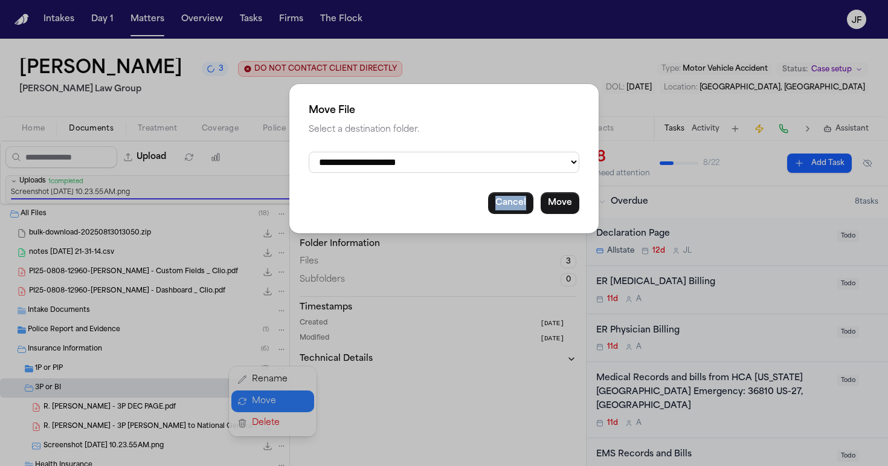
click at [288, 391] on div "**********" at bounding box center [444, 233] width 888 height 466
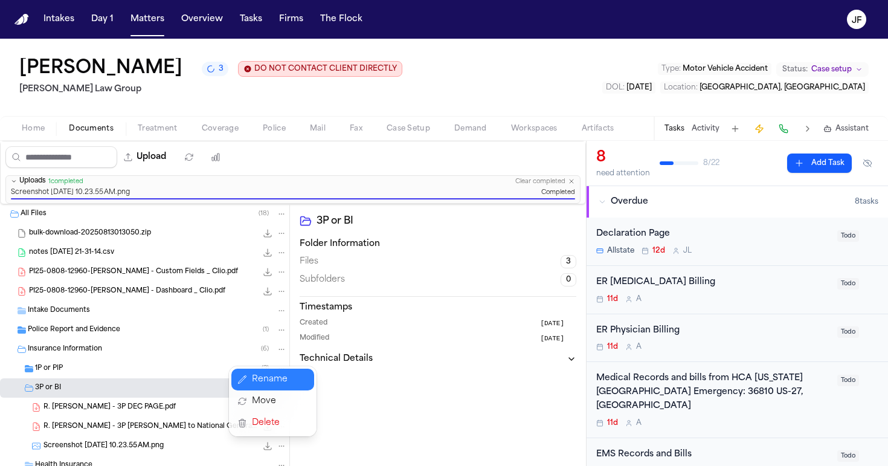
click at [293, 385] on button "Rename" at bounding box center [272, 379] width 83 height 22
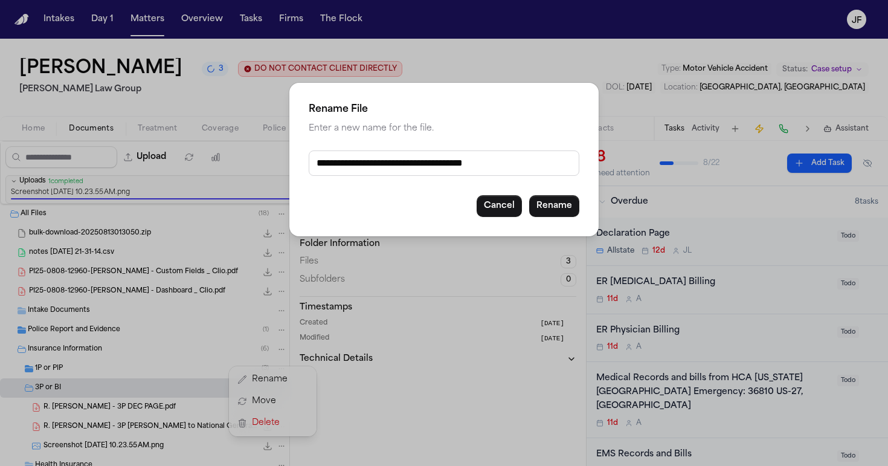
drag, startPoint x: 501, startPoint y: 164, endPoint x: 316, endPoint y: 162, distance: 185.4
click at [316, 162] on input "**********" at bounding box center [444, 162] width 271 height 25
click at [443, 165] on input "**********" at bounding box center [444, 162] width 271 height 25
type input "**********"
click at [548, 205] on button "Rename" at bounding box center [554, 206] width 50 height 22
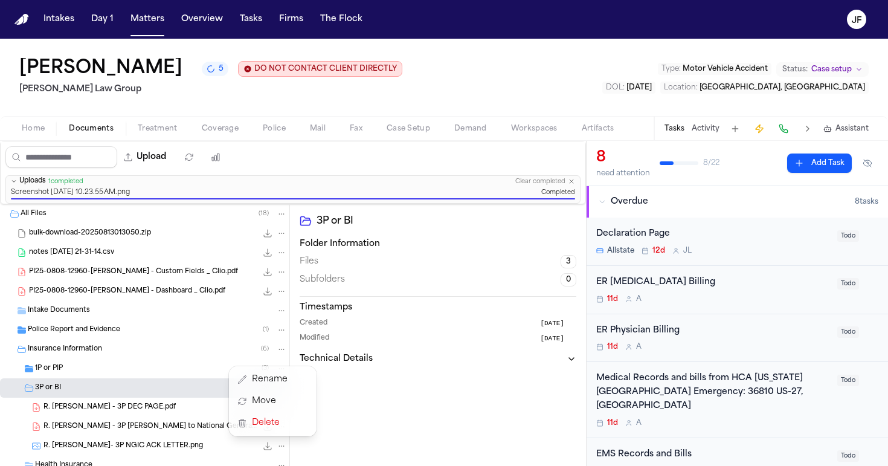
click at [642, 94] on div "[PERSON_NAME] 5 DO NOT CONTACT CLIENT DIRECTLY DO NOT CONTACT [PERSON_NAME] Law…" at bounding box center [444, 252] width 888 height 427
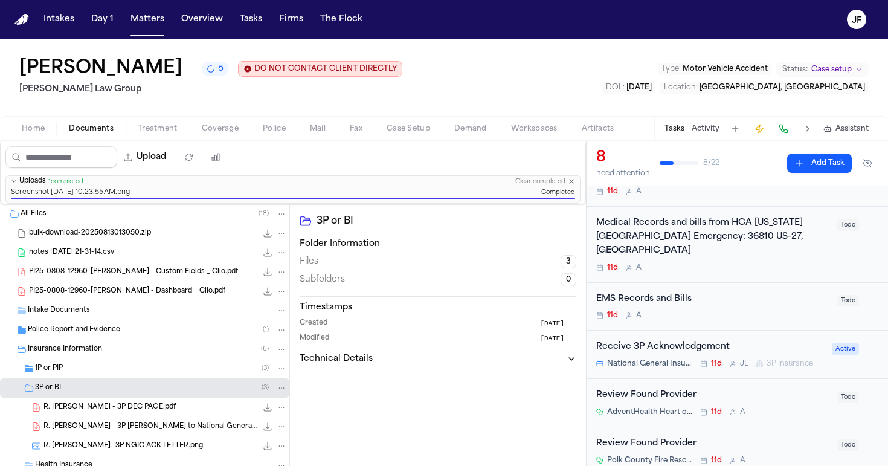
scroll to position [178, 0]
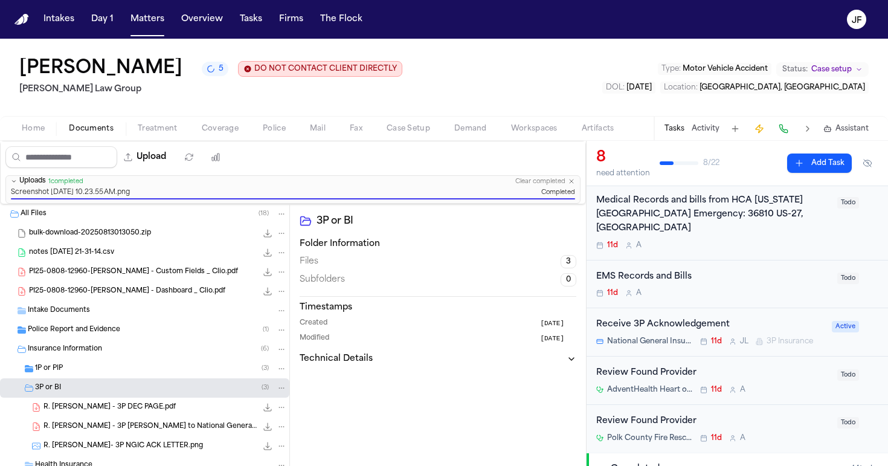
click at [698, 318] on div "Receive 3P Acknowledgement" at bounding box center [710, 325] width 228 height 14
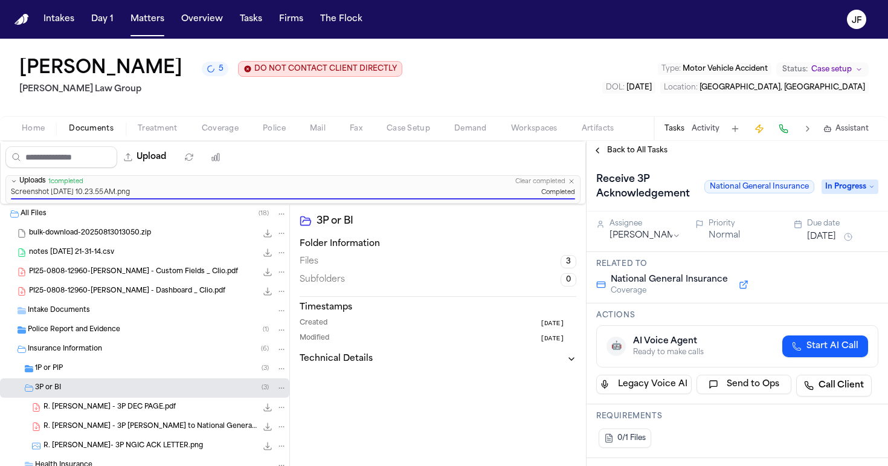
click at [863, 197] on div "Receive 3P Acknowledgement National General Insurance In Progress" at bounding box center [737, 187] width 282 height 34
click at [863, 187] on span "In Progress" at bounding box center [849, 186] width 57 height 14
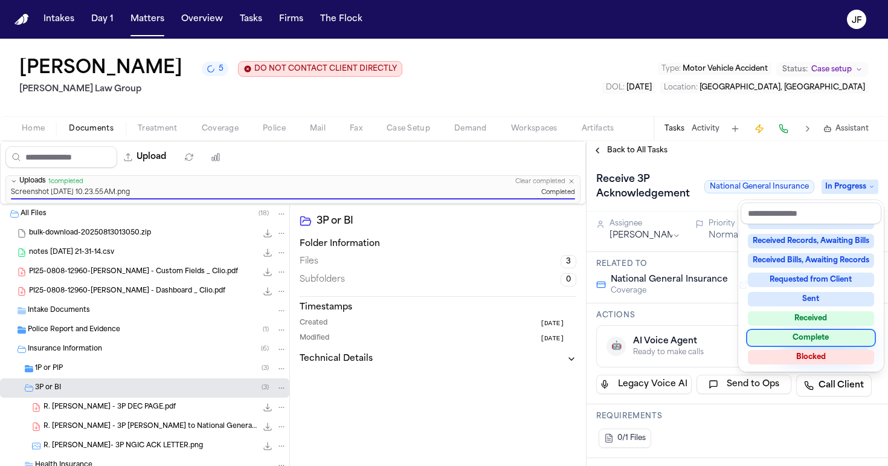
click at [804, 338] on div "Complete" at bounding box center [811, 337] width 126 height 14
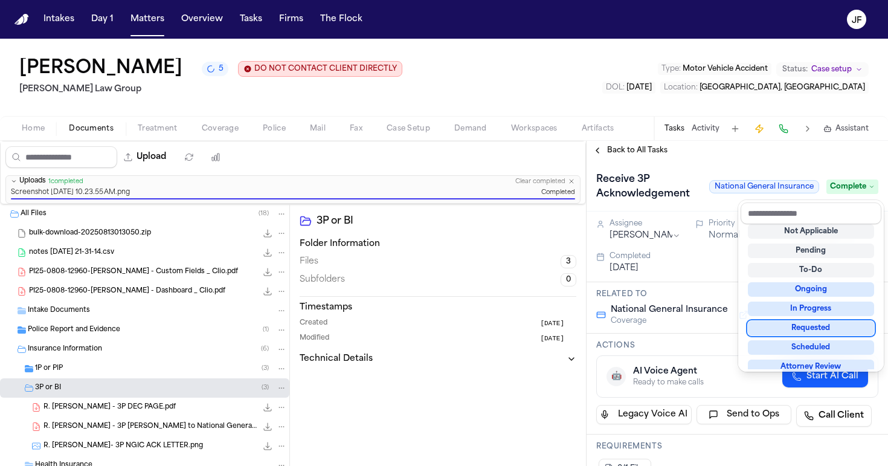
click at [618, 155] on div "Back to All Tasks Receive 3P Acknowledgement National General Insurance Complet…" at bounding box center [736, 303] width 301 height 325
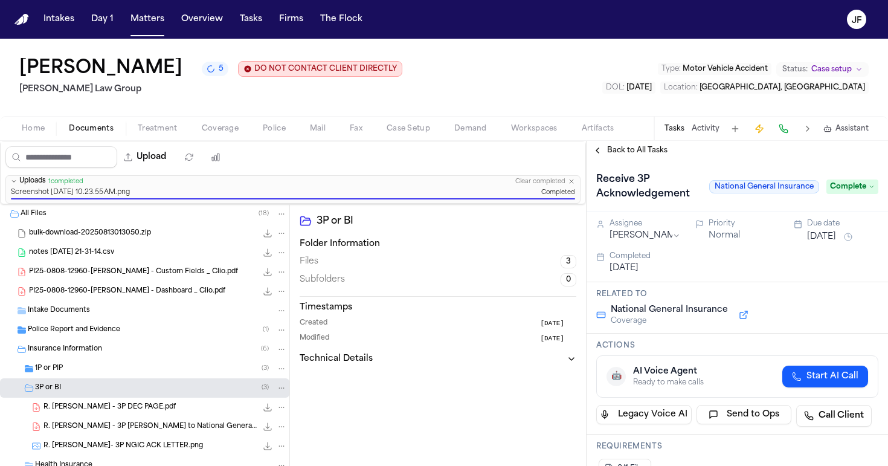
click at [618, 149] on span "Back to All Tasks" at bounding box center [637, 151] width 60 height 10
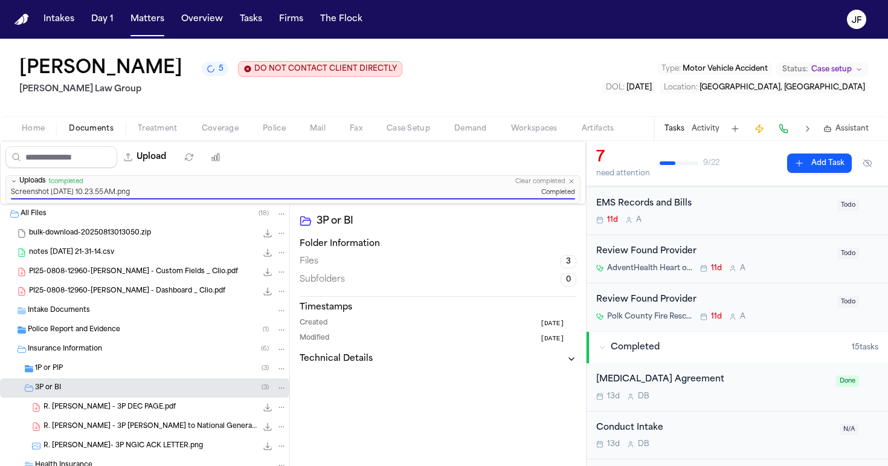
scroll to position [252, 0]
